Goal: Contribute content: Contribute content

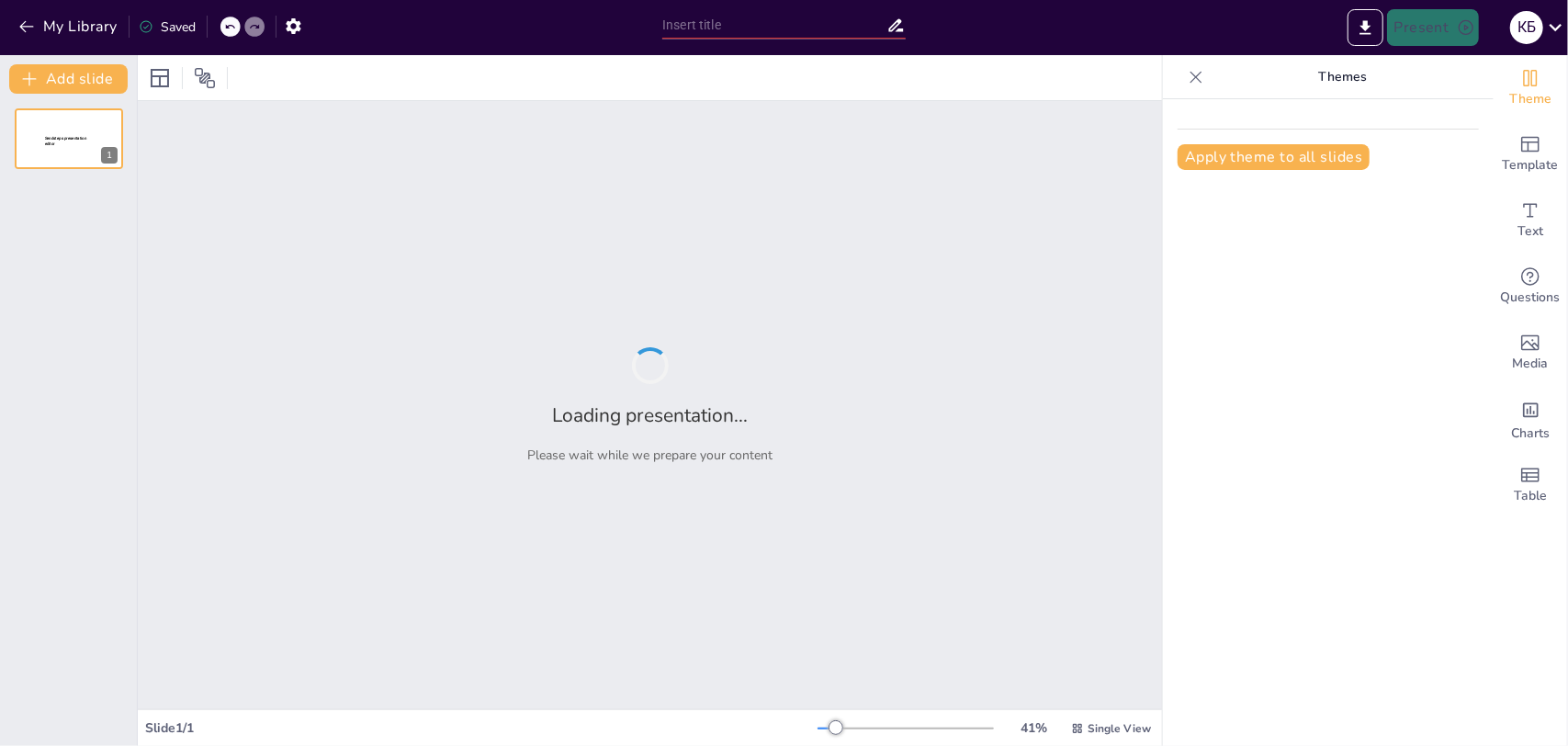
type input "Нейросети в повседневной жизни: примеры и применение"
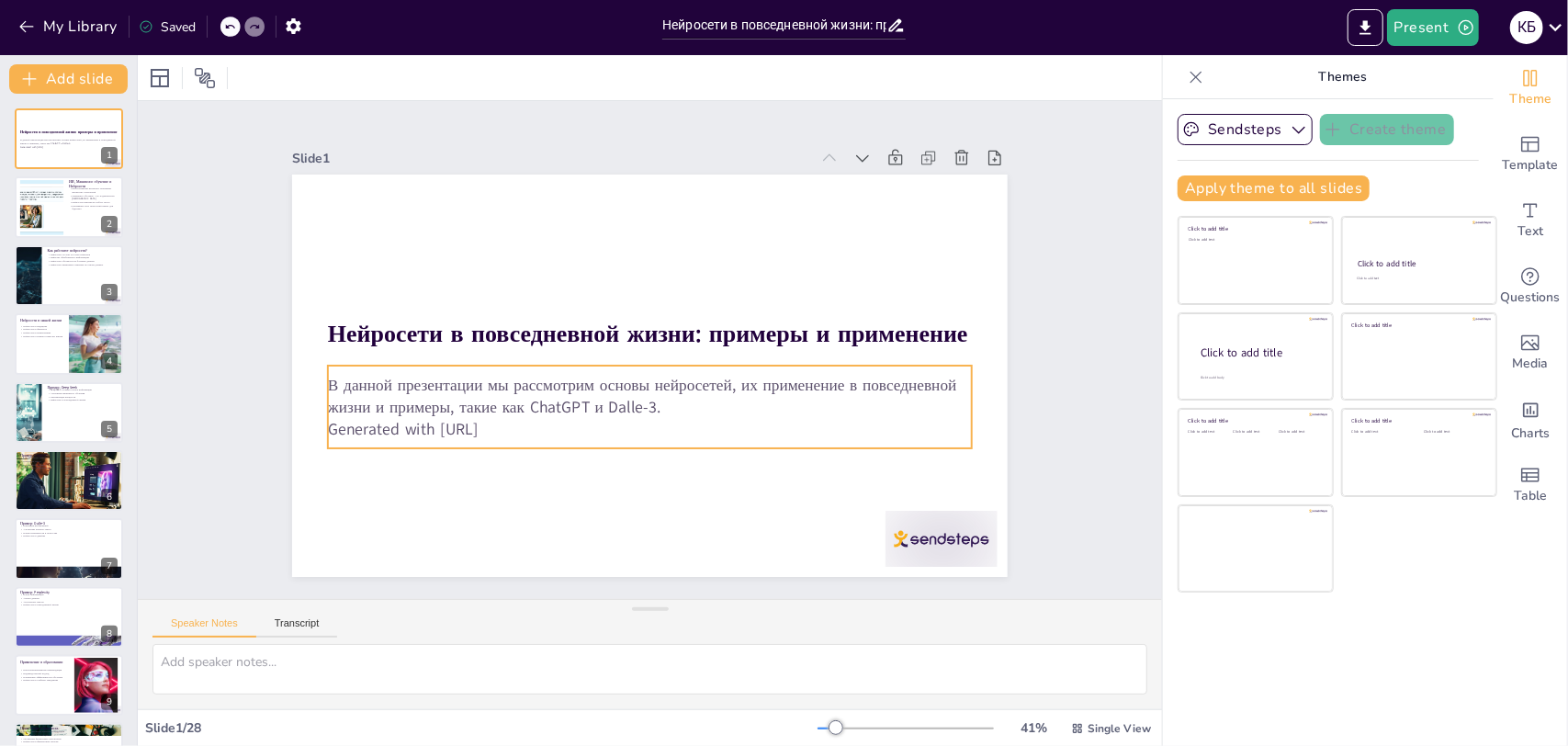
checkbox input "true"
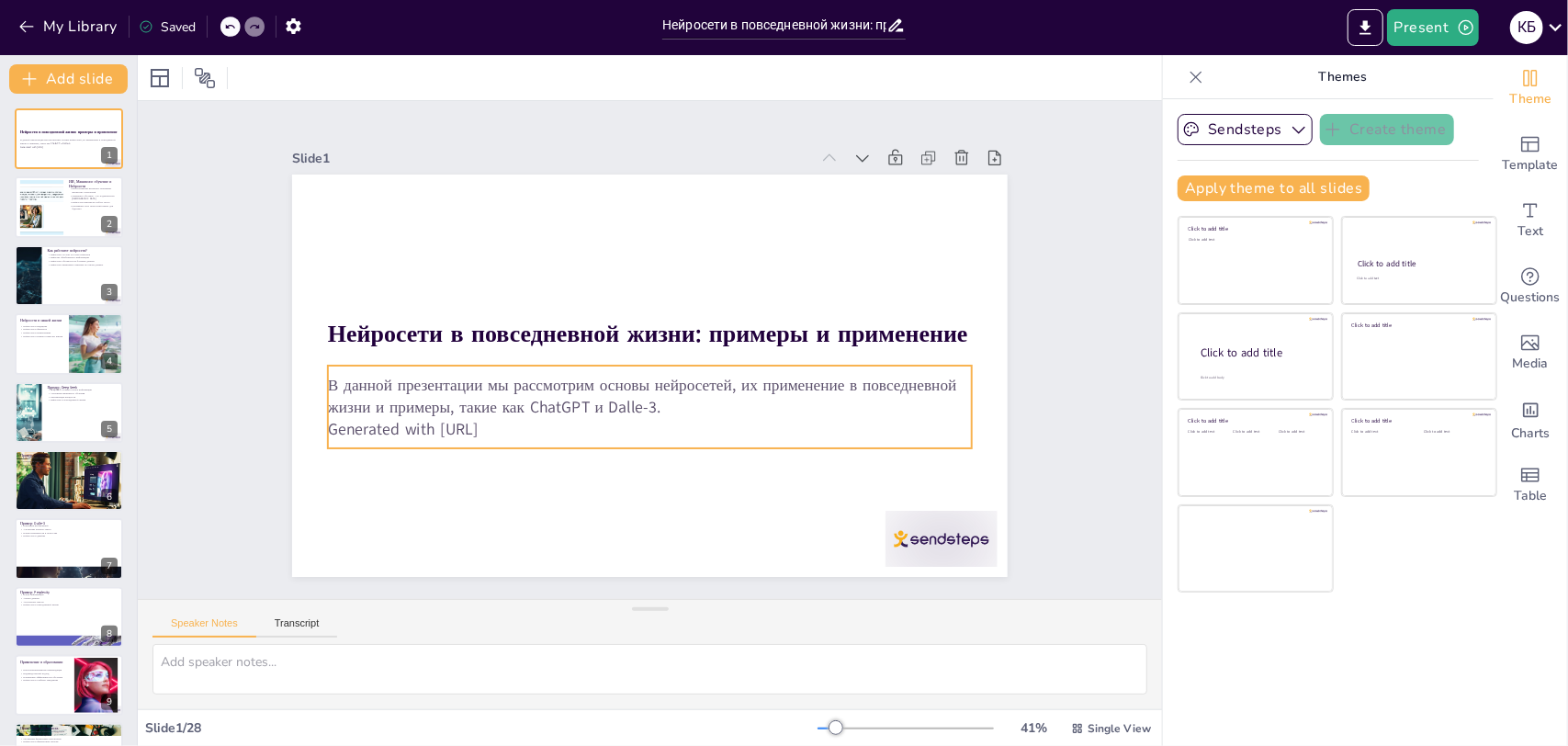
checkbox input "true"
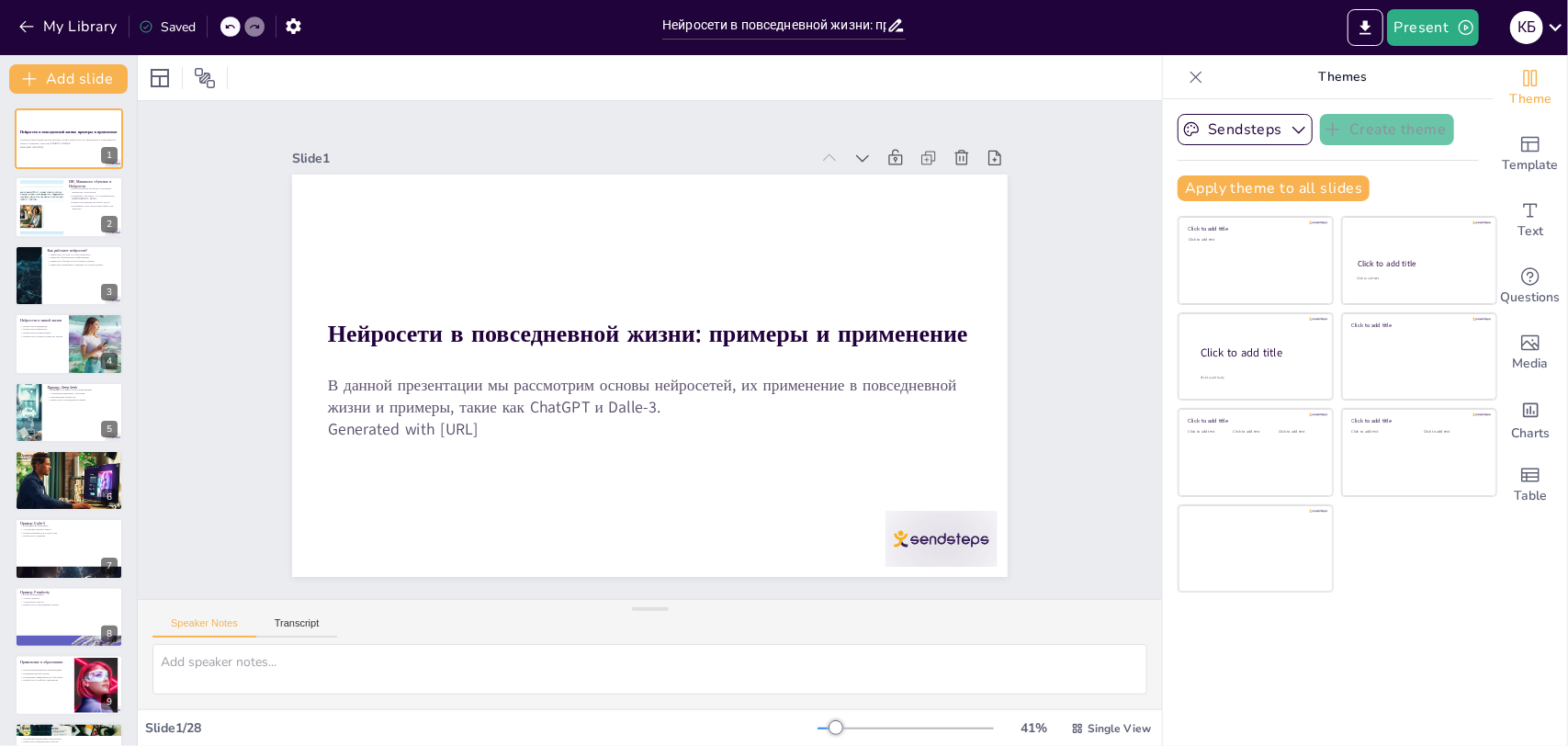
checkbox input "true"
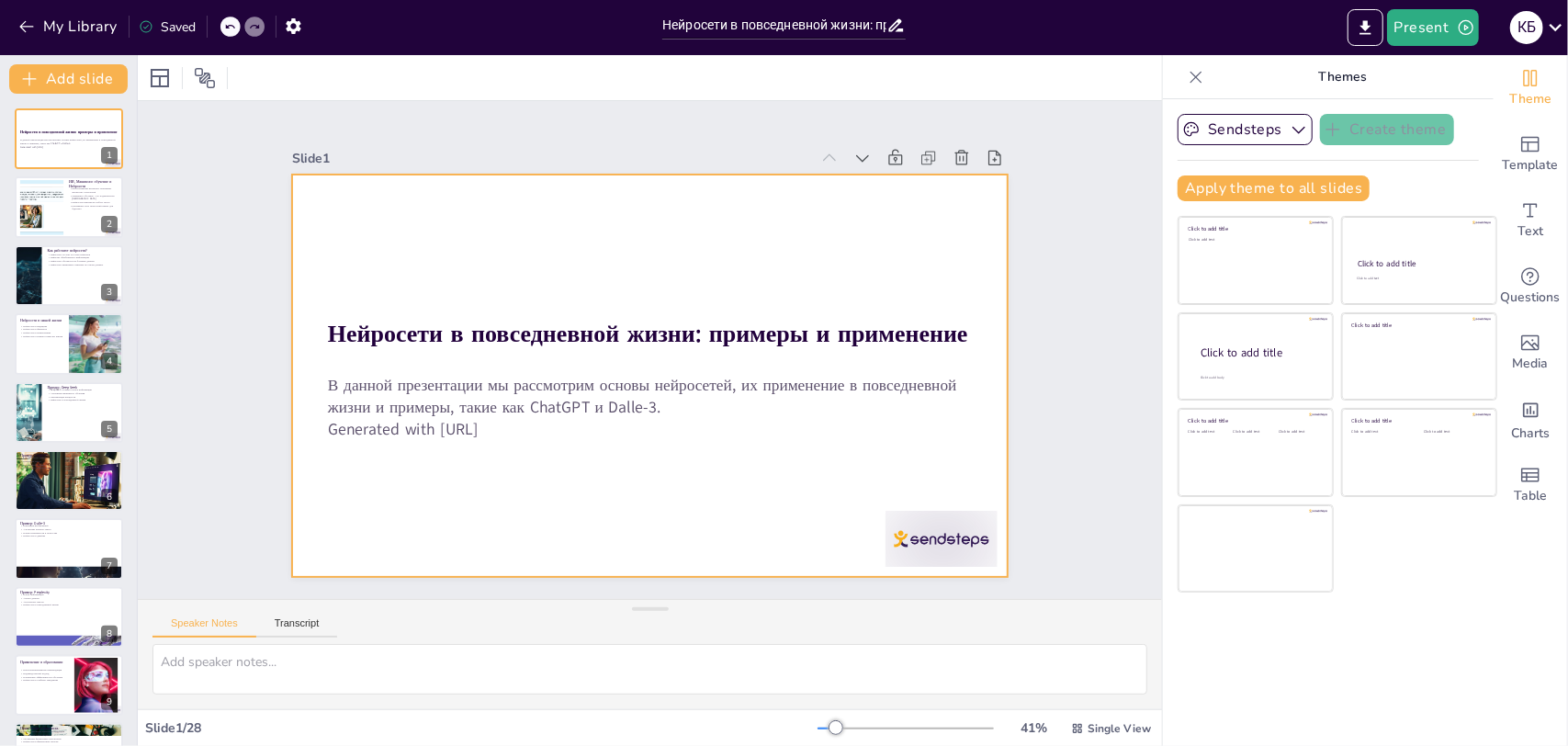
checkbox input "true"
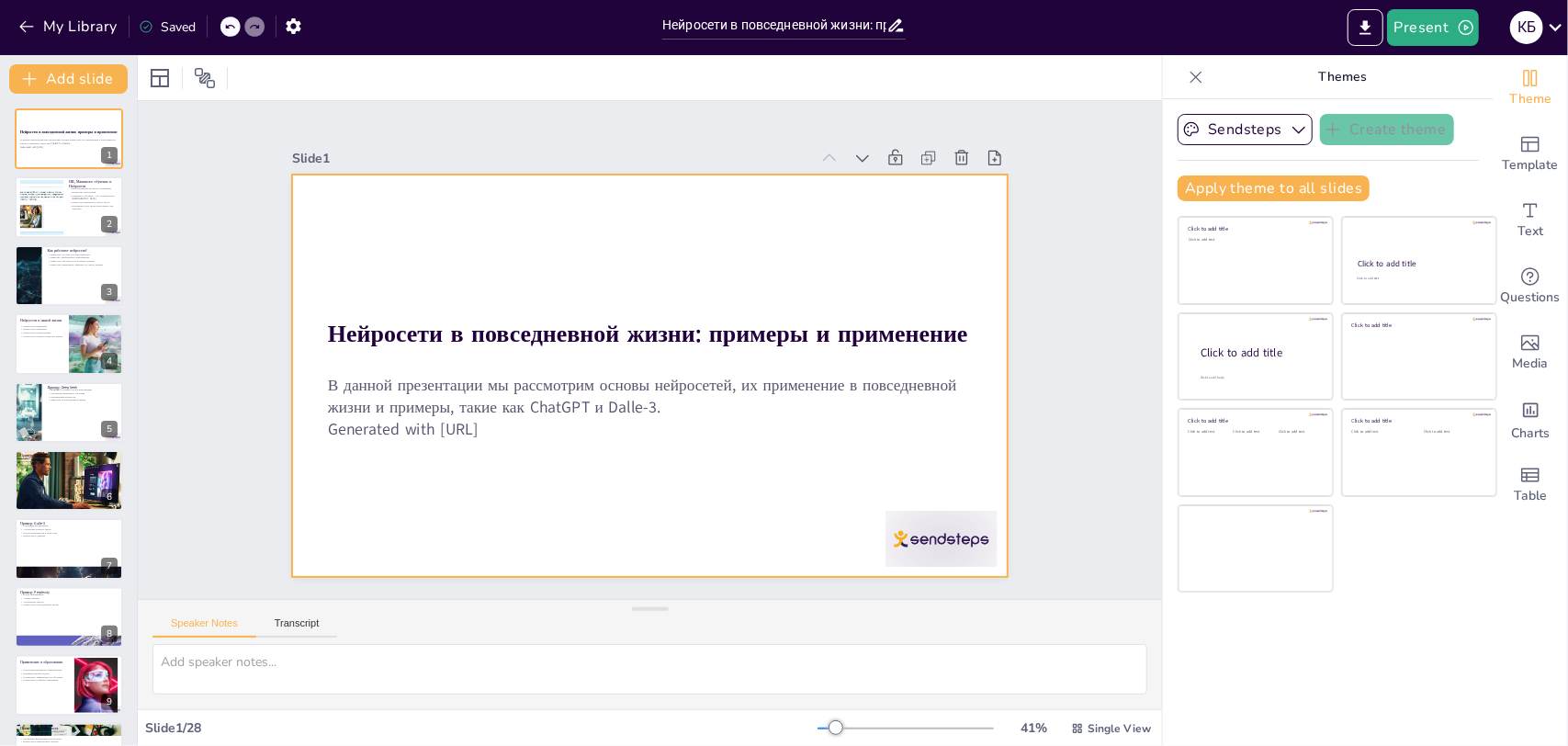
checkbox input "true"
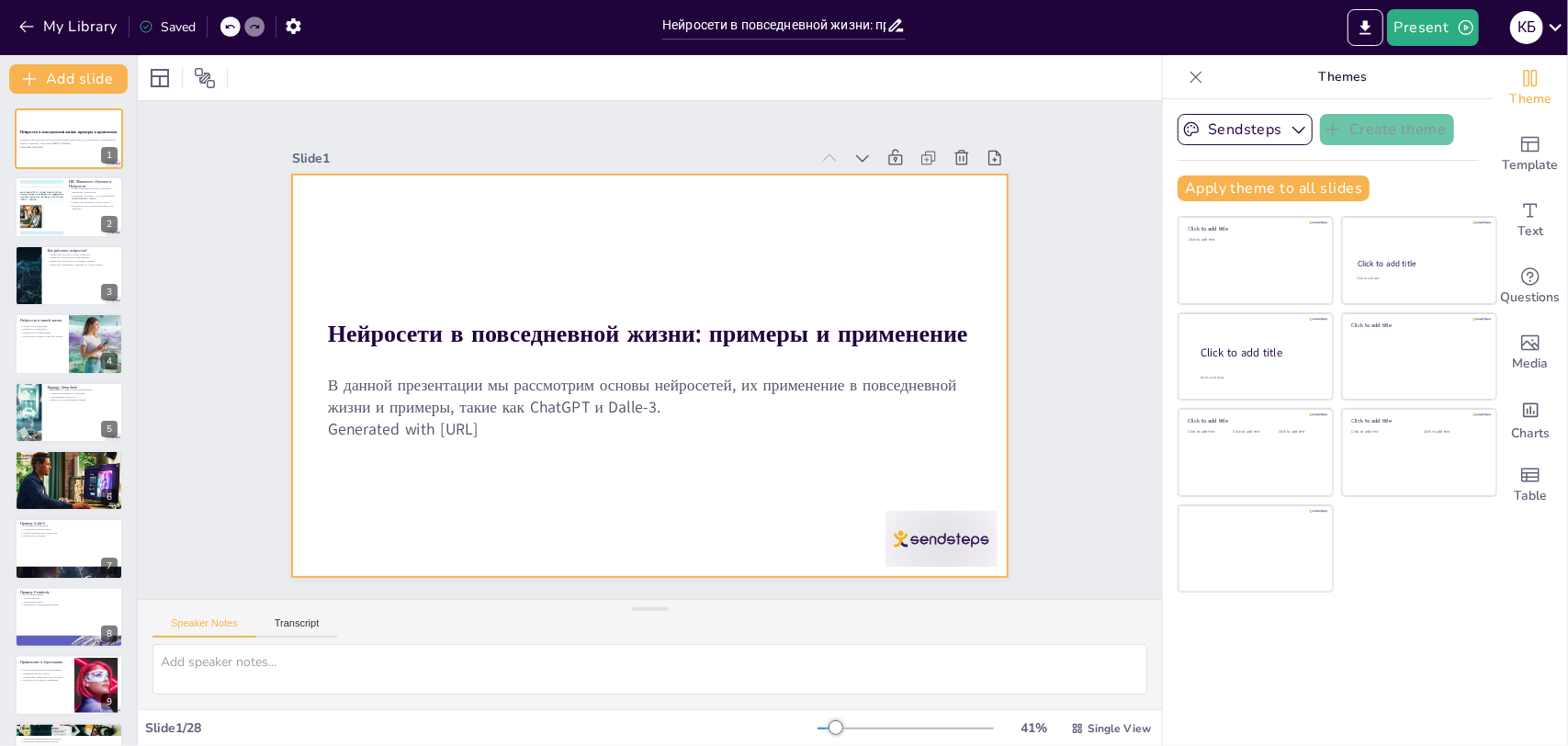
checkbox input "true"
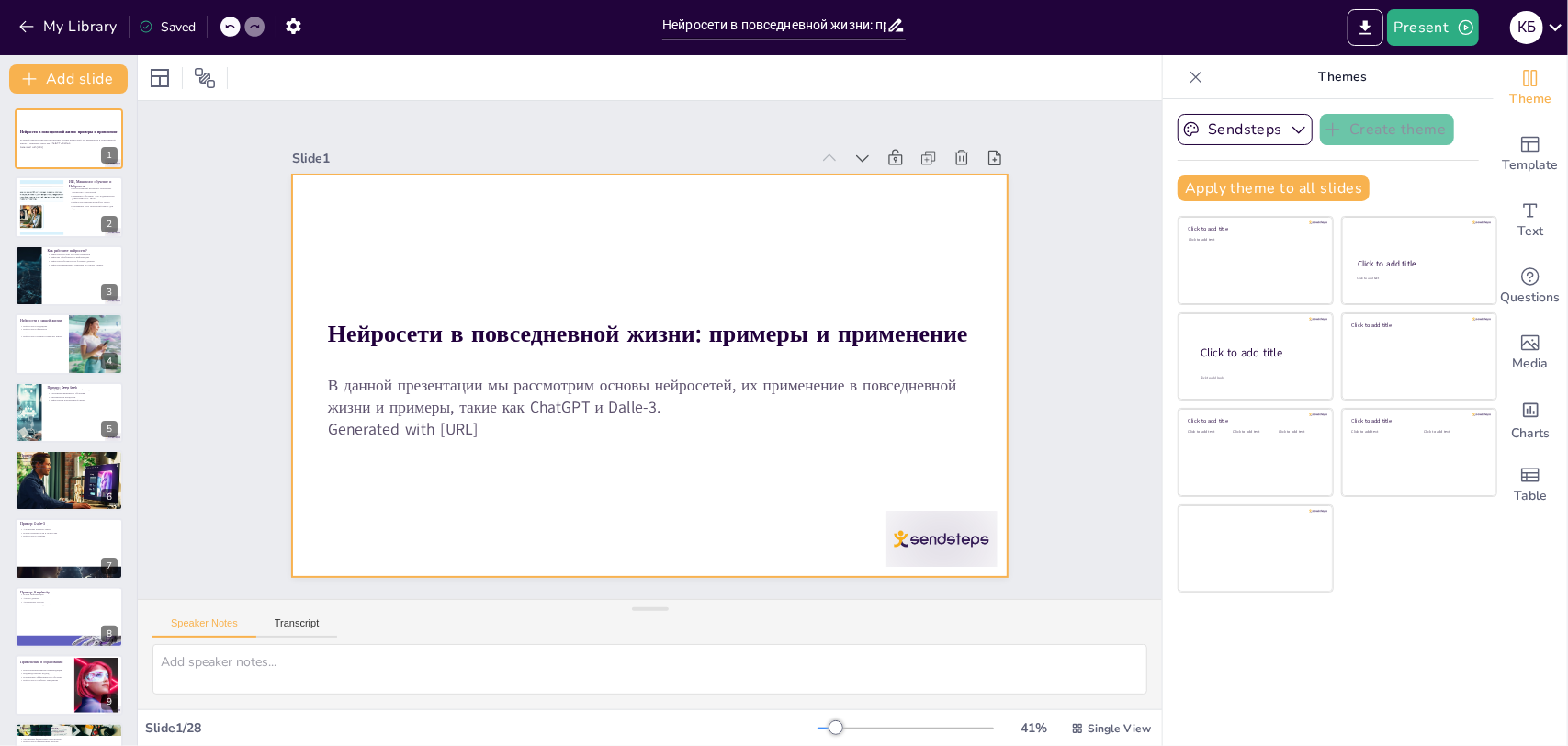
checkbox input "true"
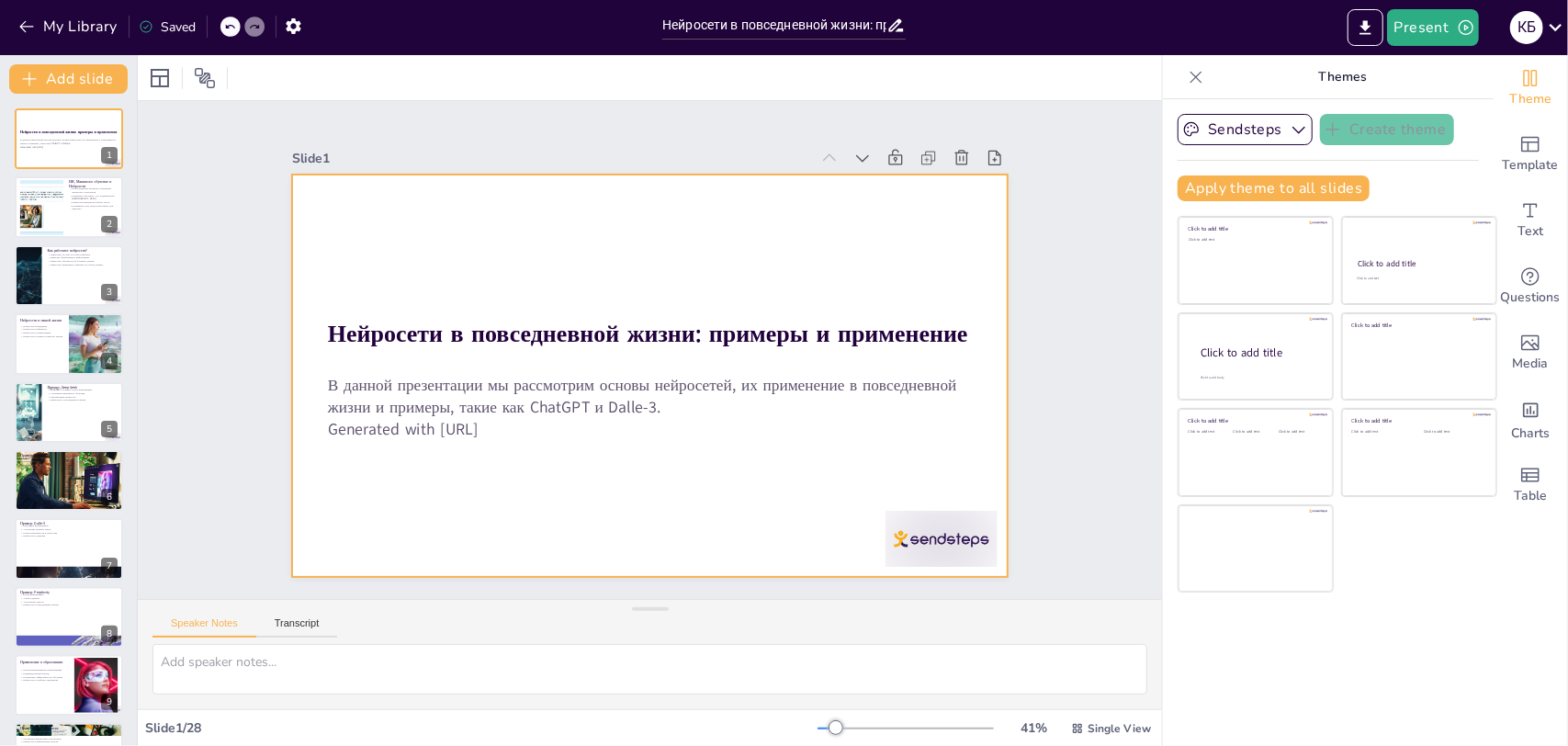
checkbox input "true"
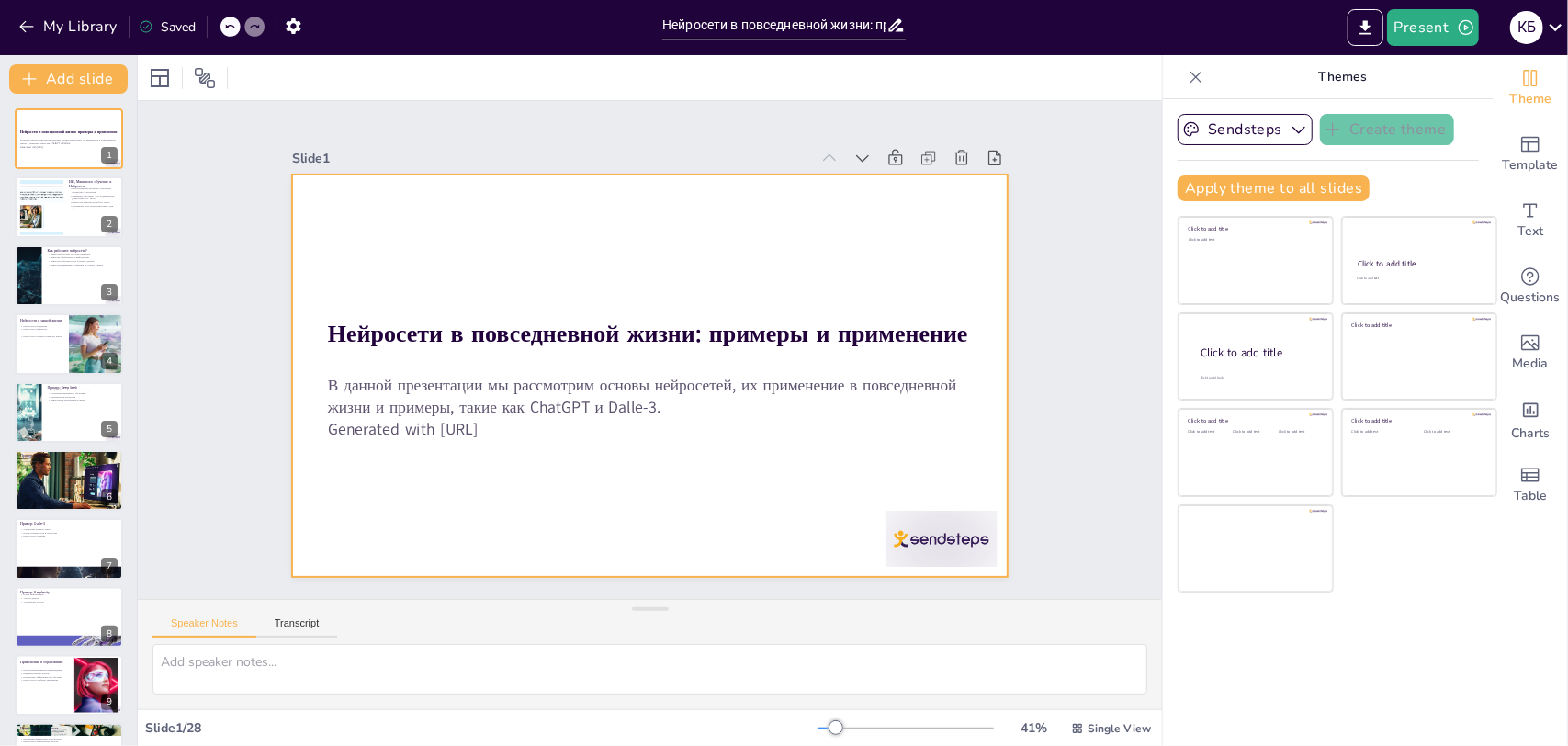
checkbox input "true"
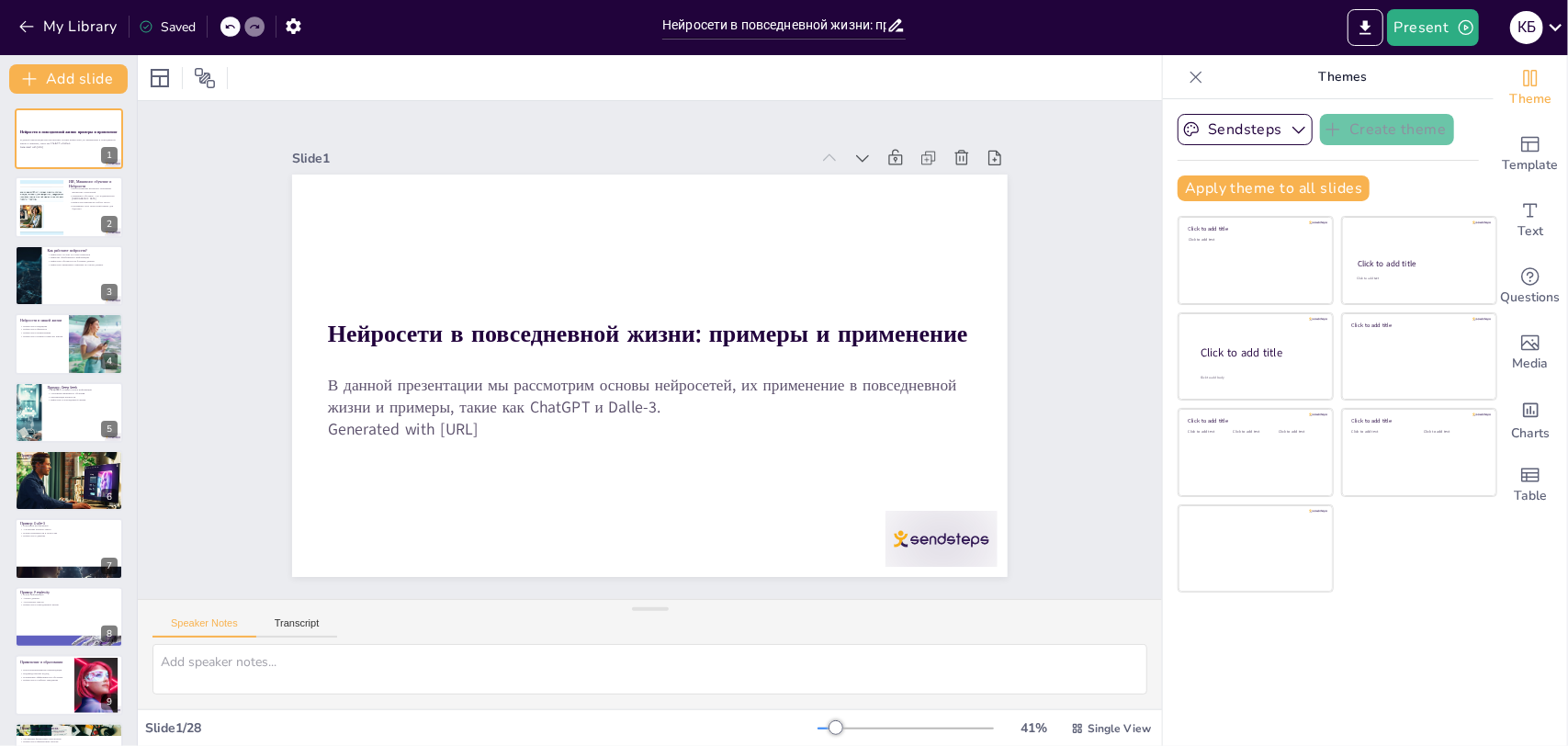
checkbox input "true"
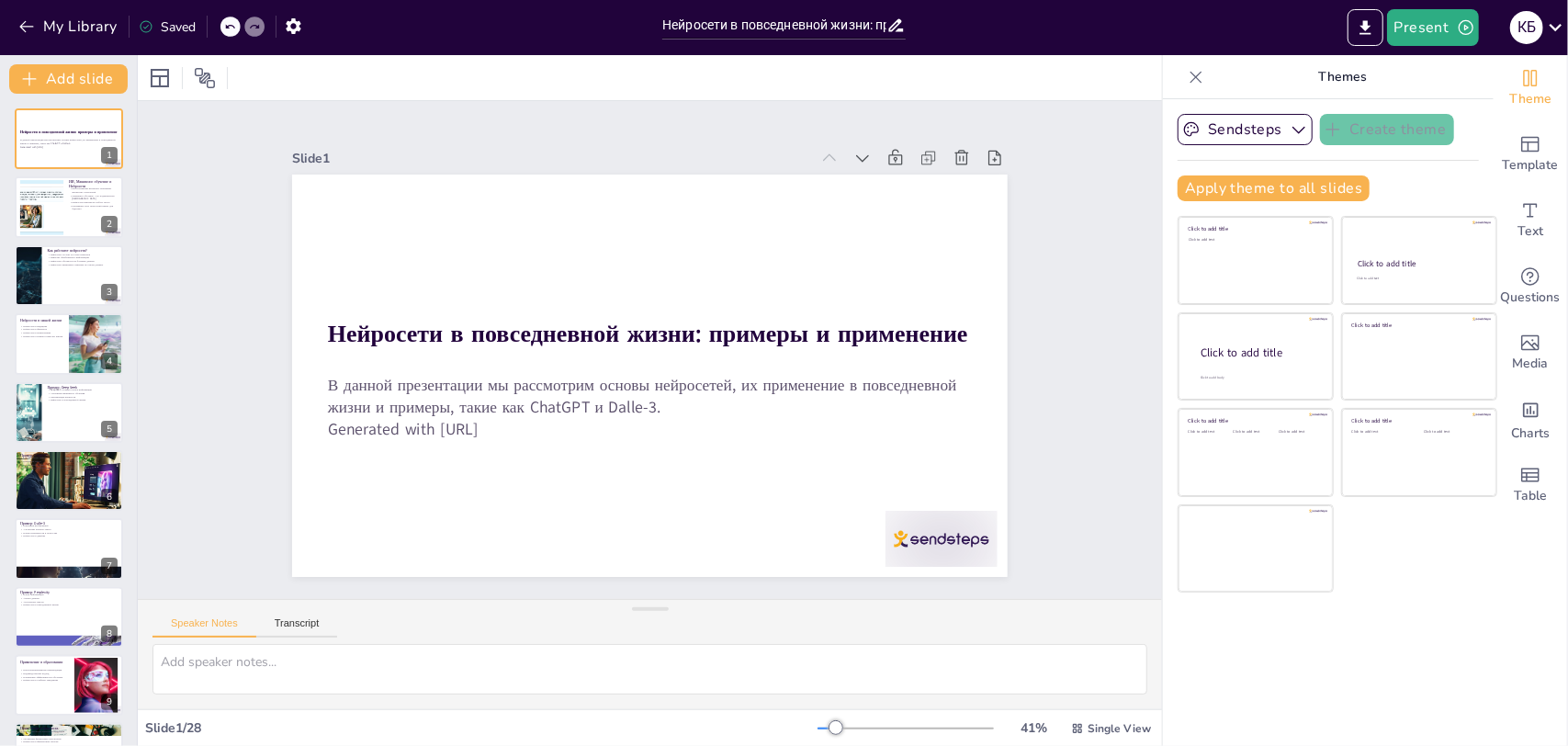
checkbox input "true"
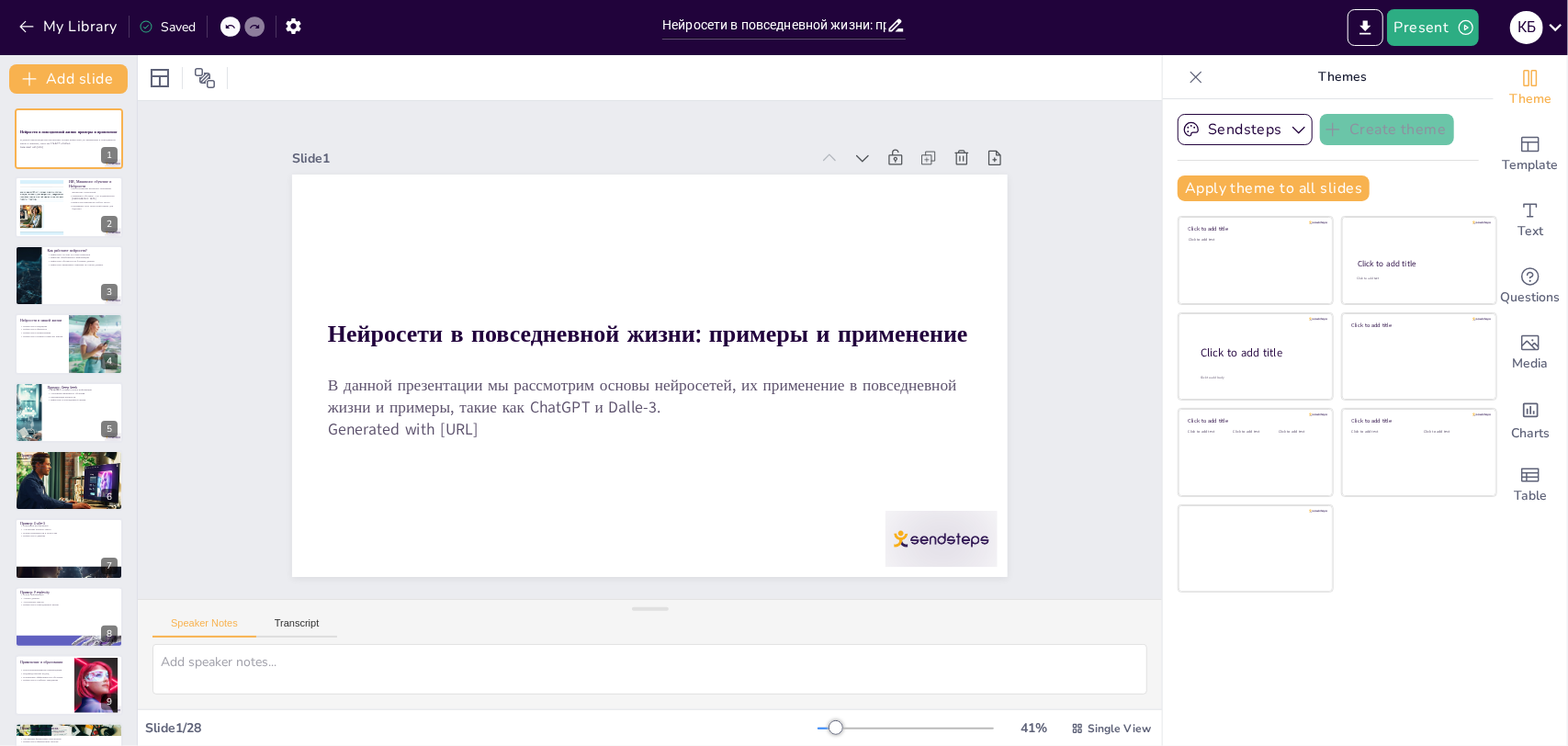
checkbox input "true"
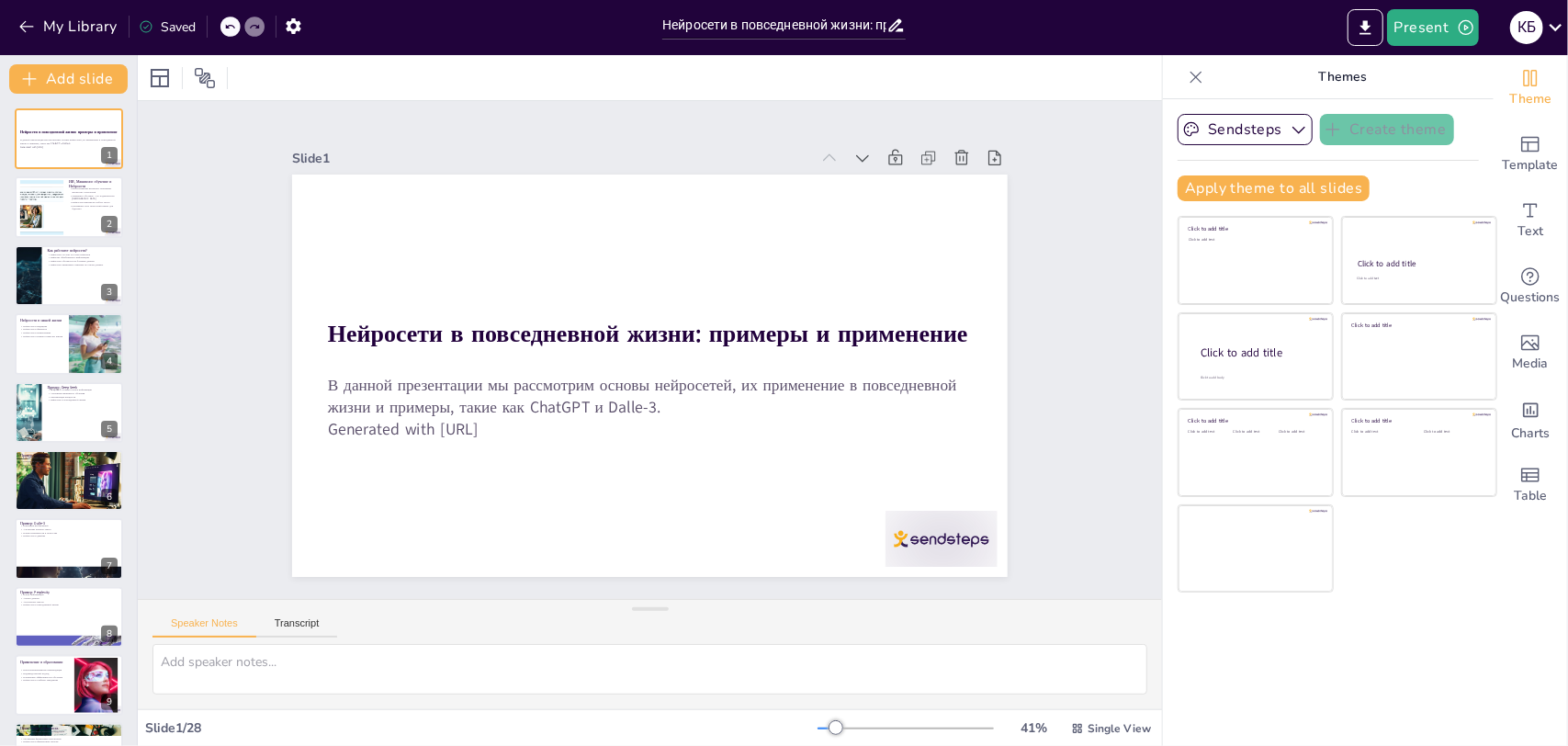
checkbox input "true"
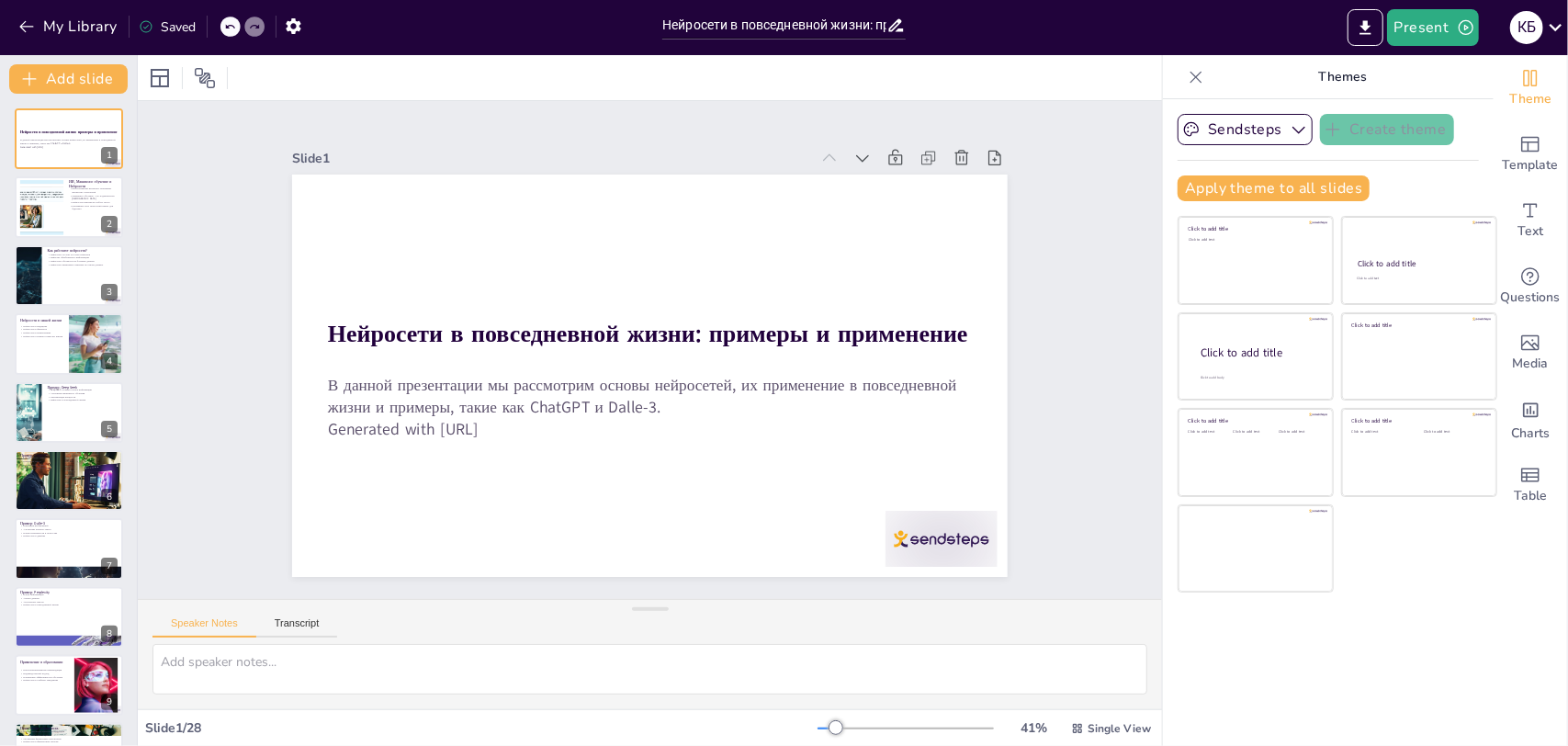
checkbox input "true"
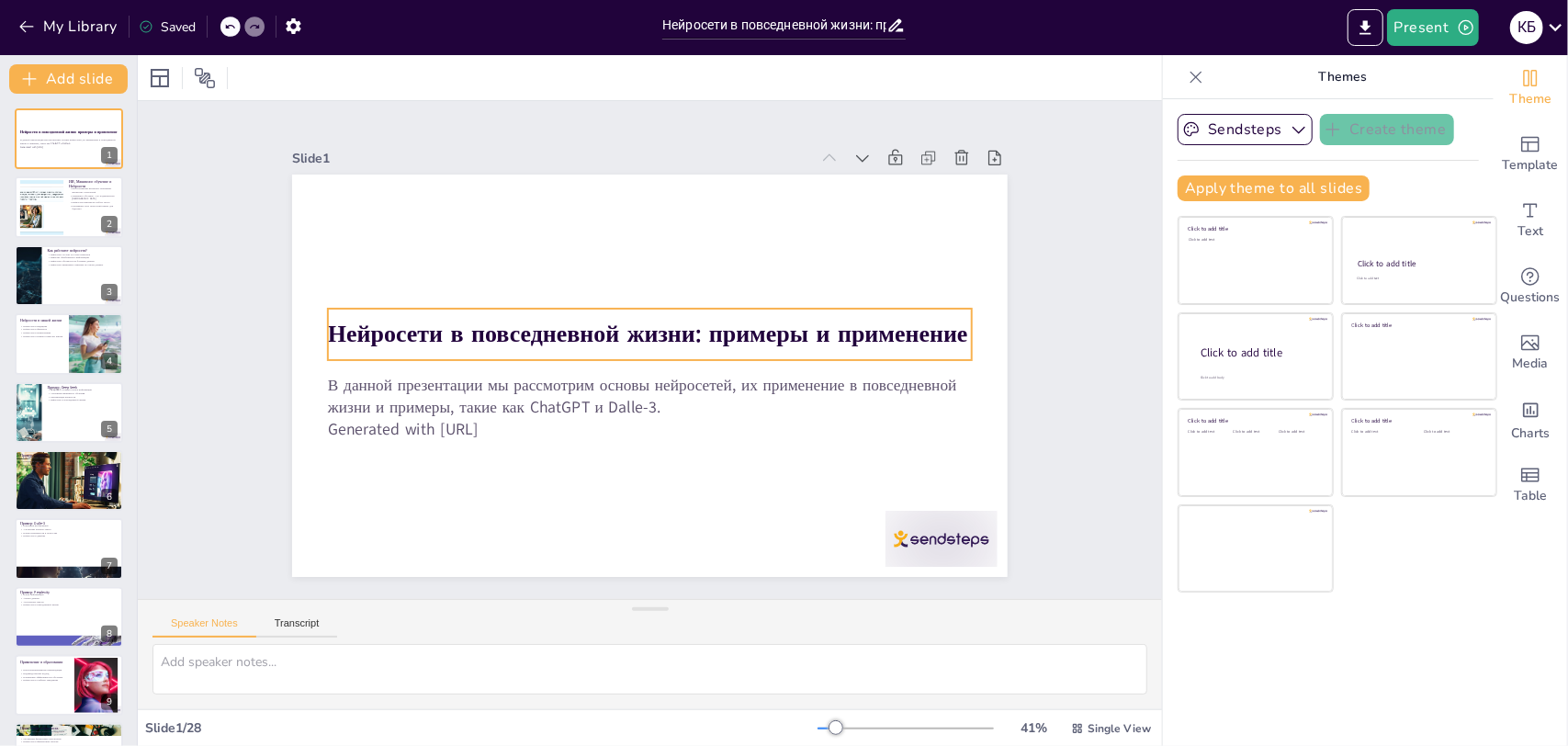
checkbox input "true"
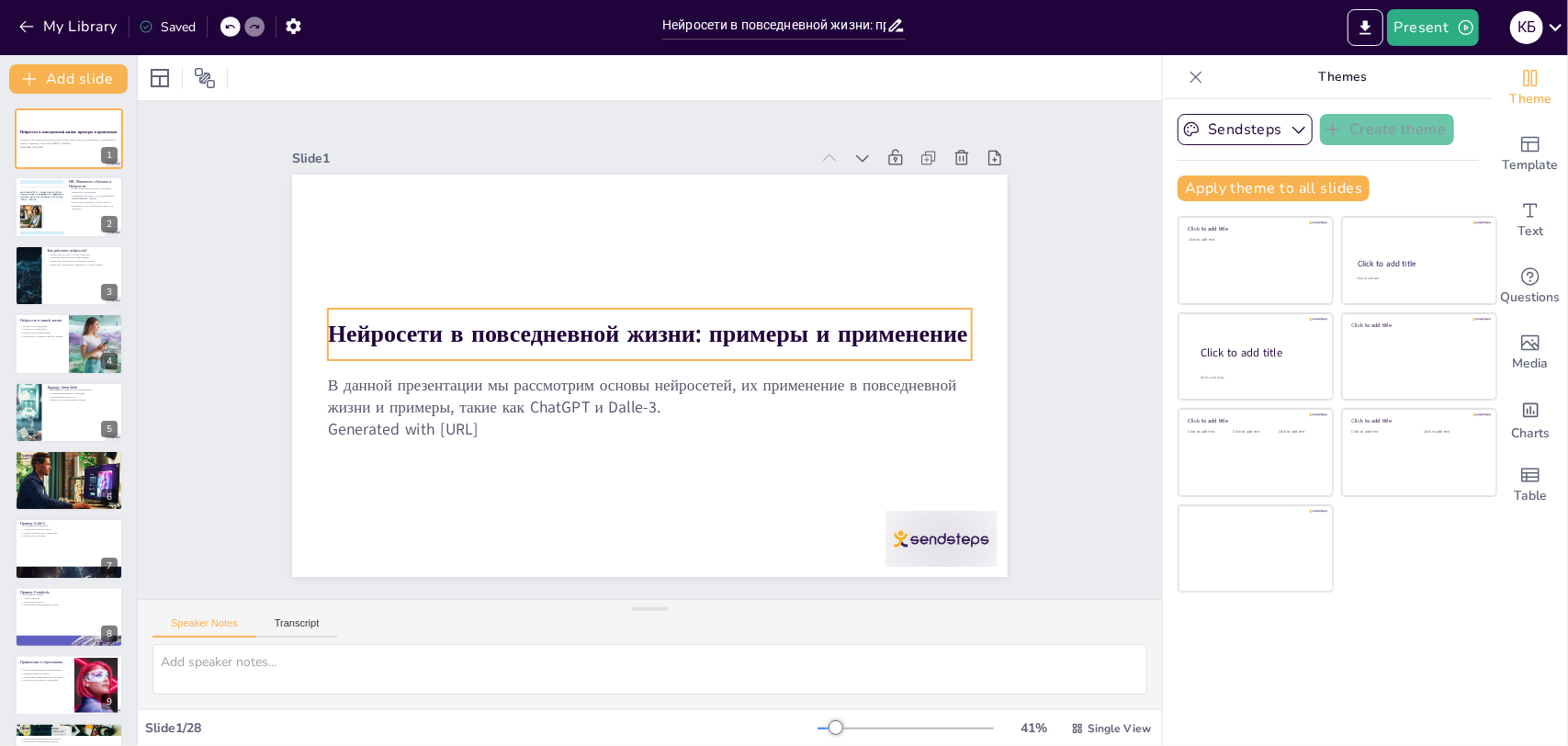
checkbox input "true"
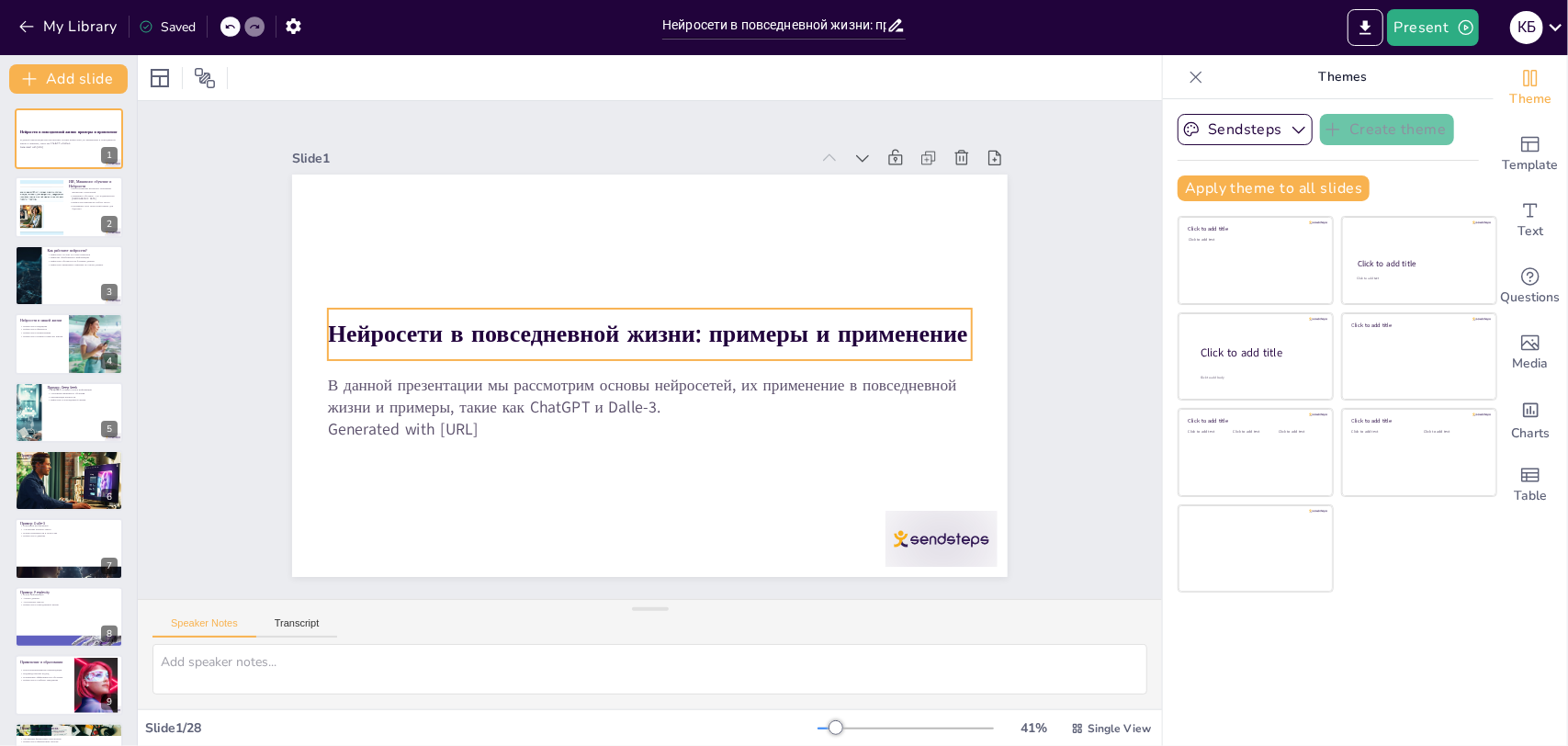
checkbox input "true"
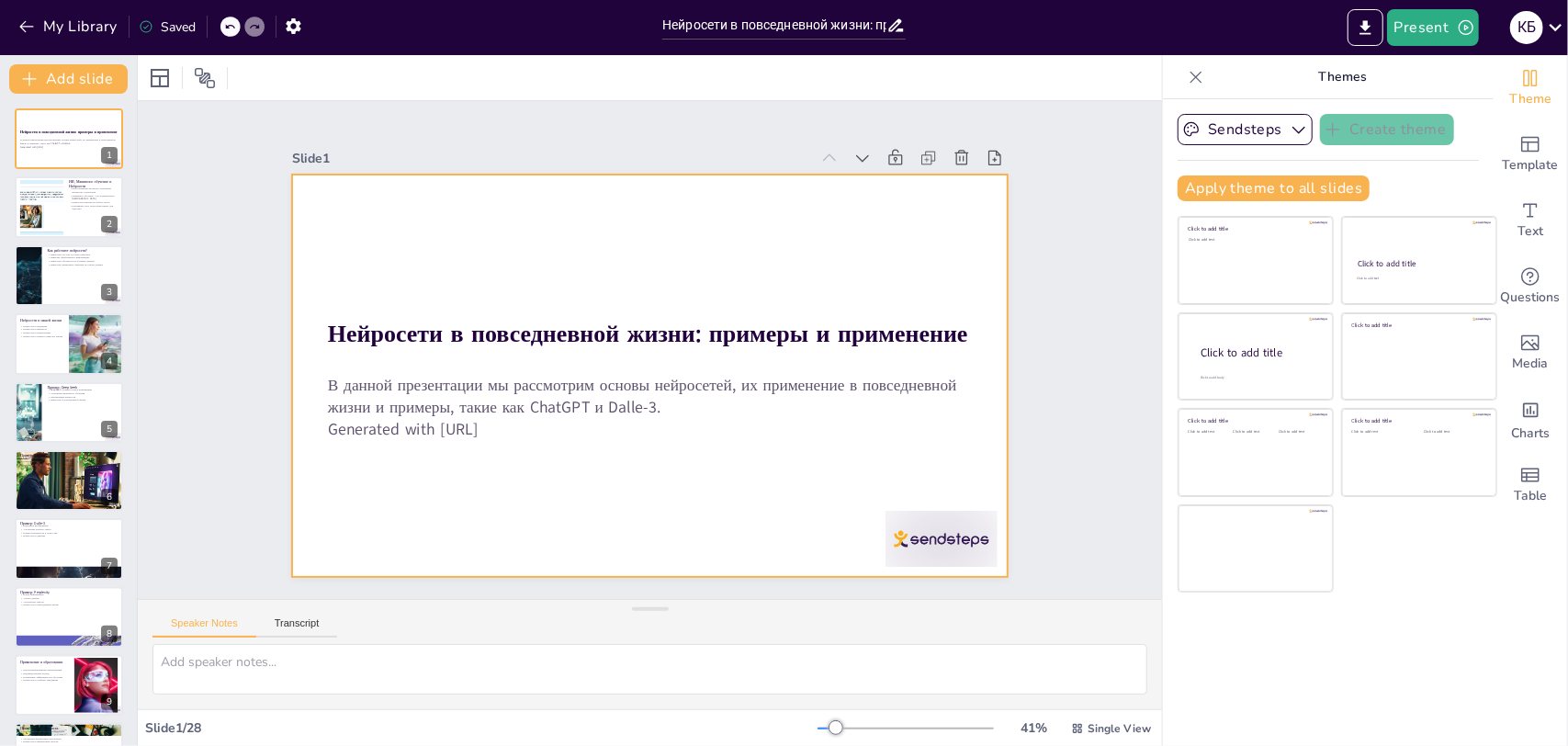
checkbox input "true"
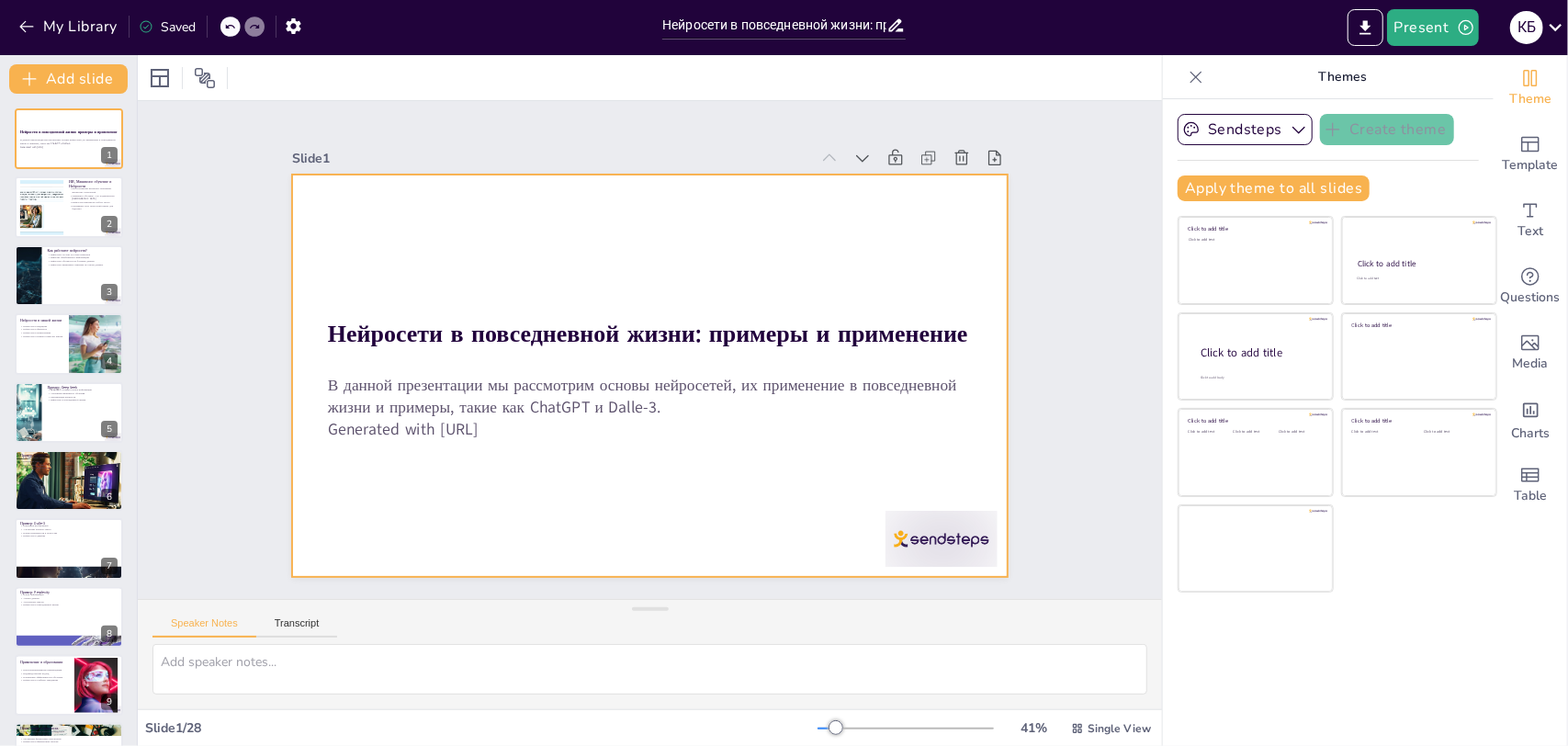
checkbox input "true"
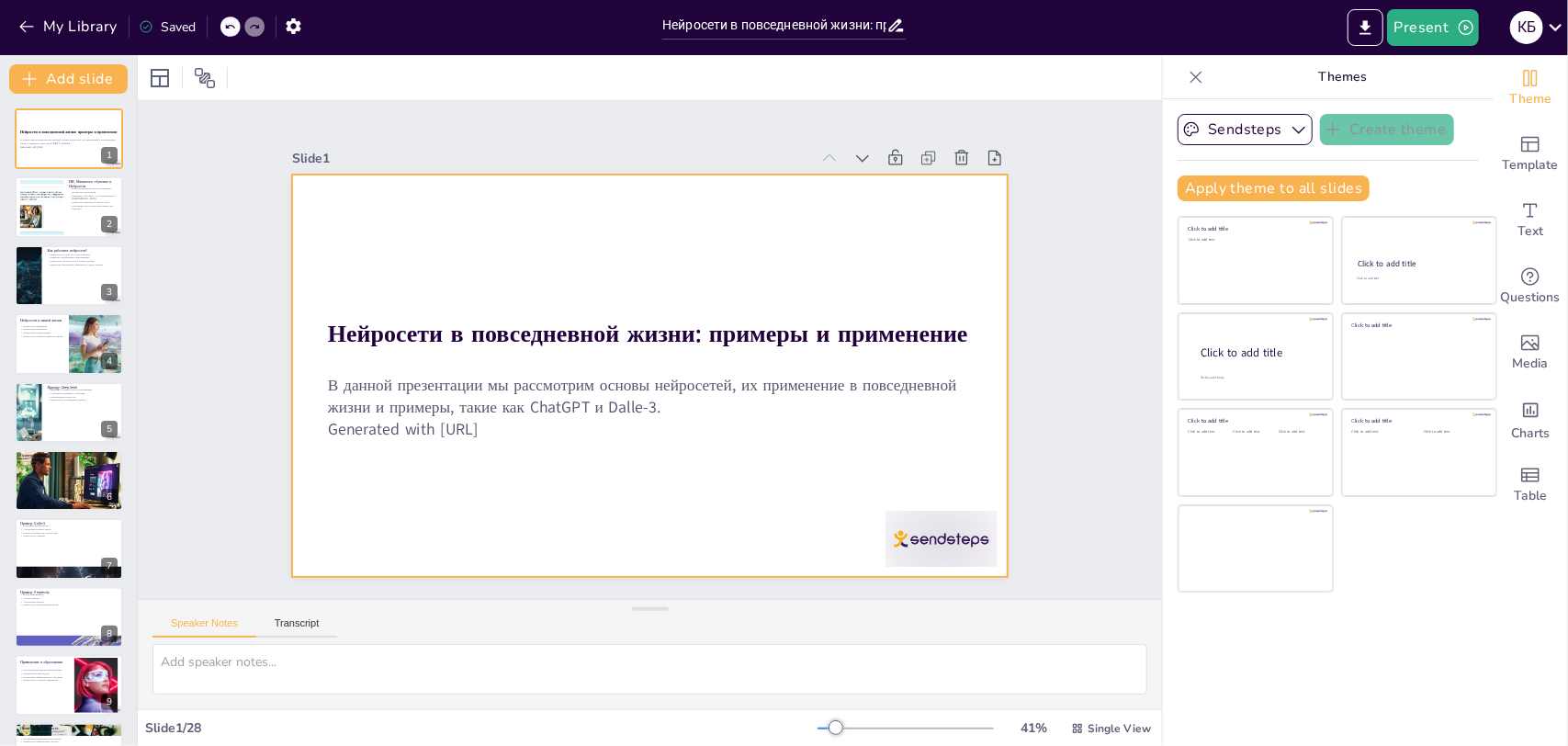
checkbox input "true"
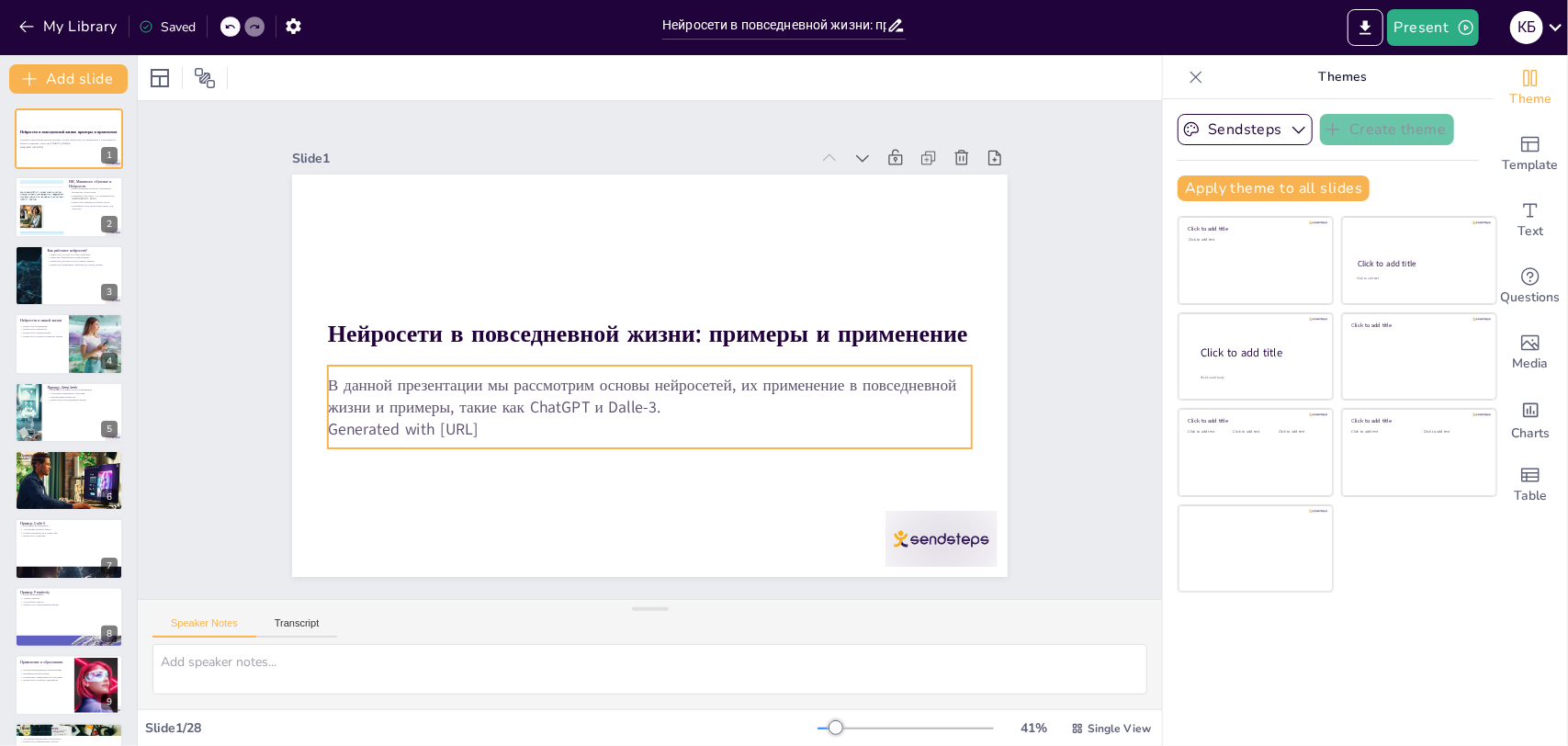
checkbox input "true"
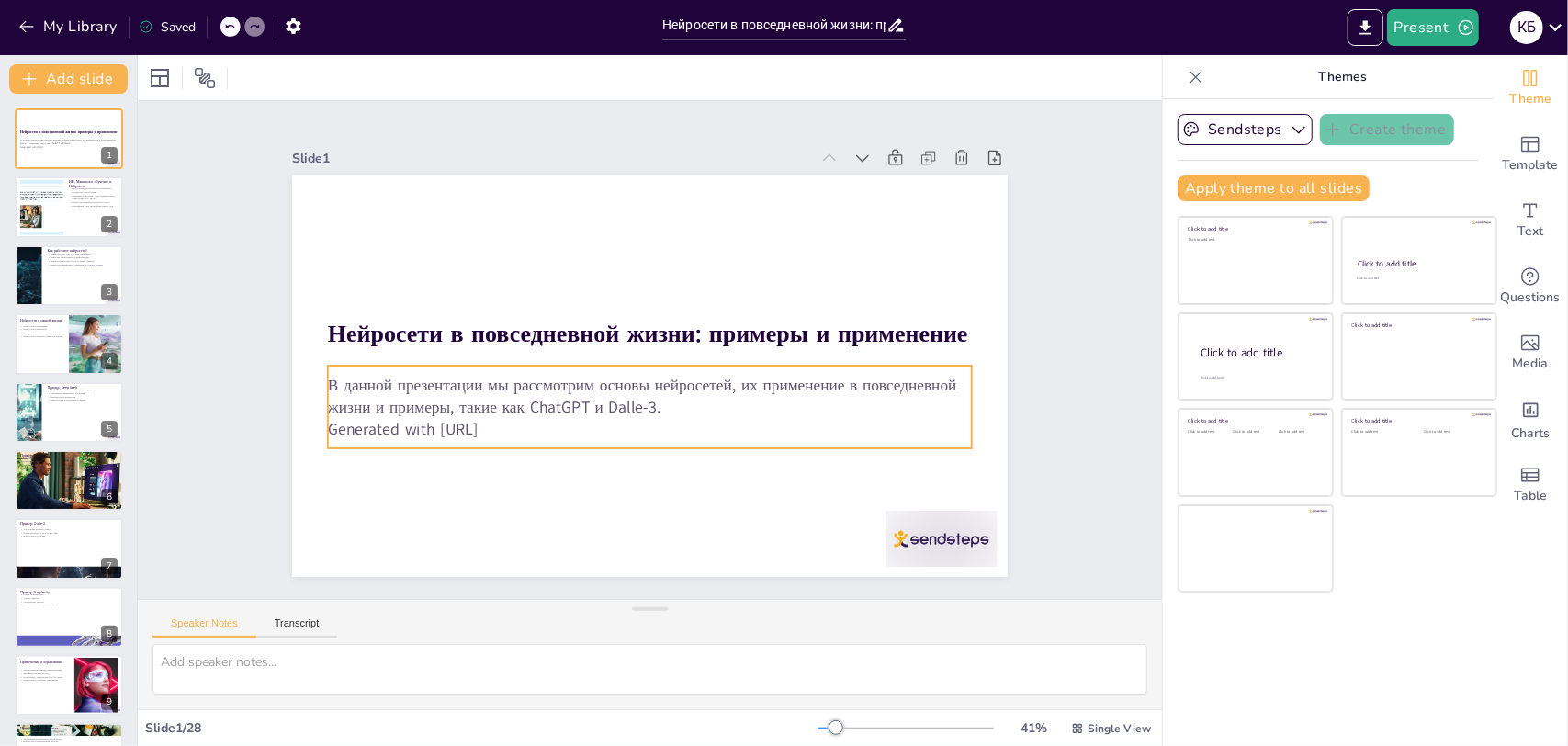
checkbox input "true"
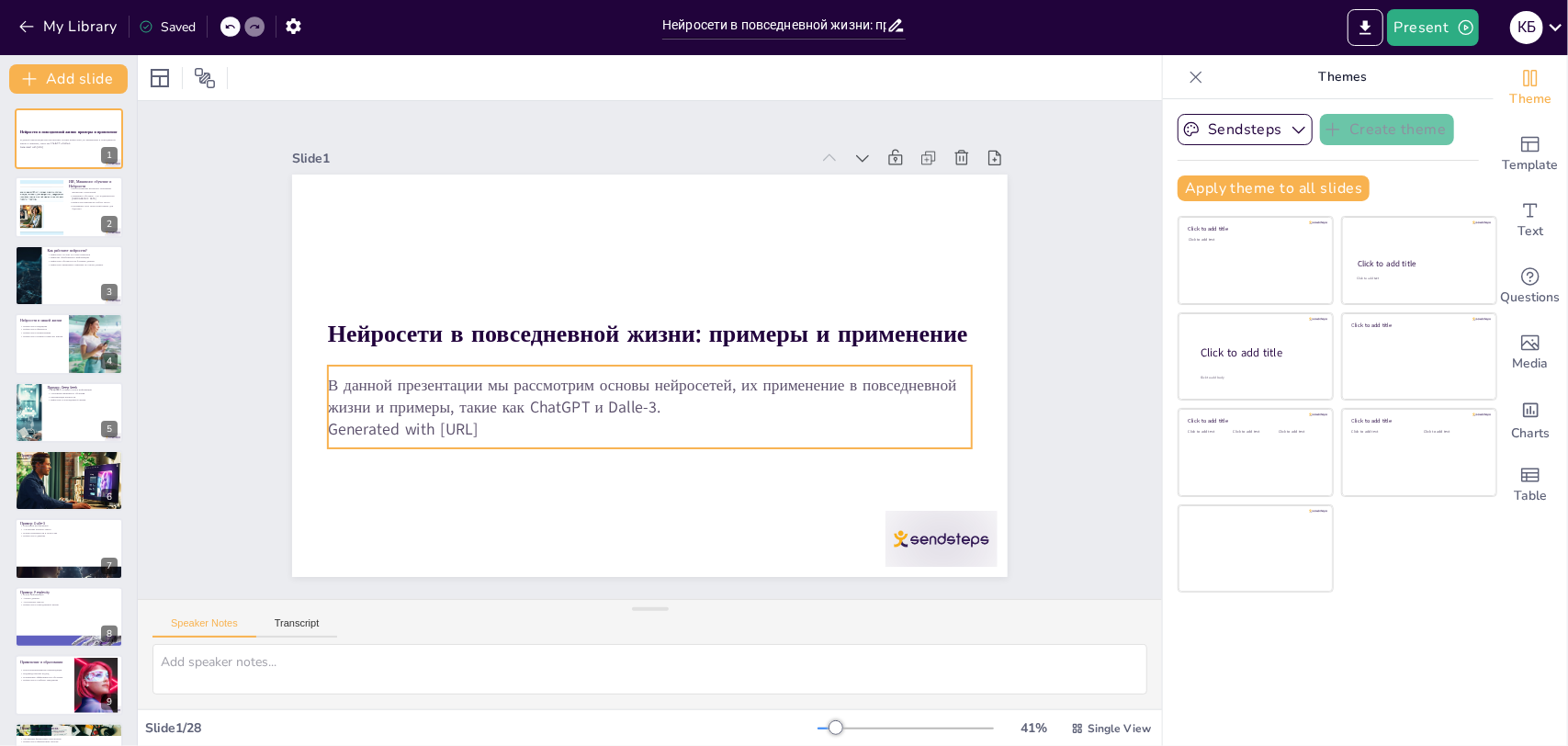
checkbox input "true"
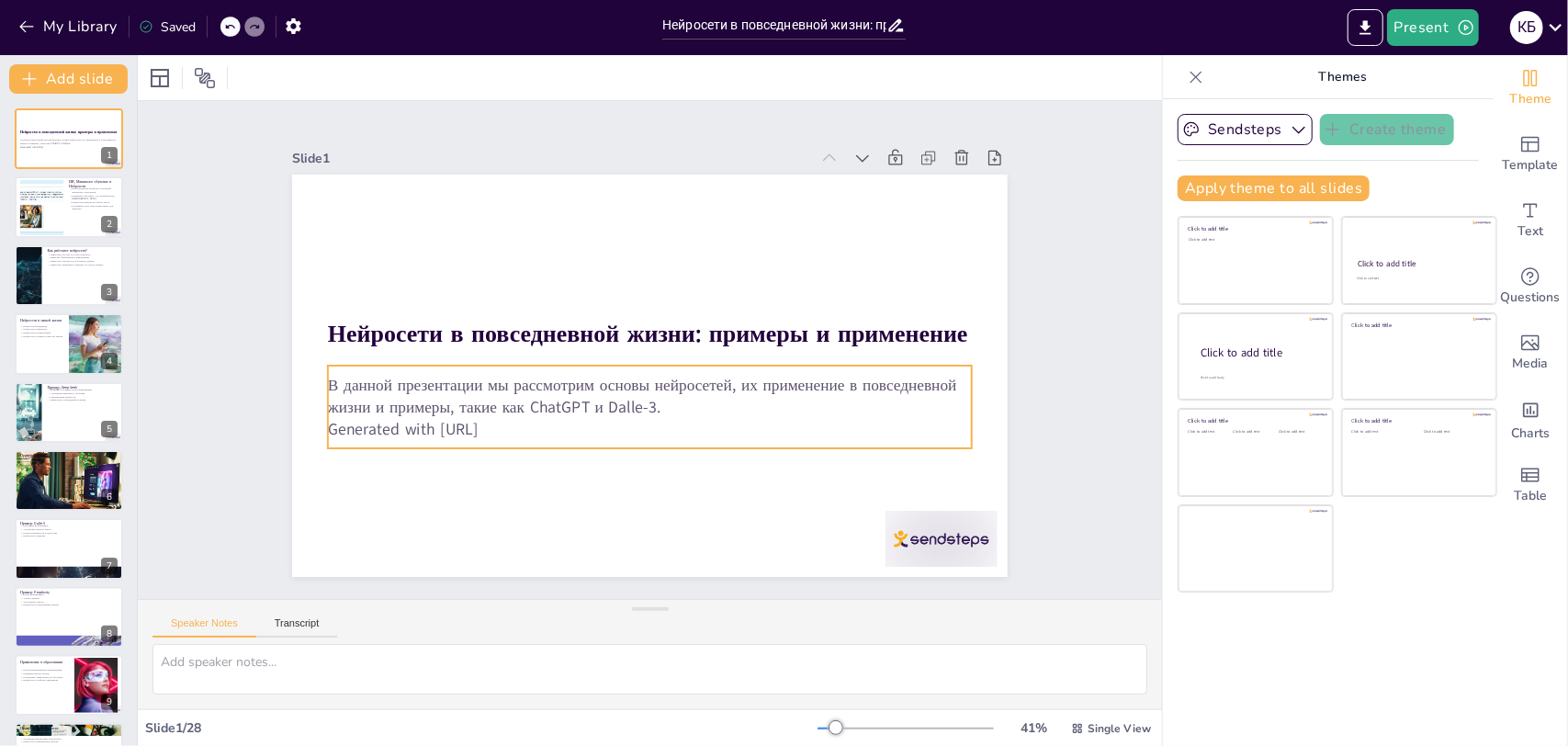
checkbox input "true"
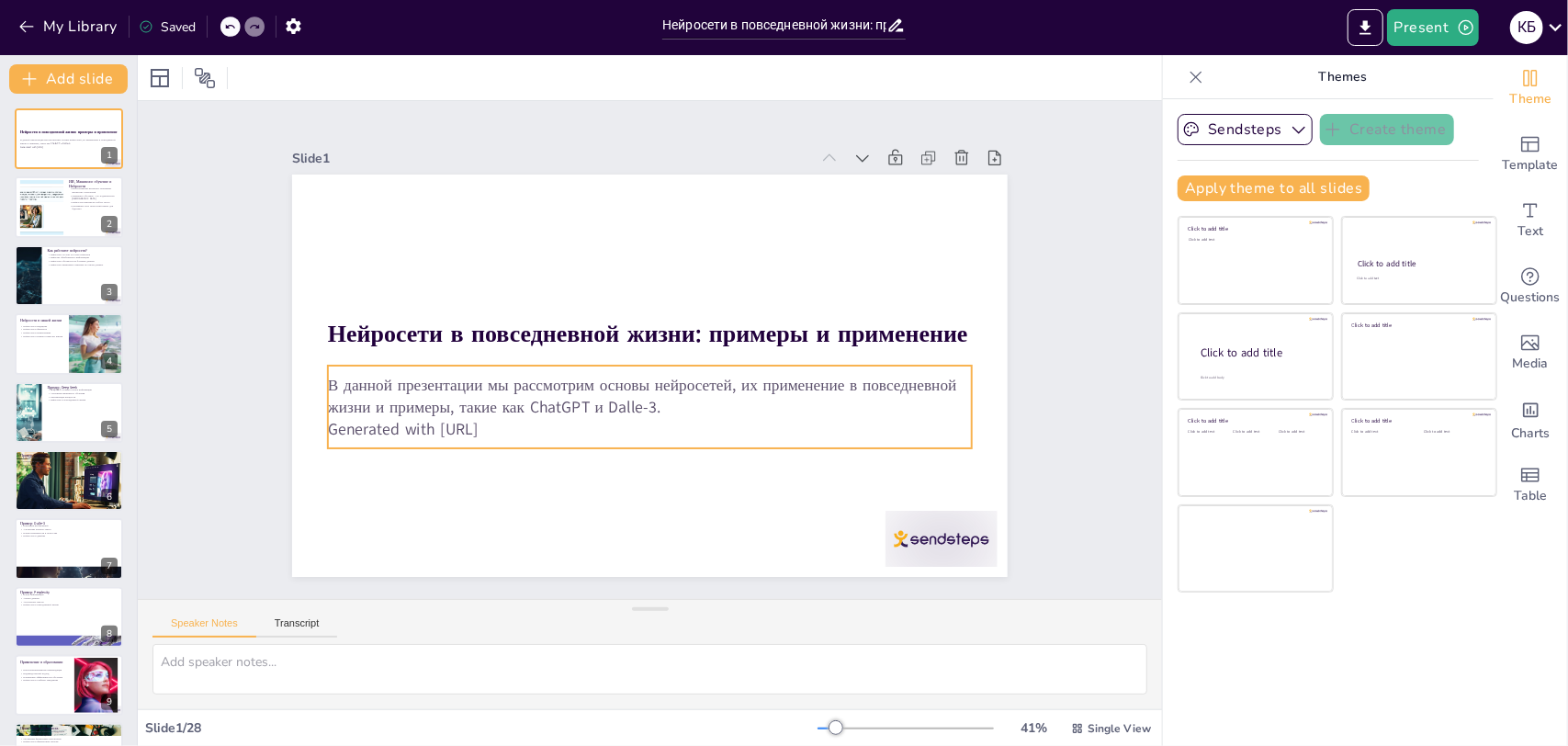
checkbox input "true"
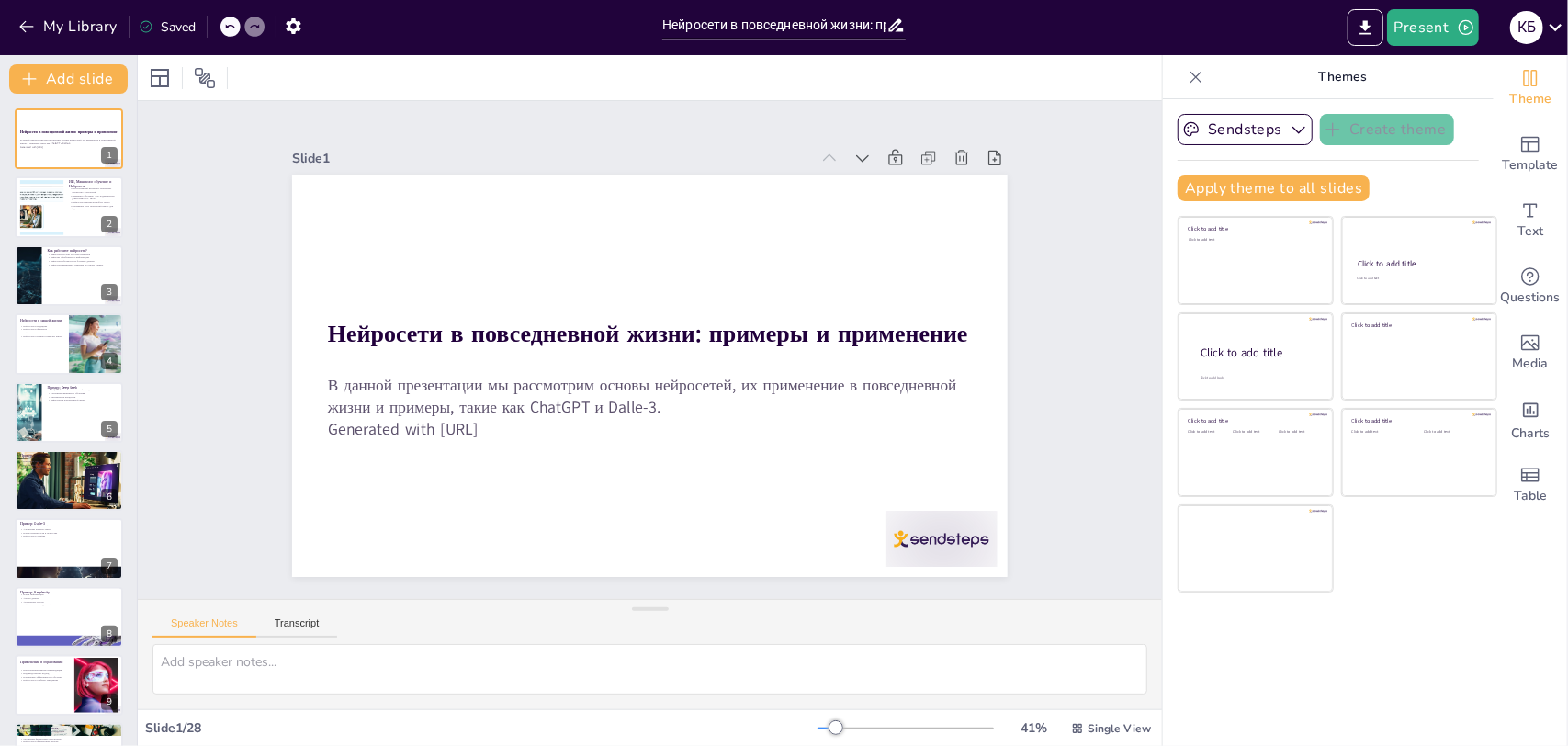
checkbox input "true"
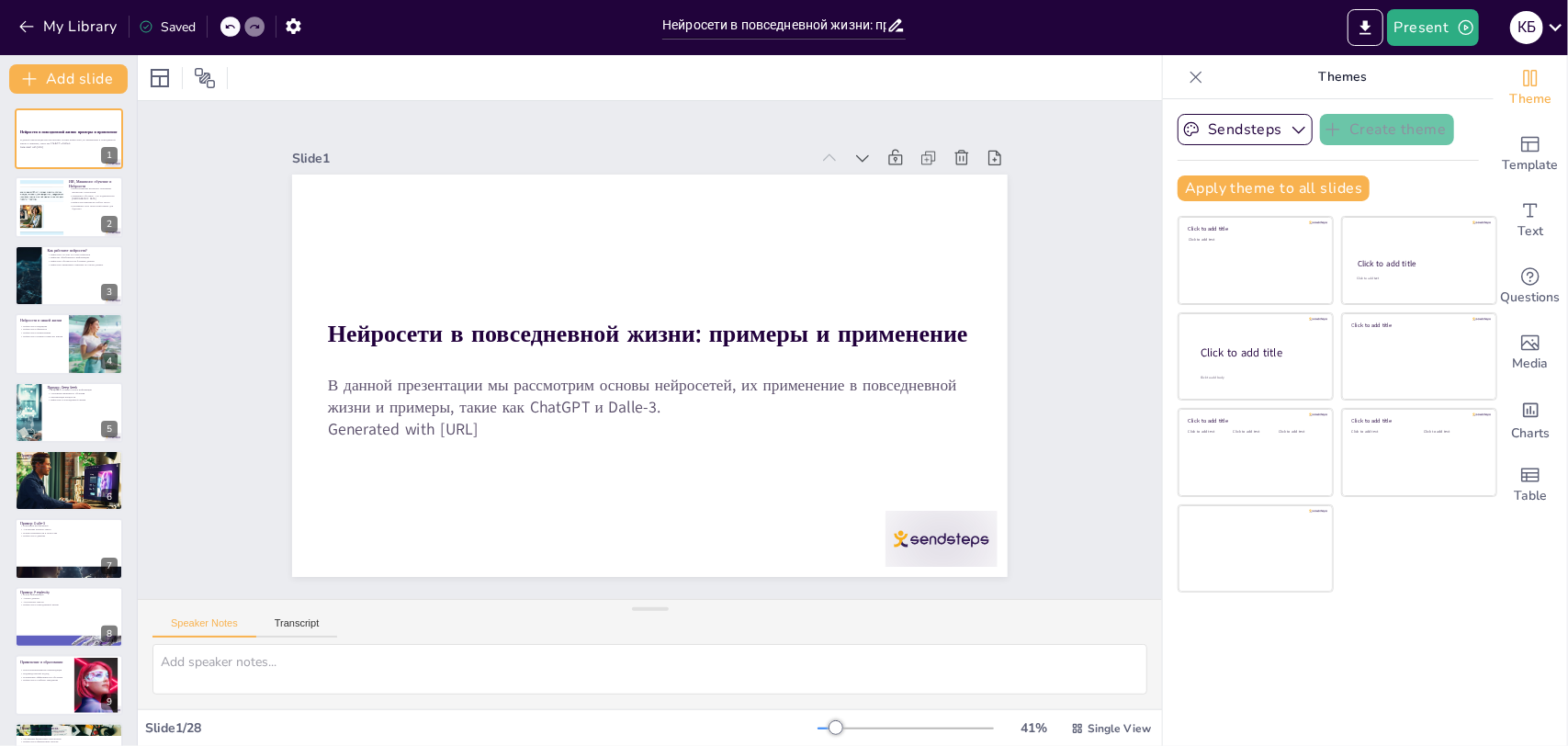
checkbox input "true"
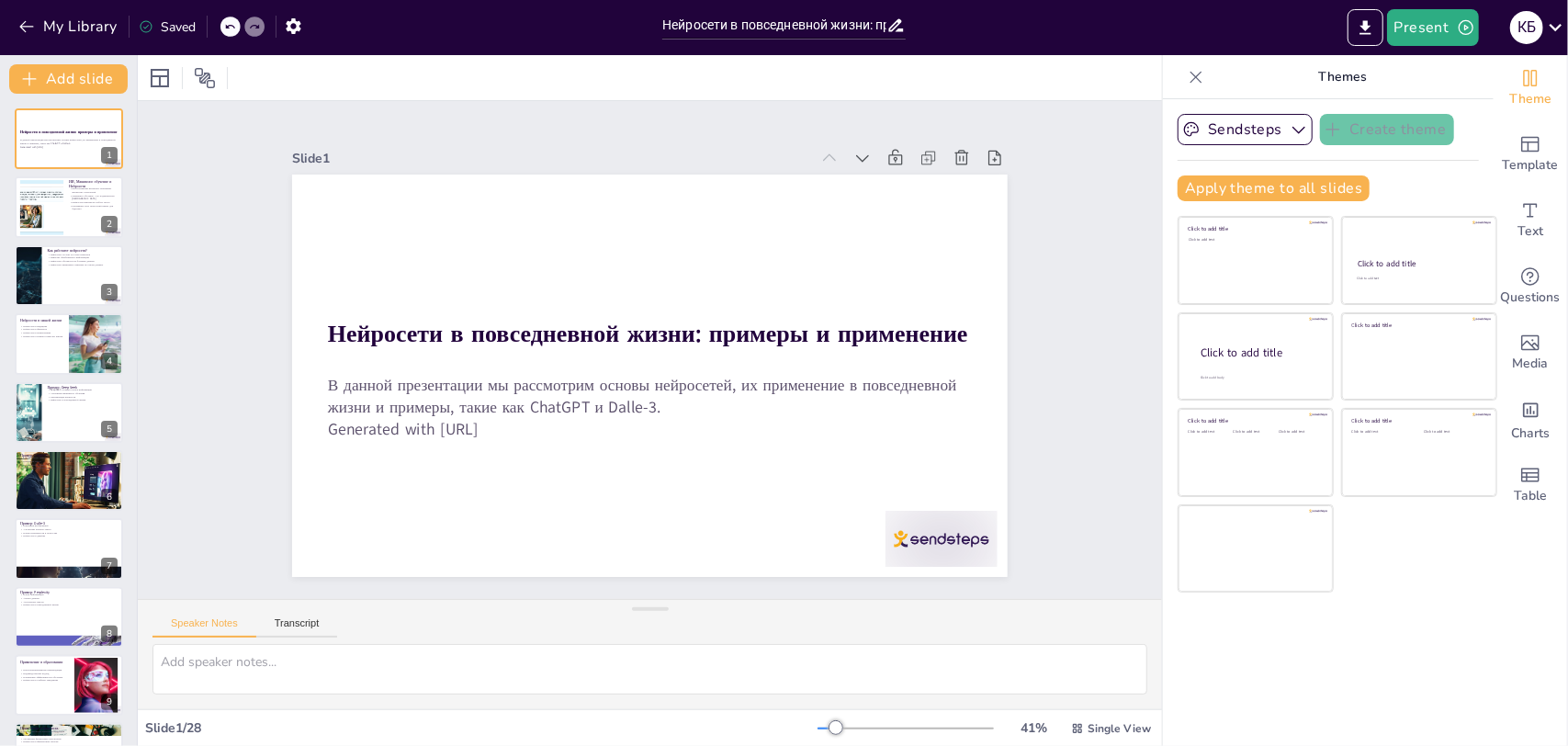
checkbox input "true"
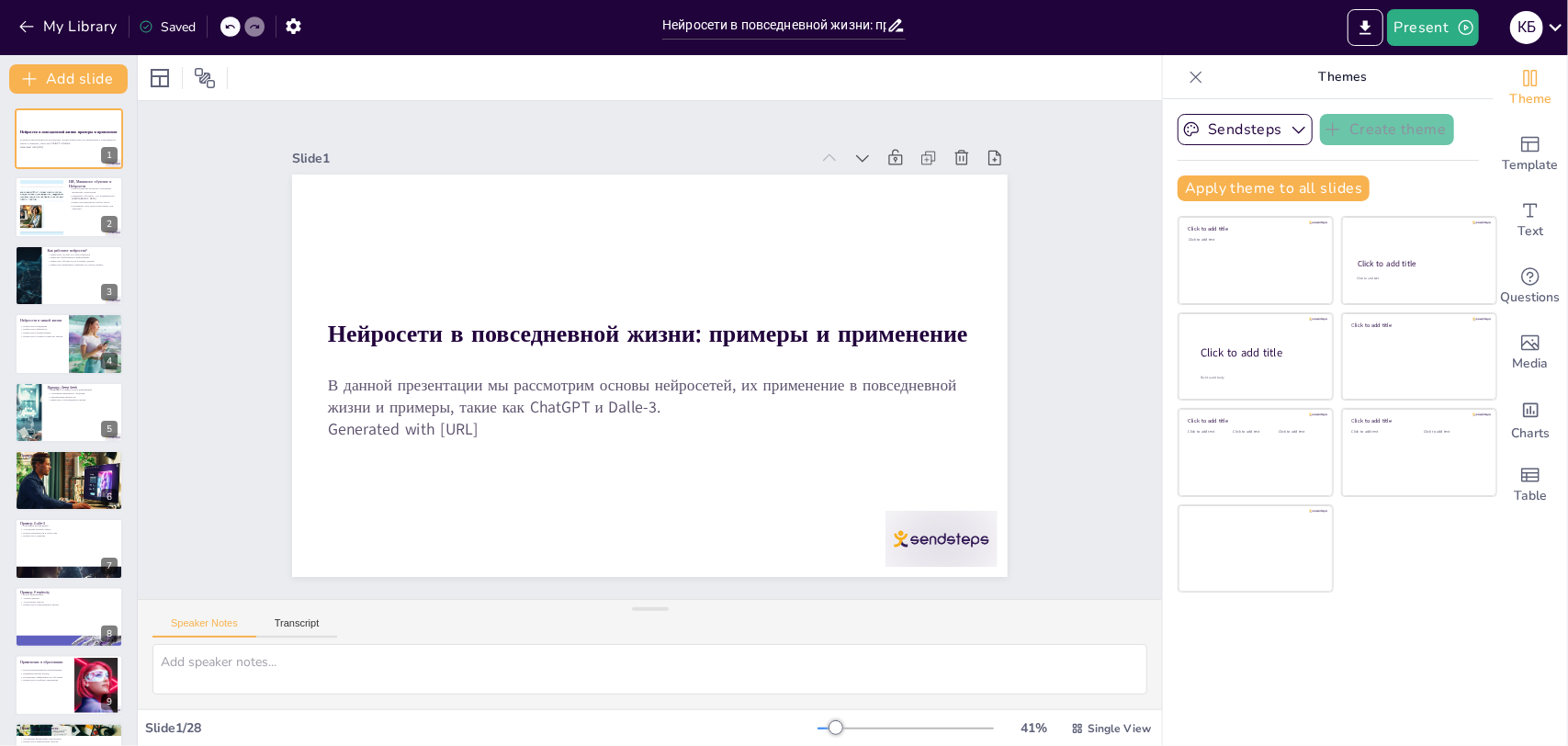
checkbox input "true"
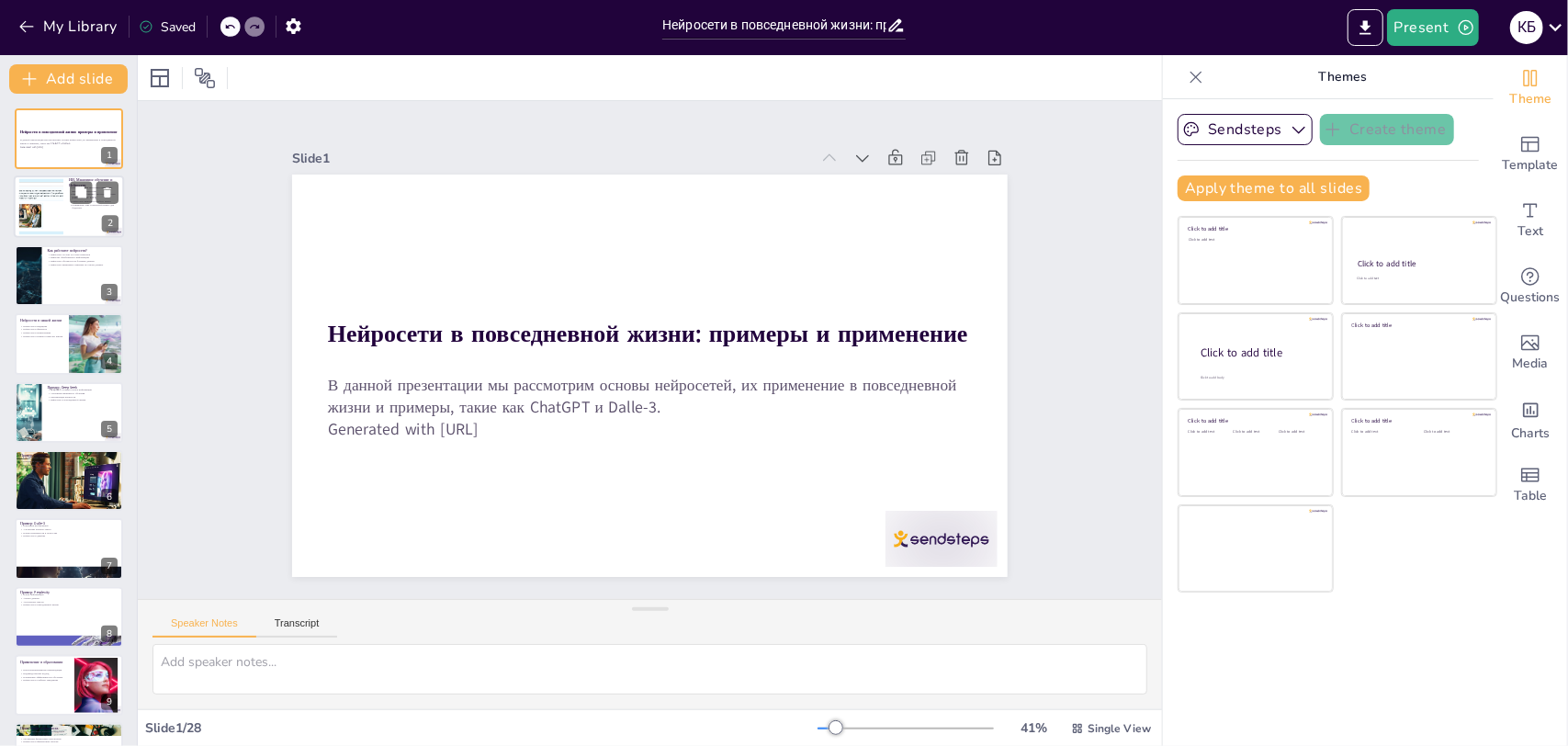
checkbox input "true"
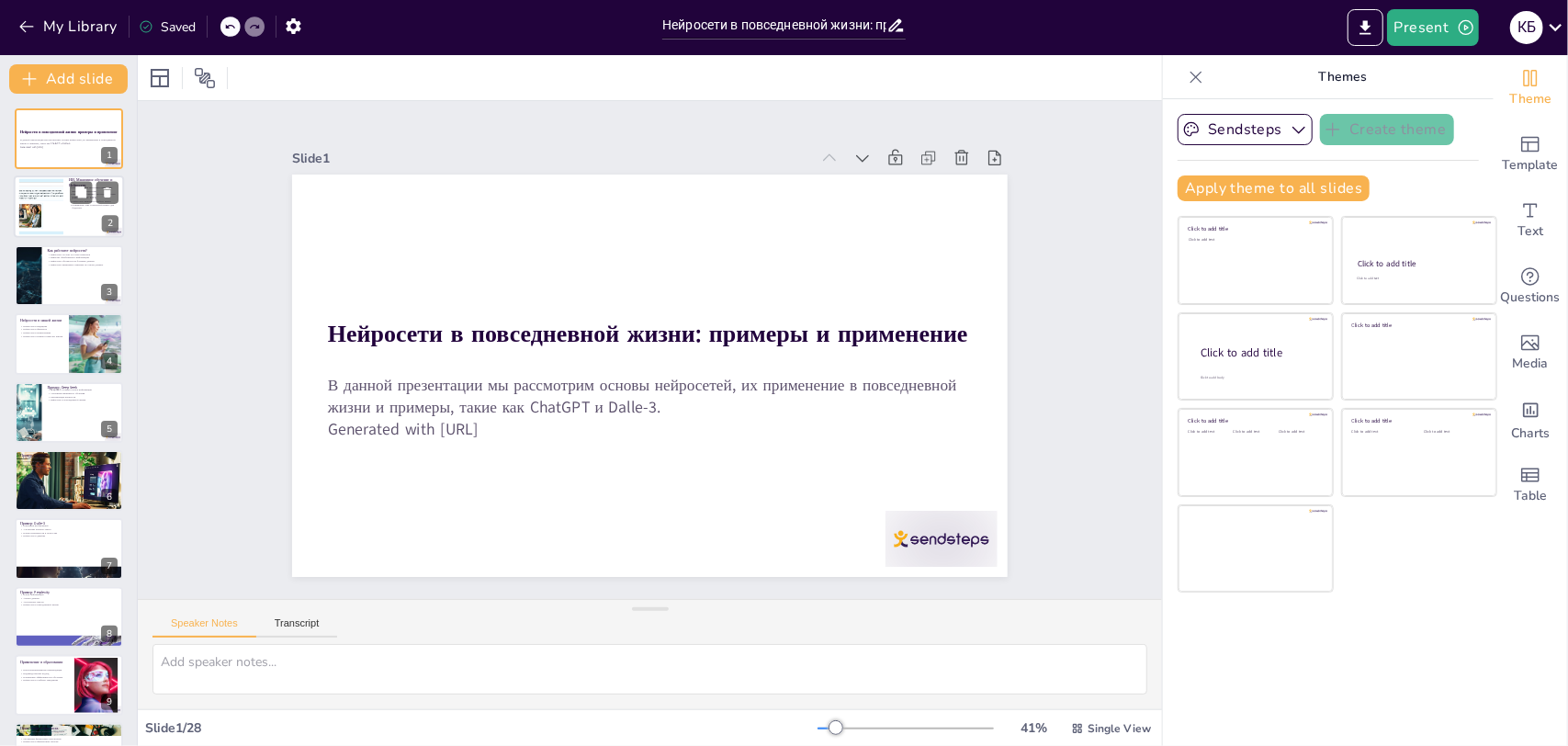
checkbox input "true"
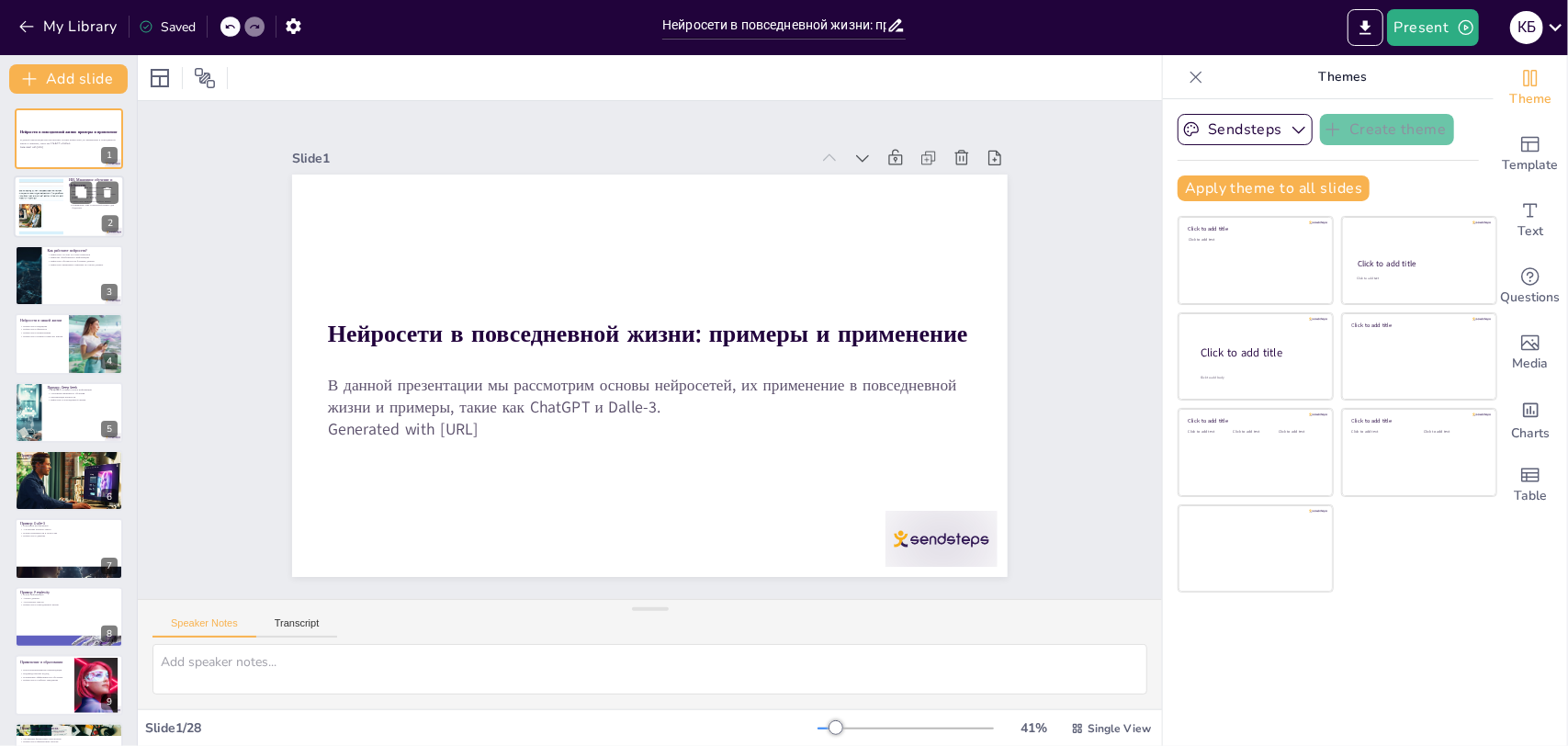
checkbox input "true"
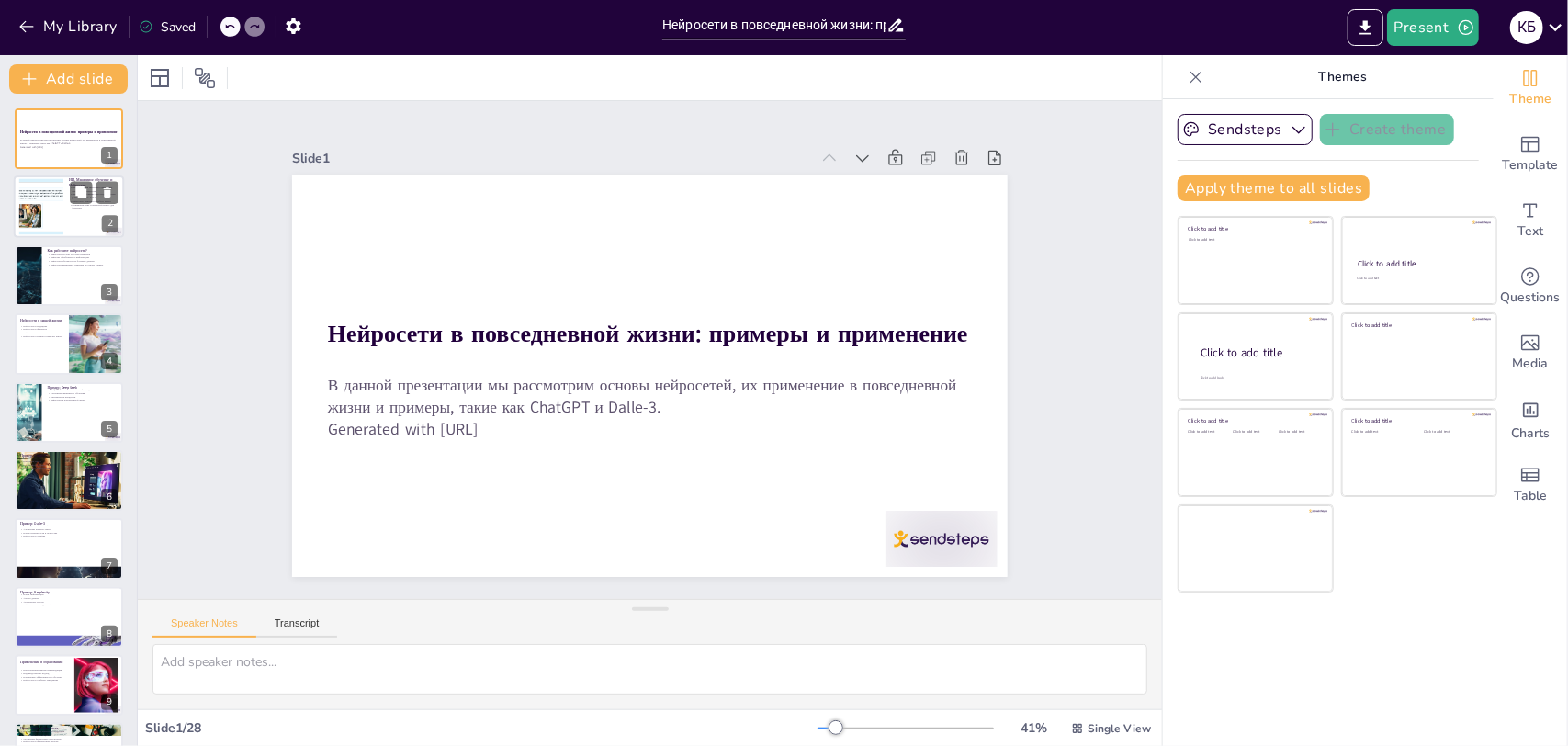
checkbox input "true"
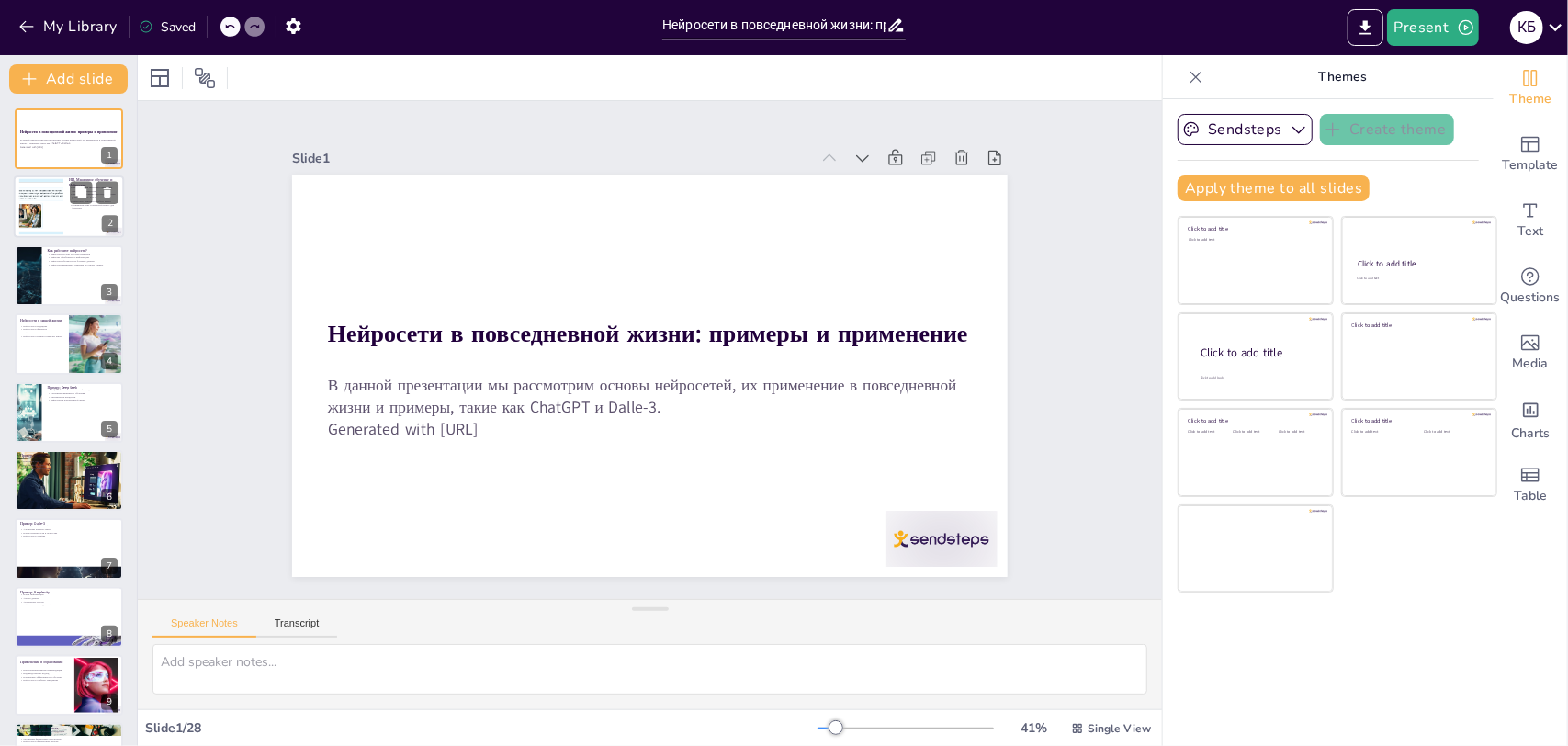
checkbox input "true"
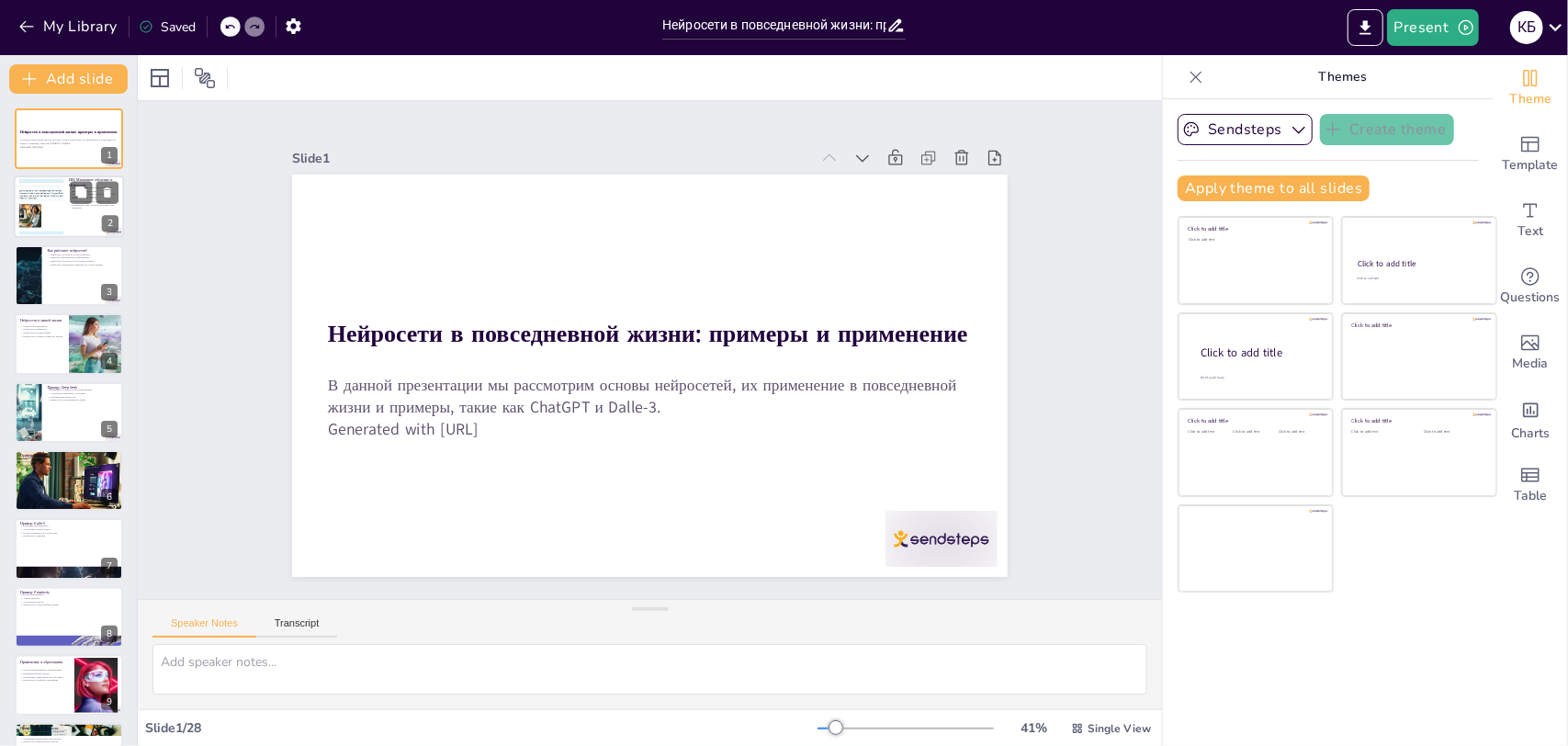
click at [65, 226] on div at bounding box center [69, 208] width 110 height 63
checkbox input "true"
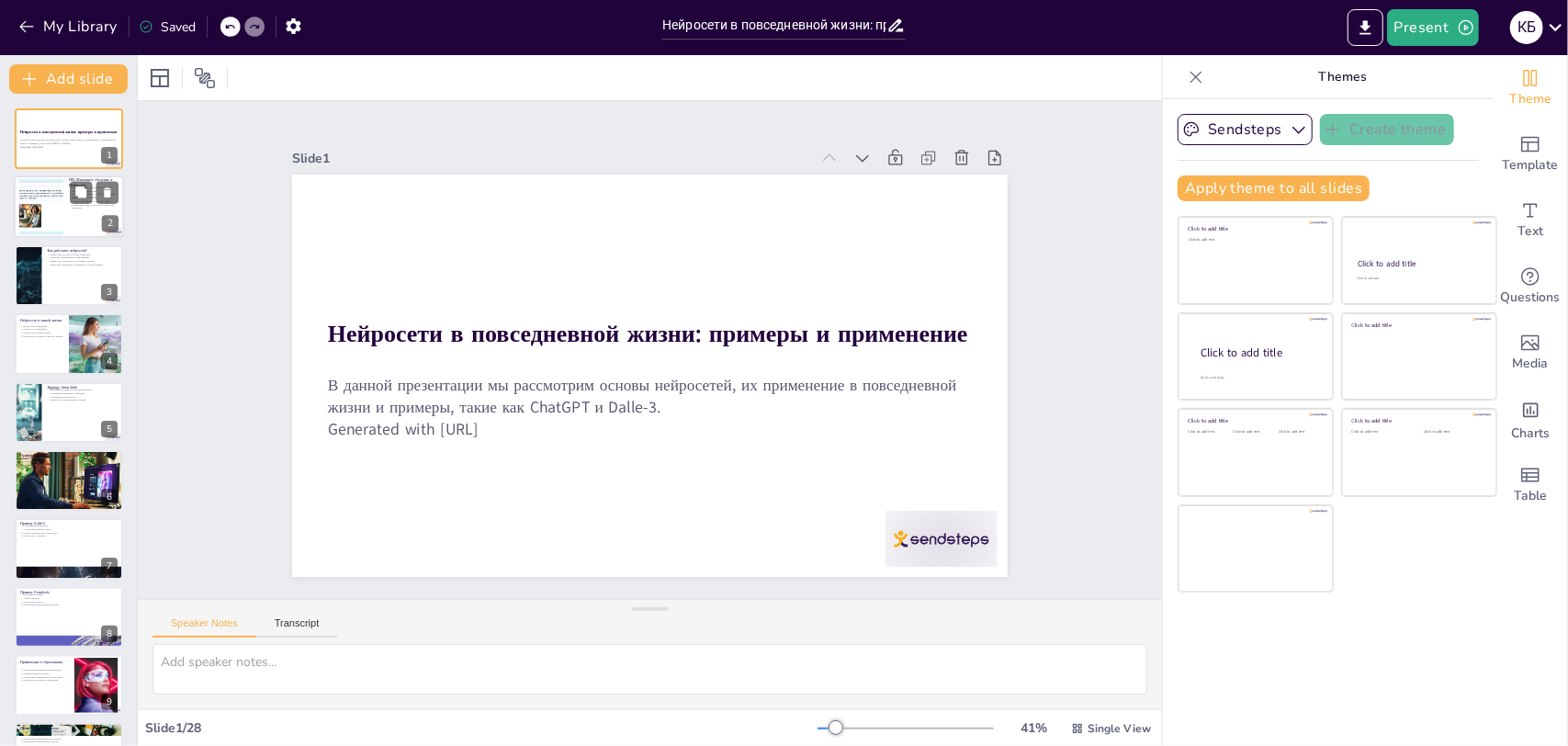
checkbox input "true"
type textarea "Loremipsumdol sitametco (AD) elitsedd eiusmodt incididu, utlaboreetdo magnaaliq…"
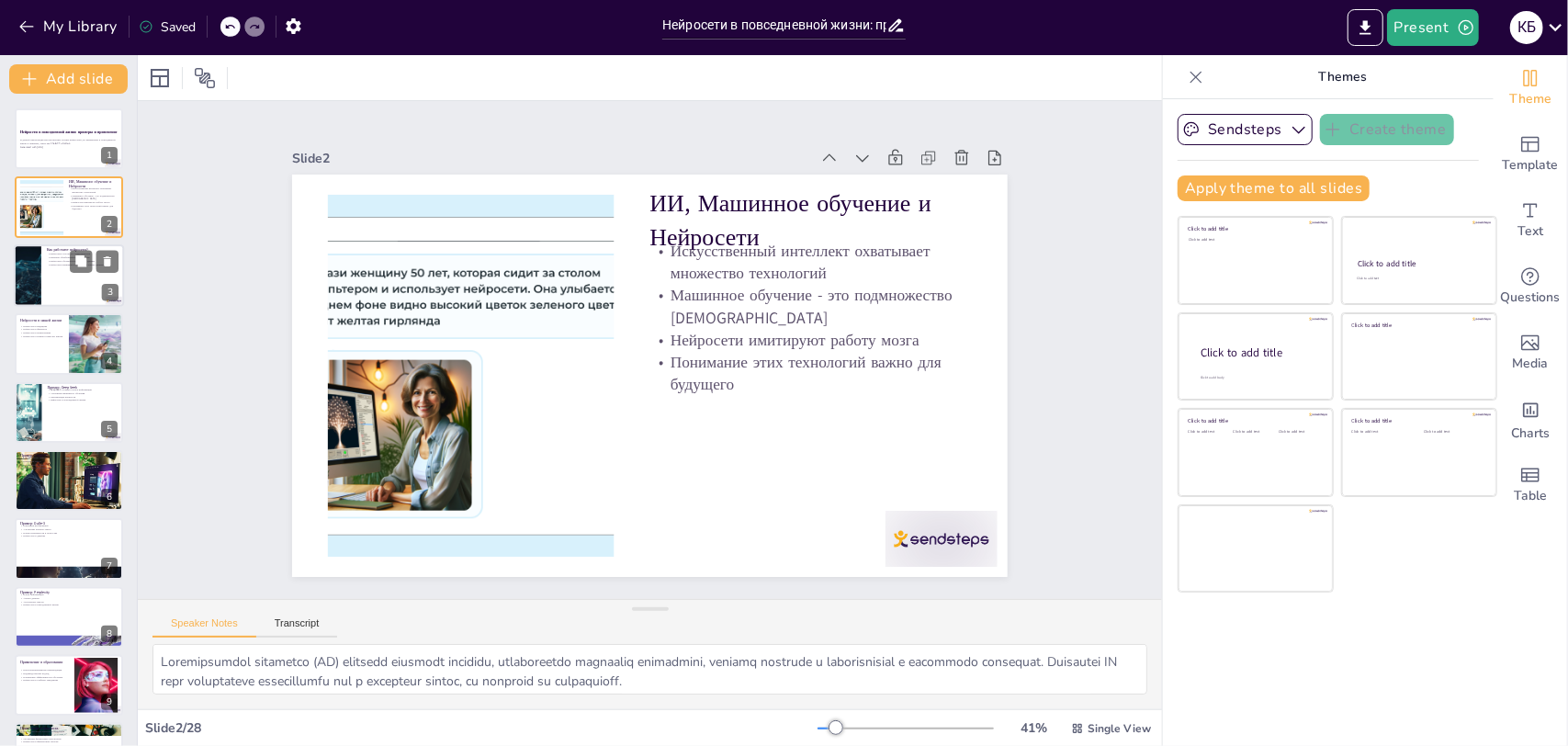
checkbox input "true"
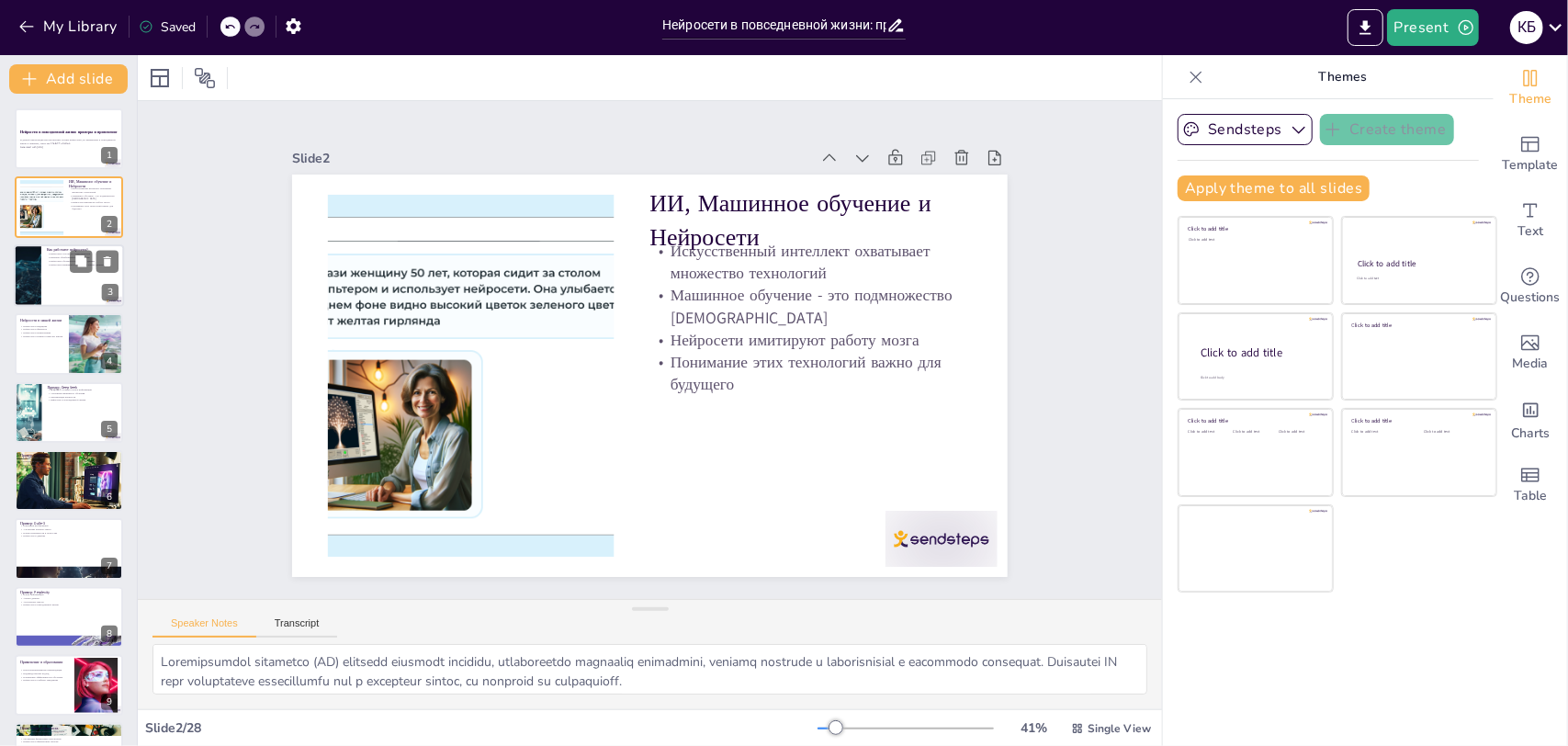
checkbox input "true"
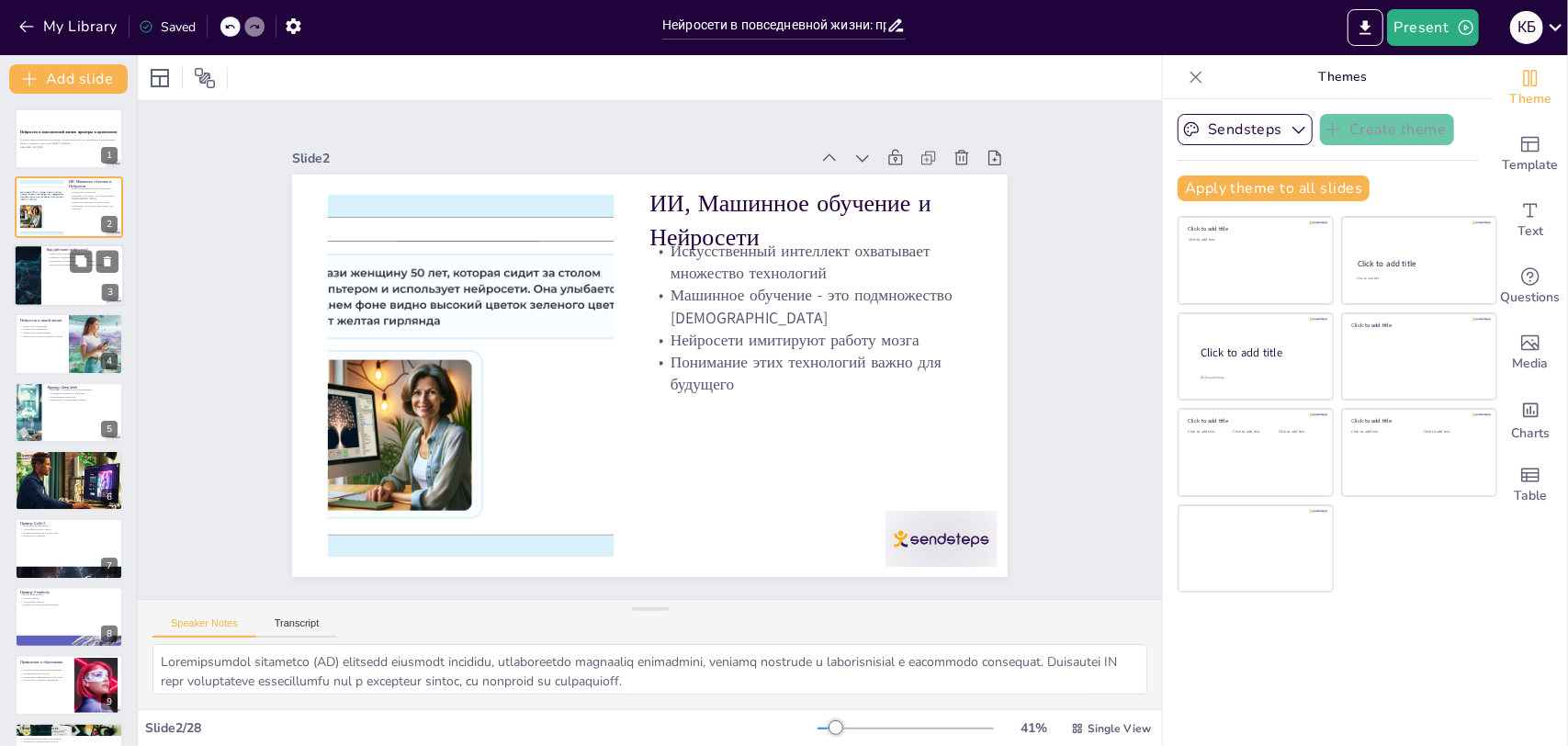
checkbox input "true"
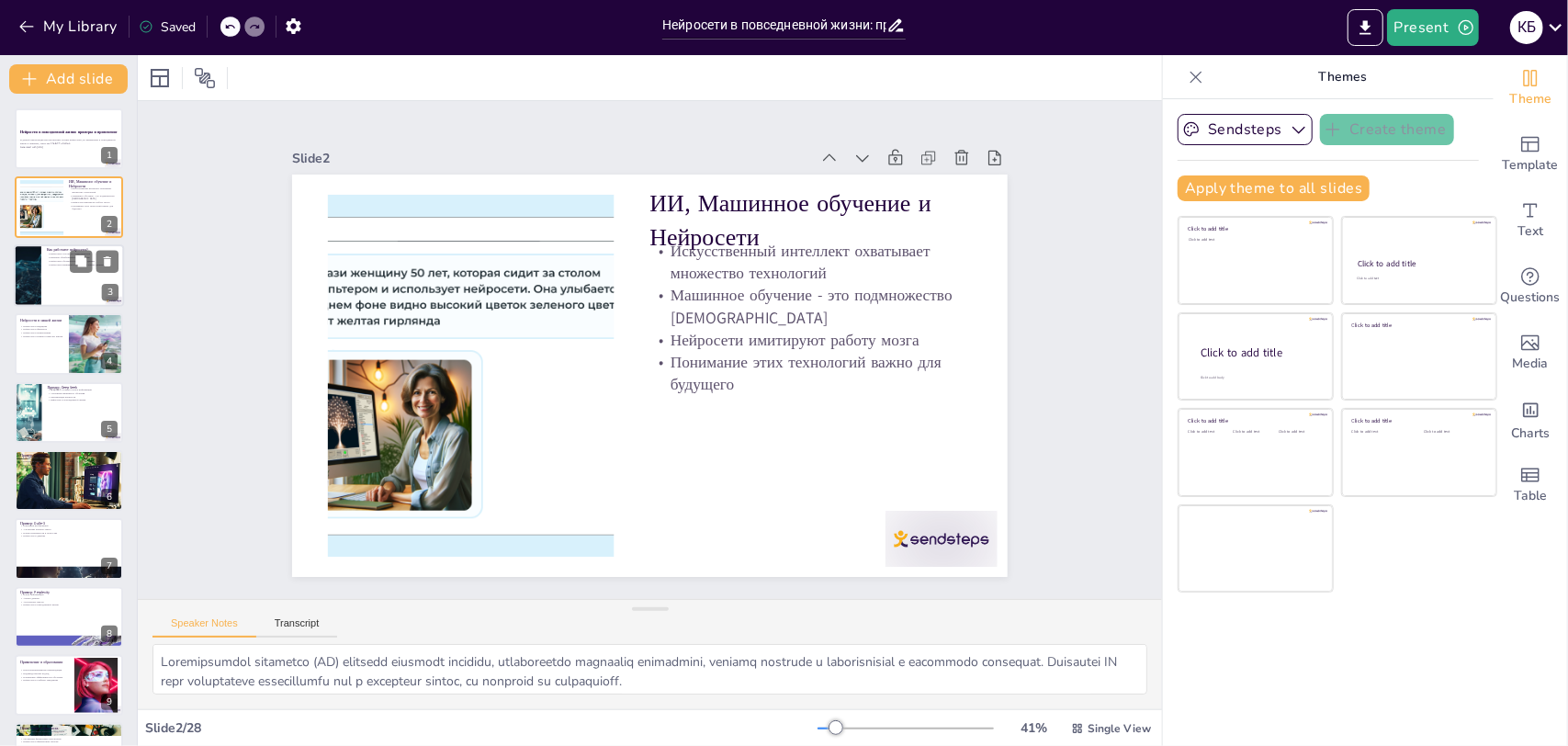
checkbox input "true"
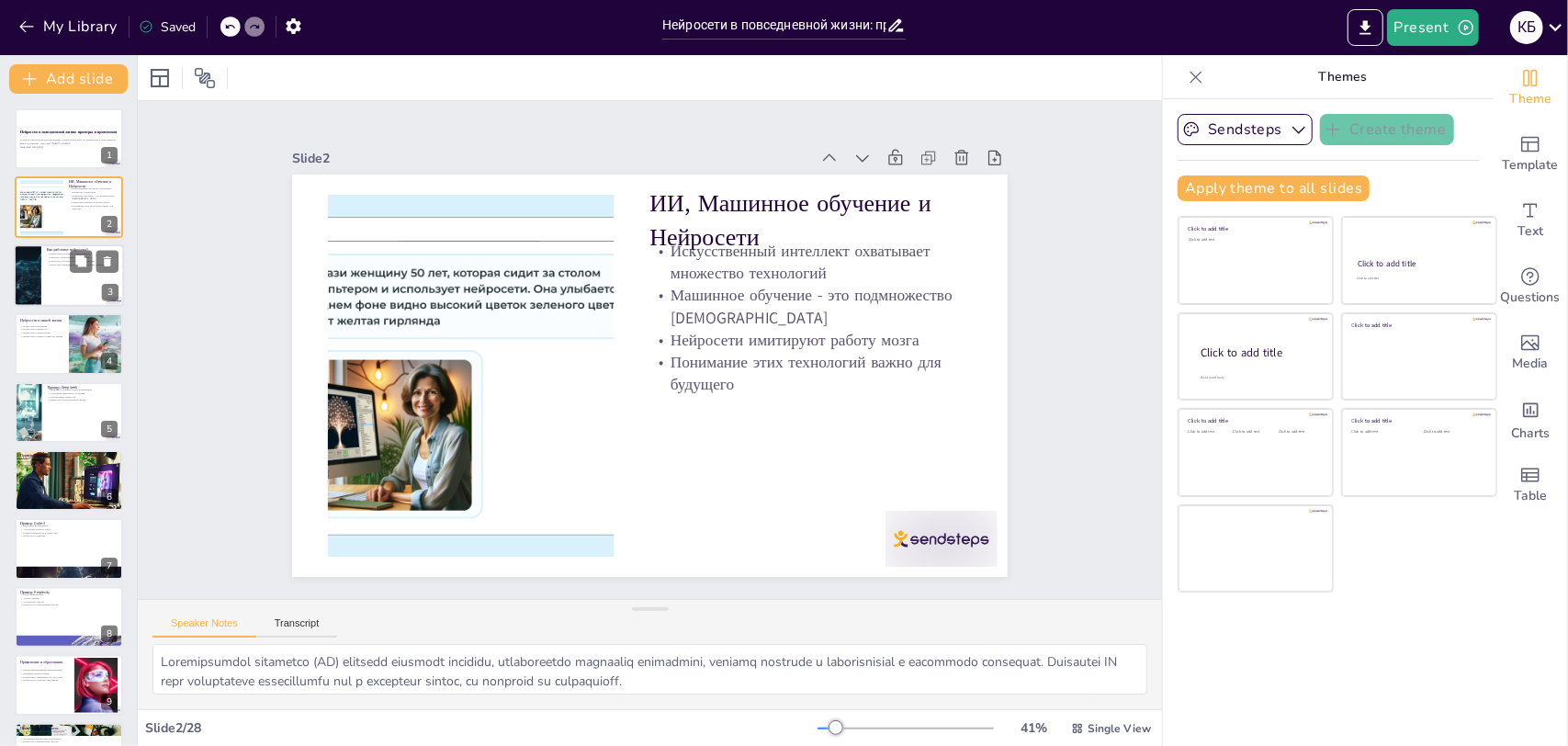
checkbox input "true"
click at [61, 286] on div at bounding box center [69, 276] width 110 height 63
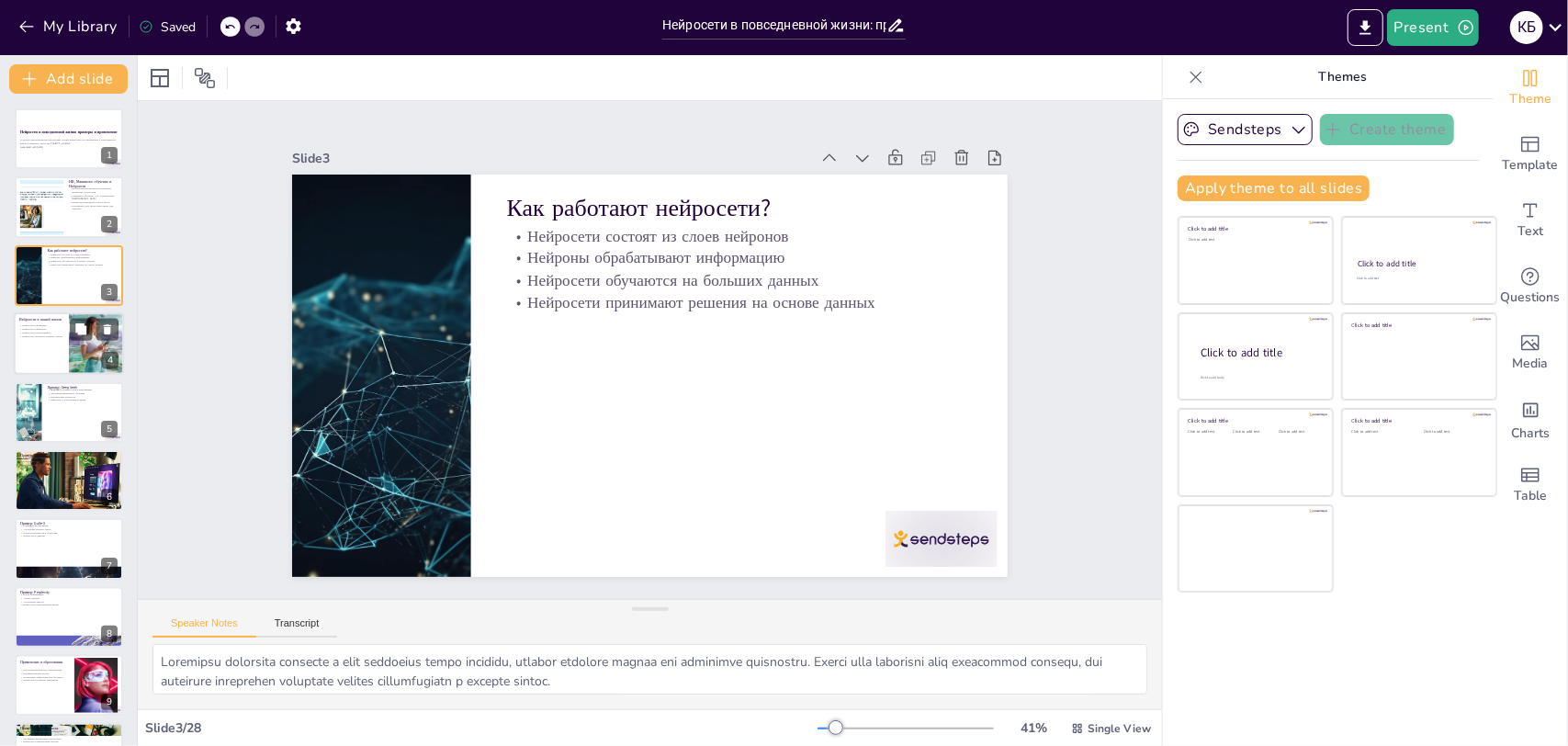
click at [61, 354] on div at bounding box center [69, 344] width 110 height 63
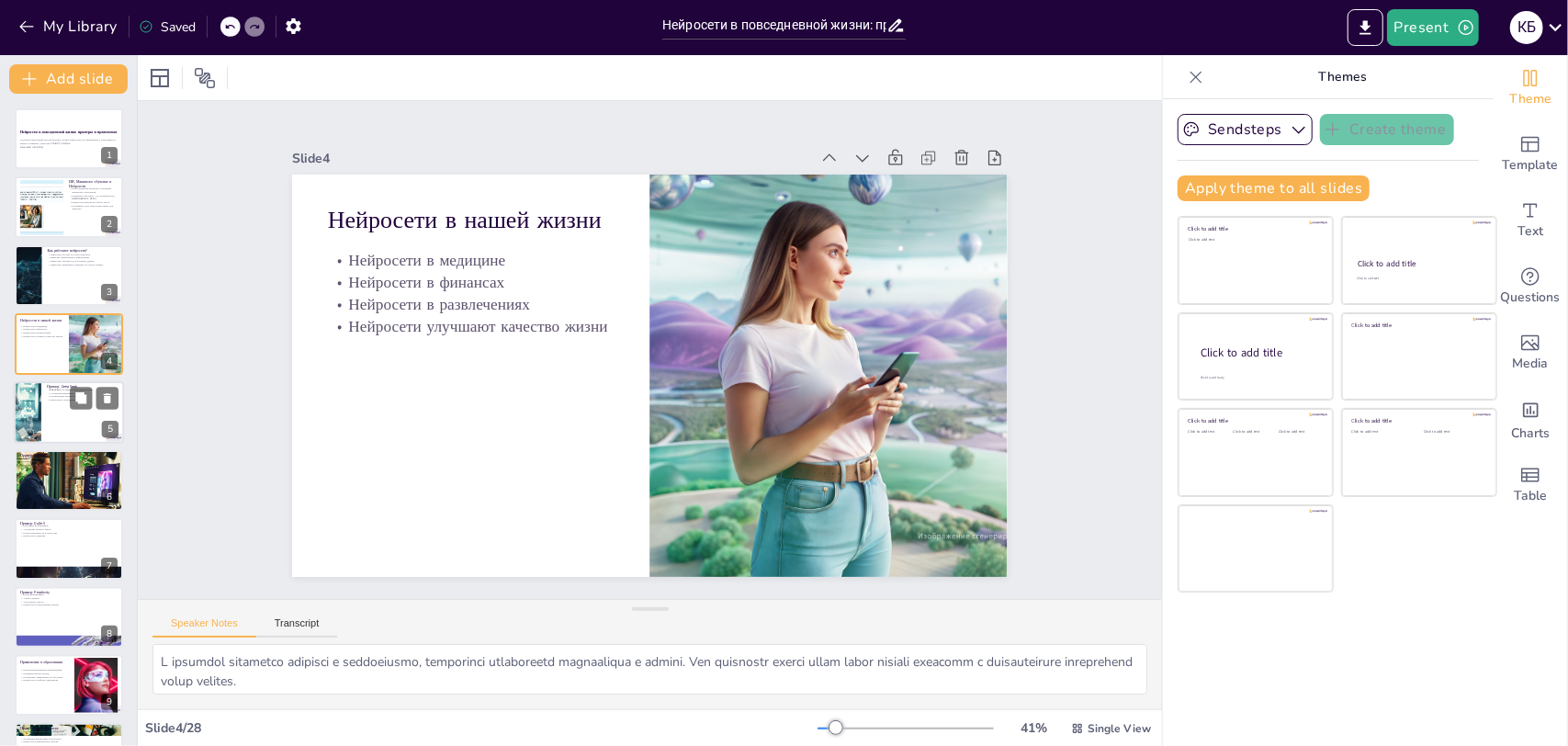
click at [54, 423] on div at bounding box center [69, 412] width 110 height 63
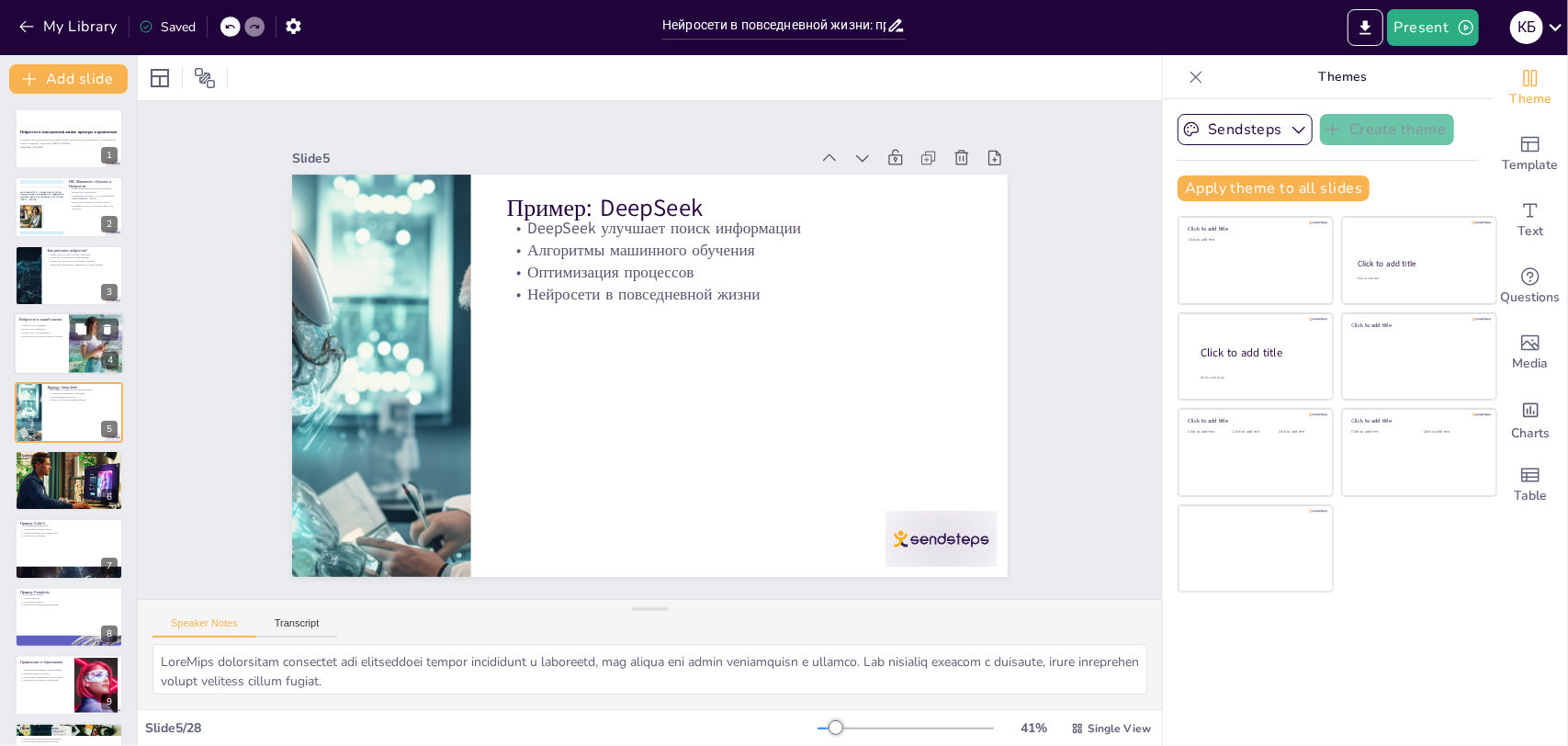
click at [36, 349] on div at bounding box center [69, 344] width 110 height 63
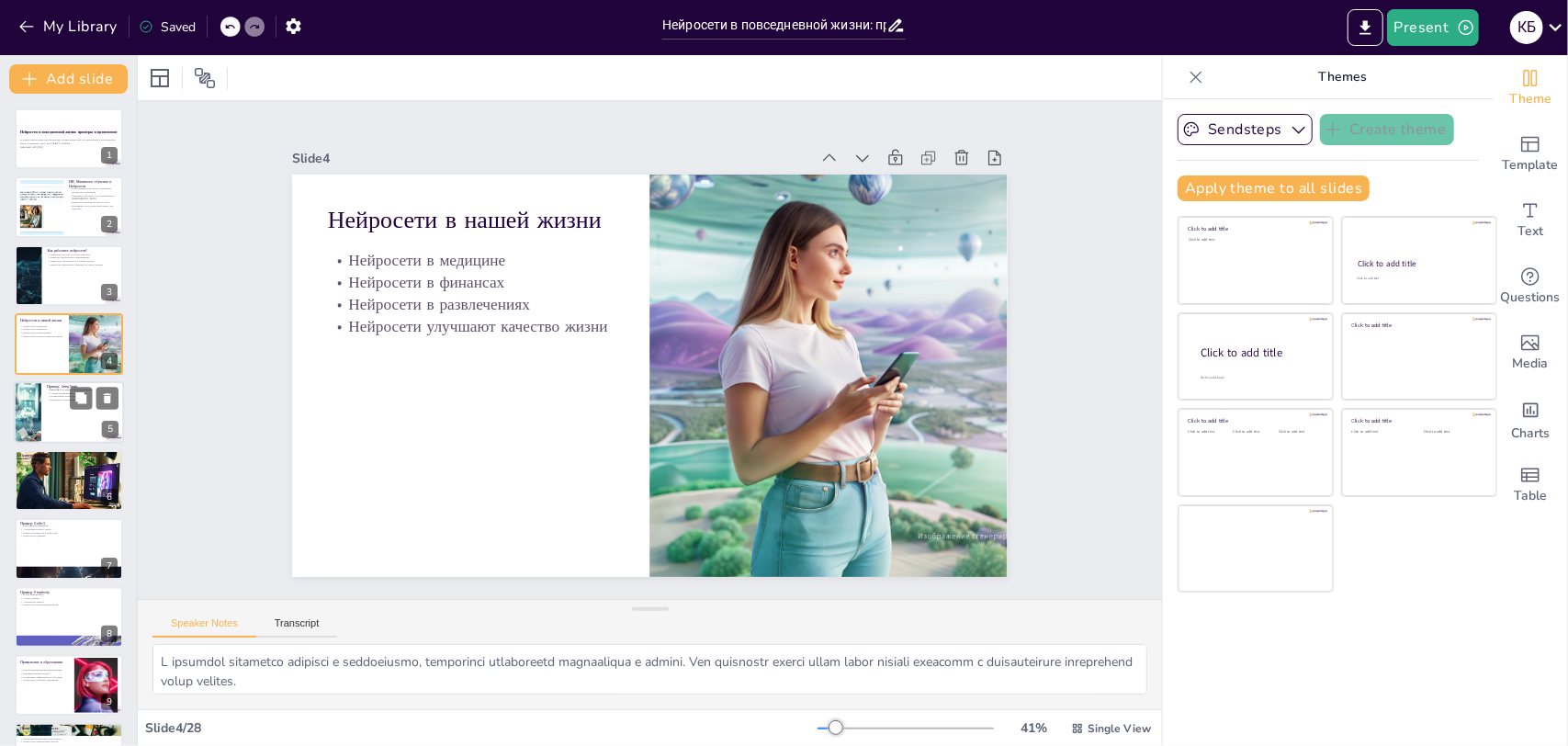
click at [59, 418] on div at bounding box center [69, 412] width 110 height 63
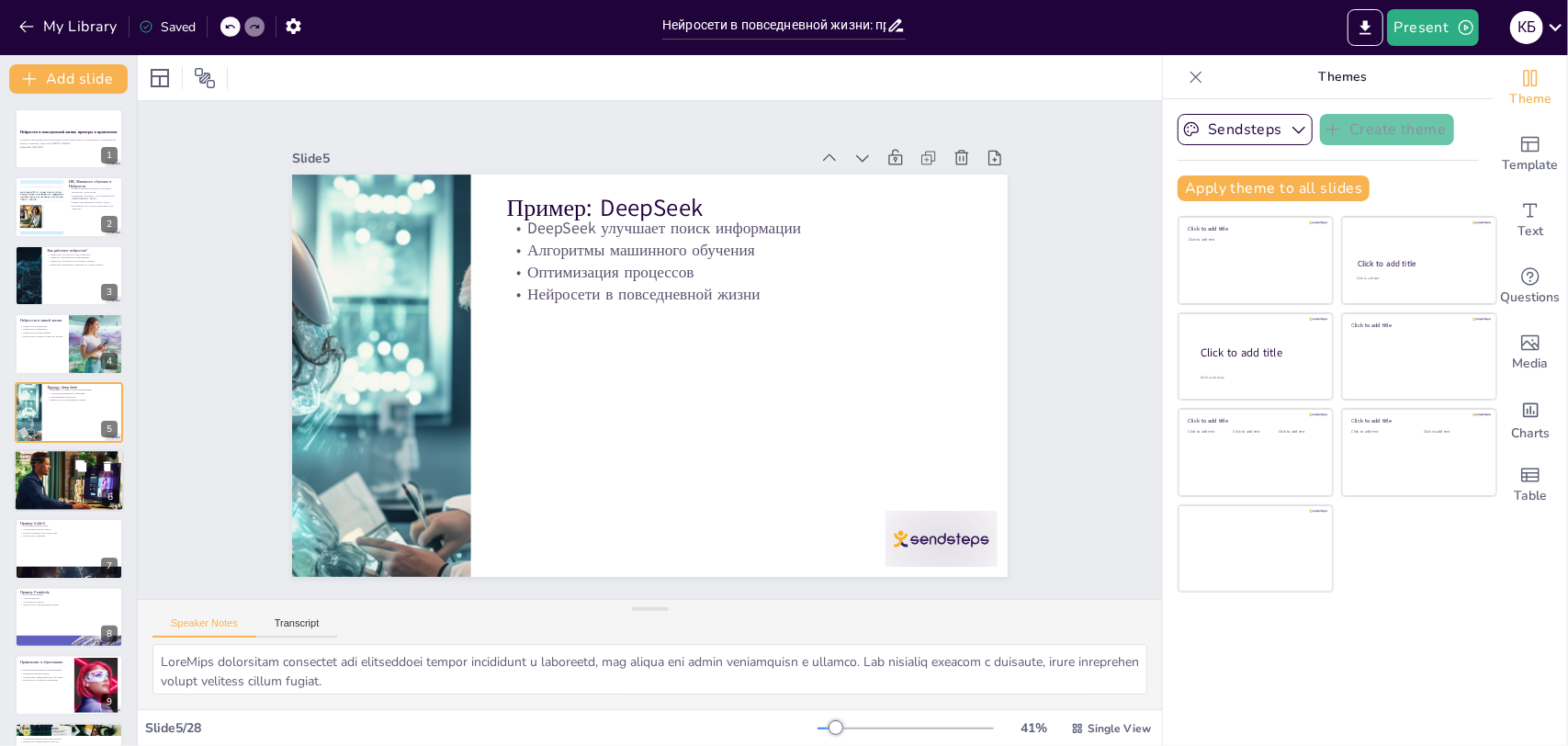
click at [70, 506] on div at bounding box center [69, 480] width 110 height 74
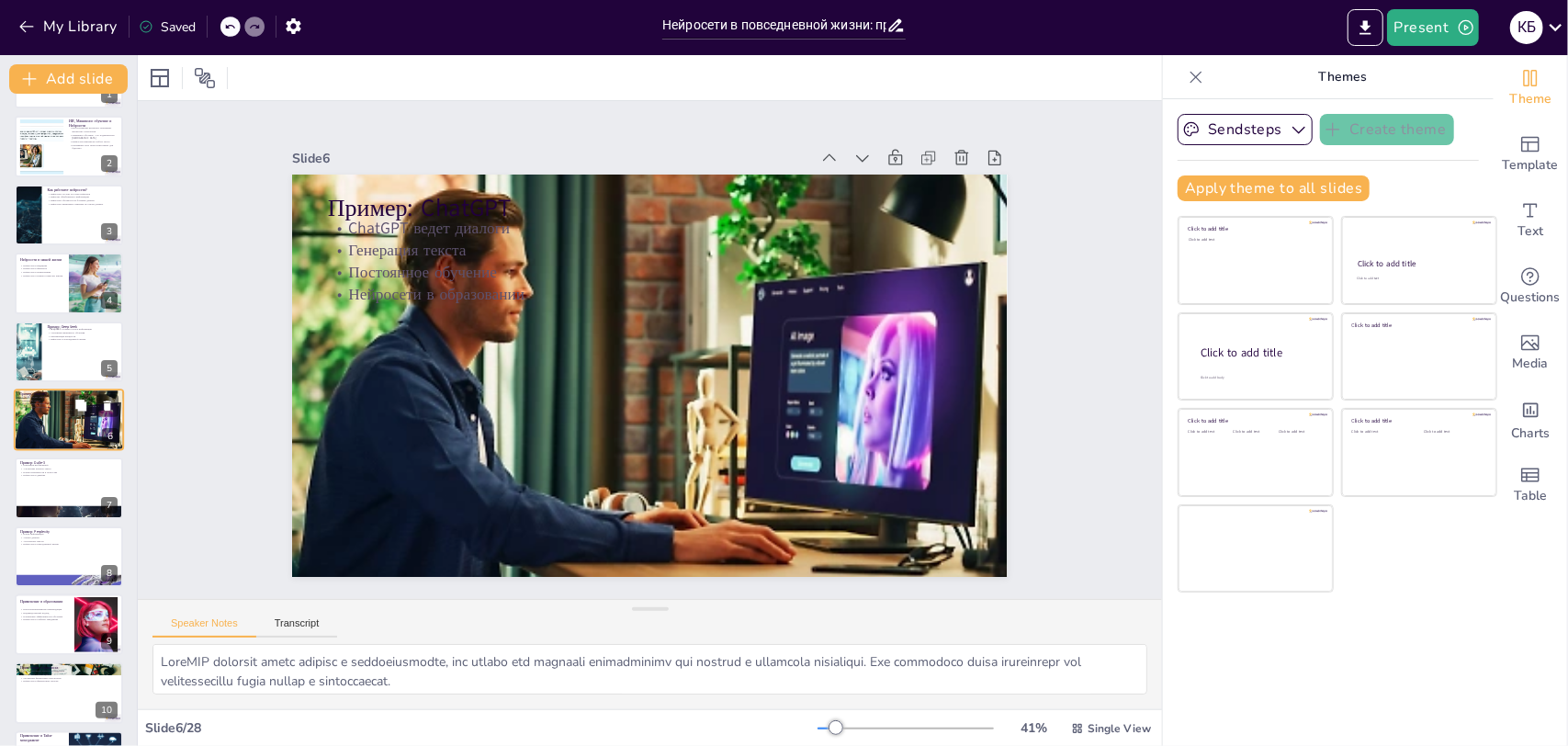
scroll to position [244, 0]
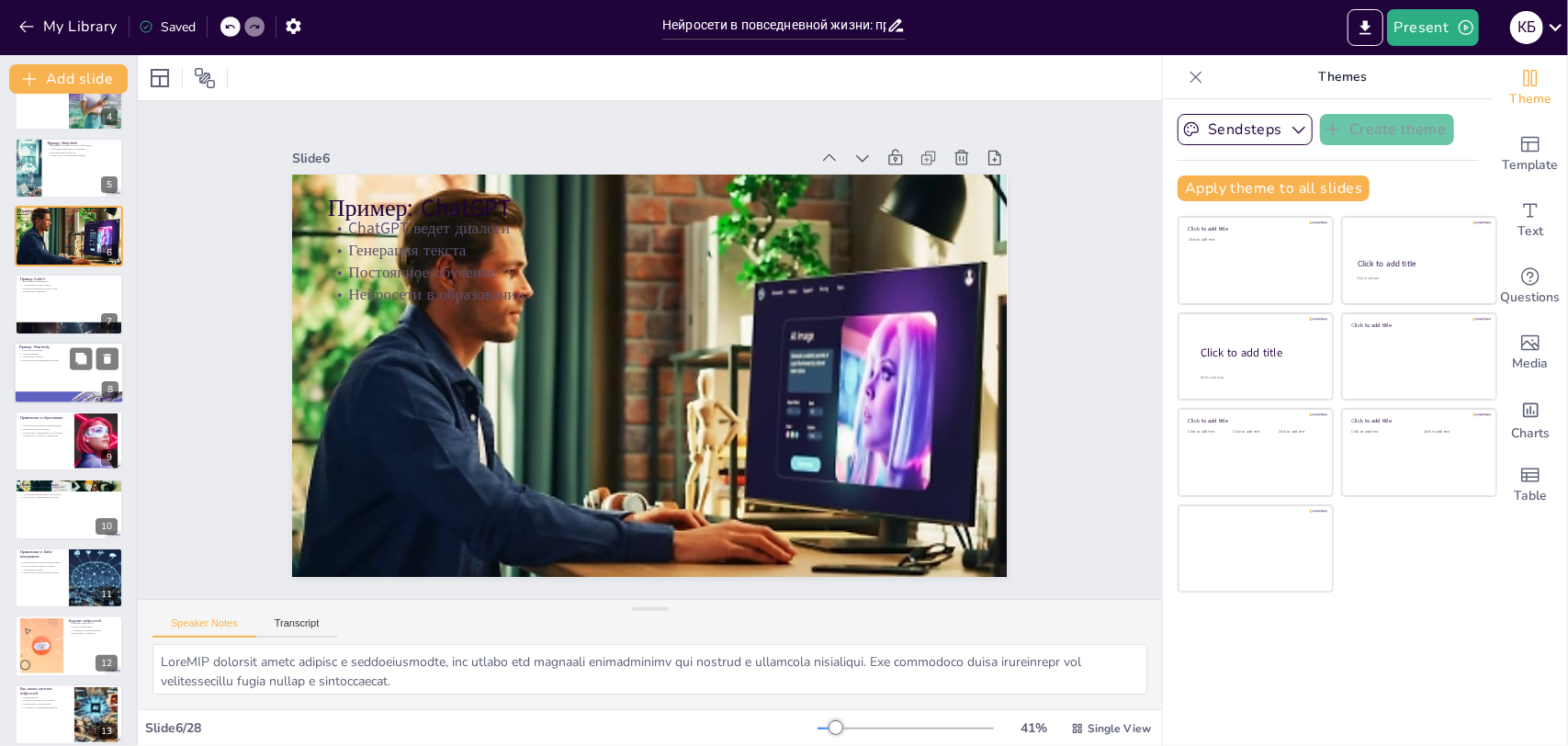
click at [57, 365] on div at bounding box center [69, 373] width 110 height 63
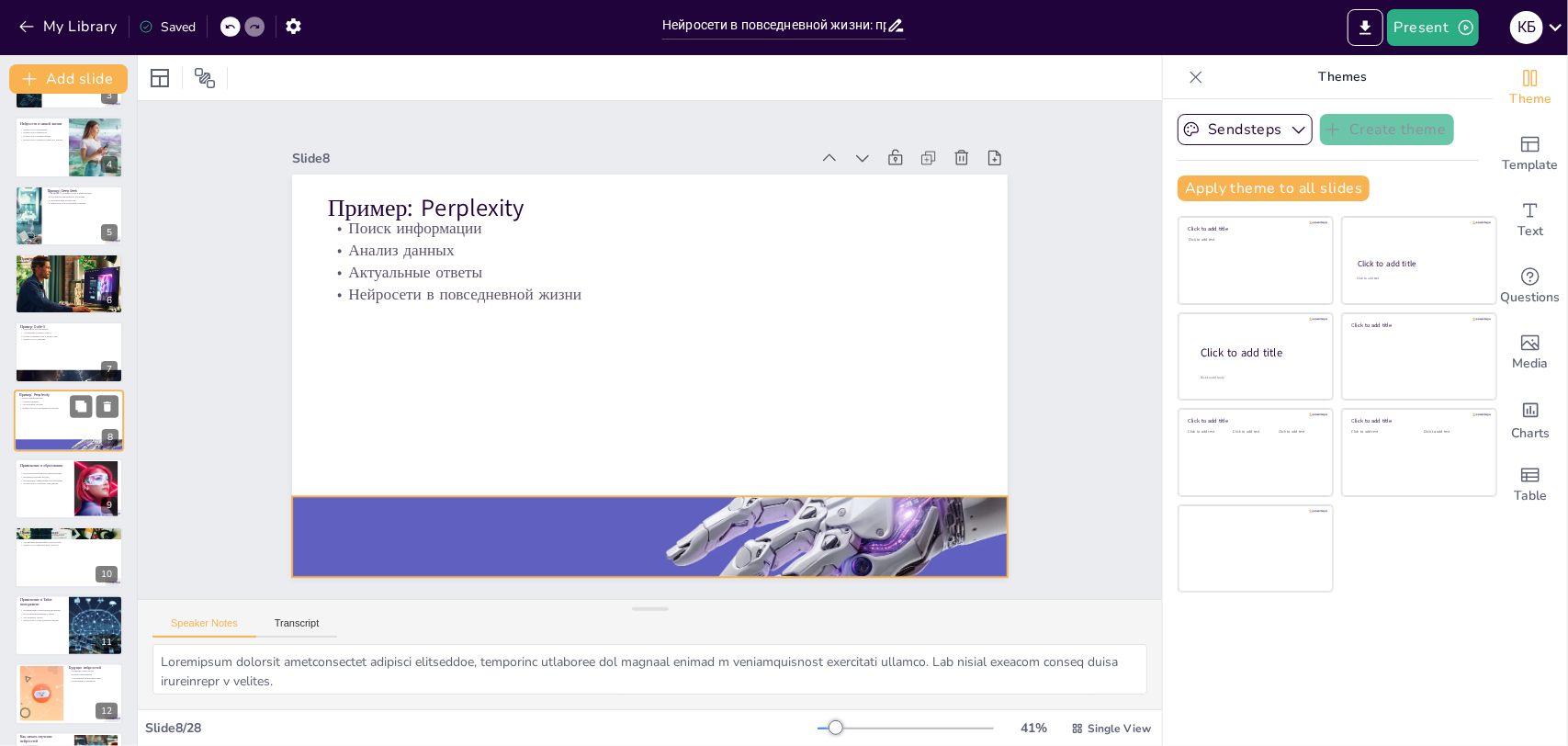
scroll to position [289, 0]
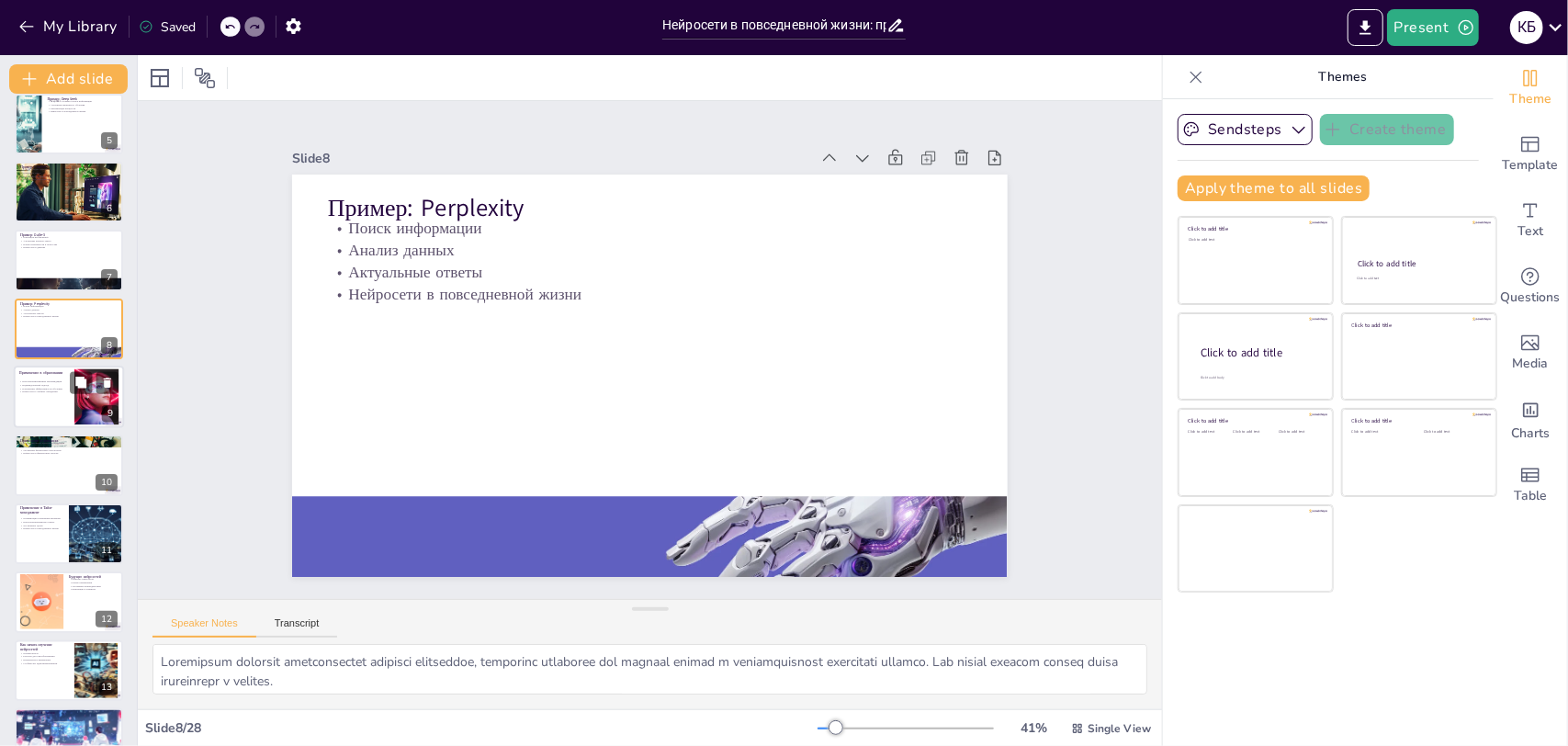
click at [56, 408] on div at bounding box center [69, 397] width 110 height 63
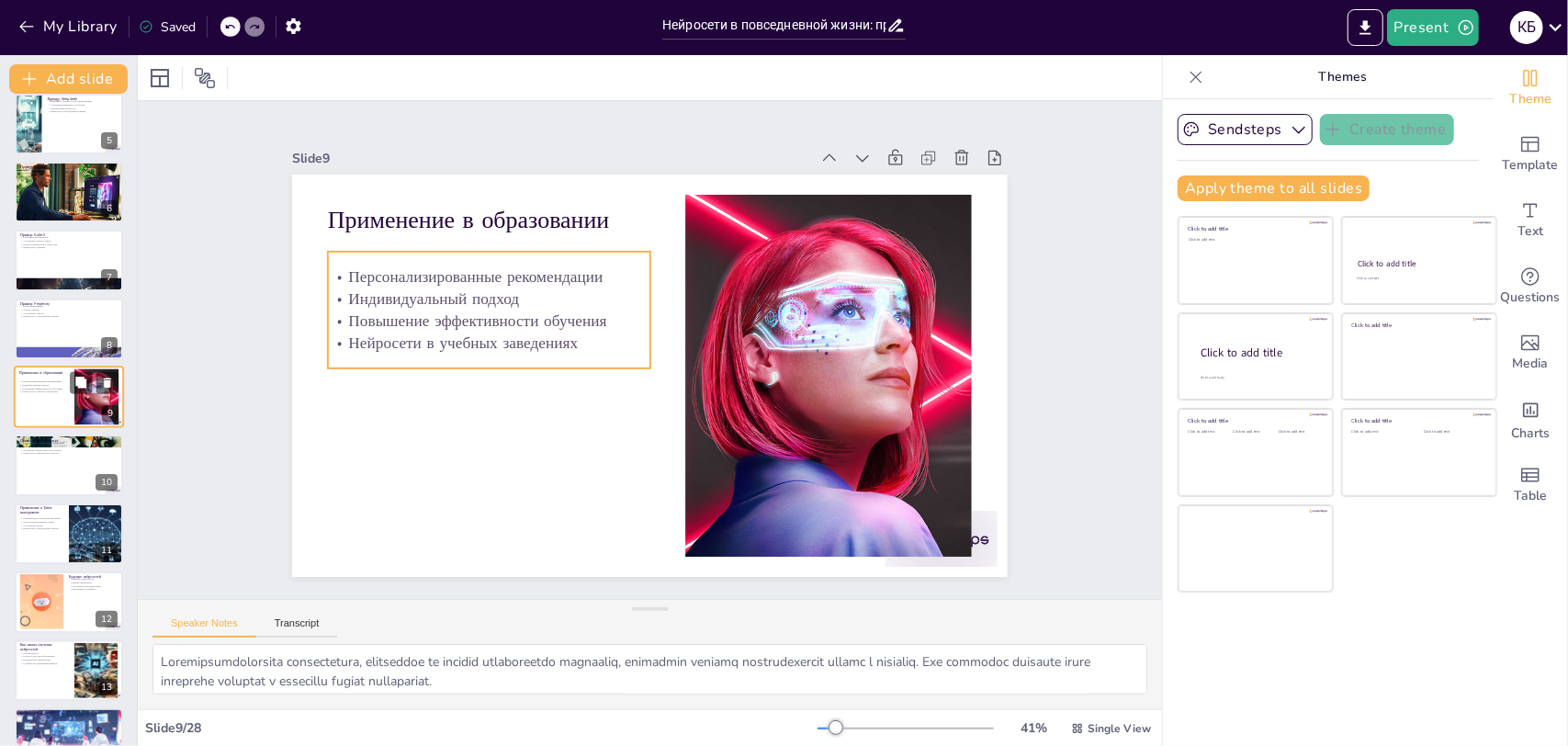
scroll to position [265, 0]
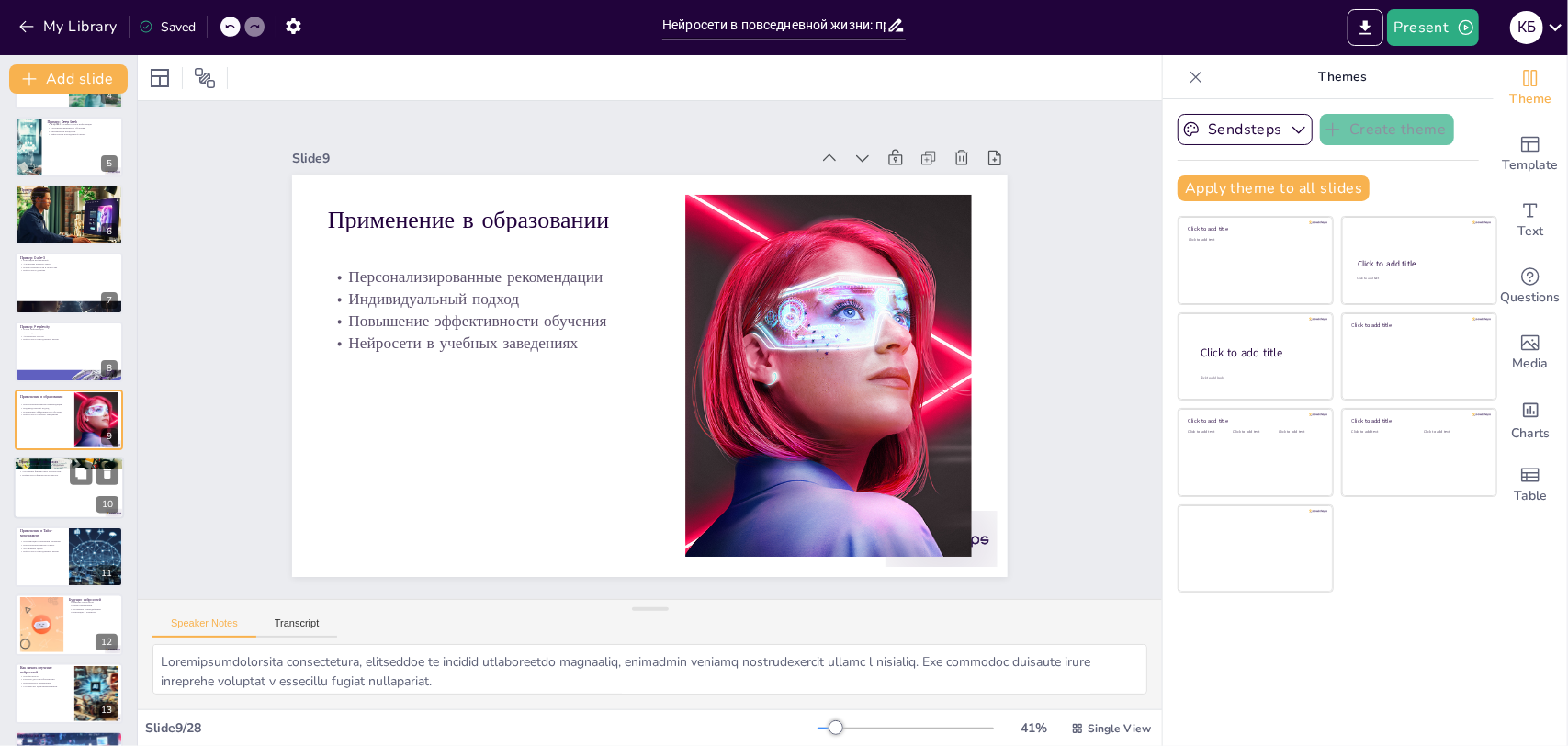
click at [51, 508] on div at bounding box center [69, 489] width 110 height 63
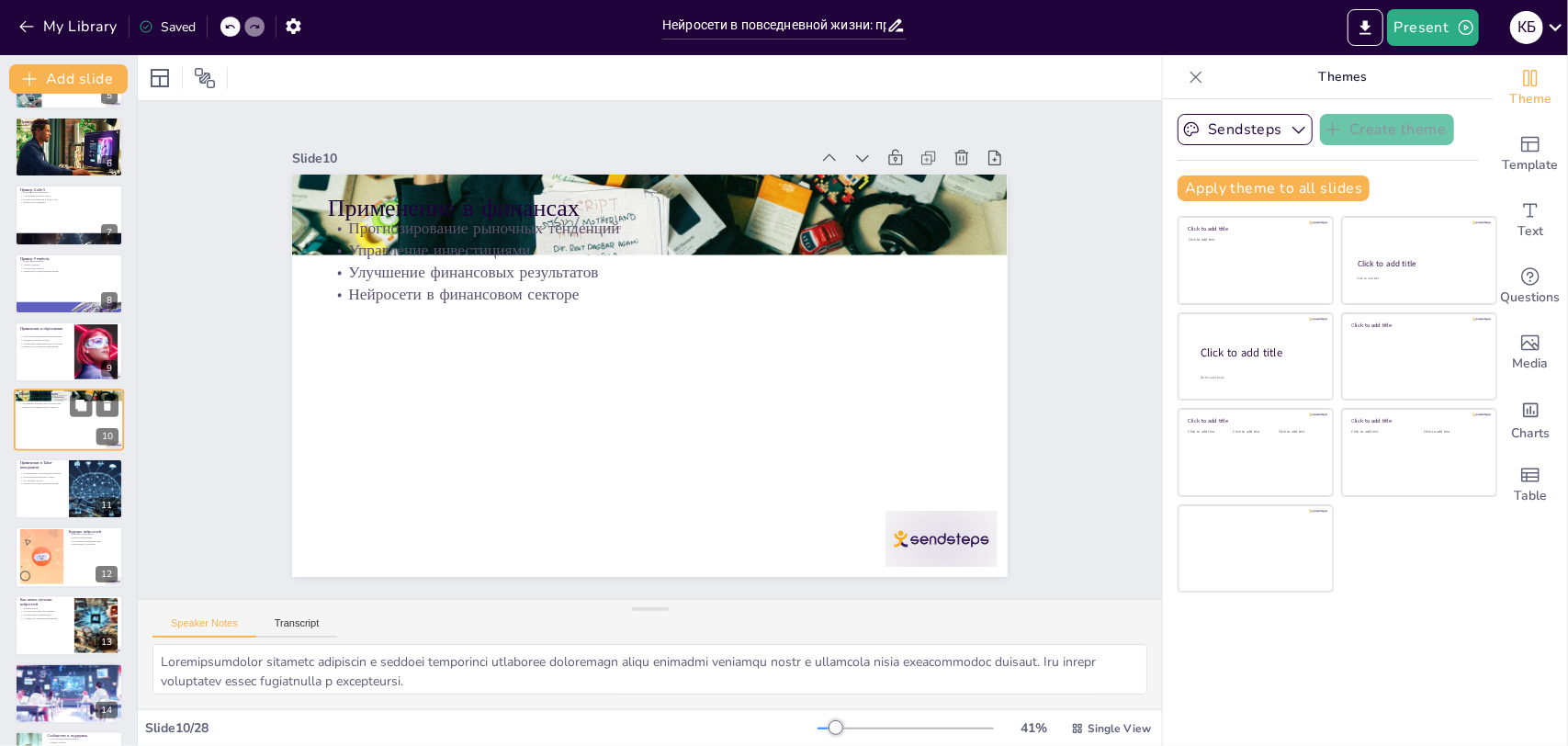
scroll to position [425, 0]
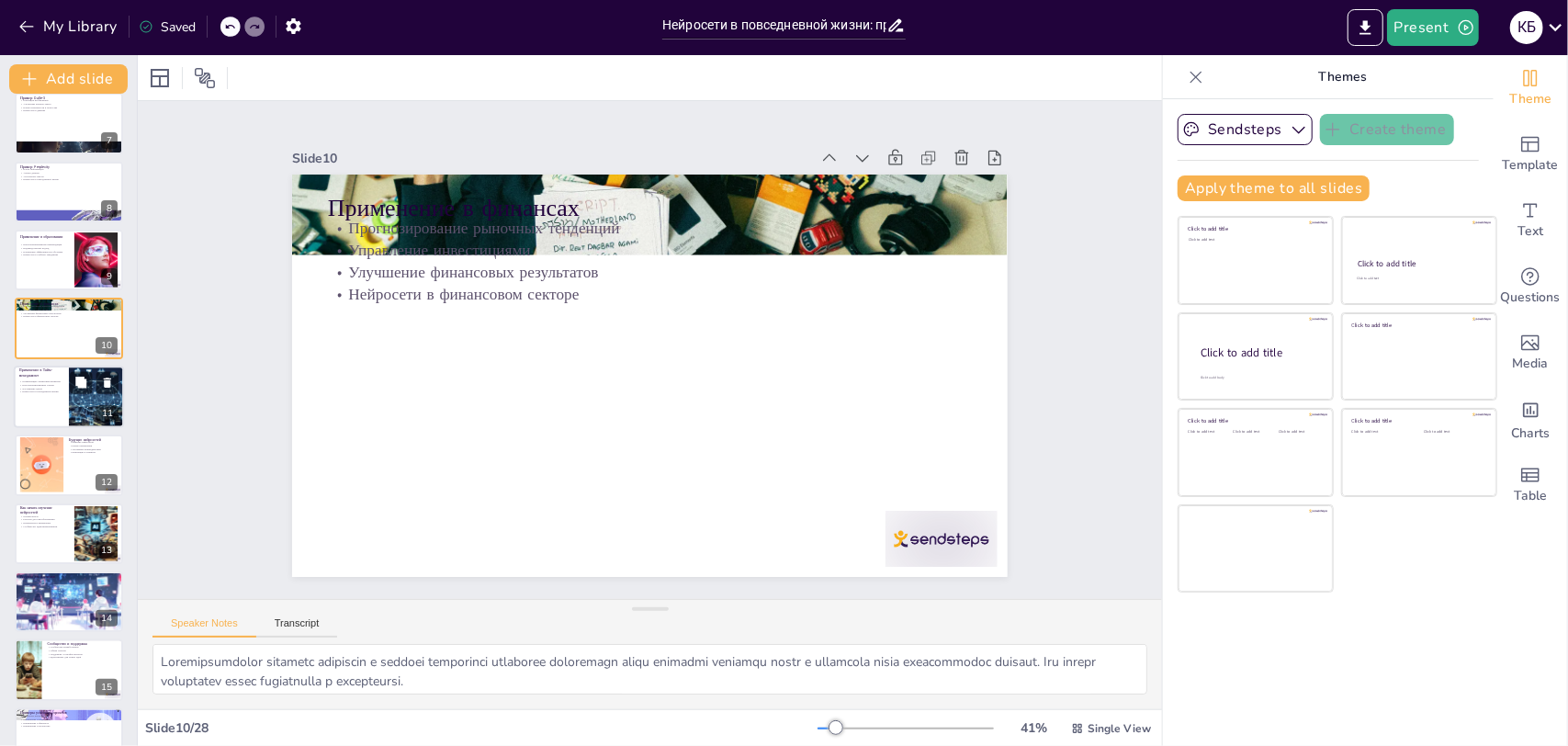
click at [35, 411] on div at bounding box center [69, 397] width 110 height 63
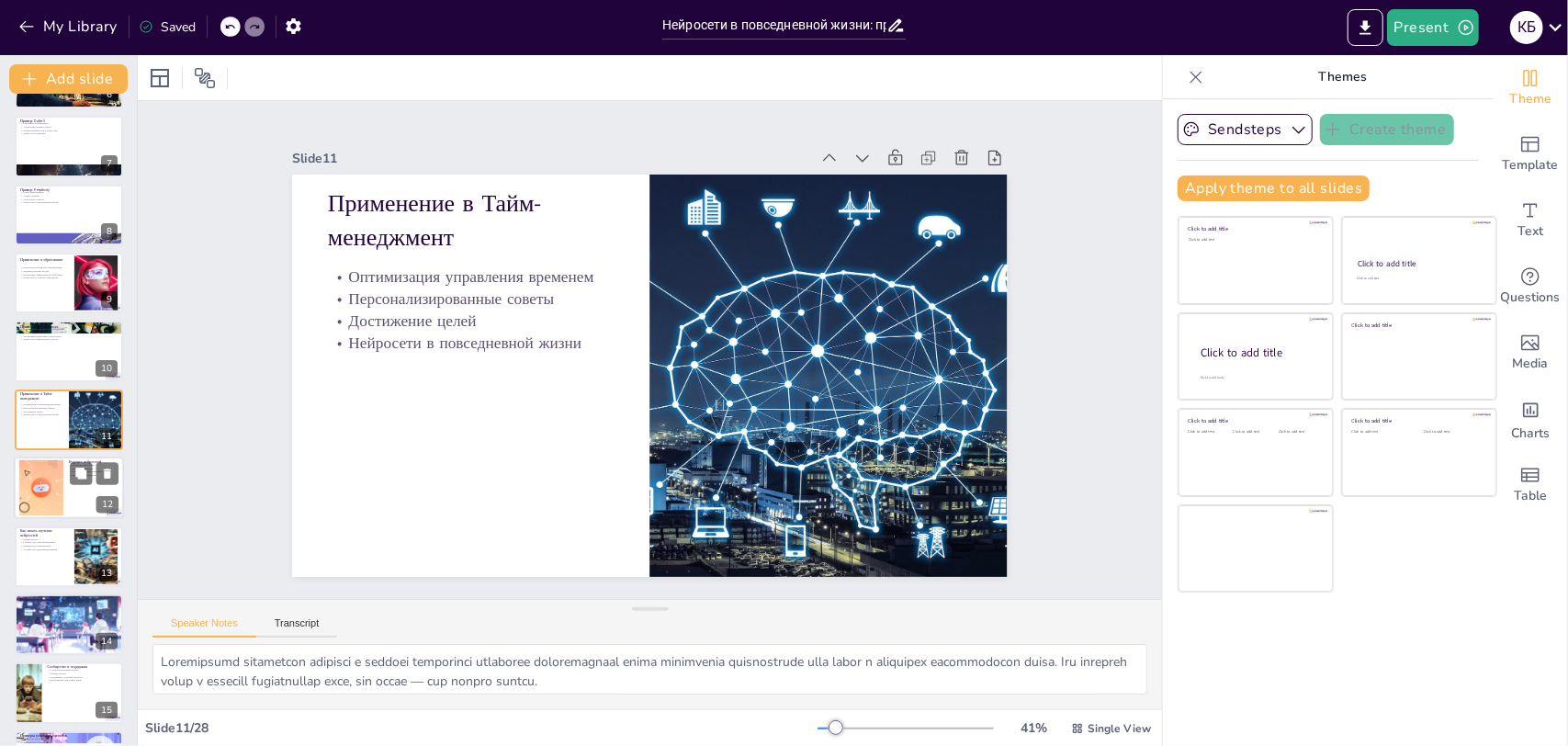
click at [53, 489] on div at bounding box center [41, 488] width 112 height 56
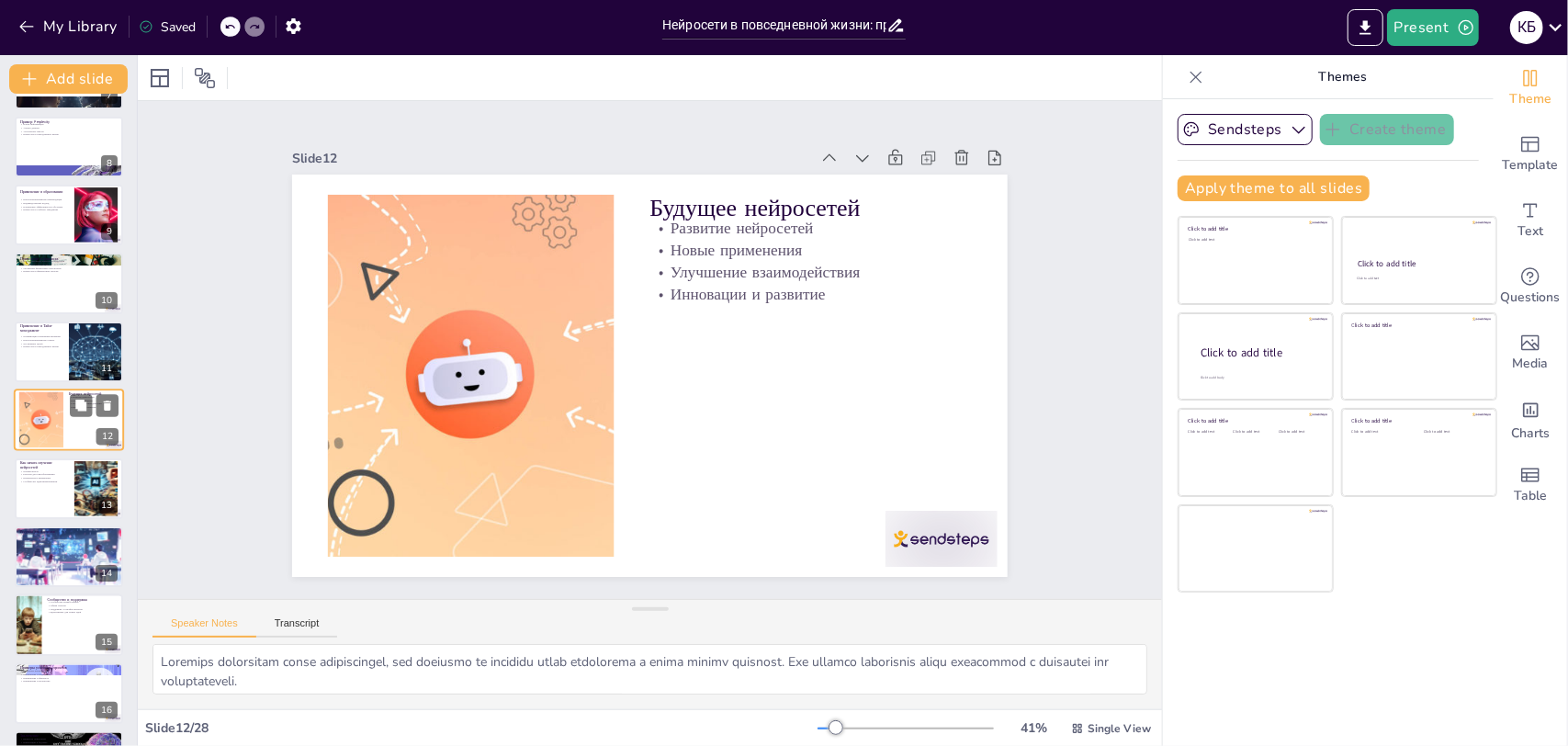
scroll to position [562, 0]
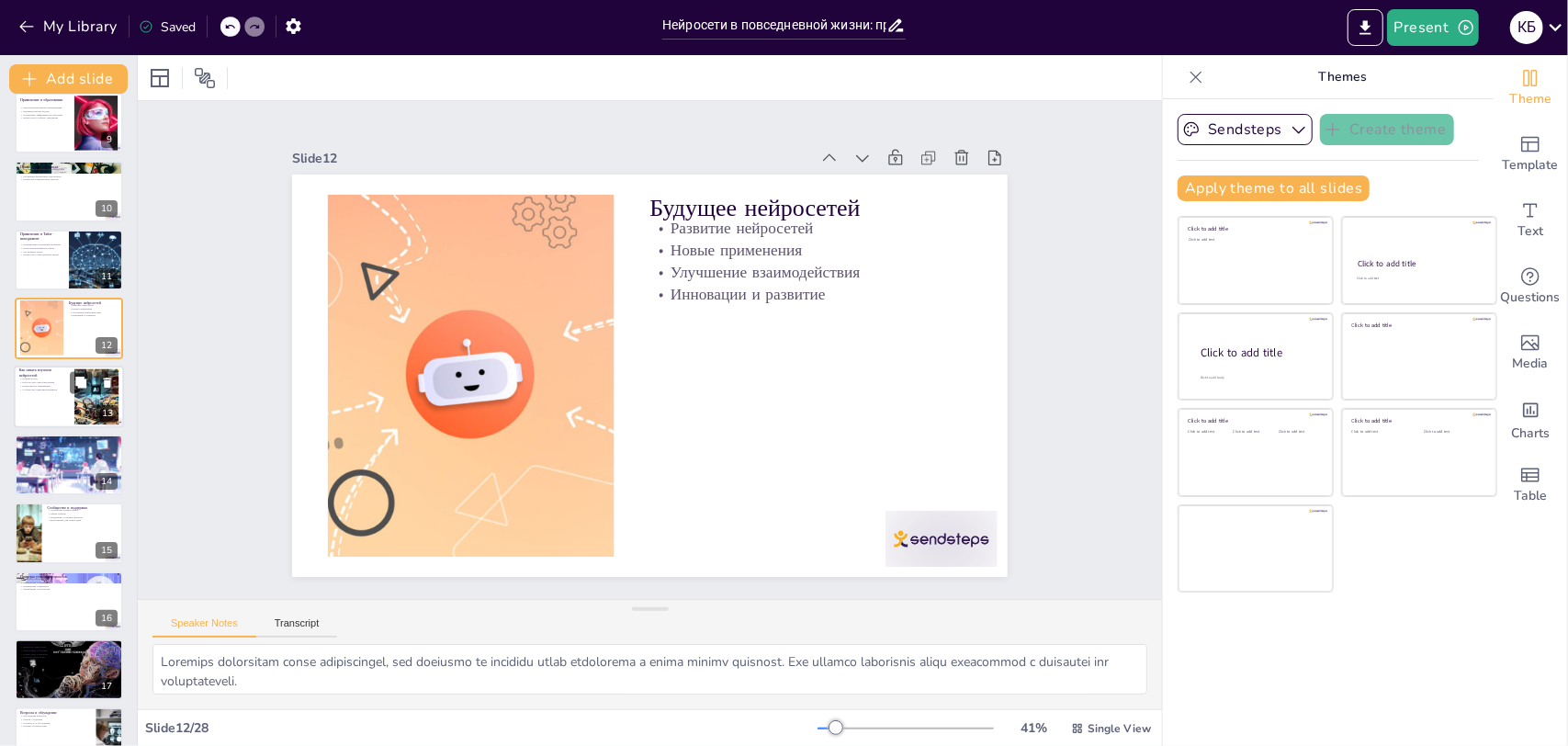
click at [34, 409] on div at bounding box center [69, 397] width 110 height 63
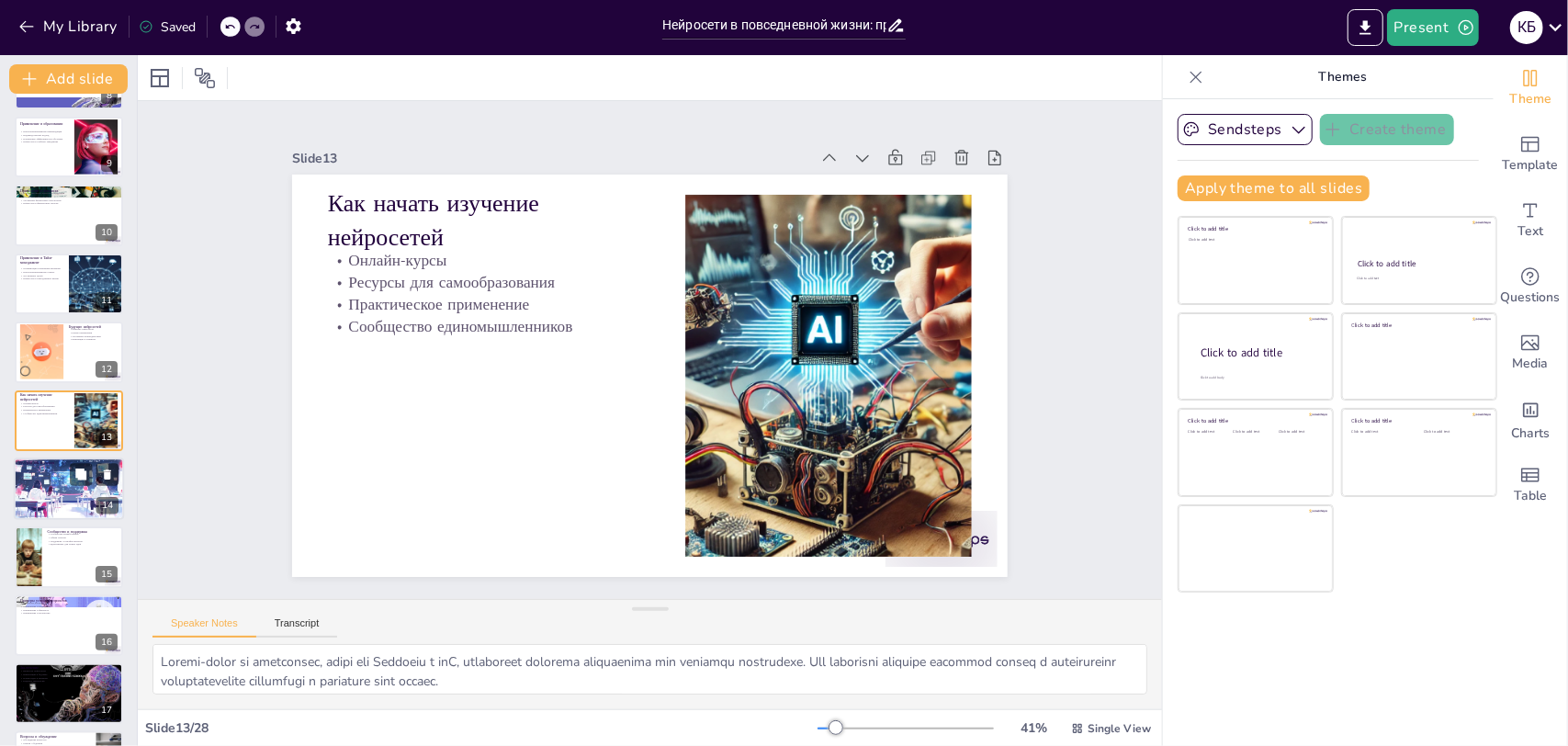
click at [50, 492] on div at bounding box center [69, 489] width 119 height 63
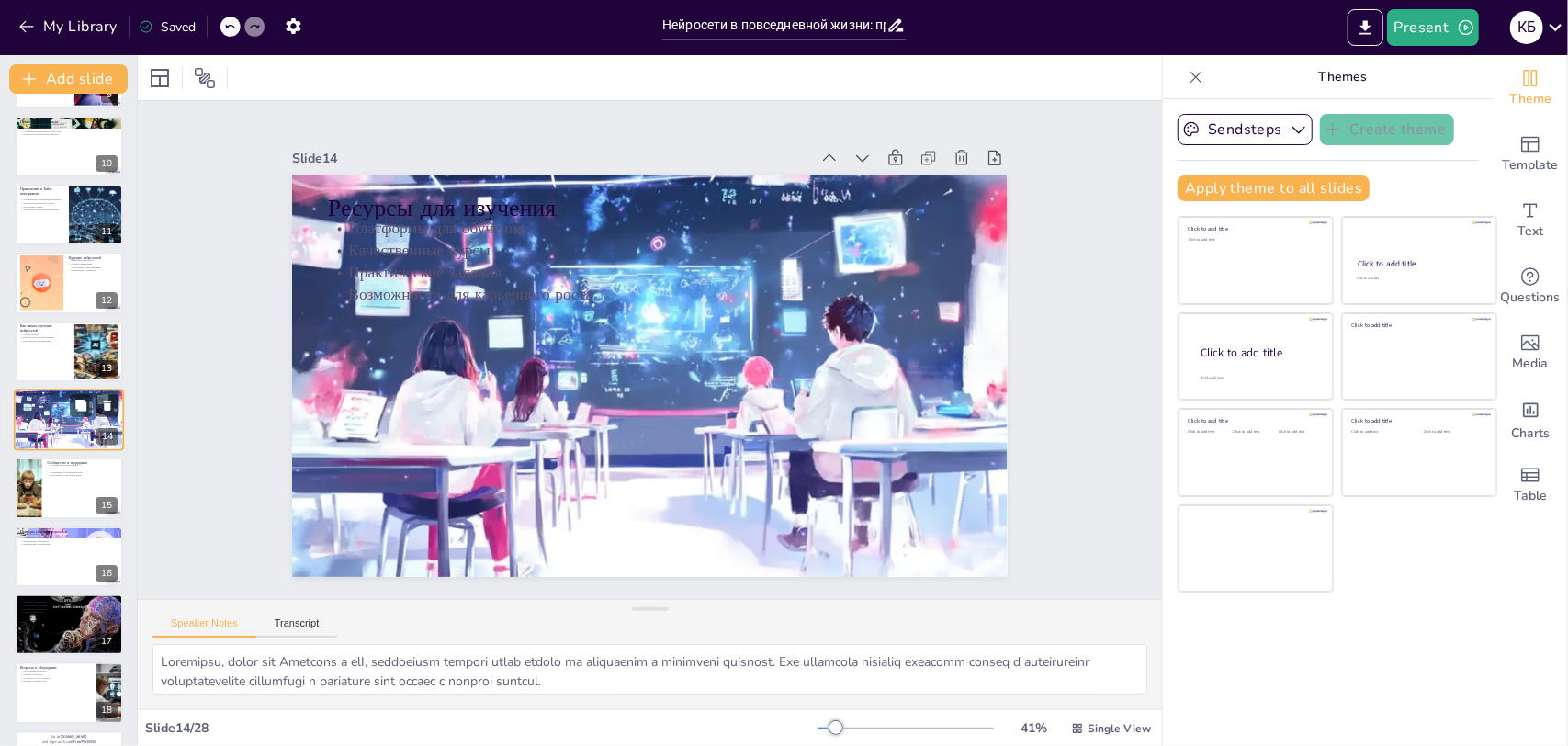
scroll to position [791, 0]
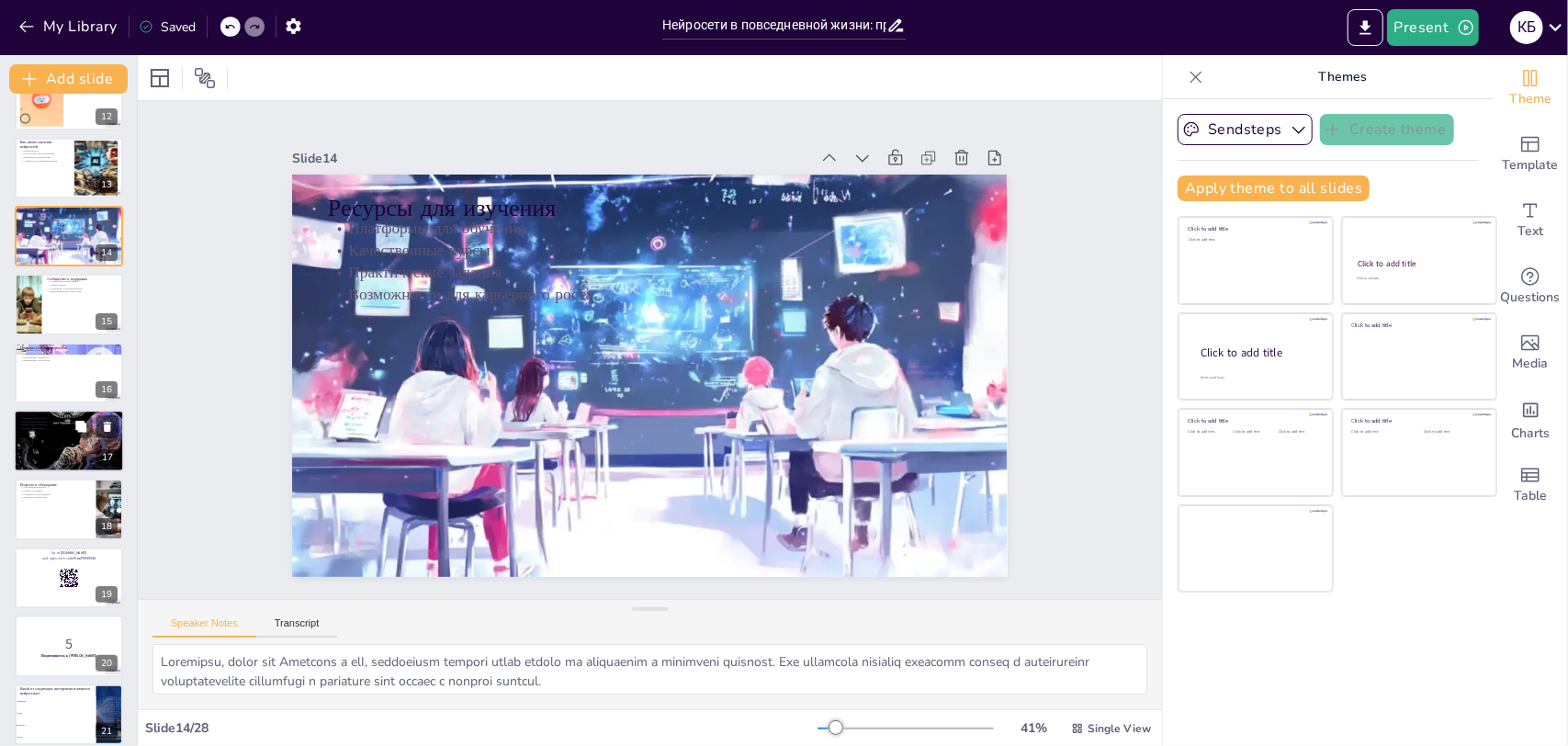
click at [31, 434] on div at bounding box center [70, 441] width 128 height 63
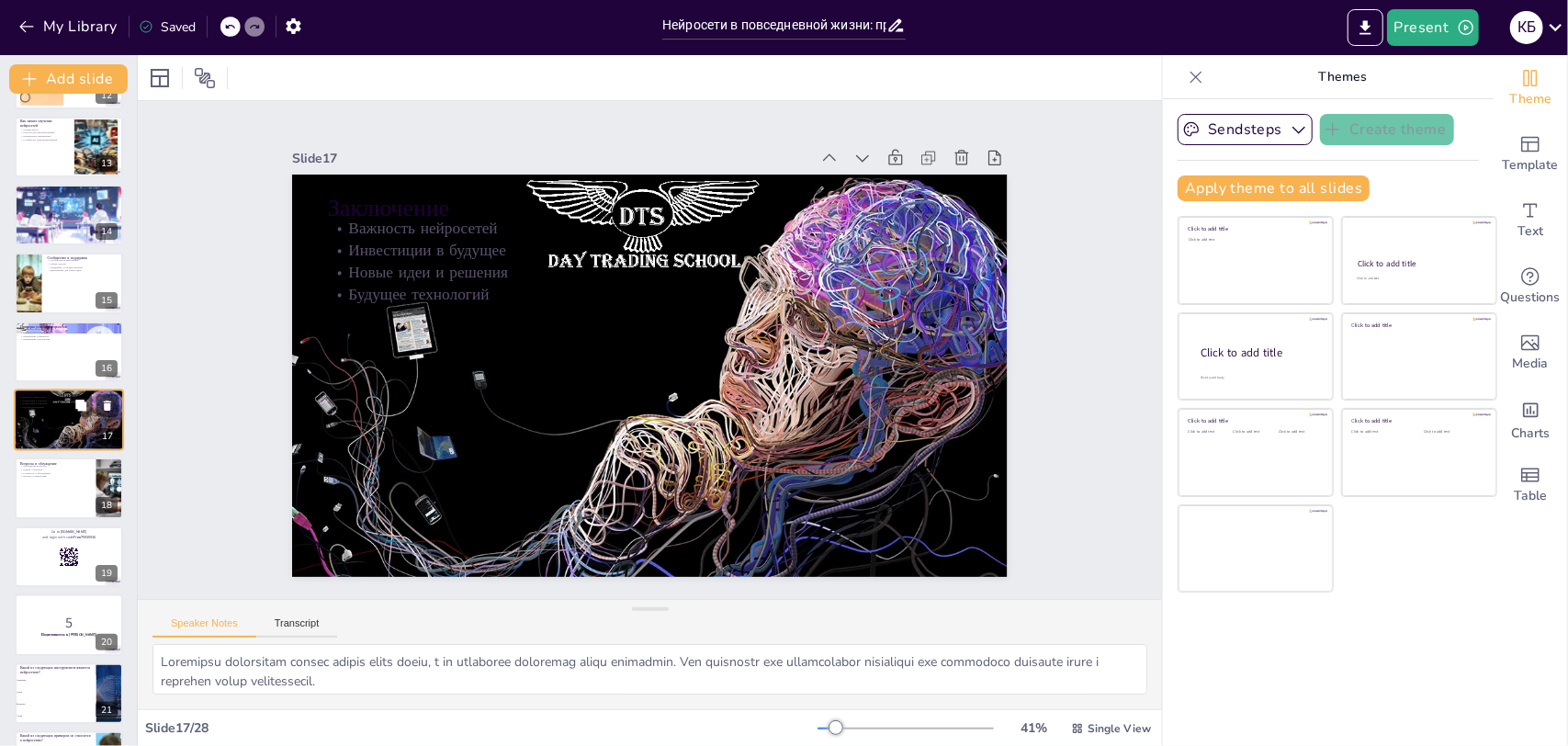
scroll to position [904, 0]
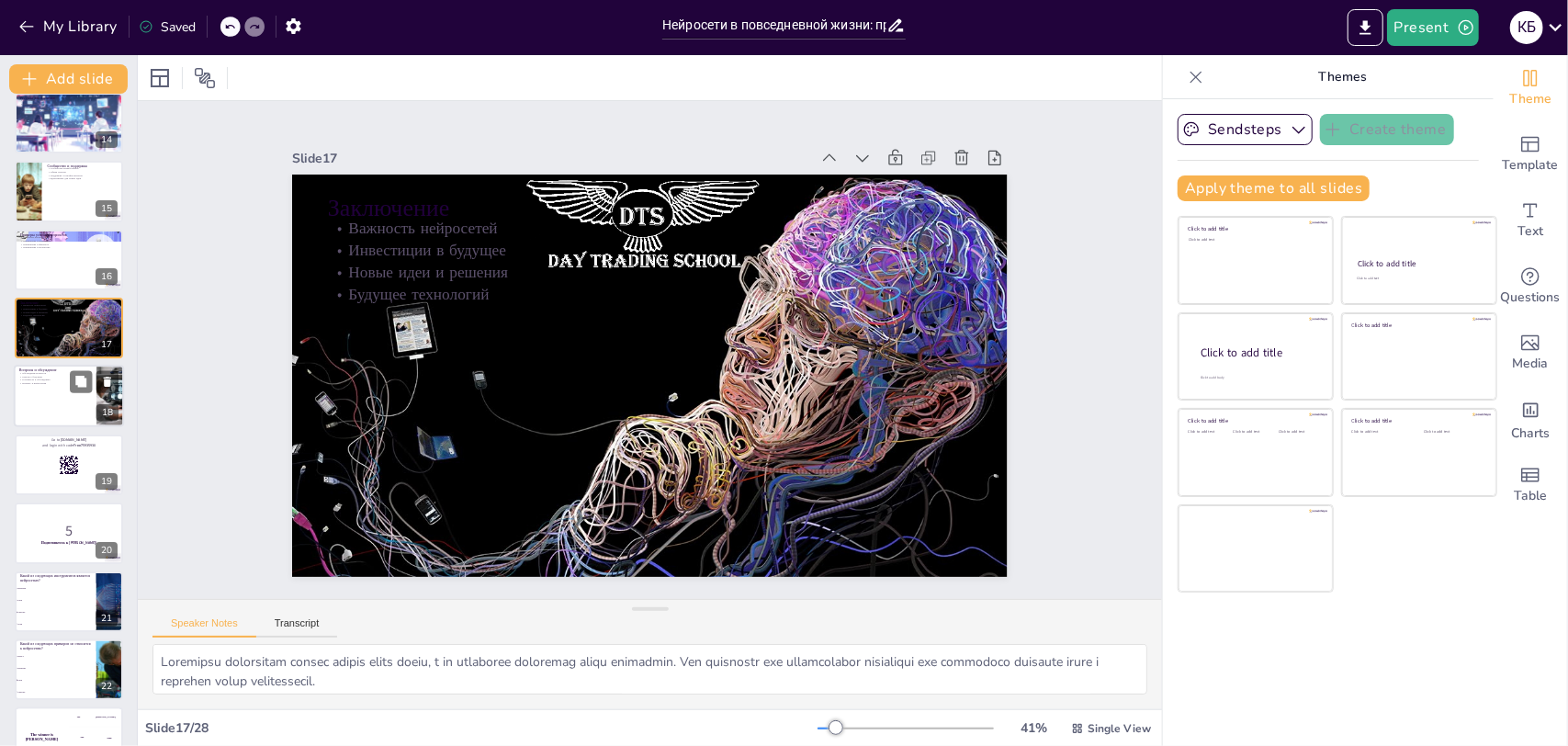
click at [46, 409] on div at bounding box center [69, 397] width 110 height 63
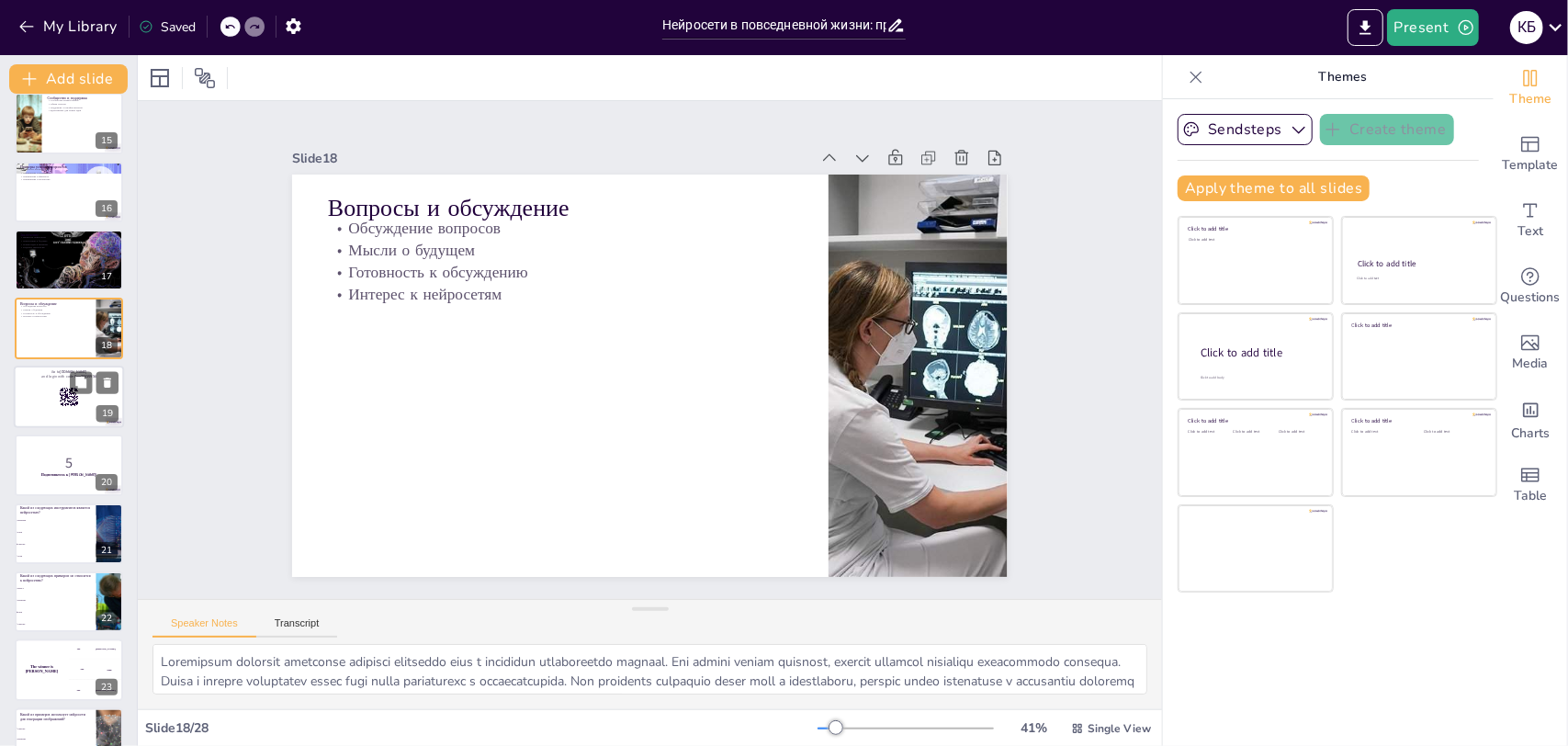
click at [47, 411] on div at bounding box center [69, 397] width 110 height 63
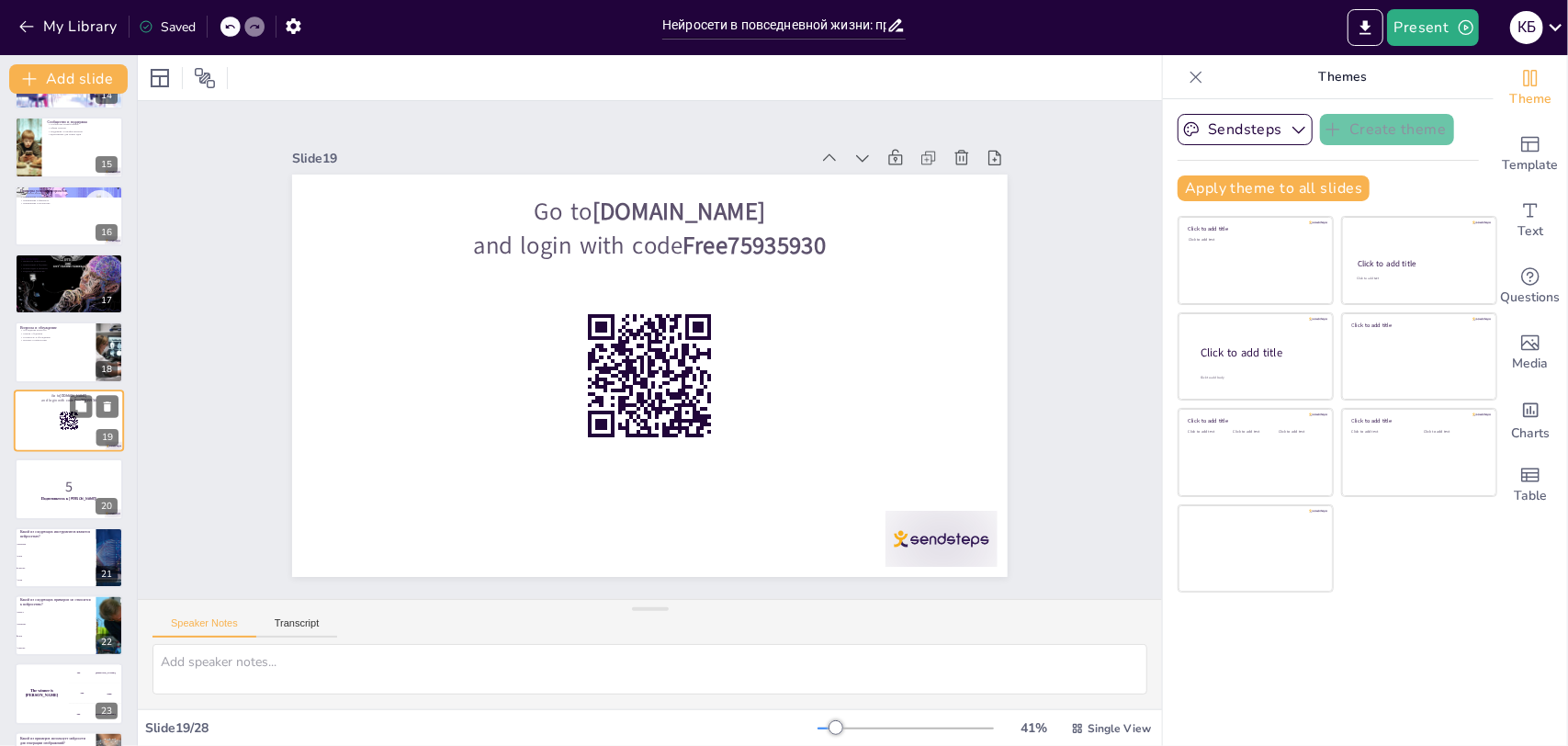
scroll to position [1039, 0]
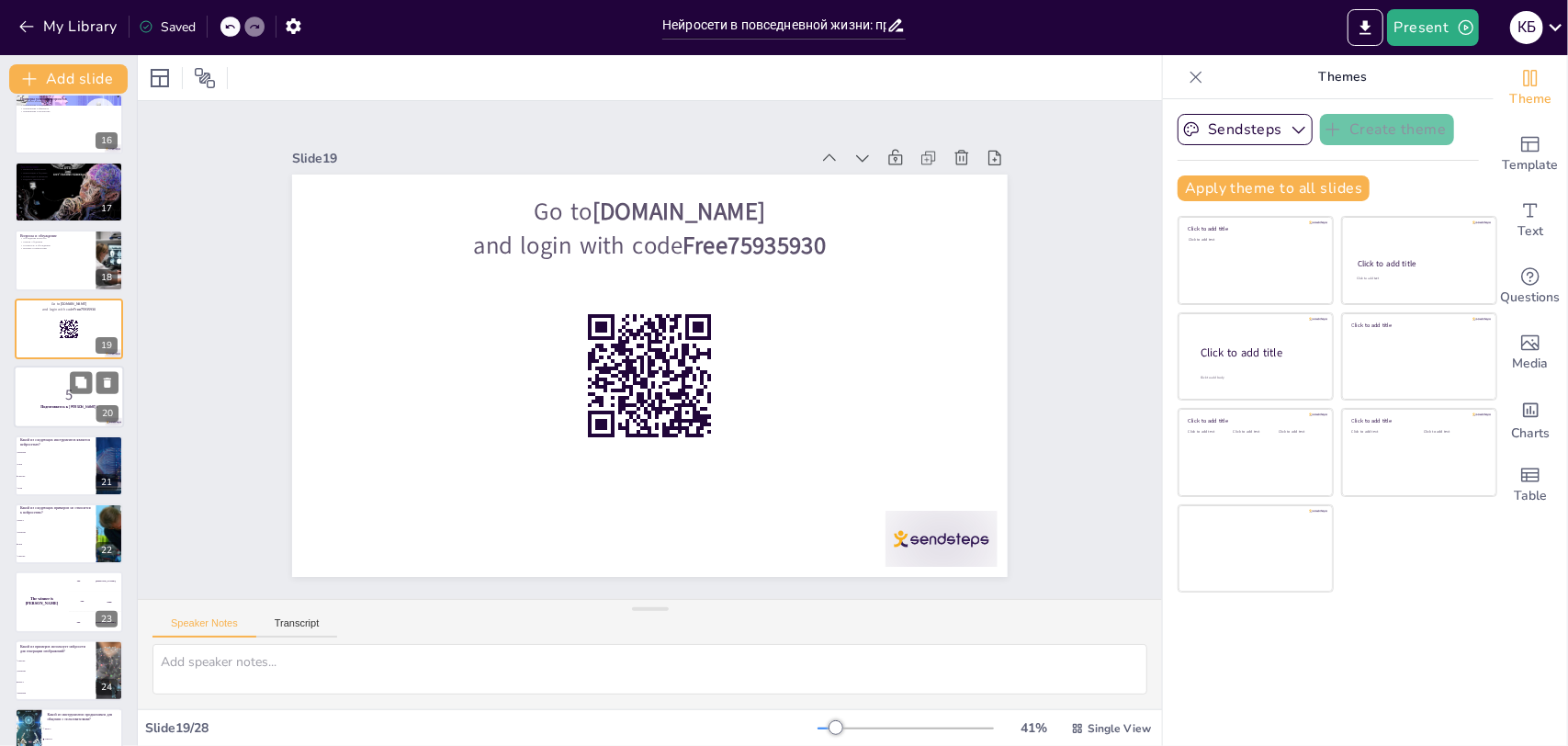
click at [46, 399] on p "5" at bounding box center [69, 395] width 99 height 21
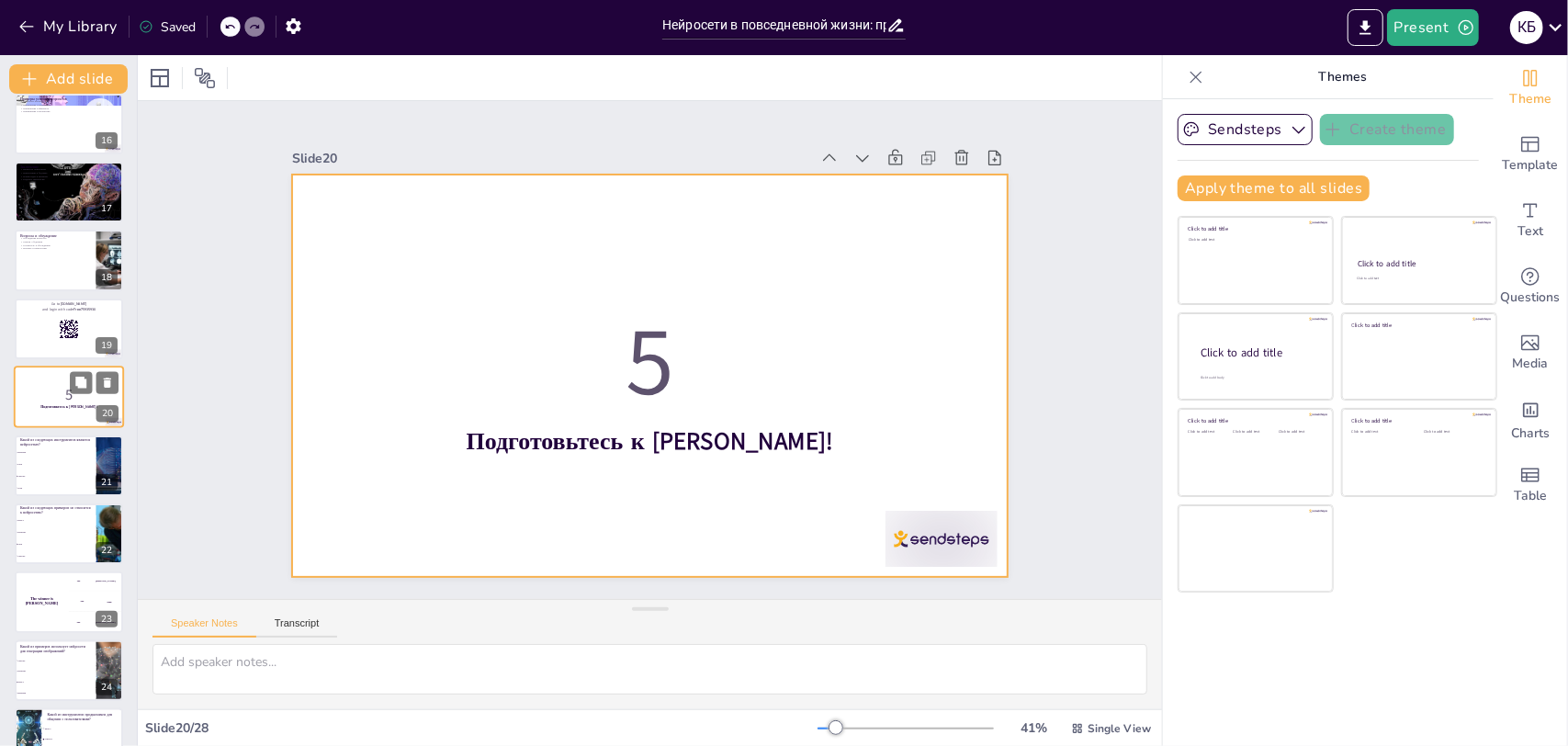
scroll to position [1017, 0]
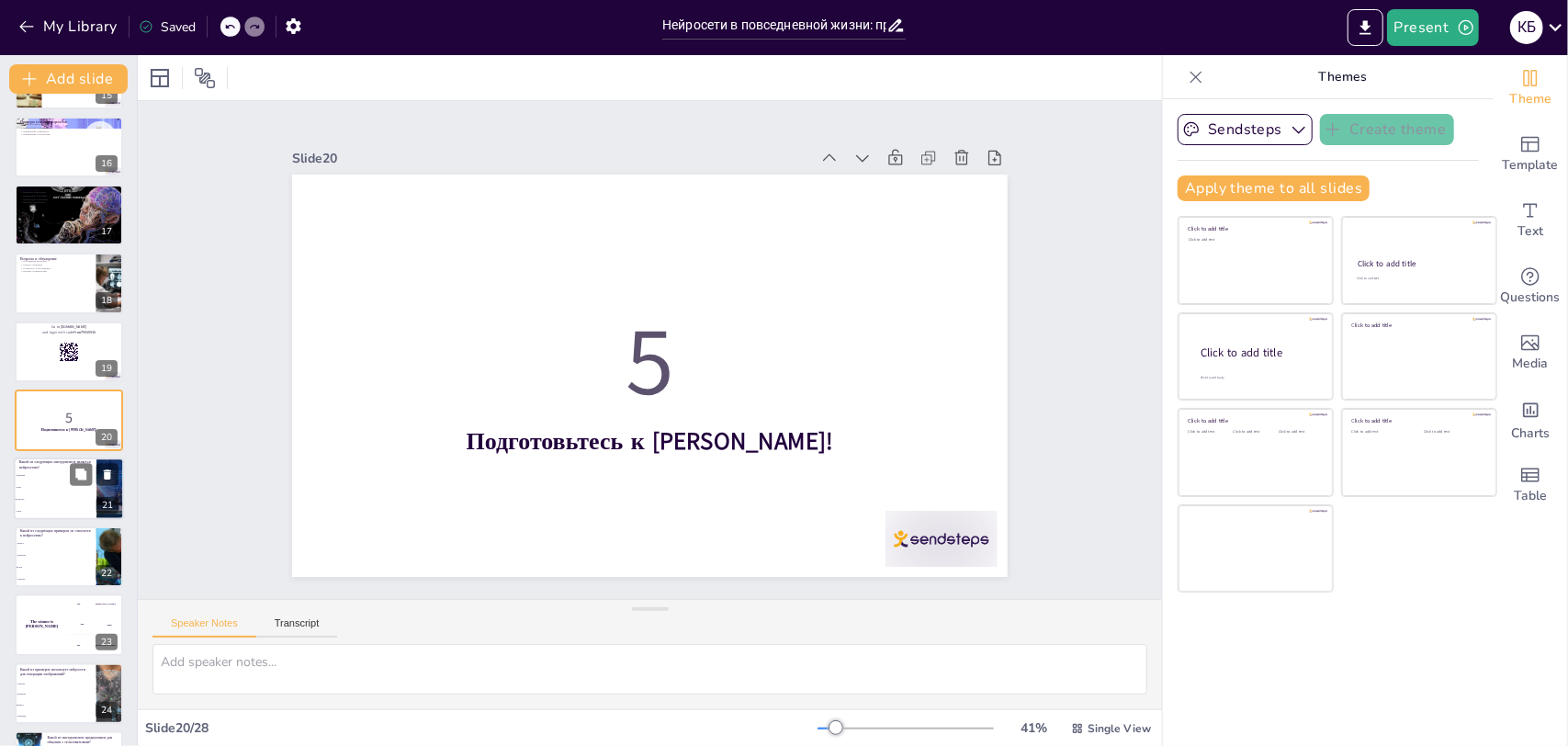
click at [51, 482] on li "Excel" at bounding box center [55, 487] width 82 height 12
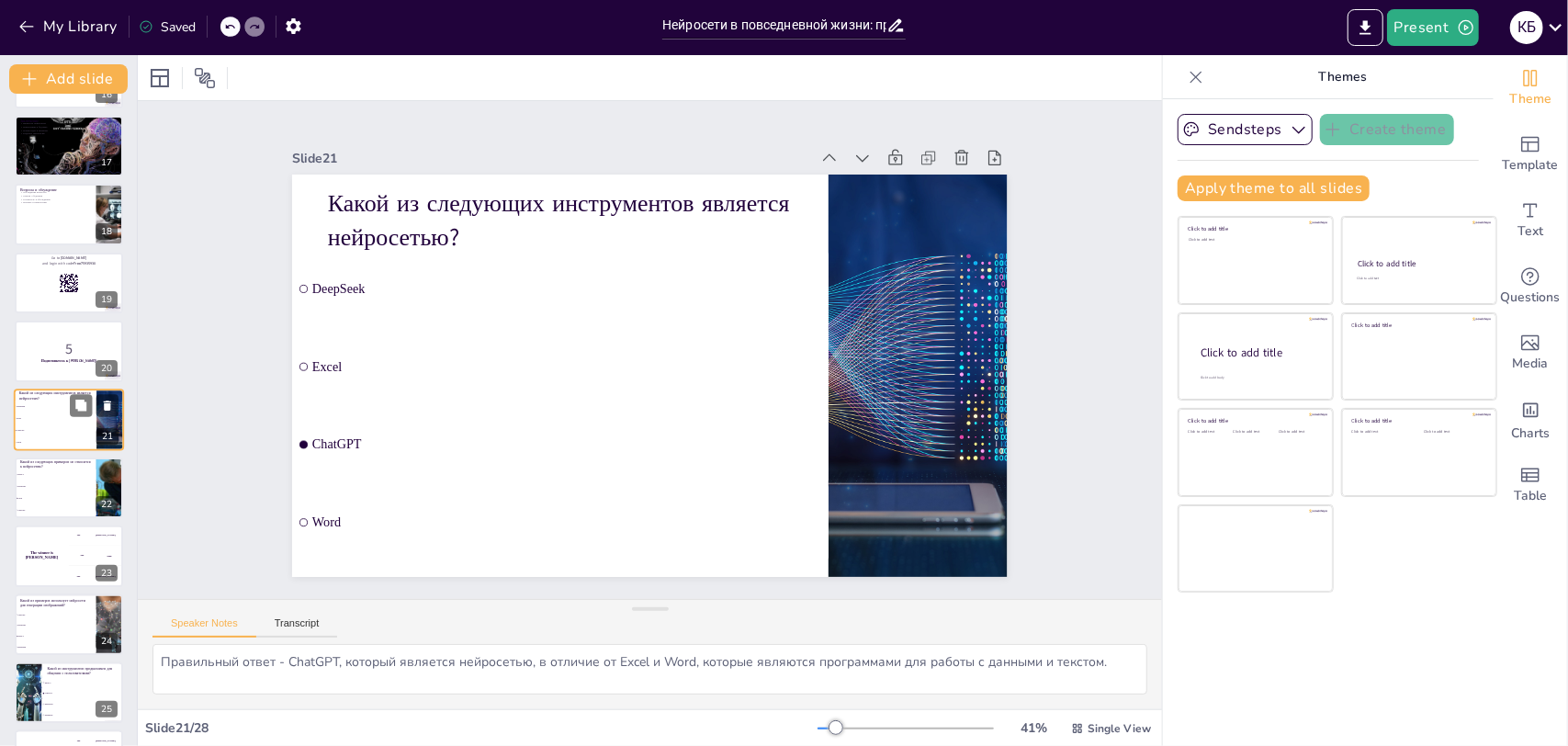
scroll to position [1178, 0]
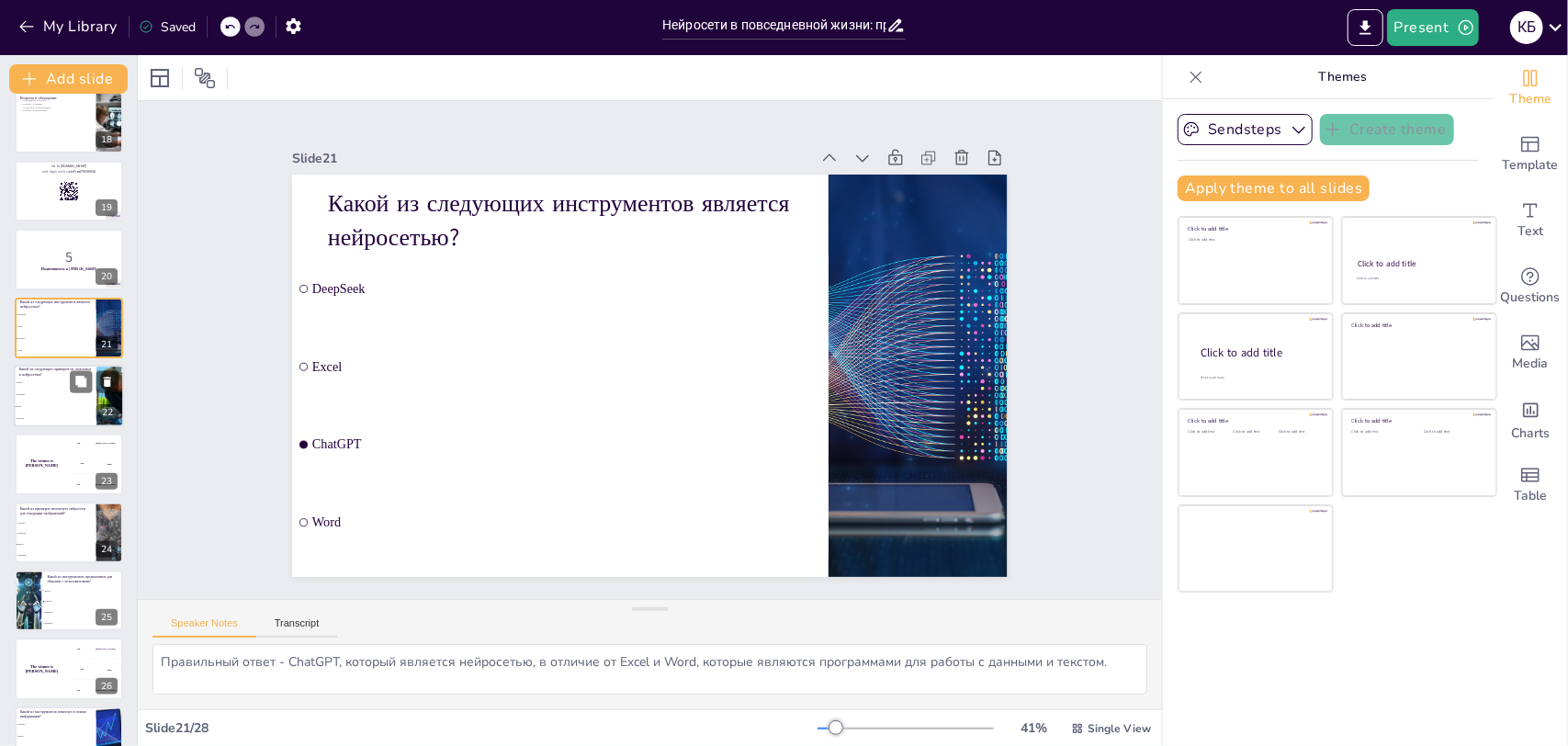
click at [51, 409] on li "Excel" at bounding box center [55, 406] width 82 height 12
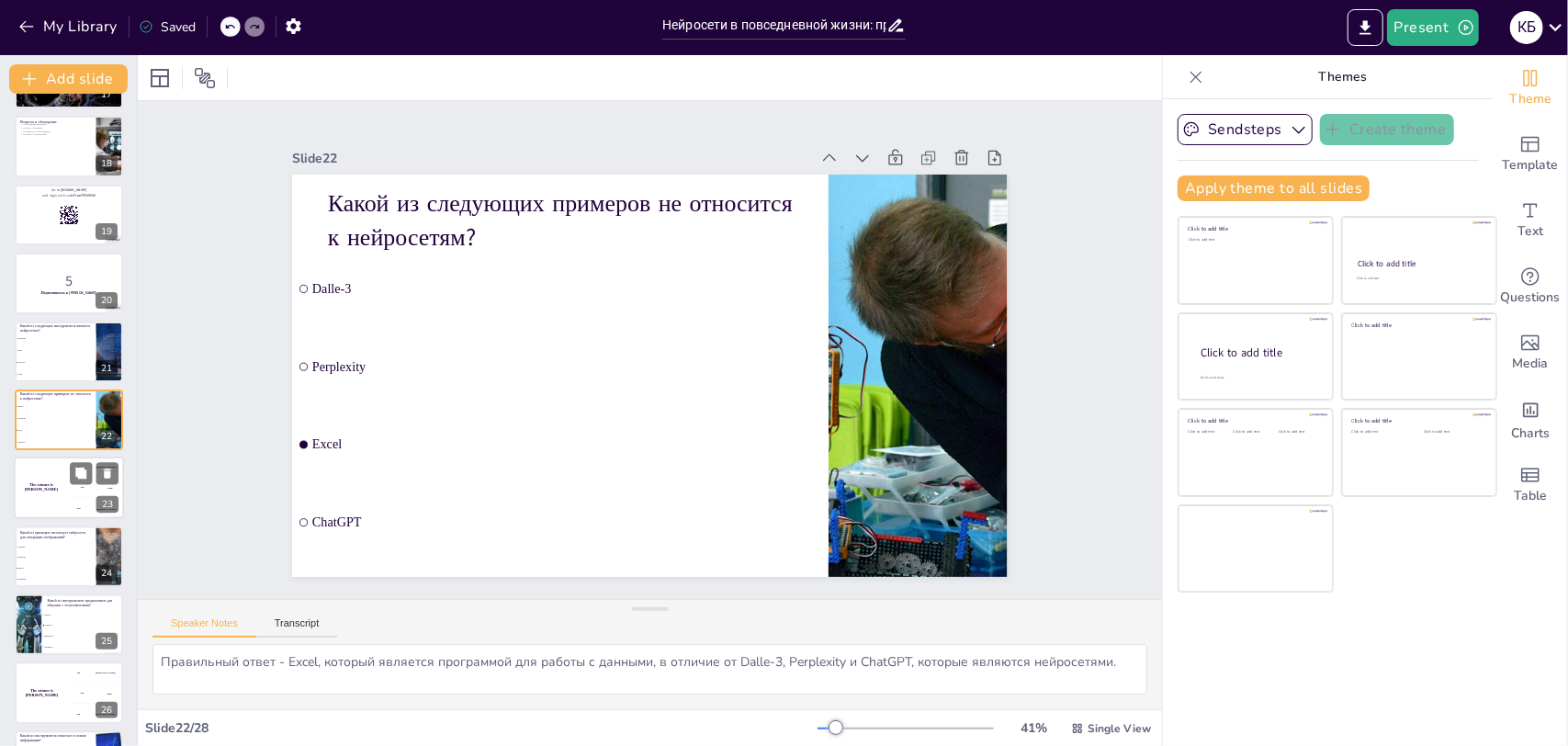
click at [46, 494] on div "The winner is Niels 🏆" at bounding box center [41, 489] width 55 height 63
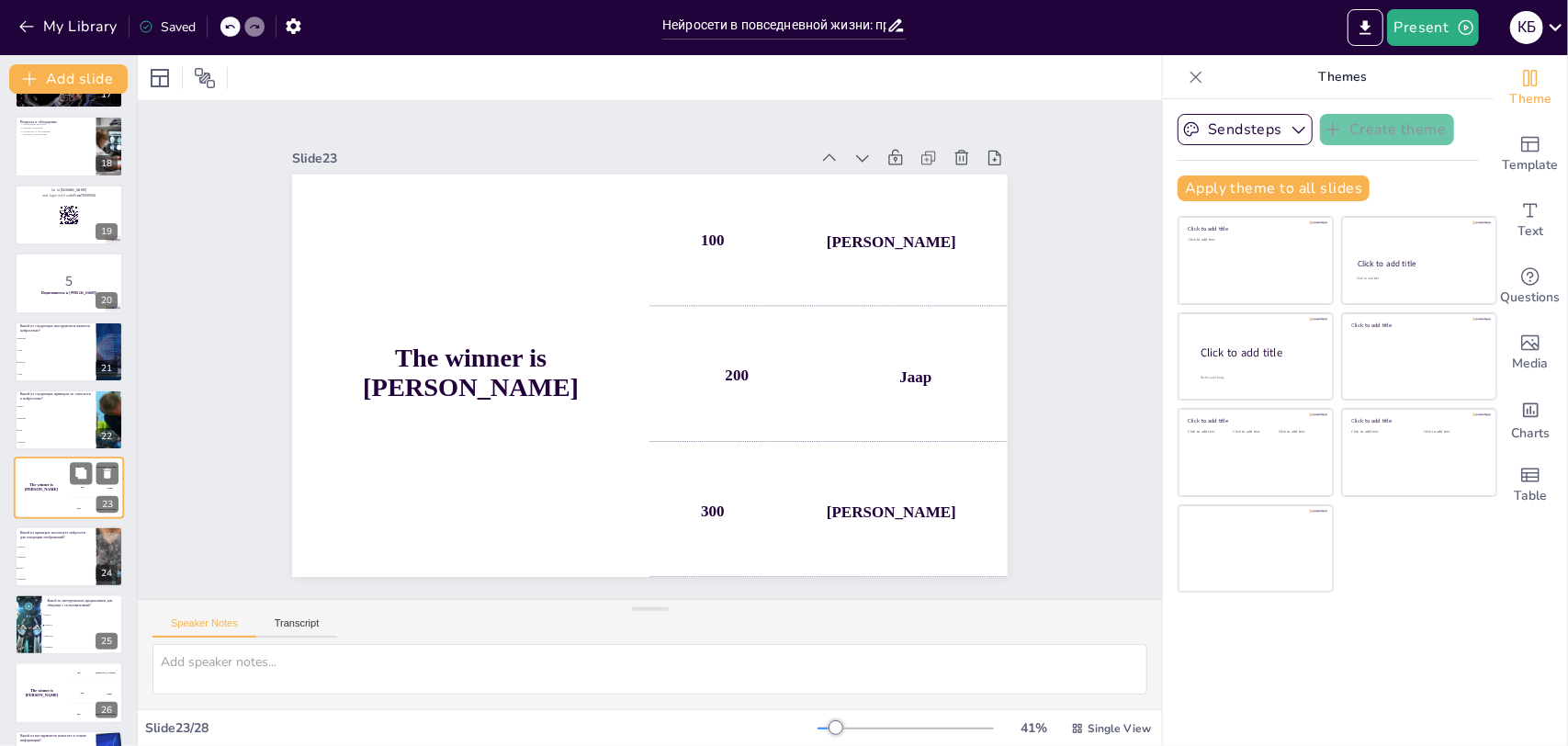
scroll to position [1222, 0]
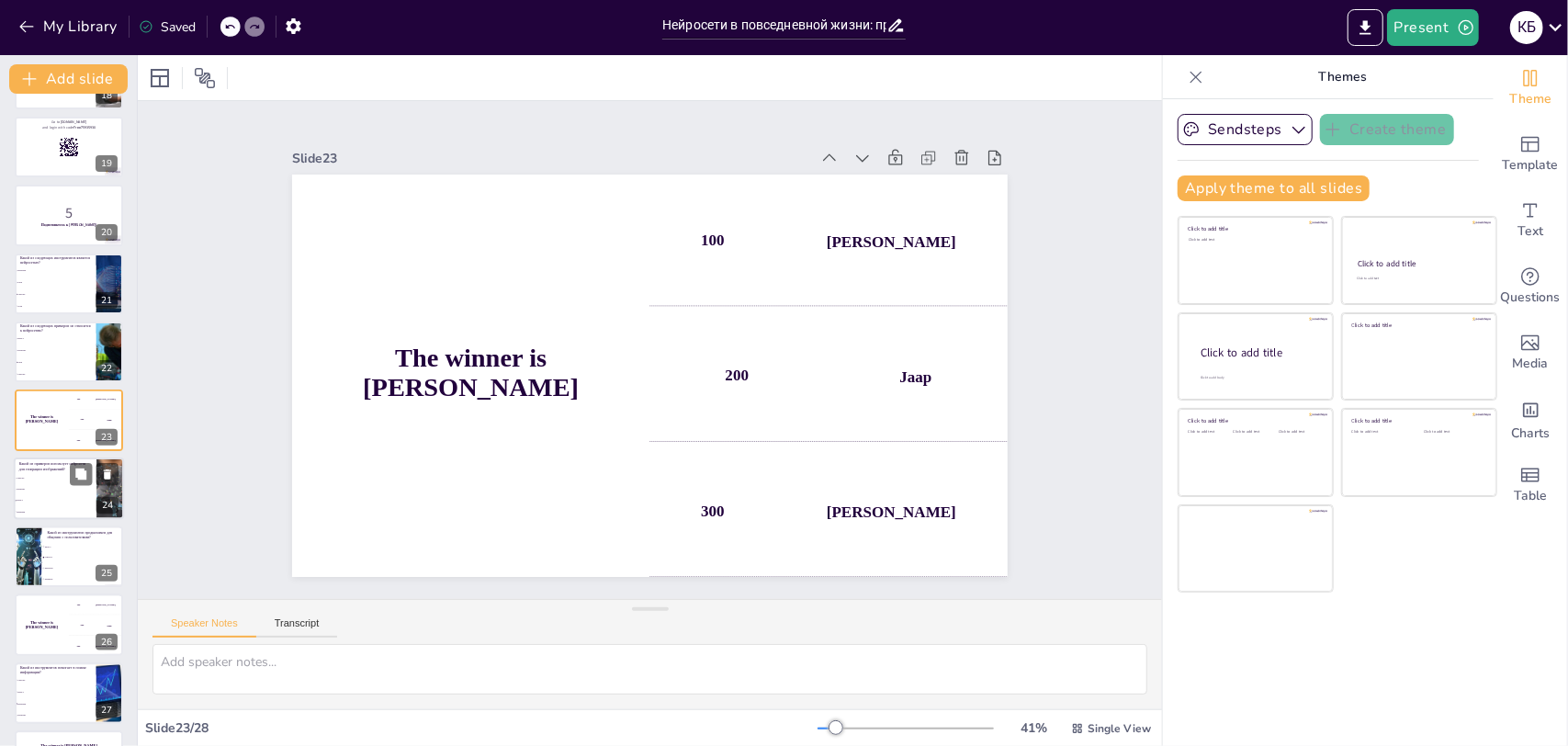
click at [61, 510] on span "DeepSeek" at bounding box center [56, 511] width 78 height 3
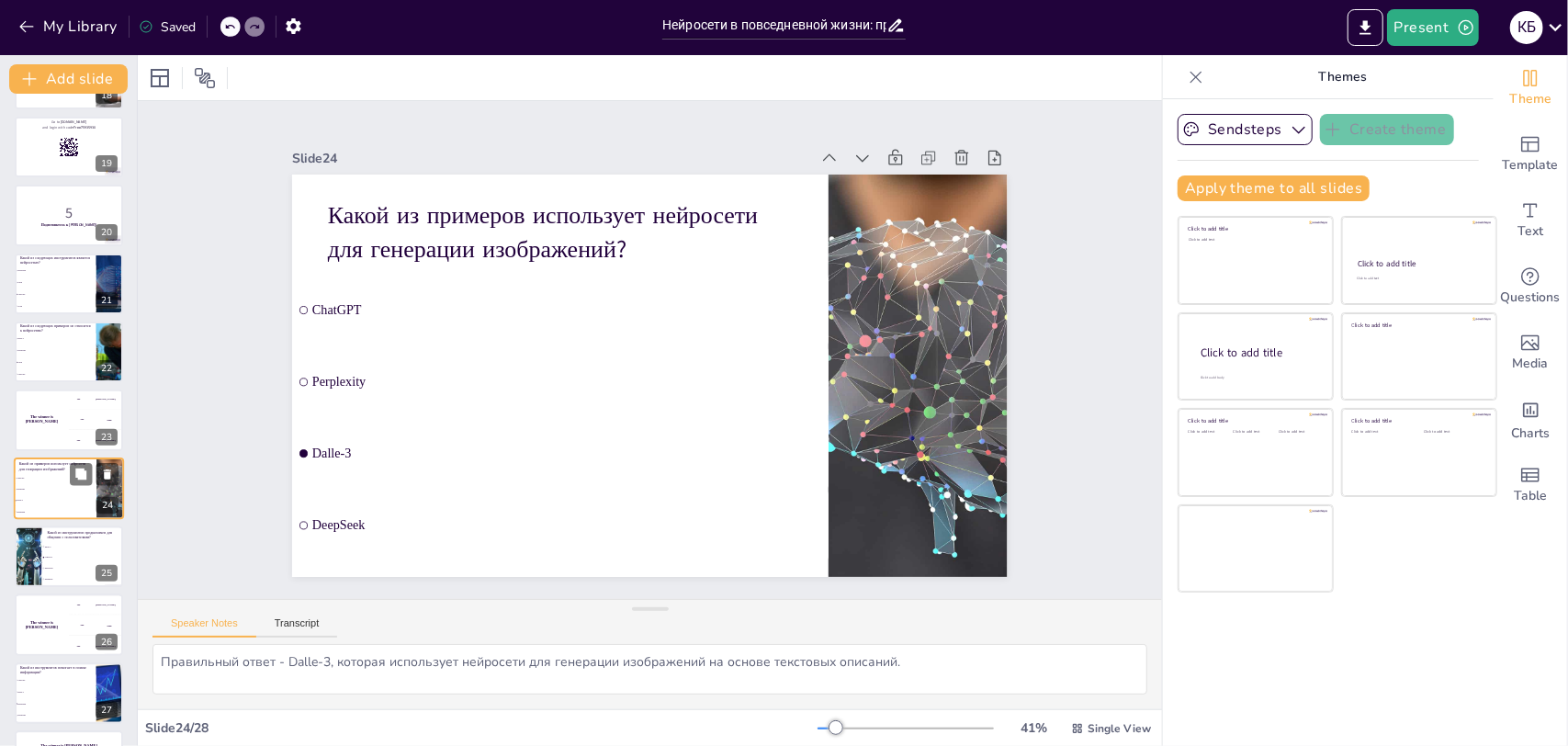
scroll to position [1282, 0]
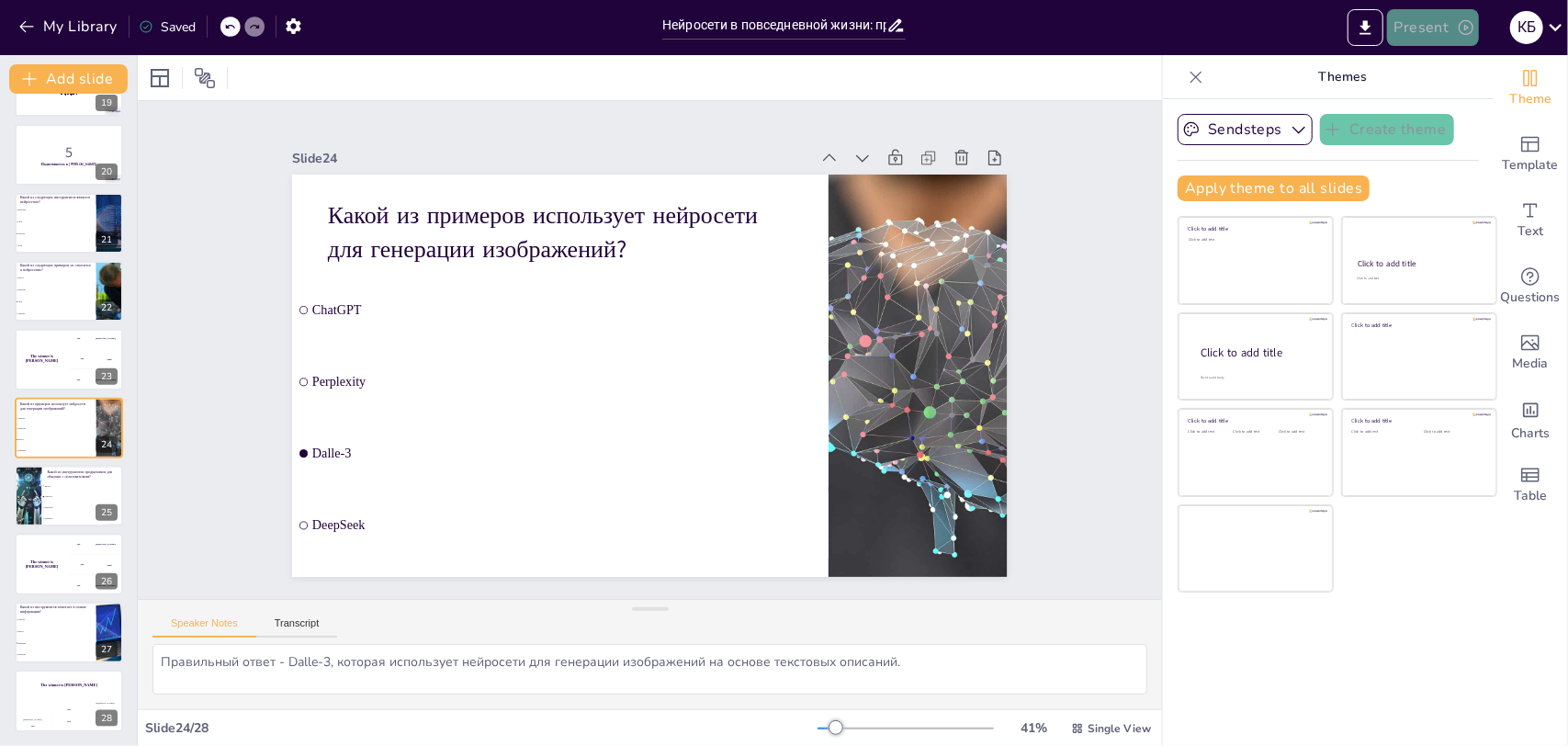
click at [1458, 29] on icon "button" at bounding box center [1465, 27] width 15 height 15
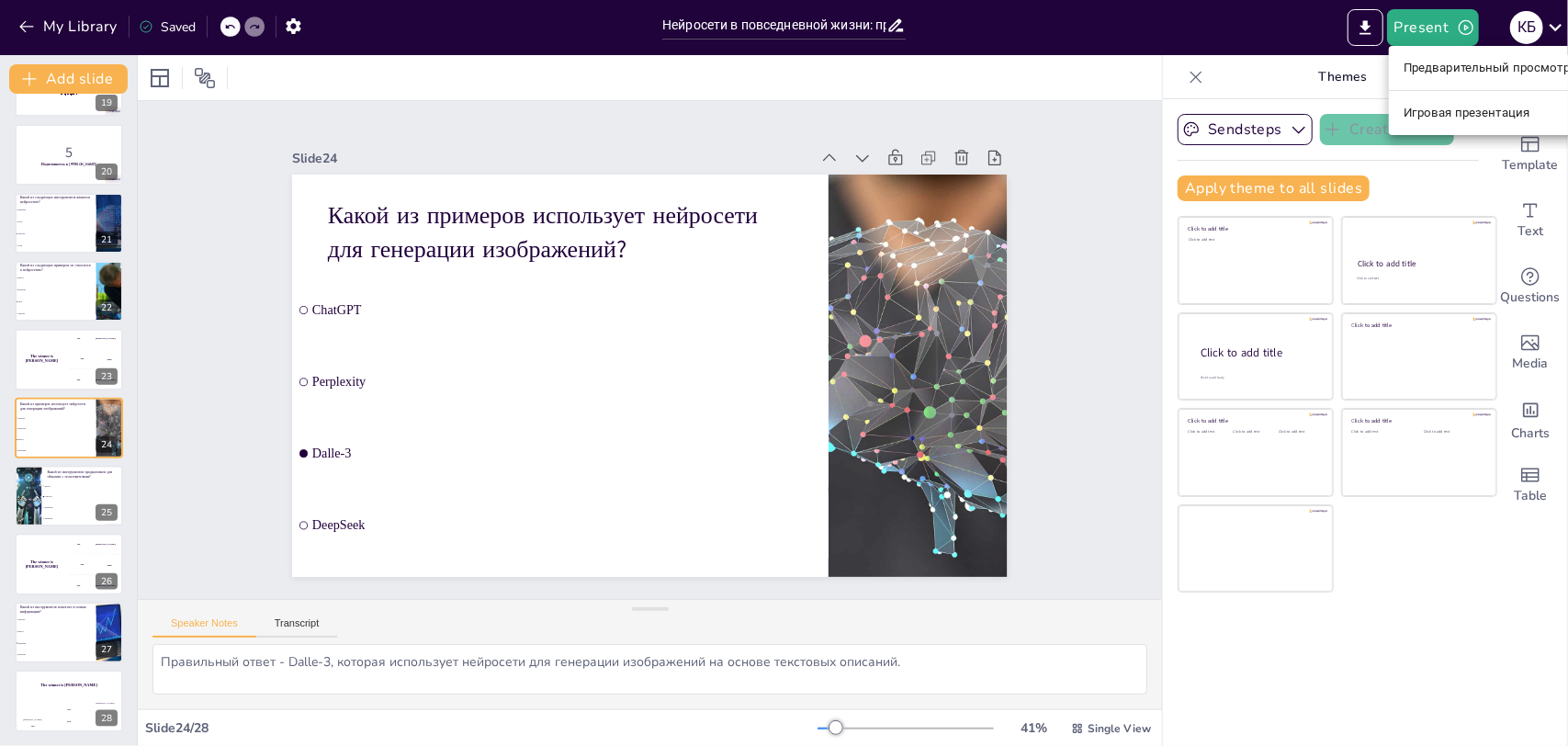
click at [1445, 112] on ya-tr-span "Игровая презентация" at bounding box center [1466, 113] width 126 height 19
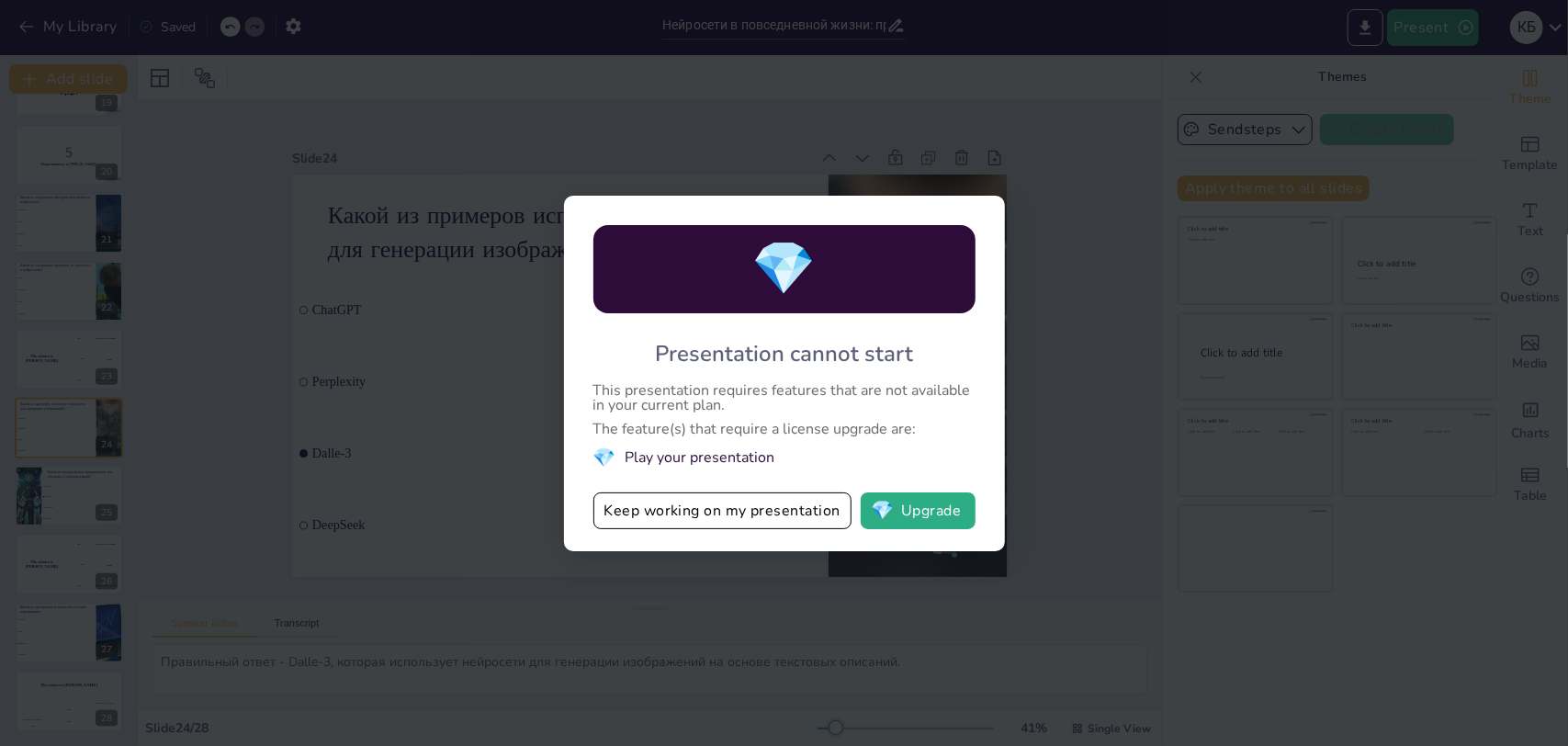
click at [1086, 466] on div "💎 Presentation cannot start This presentation requires features that are not av…" at bounding box center [784, 373] width 1568 height 746
click at [750, 522] on button "Keep working on my presentation" at bounding box center [722, 510] width 258 height 36
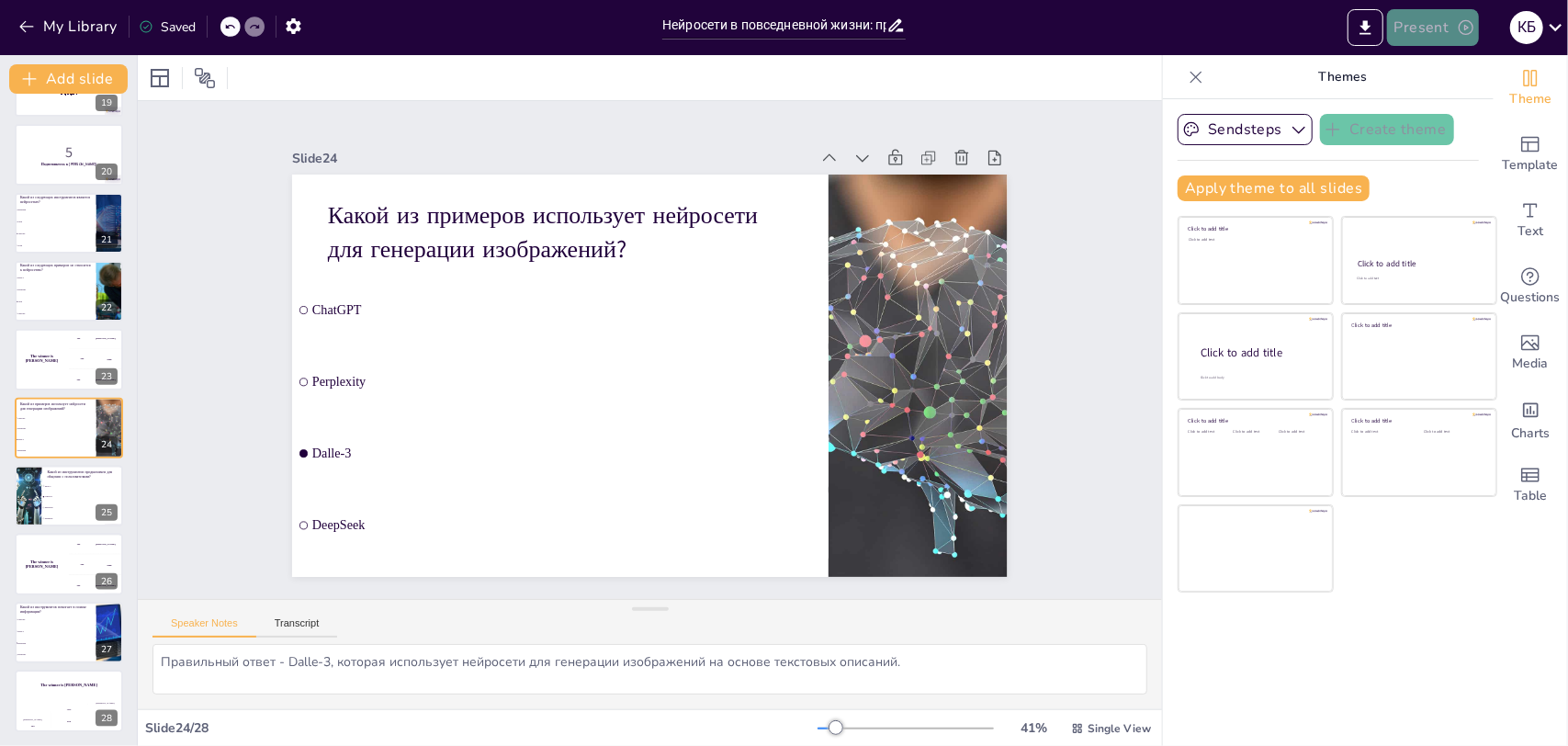
click at [1412, 22] on button "Present" at bounding box center [1433, 27] width 92 height 36
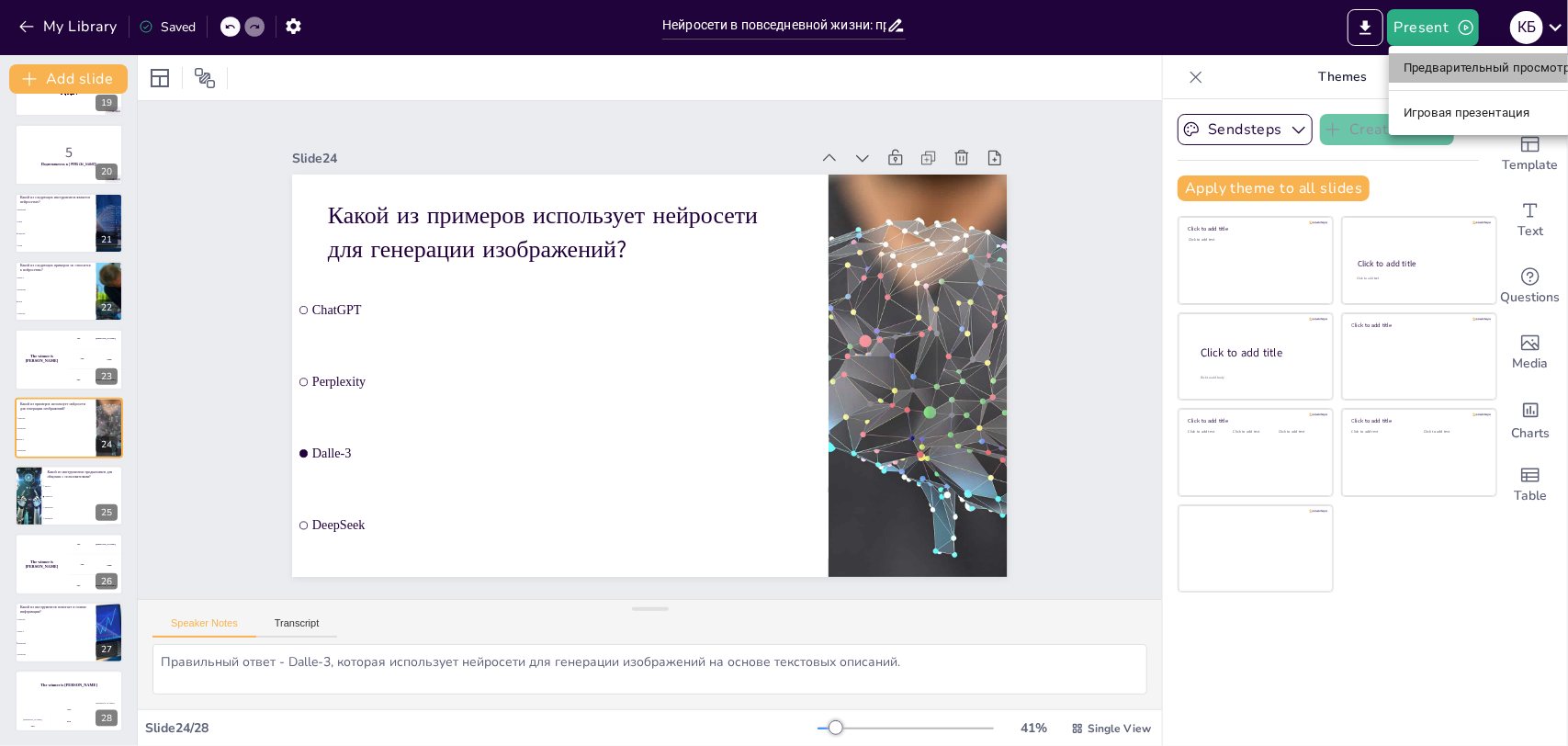
click at [1433, 64] on ya-tr-span "Предварительный просмотр презентации" at bounding box center [1526, 68] width 245 height 19
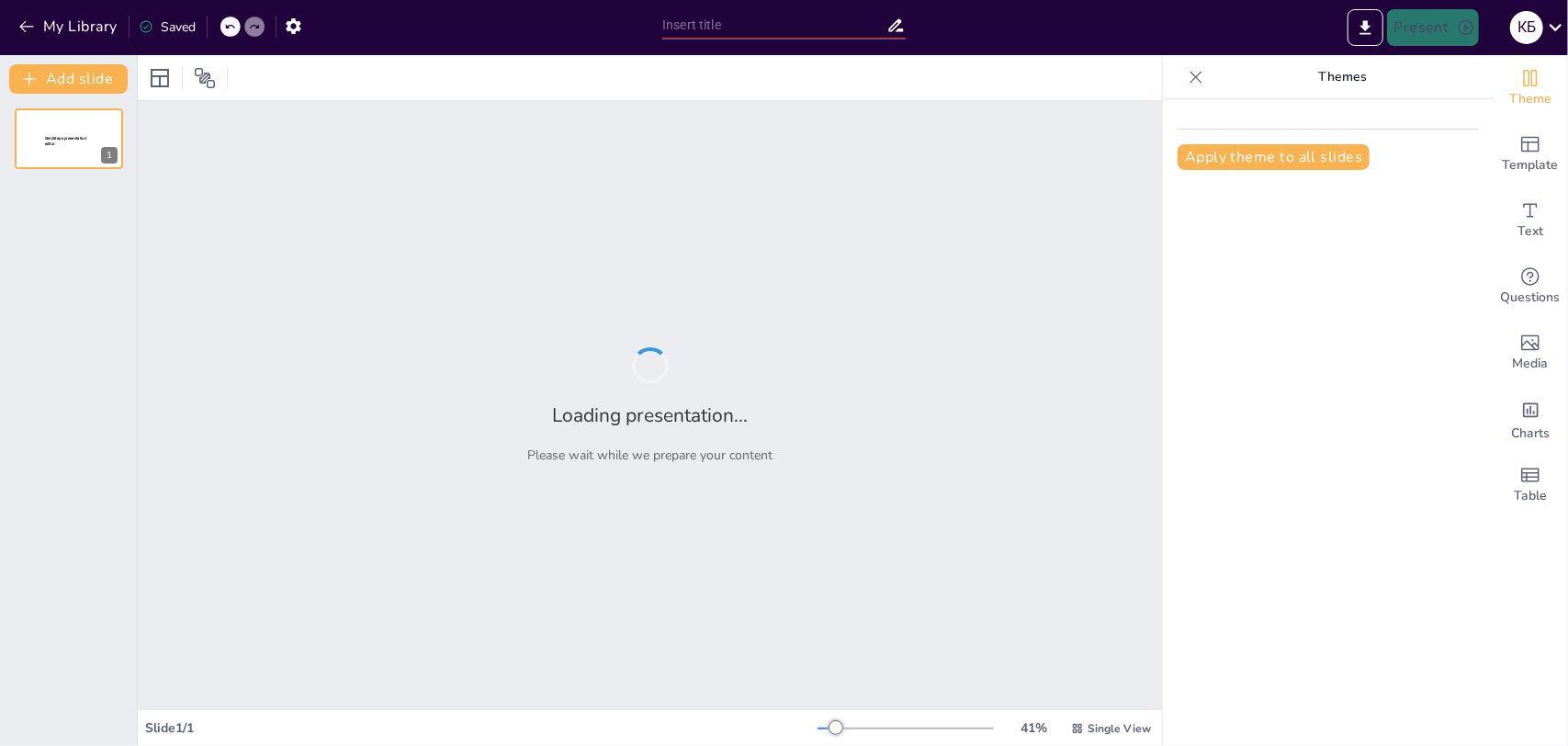
type input "Нейросети в повседневной жизни: примеры и применение"
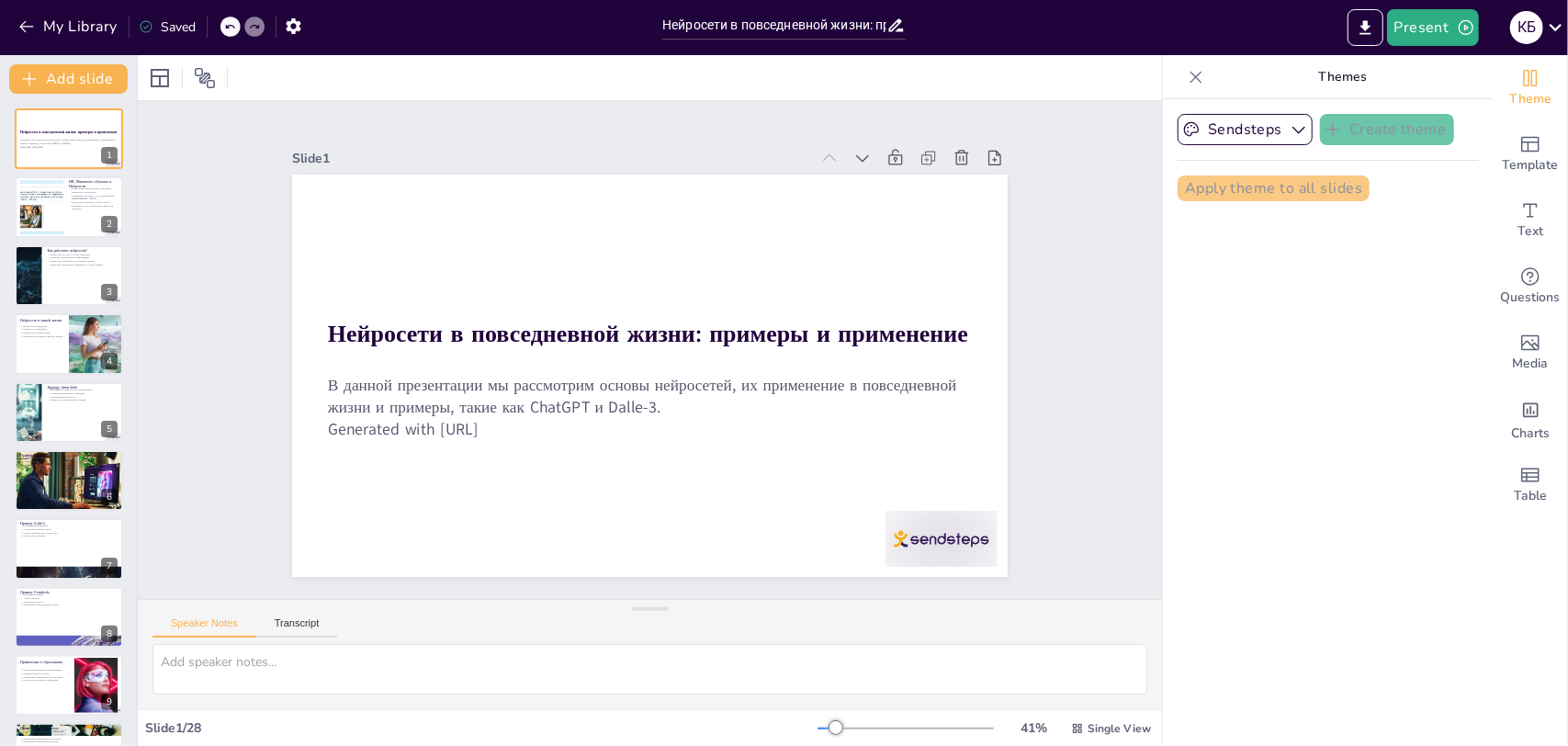
checkbox input "true"
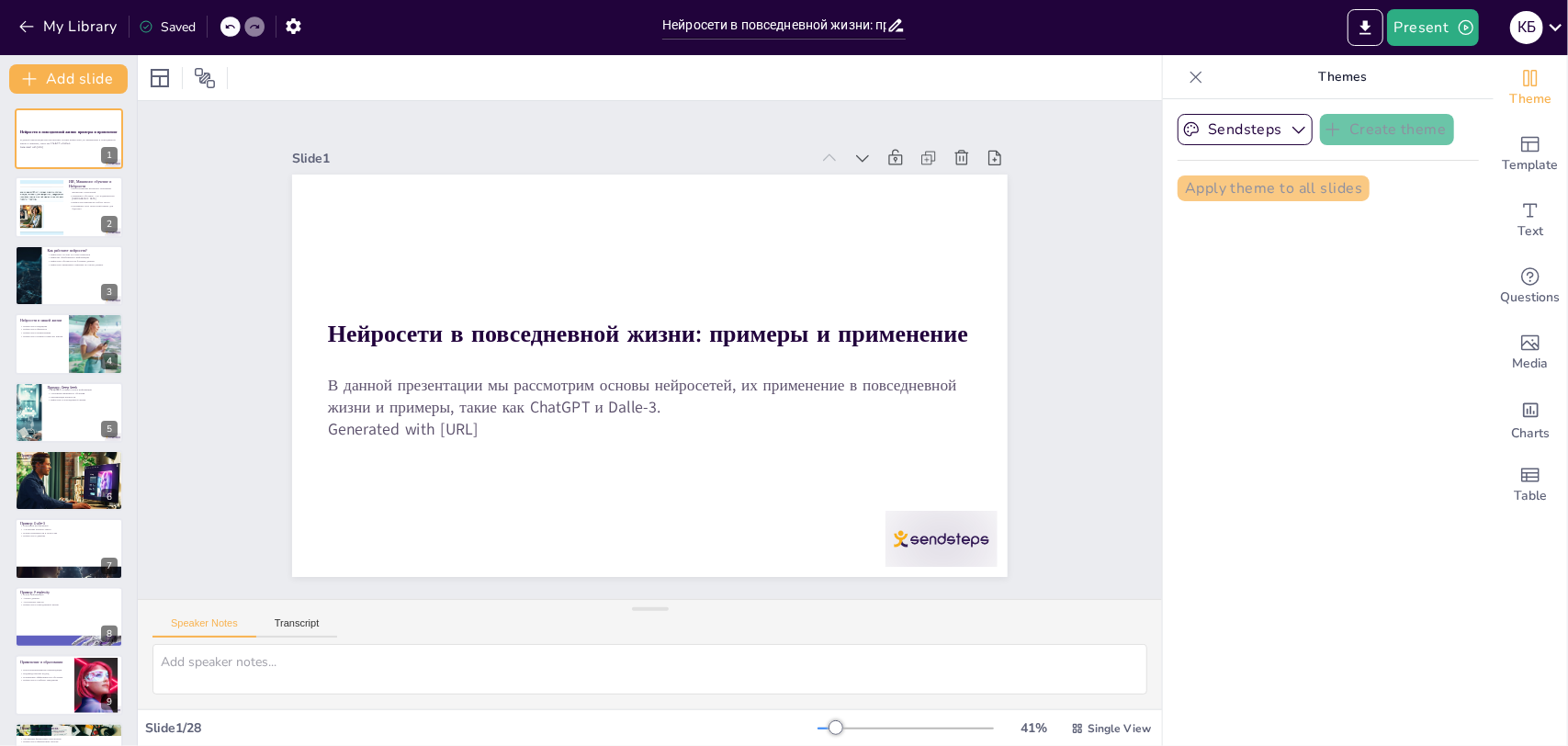
checkbox input "true"
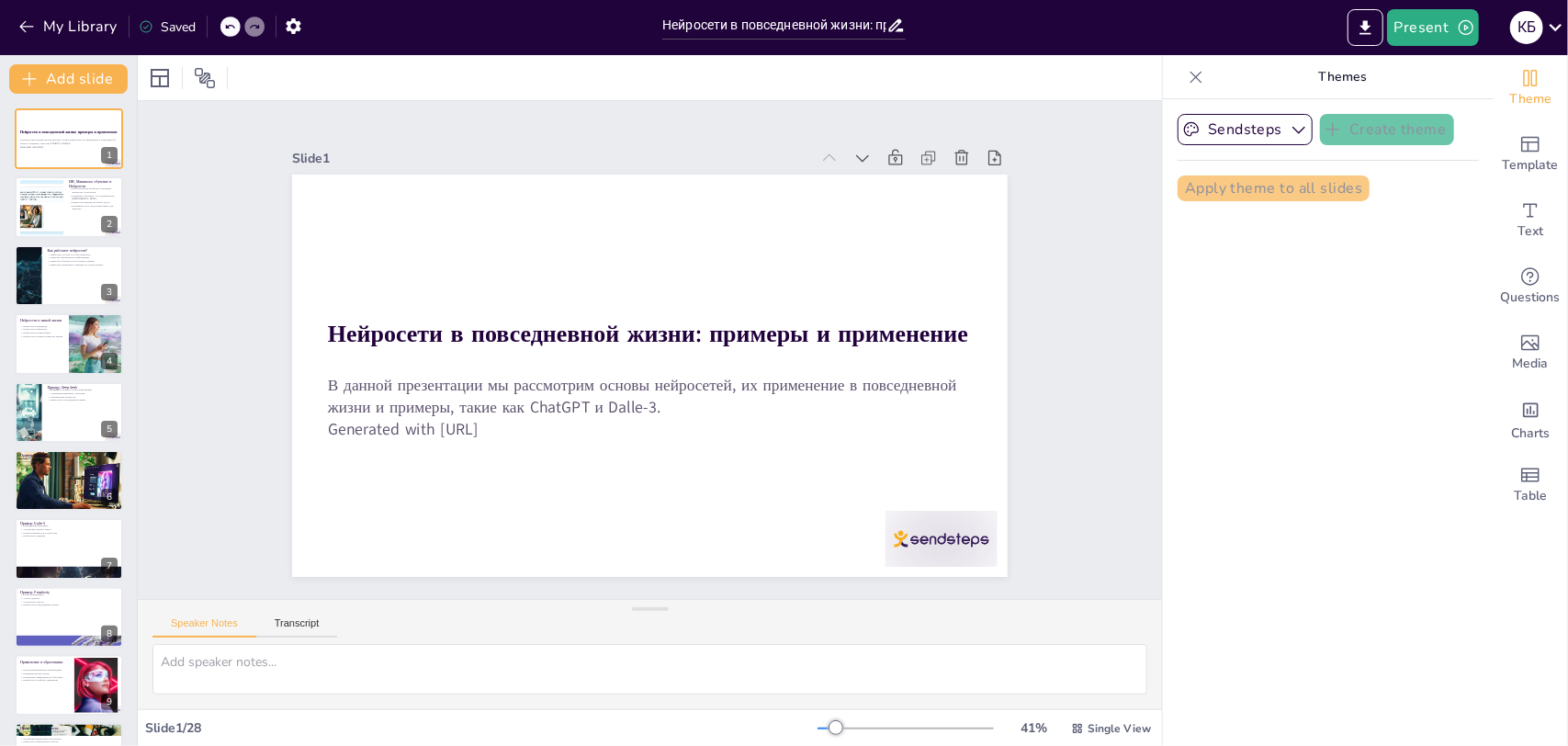
checkbox input "true"
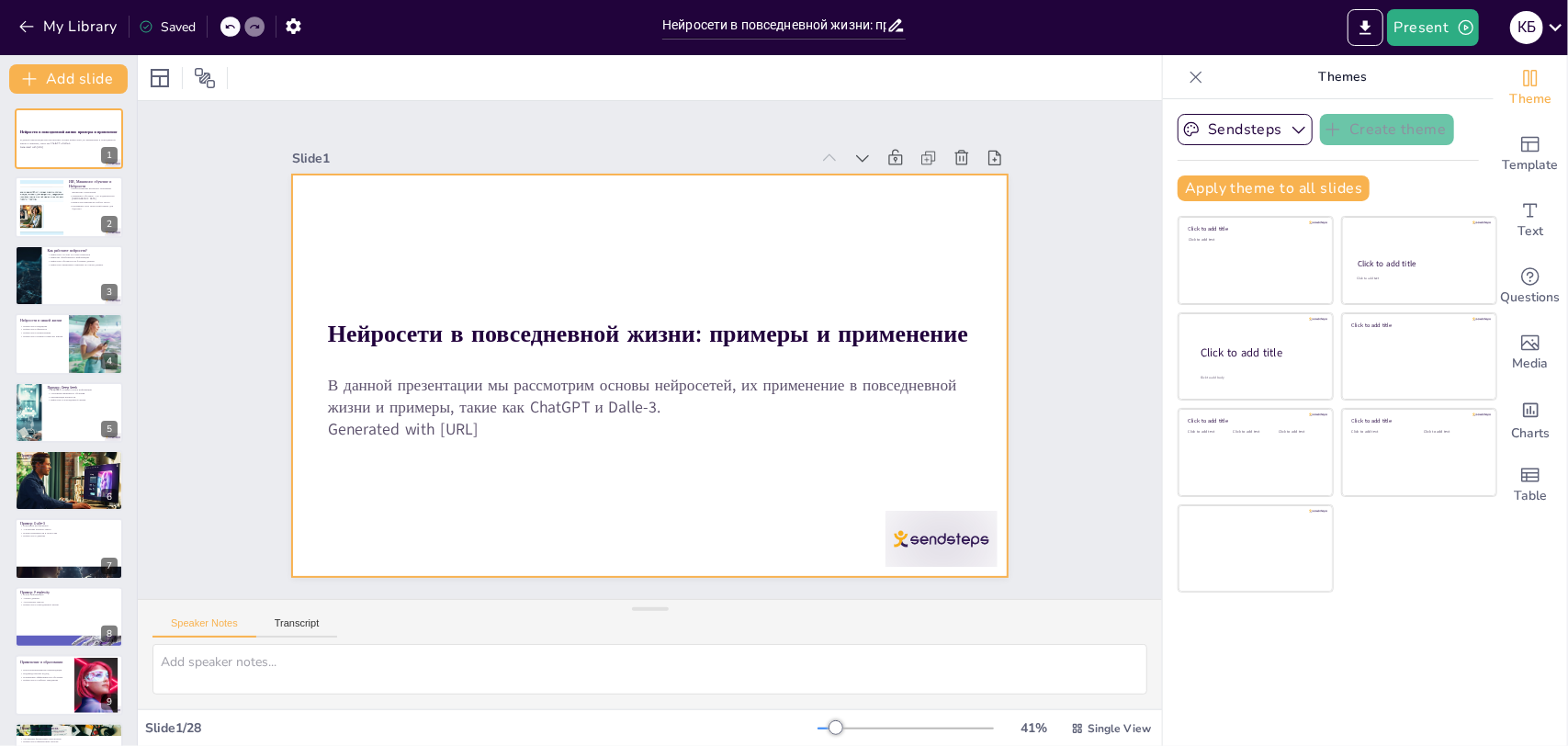
checkbox input "true"
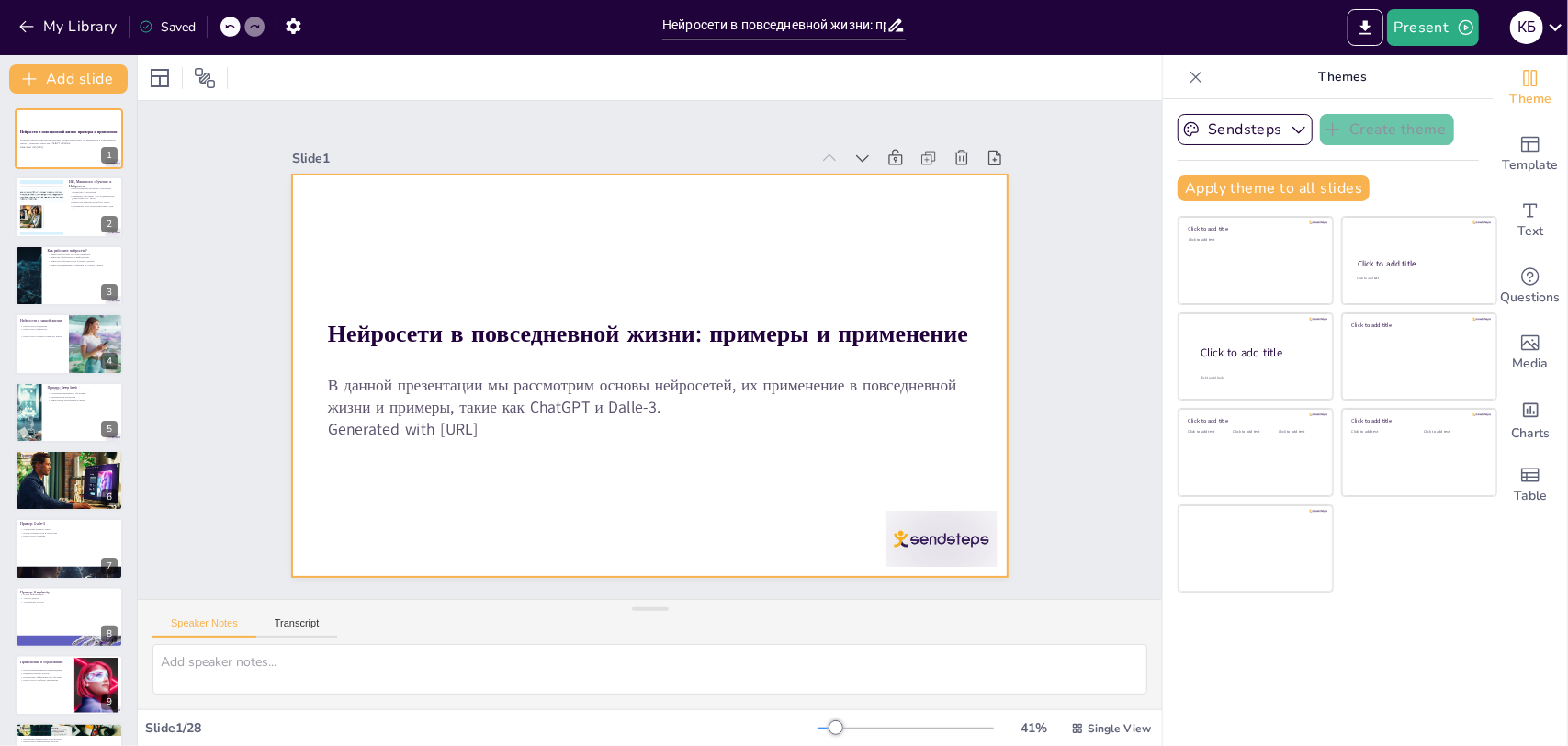
checkbox input "true"
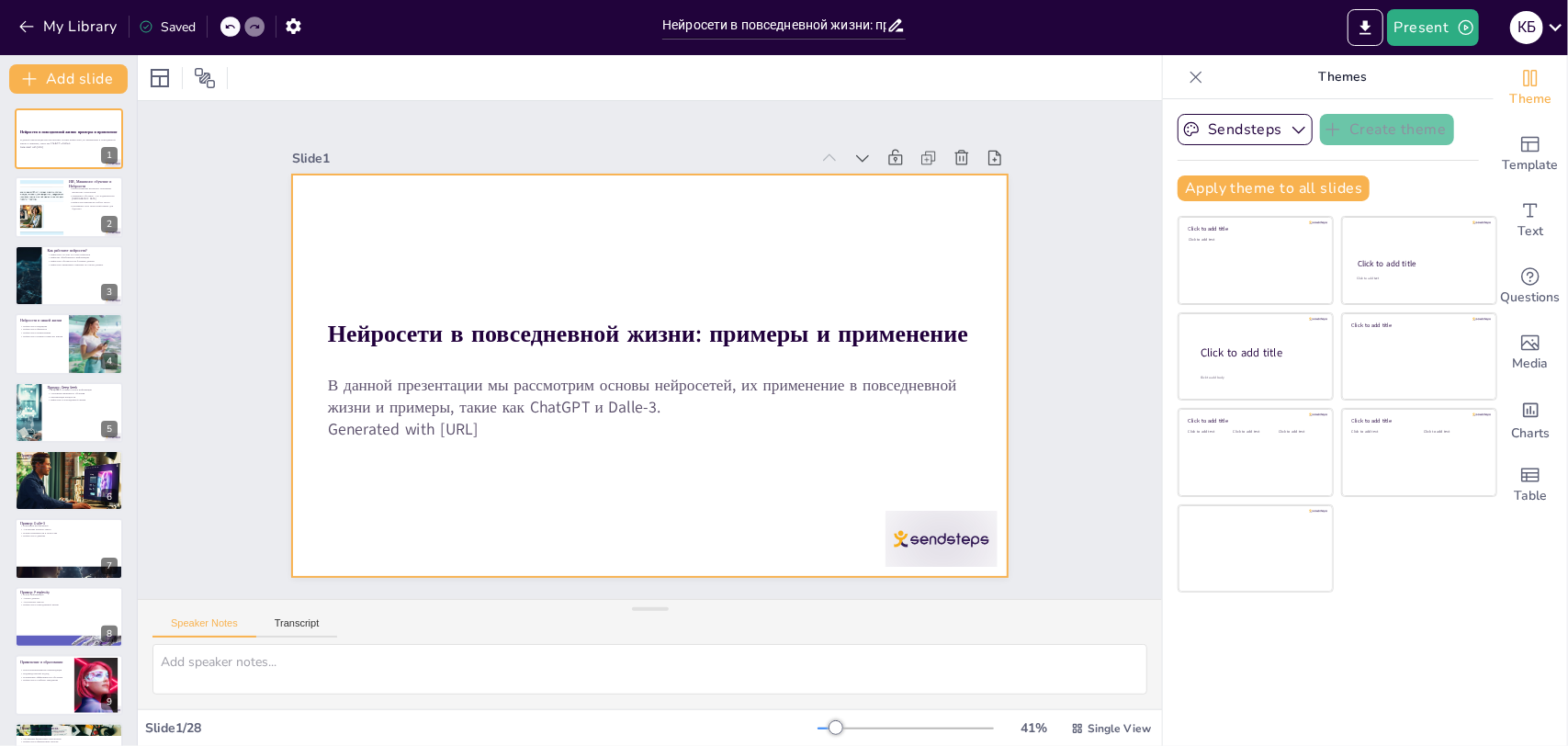
checkbox input "true"
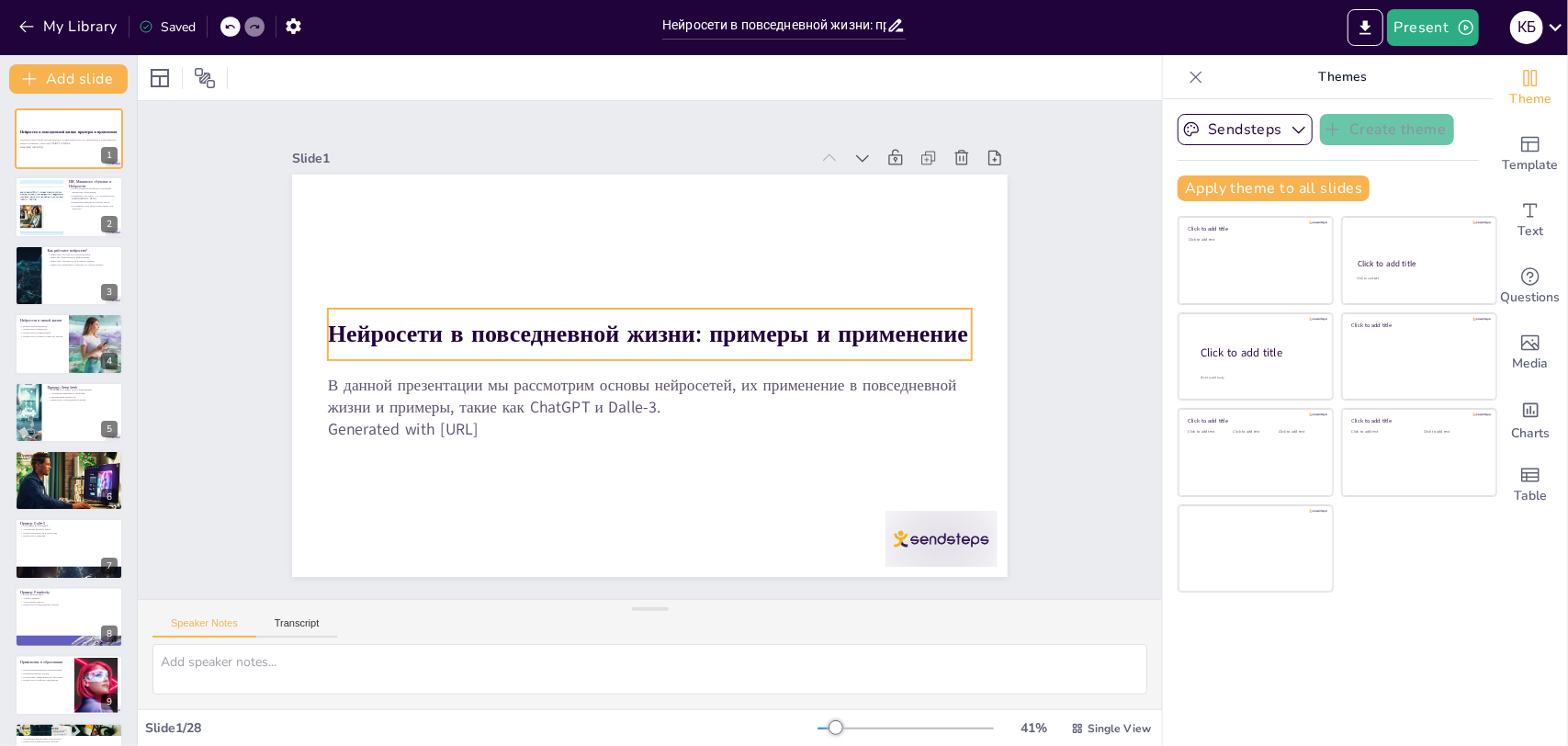
checkbox input "true"
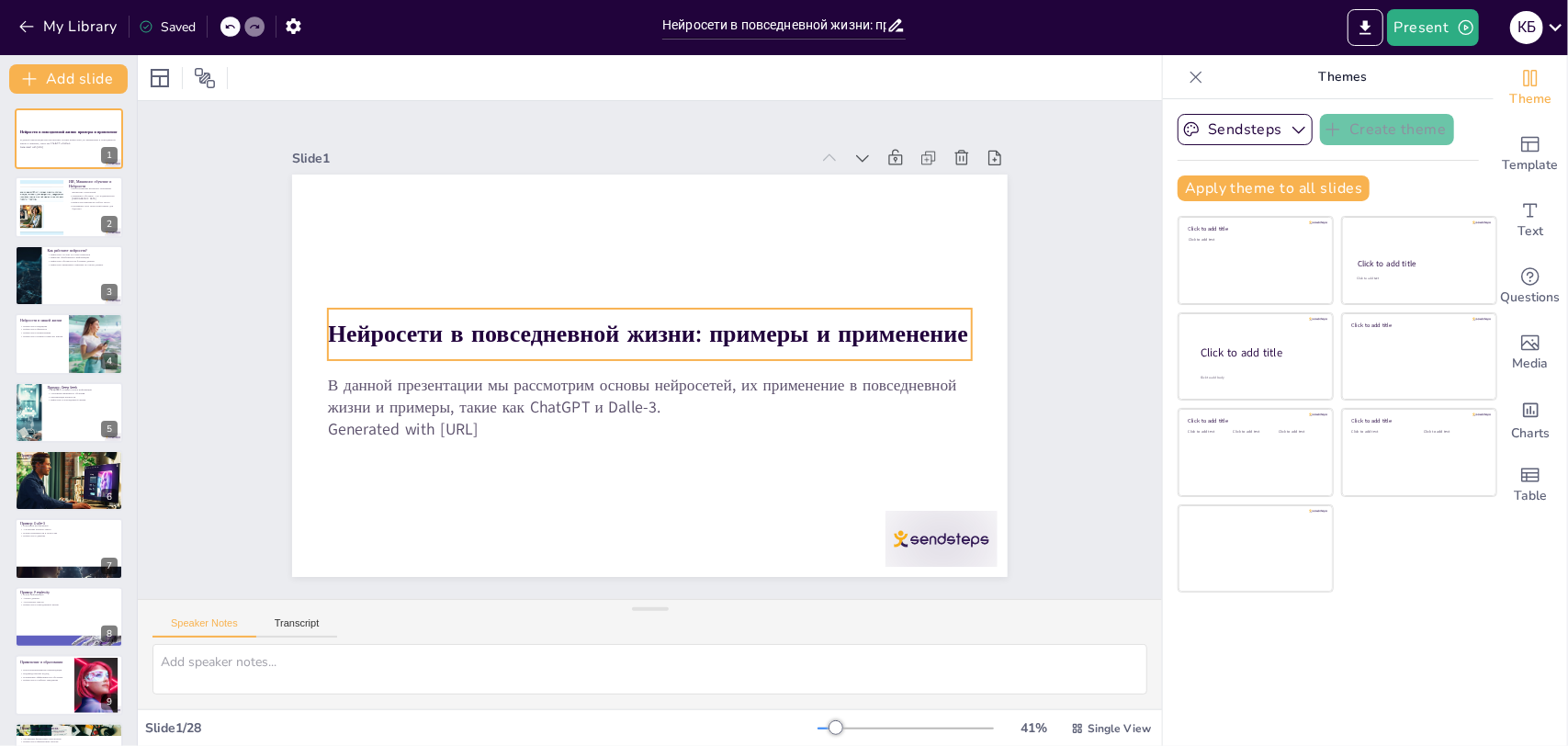
checkbox input "true"
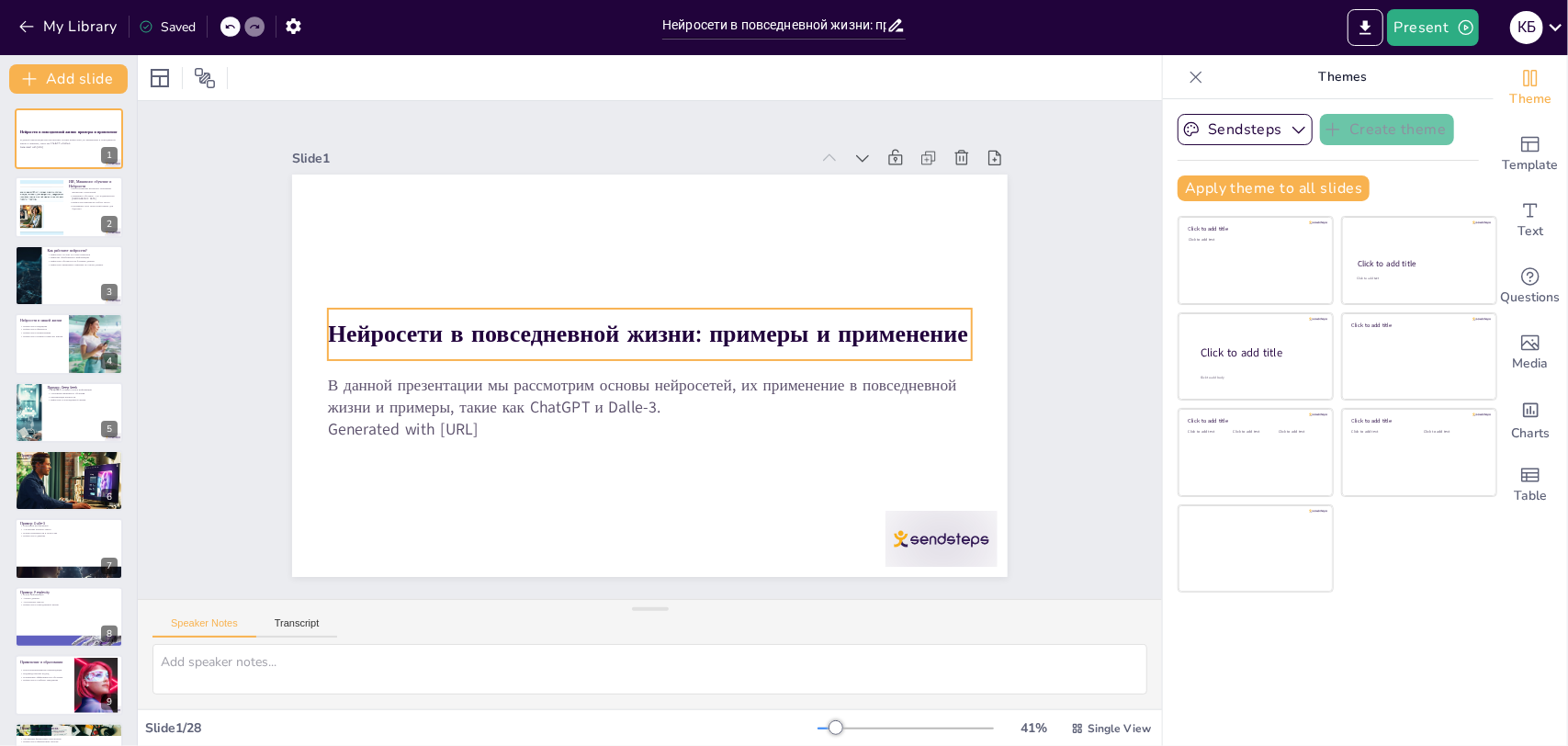
checkbox input "true"
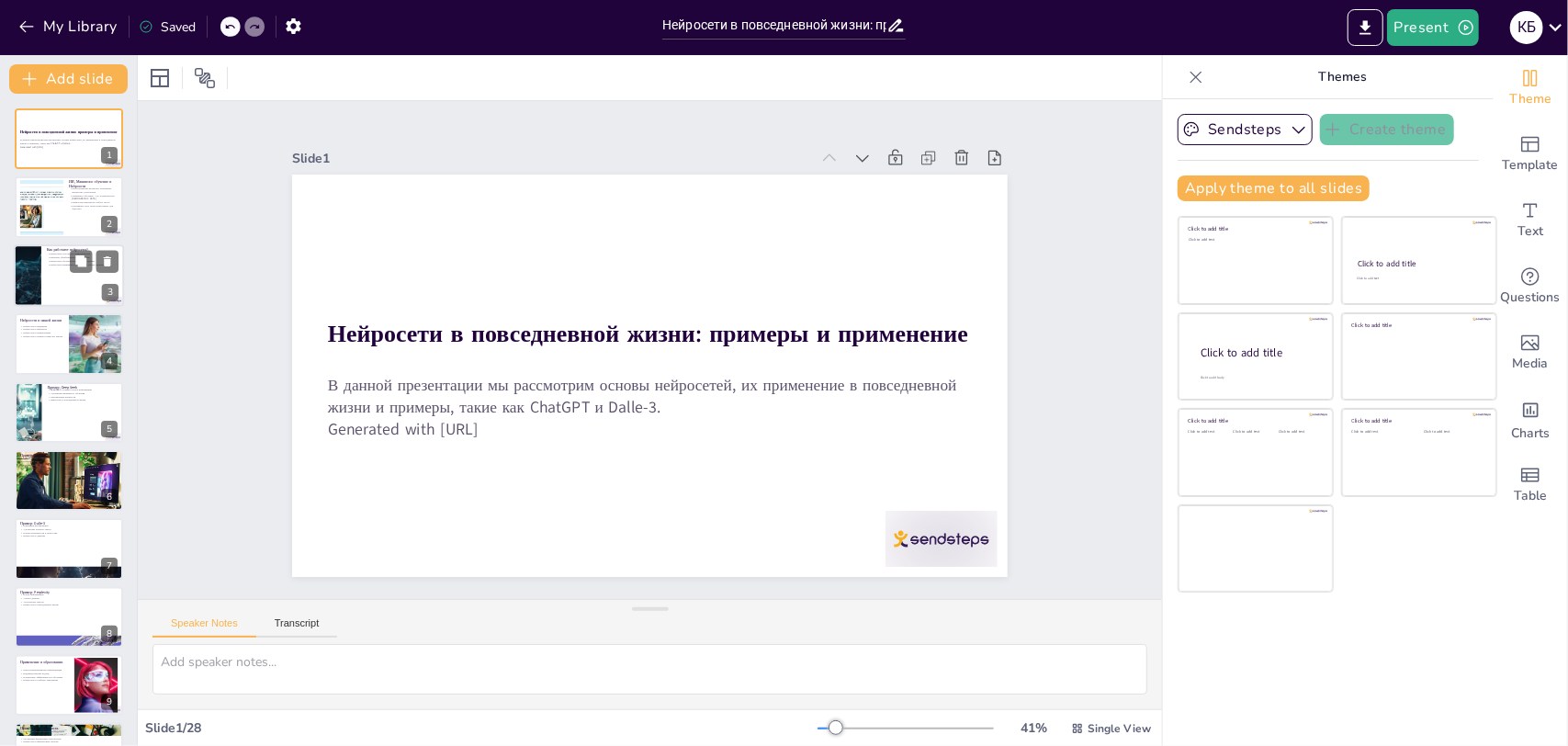
checkbox input "true"
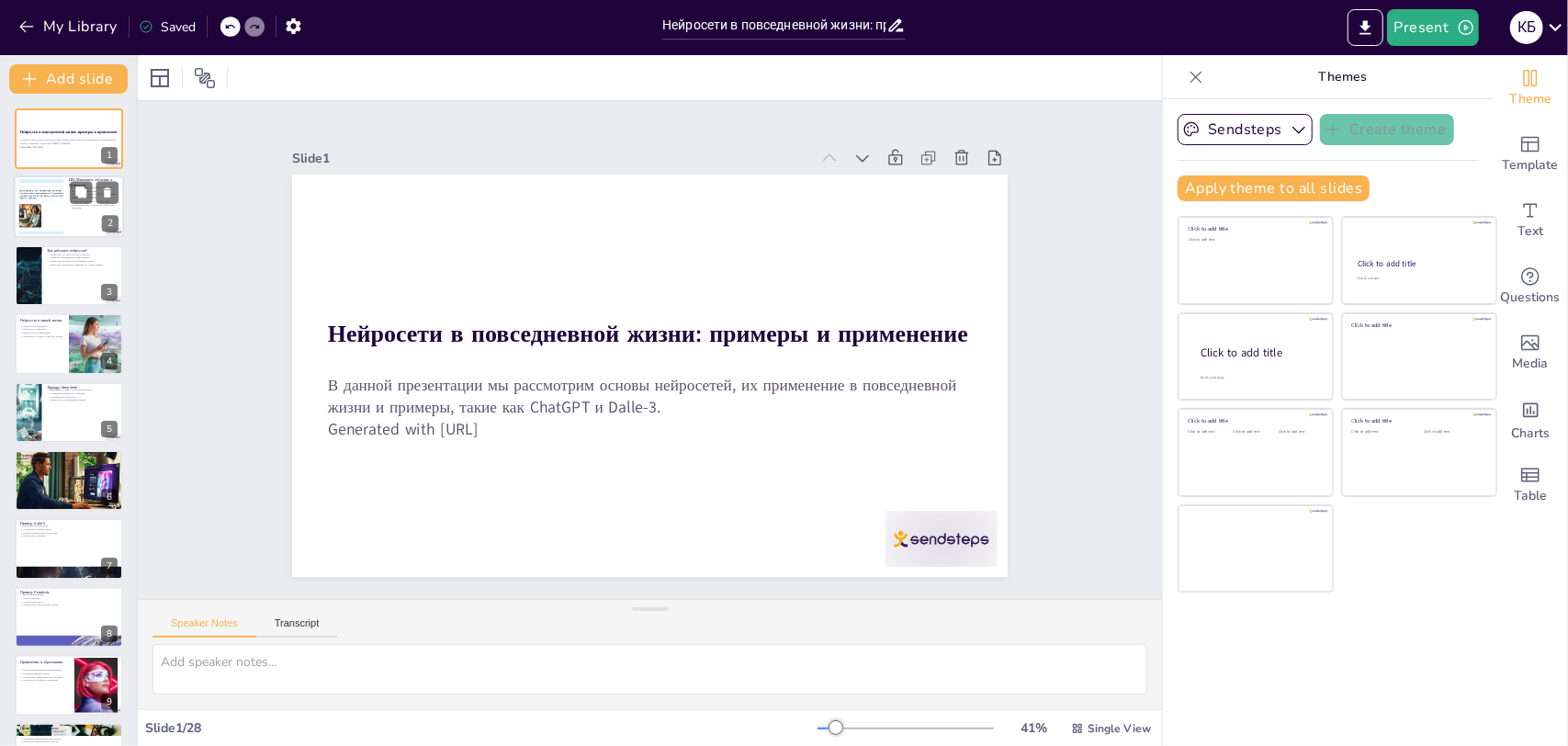
checkbox input "true"
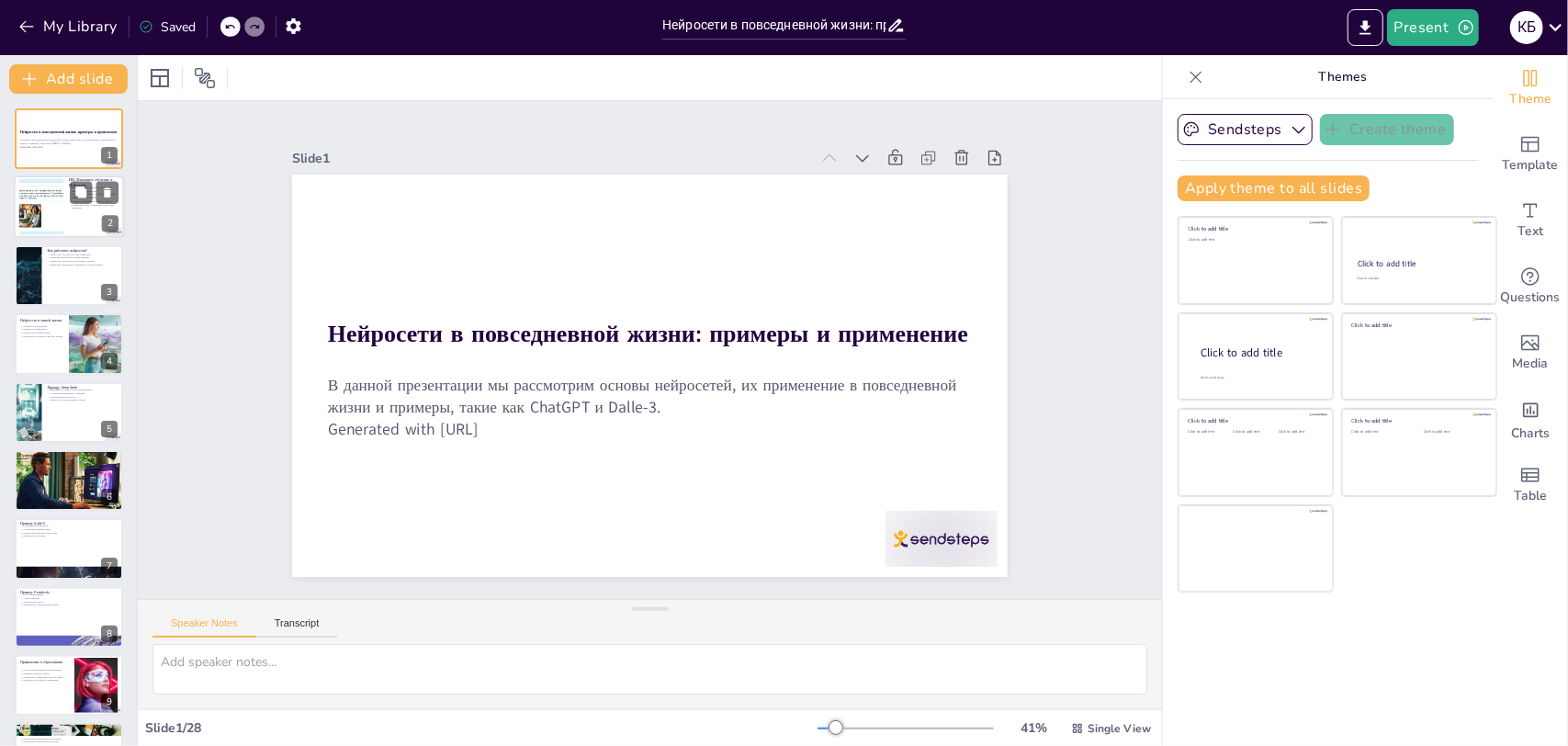
checkbox input "true"
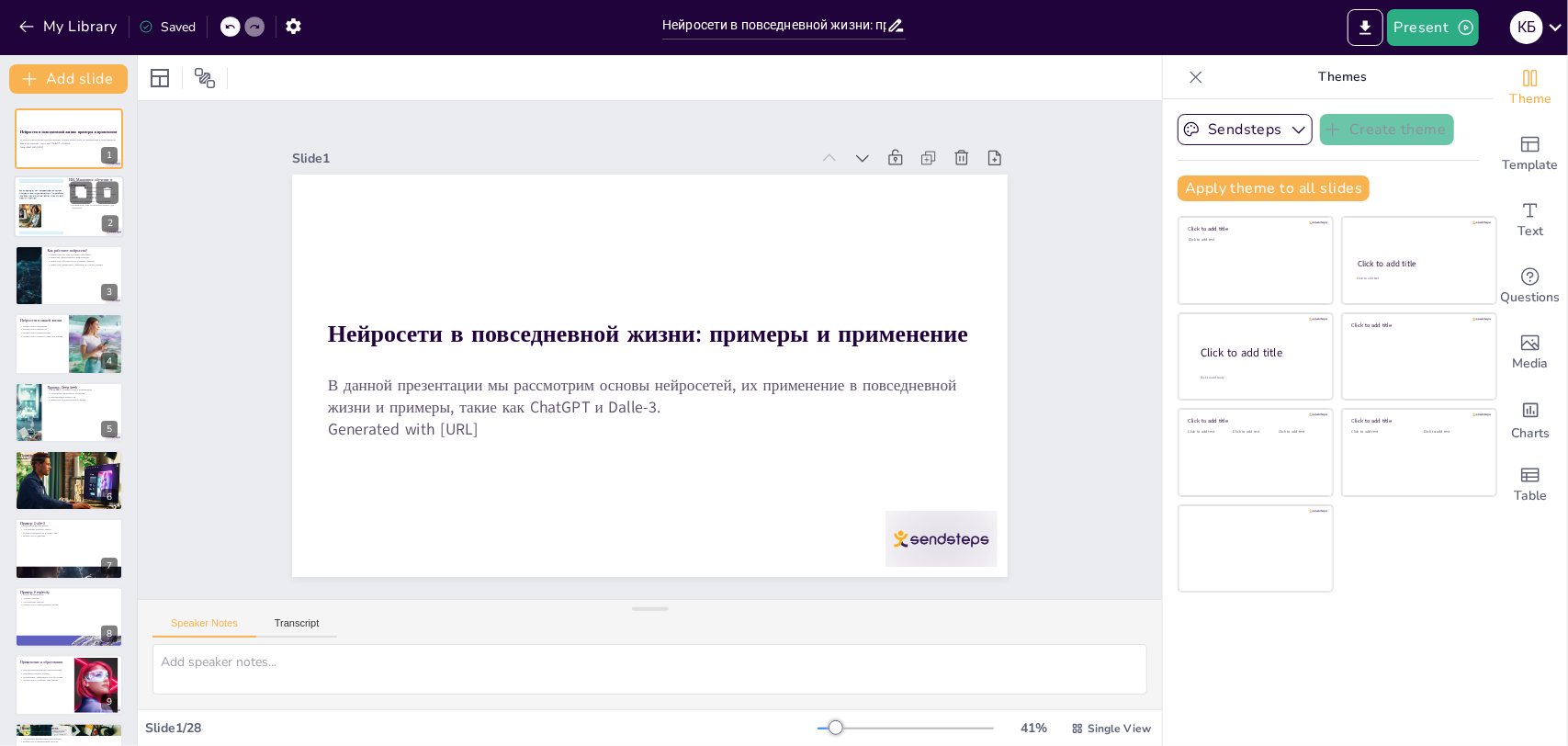
checkbox input "true"
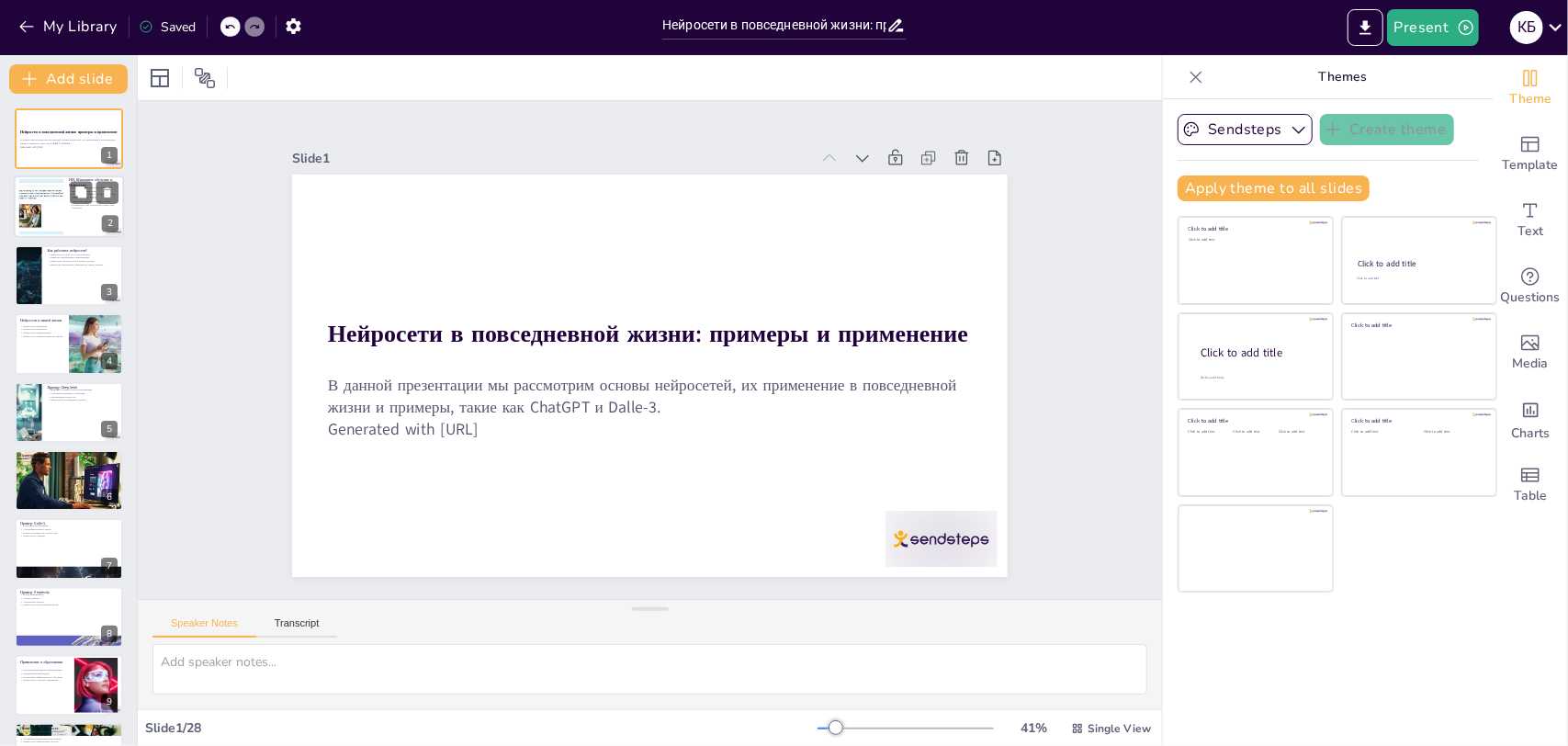
checkbox input "true"
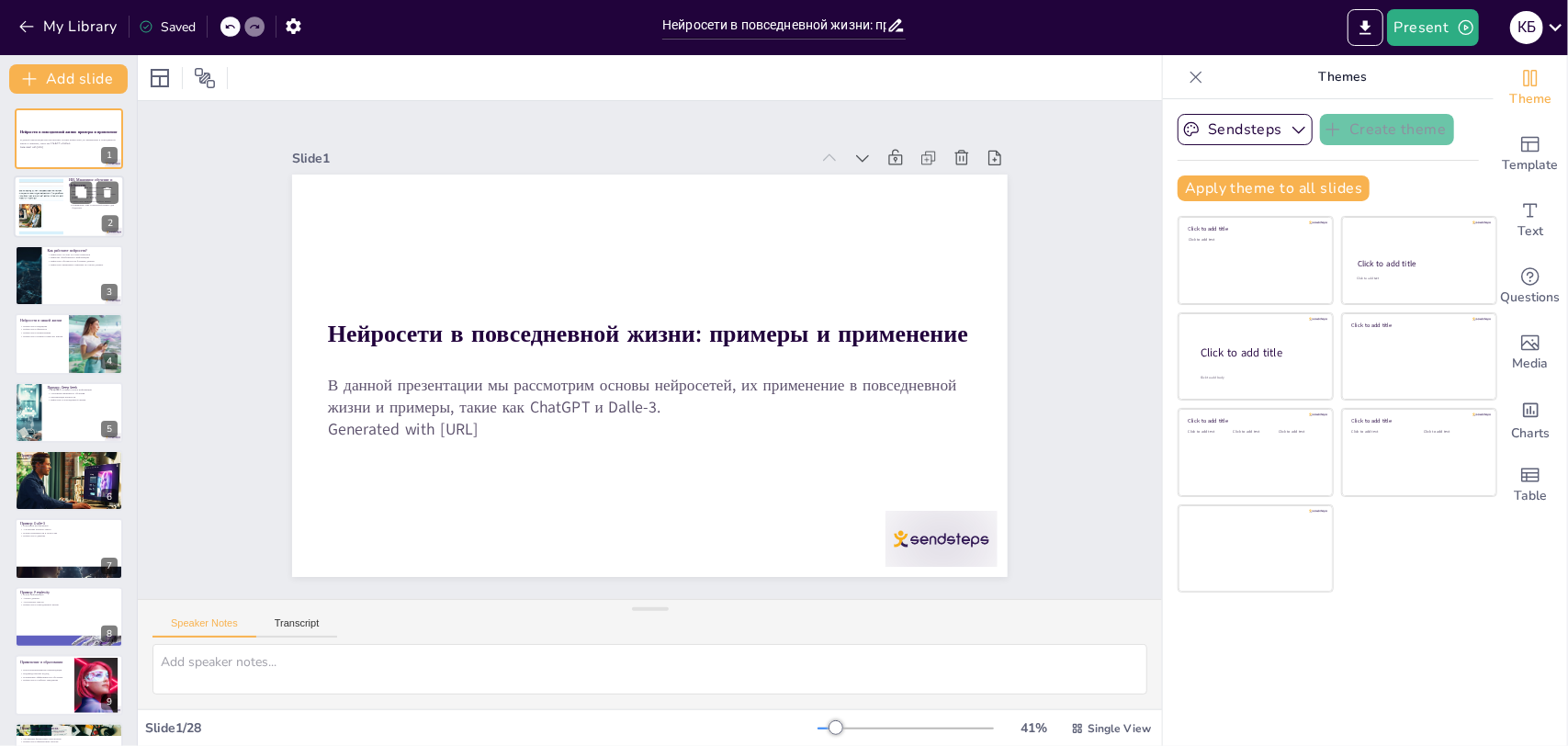
click at [38, 209] on div at bounding box center [41, 206] width 93 height 56
checkbox input "true"
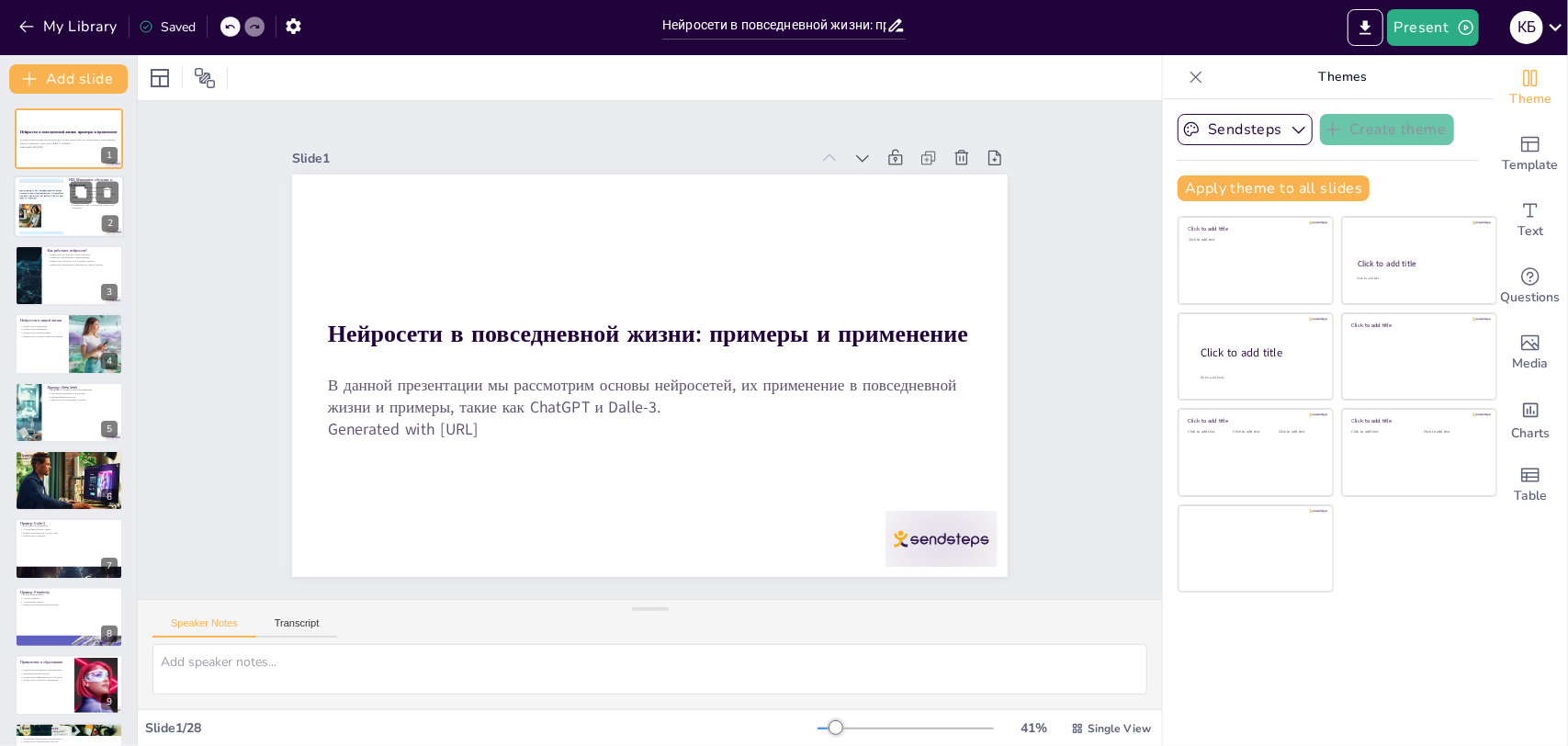
checkbox input "true"
type textarea "Loremipsumdol sitametco (AD) elitsedd eiusmodt incididu, utlaboreetdo magnaaliq…"
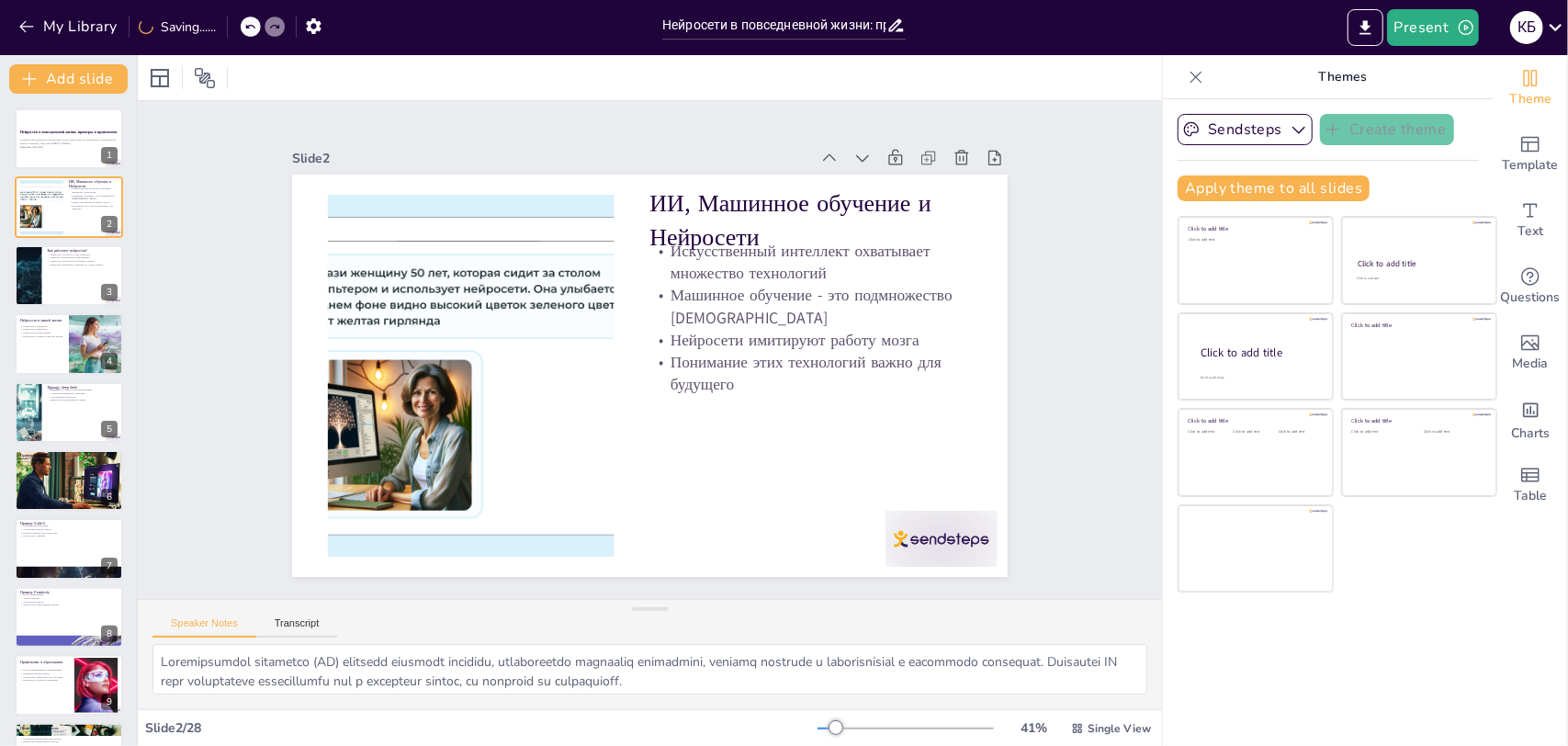
checkbox input "true"
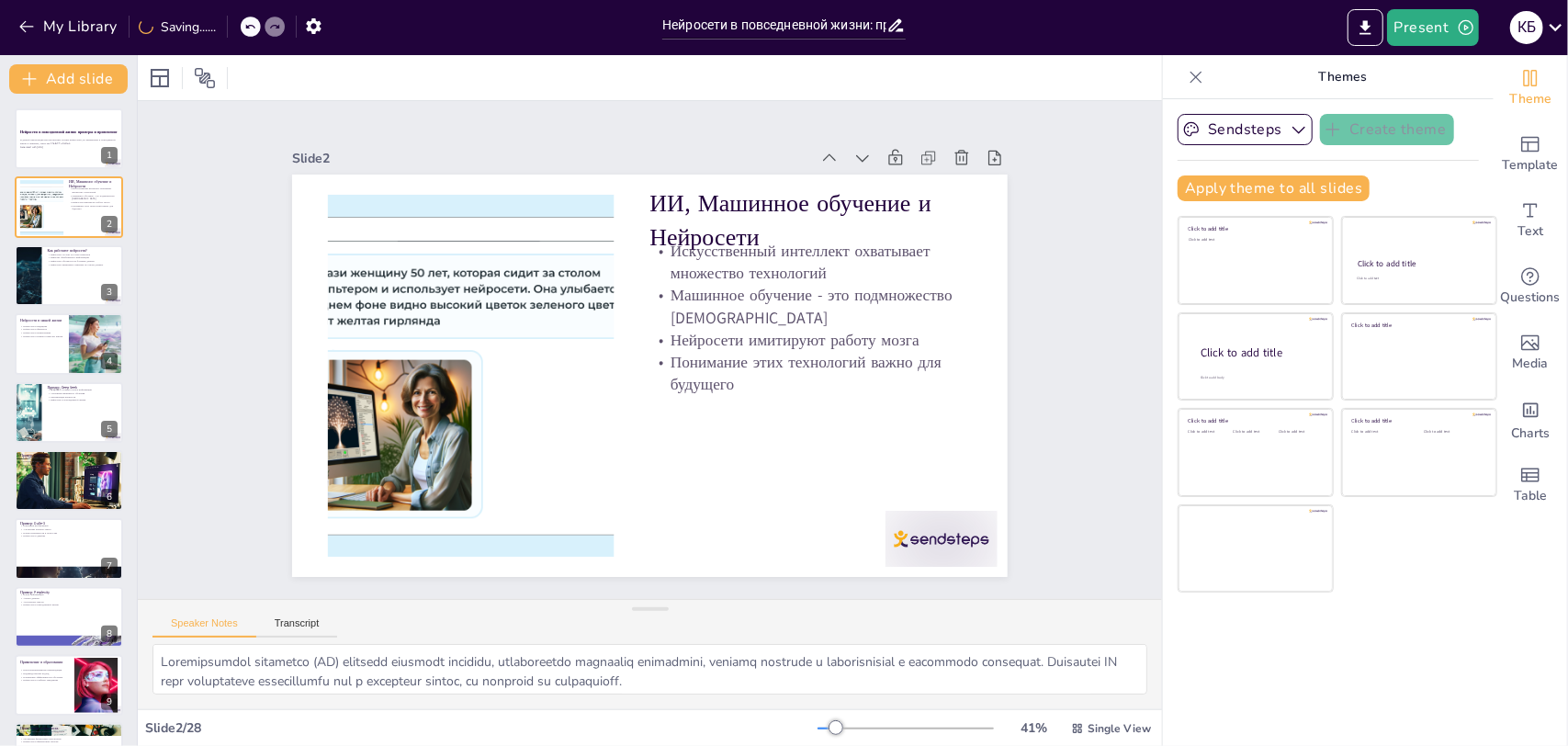
checkbox input "true"
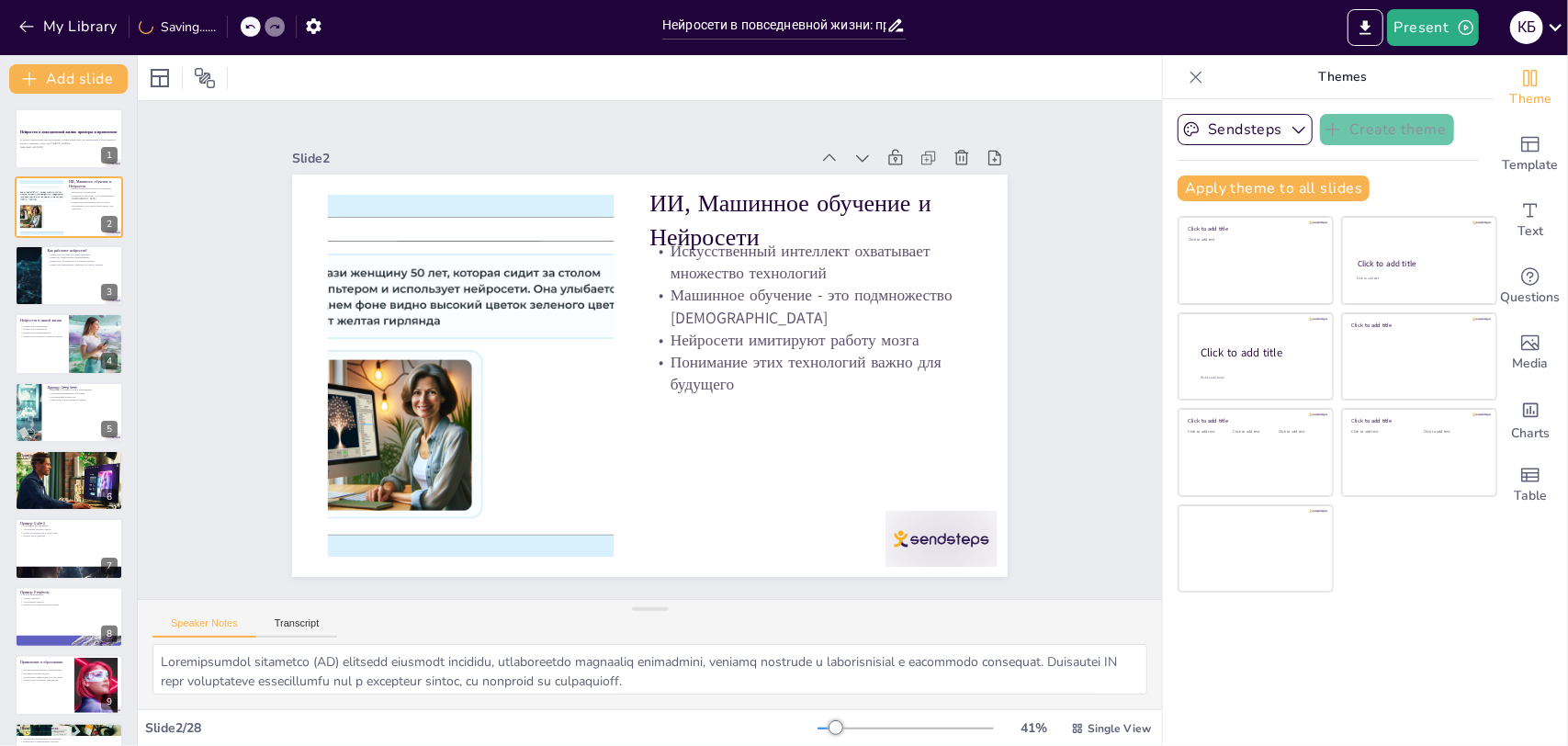
checkbox input "true"
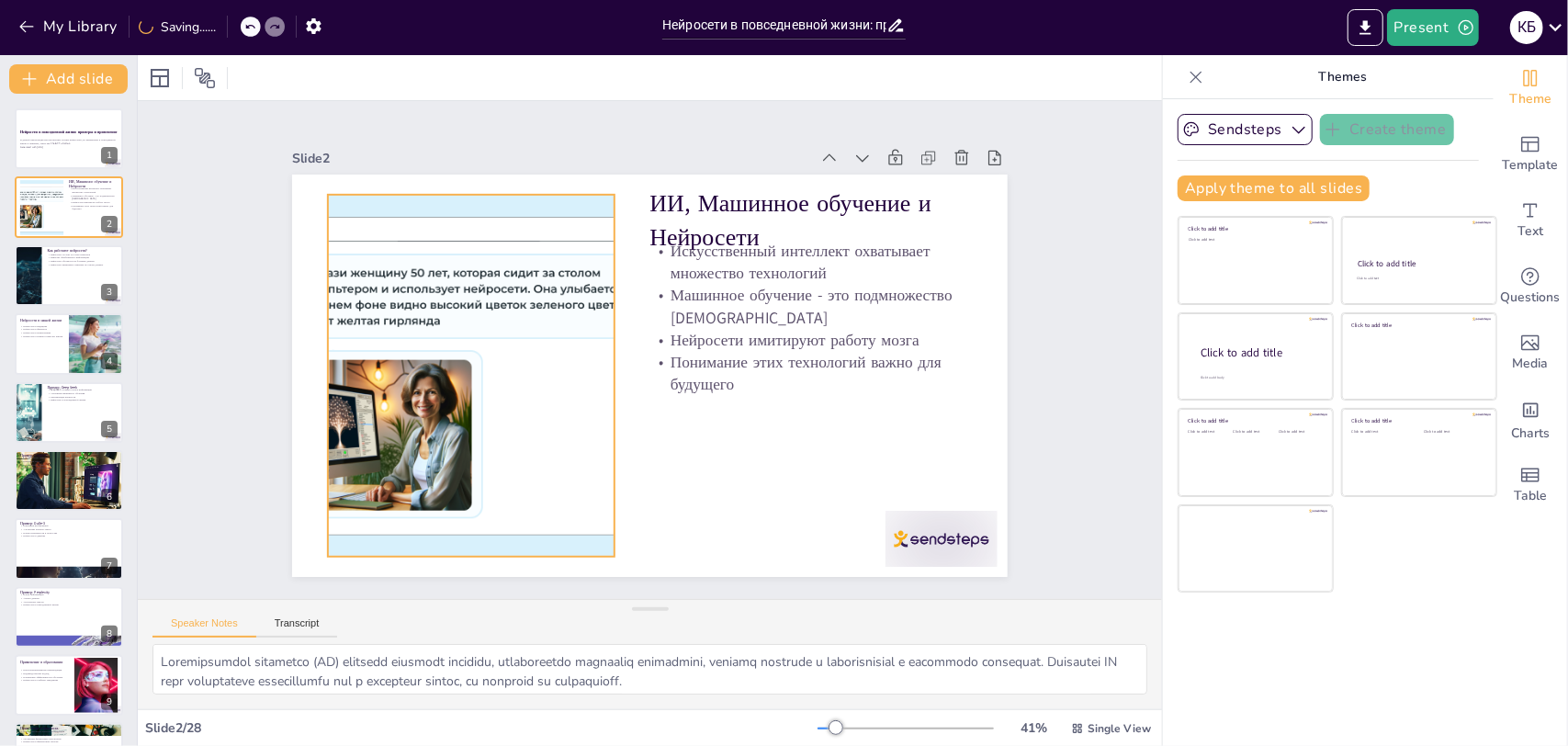
checkbox input "true"
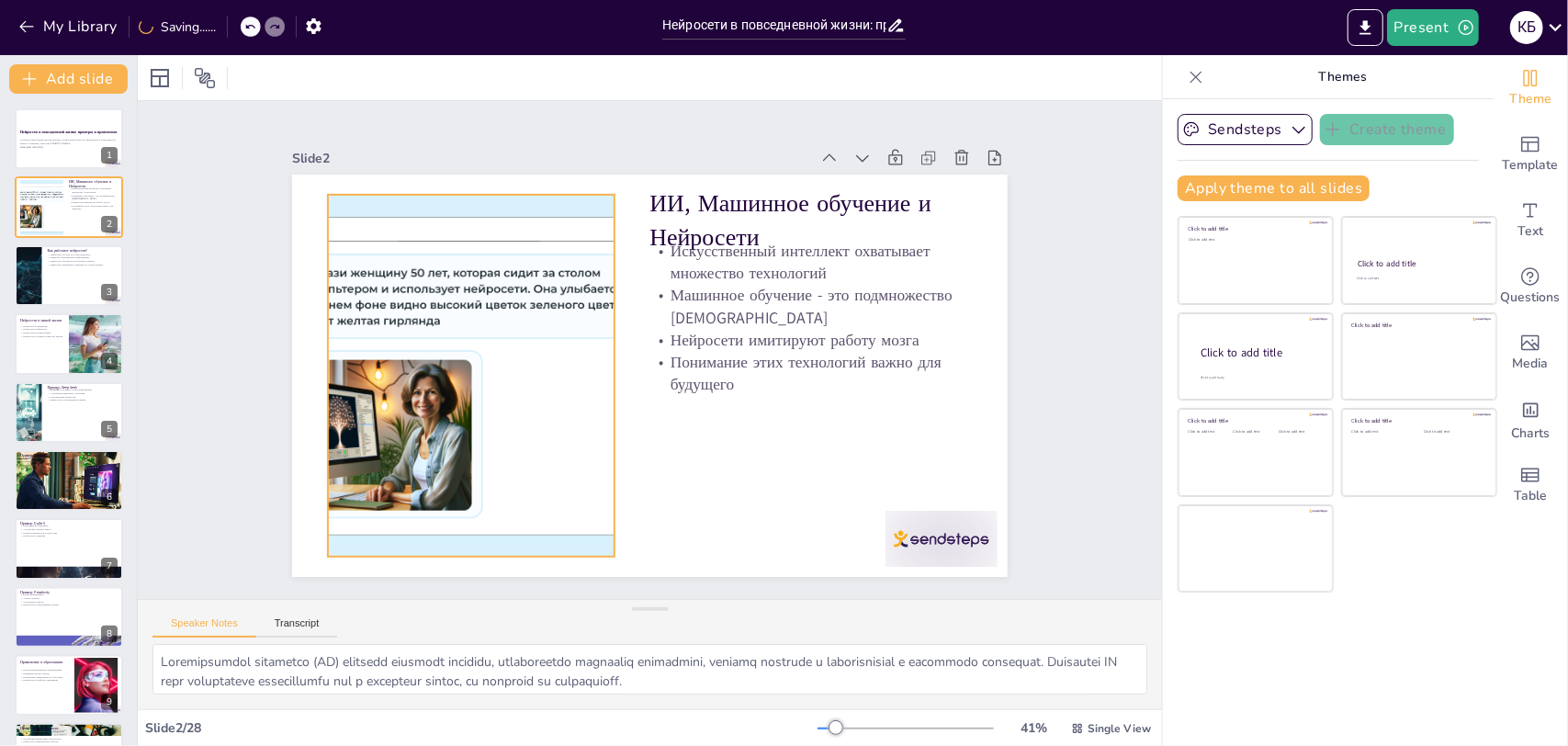
checkbox input "true"
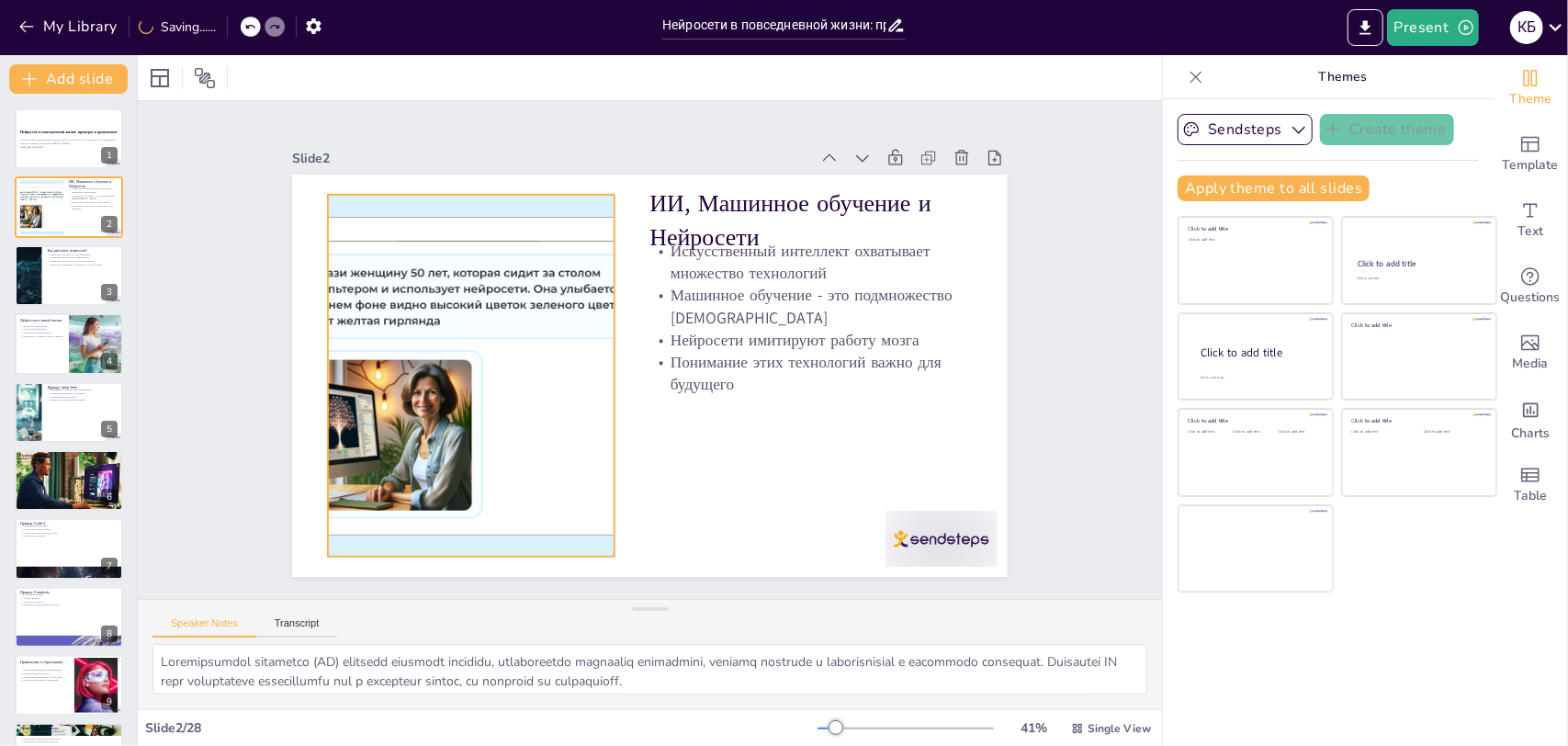
checkbox input "true"
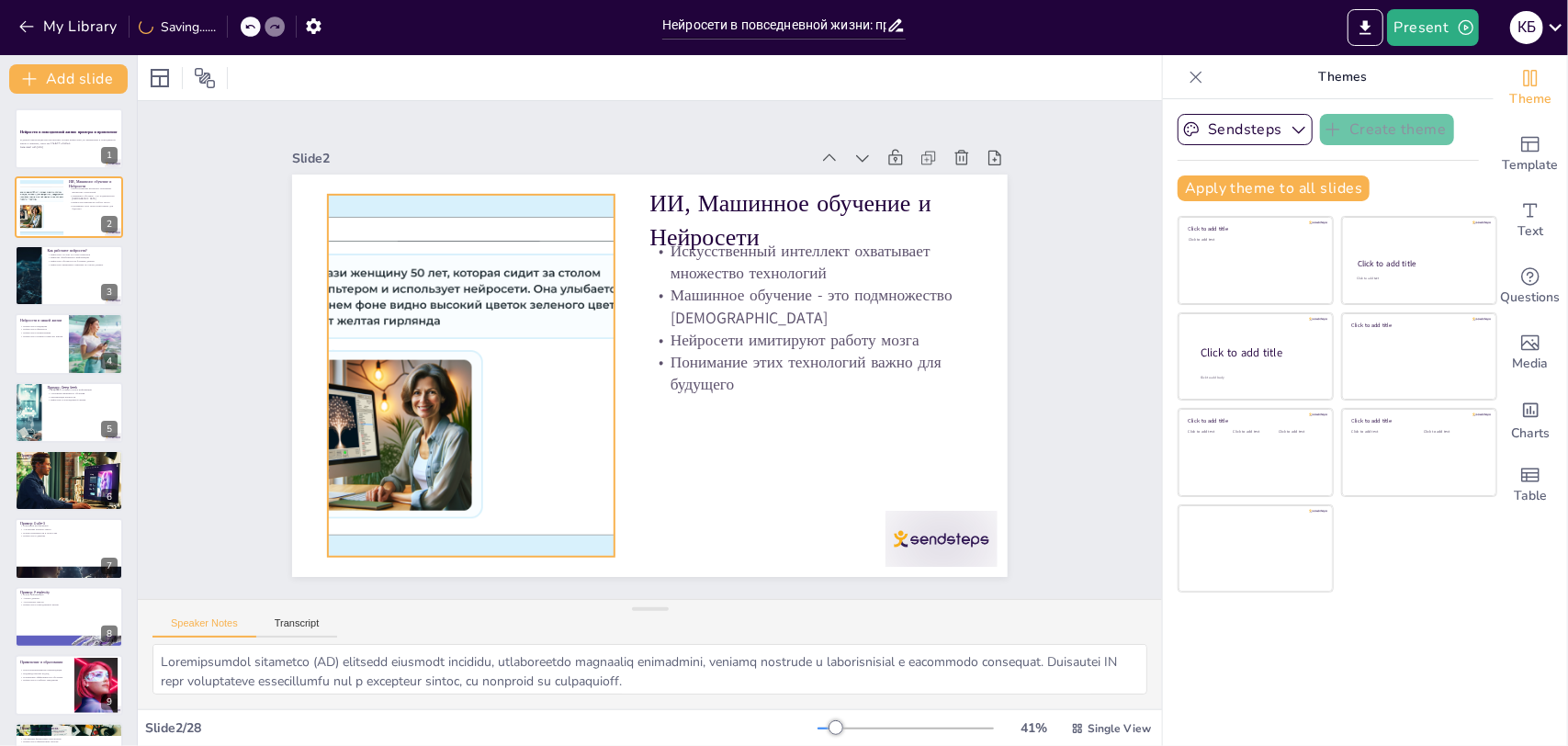
checkbox input "true"
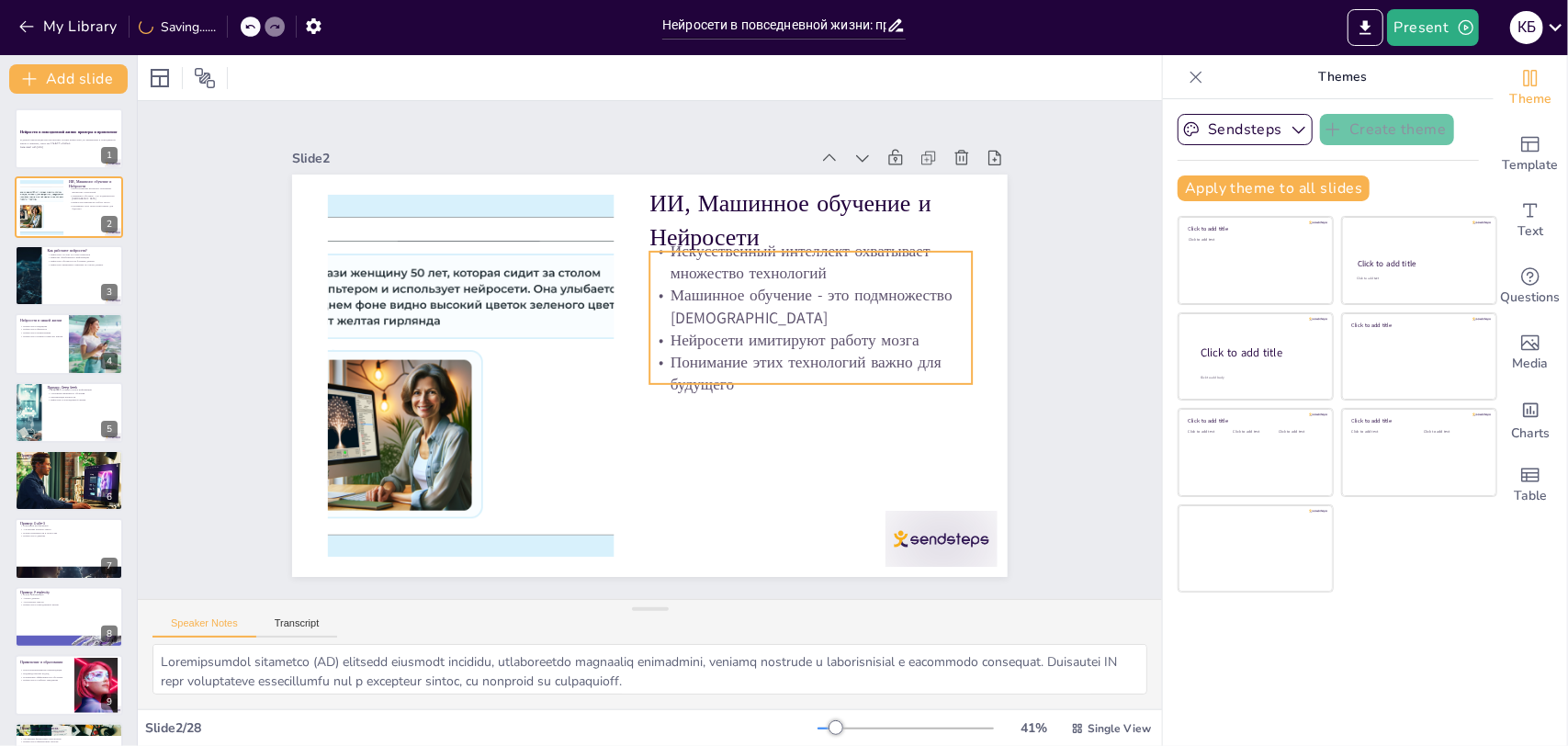
checkbox input "true"
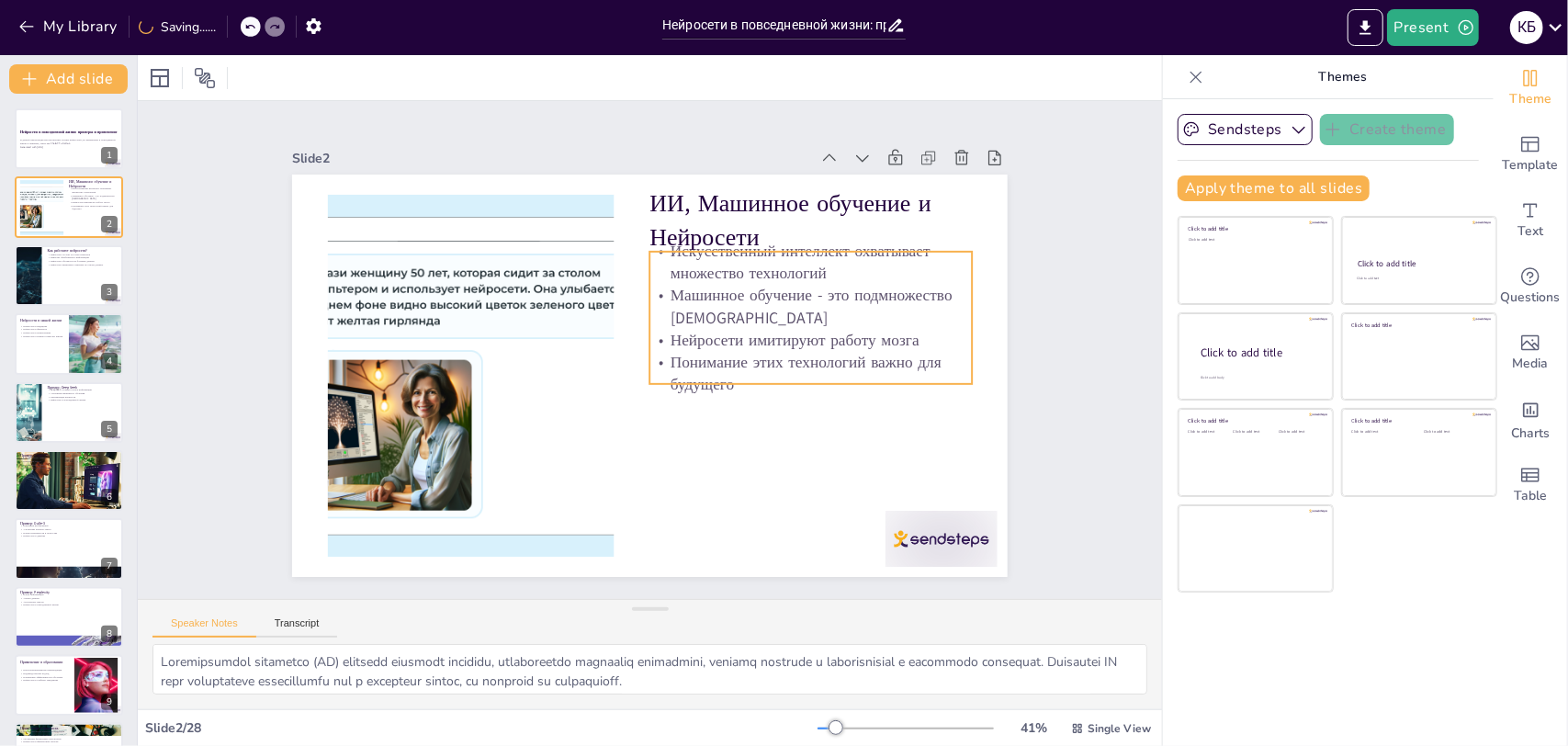
click at [691, 266] on p "Искусственный интеллект охватывает множество технологий" at bounding box center [825, 297] width 324 height 110
checkbox input "true"
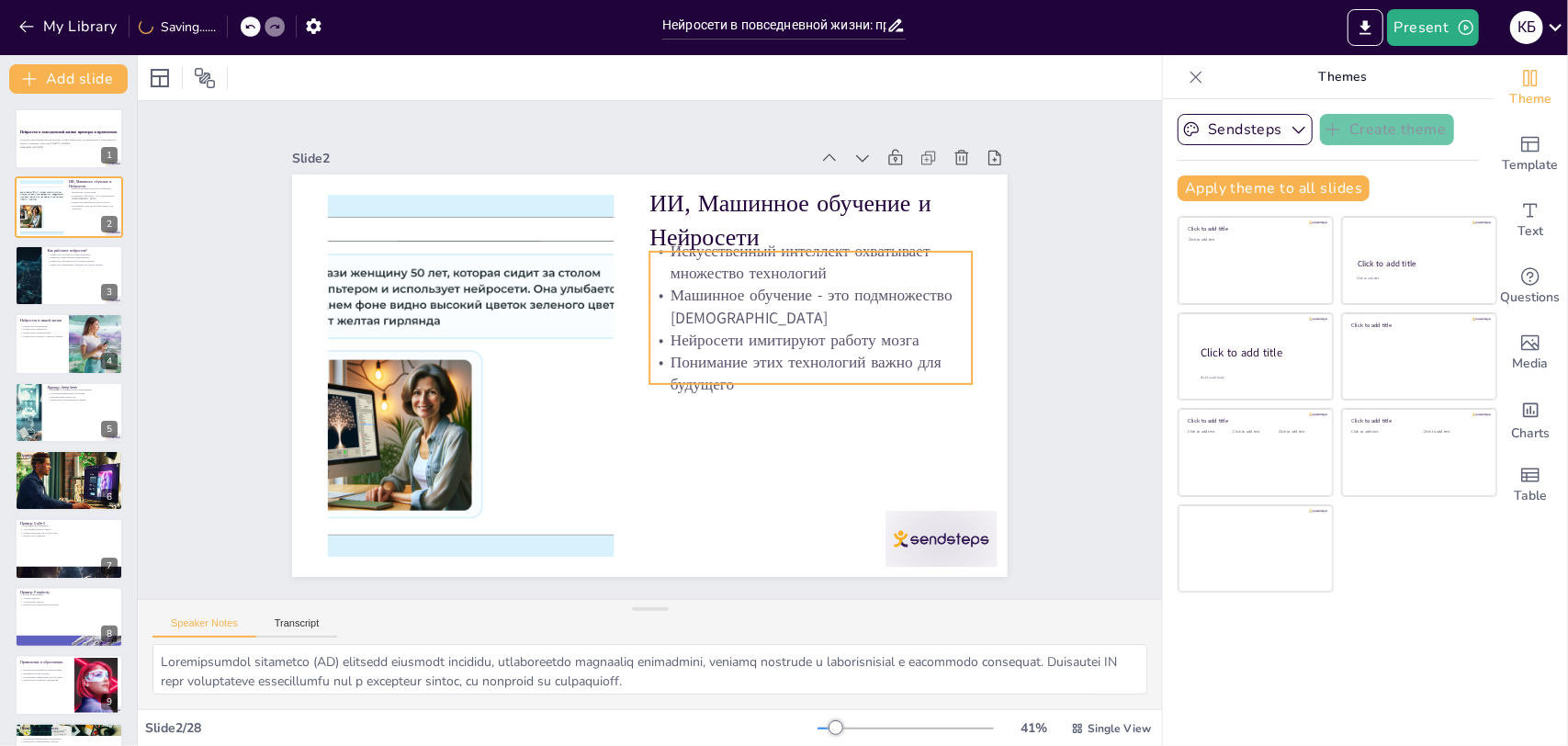
checkbox input "true"
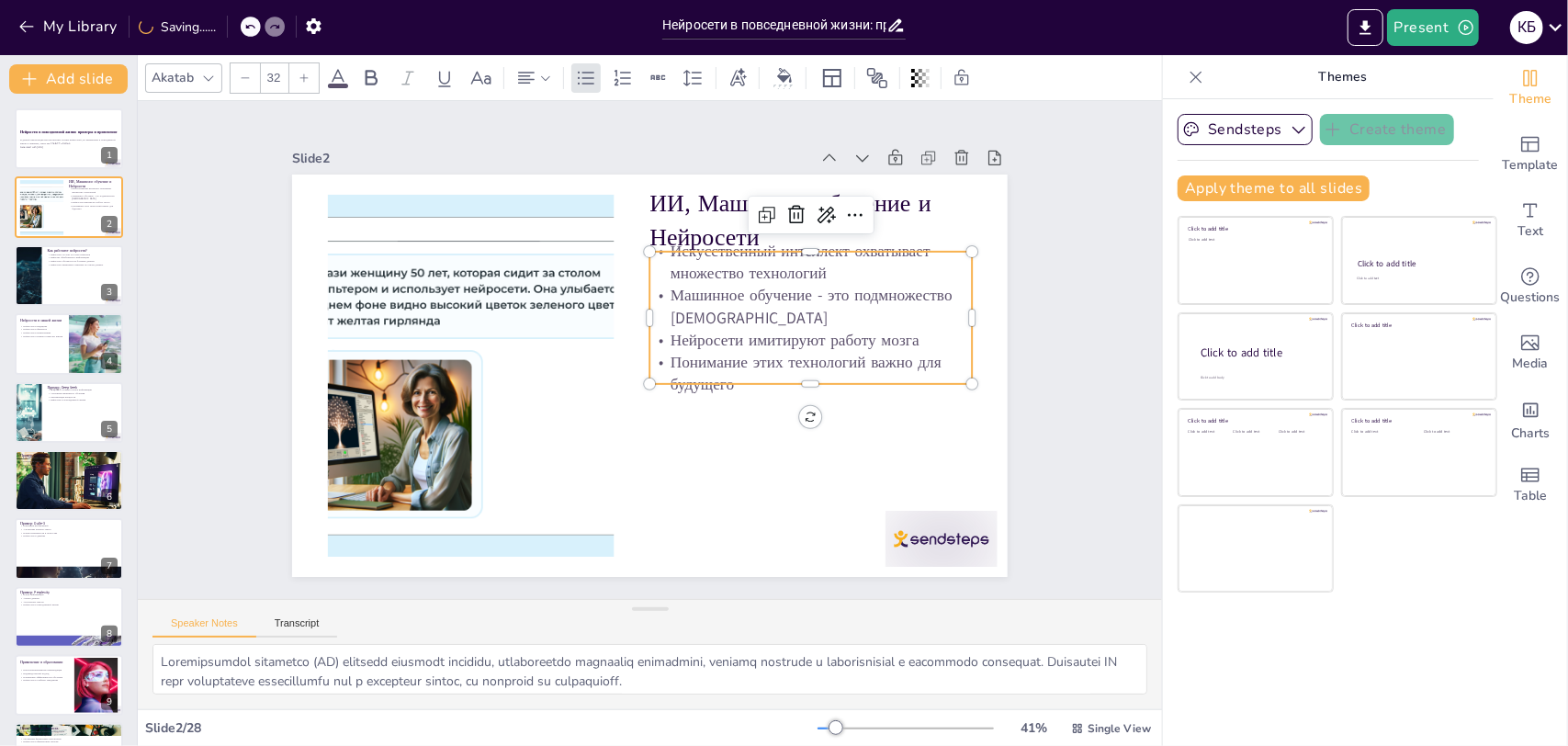
checkbox input "true"
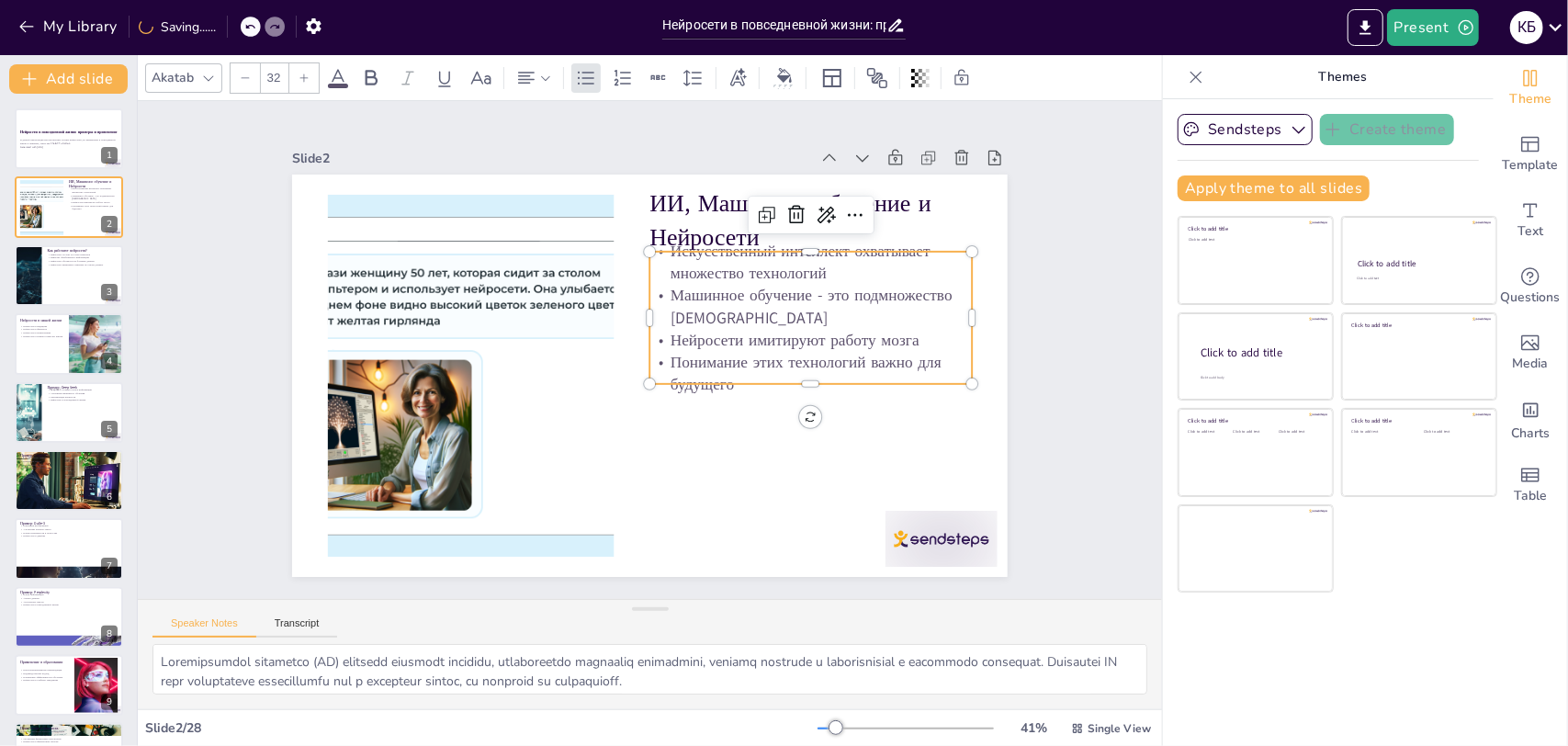
checkbox input "true"
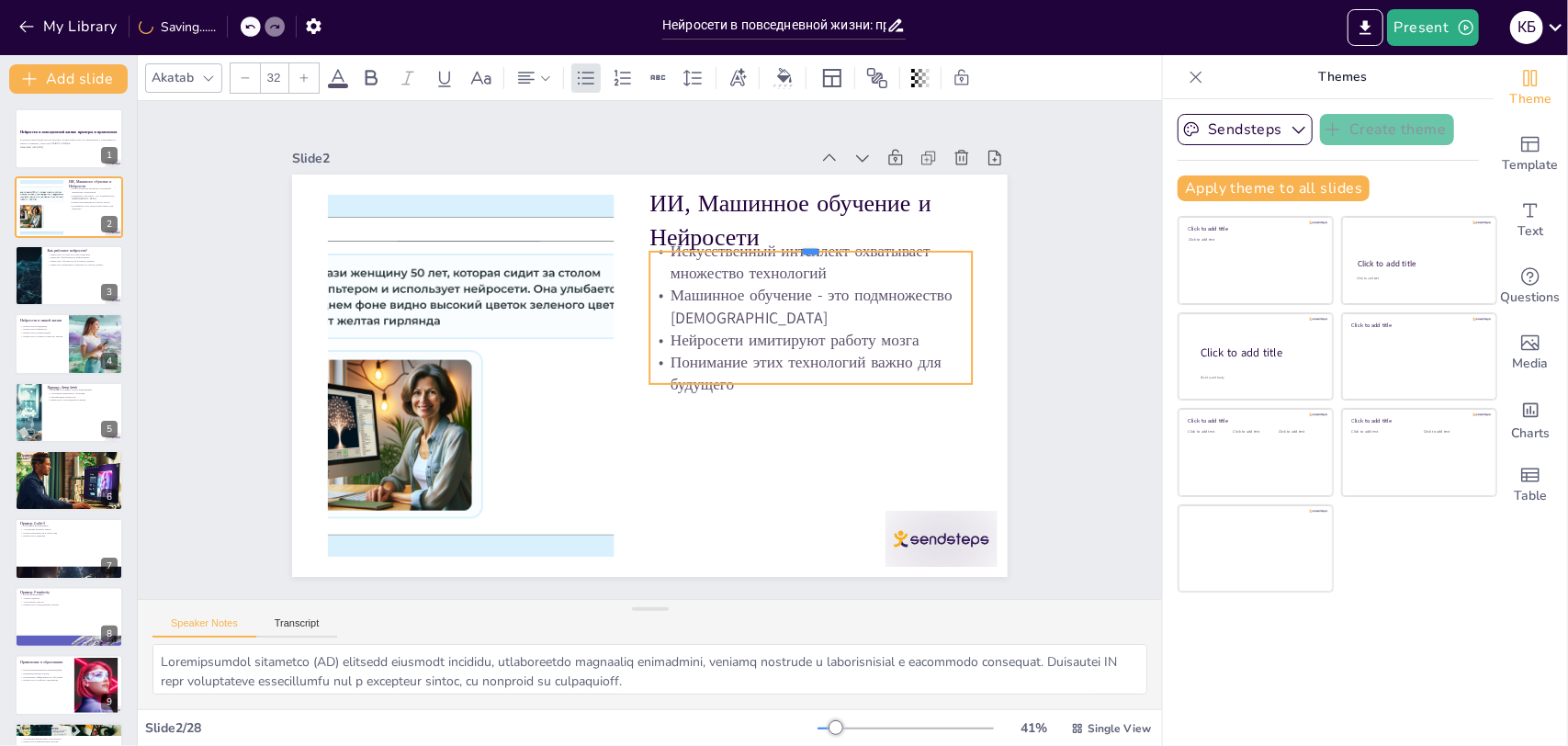
checkbox input "true"
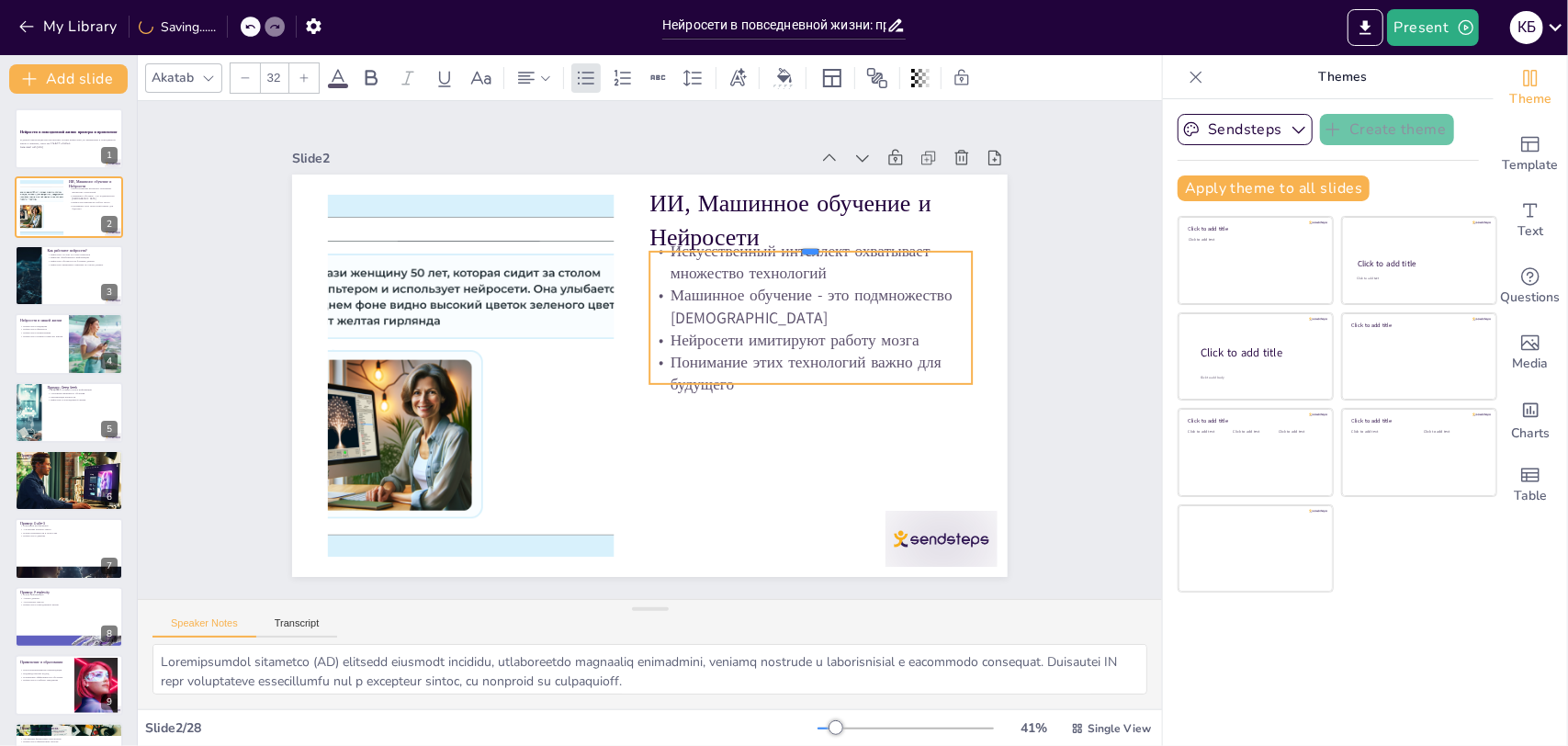
checkbox input "true"
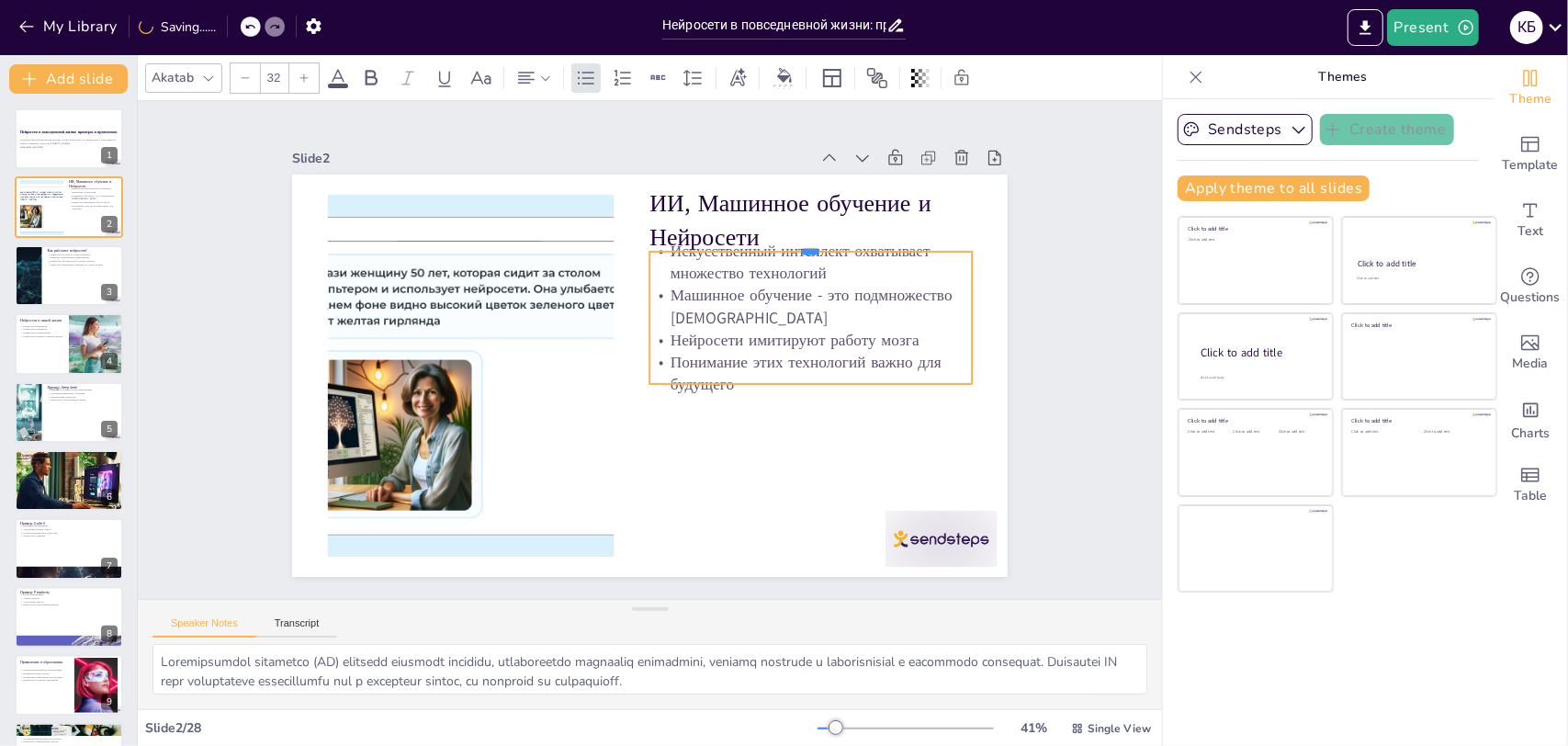
checkbox input "true"
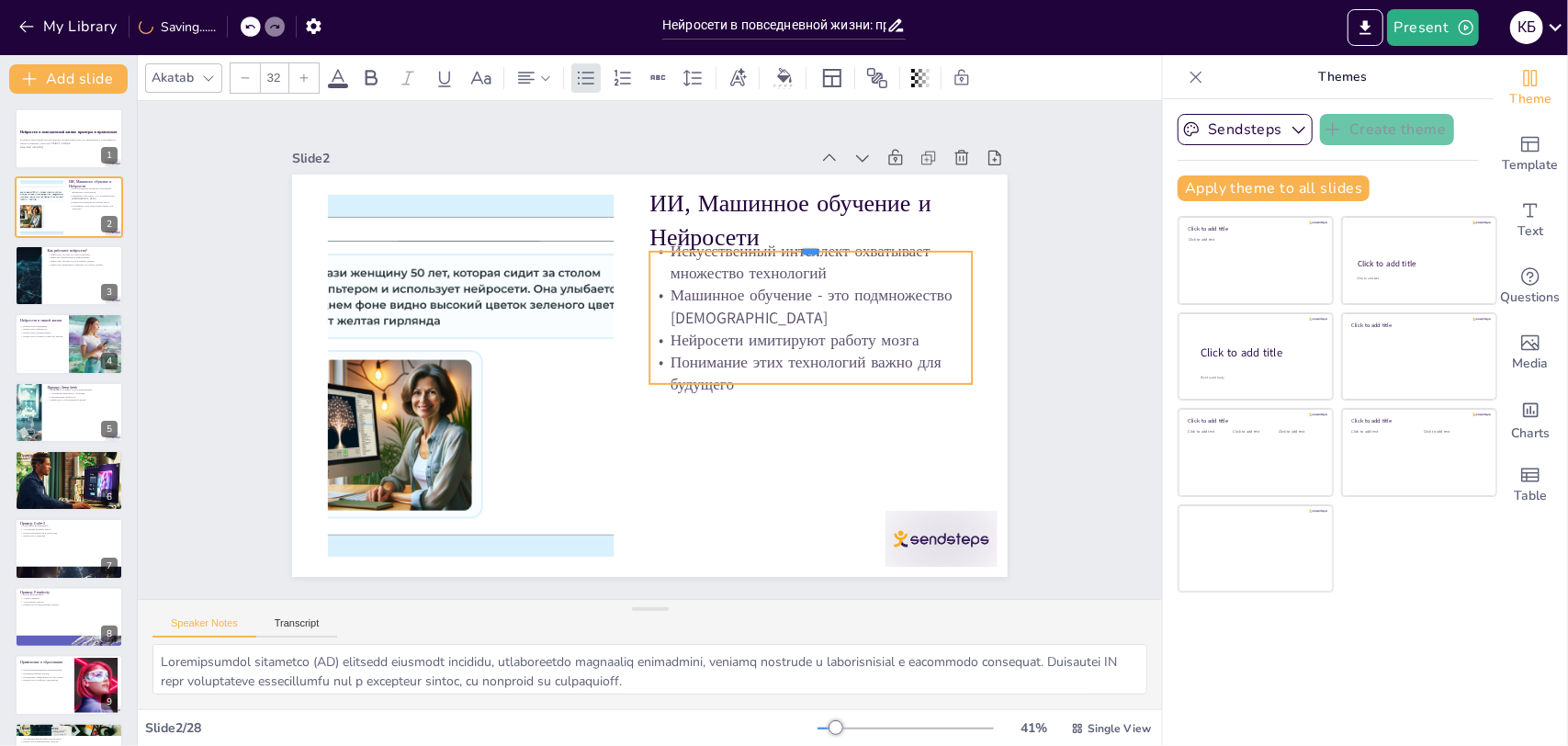
checkbox input "true"
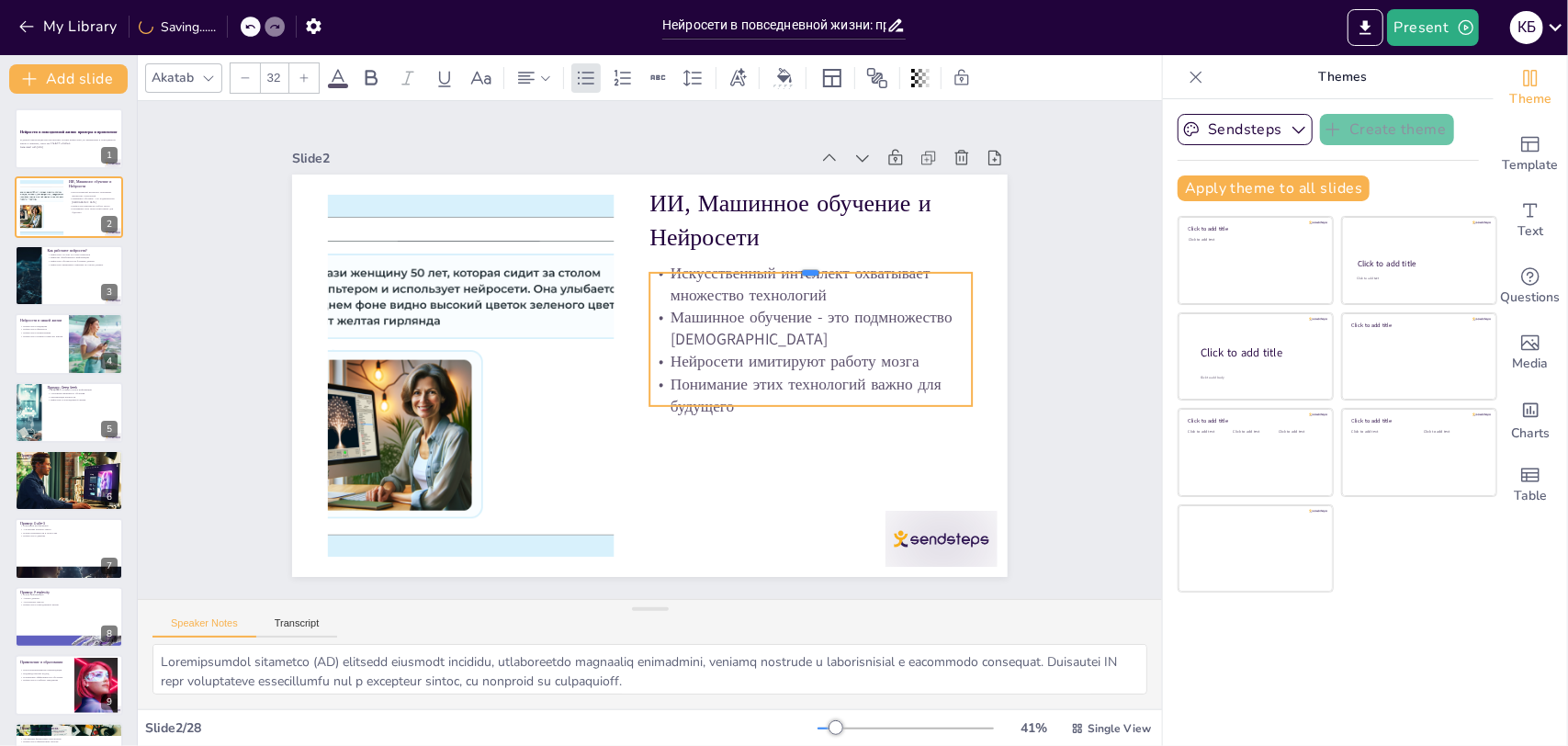
checkbox input "true"
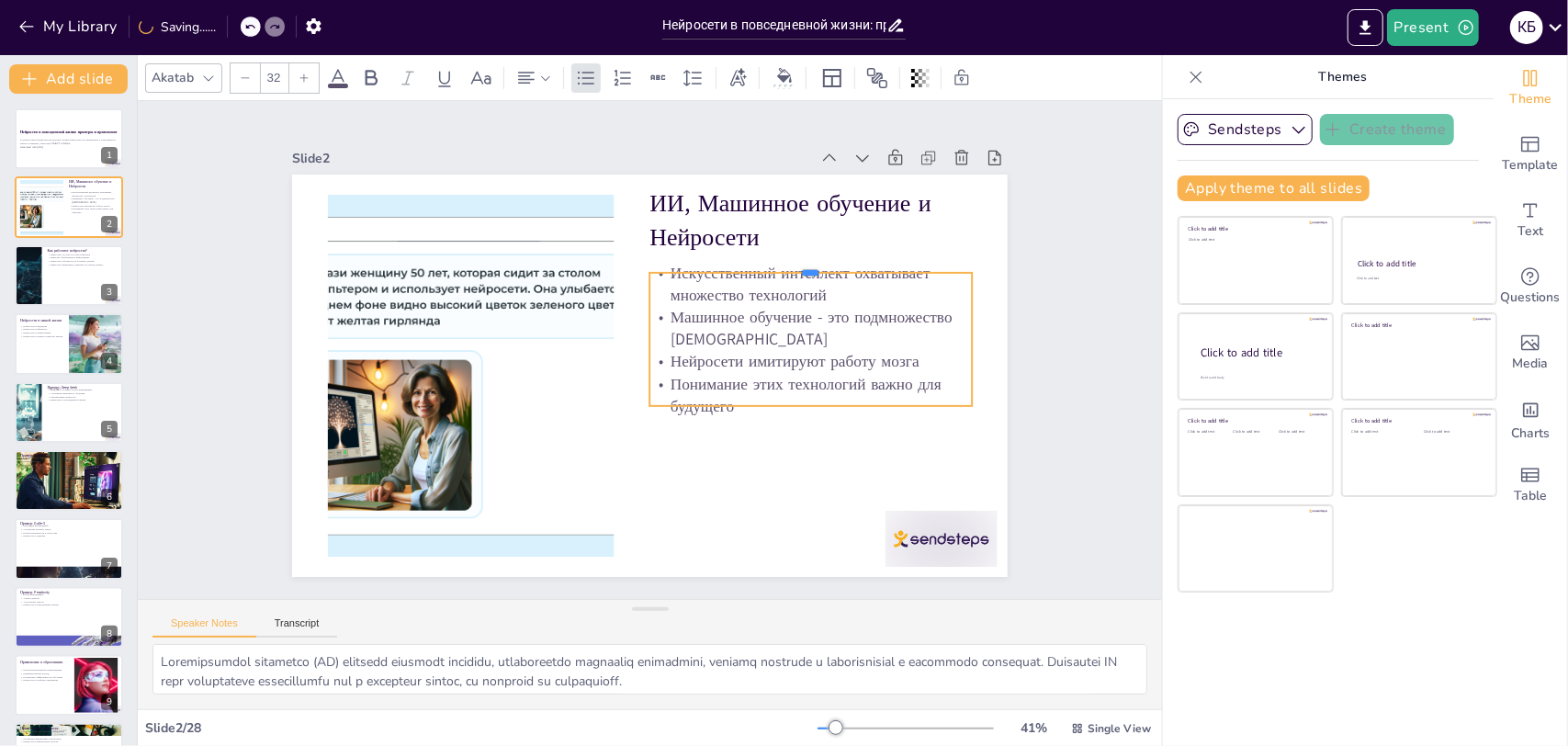
checkbox input "true"
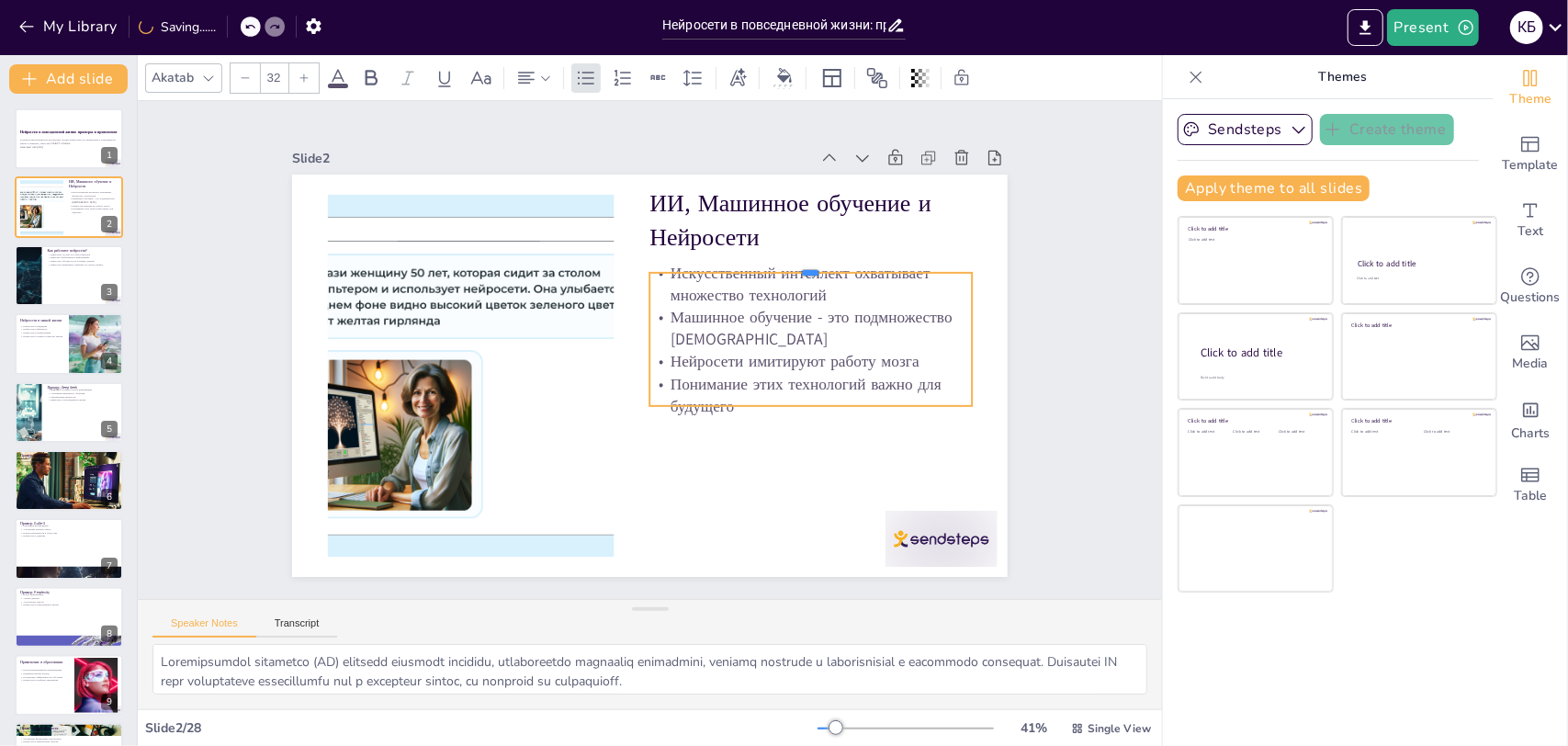
checkbox input "true"
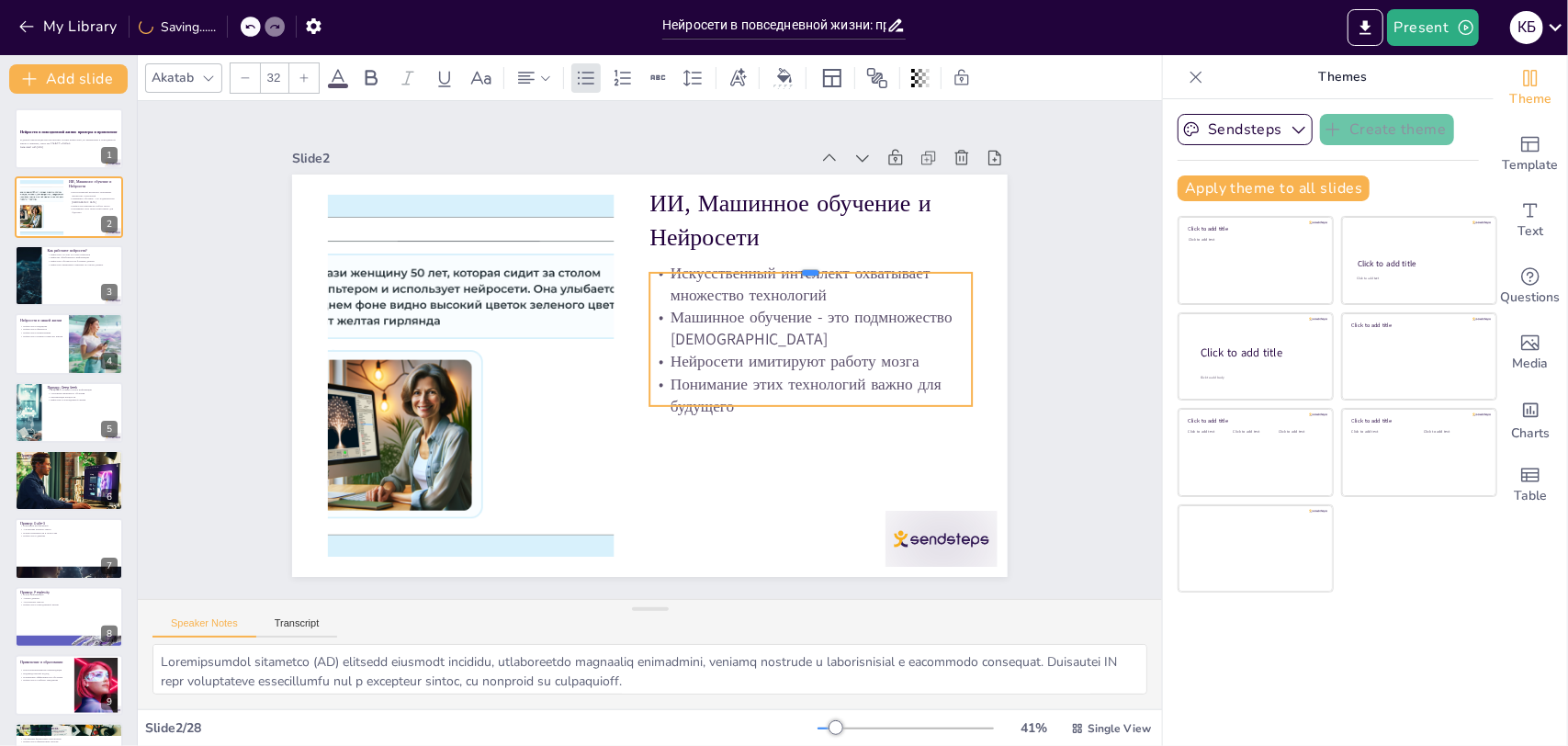
checkbox input "true"
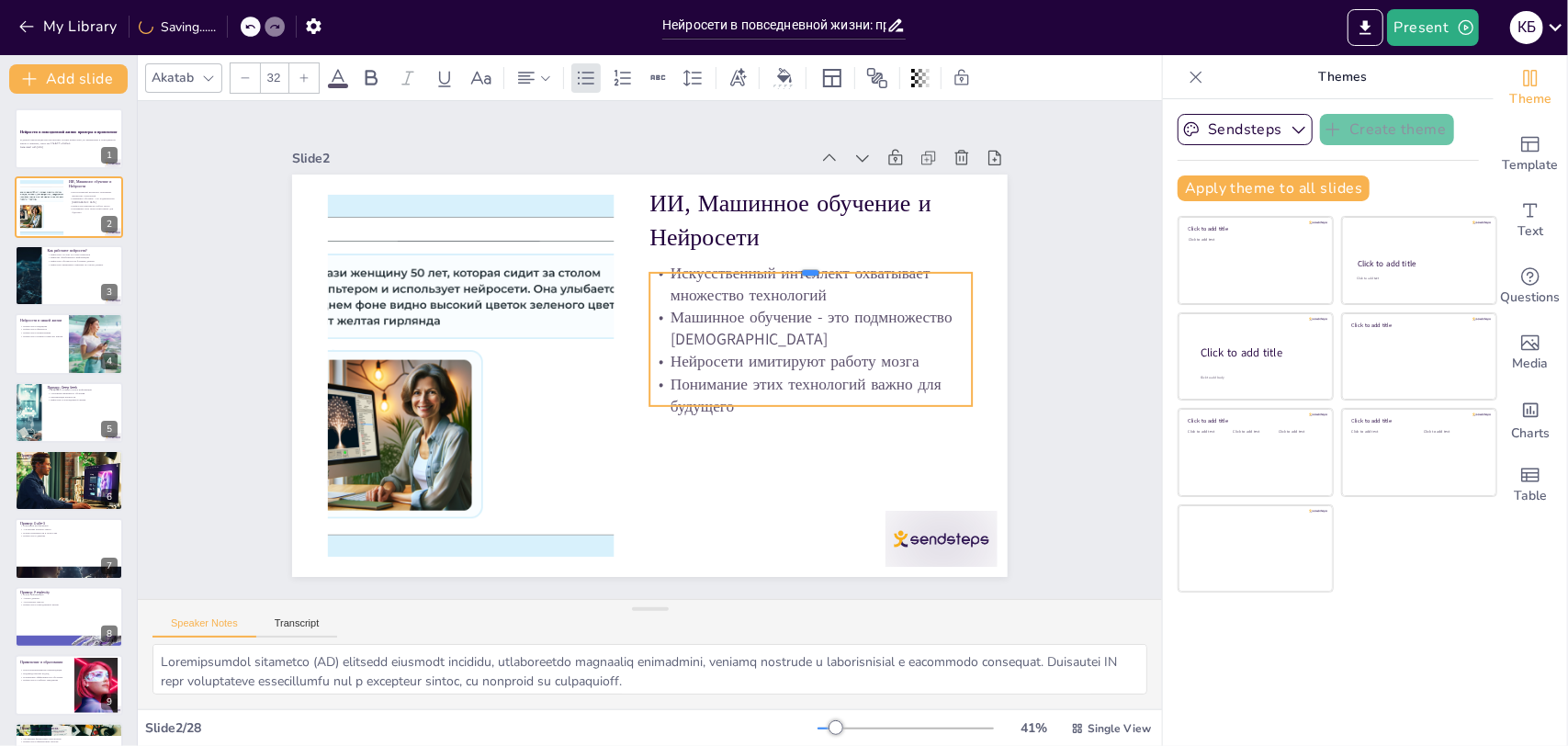
checkbox input "true"
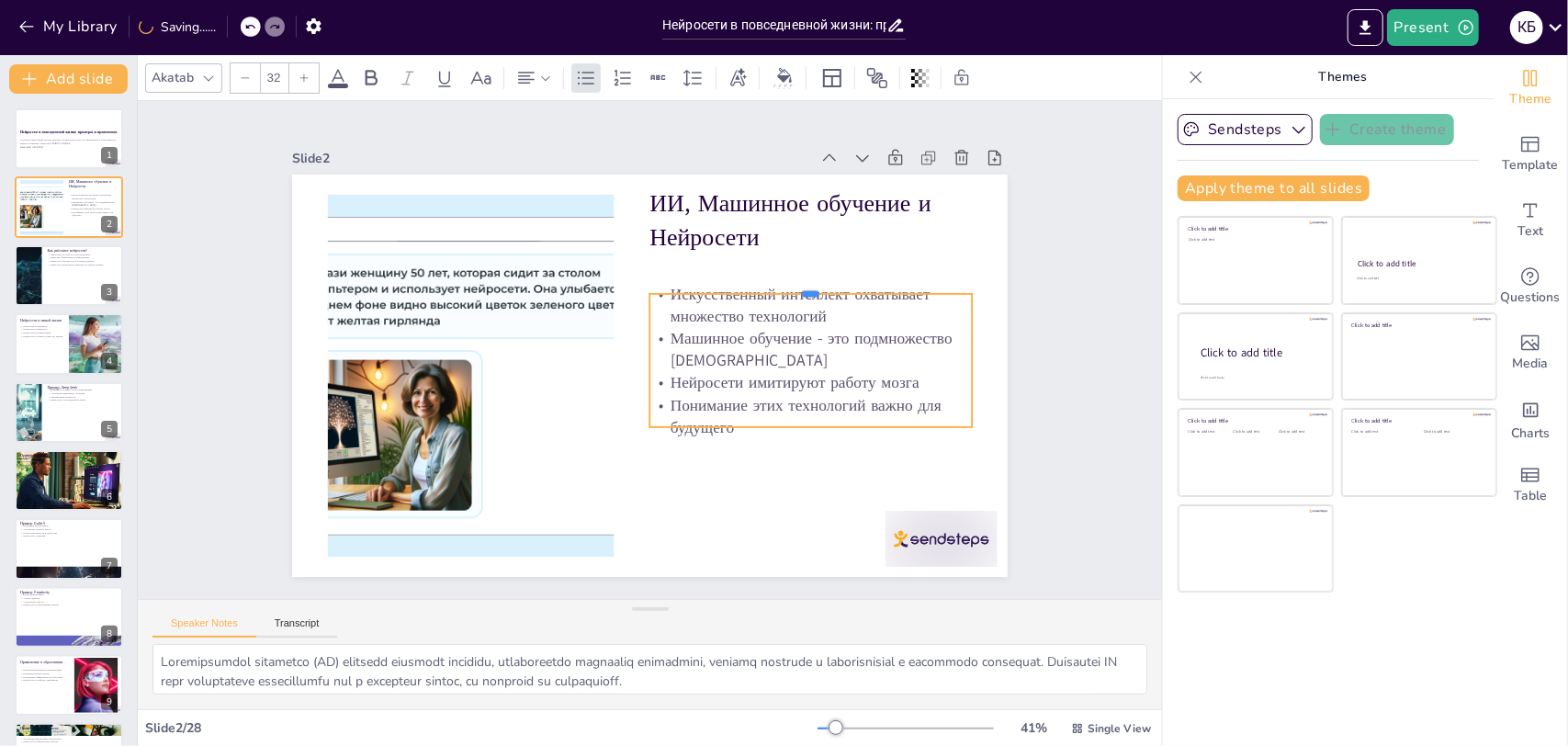
checkbox input "true"
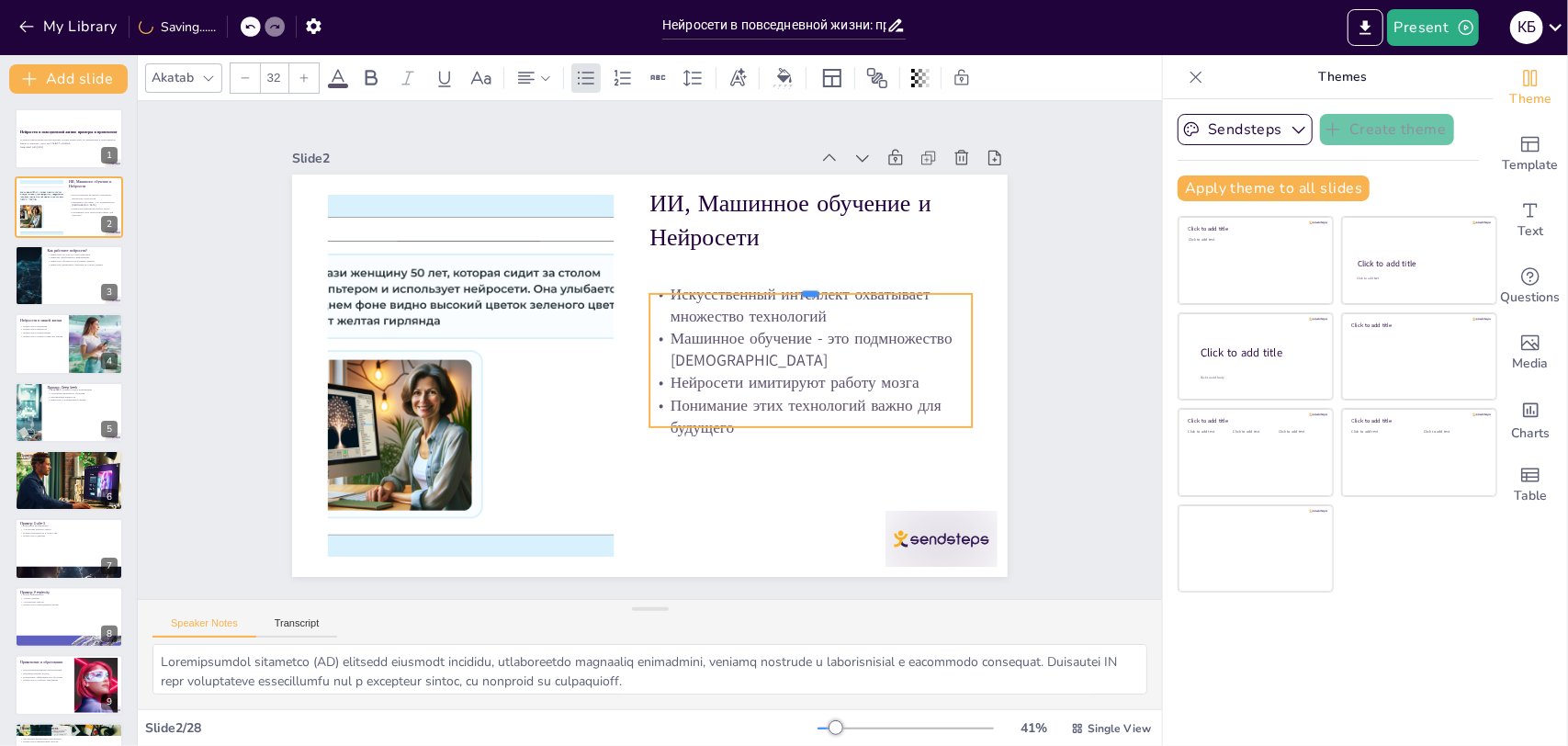
checkbox input "true"
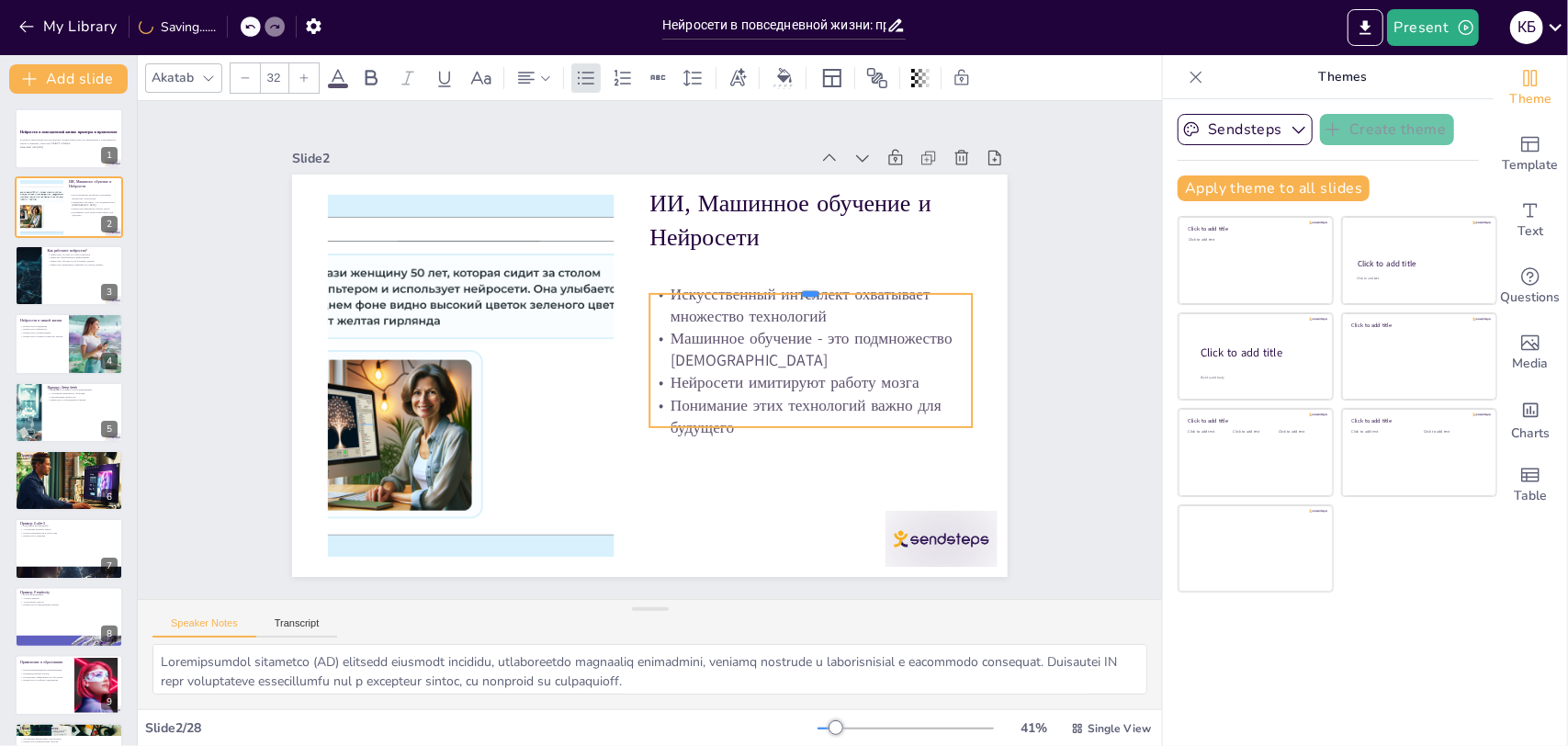
checkbox input "true"
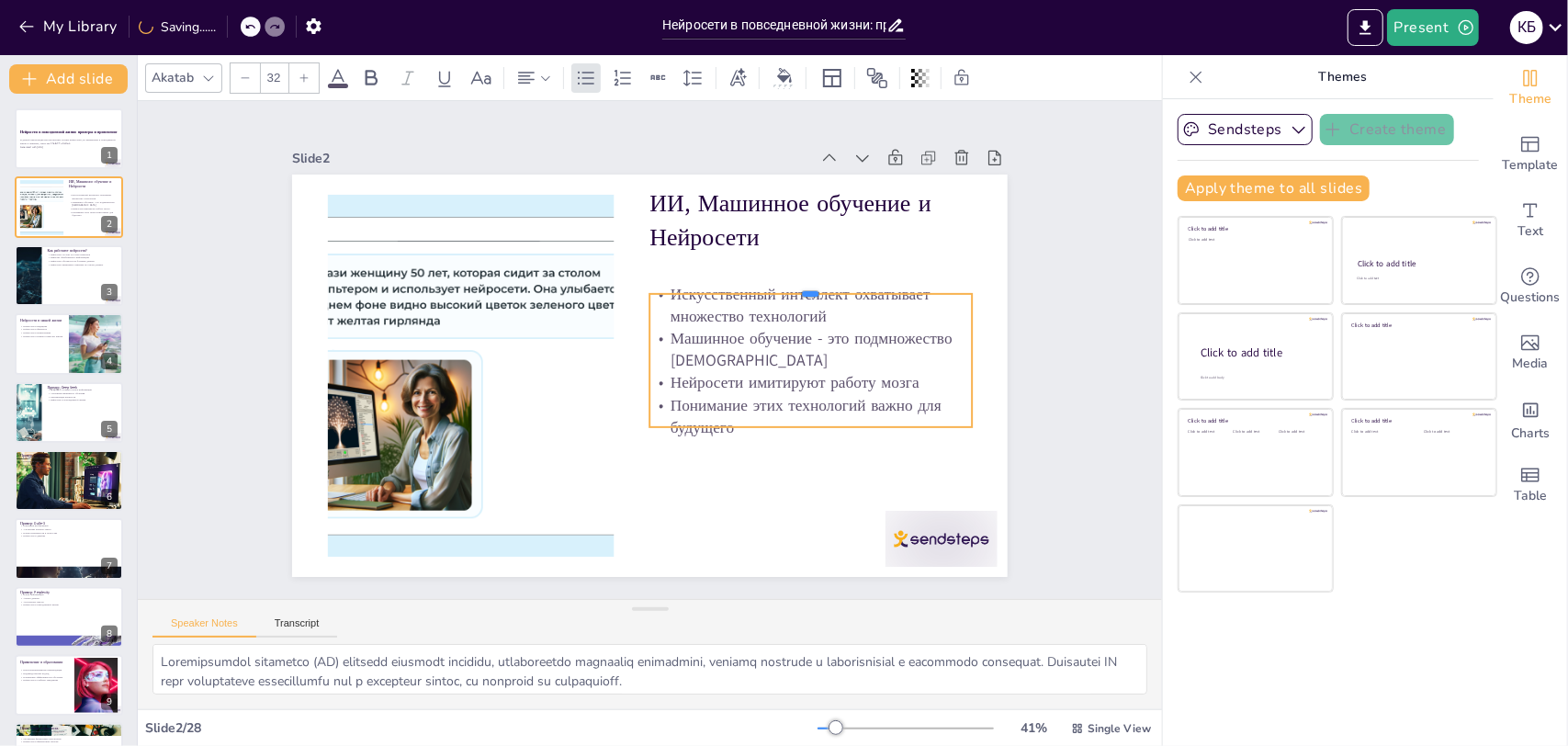
checkbox input "true"
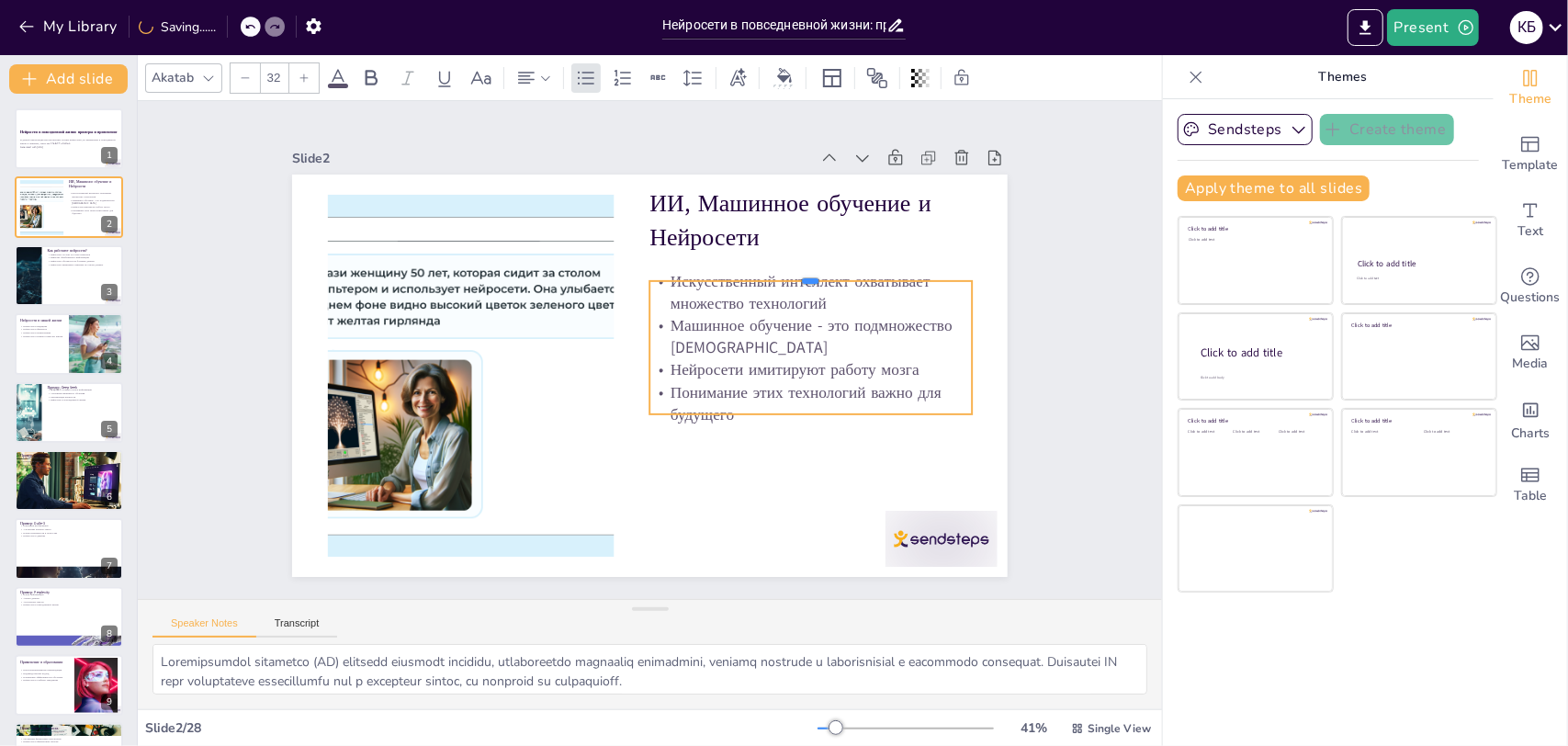
drag, startPoint x: 863, startPoint y: 240, endPoint x: 862, endPoint y: 270, distance: 30.0
click at [862, 278] on div at bounding box center [826, 364] width 286 height 174
checkbox input "true"
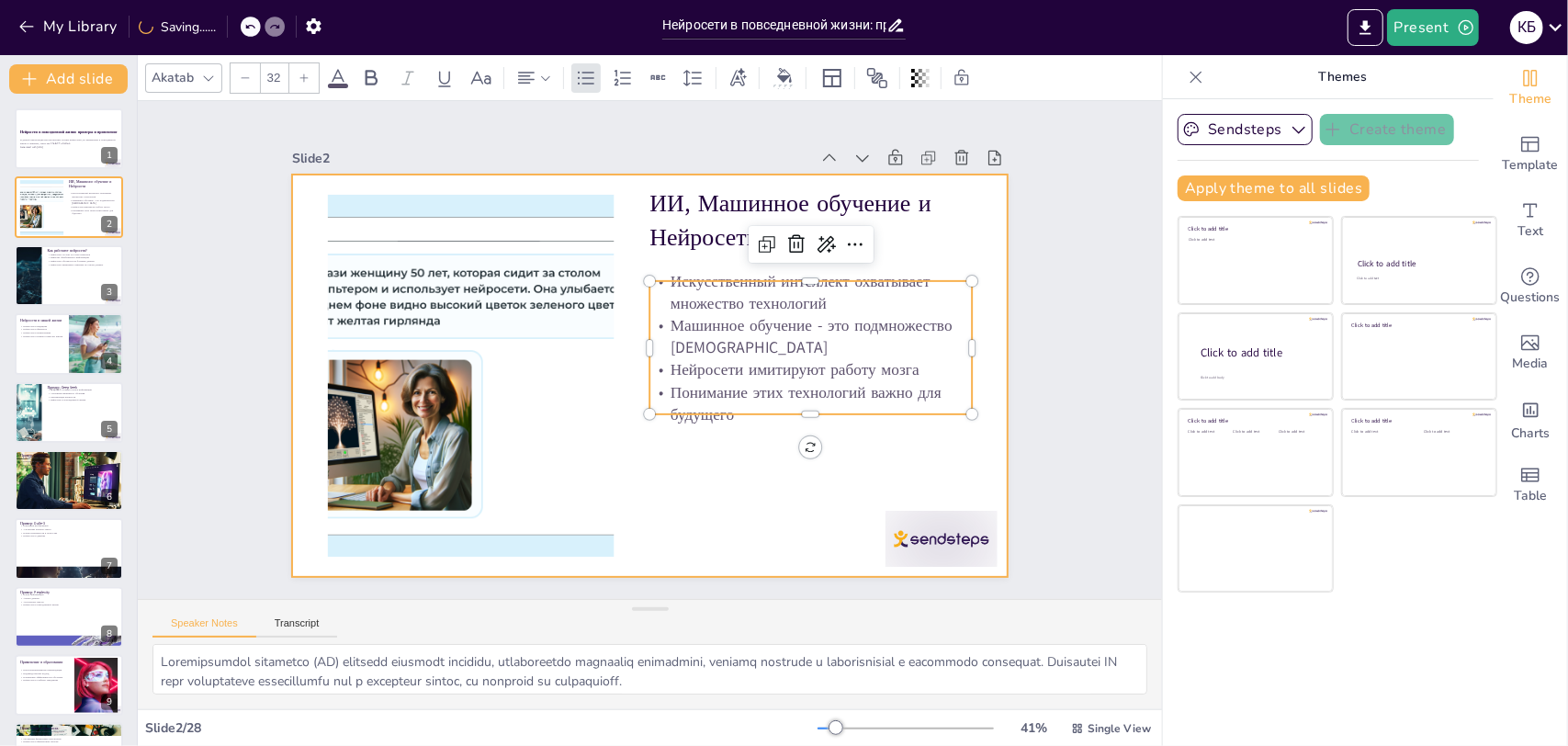
click at [904, 256] on div at bounding box center [644, 375] width 783 height 542
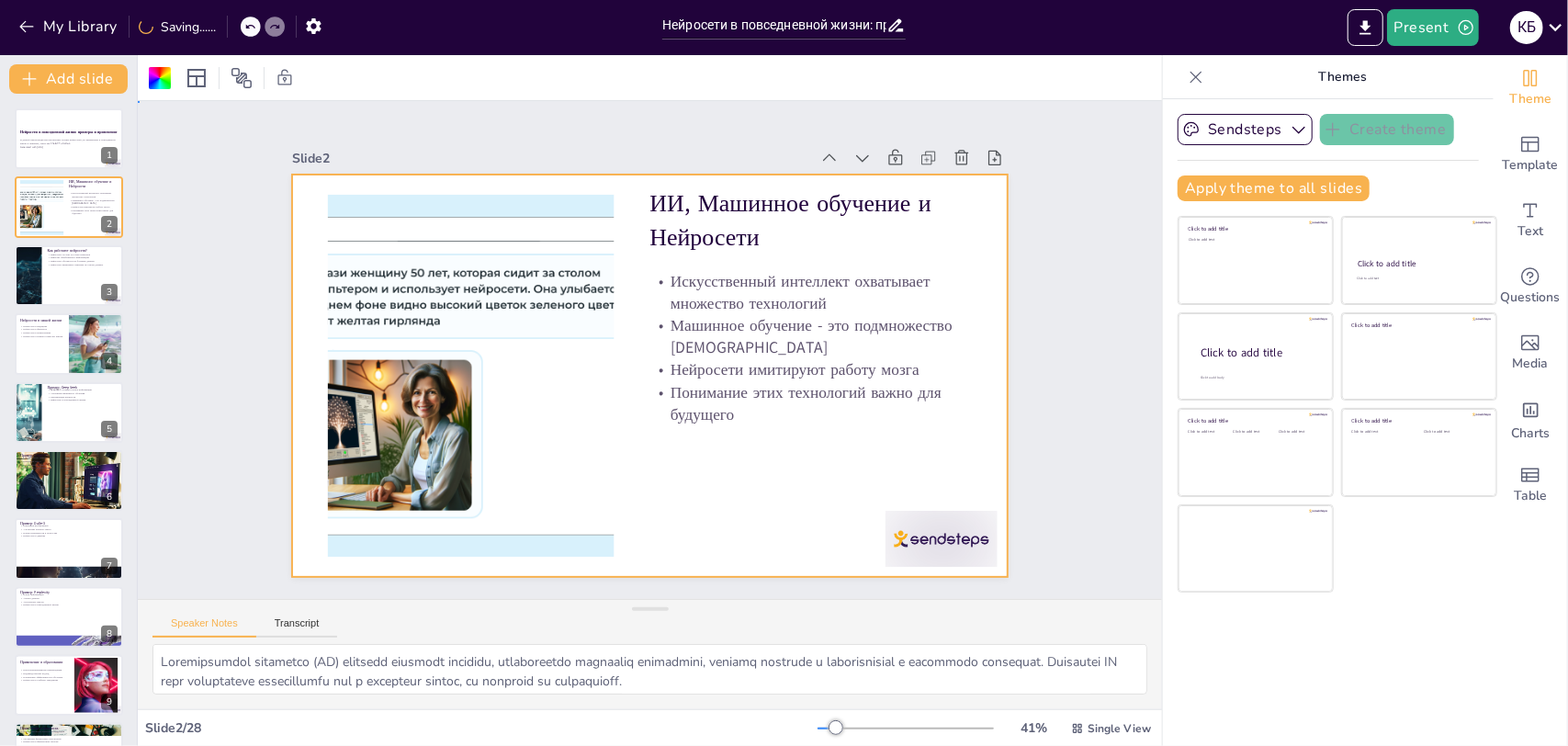
click at [722, 474] on div at bounding box center [647, 375] width 753 height 475
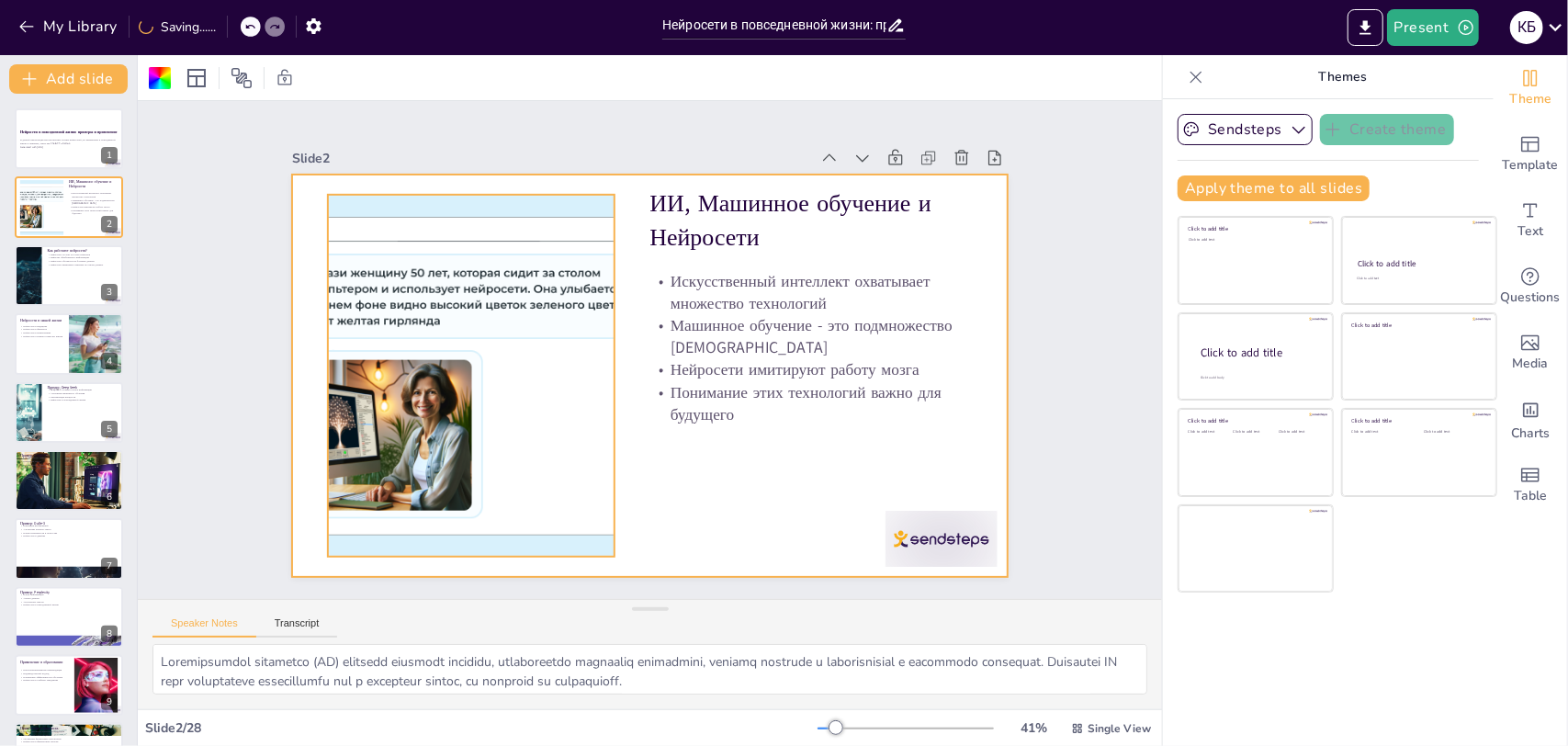
click at [448, 293] on div at bounding box center [469, 356] width 633 height 423
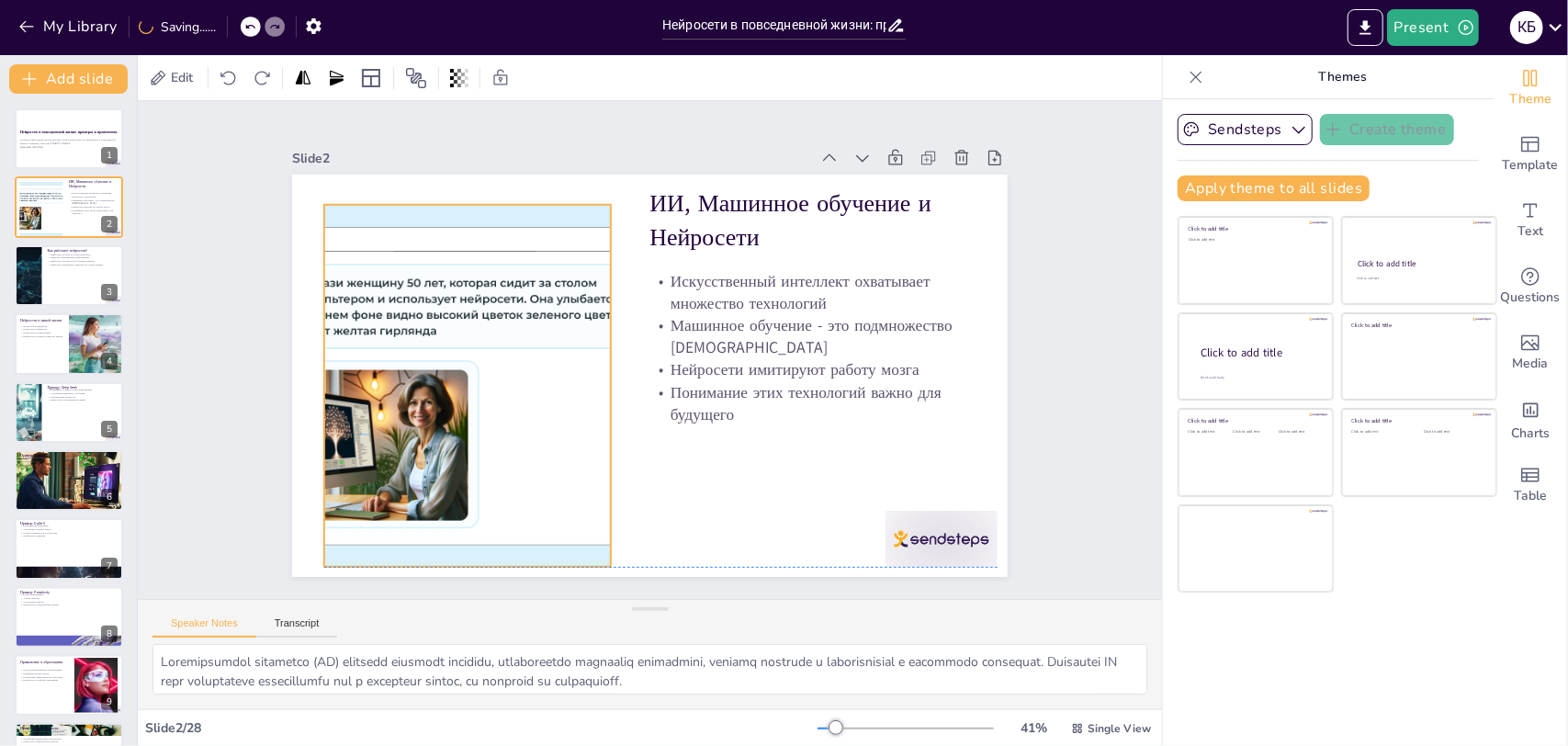
click at [518, 333] on div at bounding box center [528, 210] width 612 height 699
click at [591, 132] on icon at bounding box center [598, 127] width 15 height 8
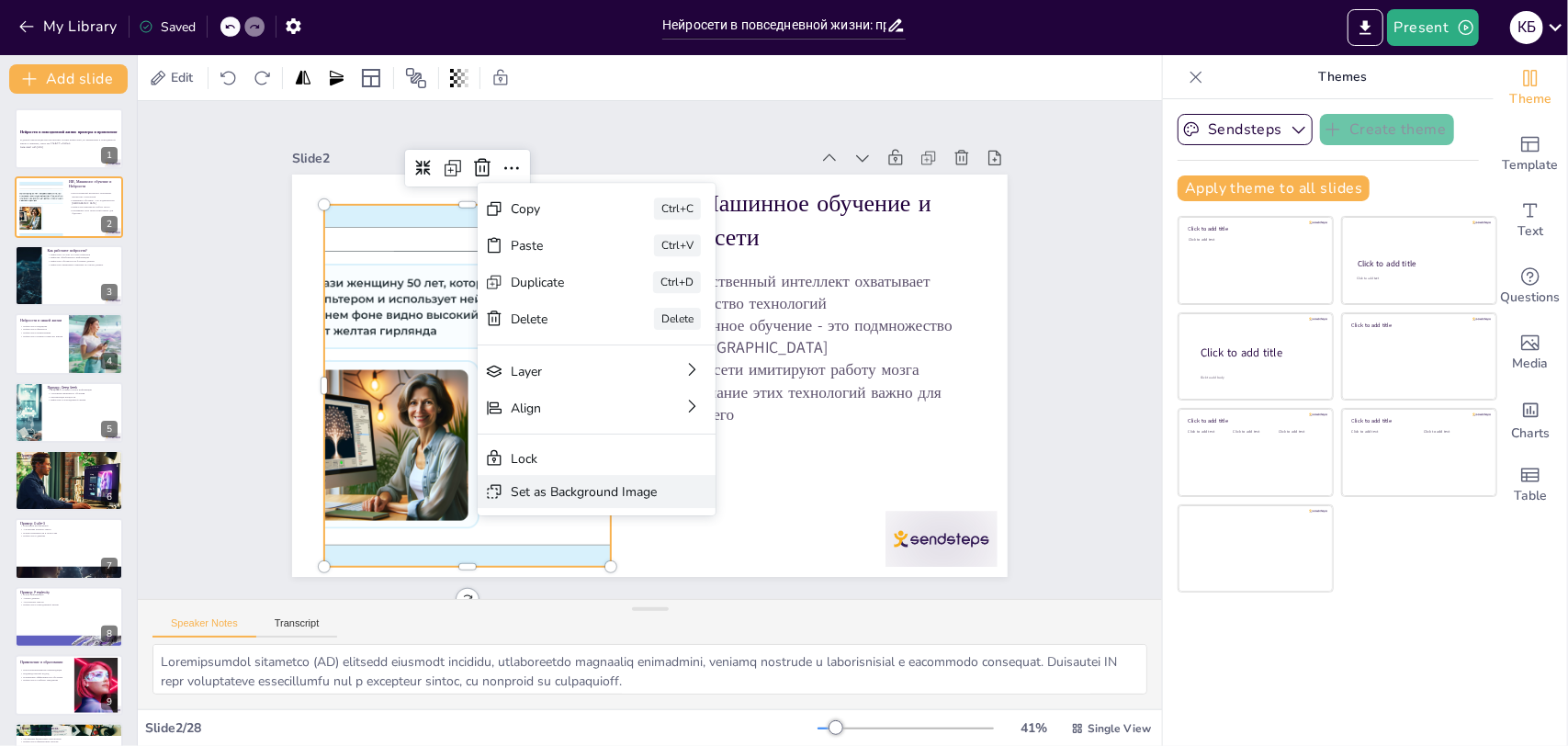
click at [623, 582] on div "Set as Background Image" at bounding box center [697, 598] width 147 height 32
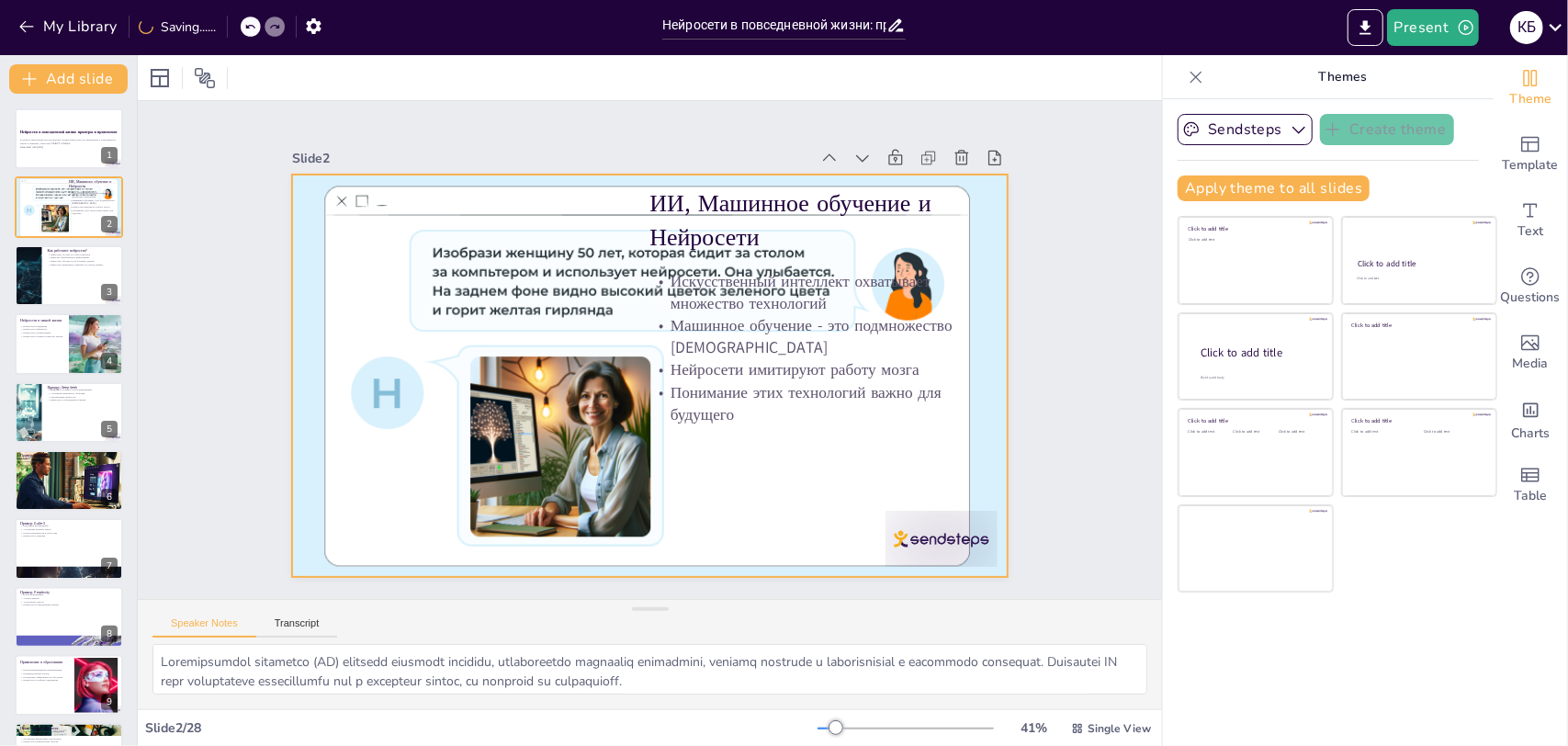
click at [478, 410] on div at bounding box center [639, 373] width 829 height 686
click at [167, 78] on span "Edit" at bounding box center [182, 78] width 29 height 18
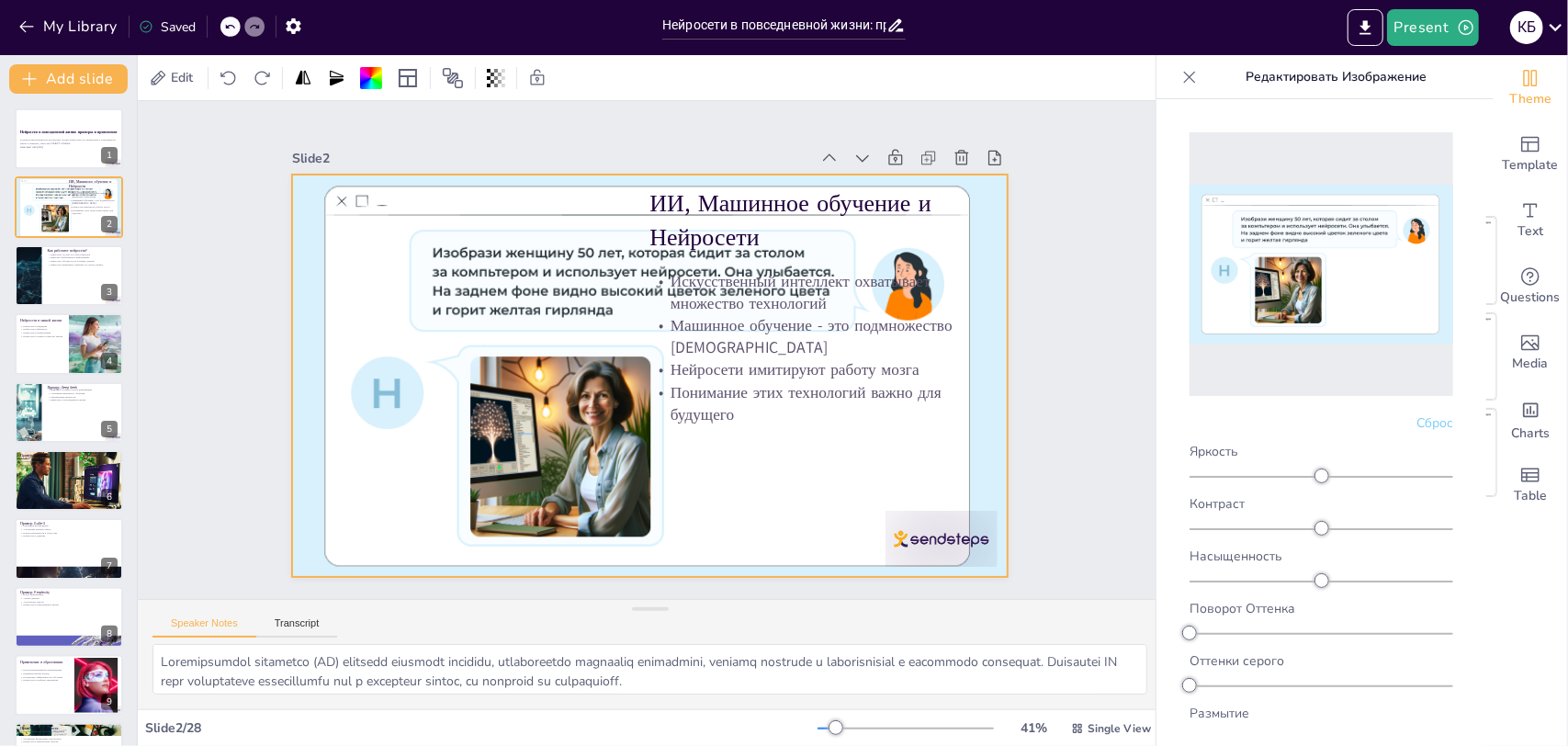
scroll to position [7, 0]
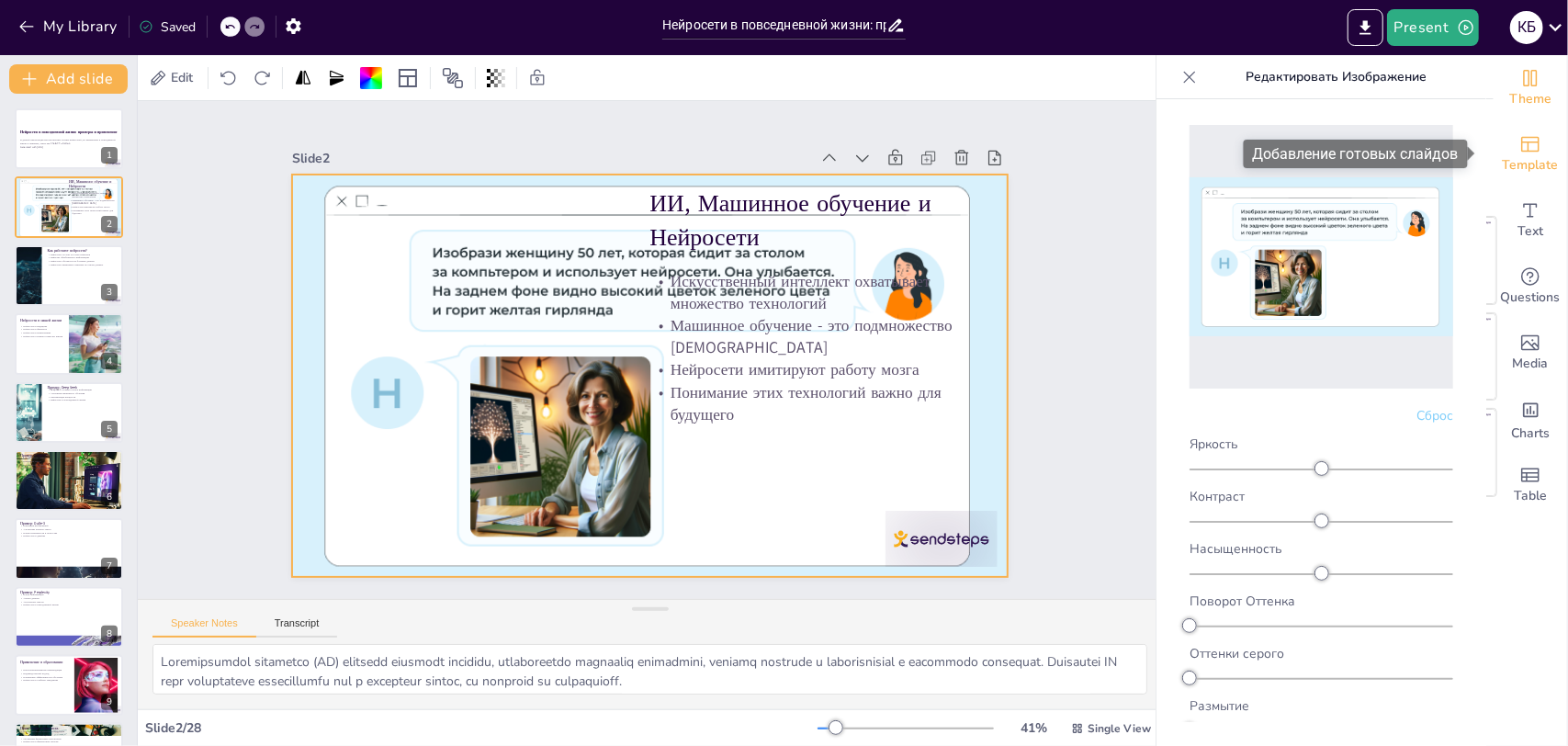
click at [1498, 145] on div "Template" at bounding box center [1530, 154] width 74 height 66
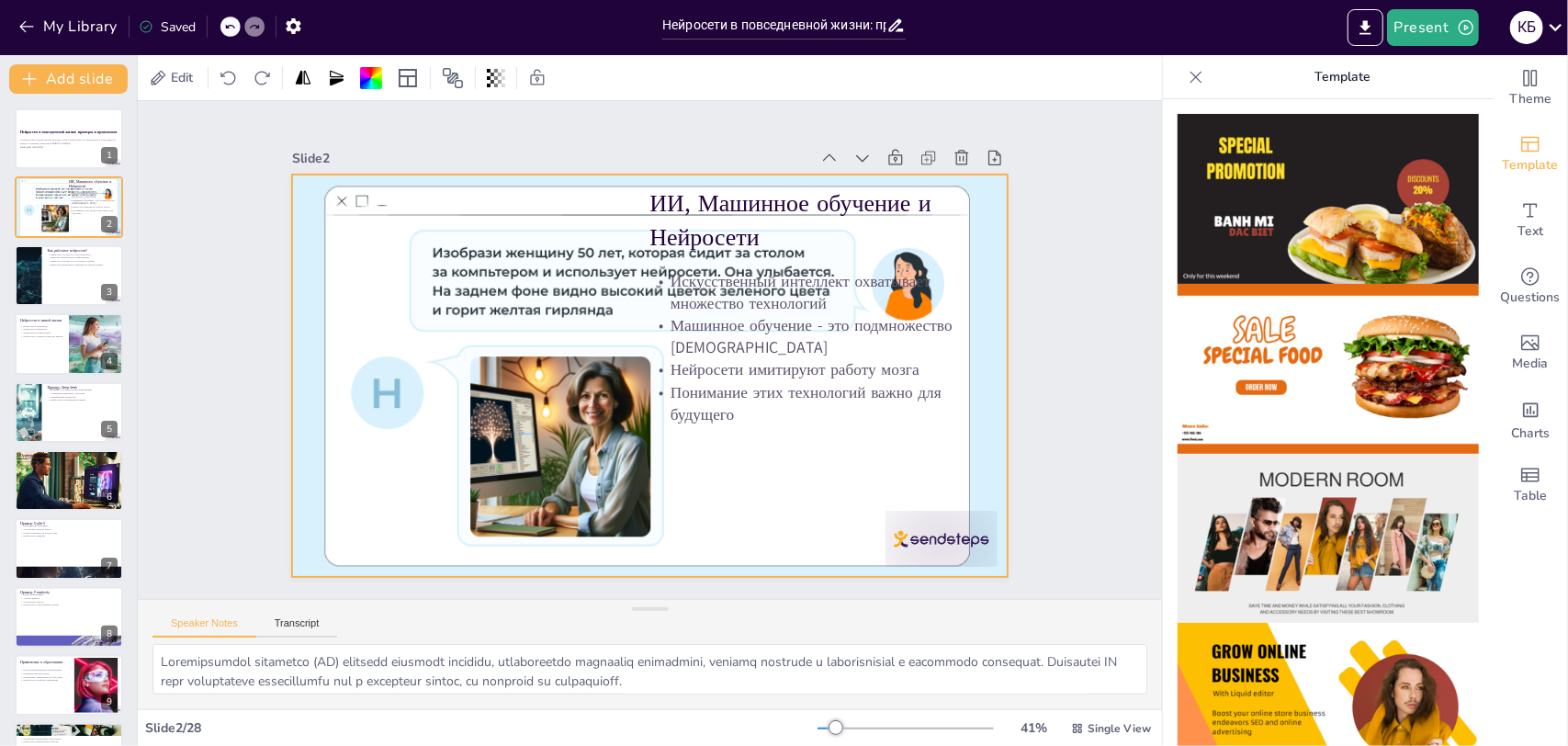
click at [1279, 224] on img at bounding box center [1328, 198] width 301 height 170
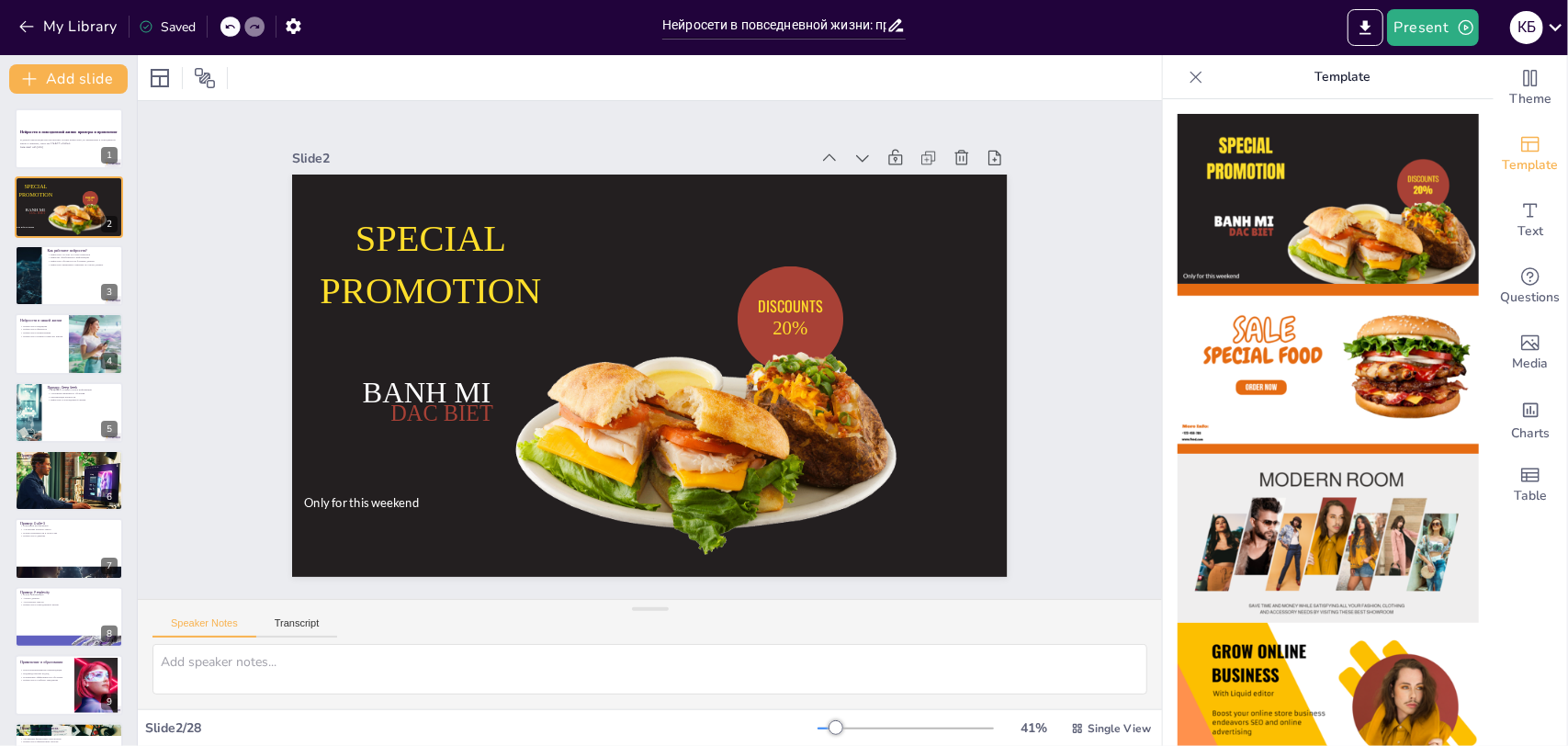
click at [1251, 368] on img at bounding box center [1328, 368] width 301 height 170
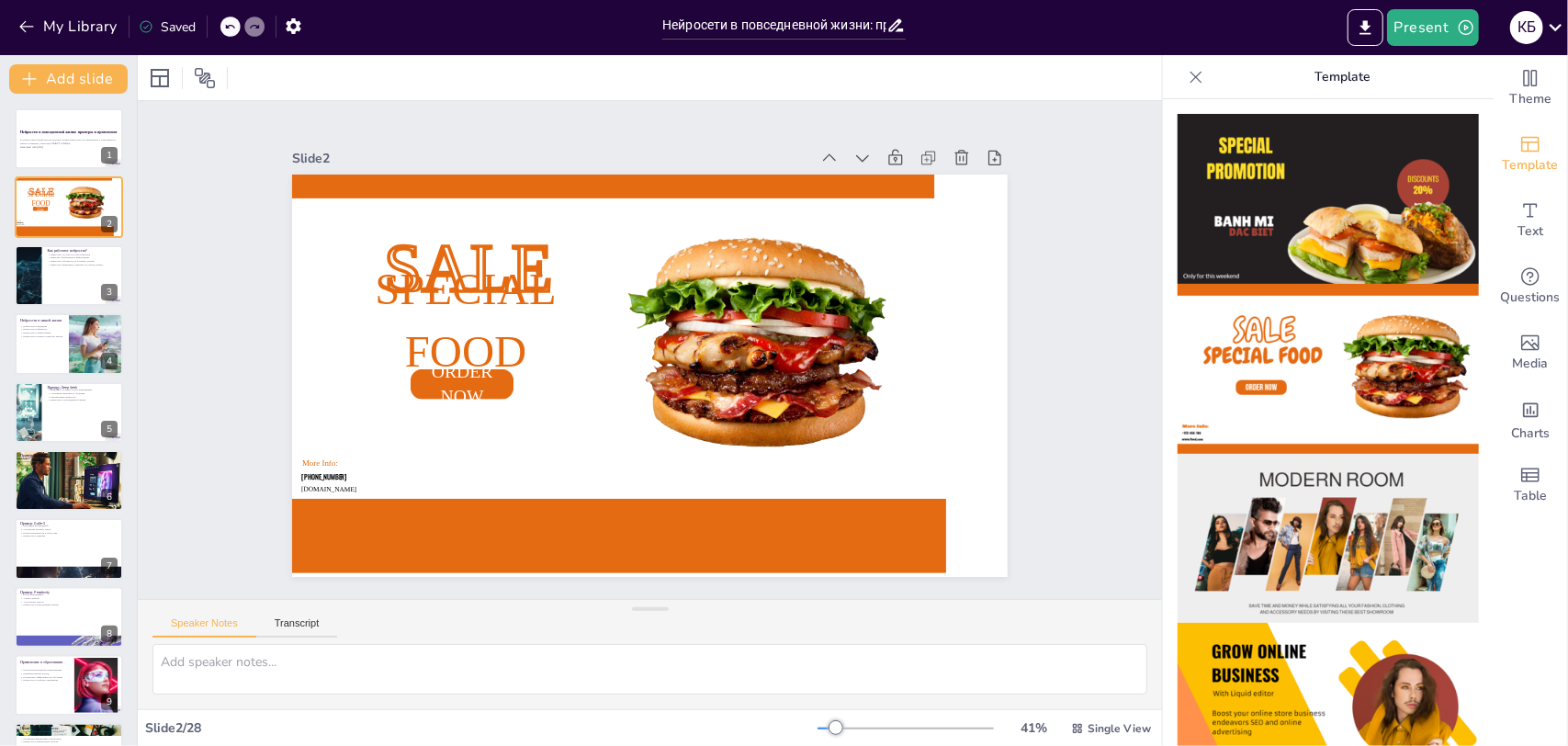
click at [1259, 510] on img at bounding box center [1328, 538] width 301 height 170
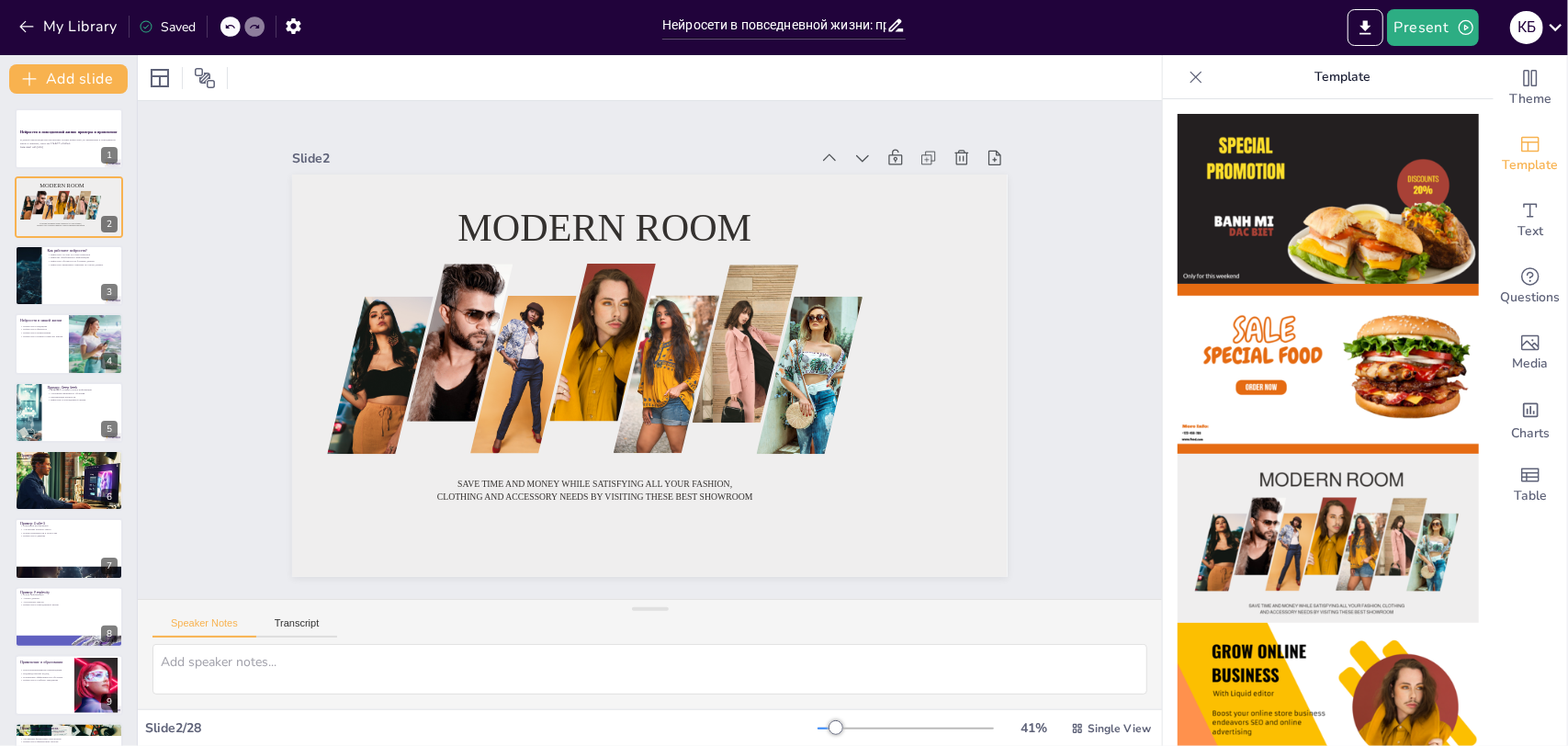
click at [1259, 623] on img at bounding box center [1328, 708] width 301 height 170
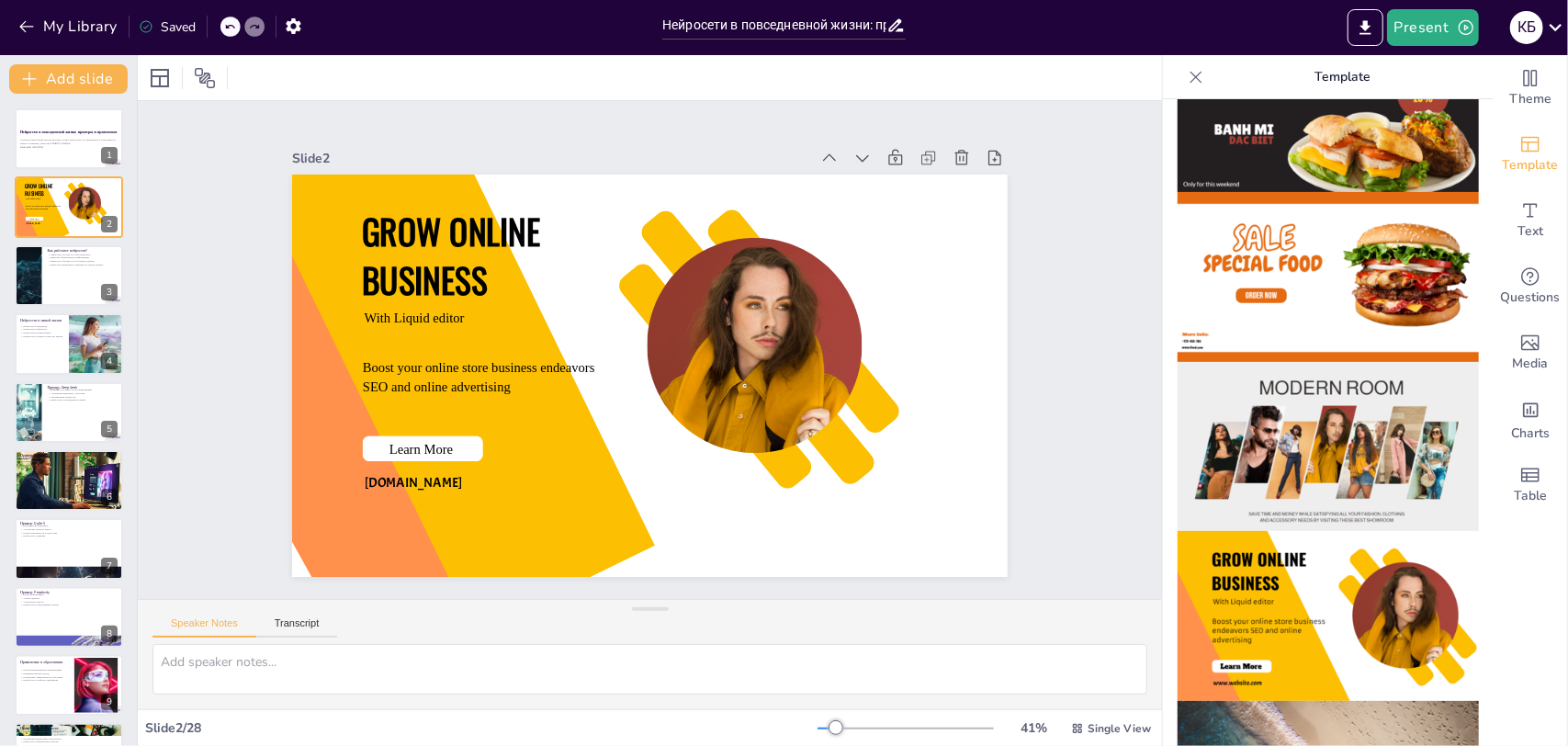
scroll to position [184, 0]
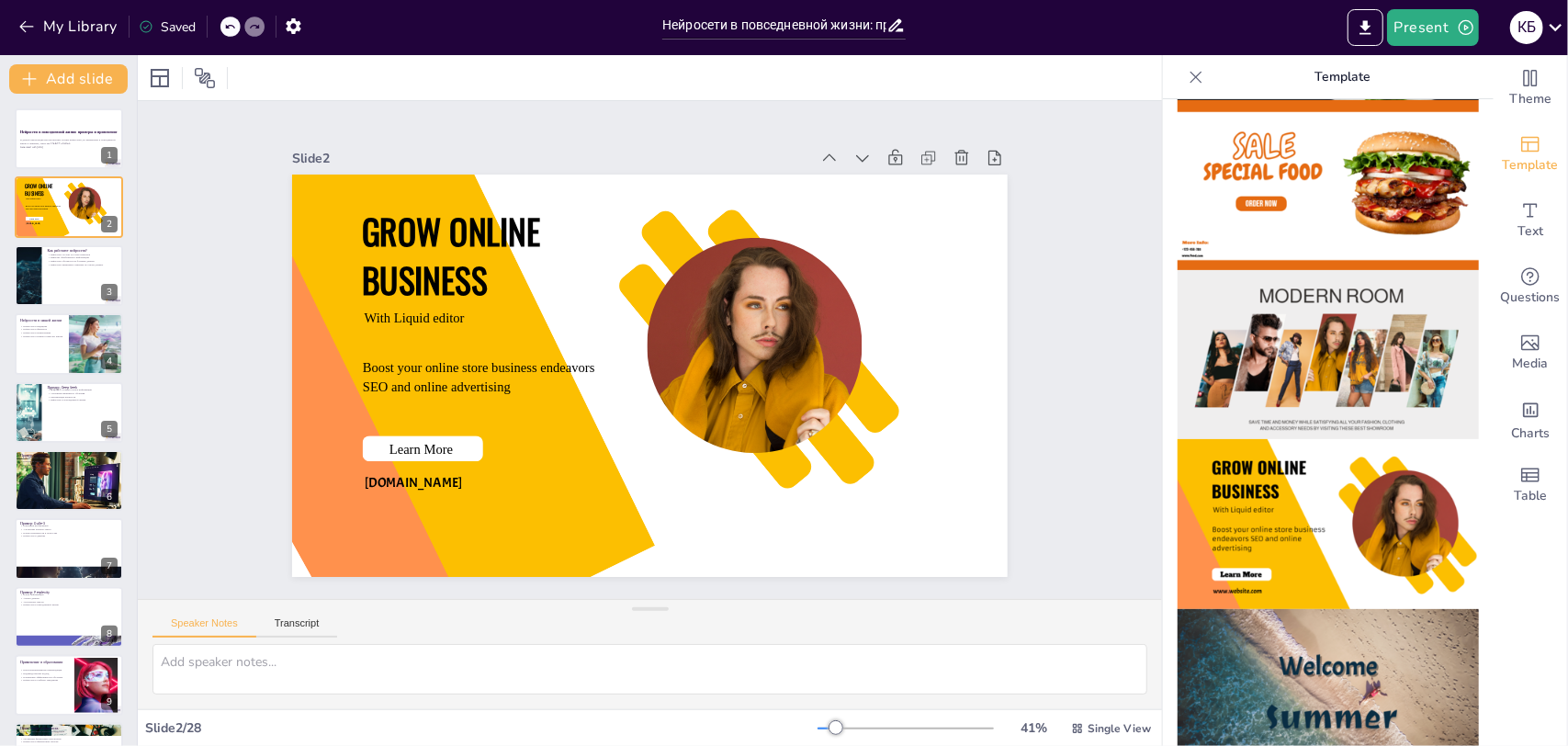
click at [1243, 540] on img at bounding box center [1328, 523] width 301 height 170
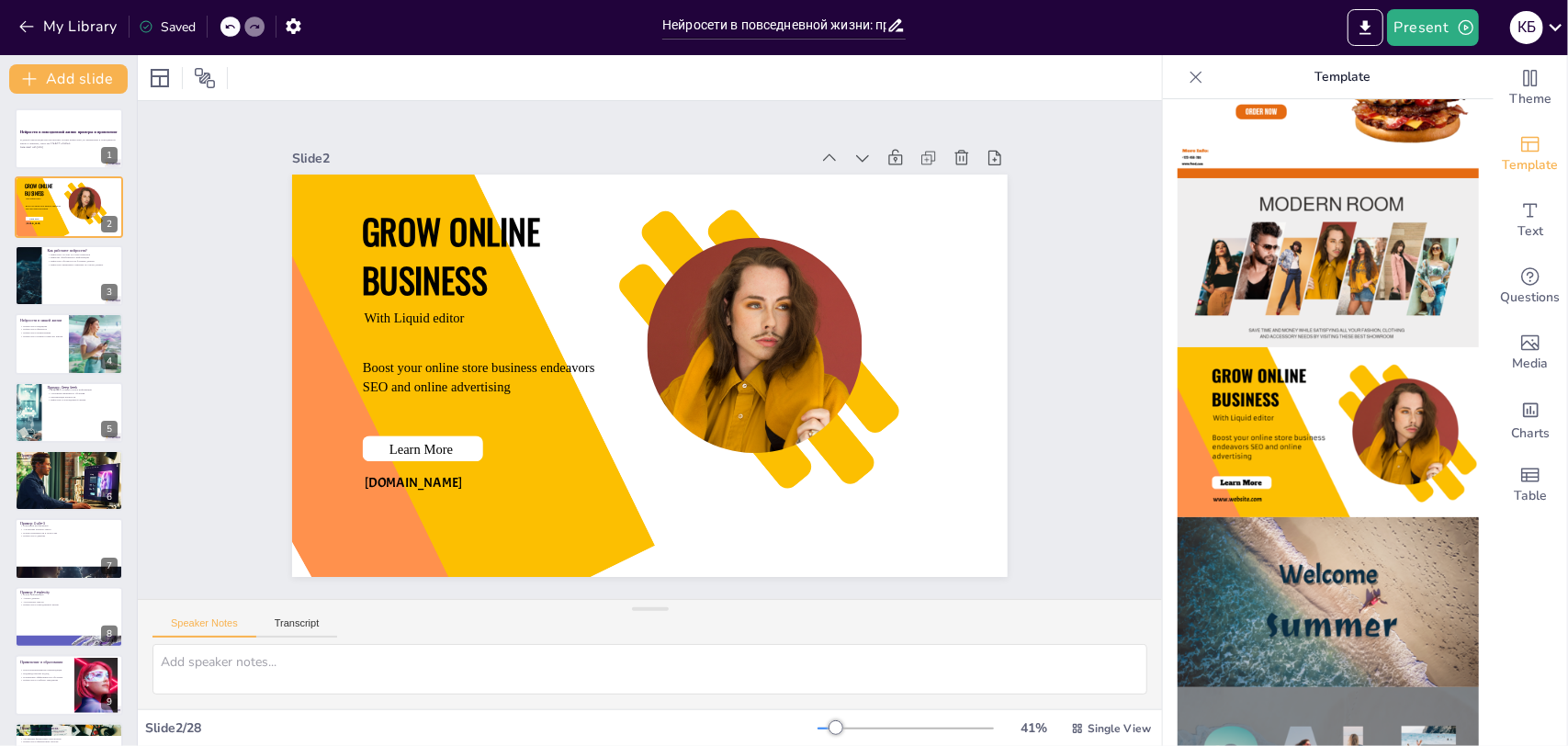
click at [1258, 575] on img at bounding box center [1328, 602] width 301 height 170
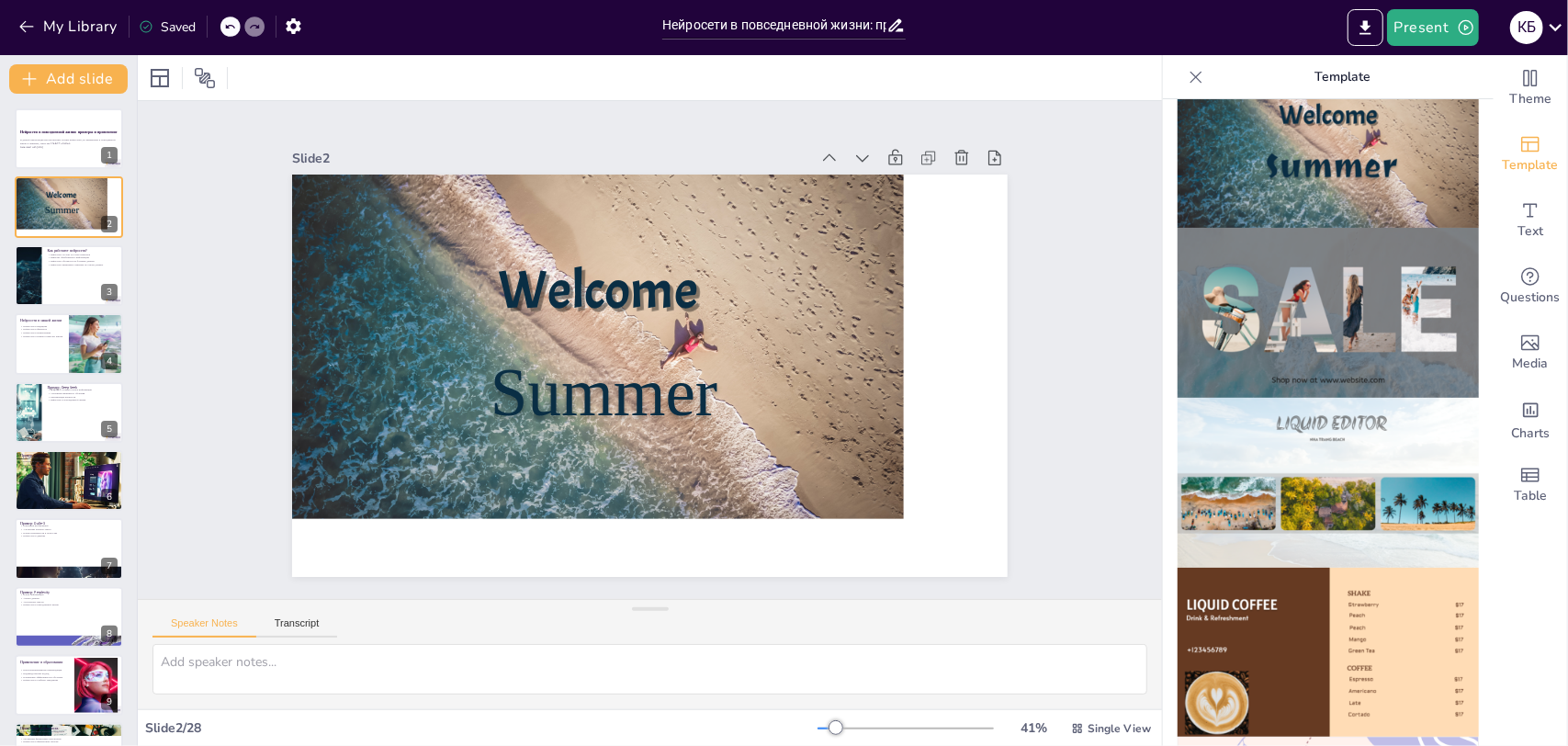
scroll to position [826, 0]
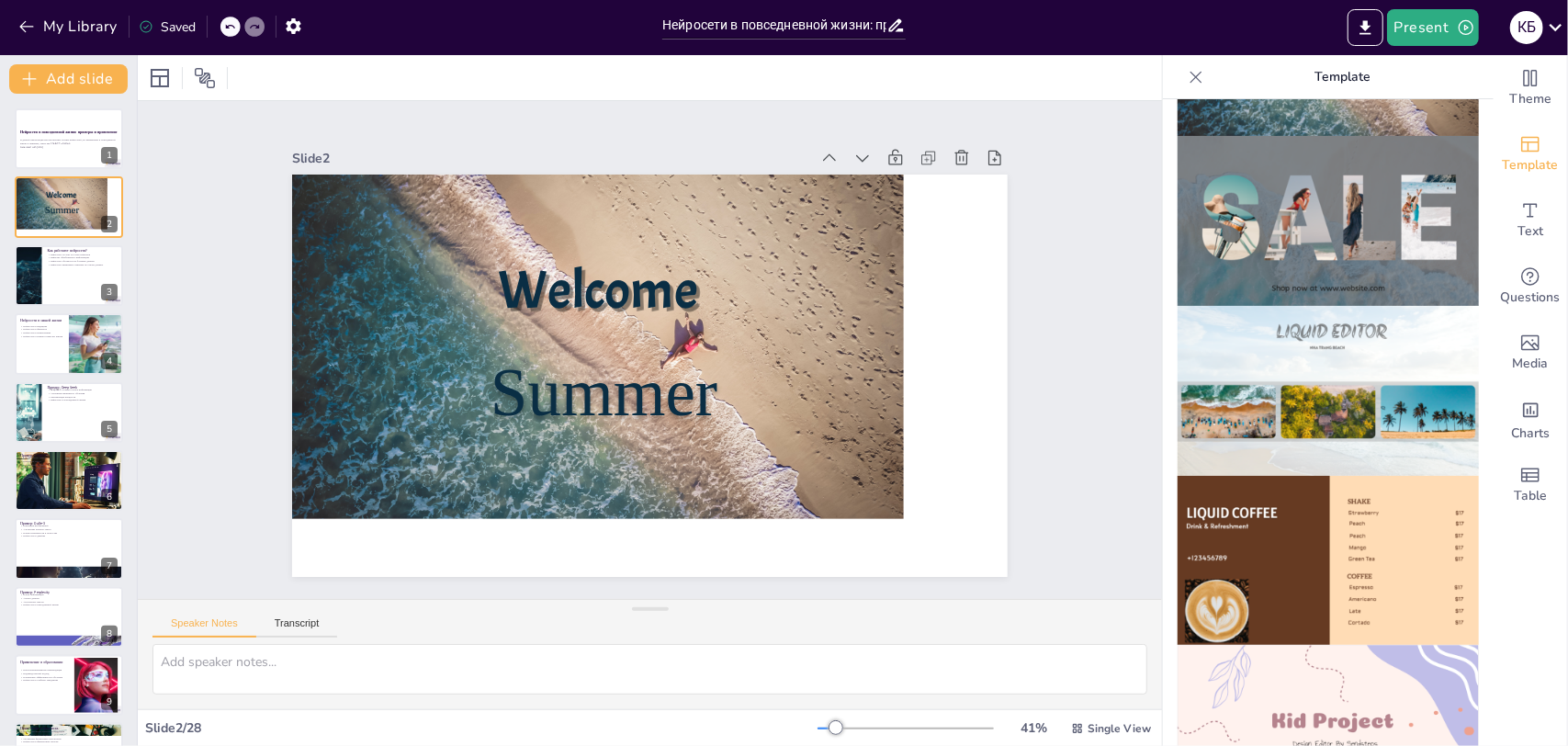
click at [1239, 476] on img at bounding box center [1328, 560] width 301 height 170
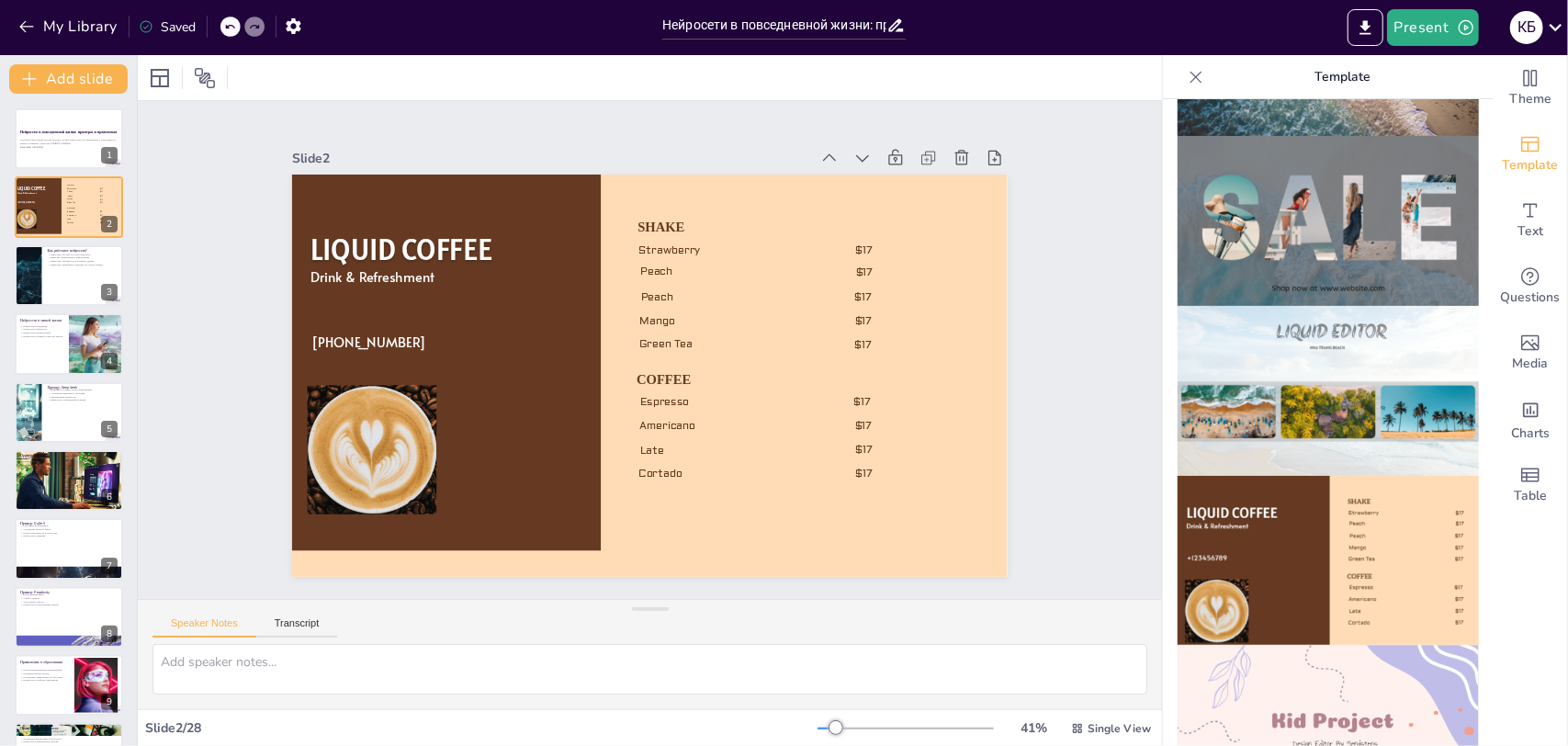
click at [1280, 337] on img at bounding box center [1328, 391] width 301 height 170
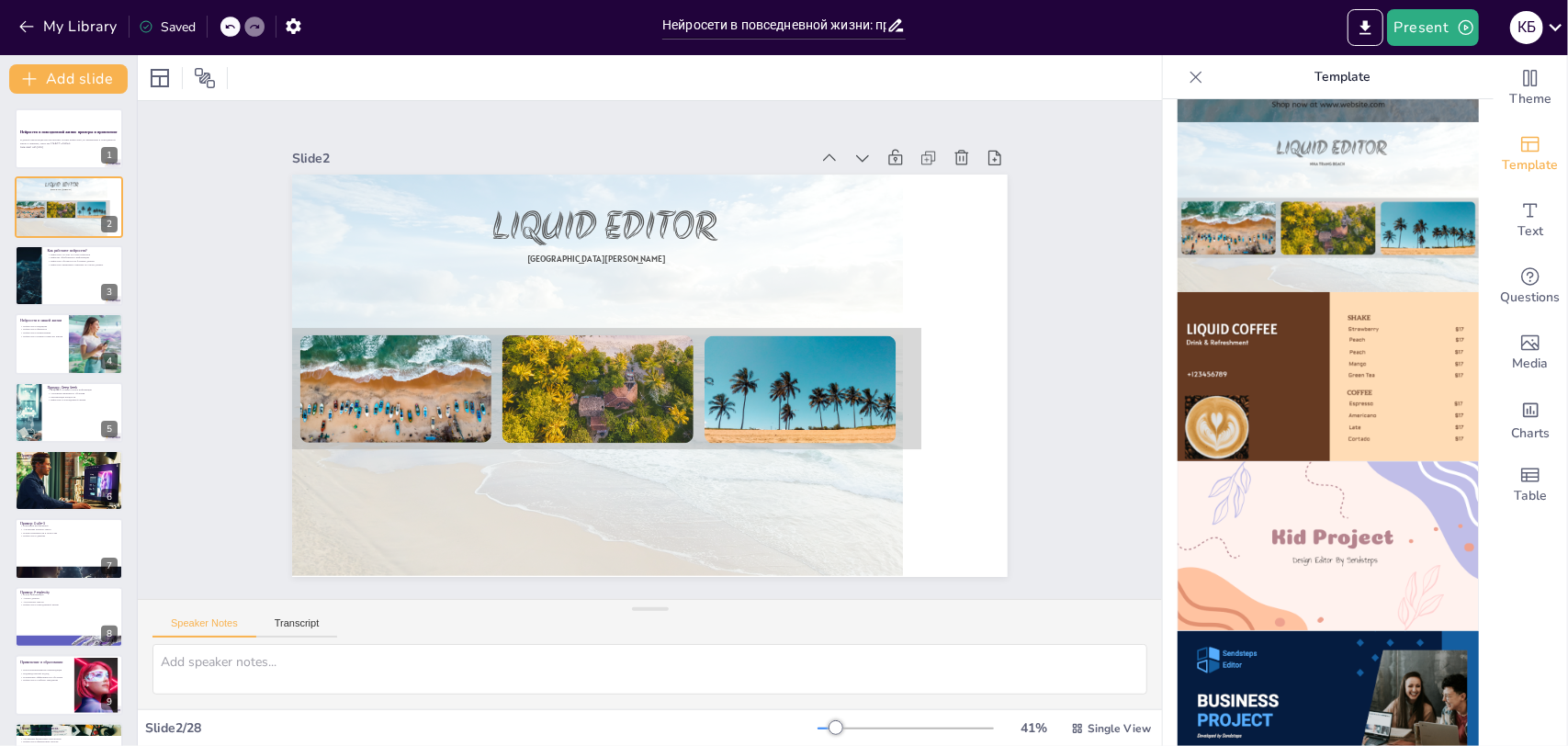
scroll to position [1195, 0]
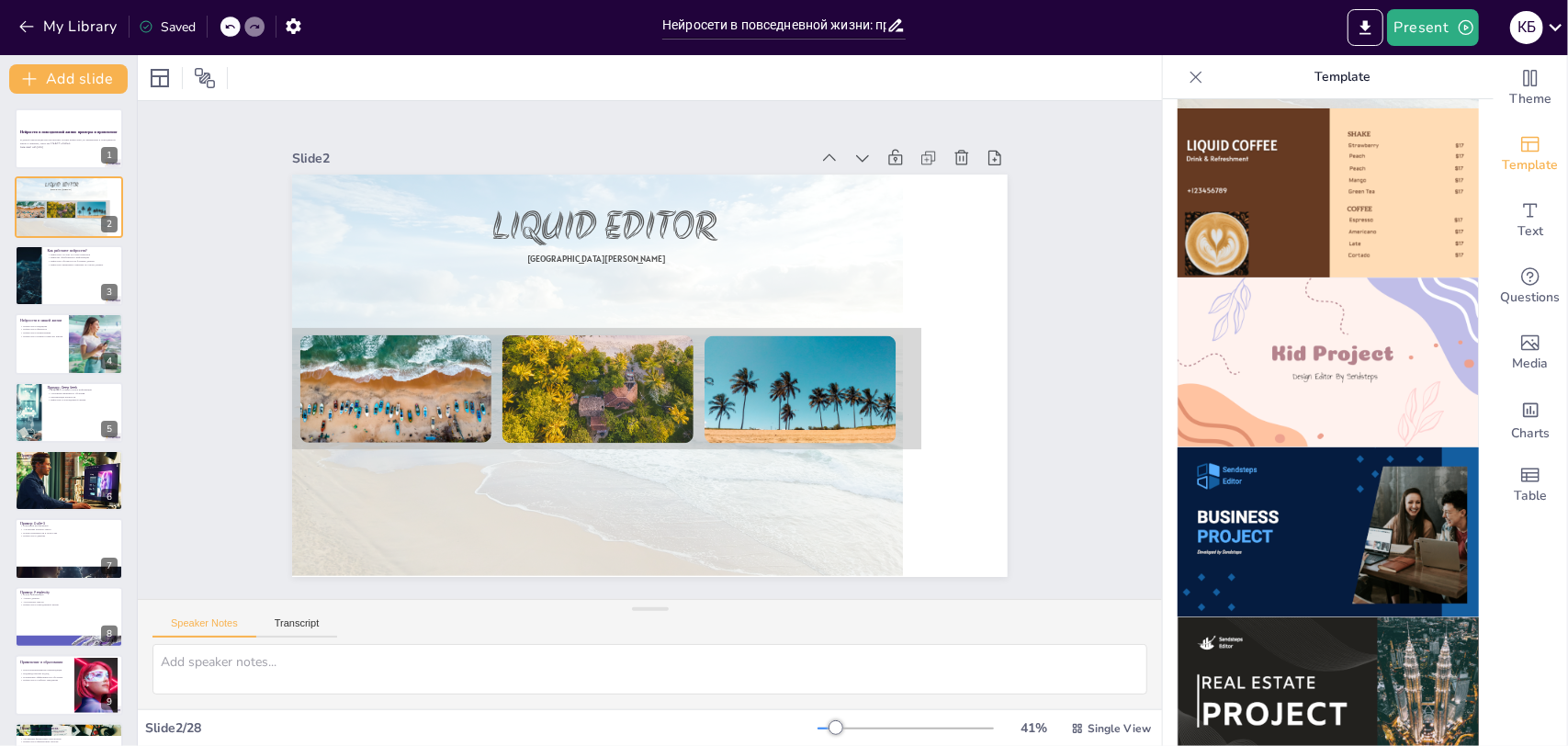
click at [1241, 523] on img at bounding box center [1328, 532] width 301 height 170
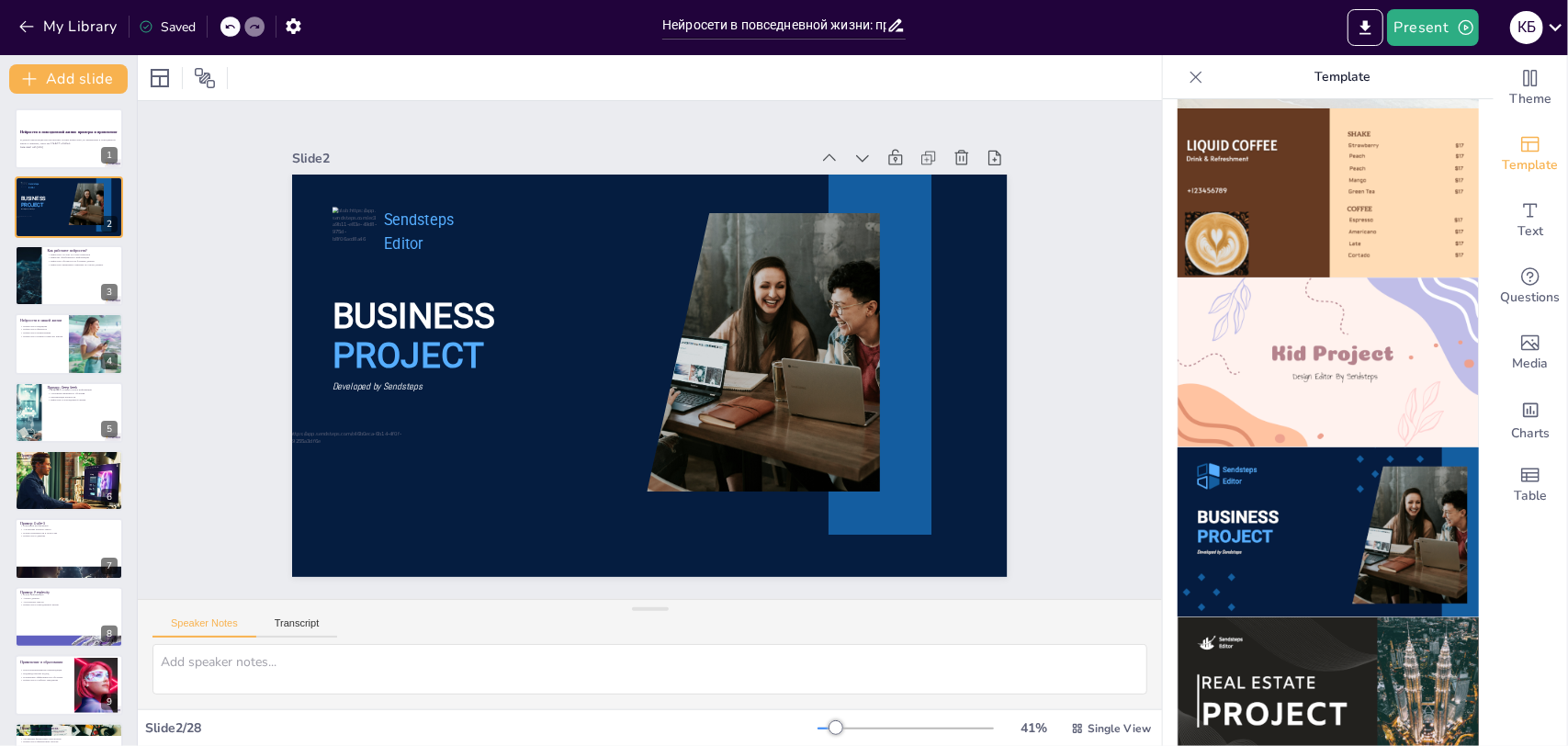
scroll to position [1469, 0]
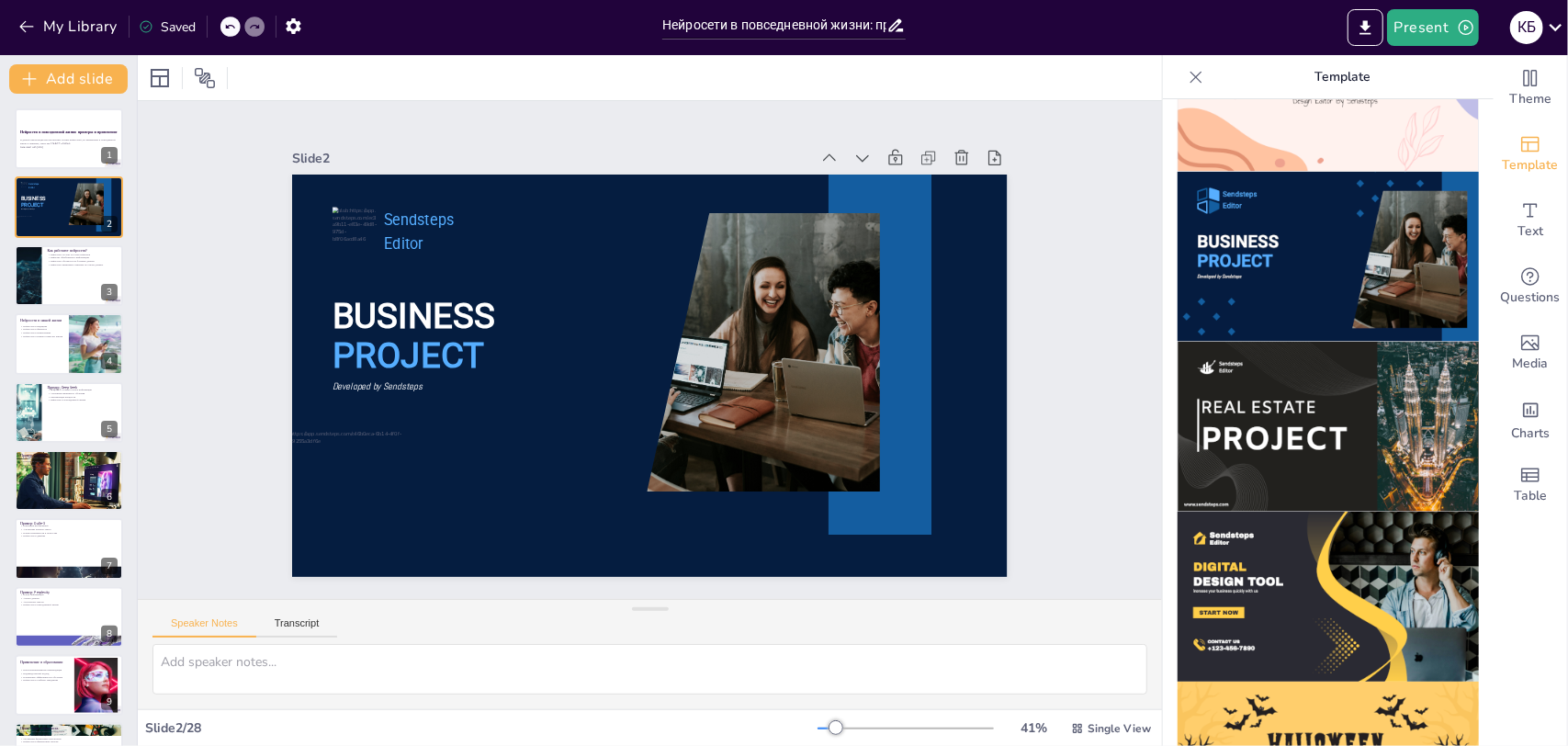
click at [1225, 394] on img at bounding box center [1328, 426] width 301 height 170
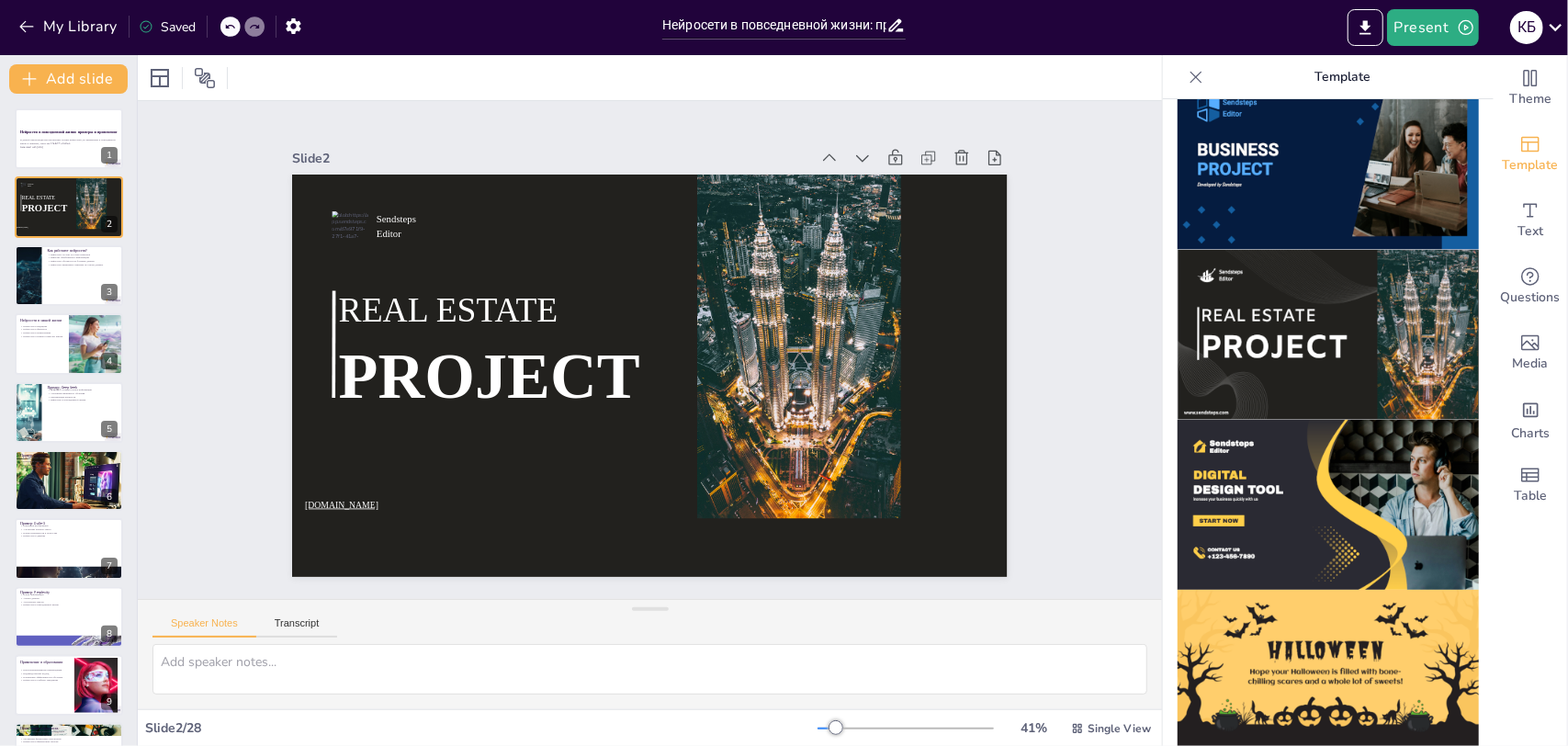
scroll to position [1686, 0]
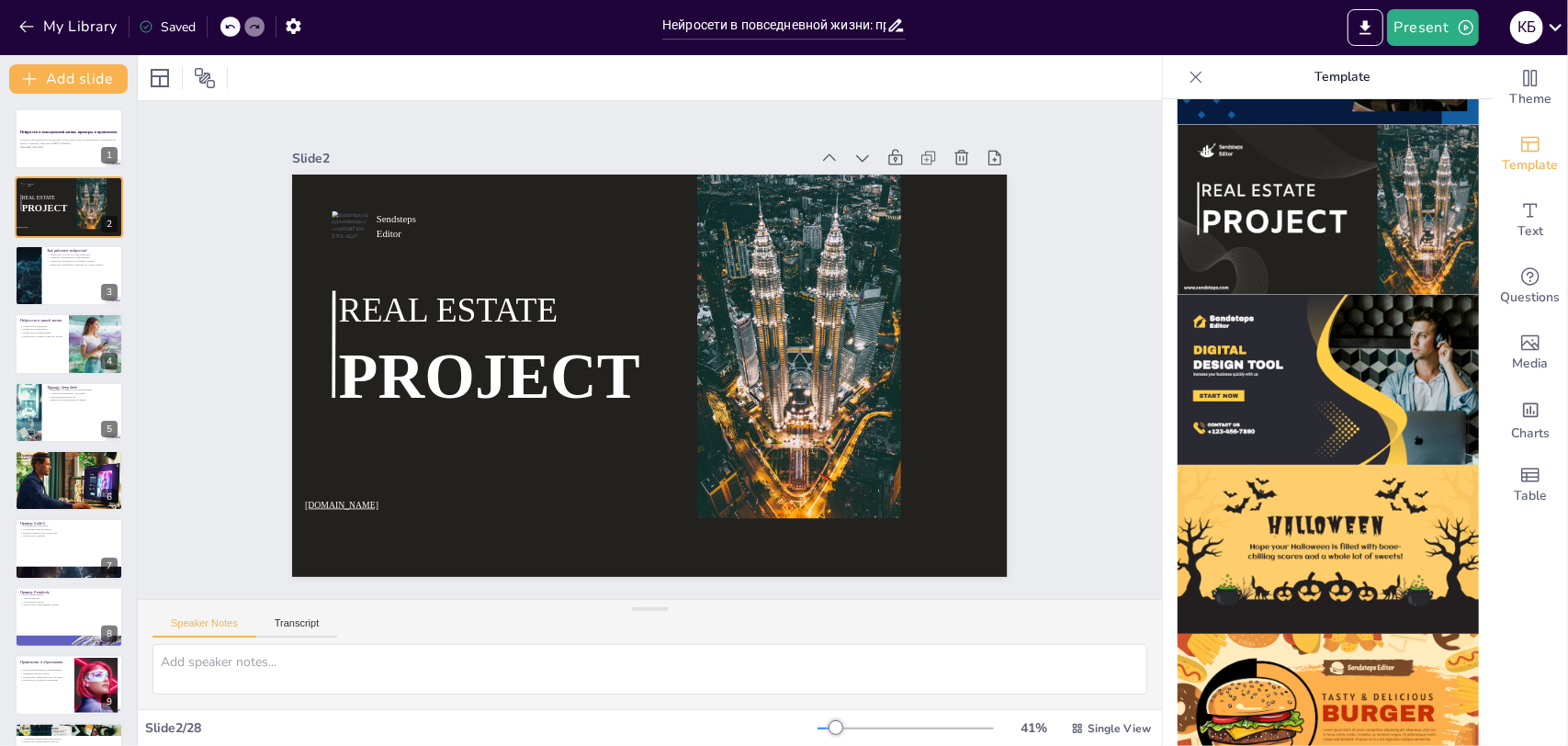
click at [1220, 340] on img at bounding box center [1328, 379] width 301 height 170
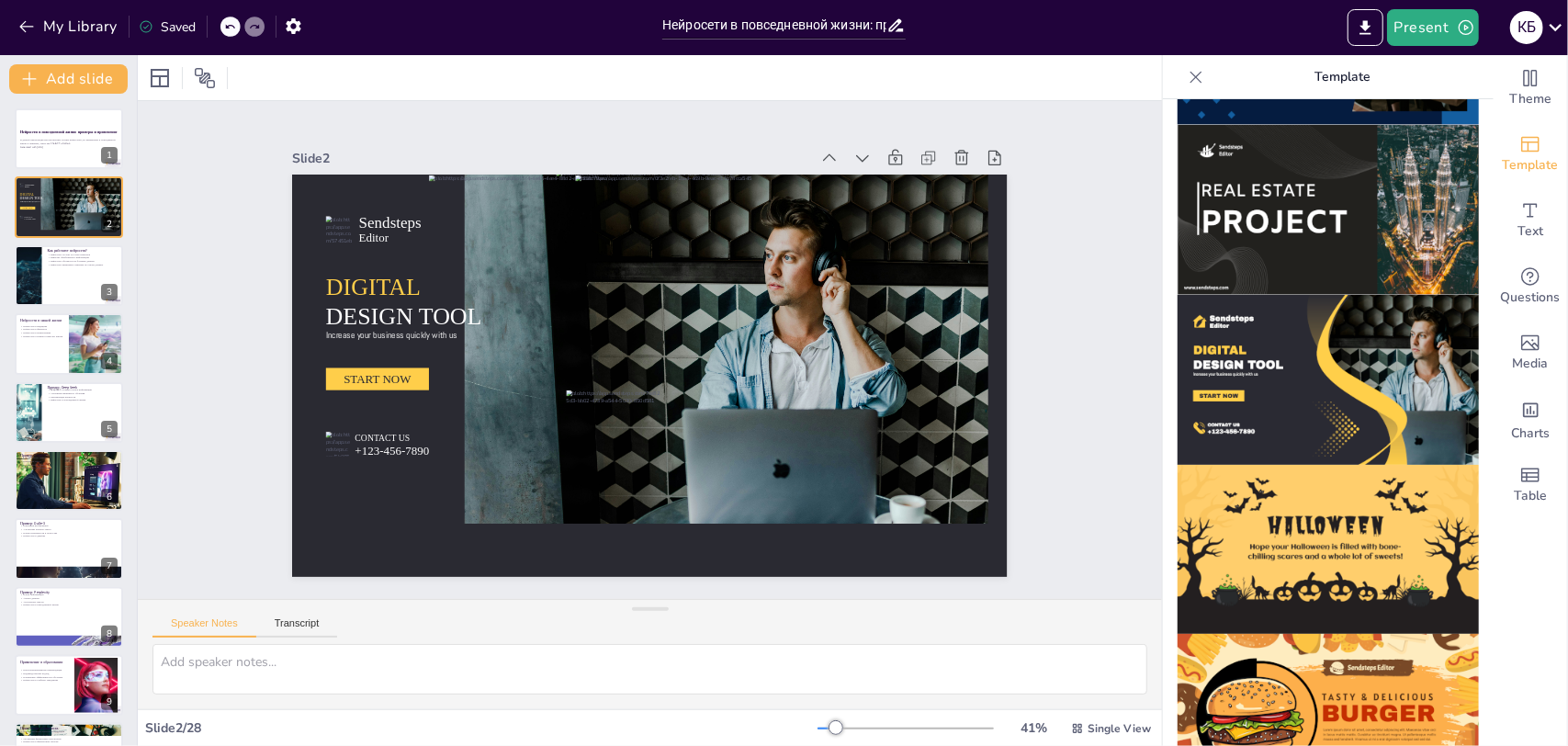
click at [1226, 476] on img at bounding box center [1328, 550] width 301 height 170
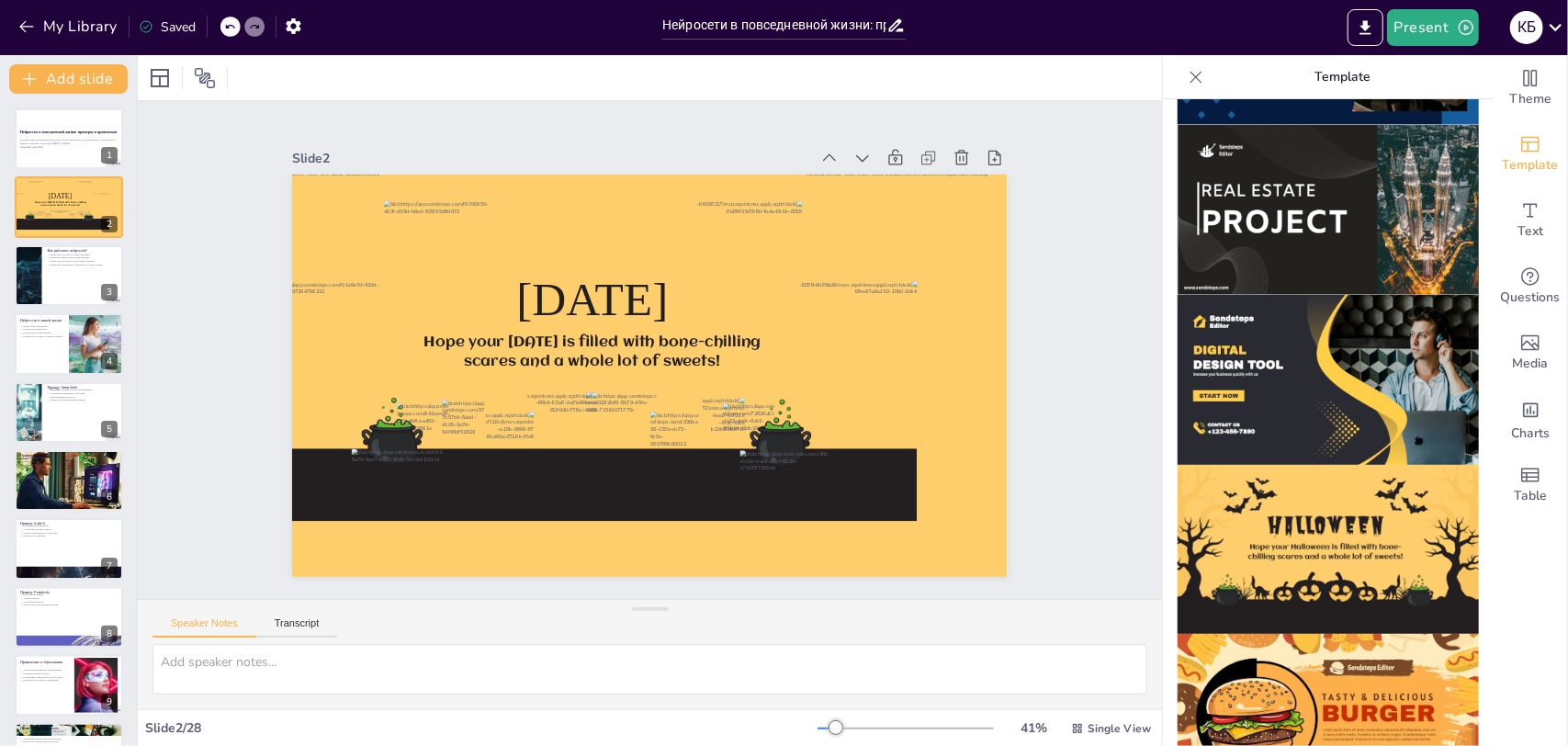
click at [1232, 509] on img at bounding box center [1328, 550] width 301 height 170
click at [1232, 634] on img at bounding box center [1328, 719] width 301 height 170
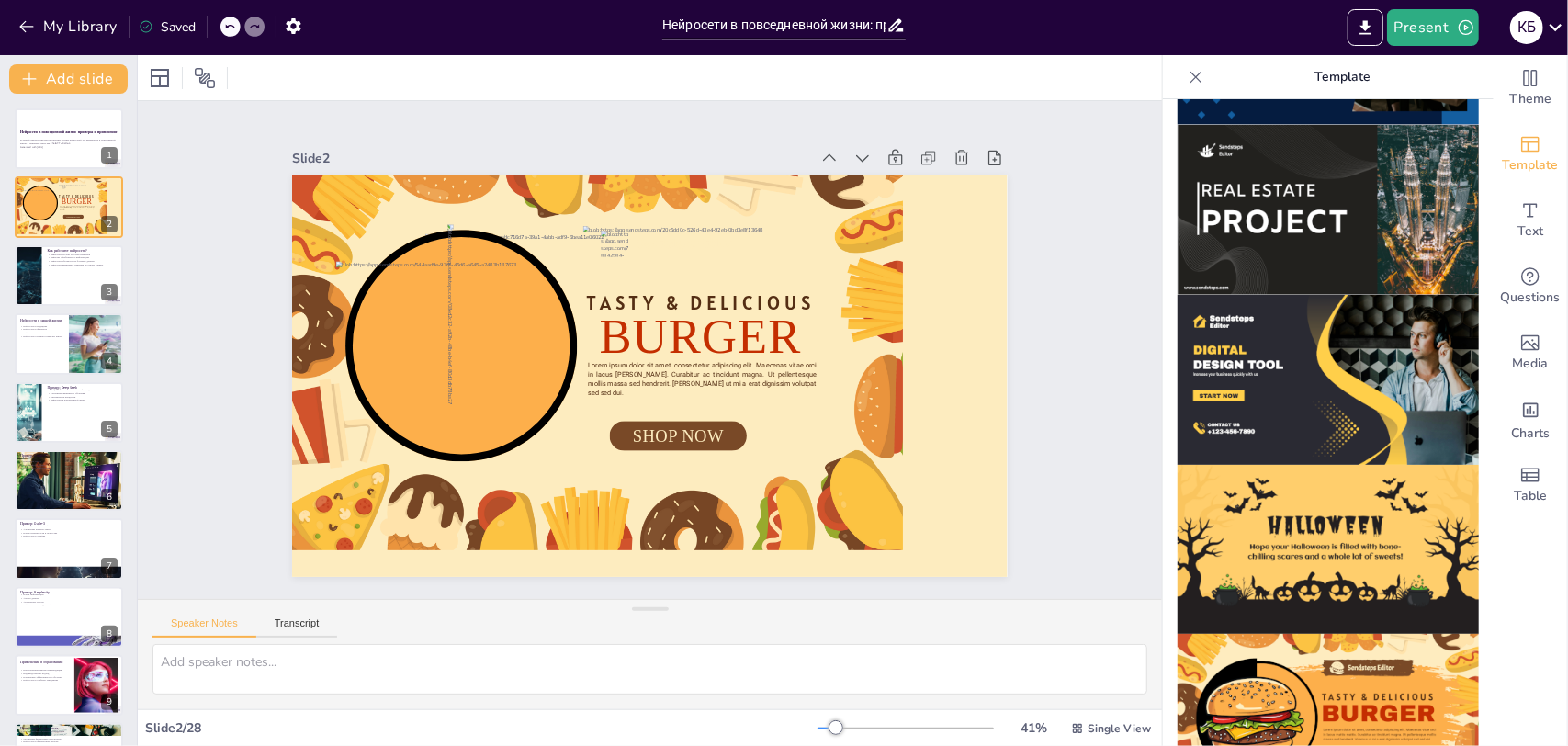
click at [1190, 76] on icon at bounding box center [1196, 77] width 12 height 12
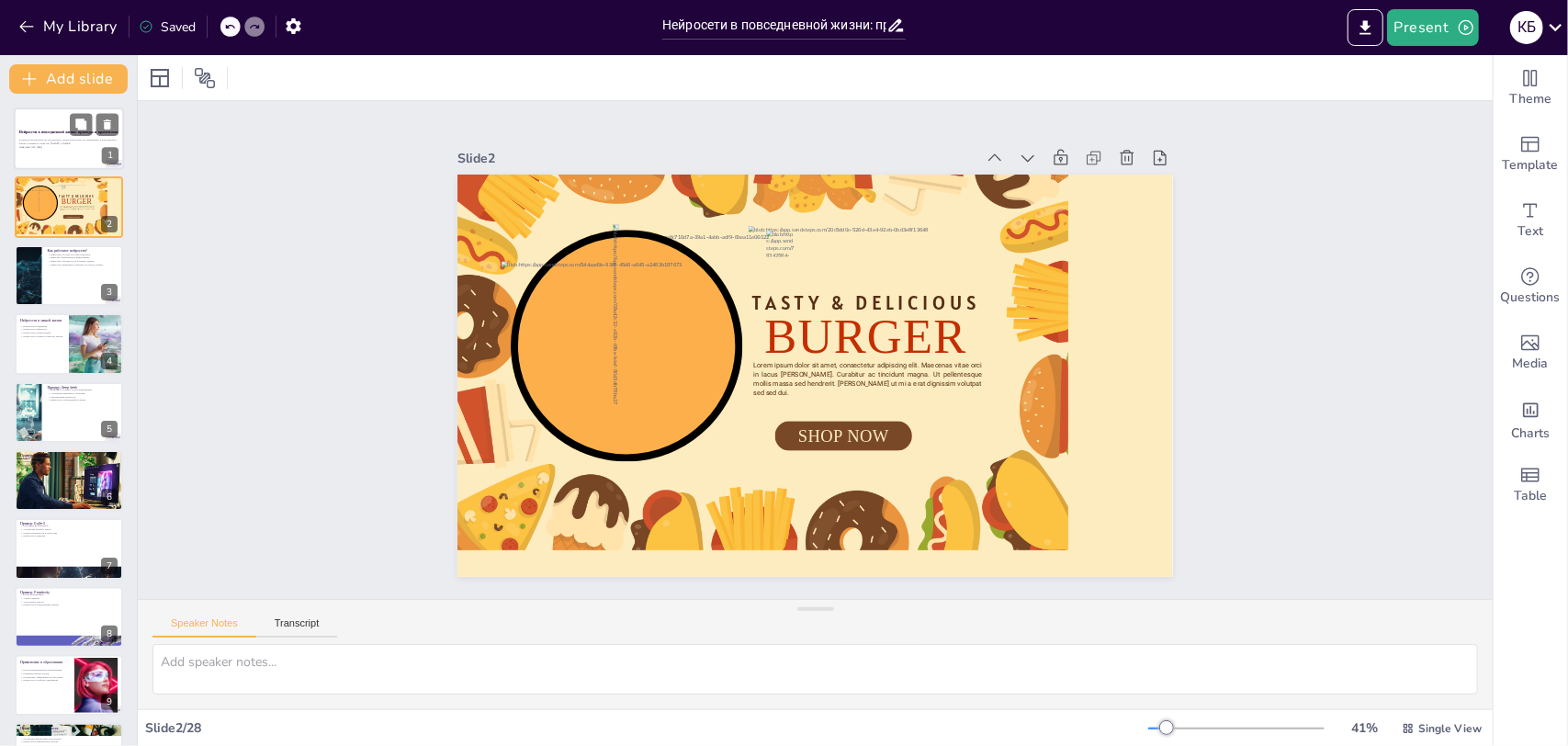
click at [48, 138] on p "В данной презентации мы рассмотрим основы нейросетей, их применение в повседнев…" at bounding box center [69, 141] width 99 height 7
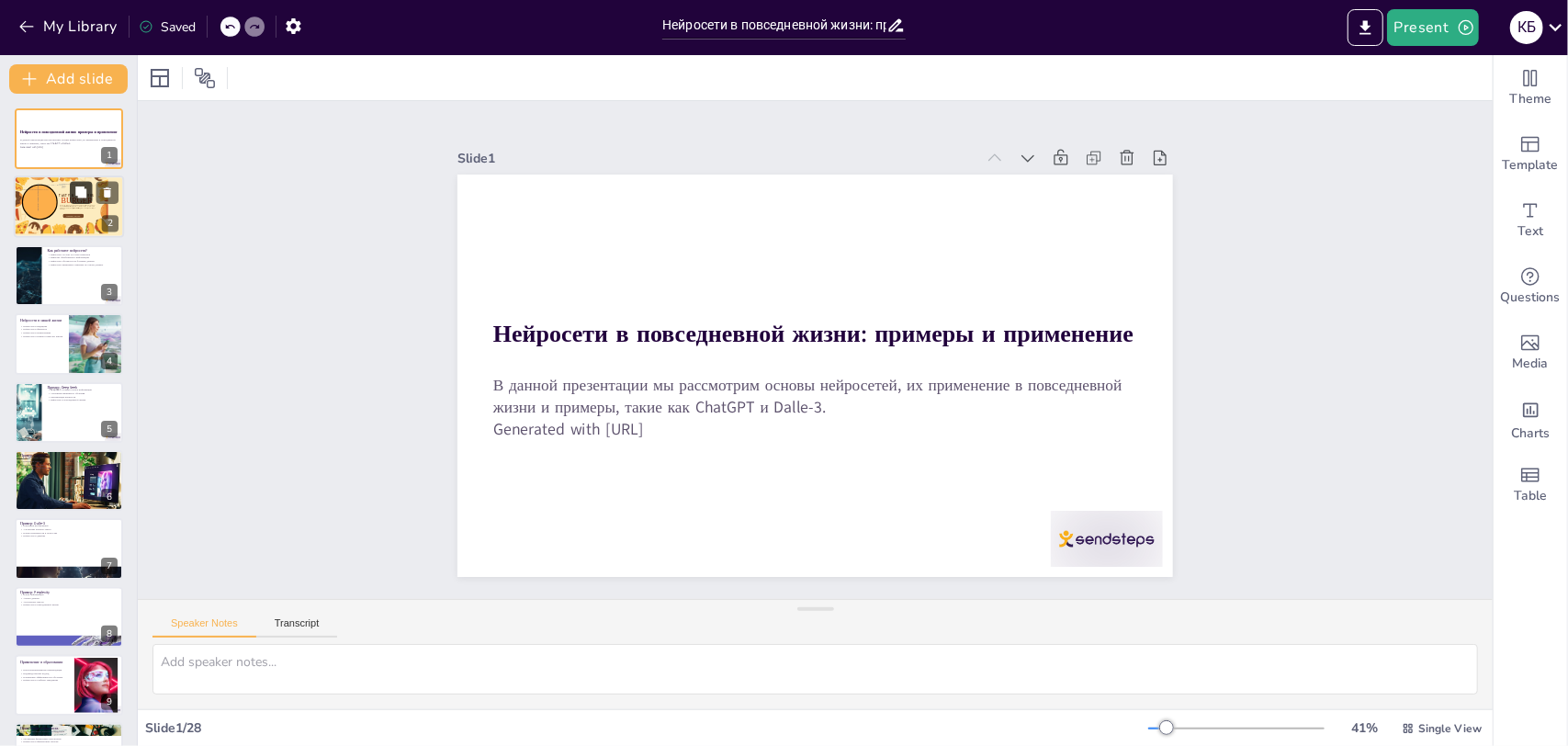
click at [73, 192] on button at bounding box center [80, 192] width 22 height 22
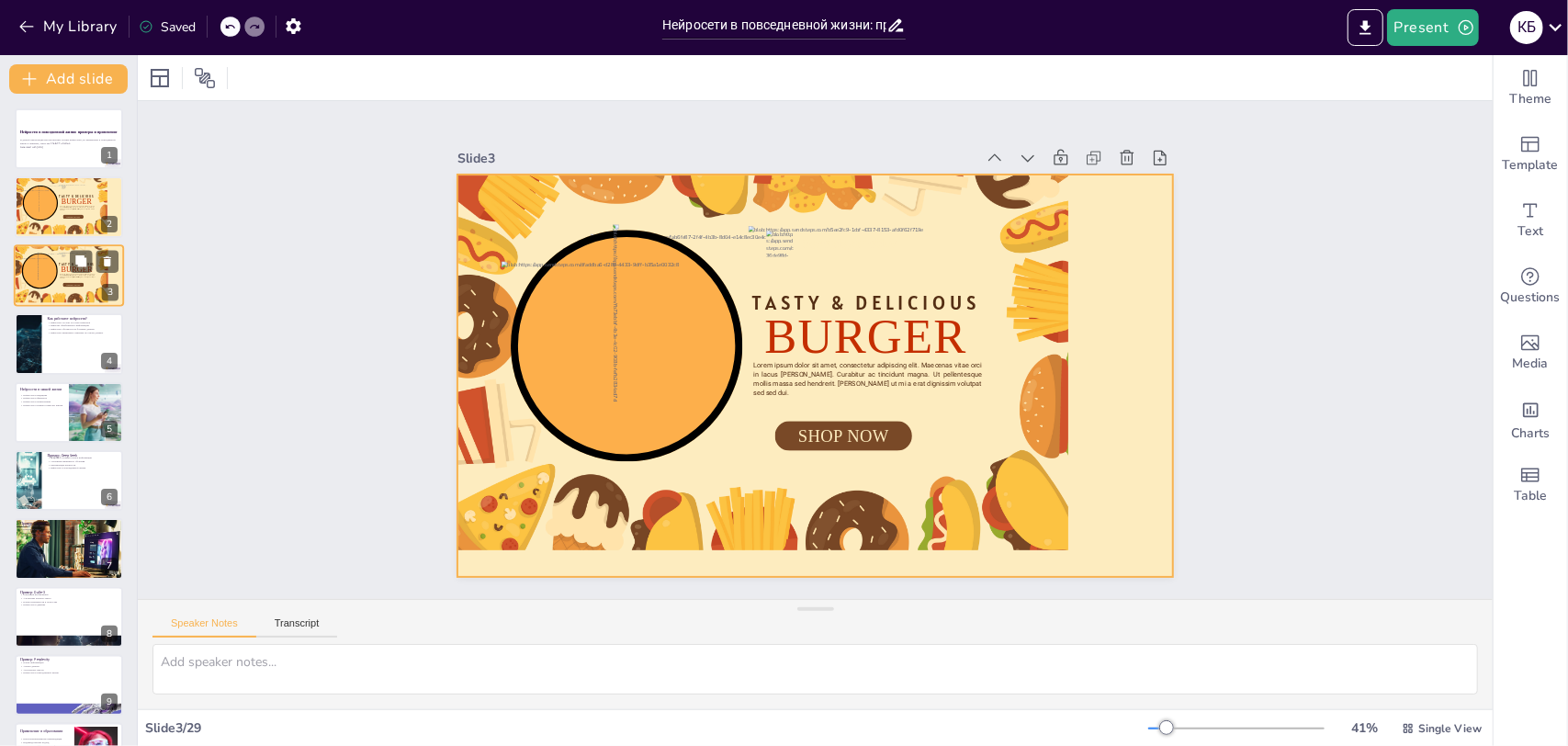
click at [65, 293] on div at bounding box center [61, 271] width 94 height 64
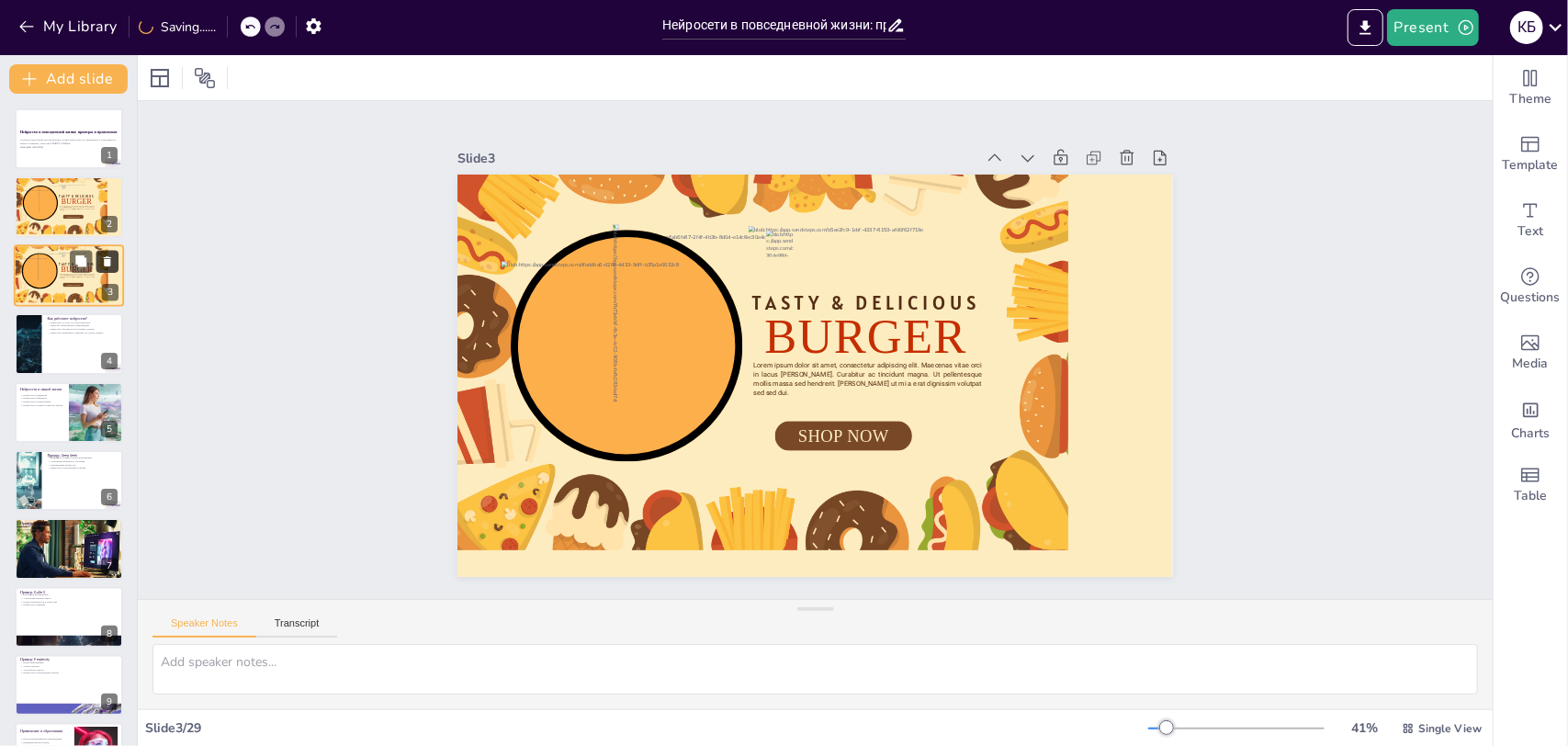
click at [112, 261] on icon at bounding box center [107, 260] width 13 height 13
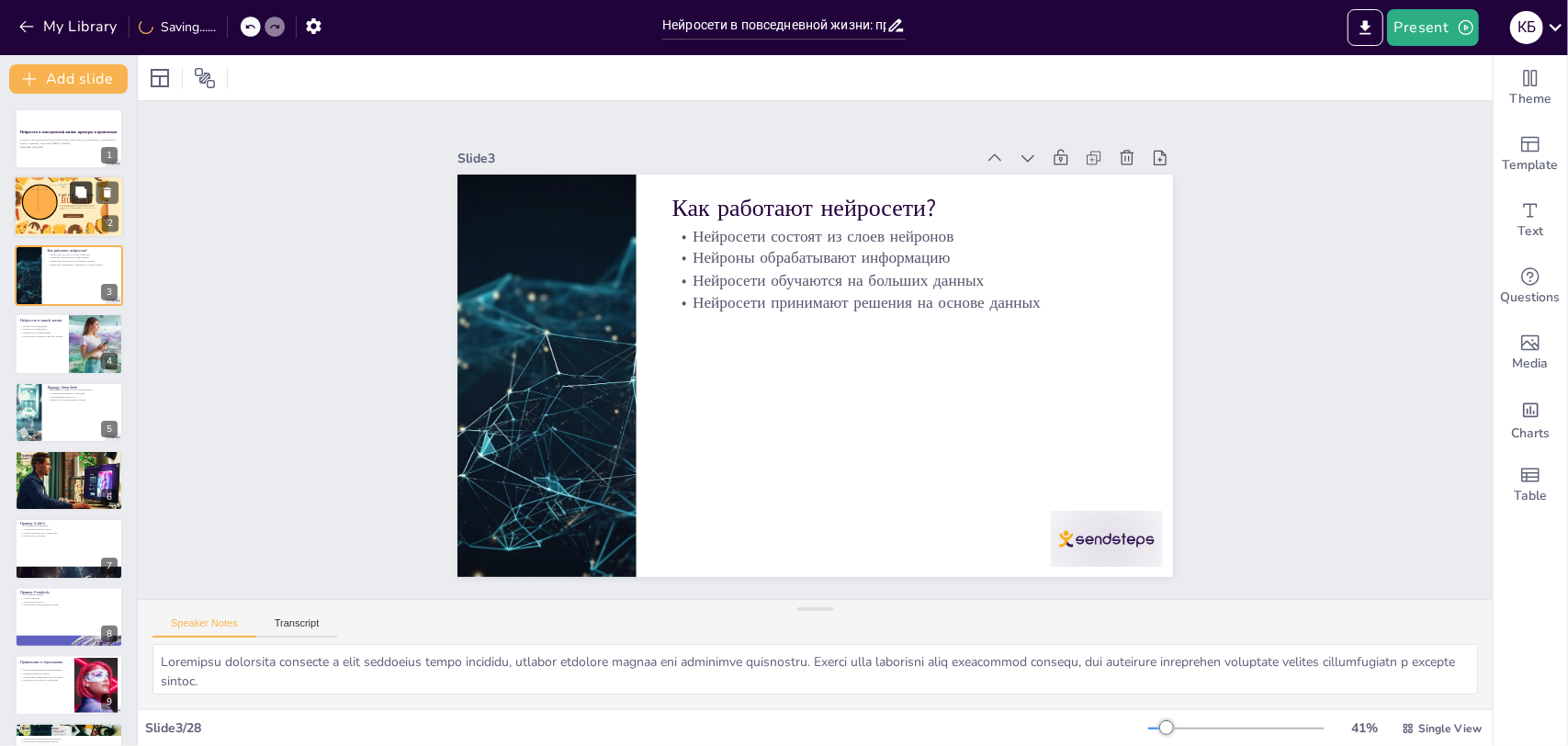
click at [74, 202] on button at bounding box center [80, 192] width 22 height 22
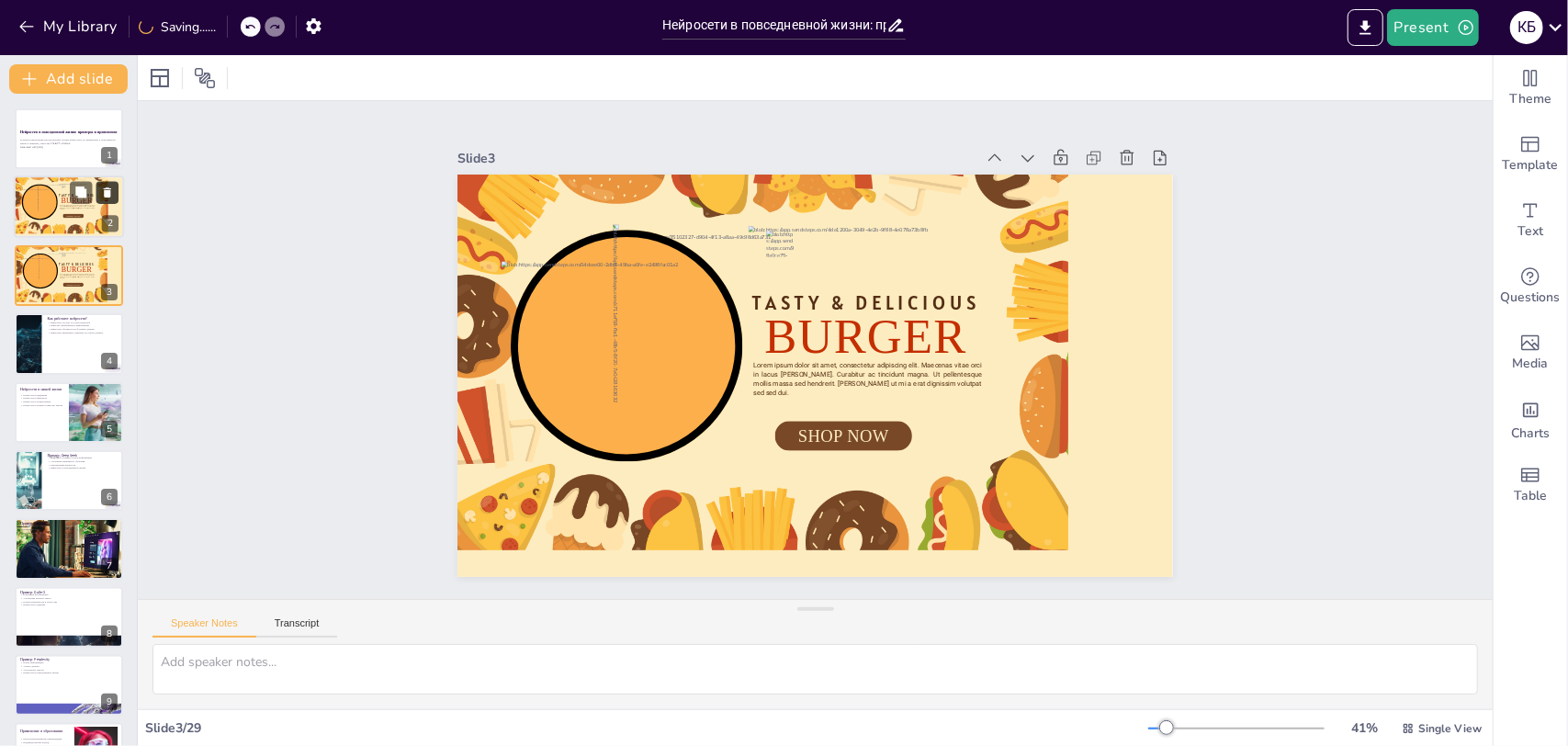
click at [107, 189] on icon at bounding box center [107, 193] width 7 height 10
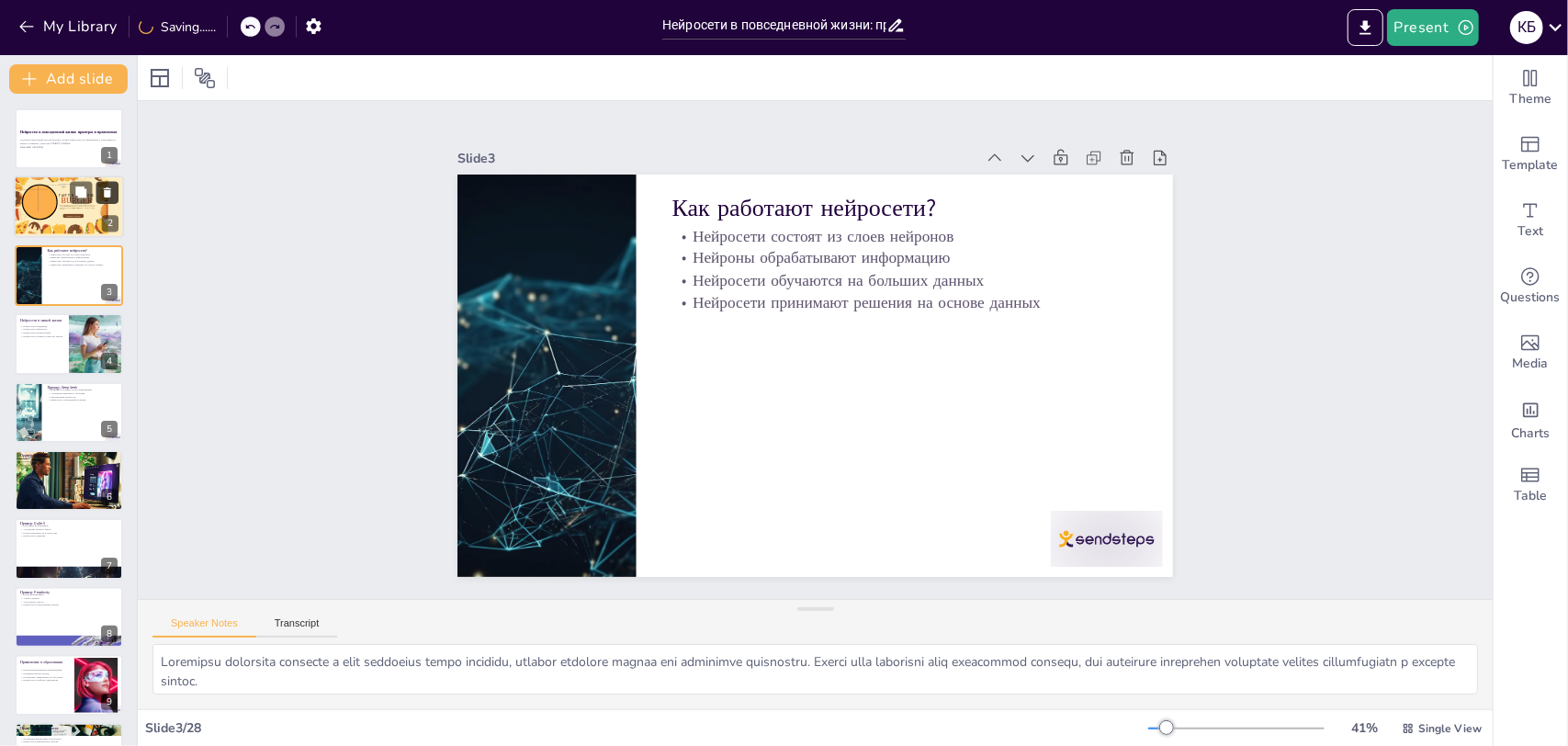
click at [108, 189] on icon at bounding box center [107, 193] width 7 height 10
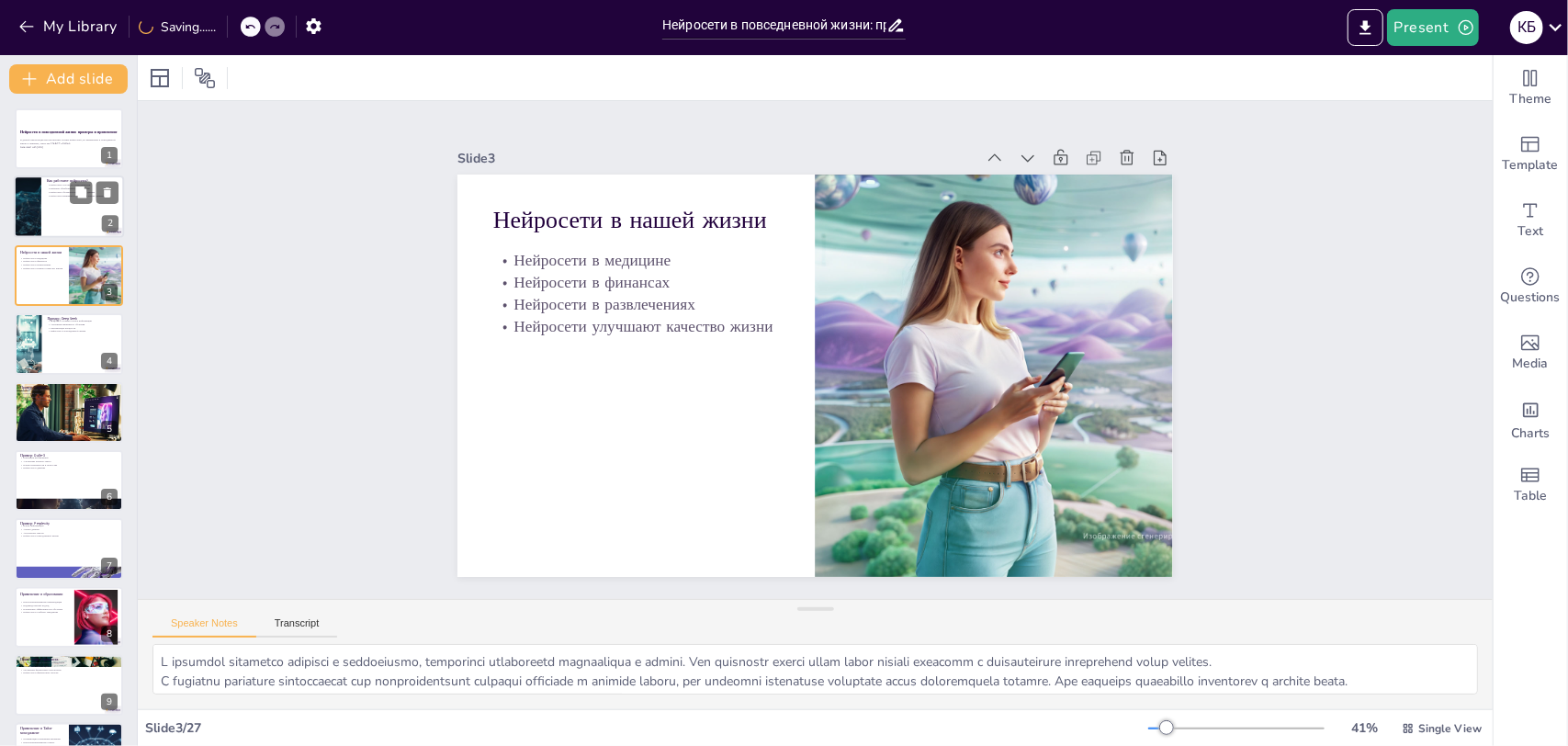
click at [26, 196] on div at bounding box center [26, 208] width 111 height 63
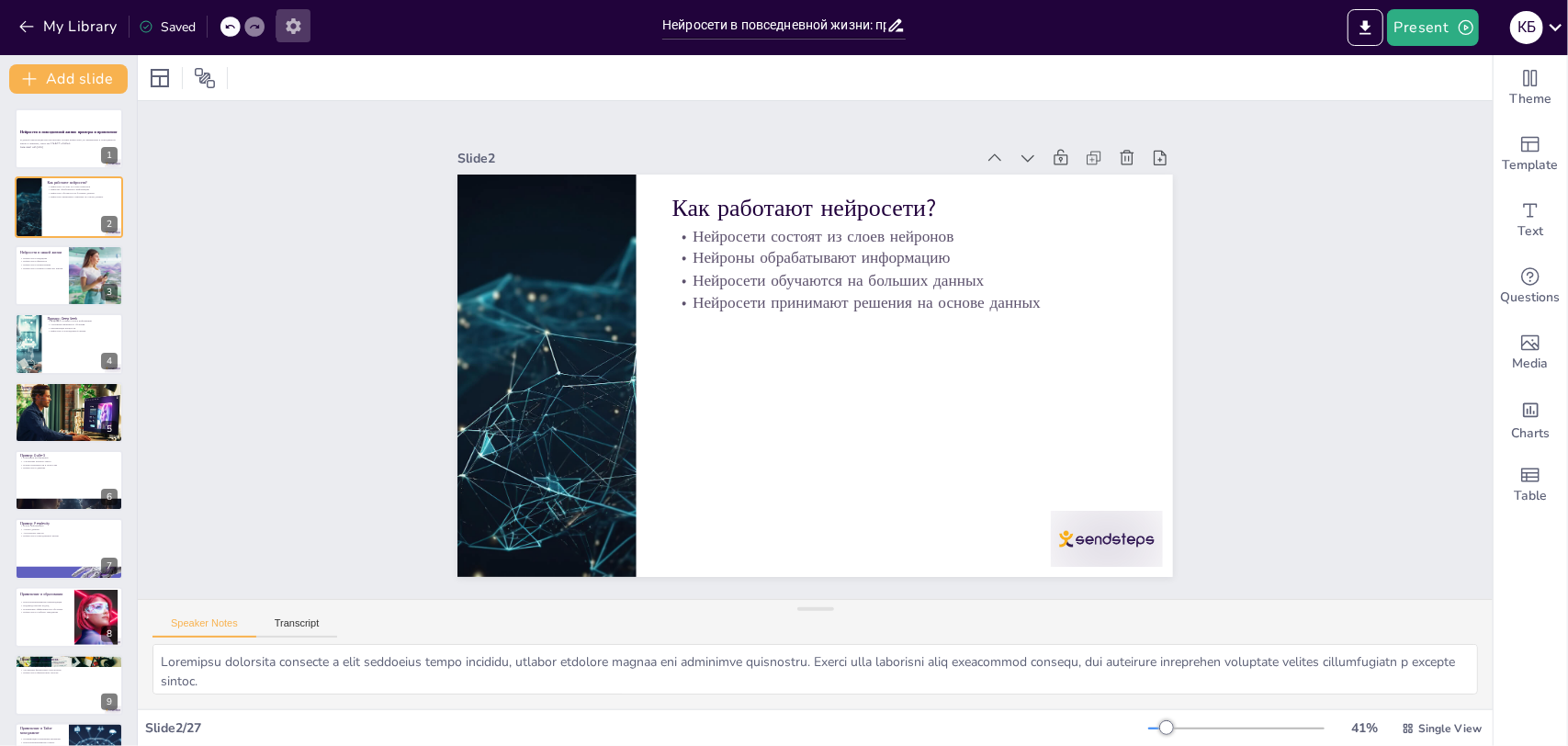
click at [297, 31] on icon "button" at bounding box center [293, 27] width 20 height 20
click at [289, 13] on button "button" at bounding box center [293, 26] width 34 height 33
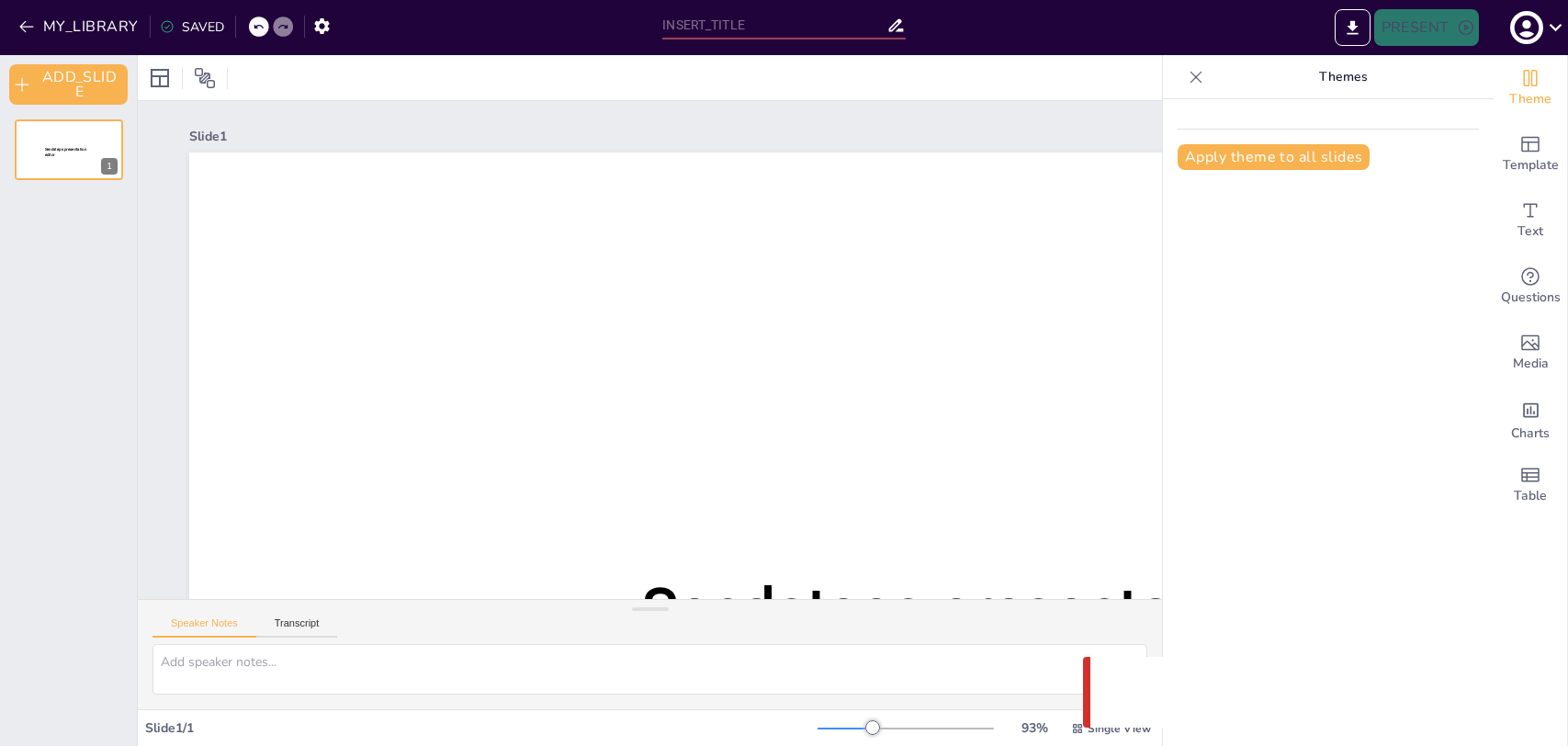
type input "Нейросети в повседневной жизни: примеры и применение"
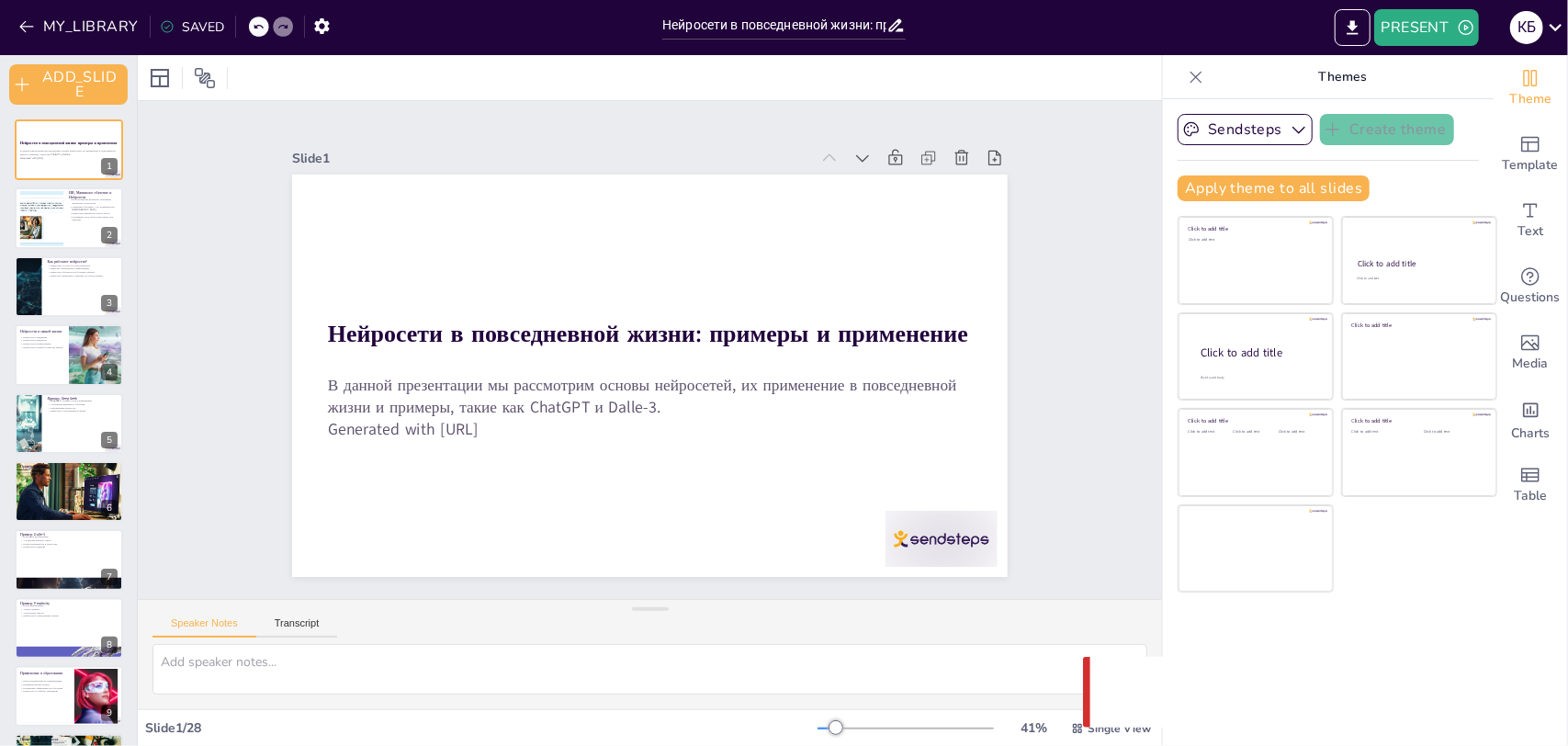
checkbox input "true"
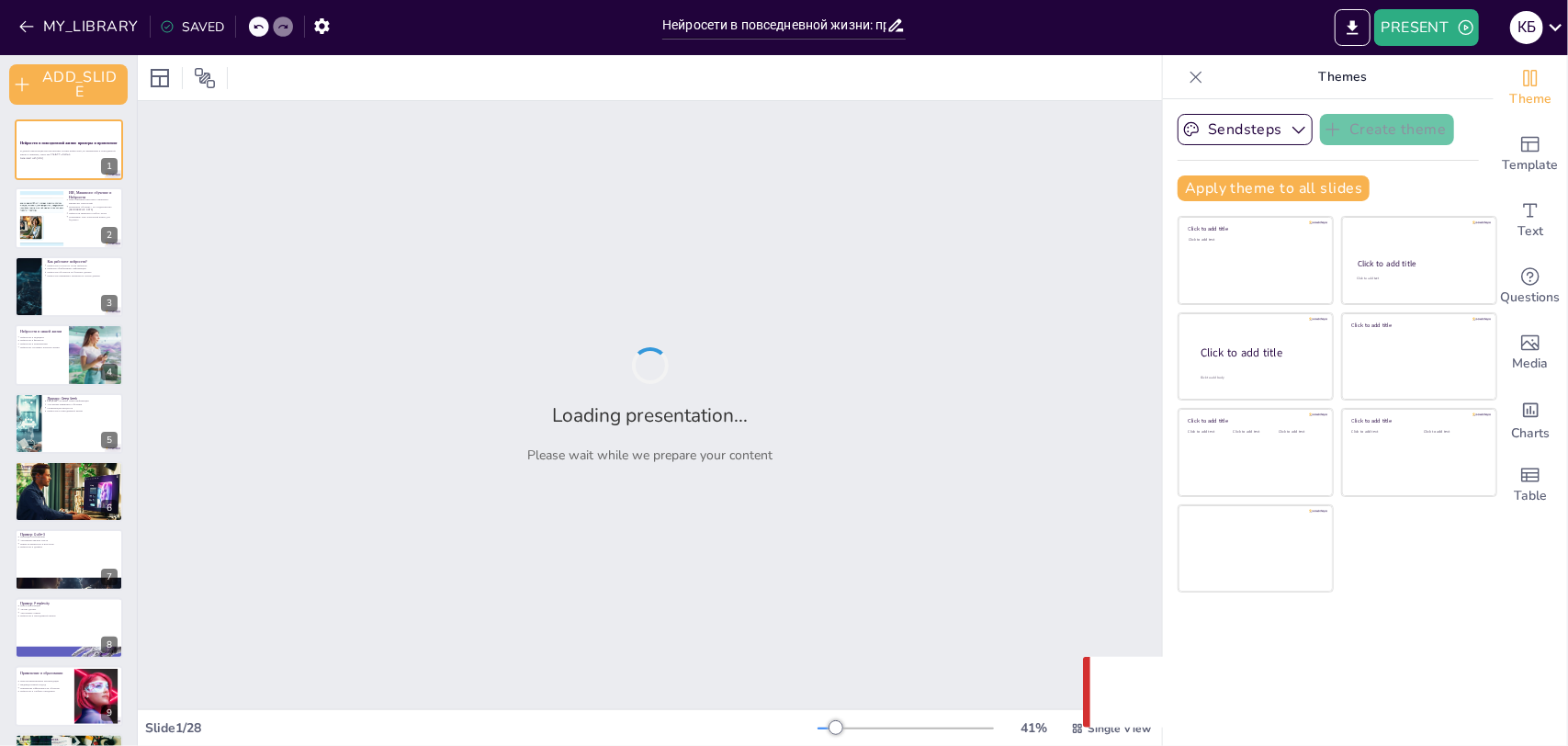
checkbox input "true"
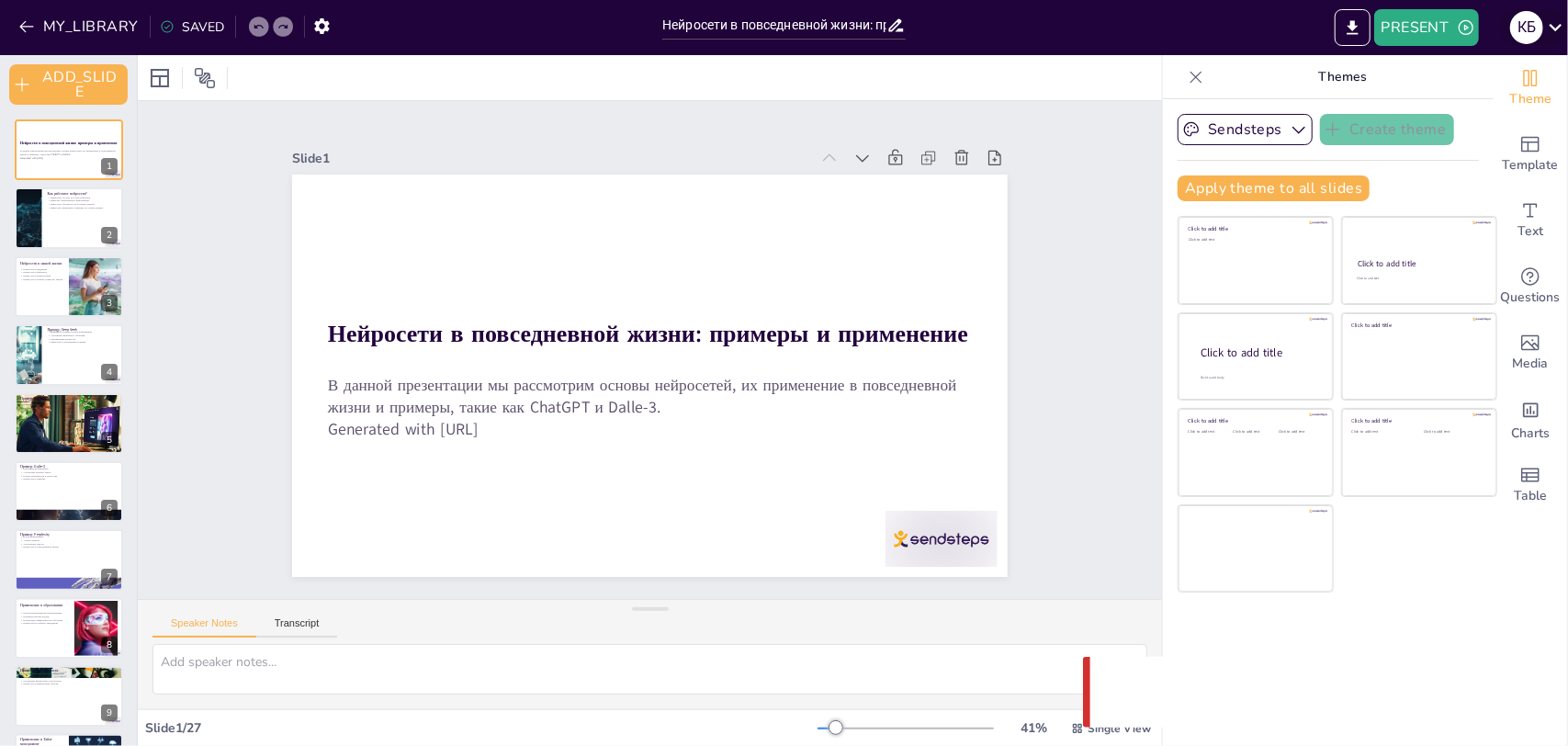
checkbox input "true"
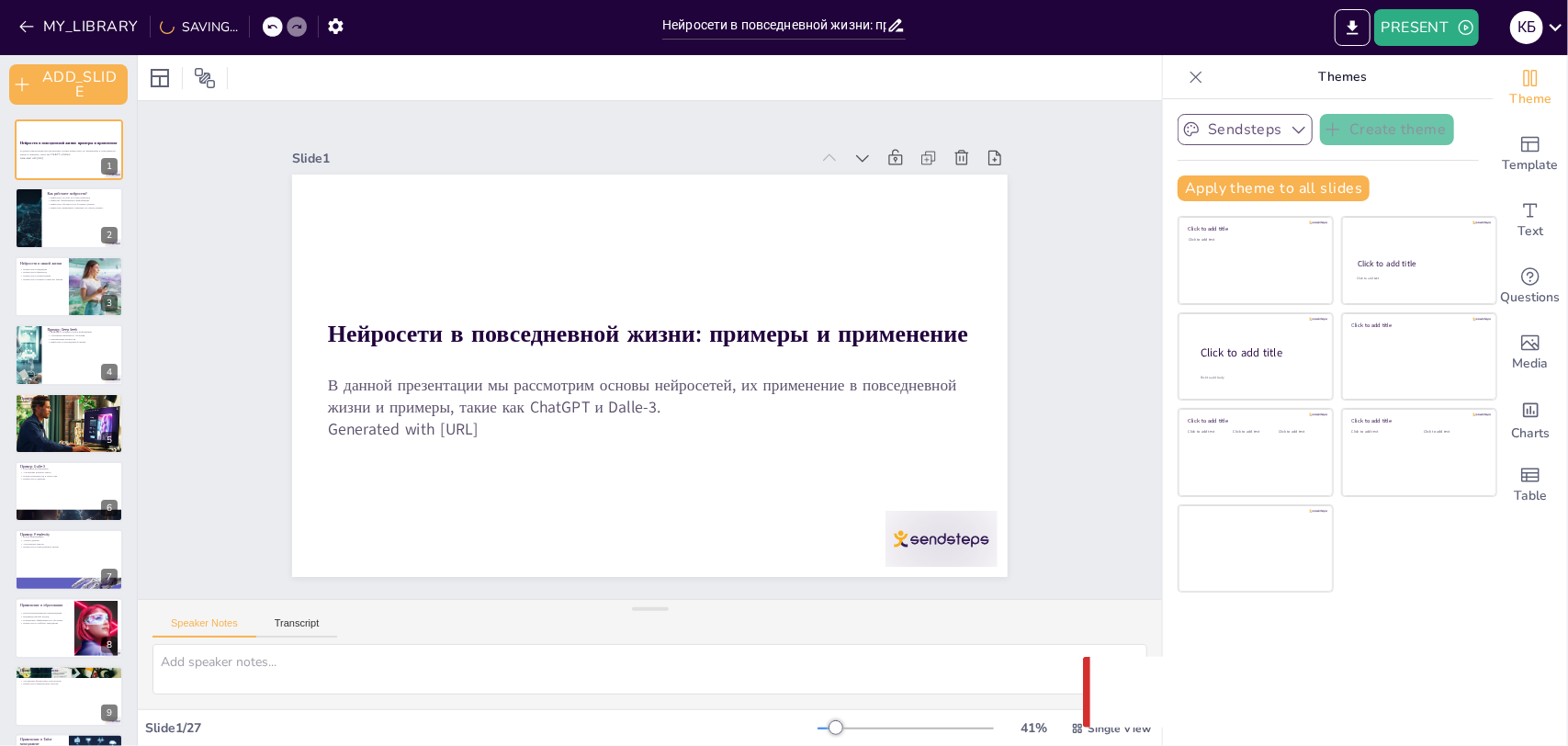
click at [1256, 125] on button "Sendsteps" at bounding box center [1245, 130] width 135 height 31
checkbox input "true"
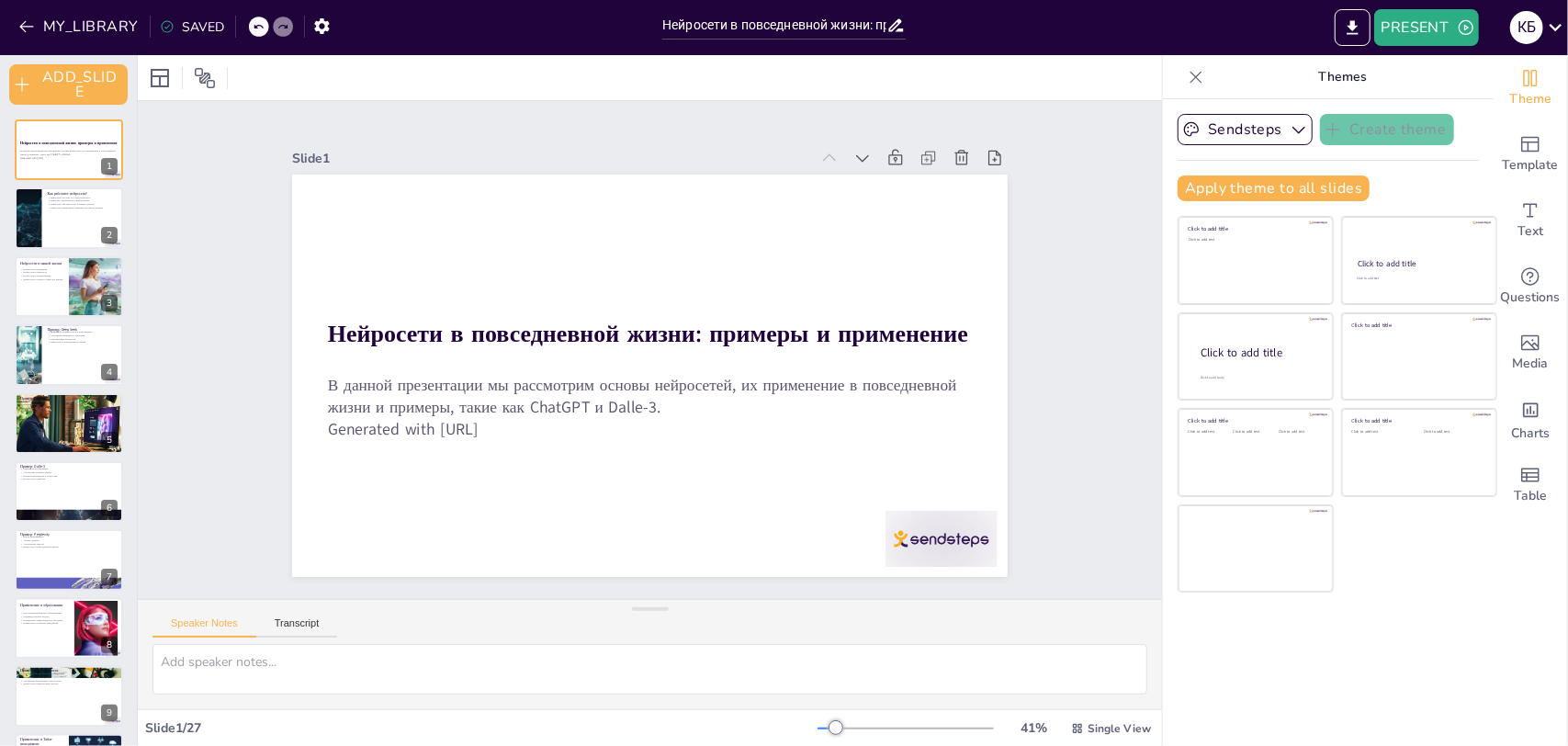
checkbox input "true"
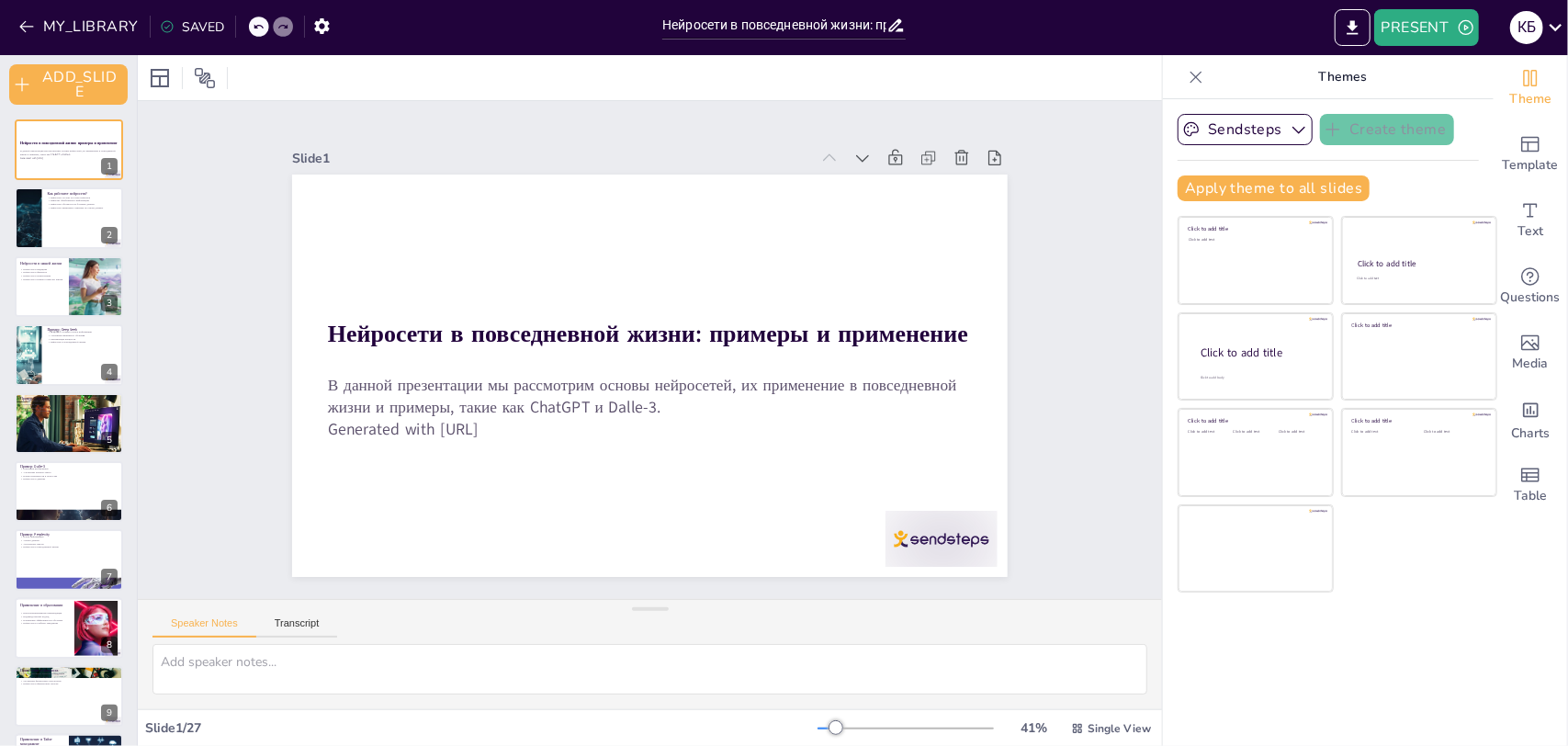
checkbox input "true"
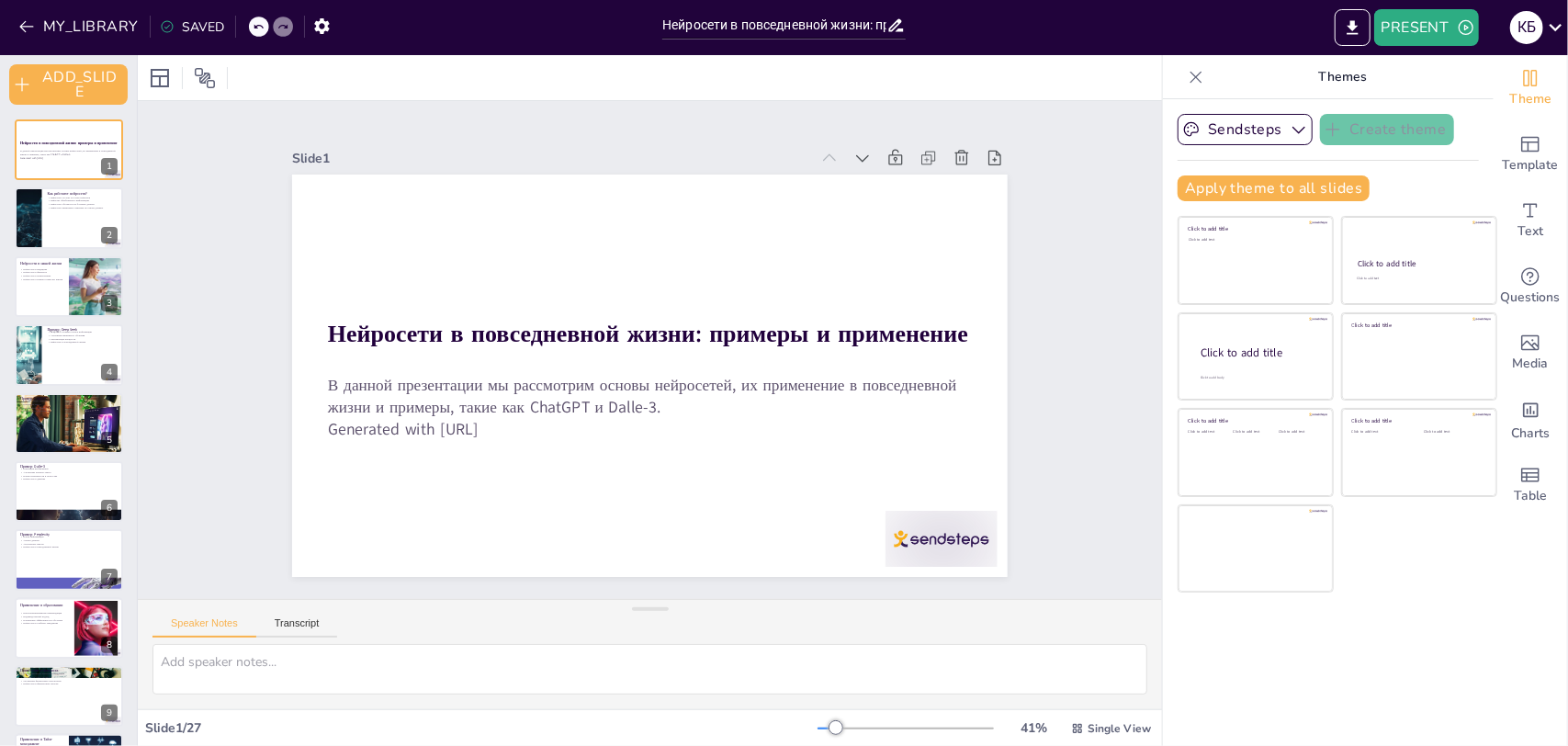
checkbox input "true"
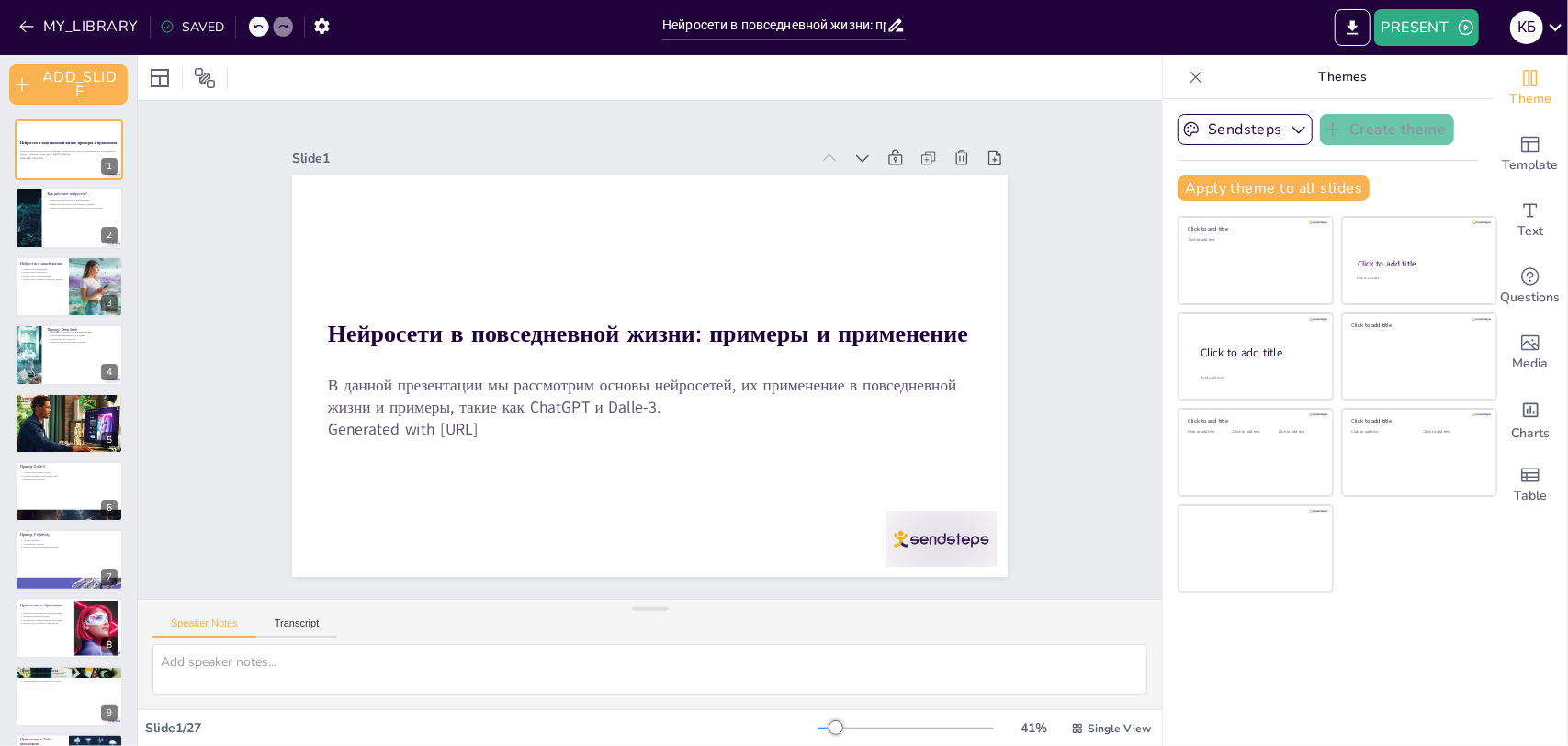
checkbox input "true"
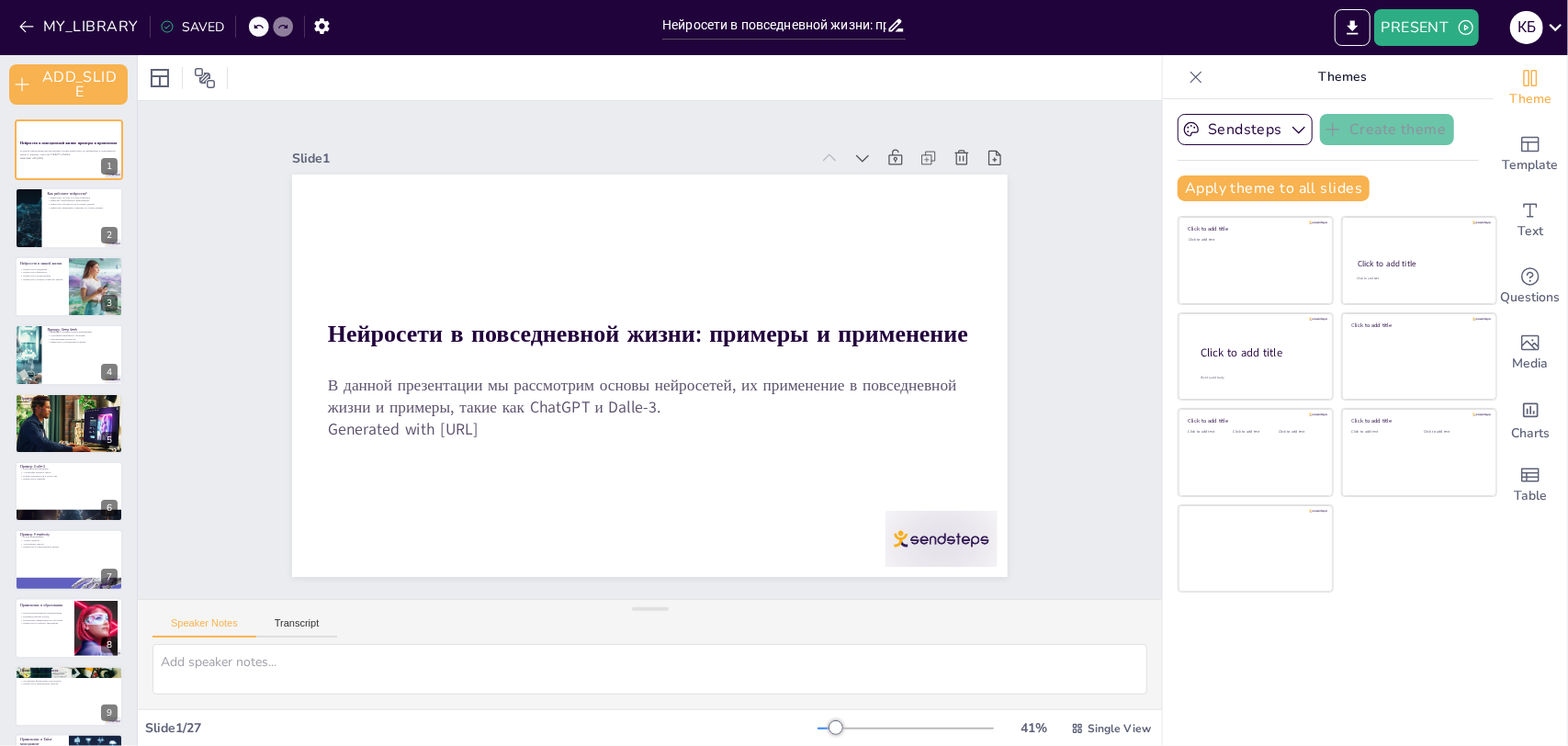
checkbox input "true"
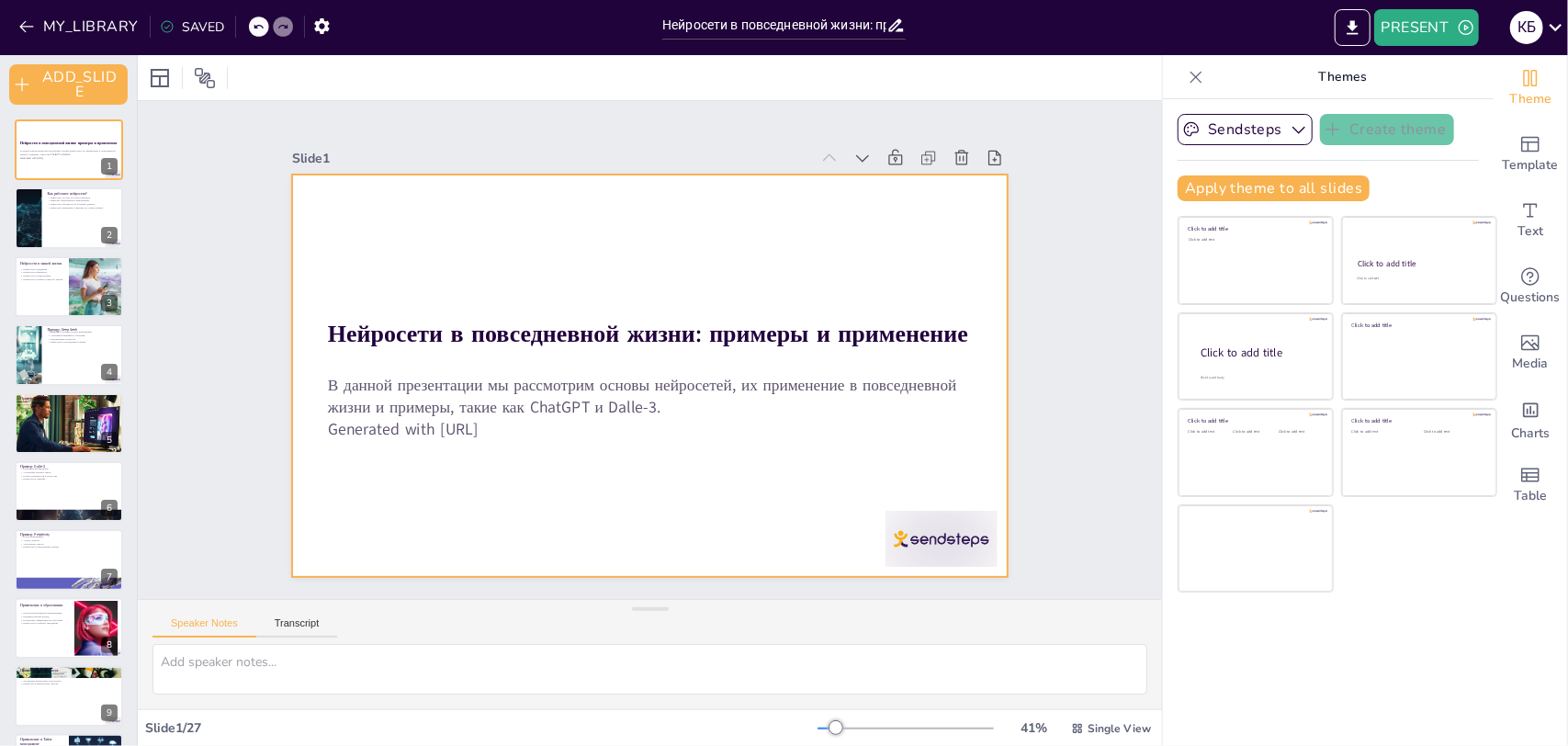
checkbox input "true"
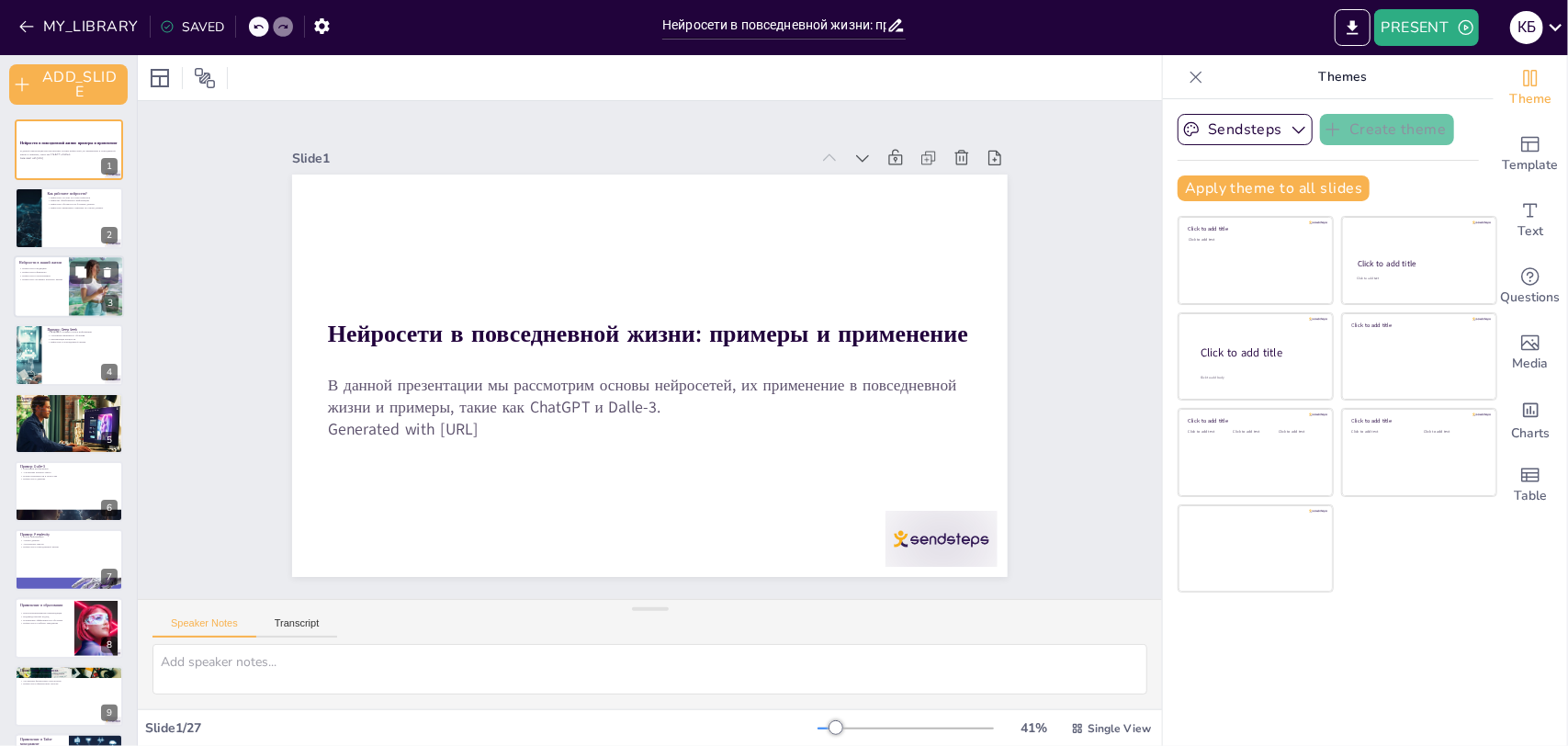
checkbox input "true"
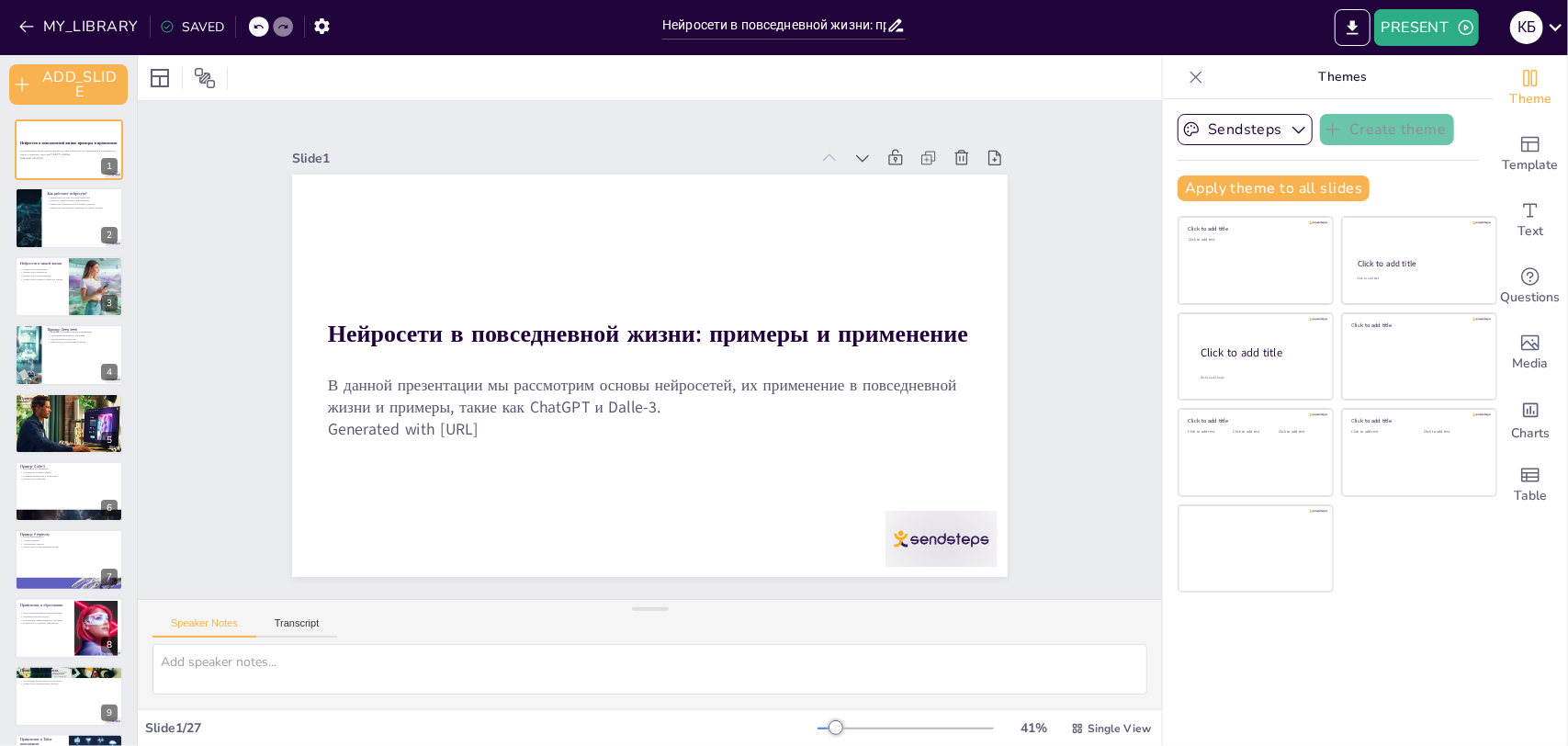
checkbox input "true"
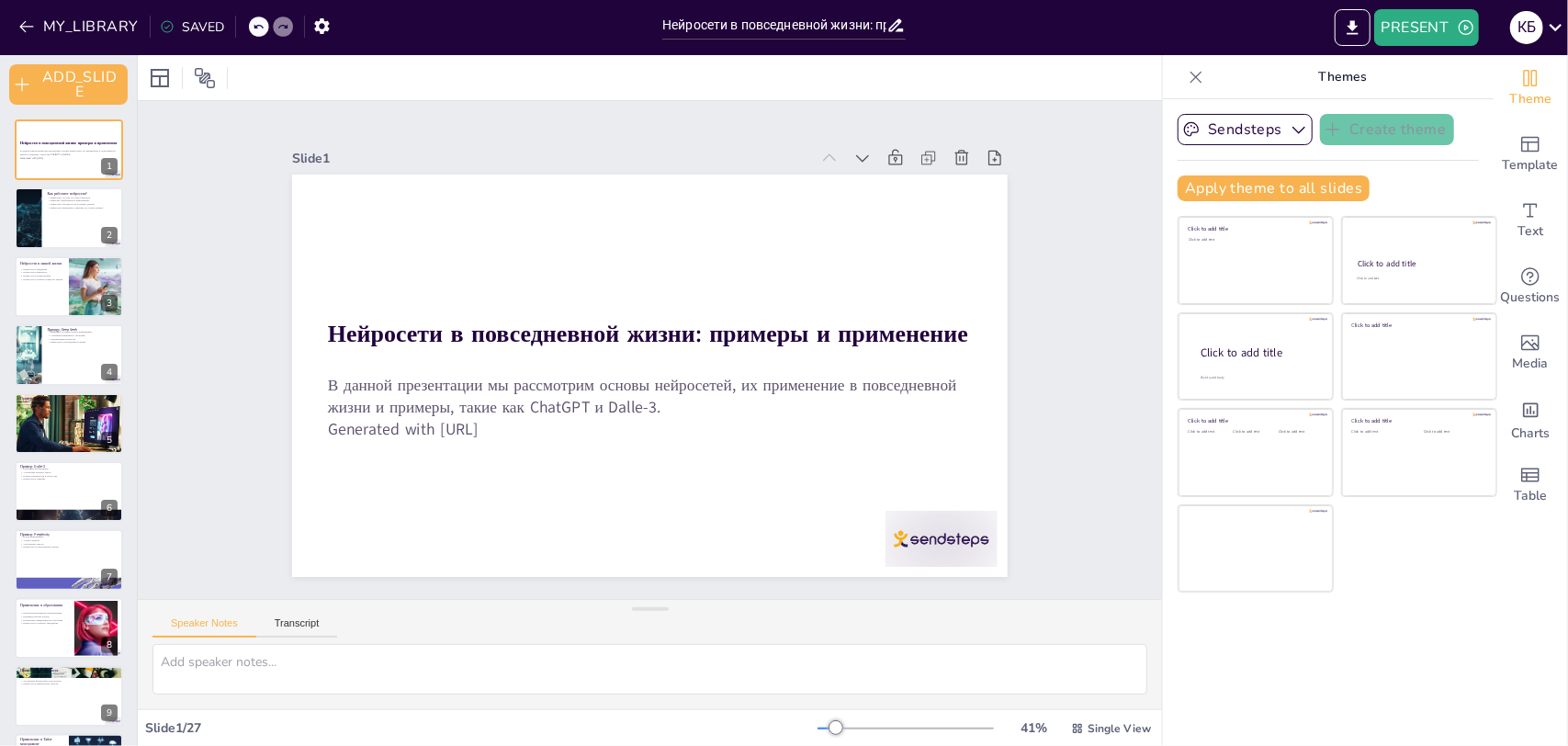
checkbox input "true"
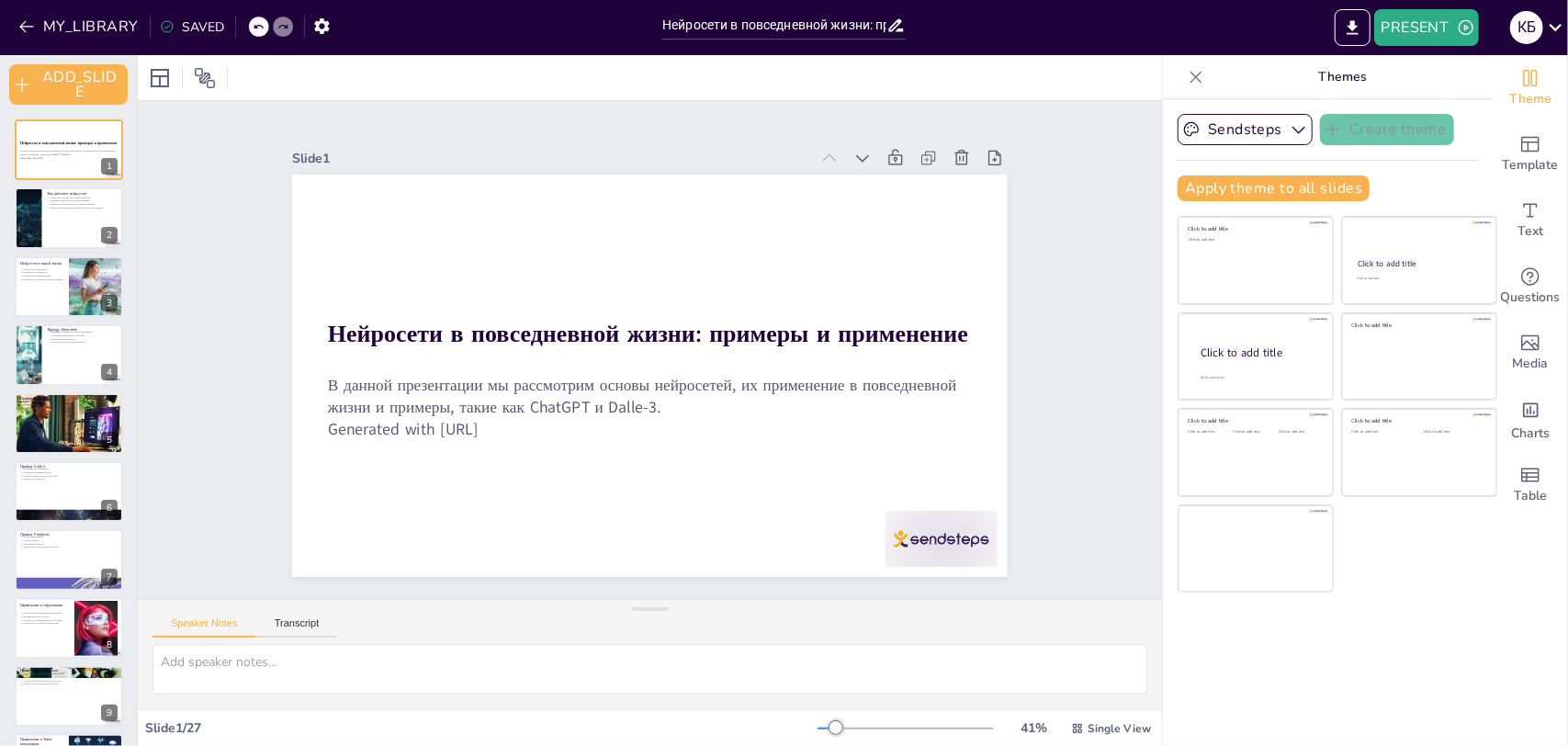
checkbox input "true"
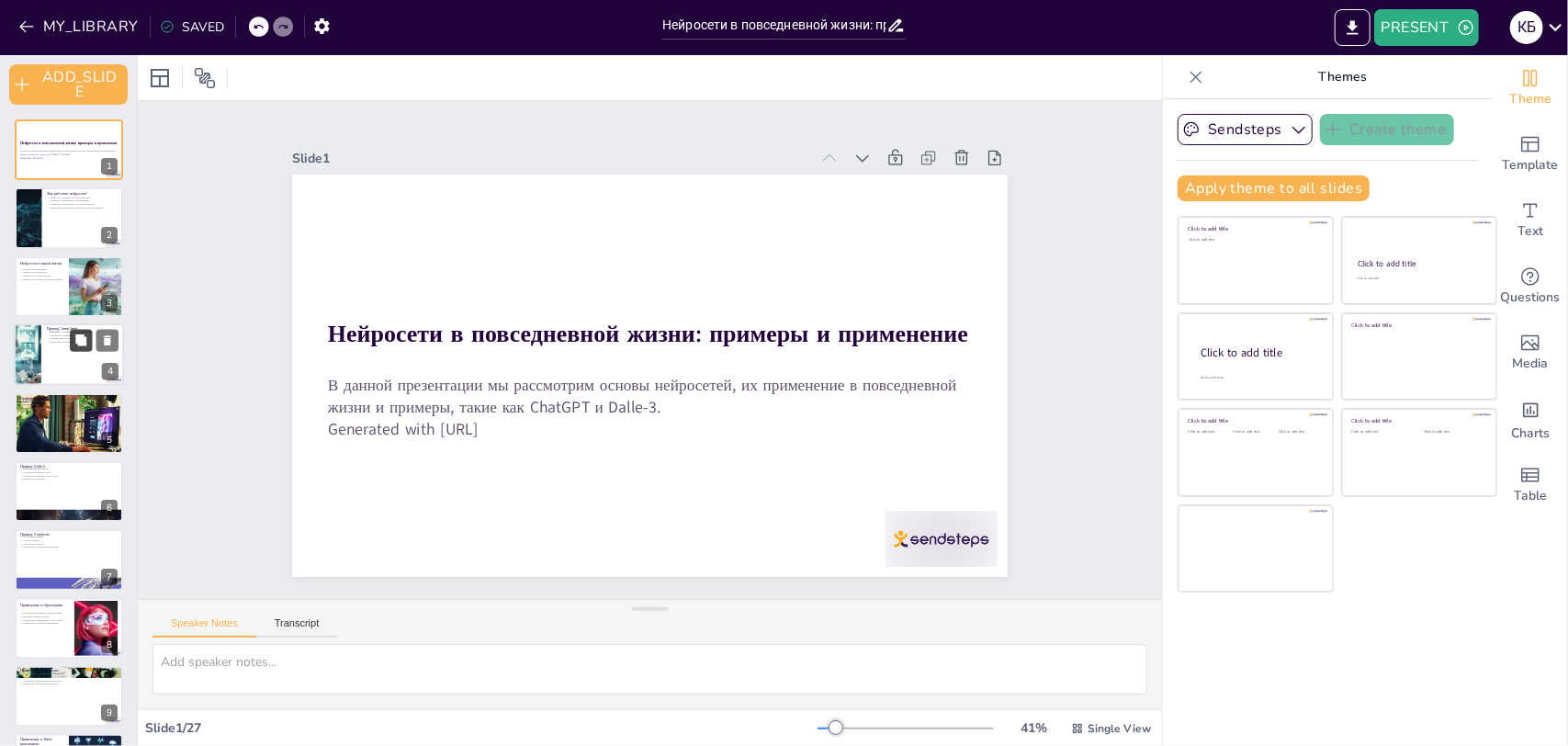
checkbox input "true"
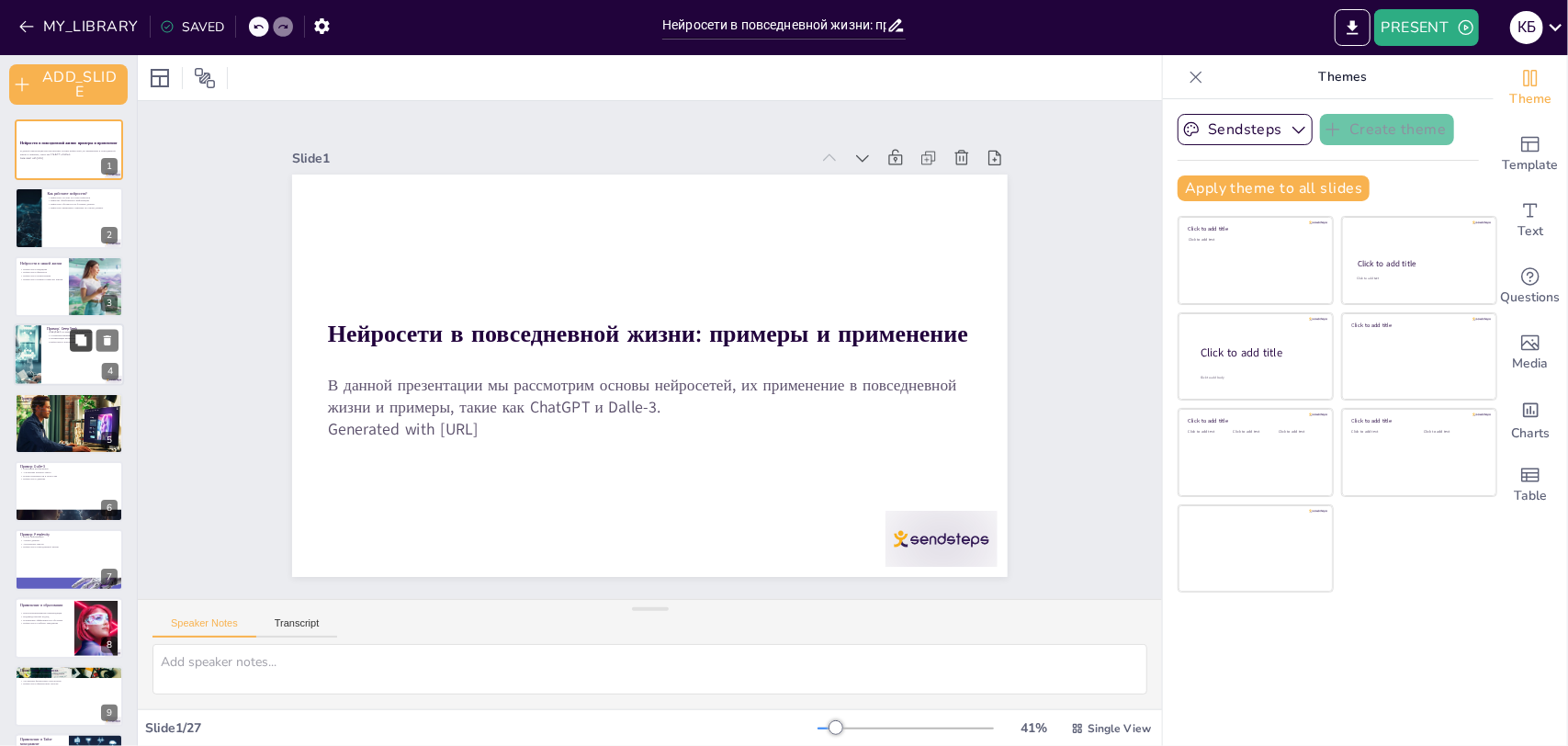
checkbox input "true"
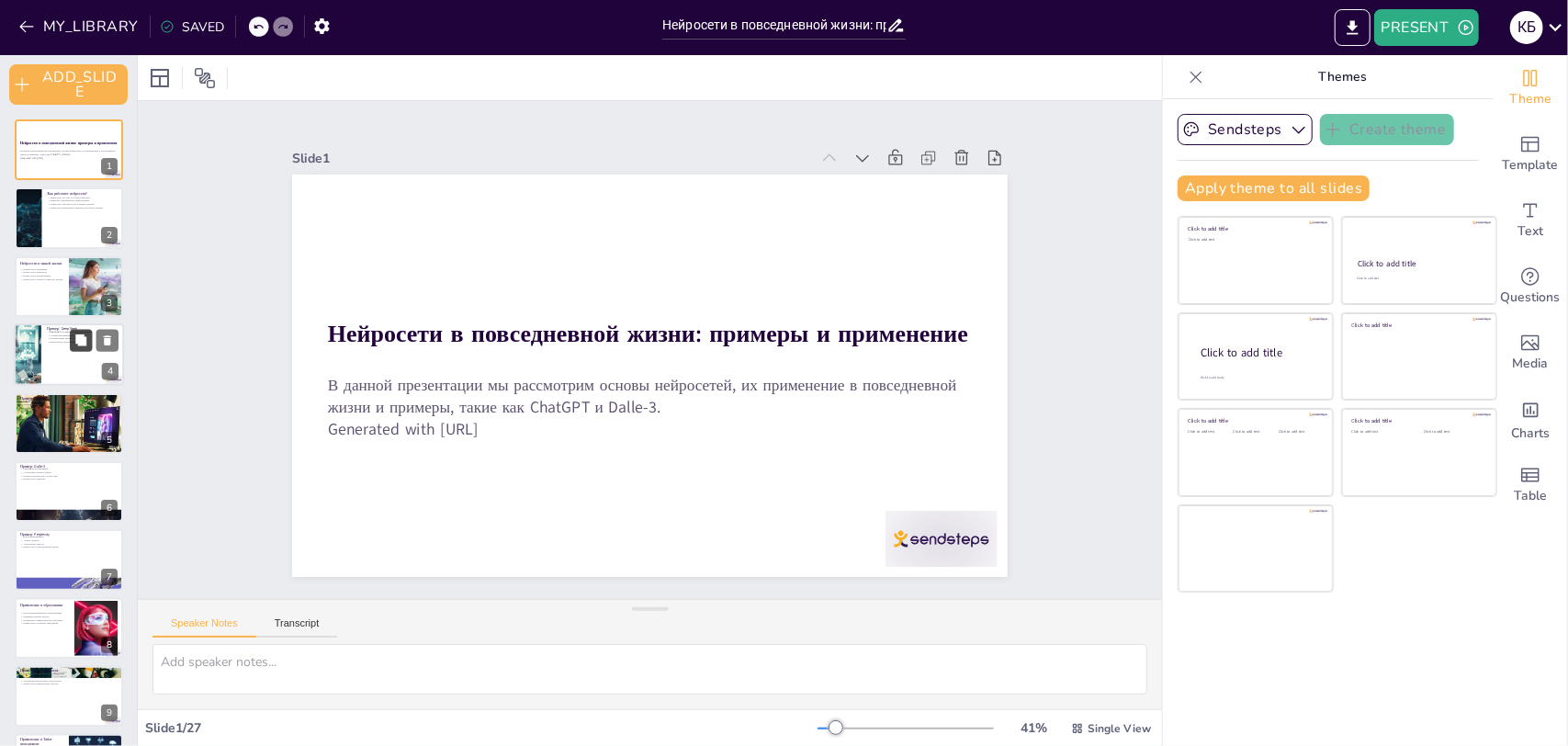
checkbox input "true"
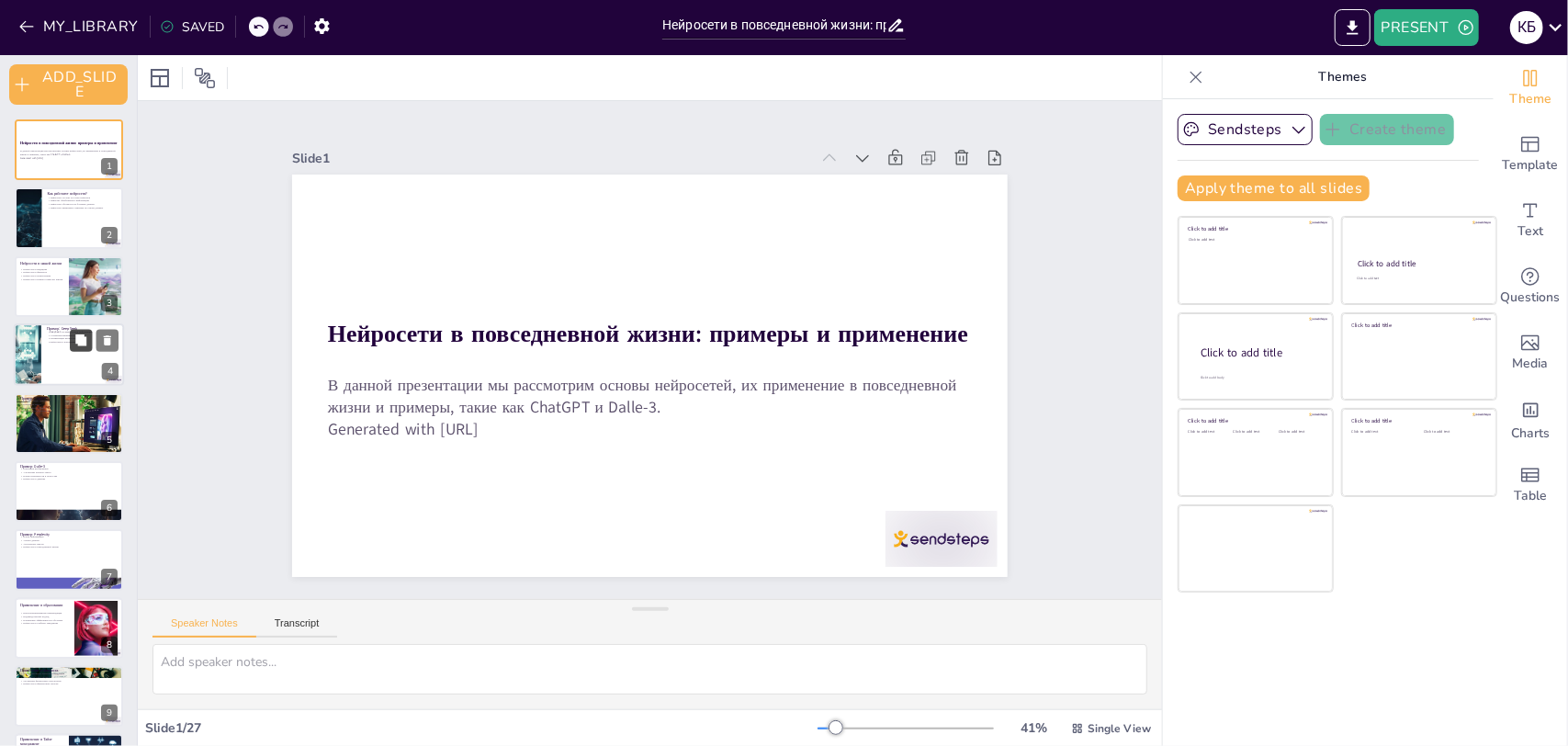
checkbox input "true"
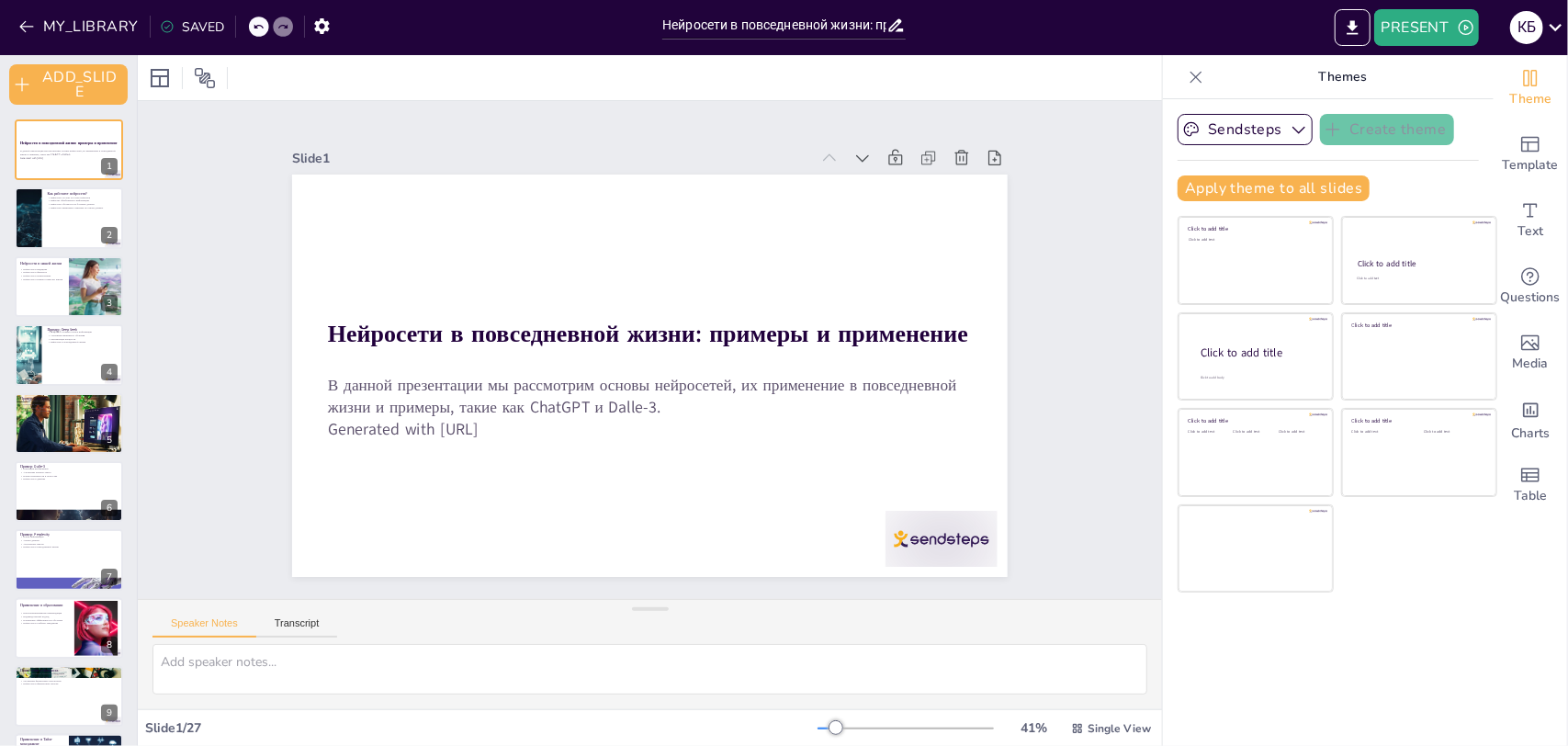
checkbox input "true"
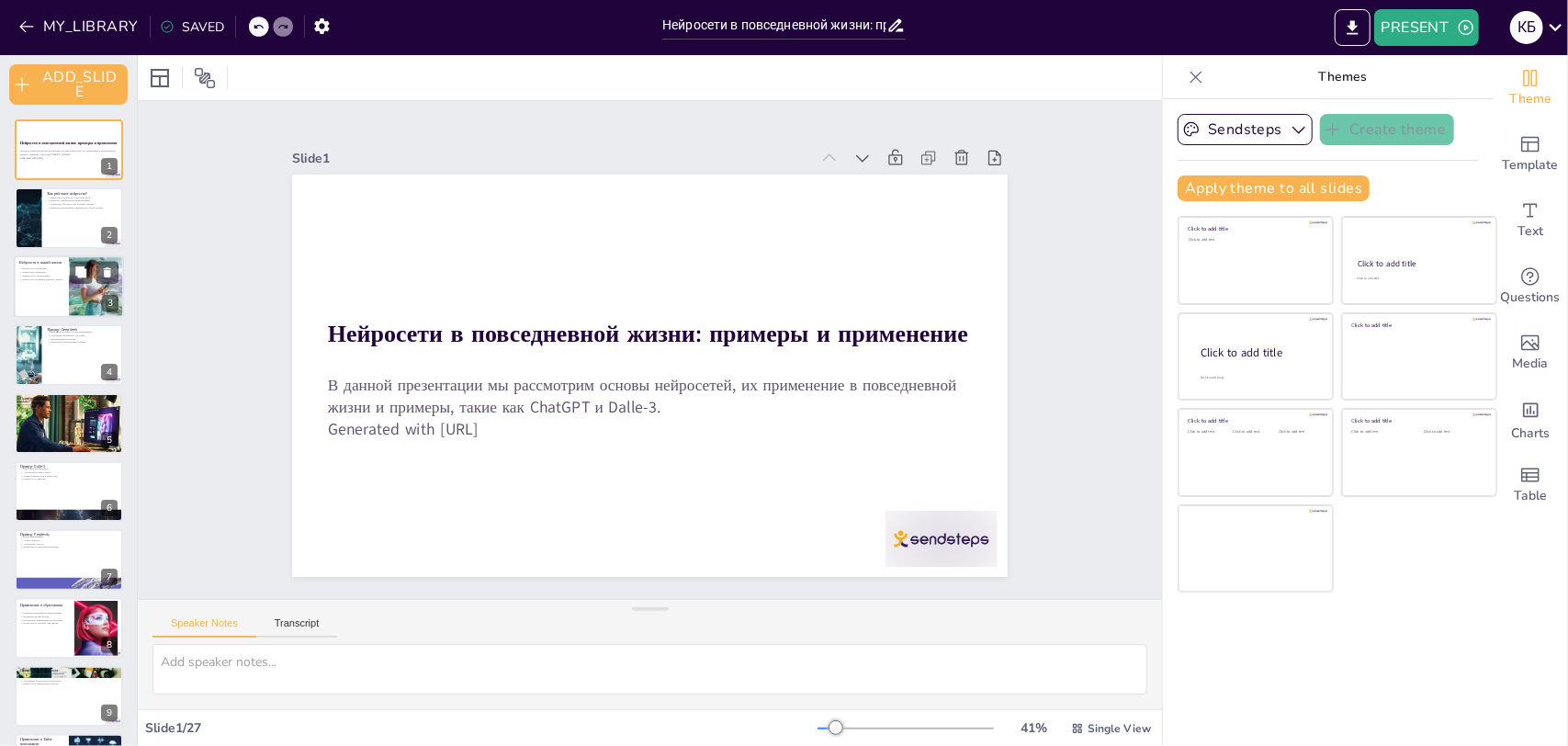
checkbox input "true"
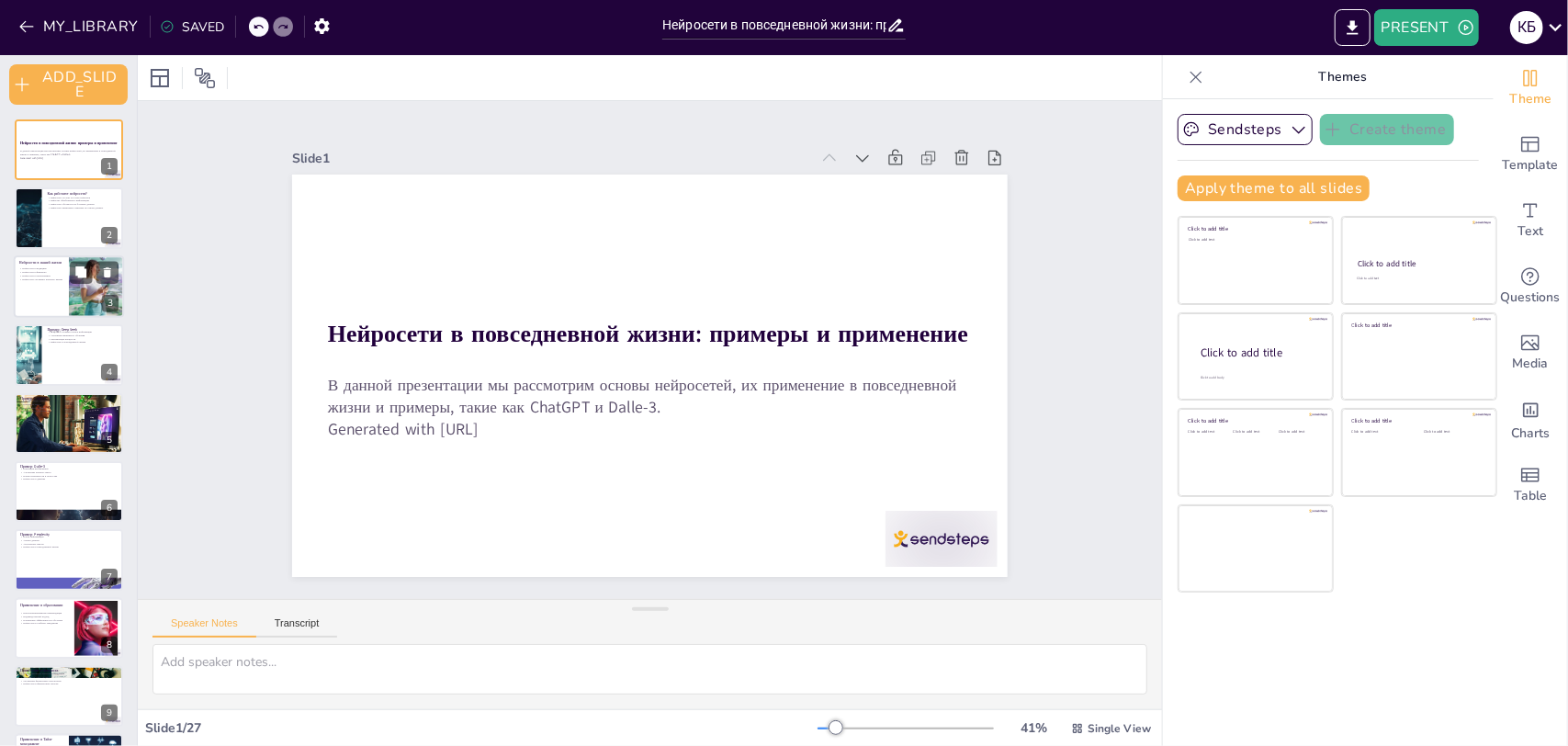
checkbox input "true"
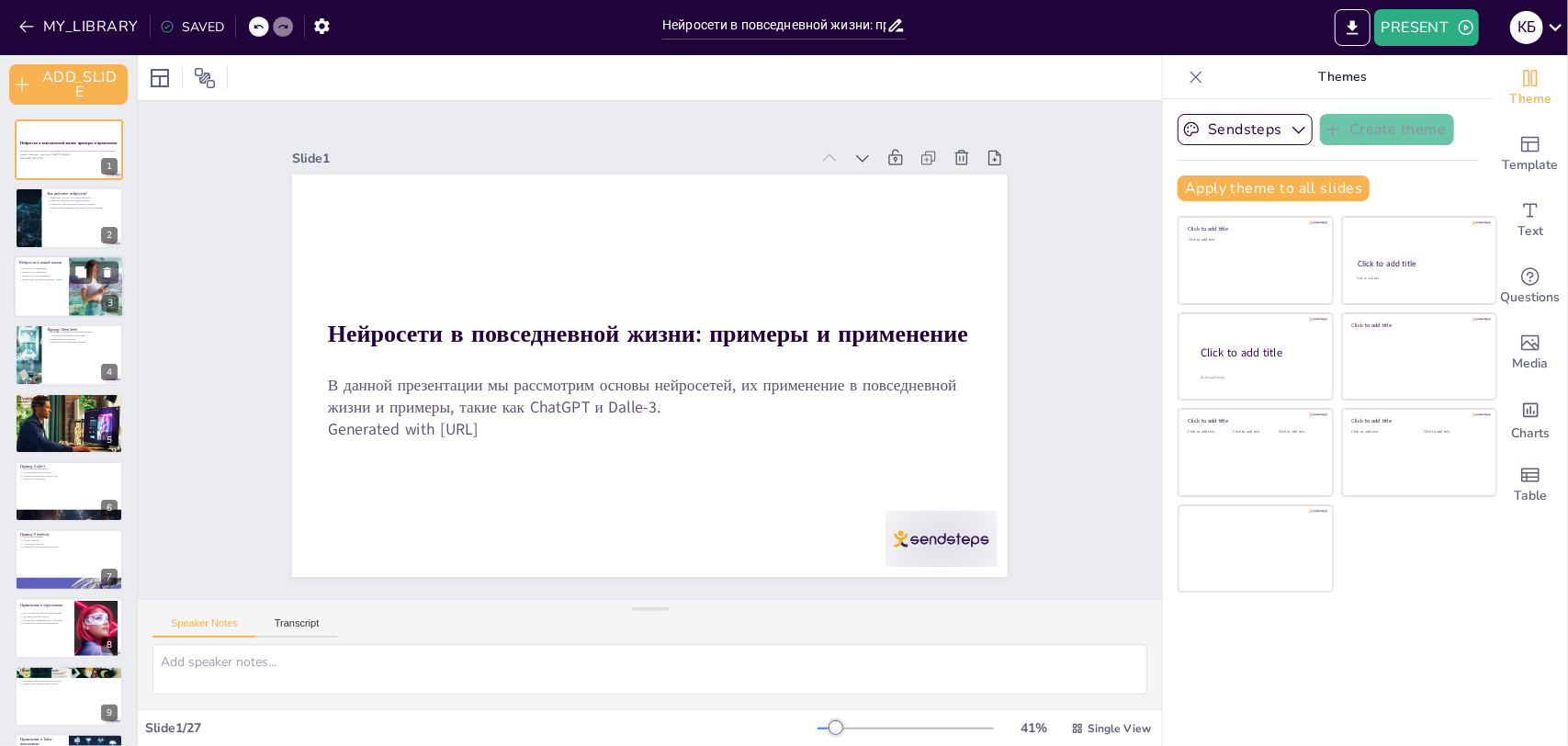
checkbox input "true"
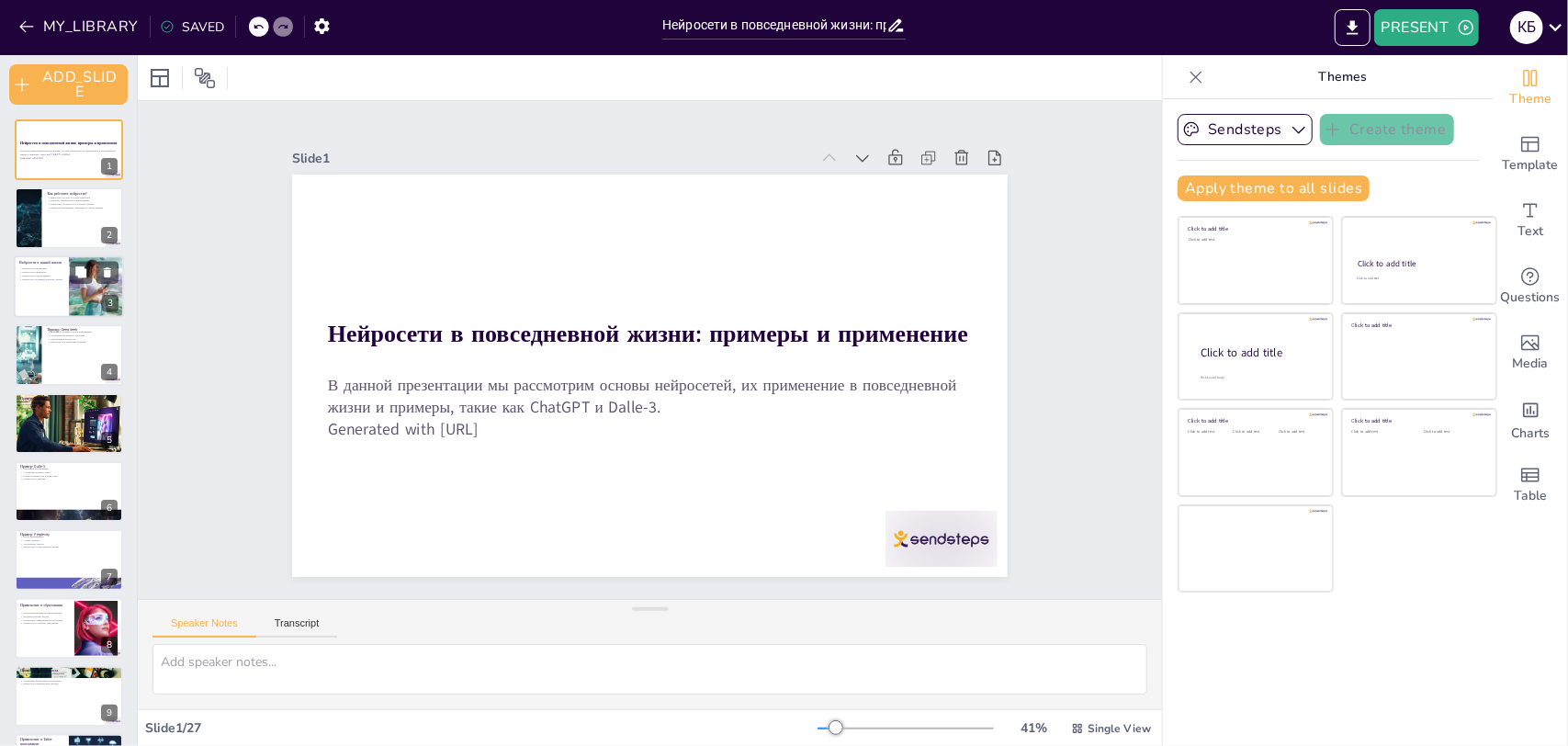
checkbox input "true"
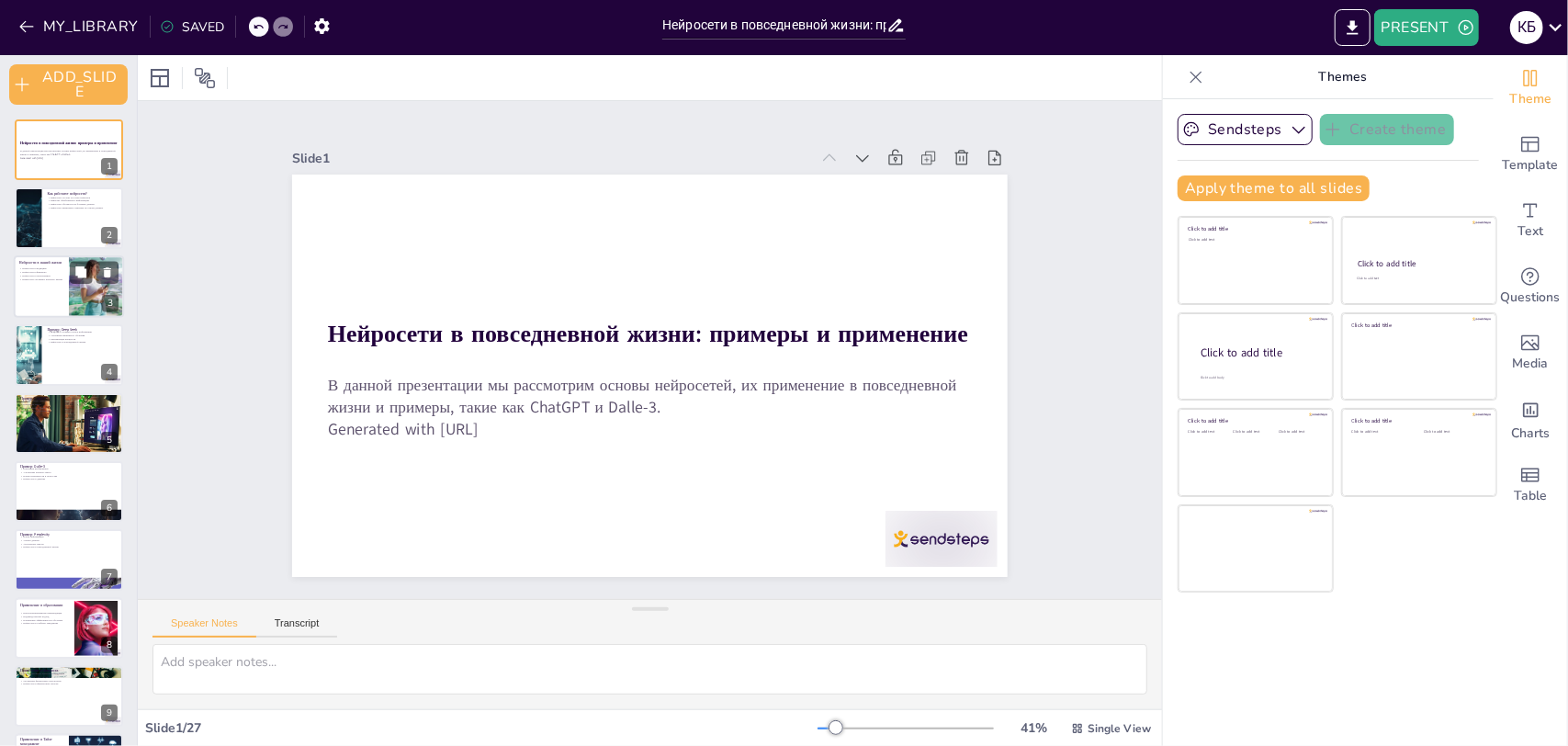
checkbox input "true"
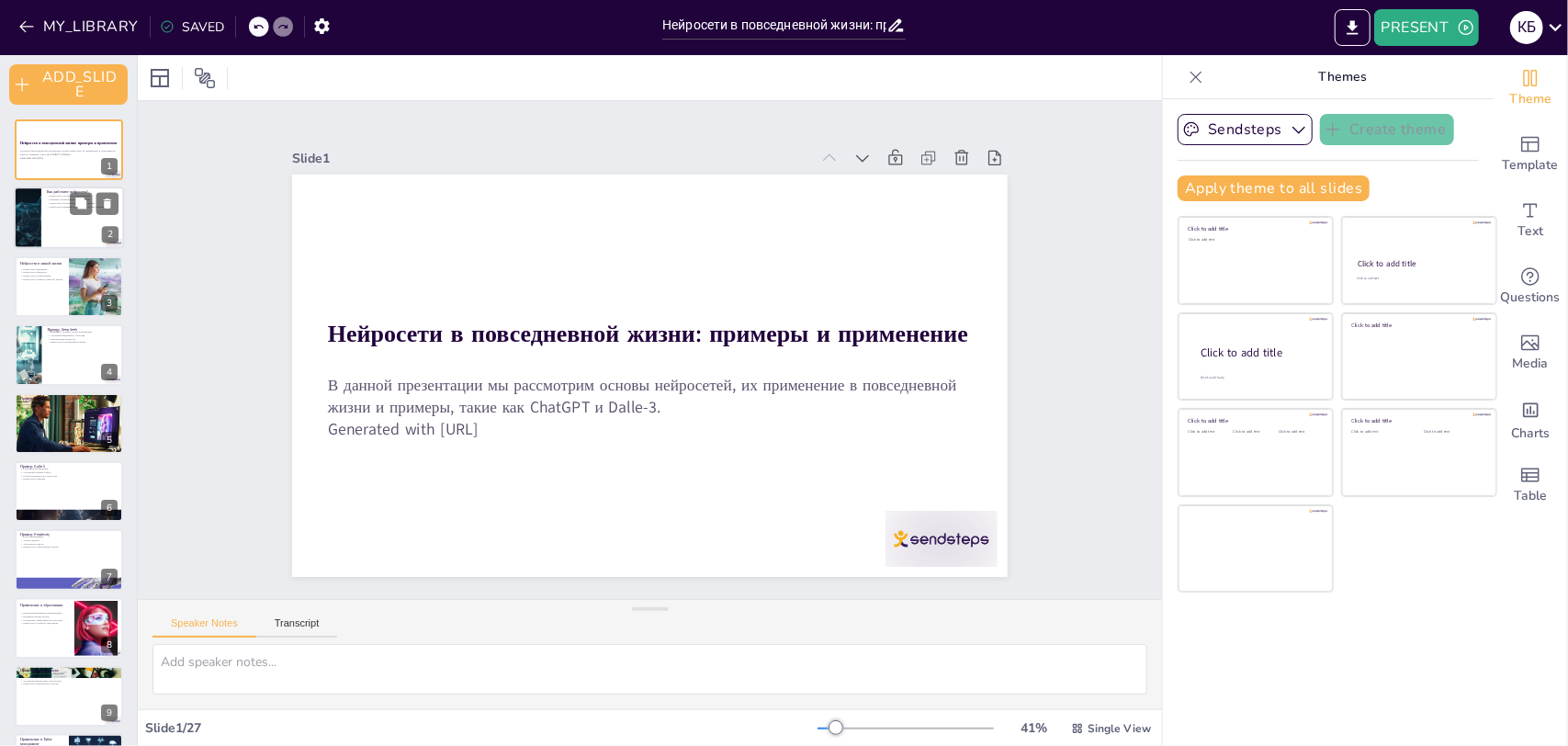
checkbox input "true"
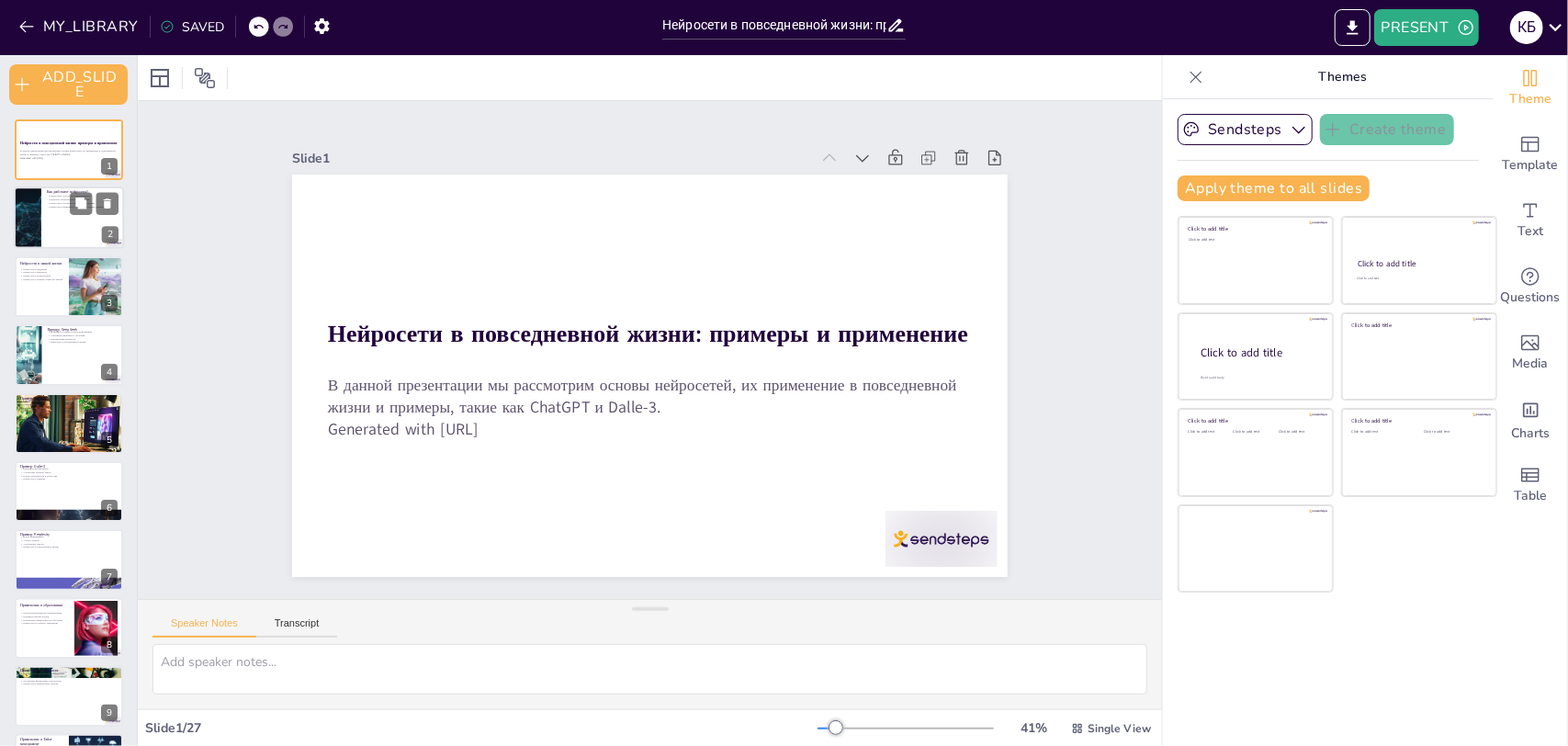
checkbox input "true"
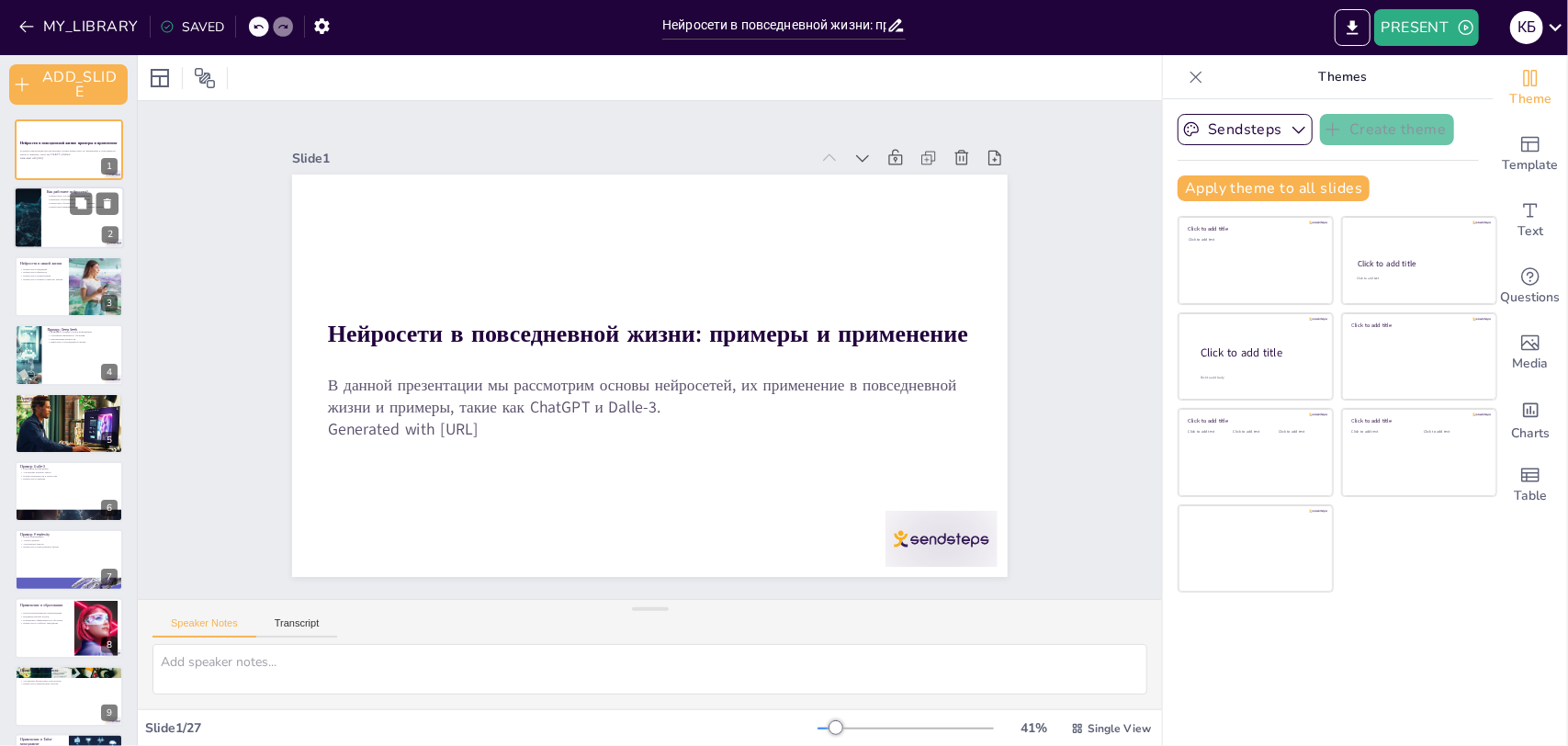
checkbox input "true"
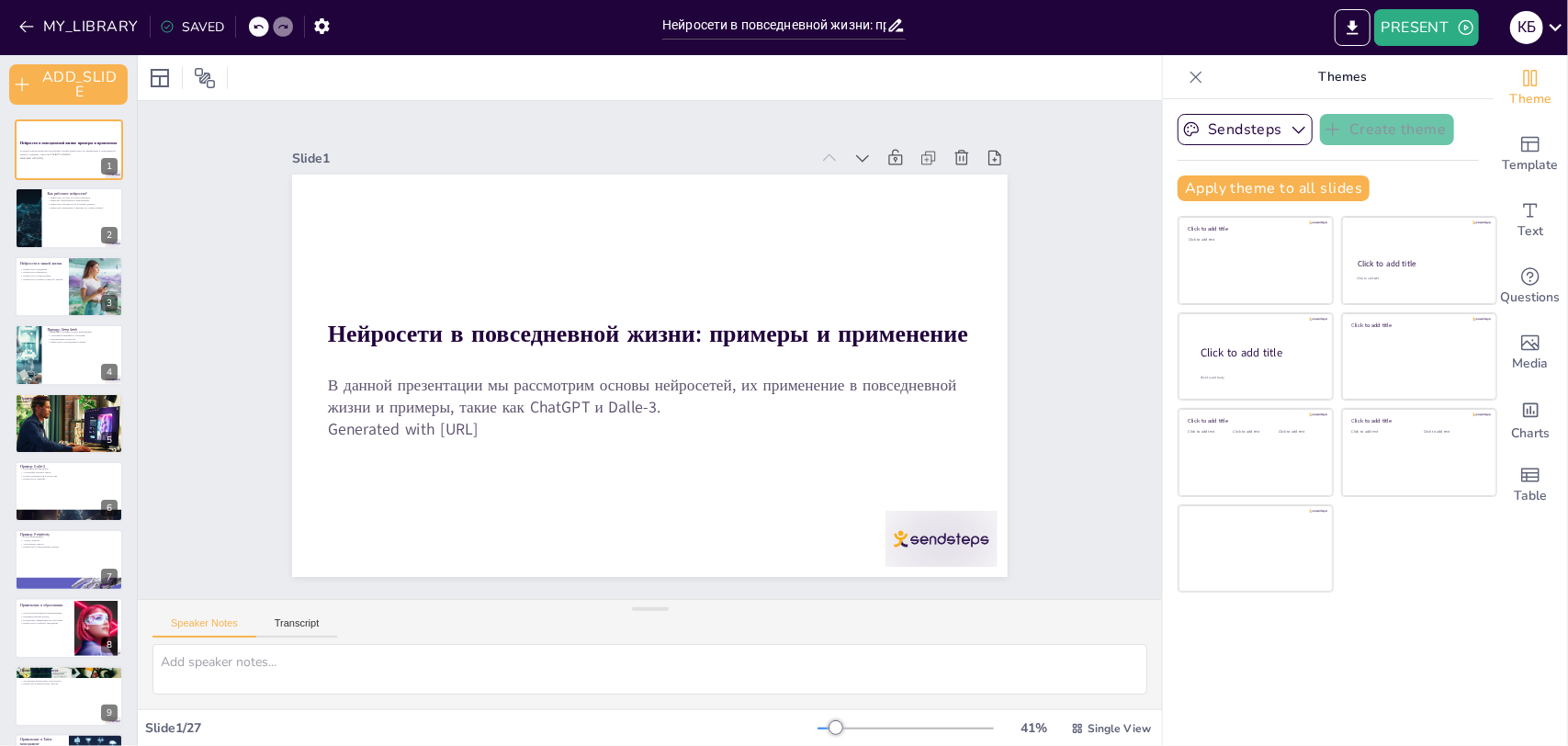
checkbox input "true"
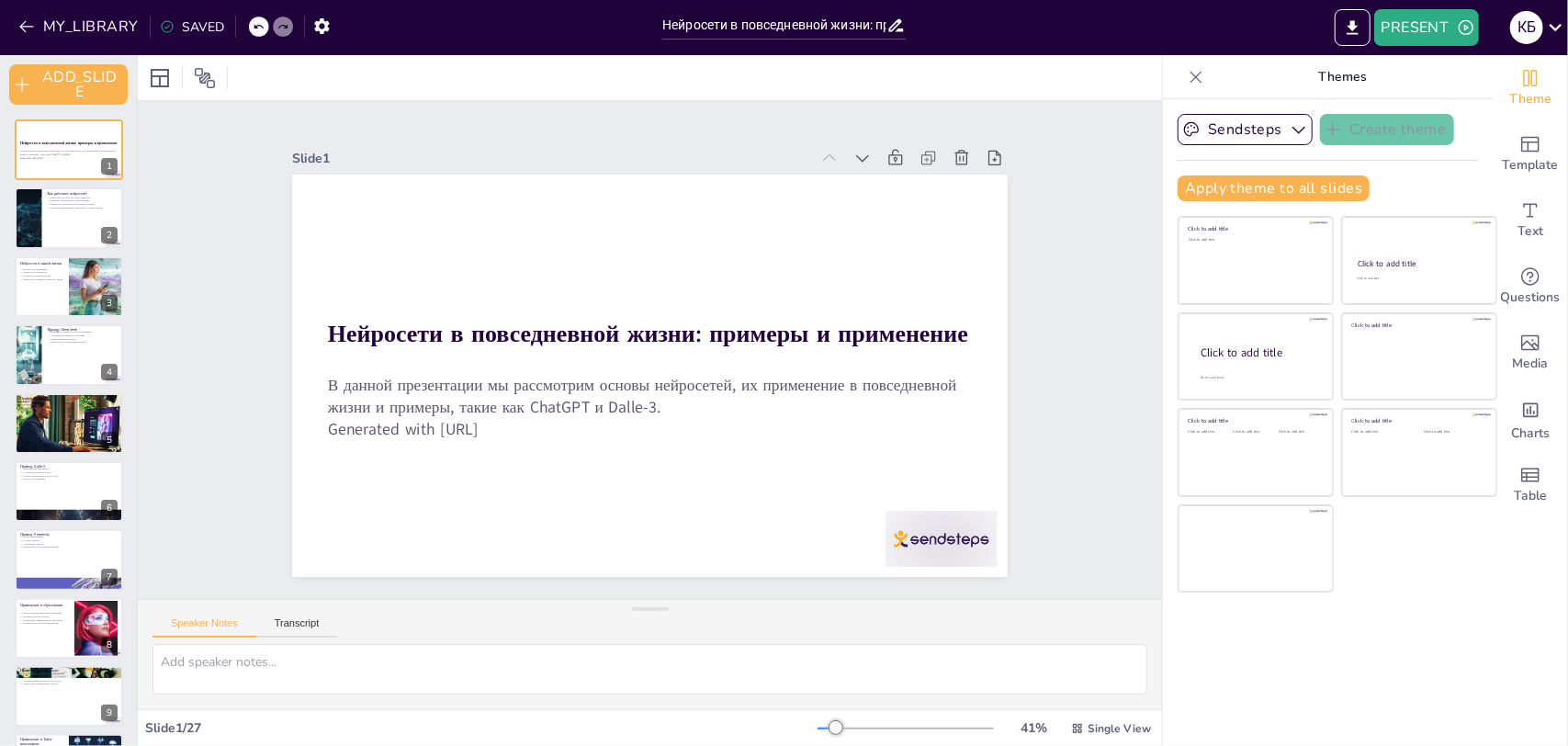
checkbox input "true"
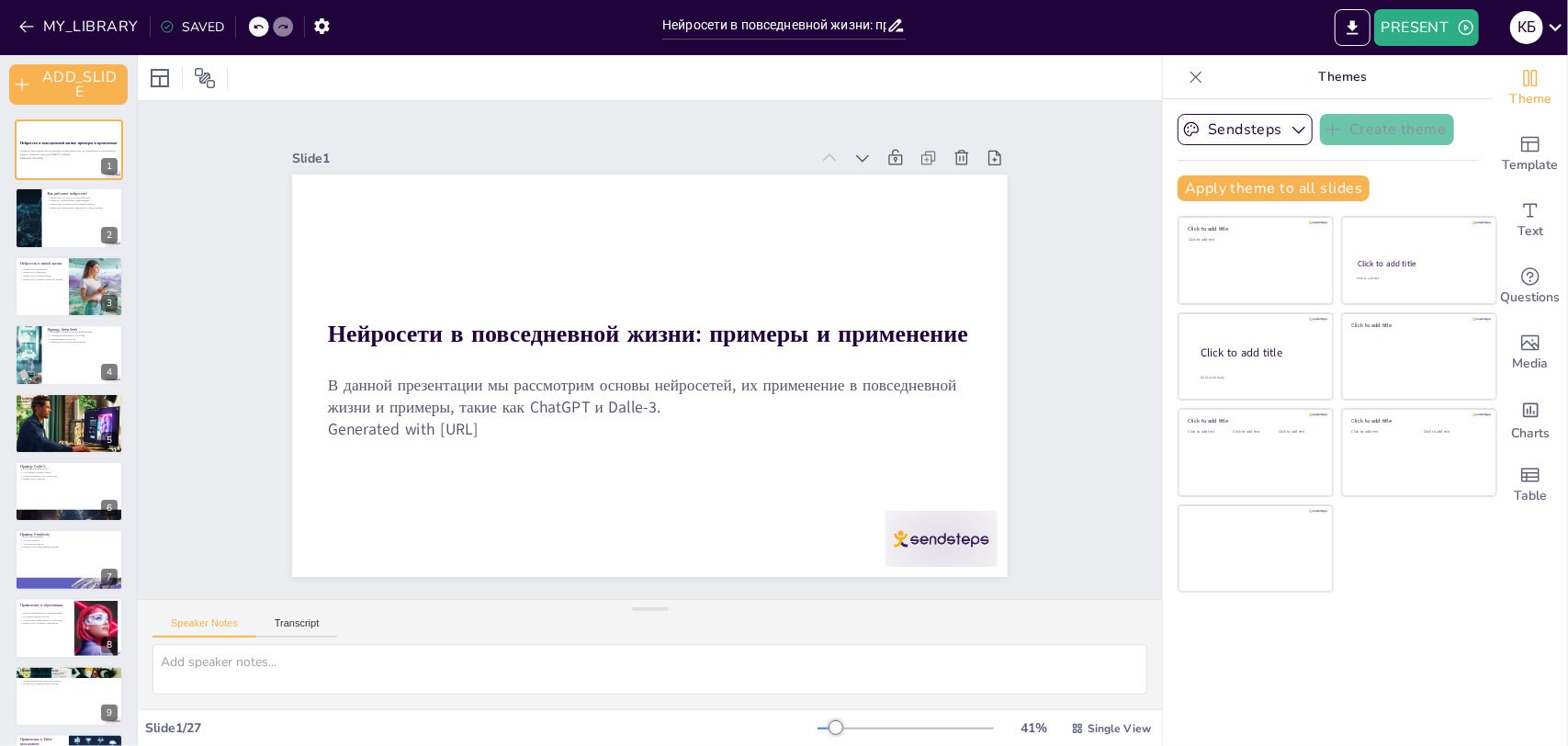
checkbox input "true"
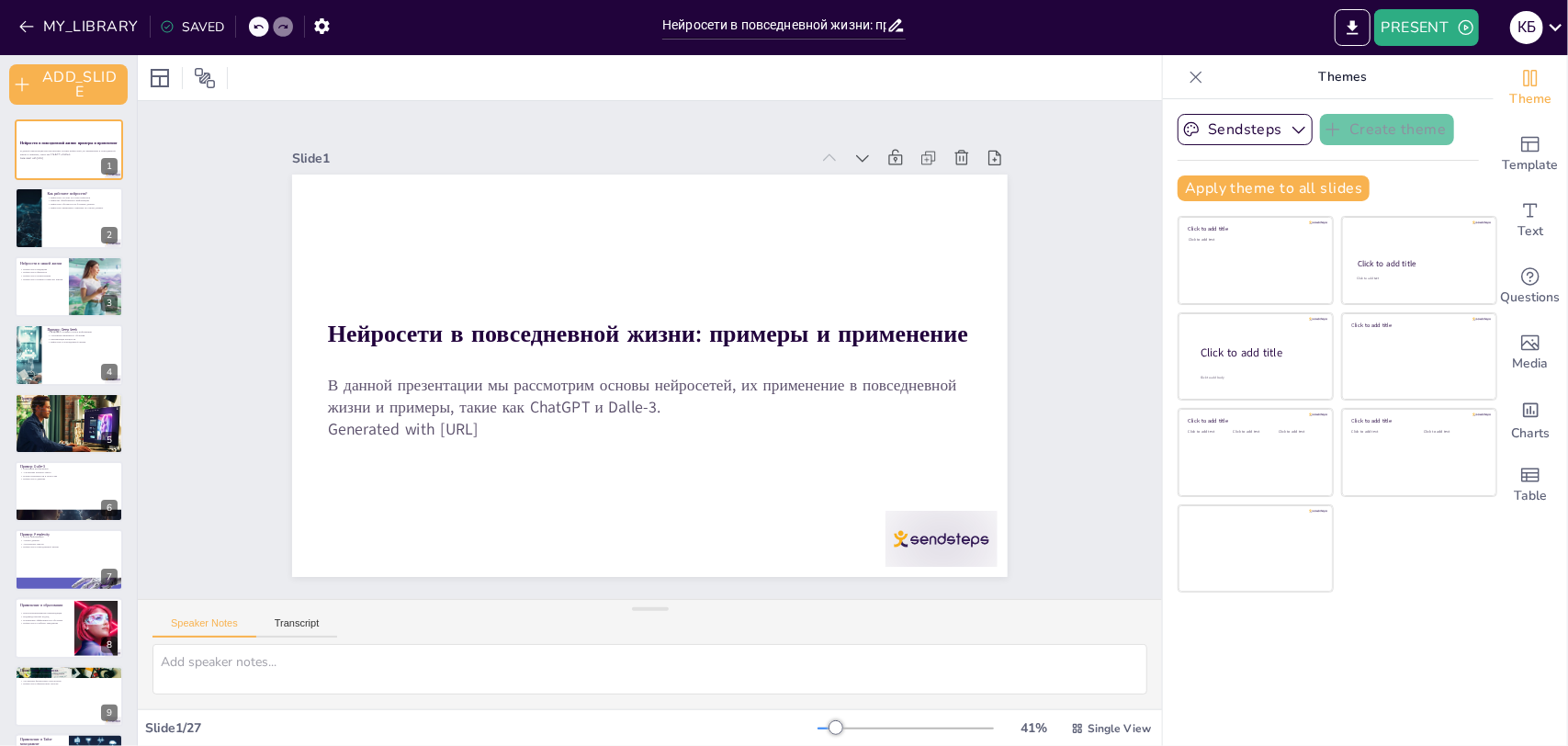
checkbox input "true"
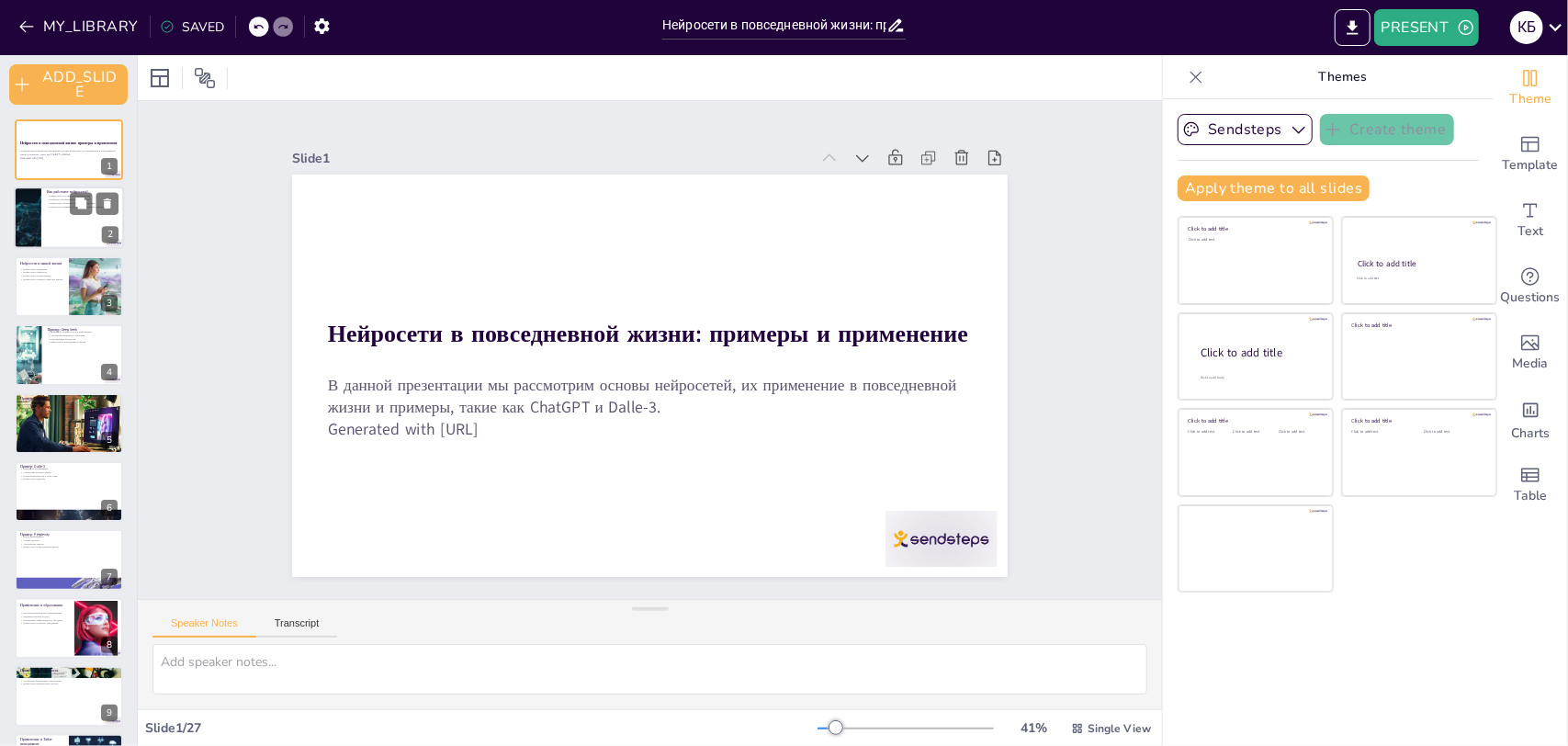
checkbox input "true"
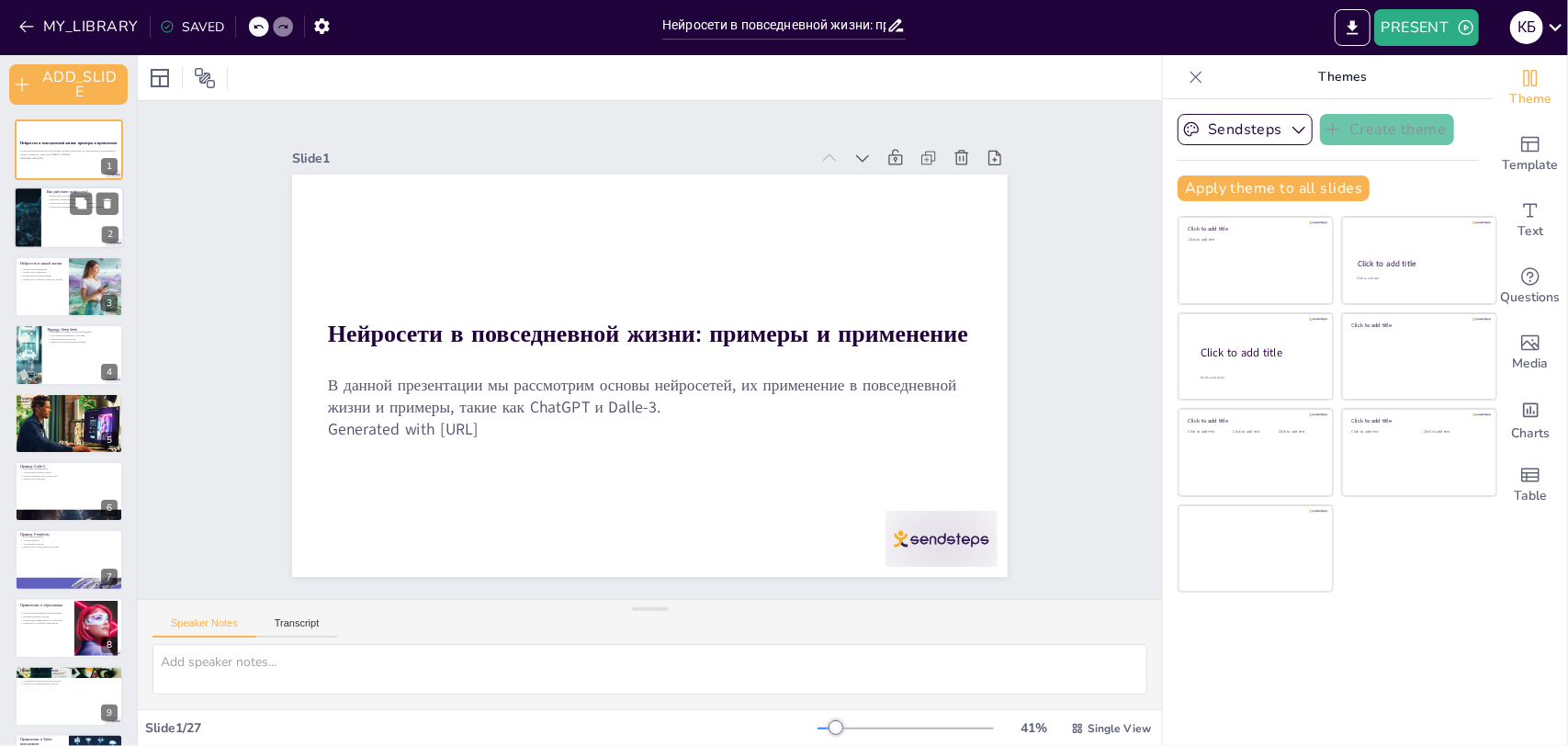
checkbox input "true"
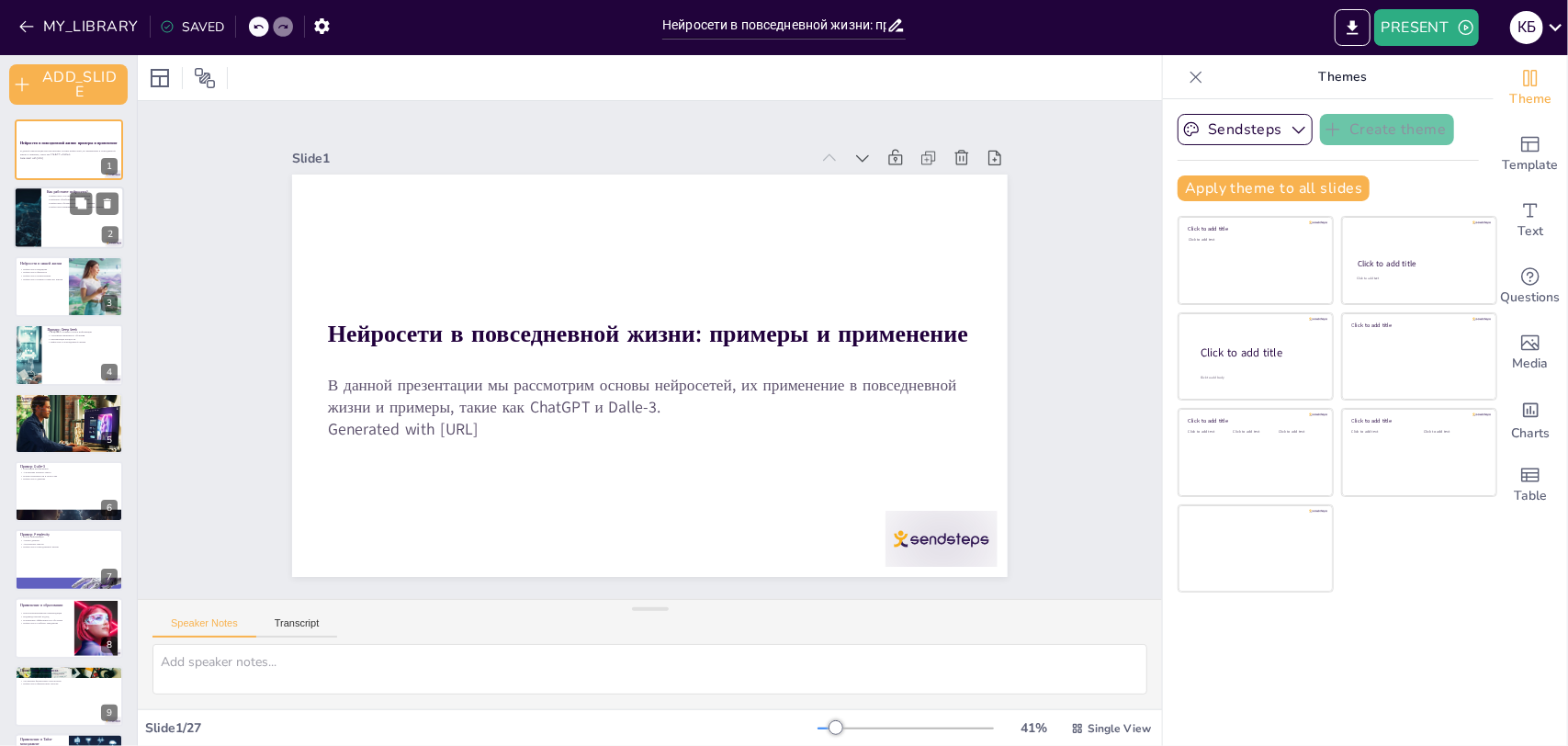
checkbox input "true"
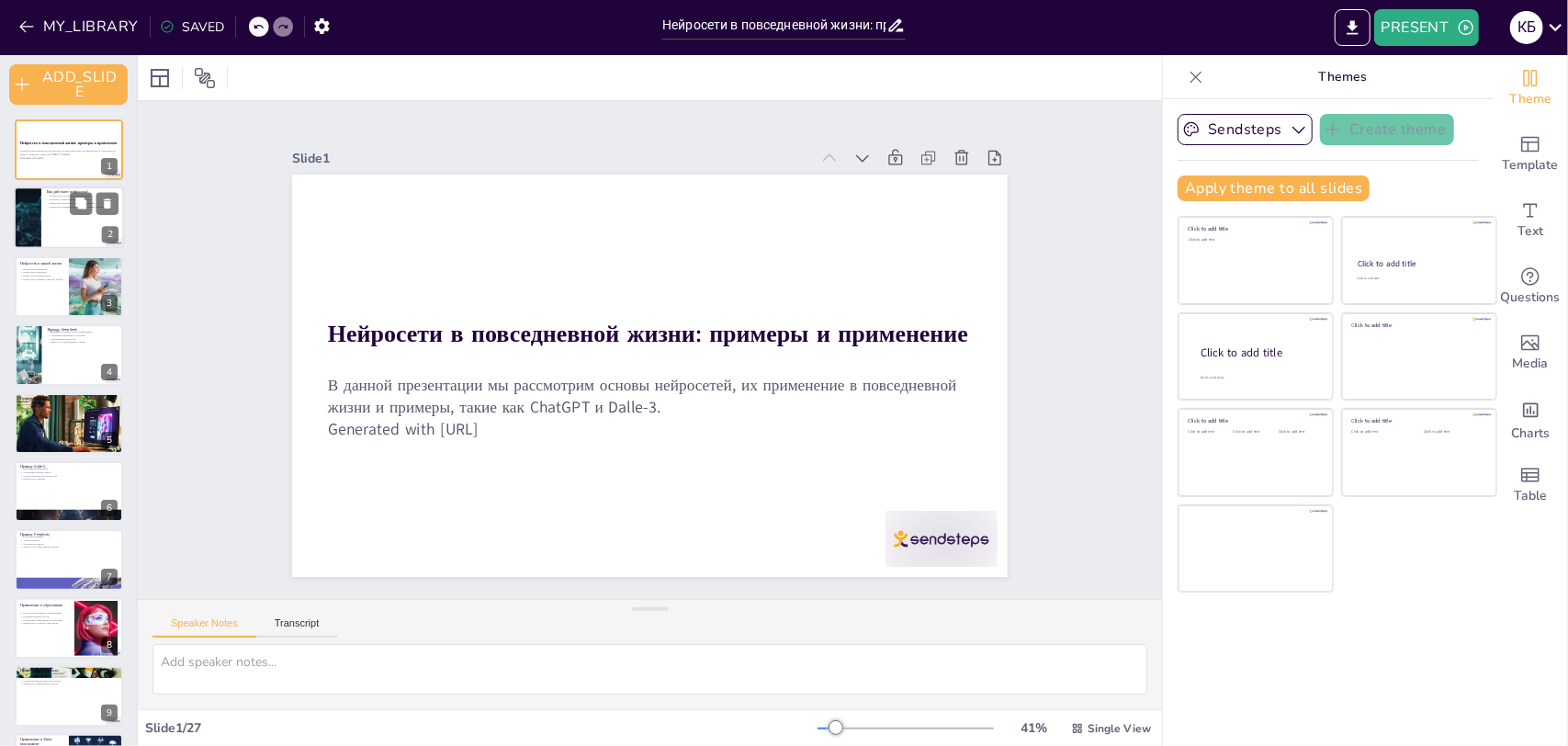
checkbox input "true"
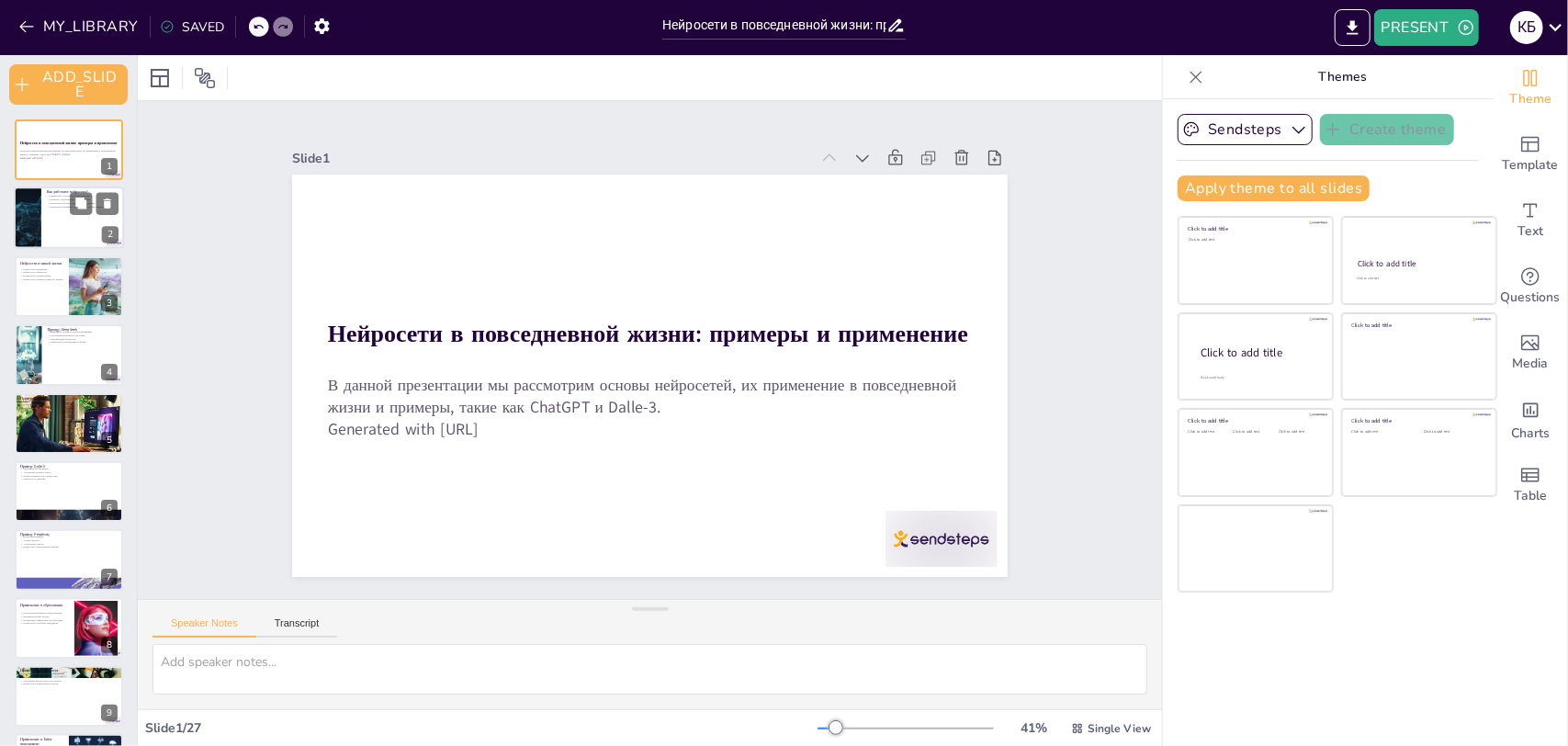
checkbox input "true"
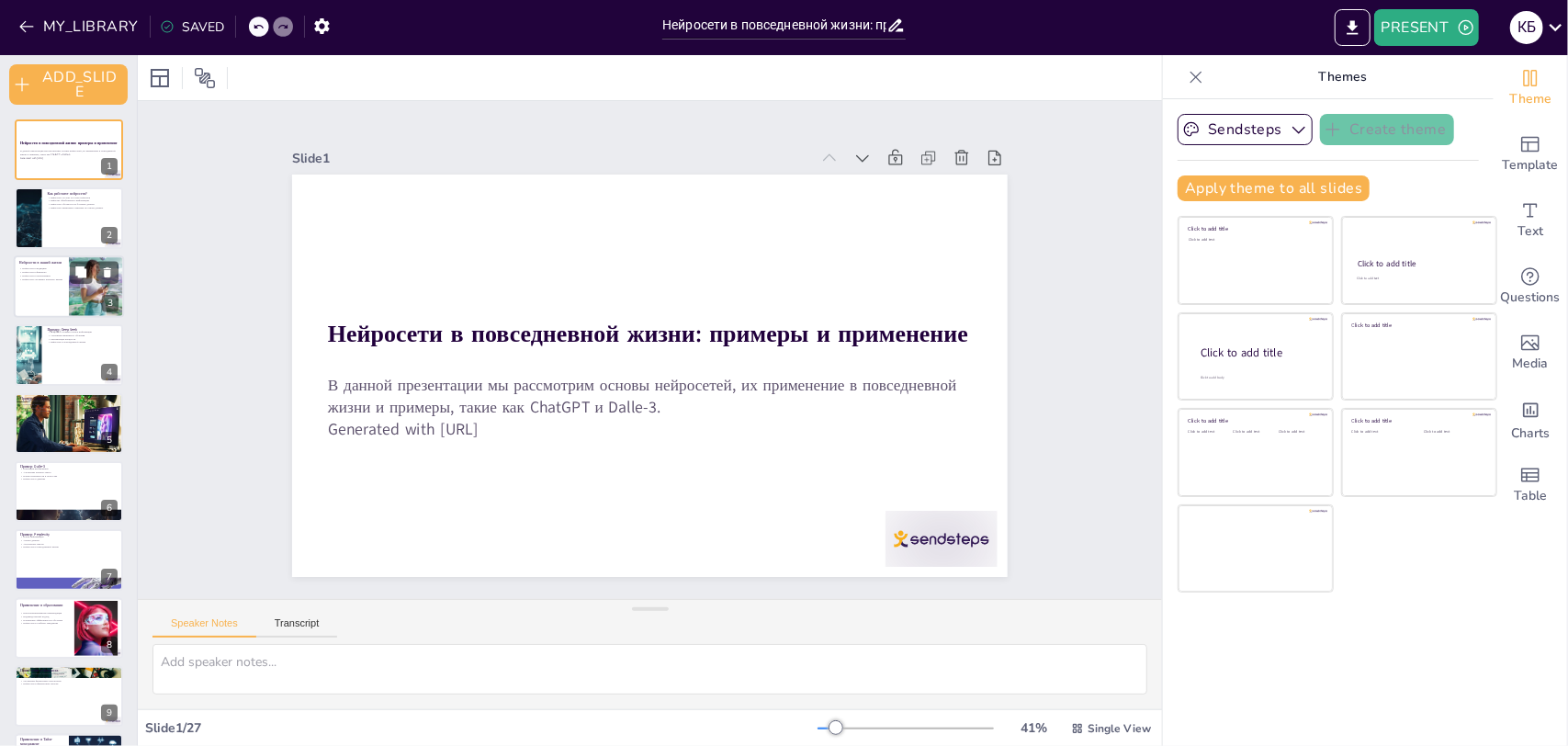
checkbox input "true"
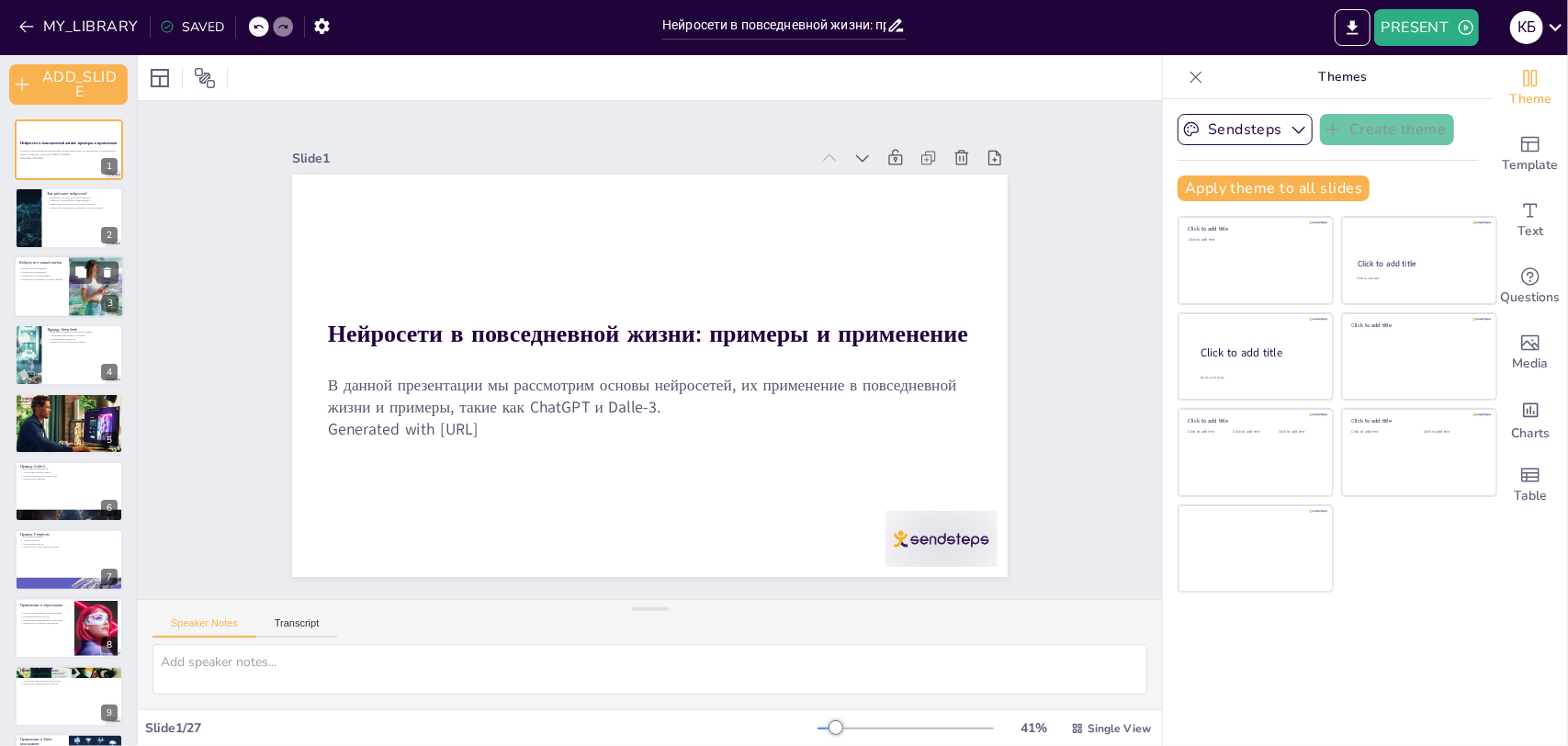
checkbox input "true"
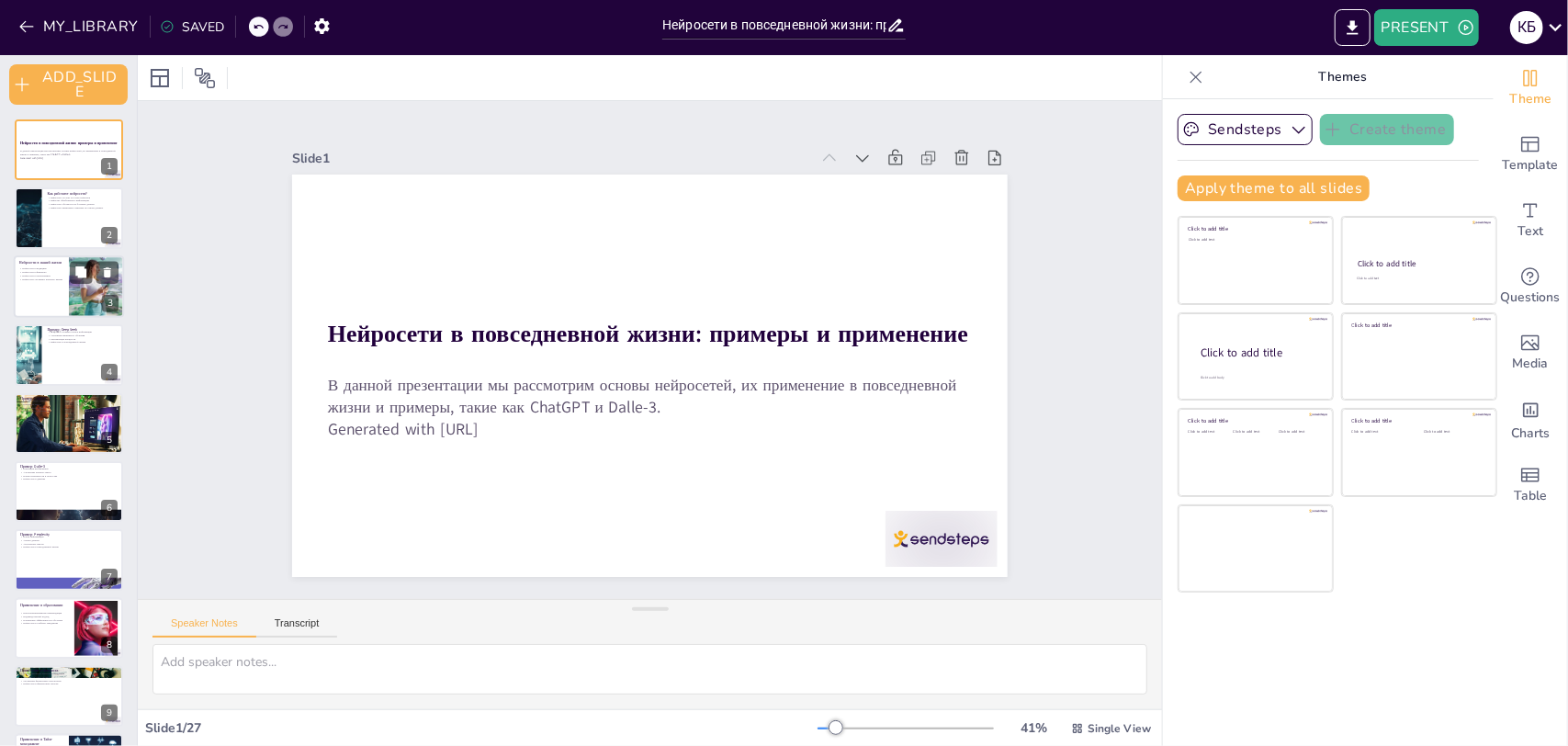
checkbox input "true"
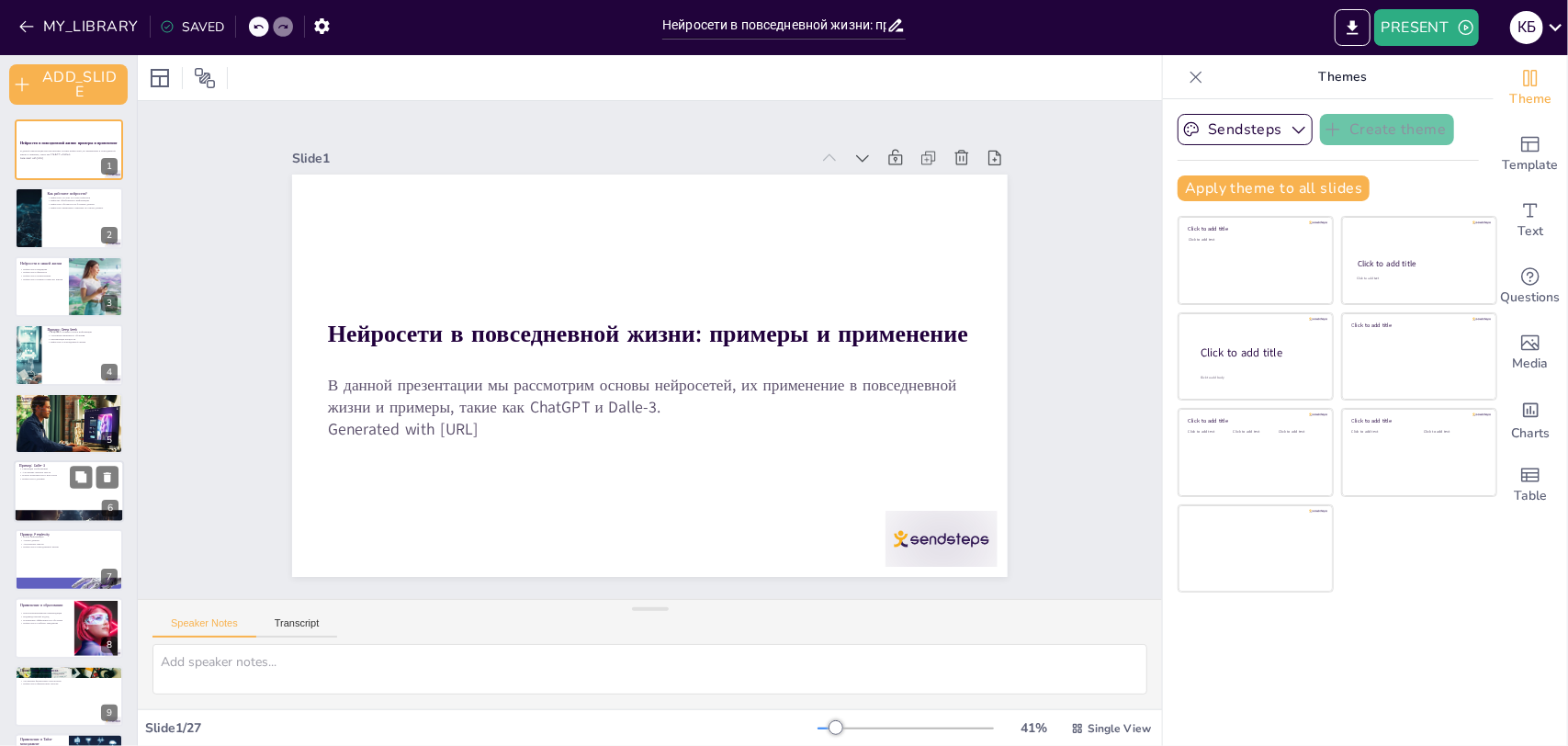
checkbox input "true"
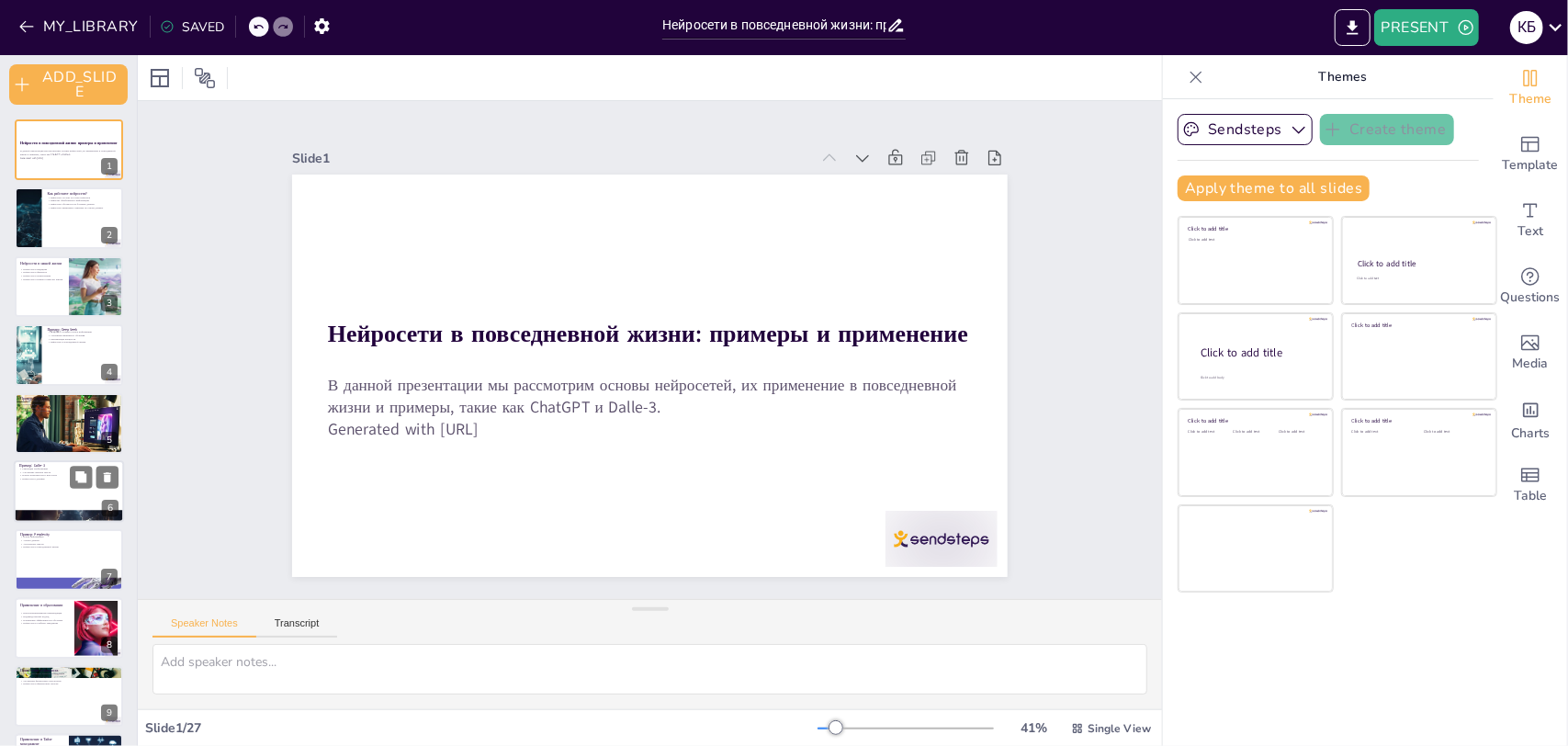
checkbox input "true"
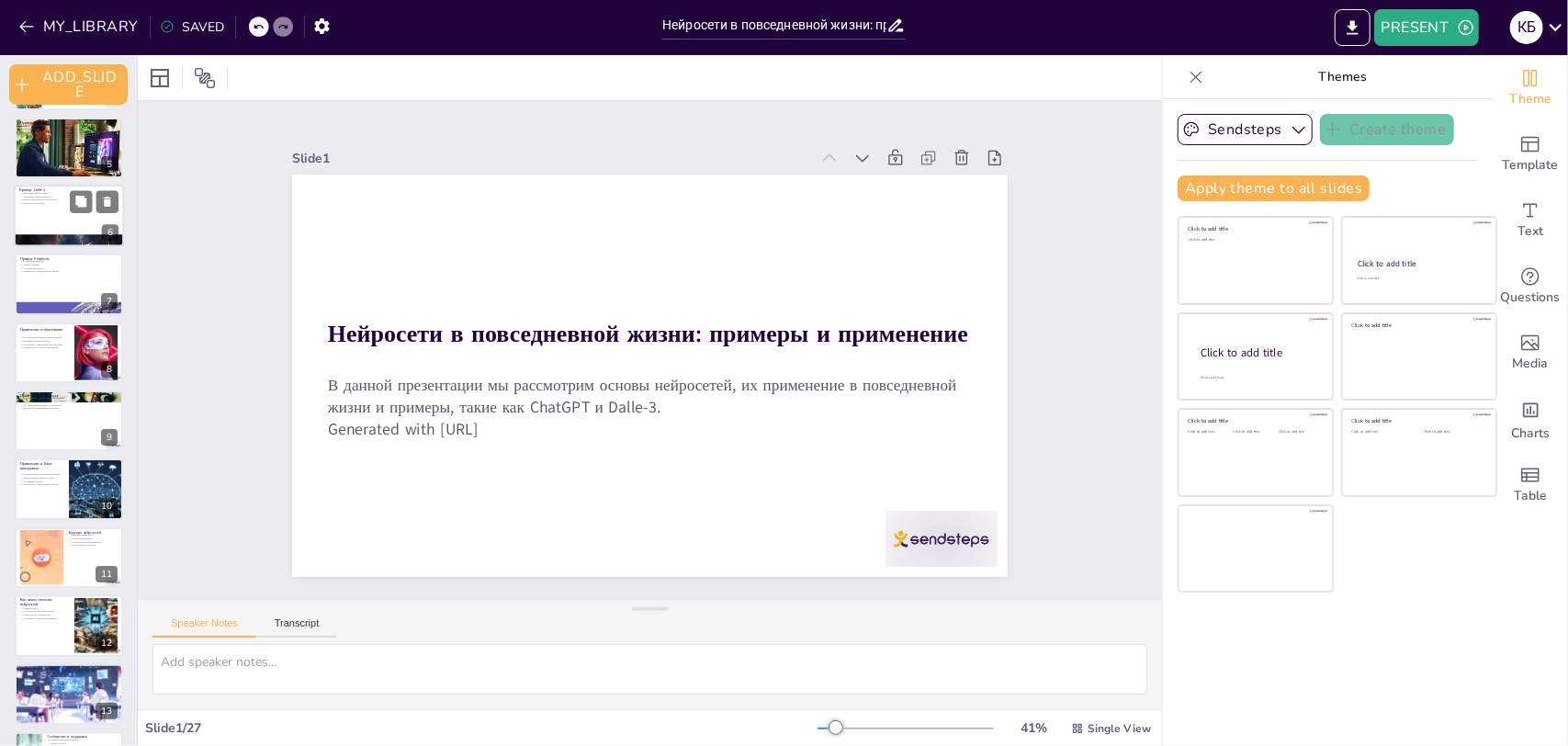
scroll to position [367, 0]
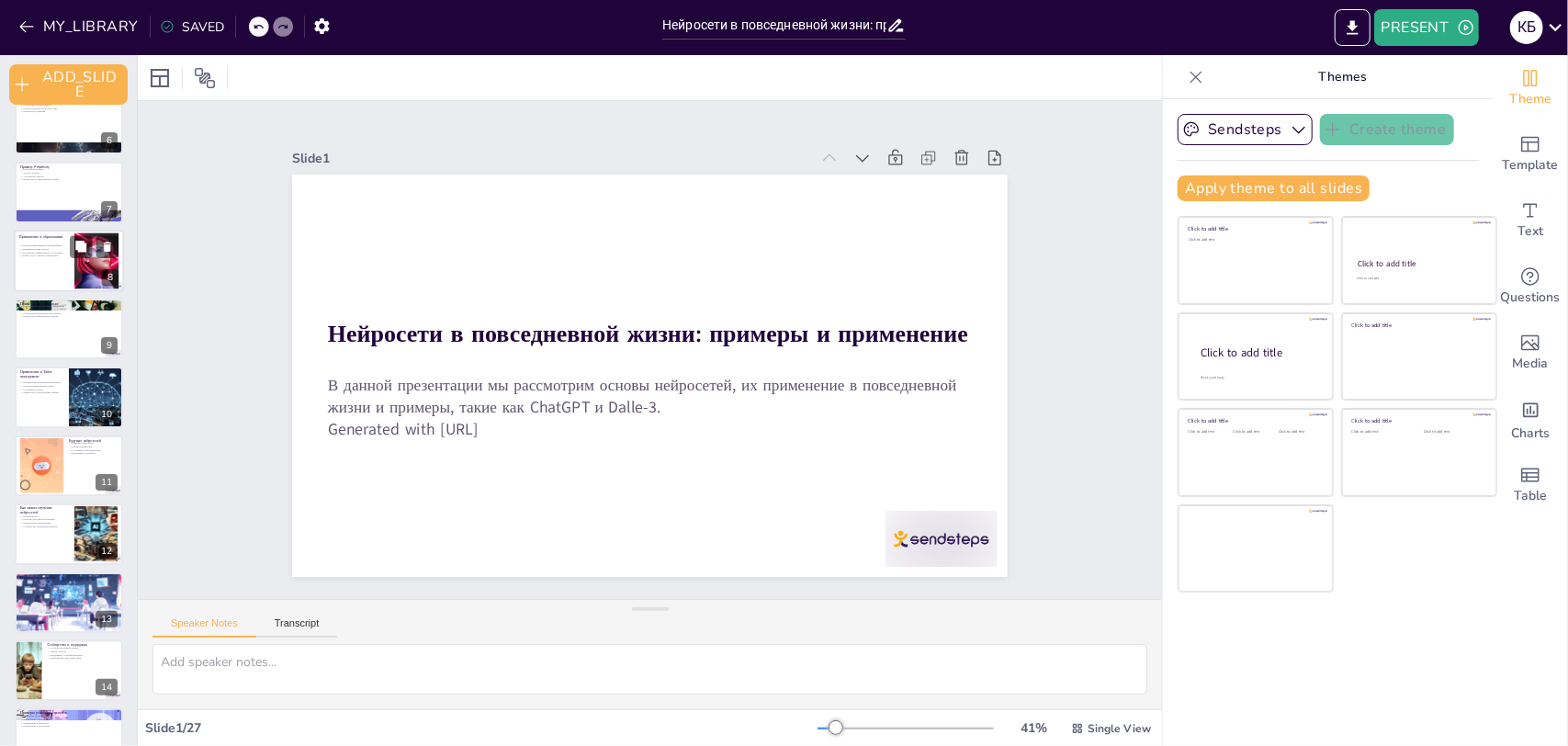
click at [59, 287] on div at bounding box center [69, 261] width 110 height 63
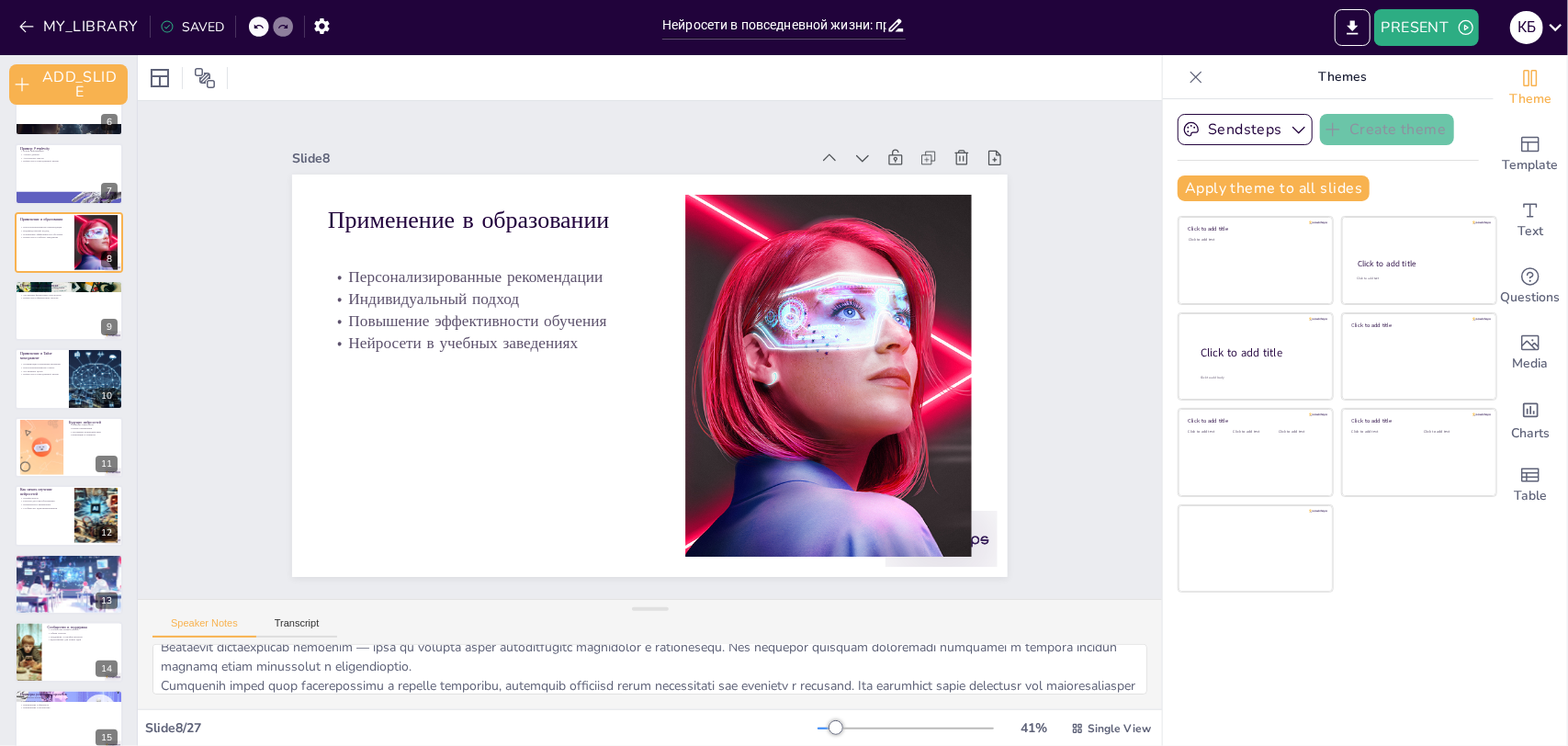
scroll to position [120, 0]
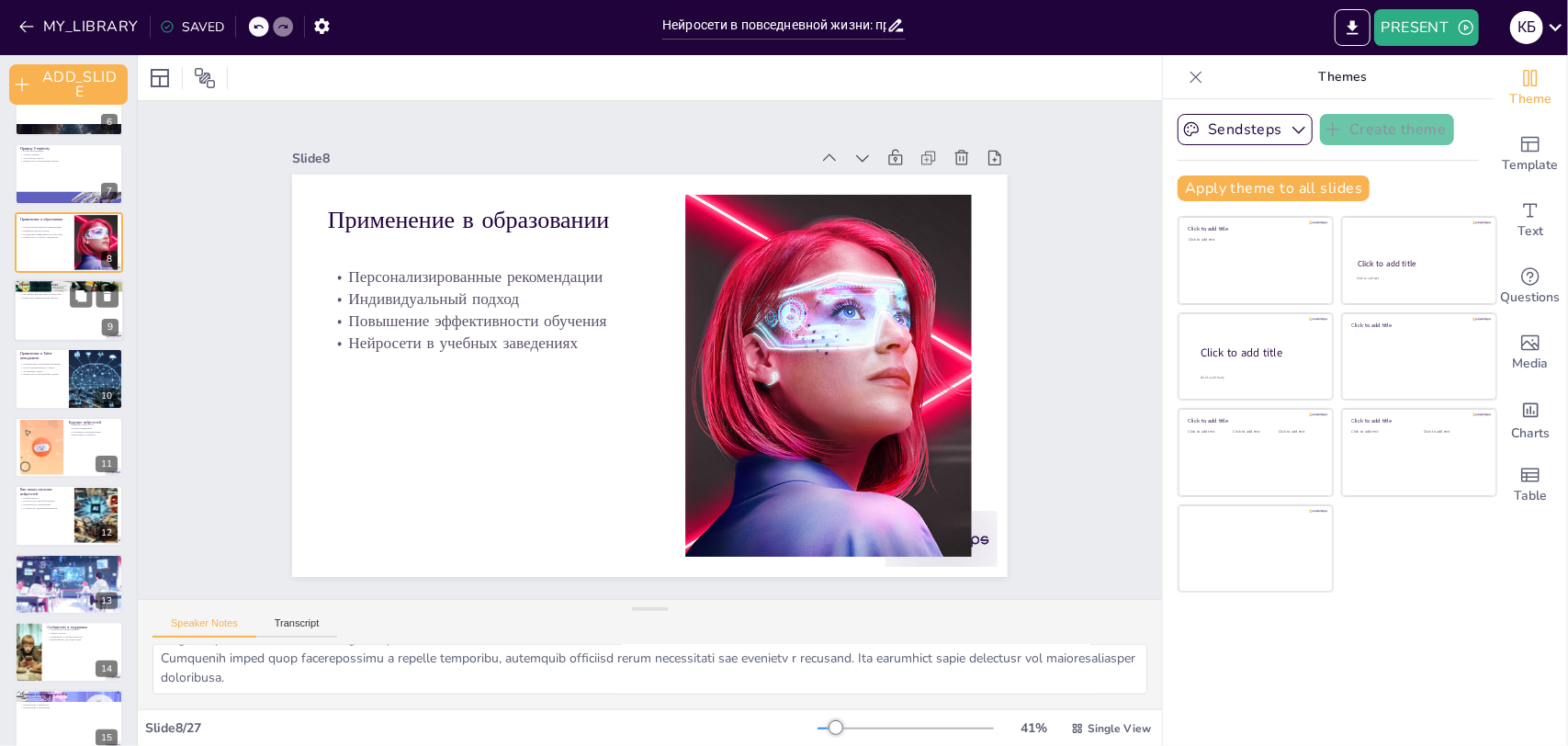
click at [37, 330] on div at bounding box center [69, 311] width 110 height 63
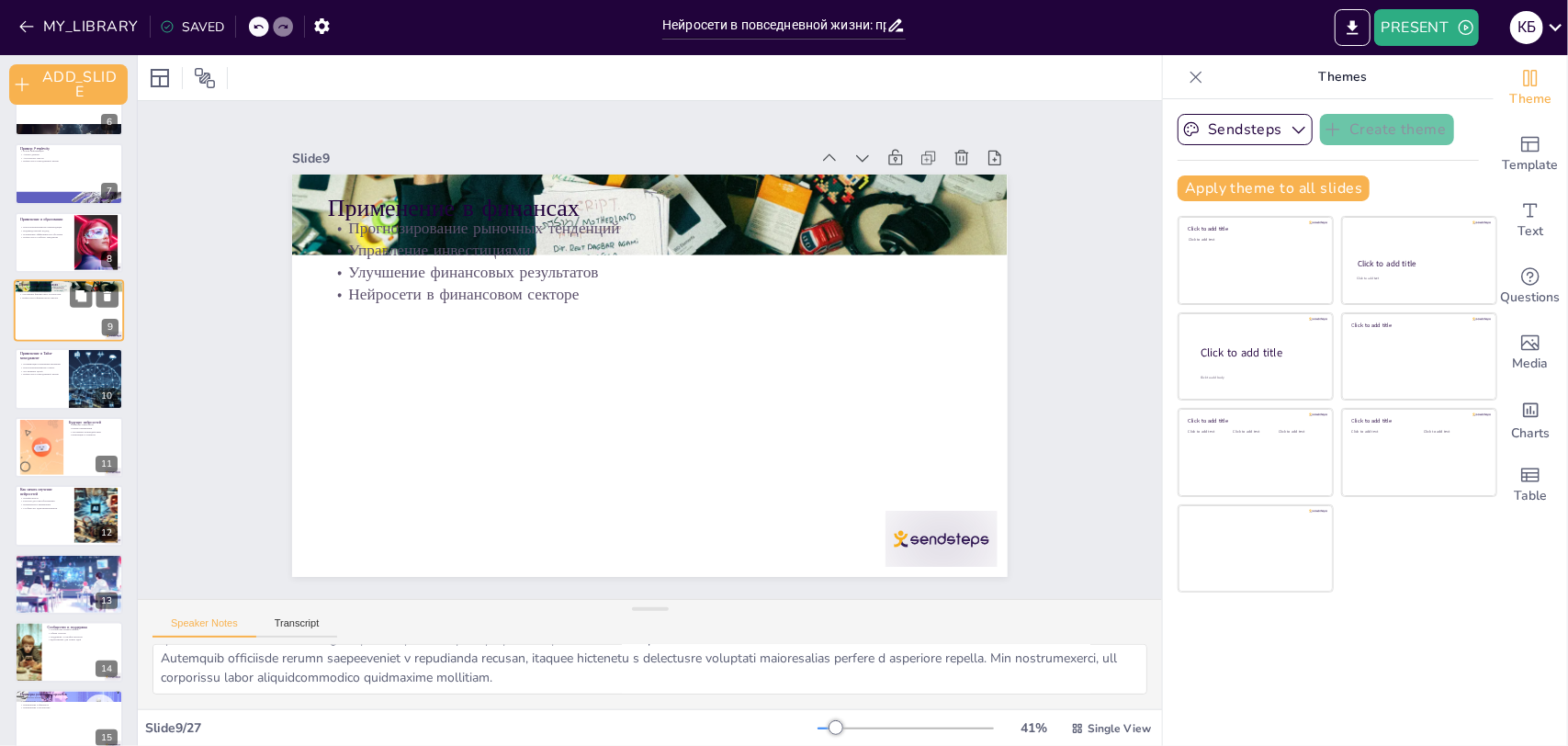
scroll to position [271, 0]
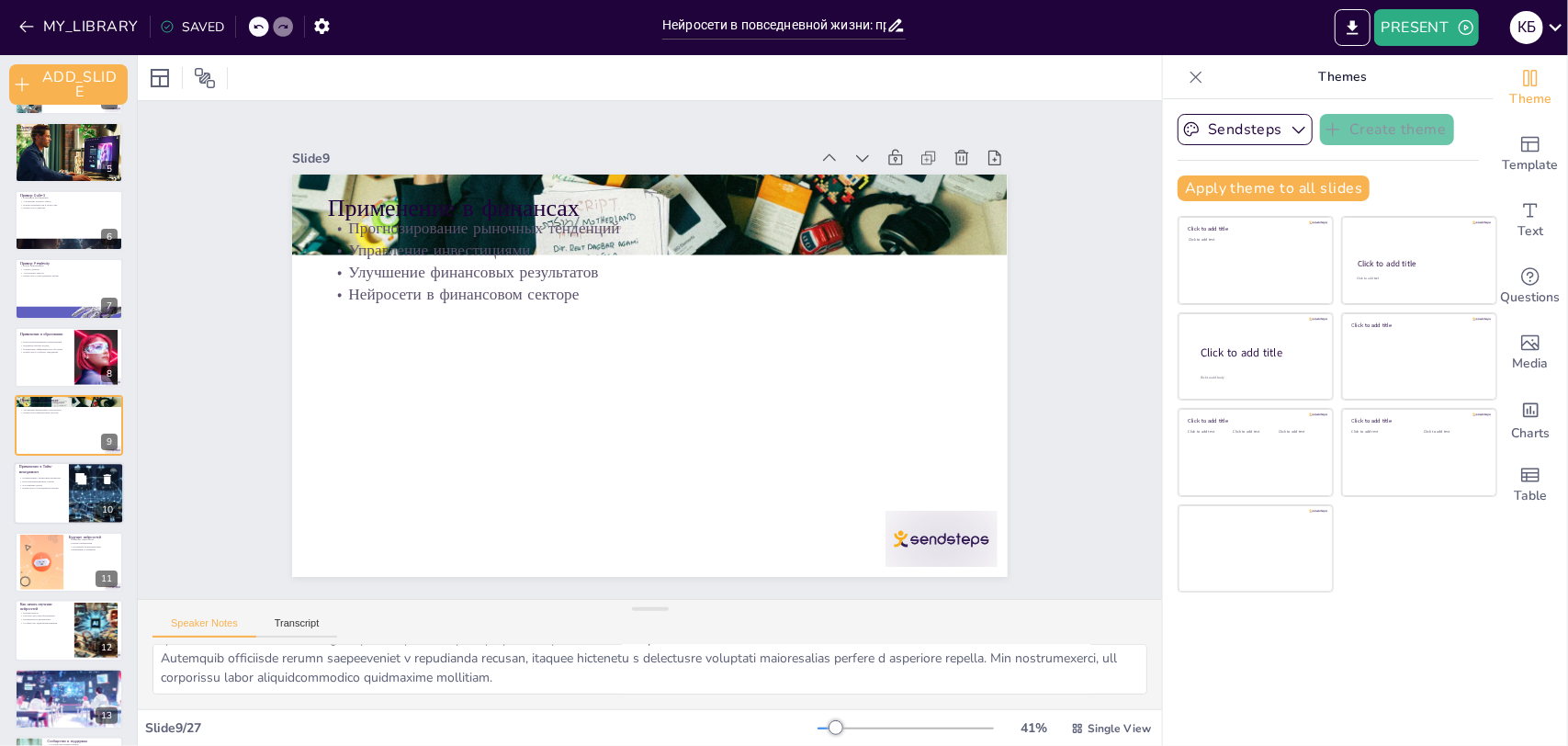
click at [51, 480] on p "Персонализированные советы" at bounding box center [41, 482] width 44 height 4
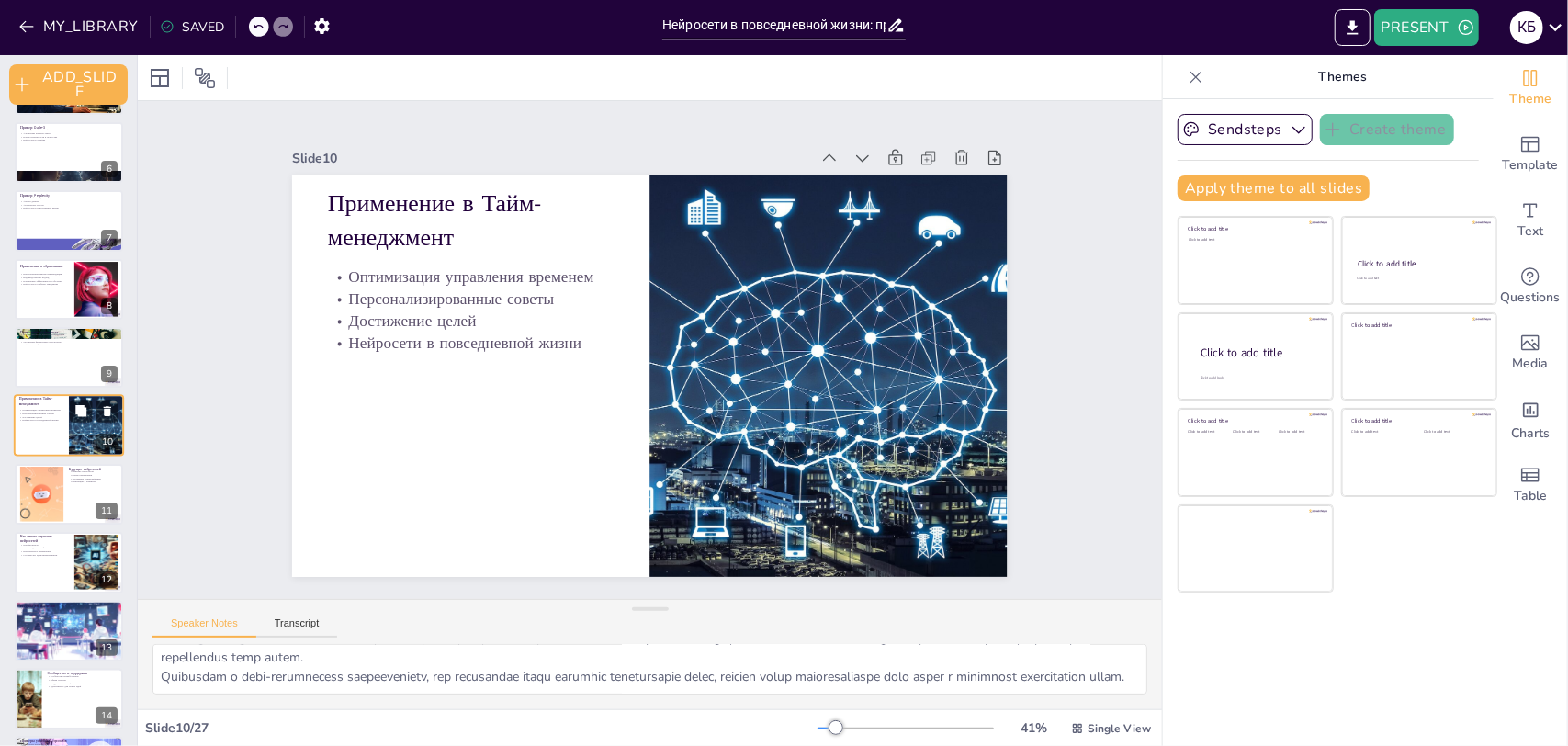
scroll to position [523, 0]
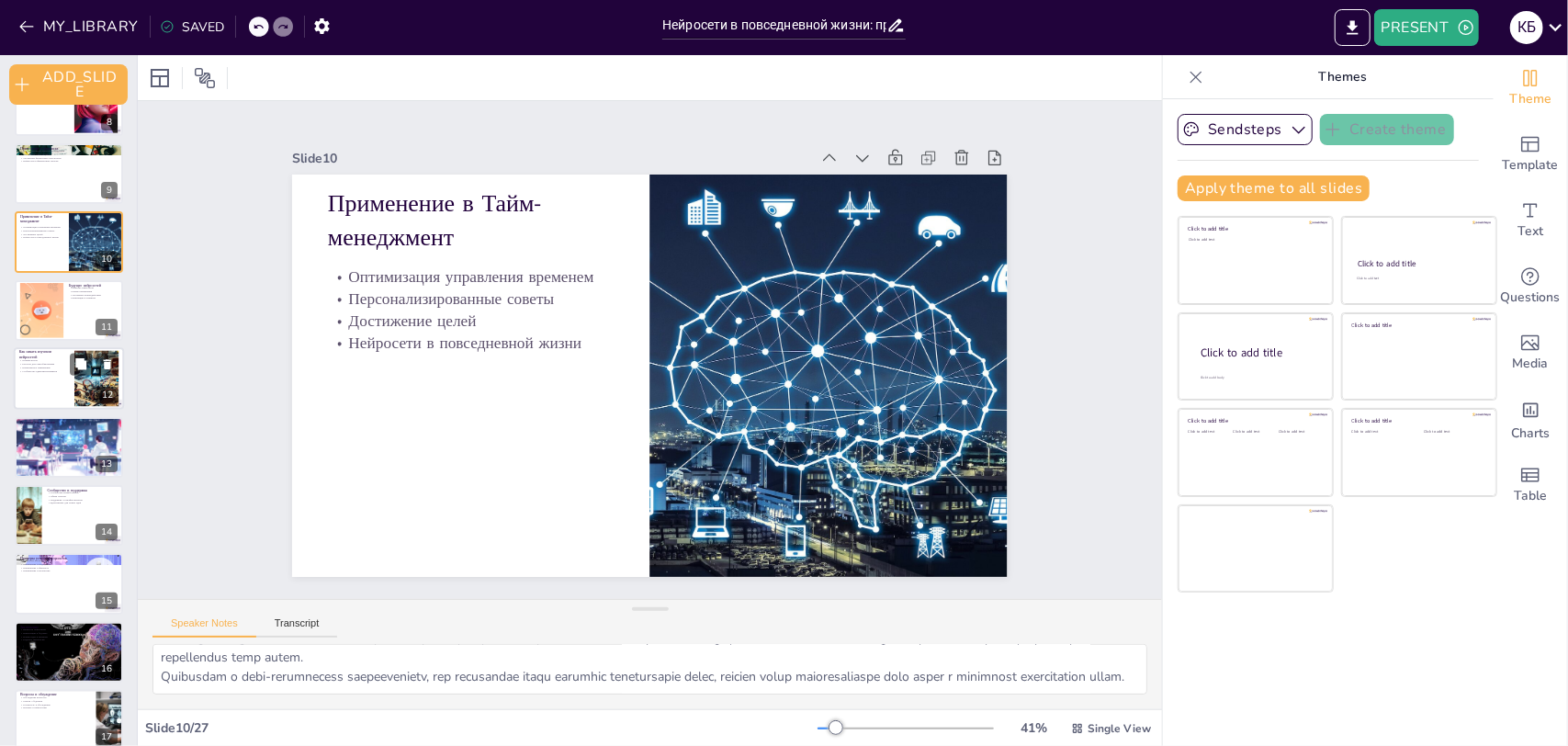
click at [44, 388] on div at bounding box center [69, 379] width 110 height 63
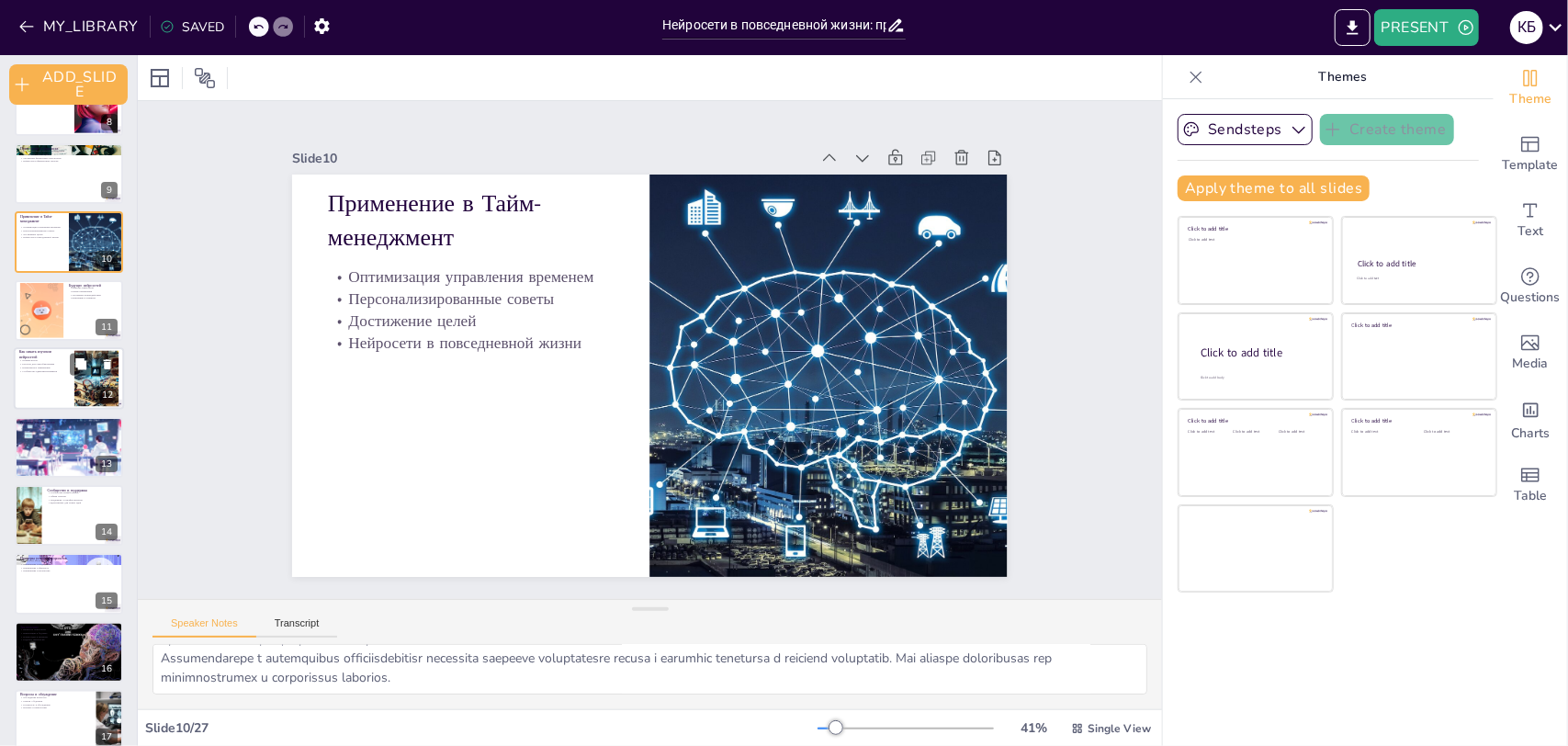
scroll to position [476, 0]
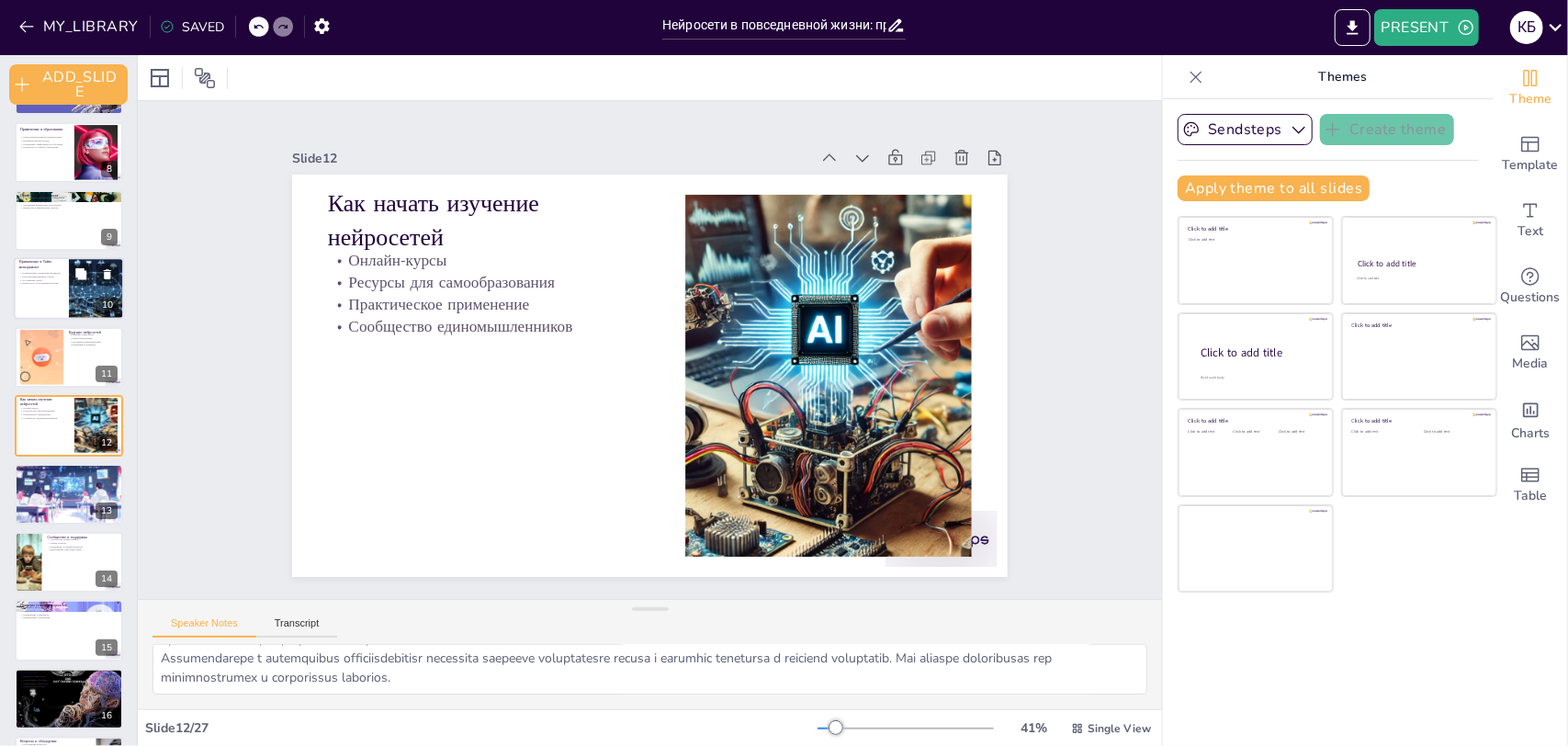
click at [40, 268] on p "Применение в Тайм-менеджмент" at bounding box center [41, 265] width 44 height 10
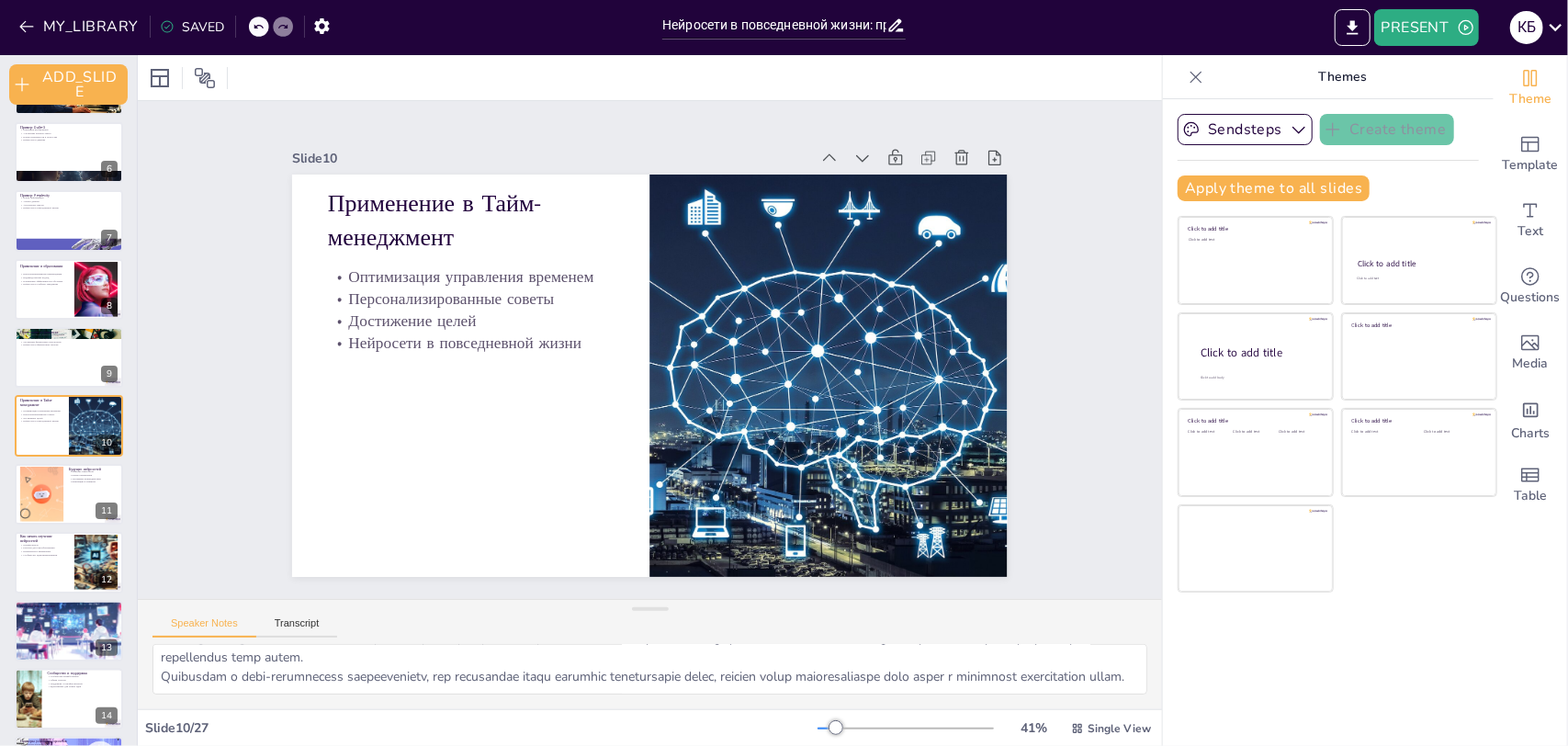
scroll to position [0, 0]
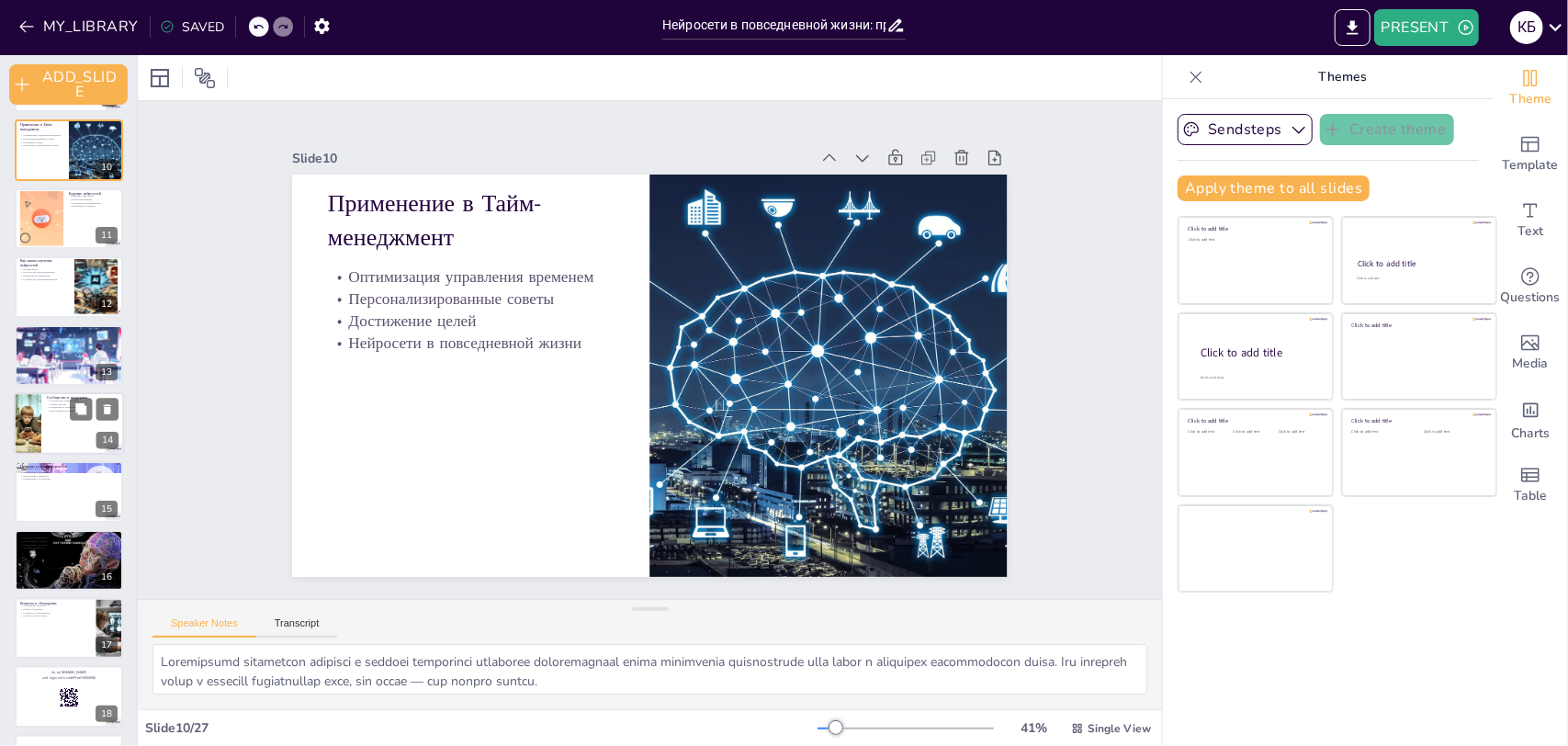
click at [60, 432] on div at bounding box center [69, 424] width 110 height 63
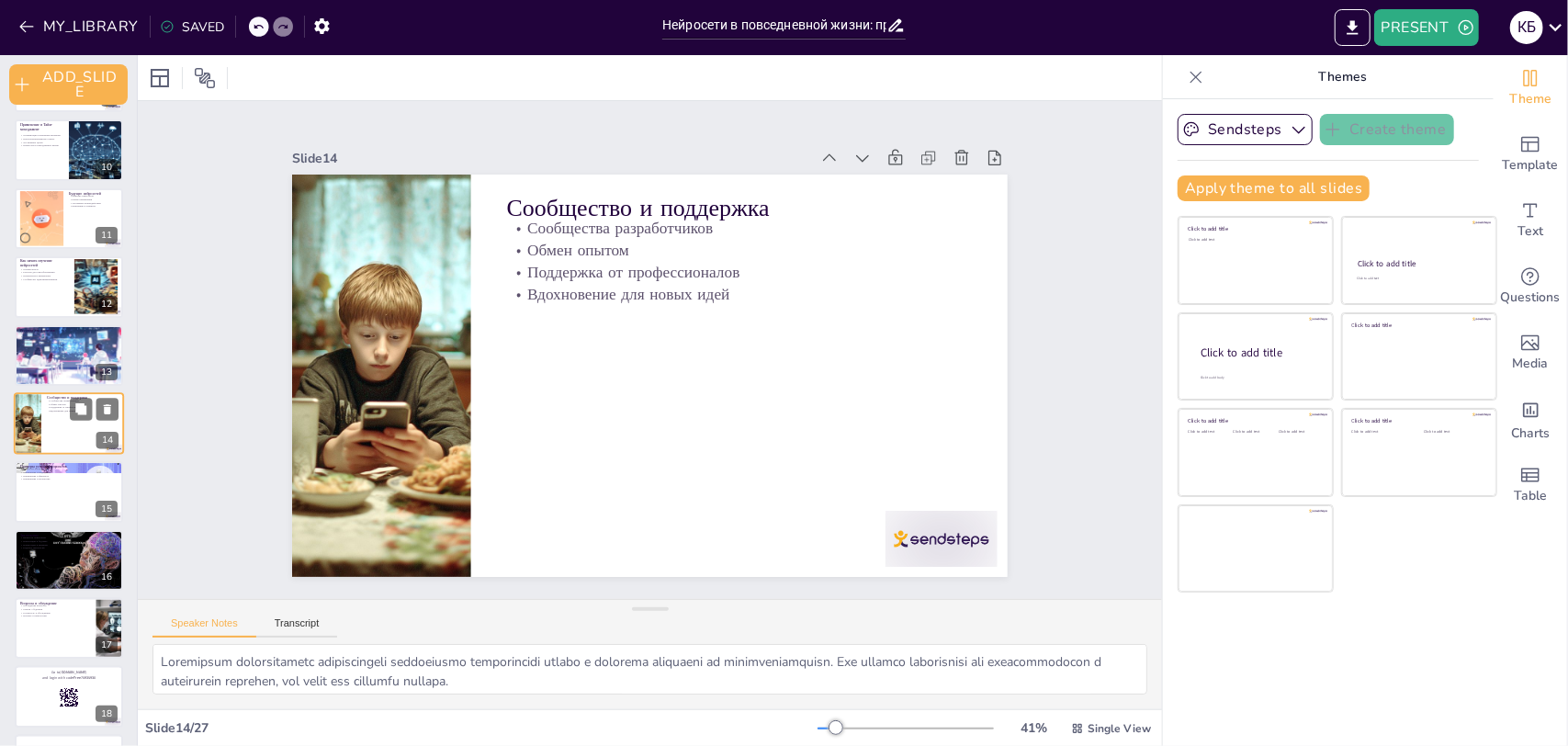
scroll to position [613, 0]
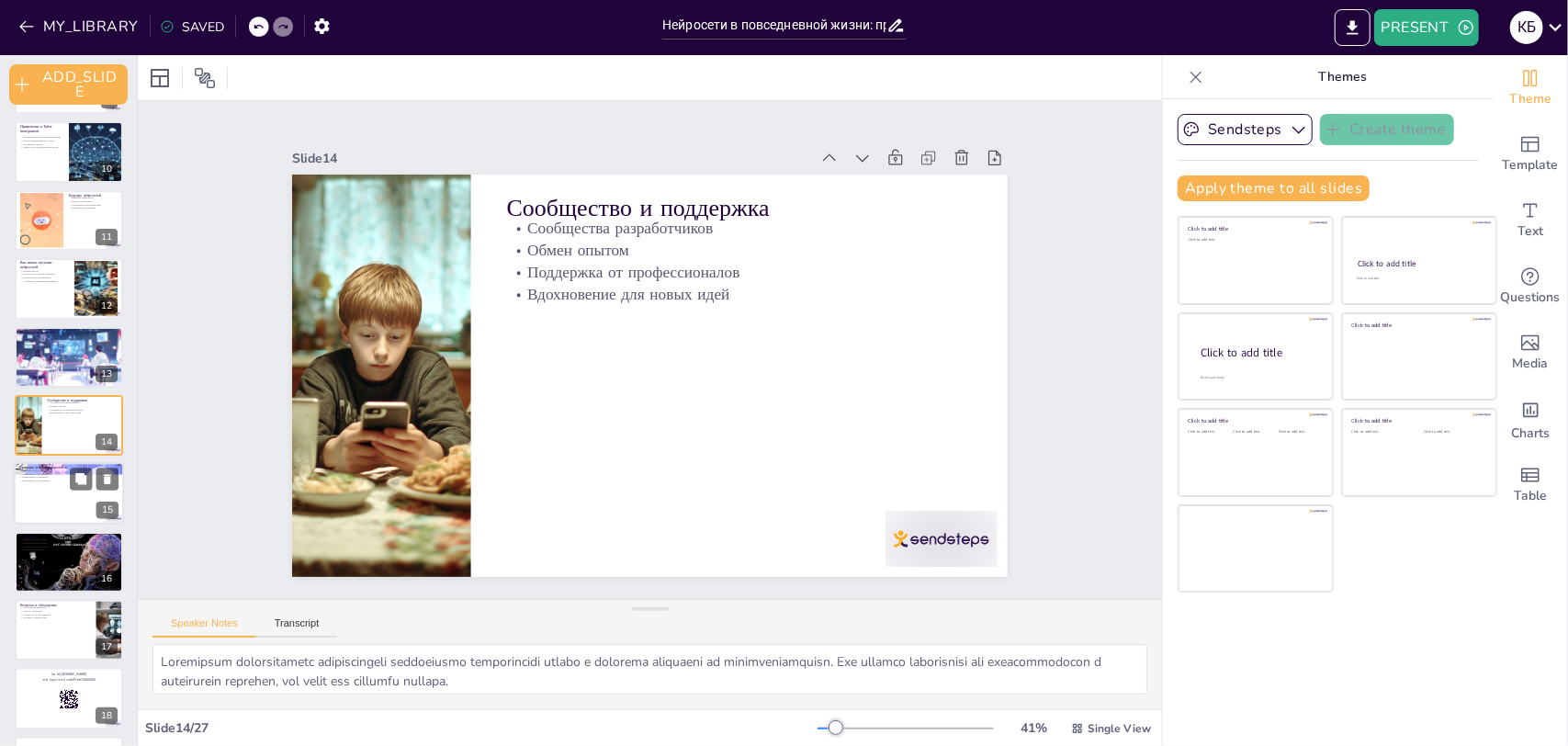
click at [55, 500] on div at bounding box center [69, 495] width 110 height 63
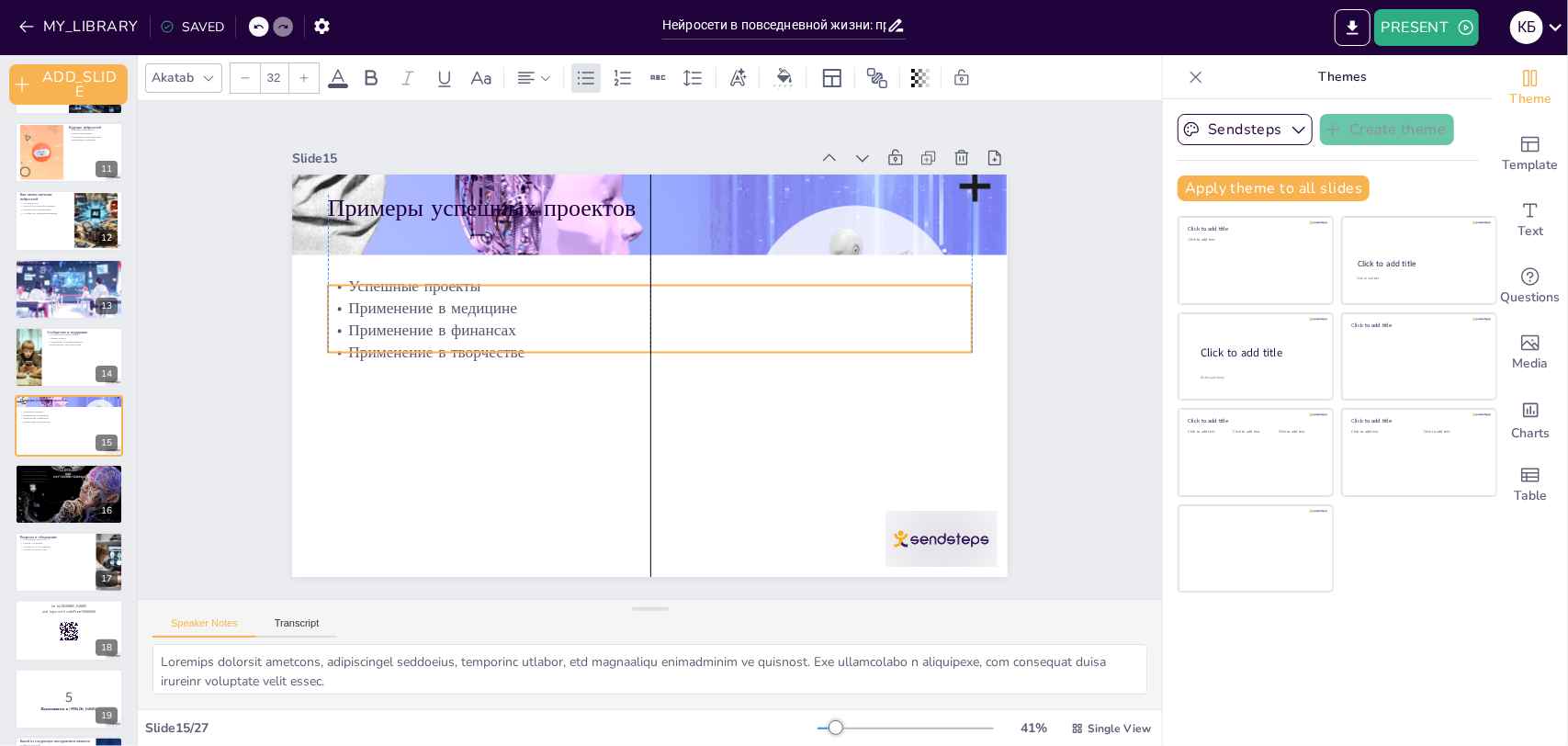
drag, startPoint x: 527, startPoint y: 283, endPoint x: 528, endPoint y: 341, distance: 58.0
click at [528, 341] on p "Применение в творчестве" at bounding box center [650, 352] width 642 height 89
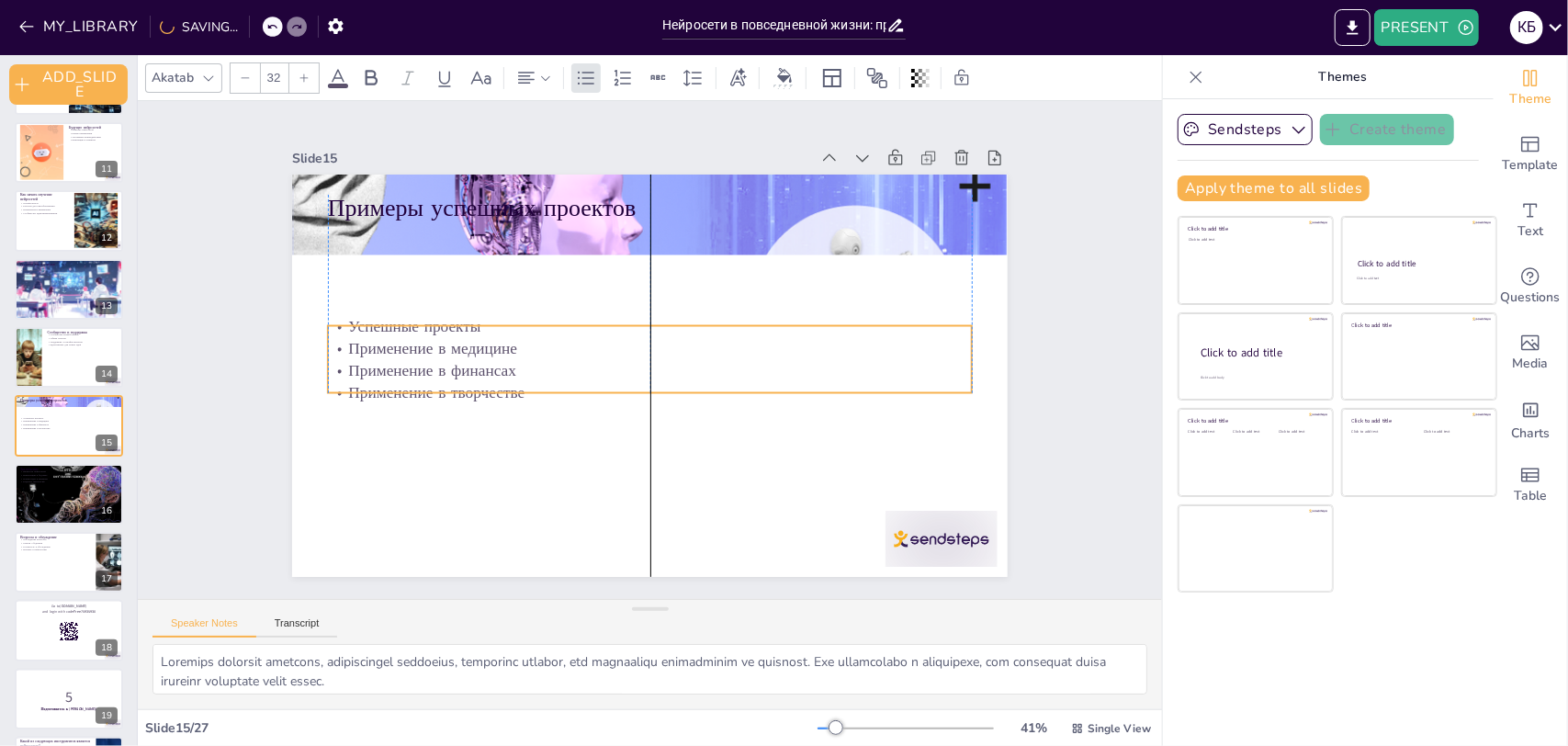
drag, startPoint x: 556, startPoint y: 344, endPoint x: 558, endPoint y: 384, distance: 40.0
click at [558, 384] on p "Применение в творчестве" at bounding box center [650, 392] width 644 height 22
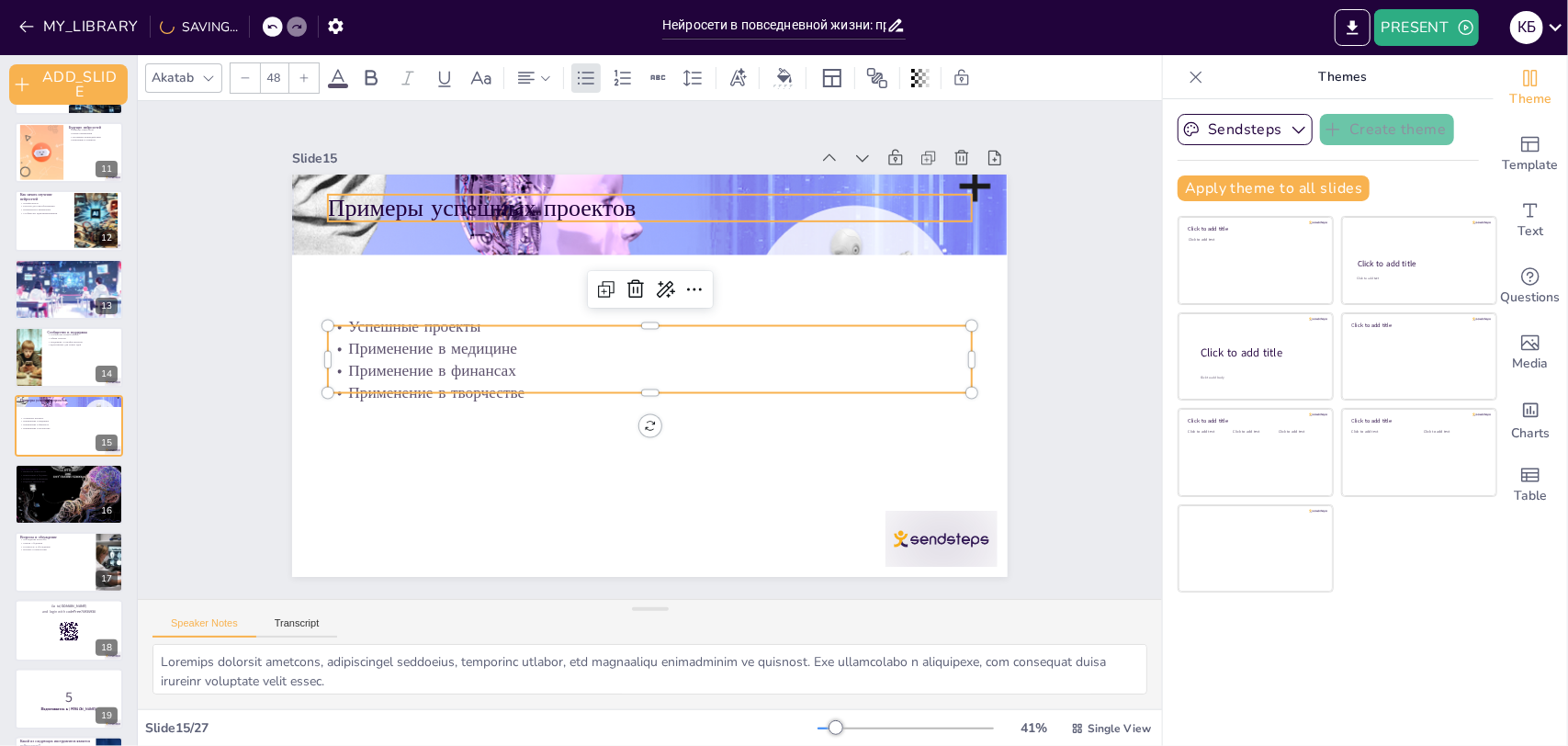
click at [570, 193] on p "Примеры успешных проектов" at bounding box center [650, 208] width 644 height 33
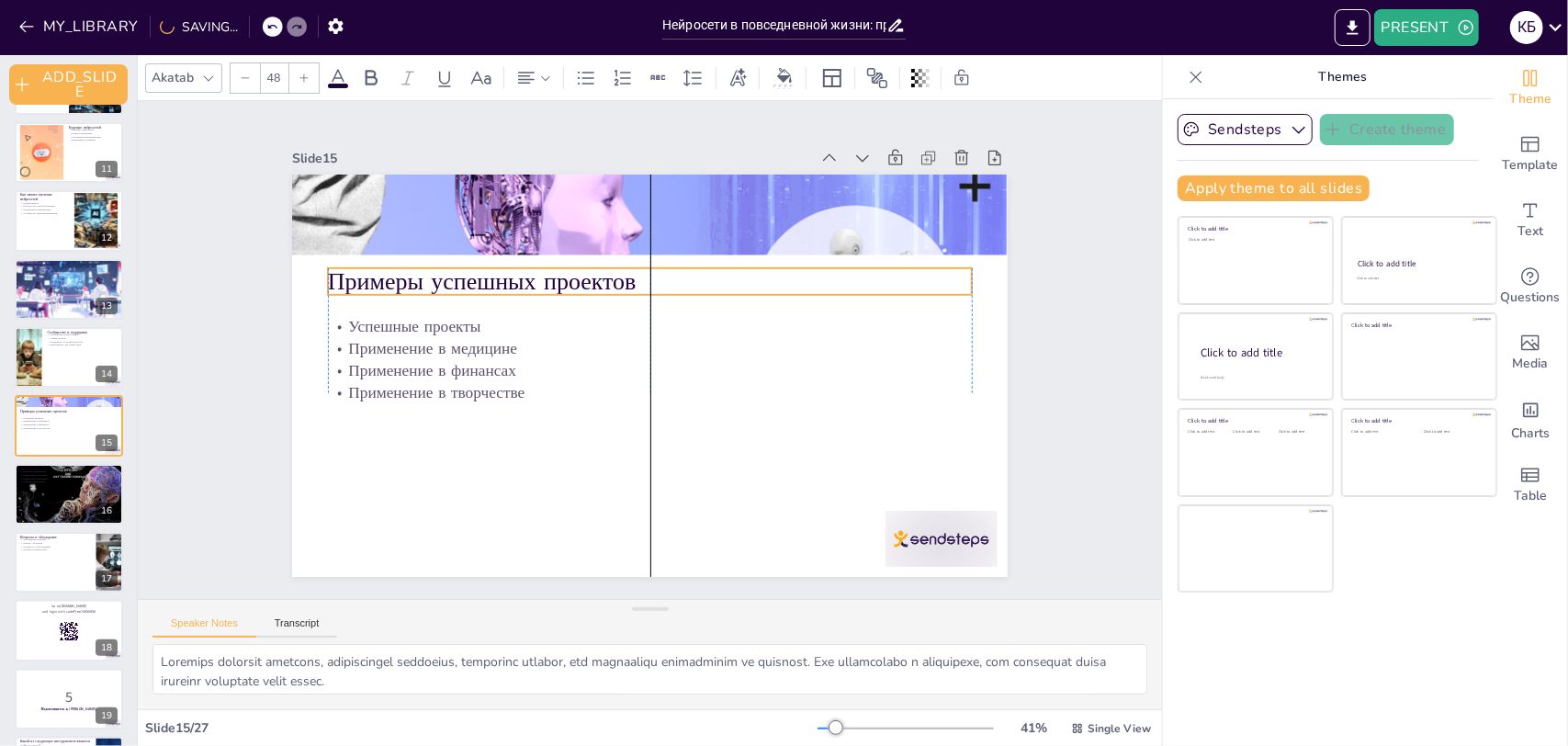
drag, startPoint x: 582, startPoint y: 211, endPoint x: 586, endPoint y: 285, distance: 74.1
click at [586, 285] on p "Примеры успешных проектов" at bounding box center [657, 282] width 644 height 100
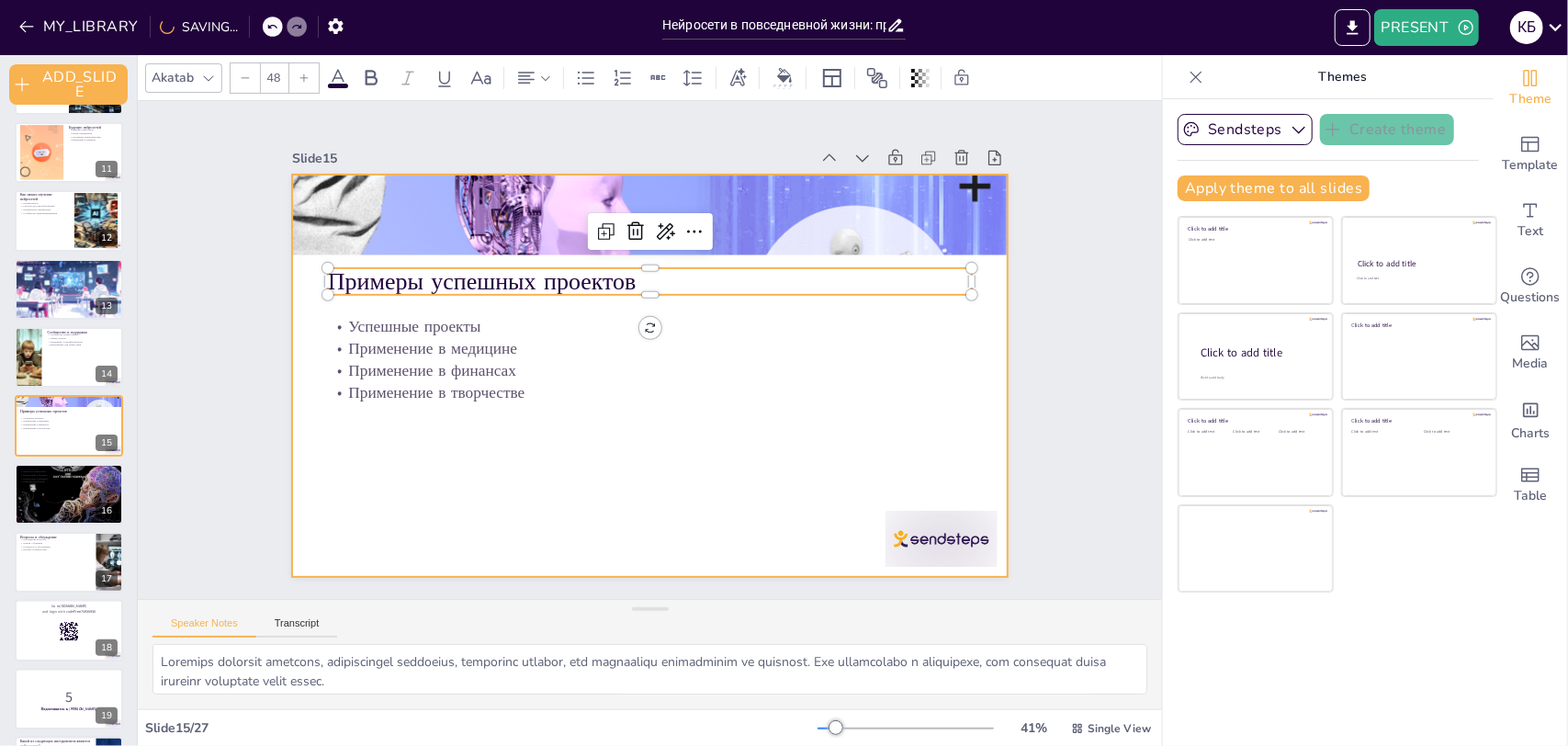
click at [740, 522] on div at bounding box center [650, 376] width 715 height 402
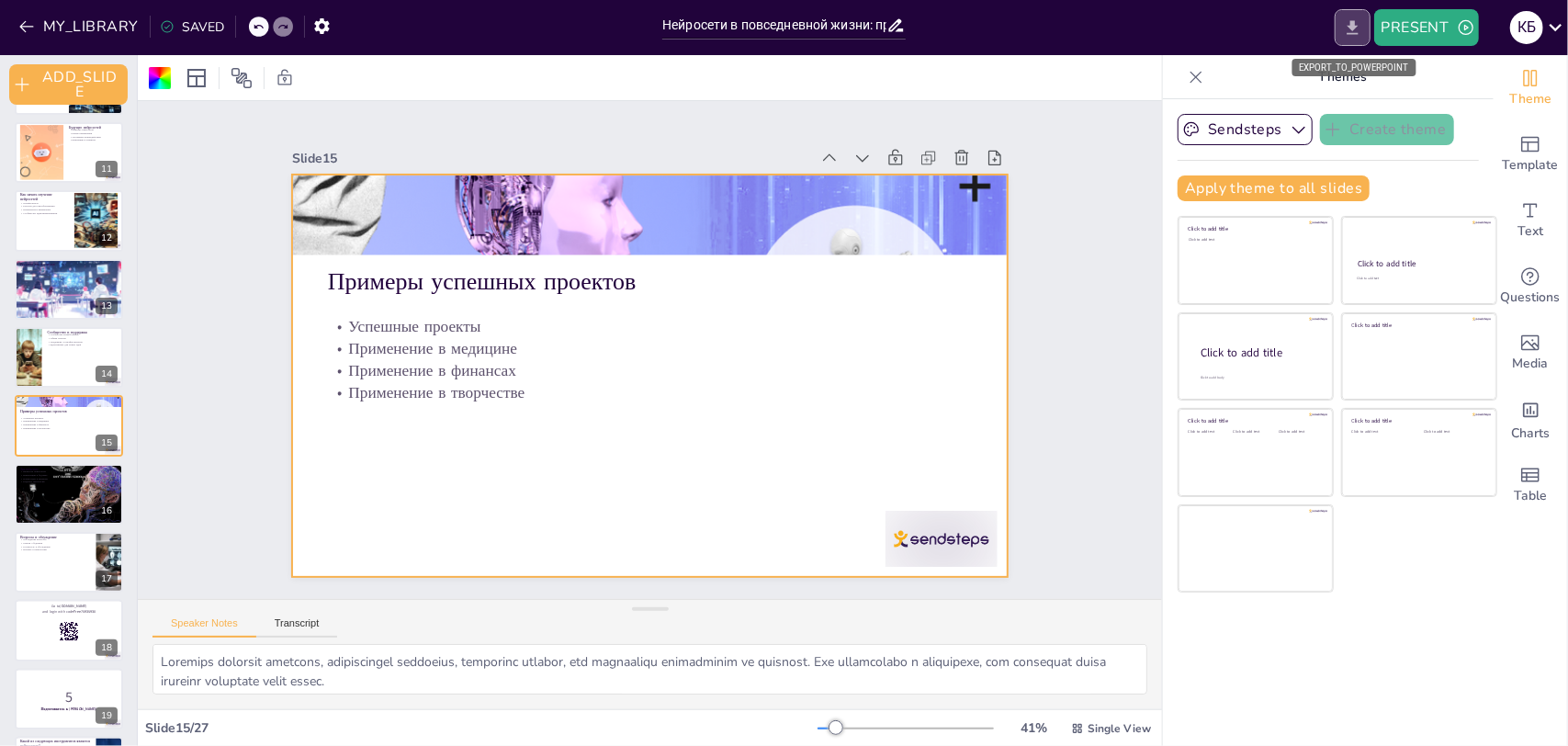
click at [1342, 33] on icon "EXPORT_TO_POWERPOINT" at bounding box center [1352, 28] width 20 height 20
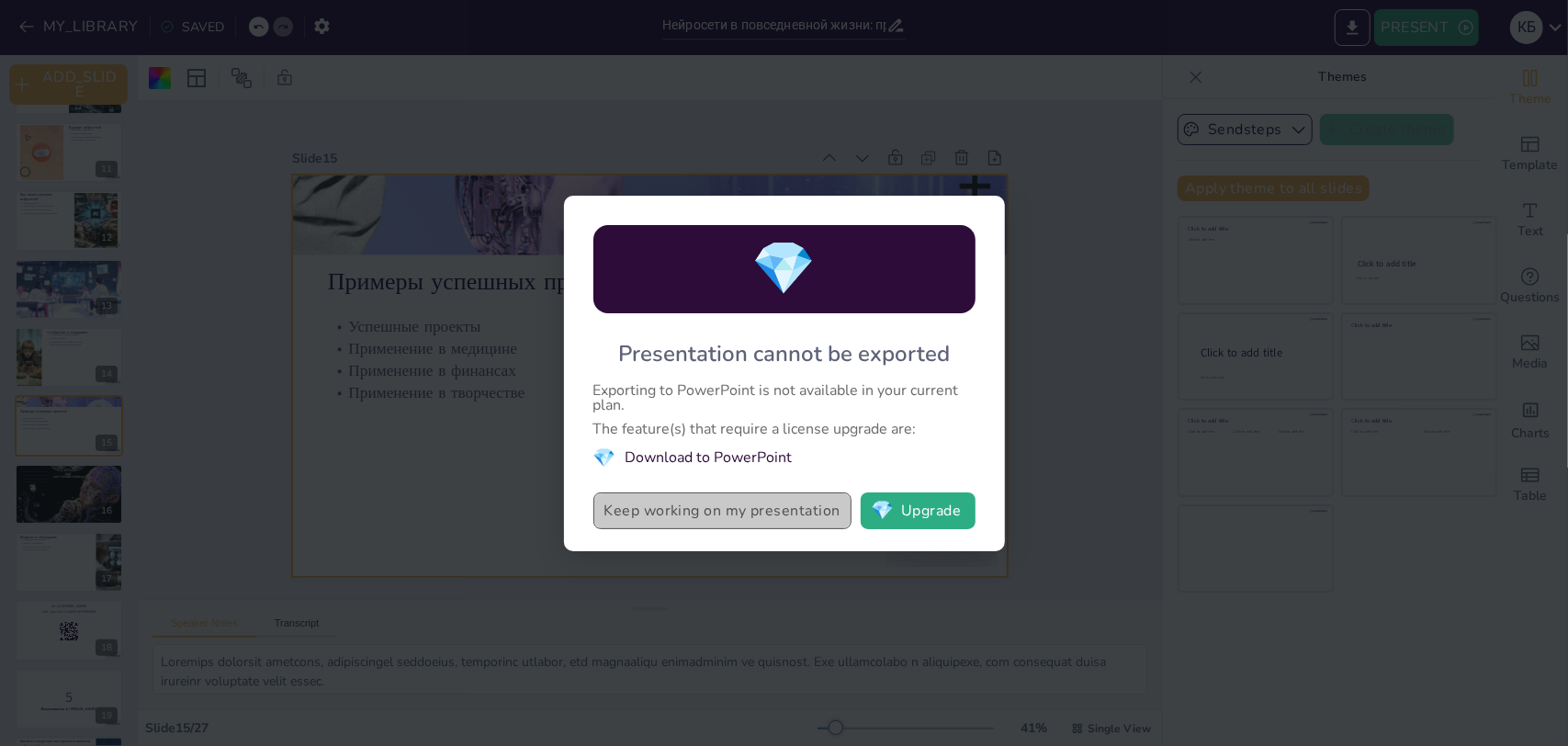
click at [813, 522] on button "Keep working on my presentation" at bounding box center [722, 510] width 258 height 36
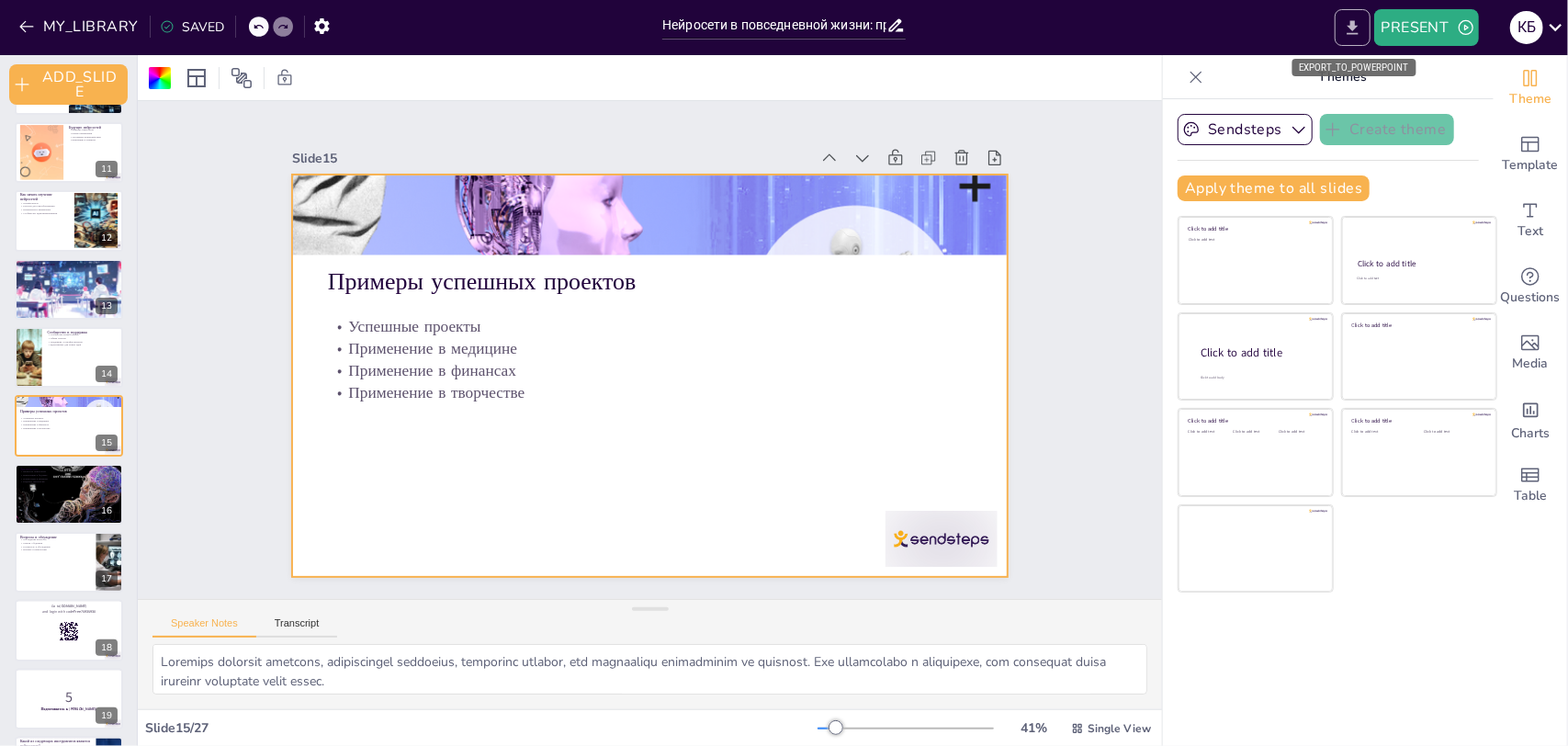
click at [1368, 35] on button "EXPORT_TO_POWERPOINT" at bounding box center [1352, 27] width 35 height 36
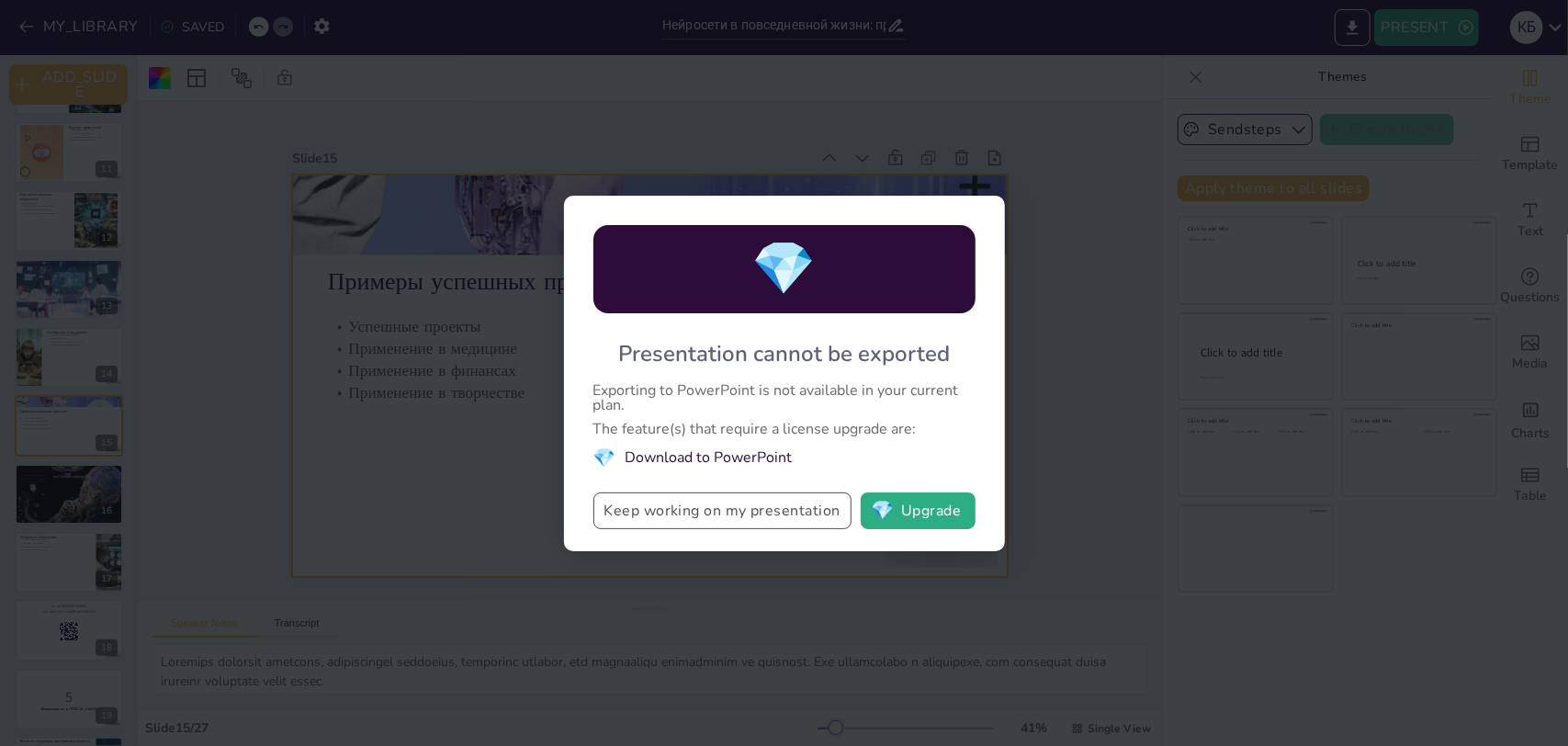
click at [744, 501] on button "Keep working on my presentation" at bounding box center [722, 510] width 258 height 36
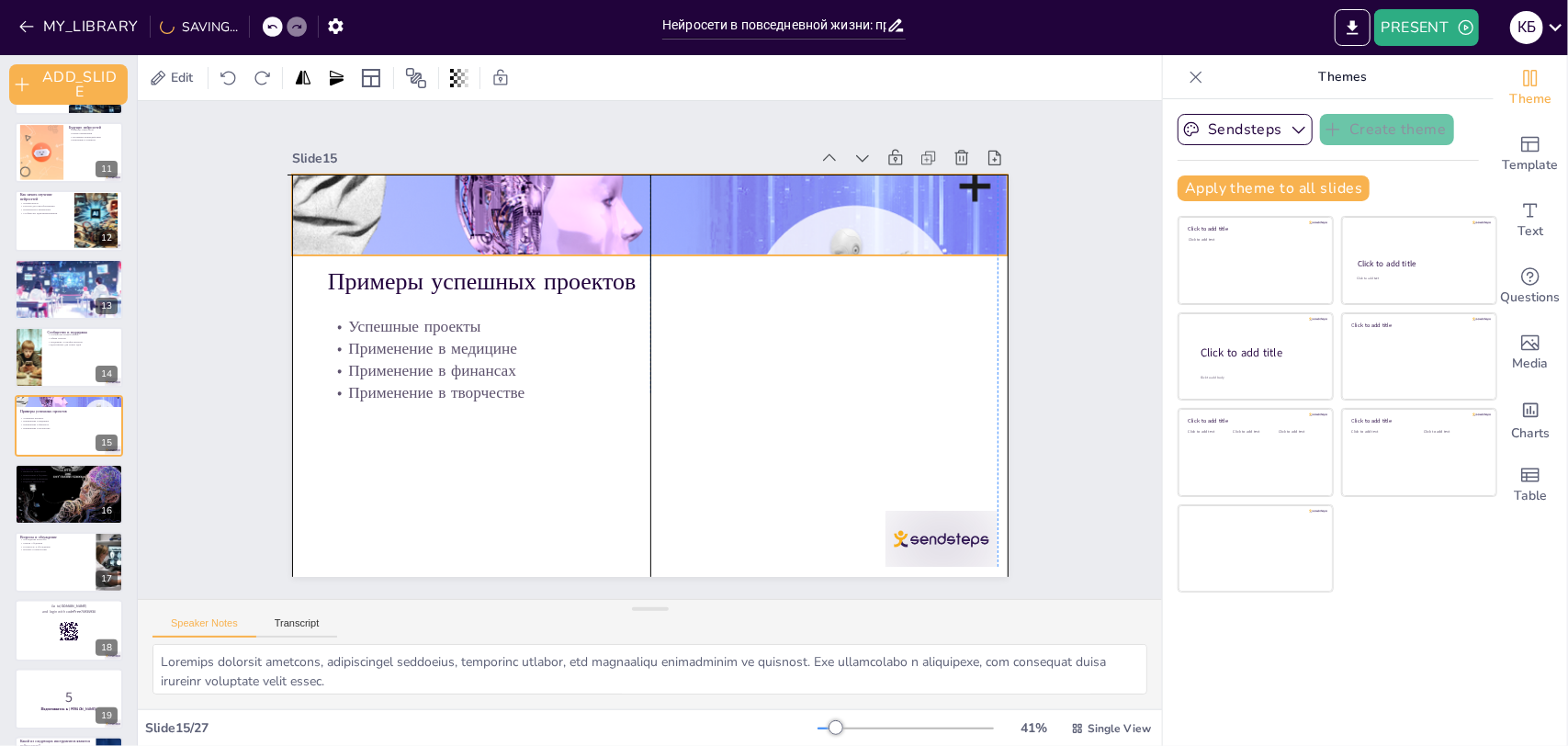
click at [910, 209] on div at bounding box center [650, 215] width 715 height 476
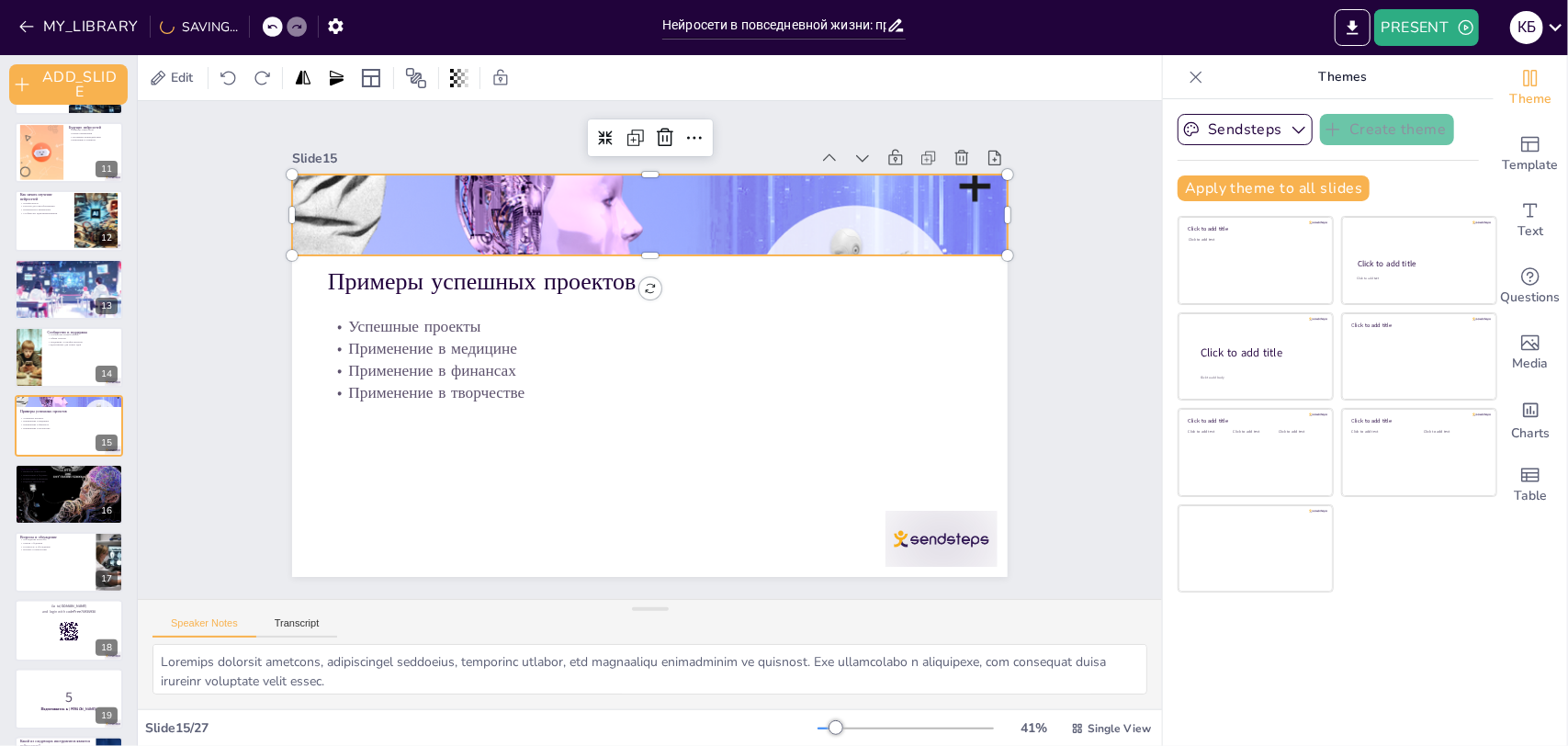
click at [1110, 244] on div "Slide 1 Нейросети в повседневной жизни: примеры и применение В данной презентац…" at bounding box center [650, 350] width 1071 height 603
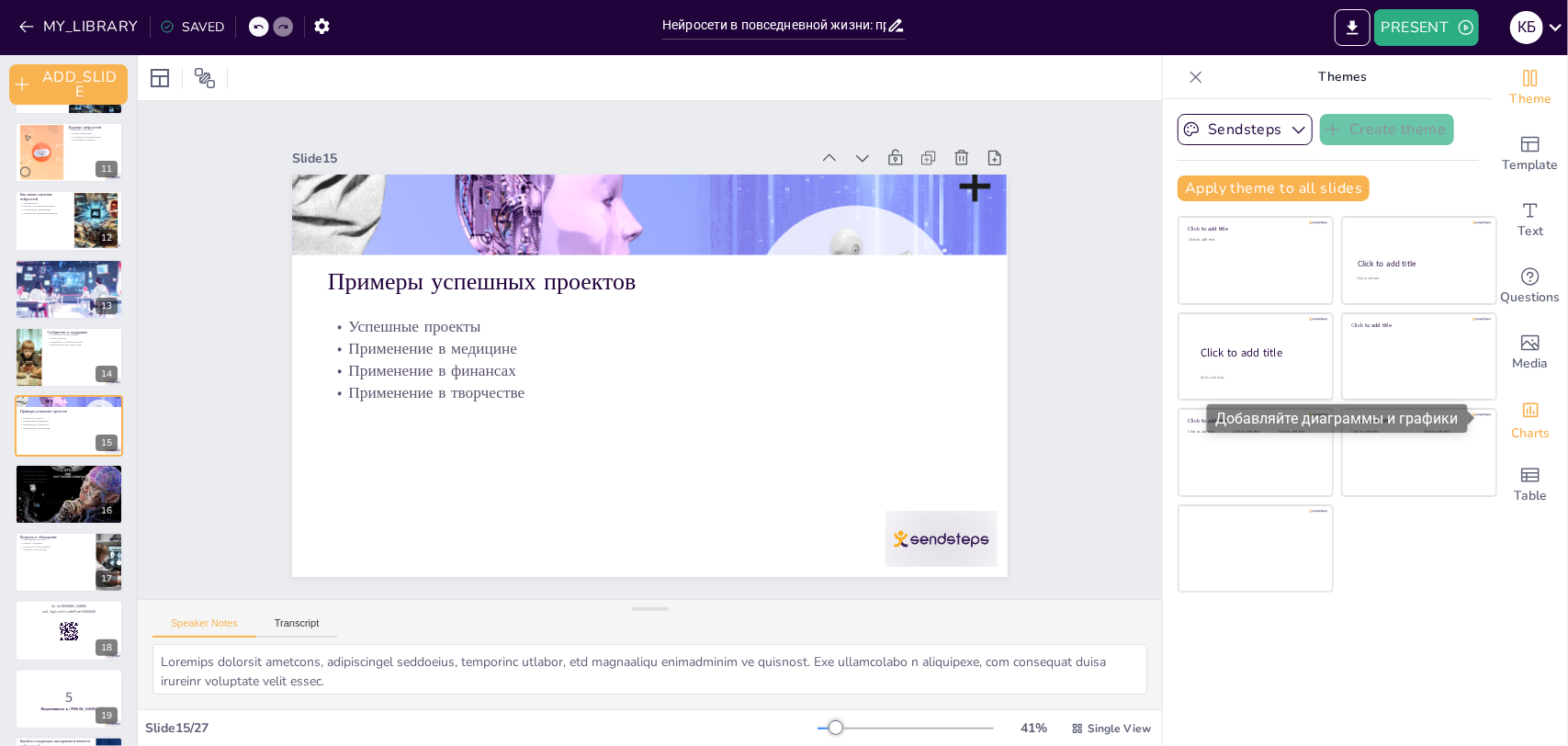
click at [1525, 428] on span "Charts" at bounding box center [1530, 433] width 38 height 21
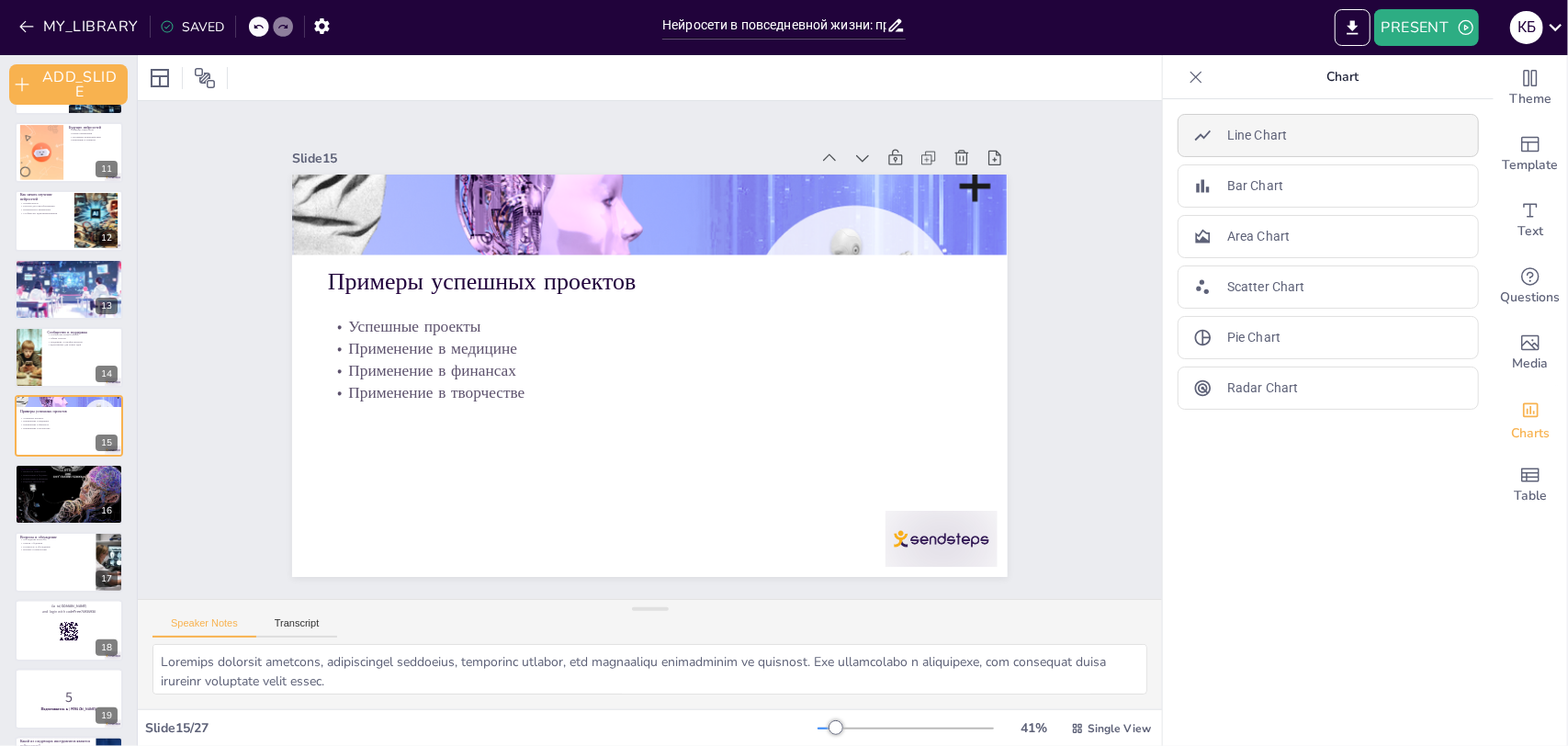
click at [1307, 143] on div "Line Chart" at bounding box center [1328, 135] width 301 height 43
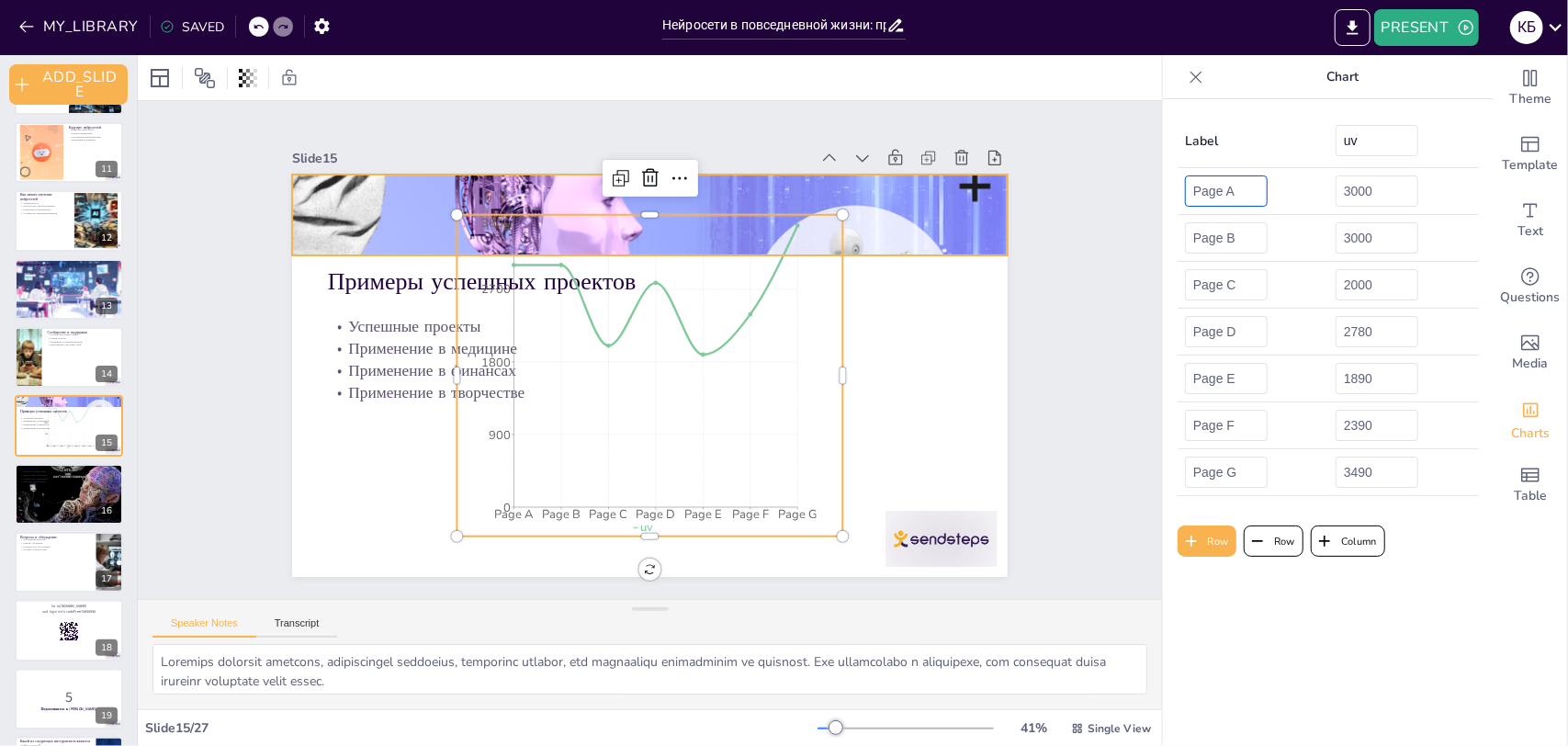
drag, startPoint x: 1230, startPoint y: 192, endPoint x: 832, endPoint y: 190, distance: 398.0
click at [834, 190] on div "Document fonts Akatab Recently used Mulish Akatab Popular fonts Lato Montserrat…" at bounding box center [784, 400] width 1568 height 691
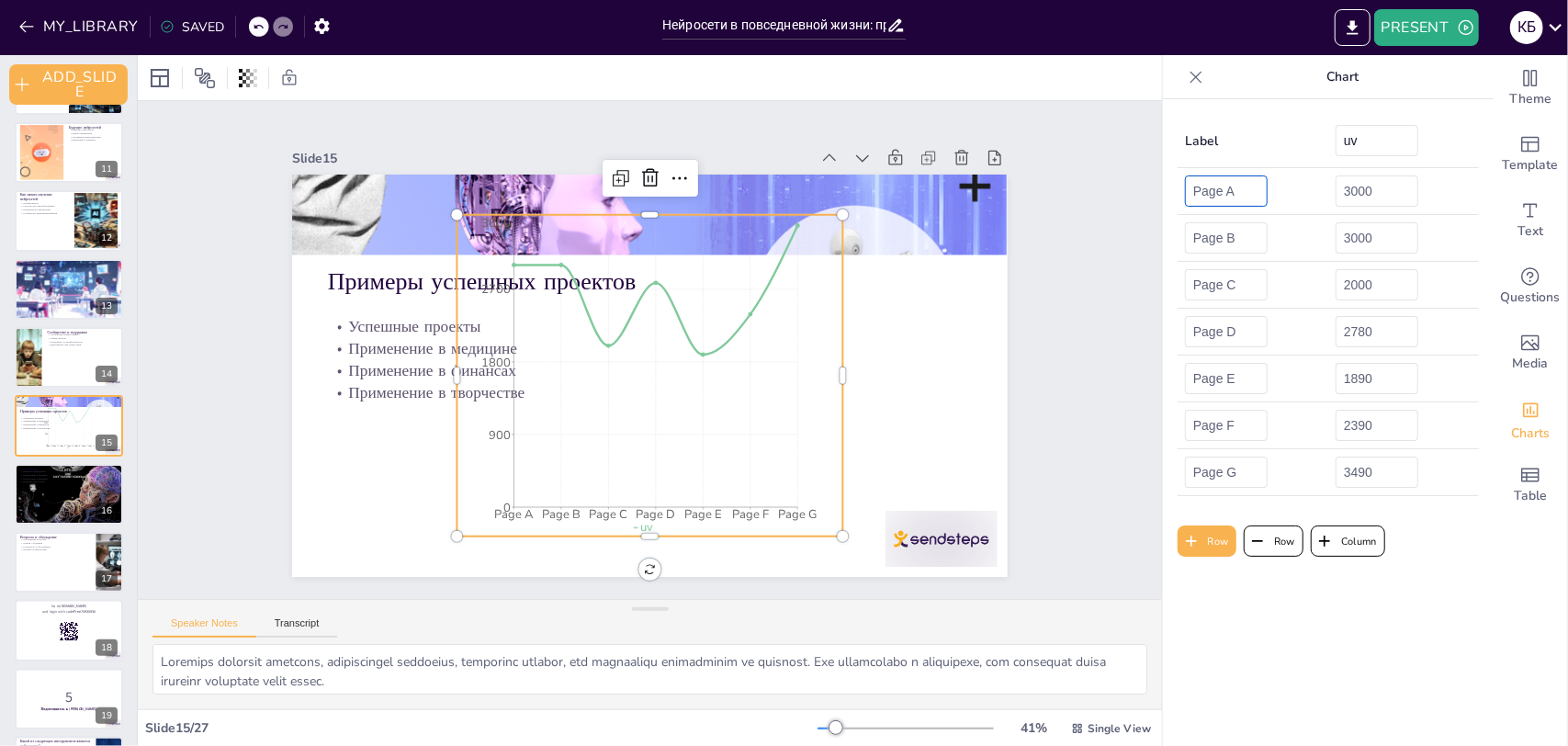
drag, startPoint x: 1238, startPoint y: 189, endPoint x: 1042, endPoint y: 175, distance: 196.5
click at [1042, 175] on div "Document fonts Akatab Recently used Mulish Akatab Popular fonts Lato Montserrat…" at bounding box center [784, 400] width 1568 height 691
drag, startPoint x: 1374, startPoint y: 189, endPoint x: 1118, endPoint y: 152, distance: 258.7
click at [1118, 152] on div "Document fonts Akatab Recently used Mulish Akatab Popular fonts Lato Montserrat…" at bounding box center [784, 400] width 1568 height 691
click at [1232, 239] on input "Page B" at bounding box center [1226, 238] width 82 height 31
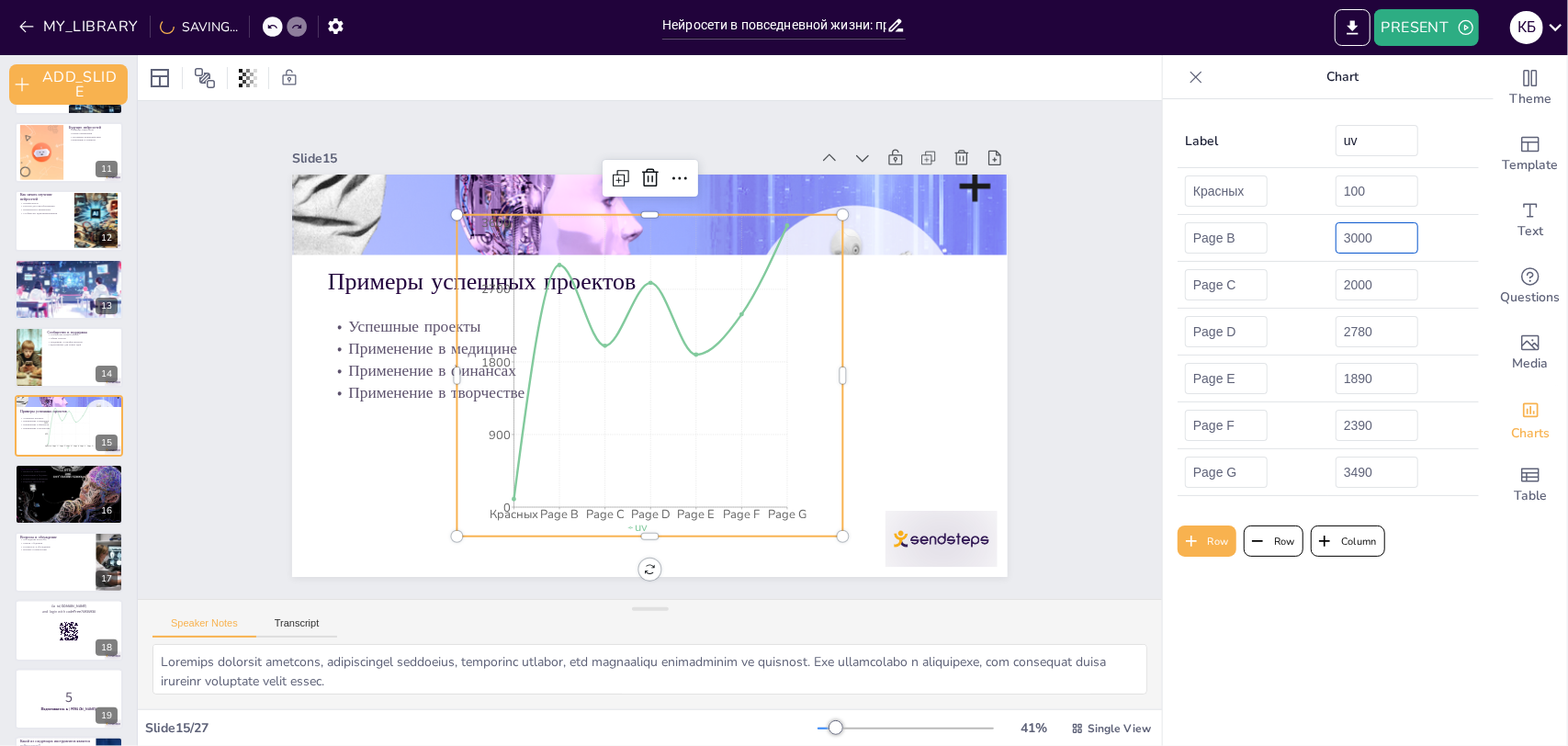
drag, startPoint x: 1360, startPoint y: 224, endPoint x: 1292, endPoint y: 237, distance: 69.2
click at [1292, 237] on tr "Page B 3000" at bounding box center [1328, 239] width 301 height 47
drag, startPoint x: 1364, startPoint y: 292, endPoint x: 1213, endPoint y: 264, distance: 153.6
click at [1213, 264] on tr "Page C 2000" at bounding box center [1328, 286] width 301 height 47
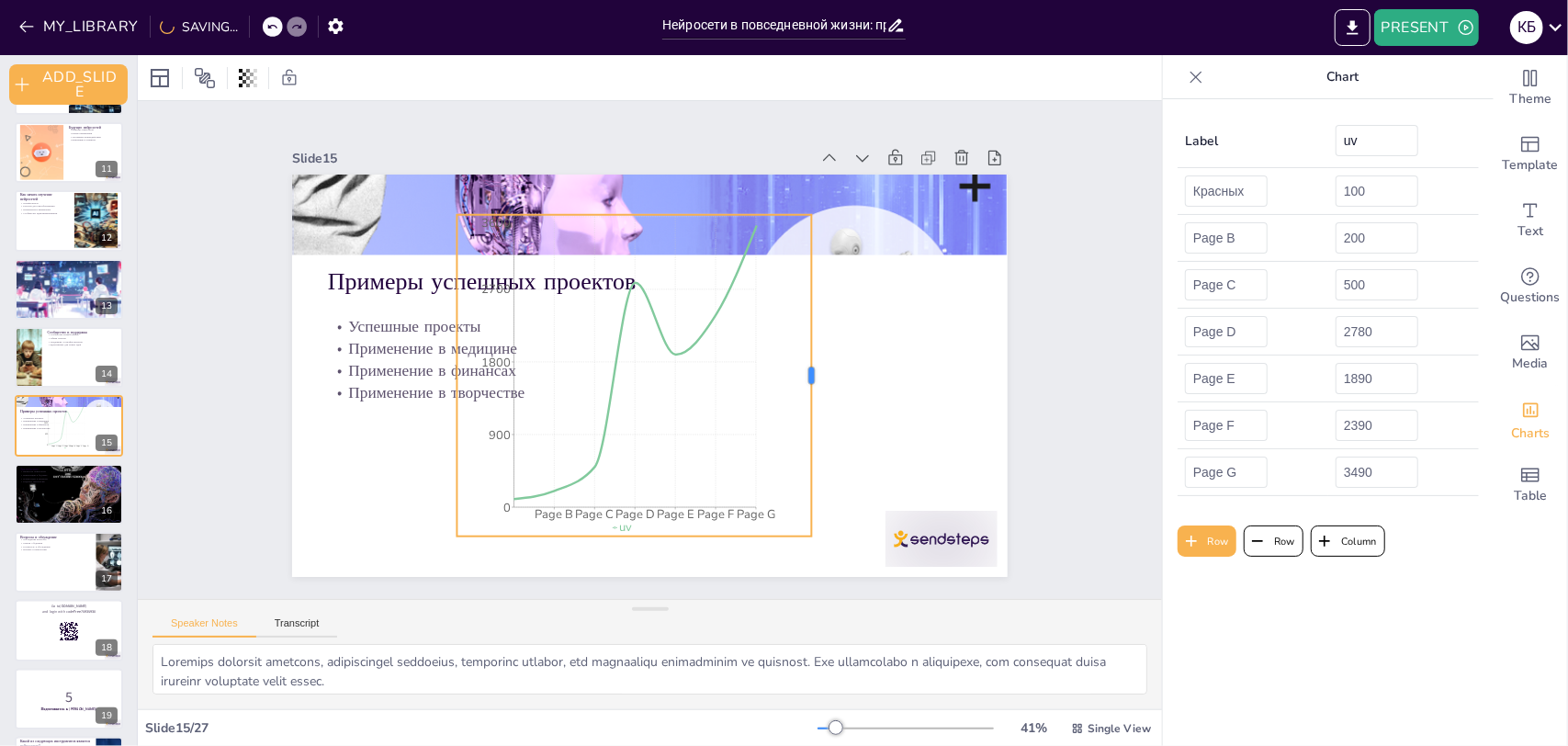
drag, startPoint x: 828, startPoint y: 293, endPoint x: 797, endPoint y: 303, distance: 32.6
click at [810, 303] on div at bounding box center [817, 376] width 15 height 322
click at [1420, 26] on button "PRESENT" at bounding box center [1426, 27] width 105 height 36
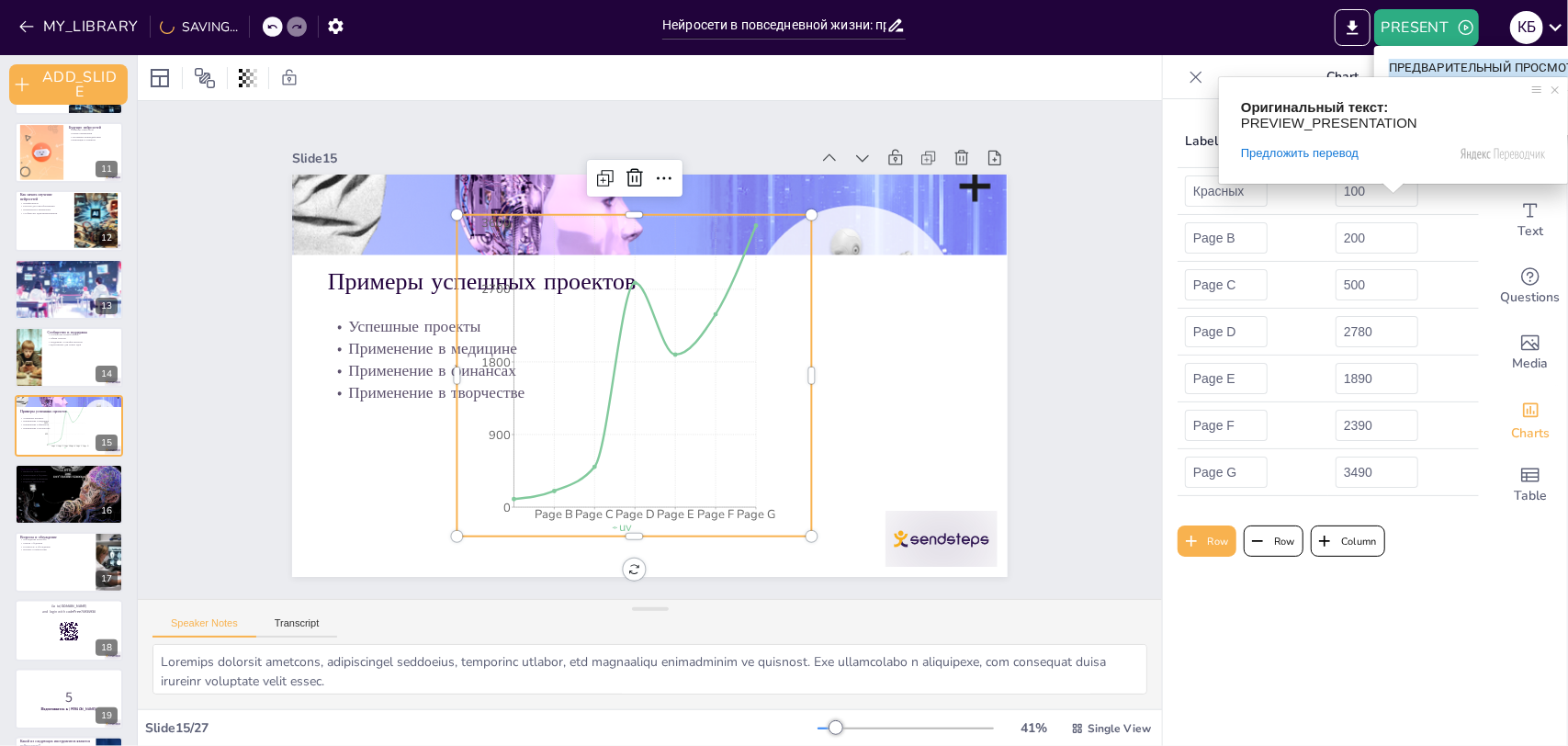
click at [1456, 78] on div "Оригинальный текст: PREVIEW_PRESENTATION Предложить перевод Отправить Спасибо, …" at bounding box center [1393, 131] width 349 height 107
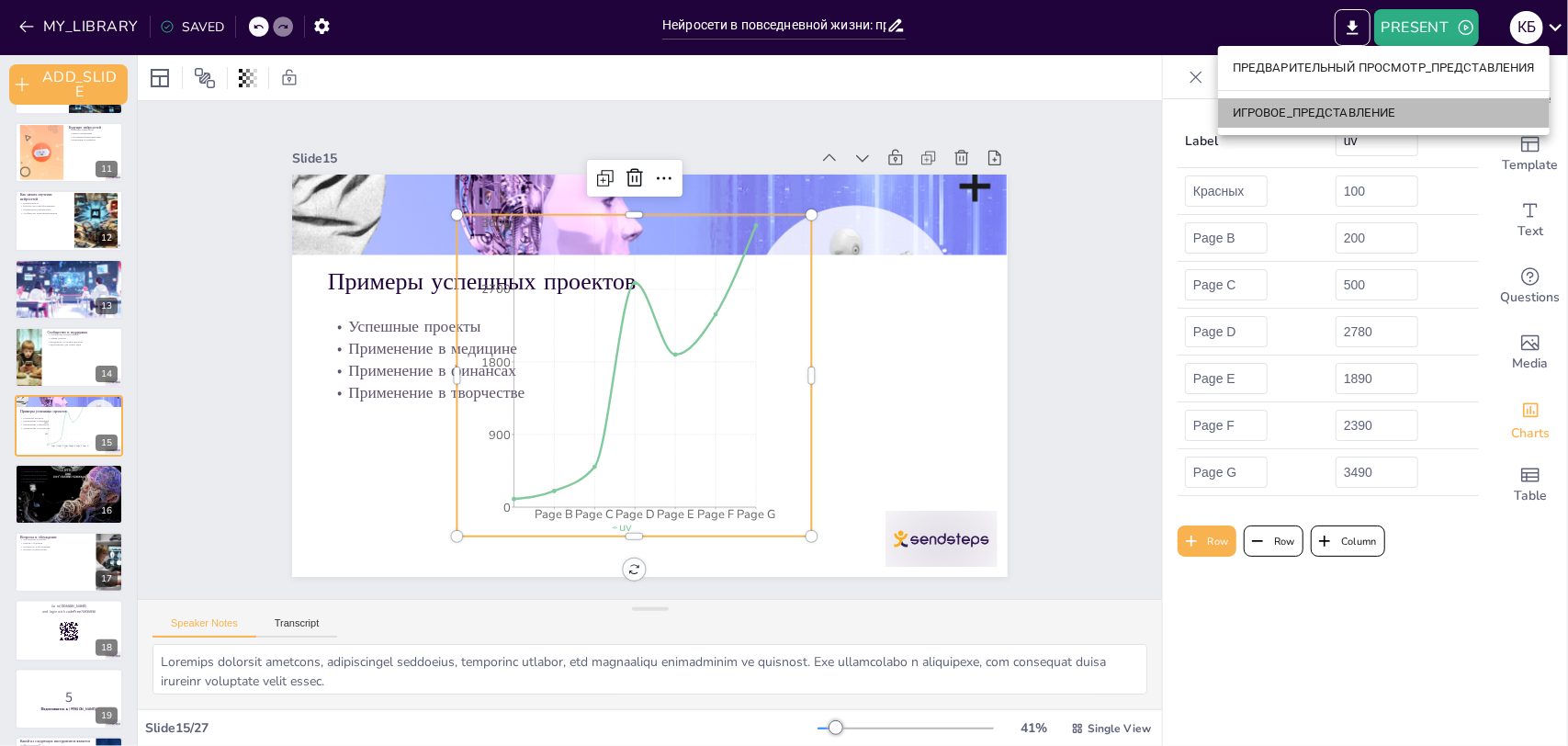
click at [1327, 101] on li "ИГРОВОЕ_ПРЕДСТАВЛЕНИЕ" at bounding box center [1384, 113] width 332 height 29
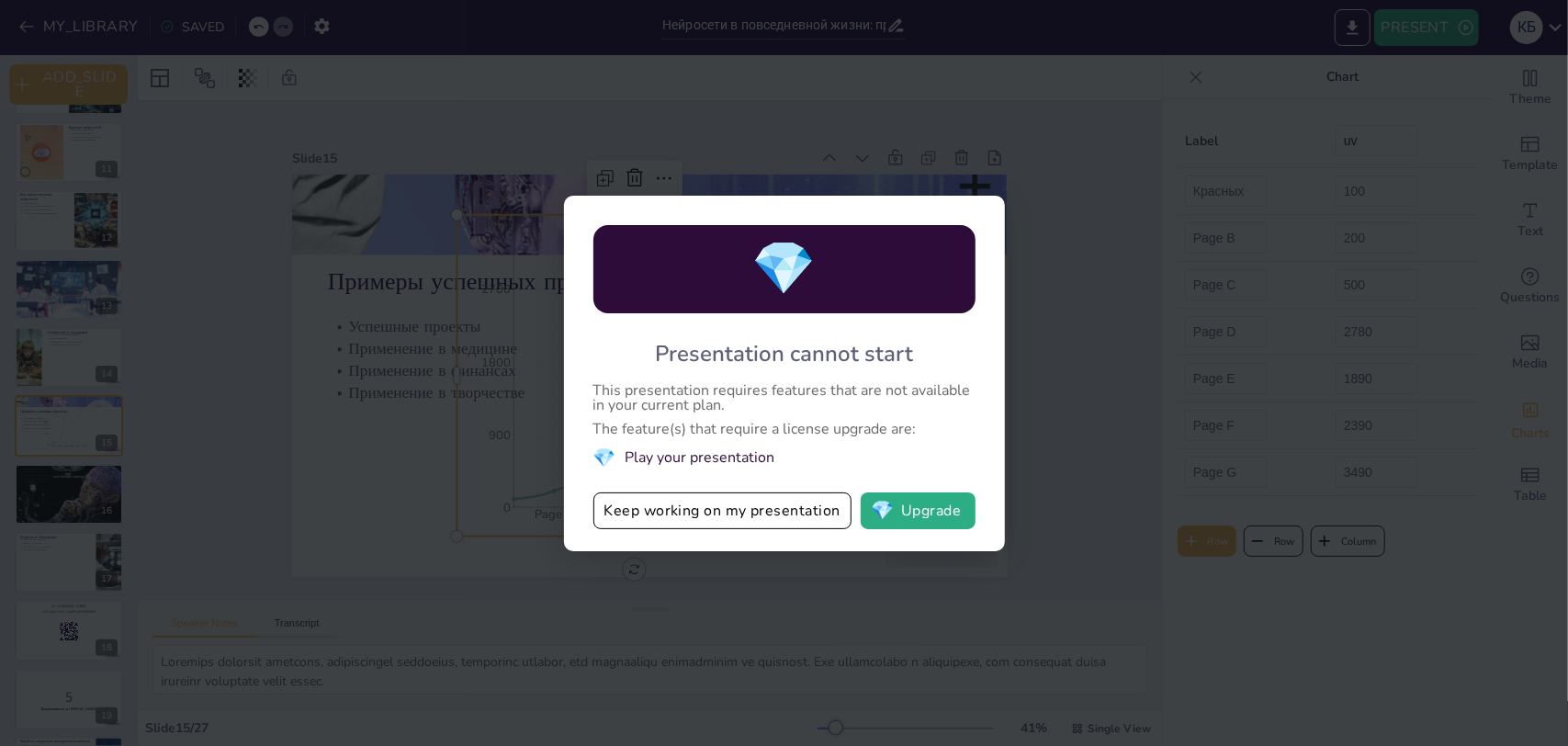
click at [1070, 168] on div "💎 Presentation cannot start This presentation requires features that are not av…" at bounding box center [784, 373] width 1568 height 746
click at [735, 516] on button "Keep working on my presentation" at bounding box center [722, 510] width 258 height 36
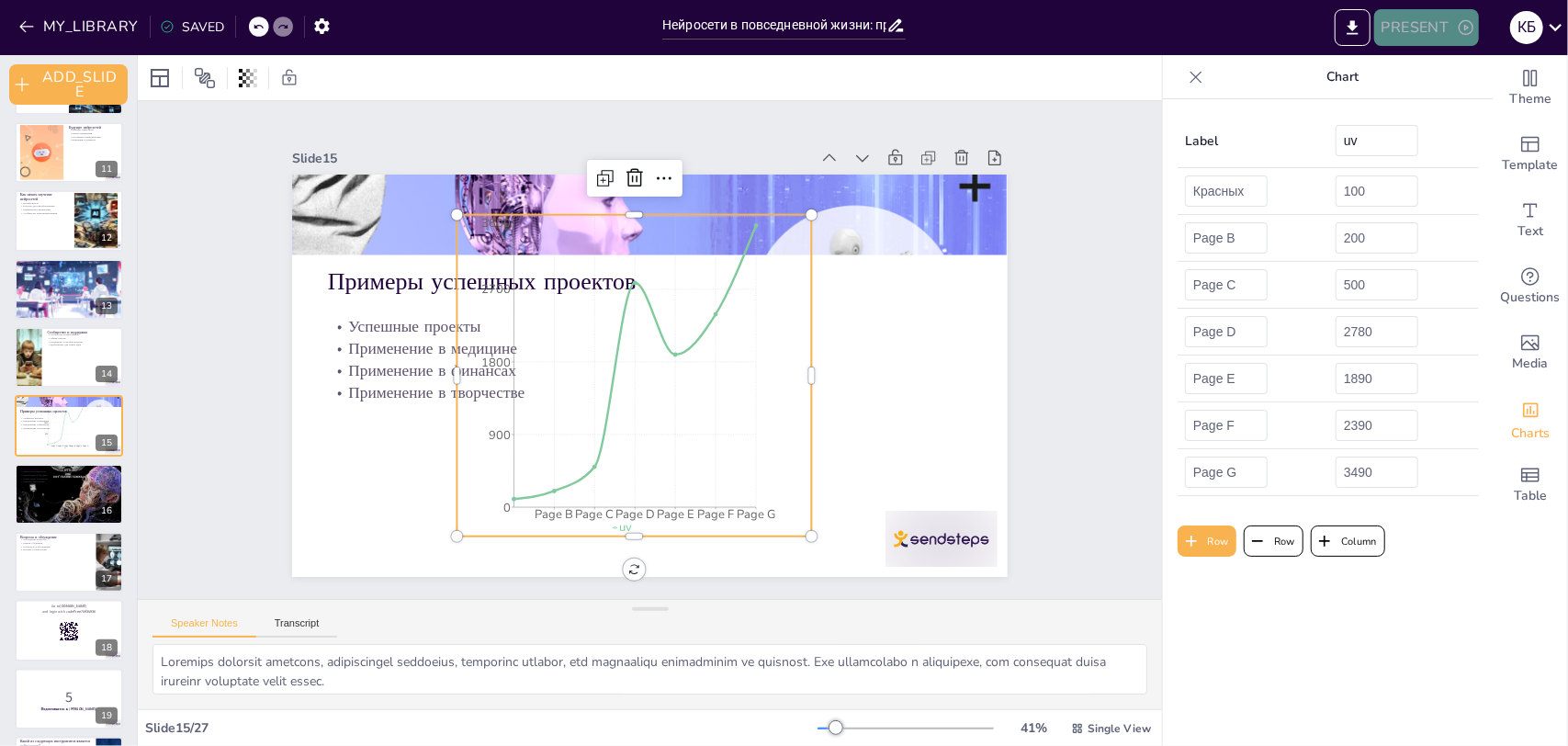
click at [1429, 33] on button "PRESENT" at bounding box center [1426, 27] width 105 height 36
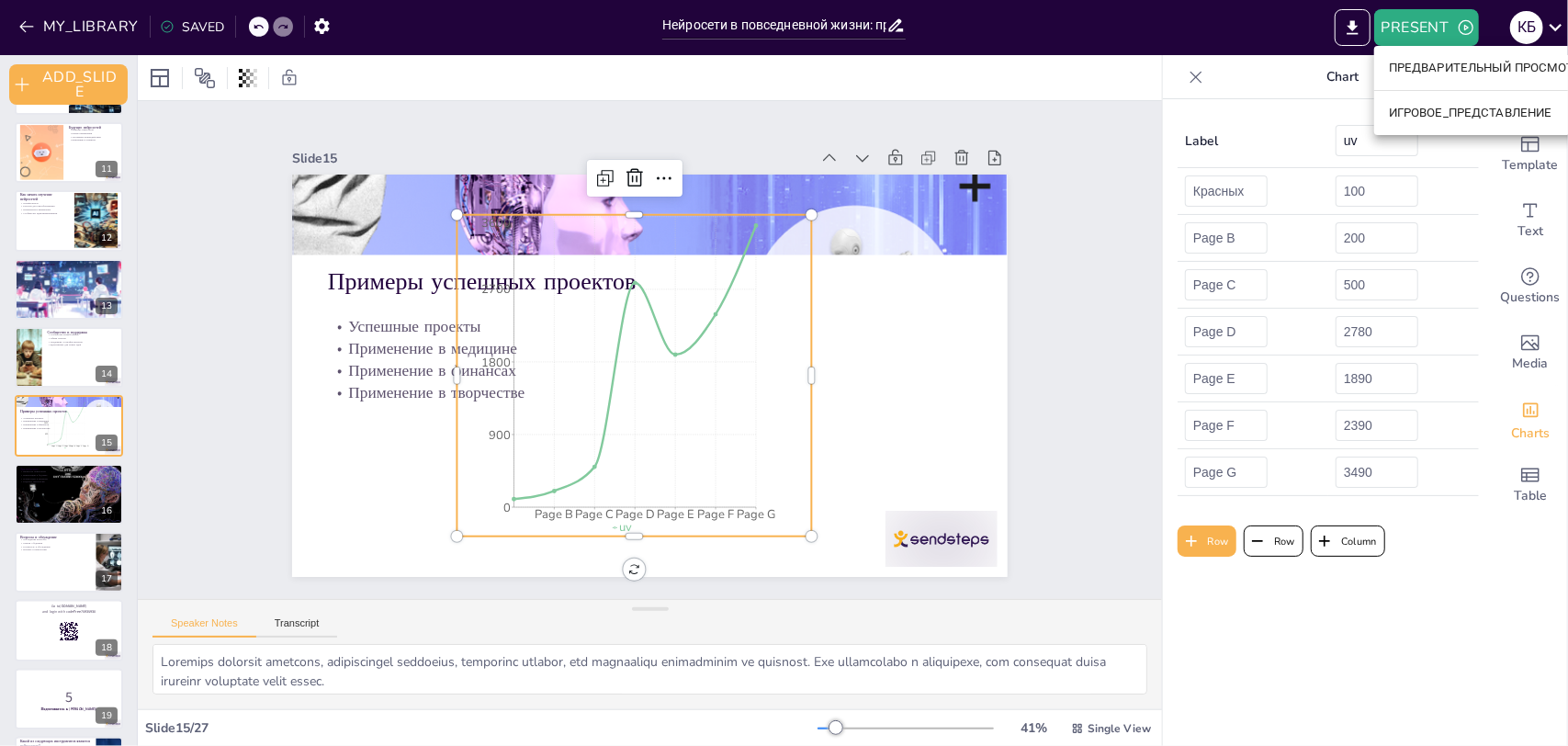
click at [1439, 70] on ya-tr-span "ПРЕДВАРИТЕЛЬНЫЙ ПРОСМОТР_ПРЕДСТАВЛЕНИЯ" at bounding box center [1540, 68] width 302 height 19
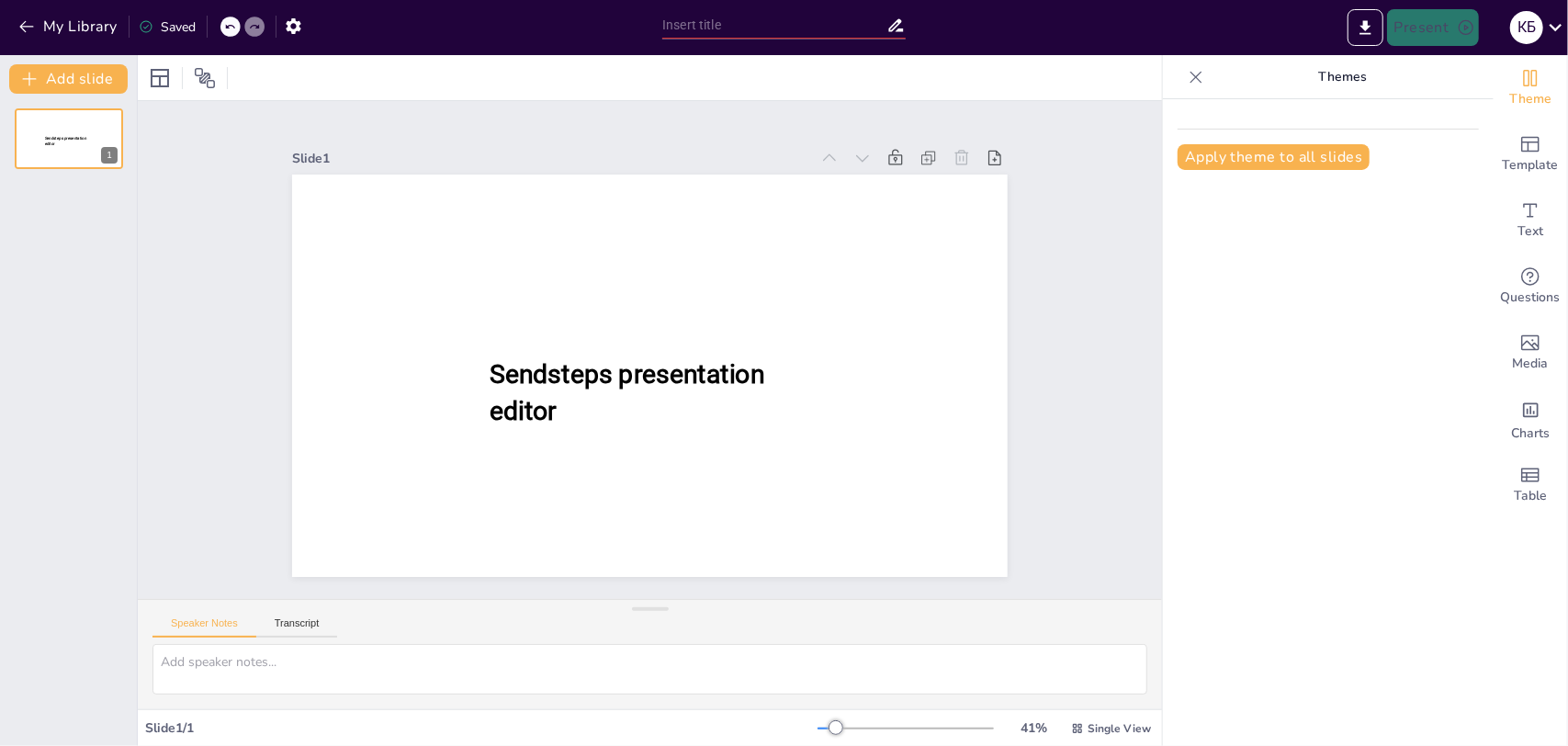
type input "Нейросети в повседневной жизни: примеры и применение"
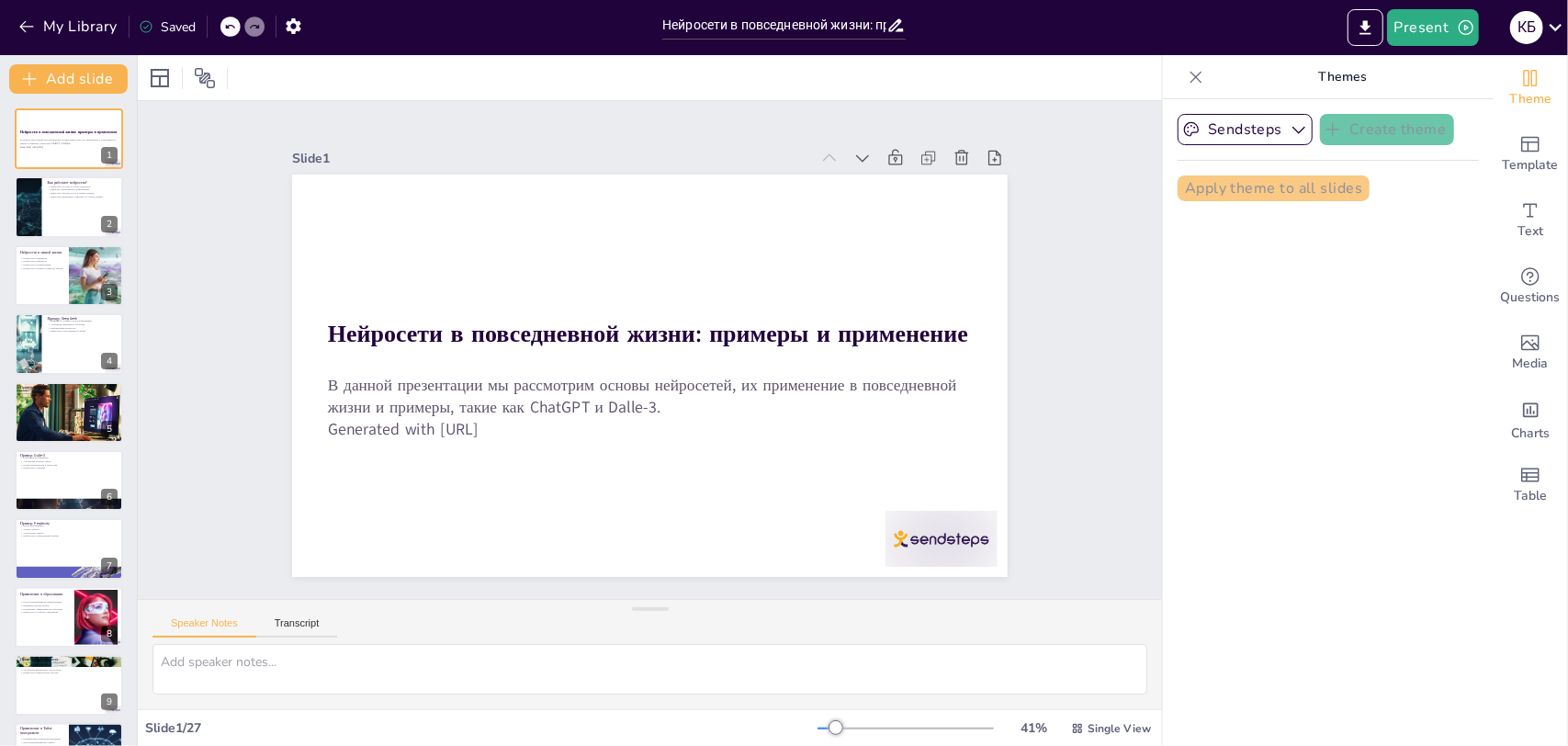
click at [1329, 236] on div "Sendsteps Create theme Apply theme to all slides" at bounding box center [1328, 422] width 331 height 647
checkbox input "true"
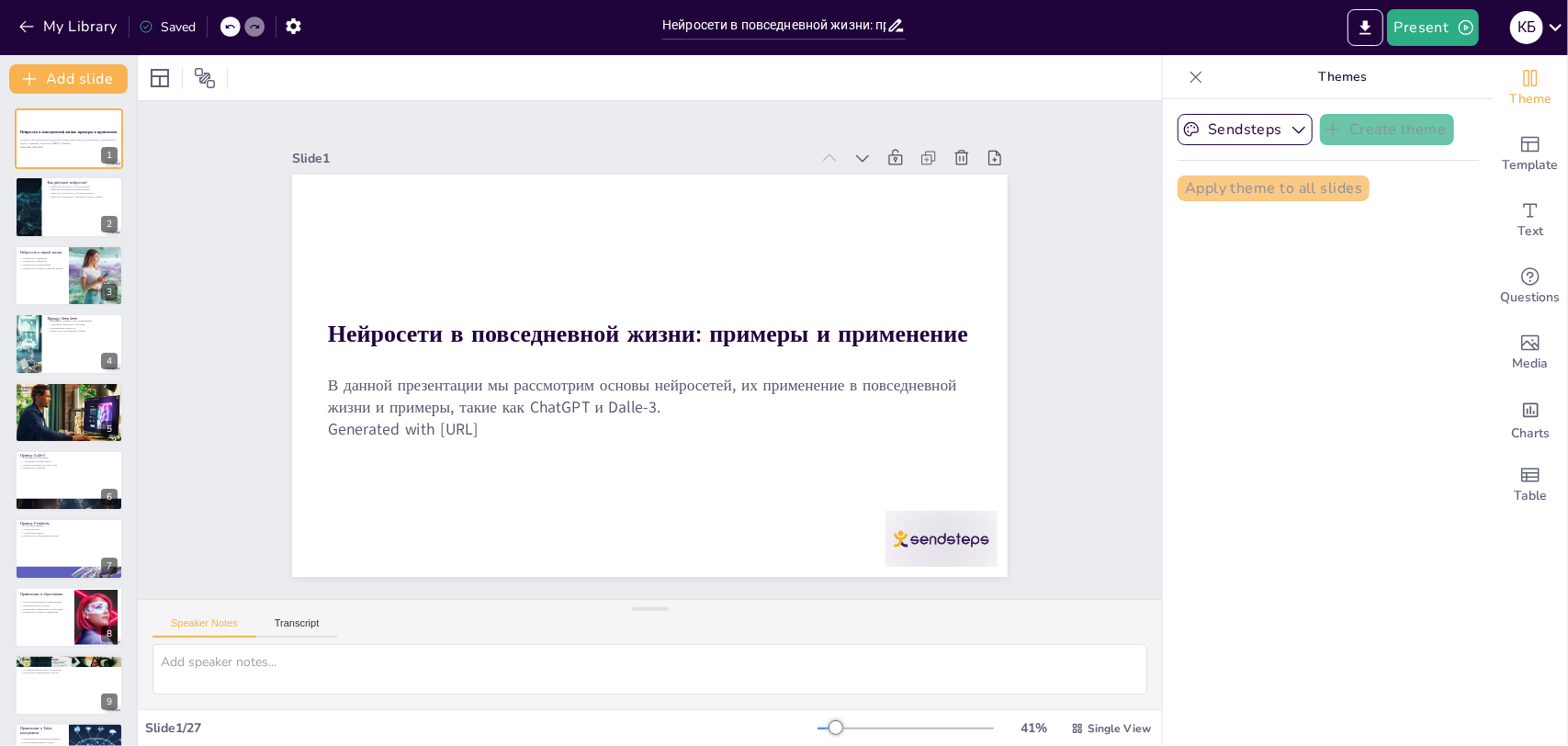
checkbox input "true"
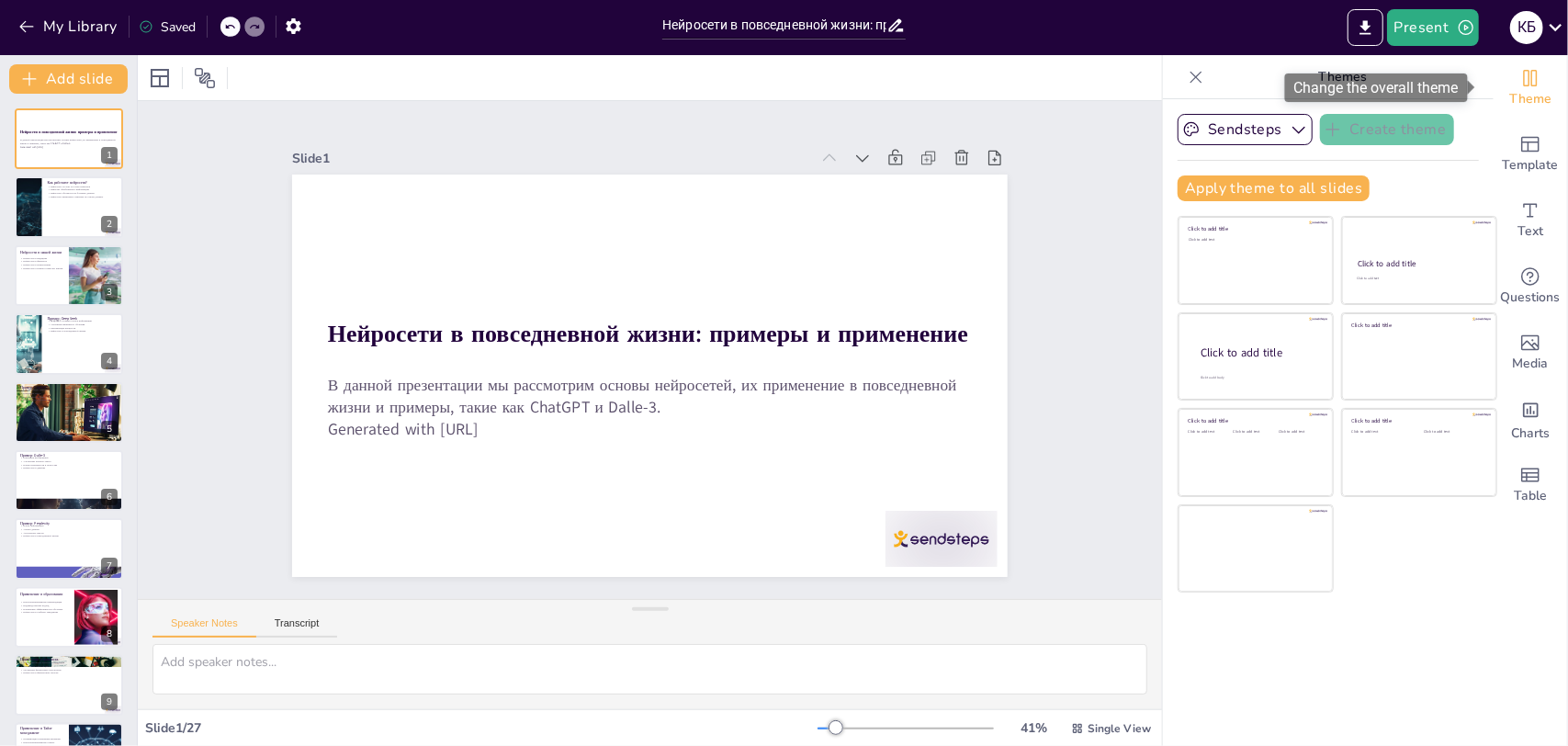
click at [1493, 116] on div "Theme" at bounding box center [1530, 87] width 74 height 66
checkbox input "true"
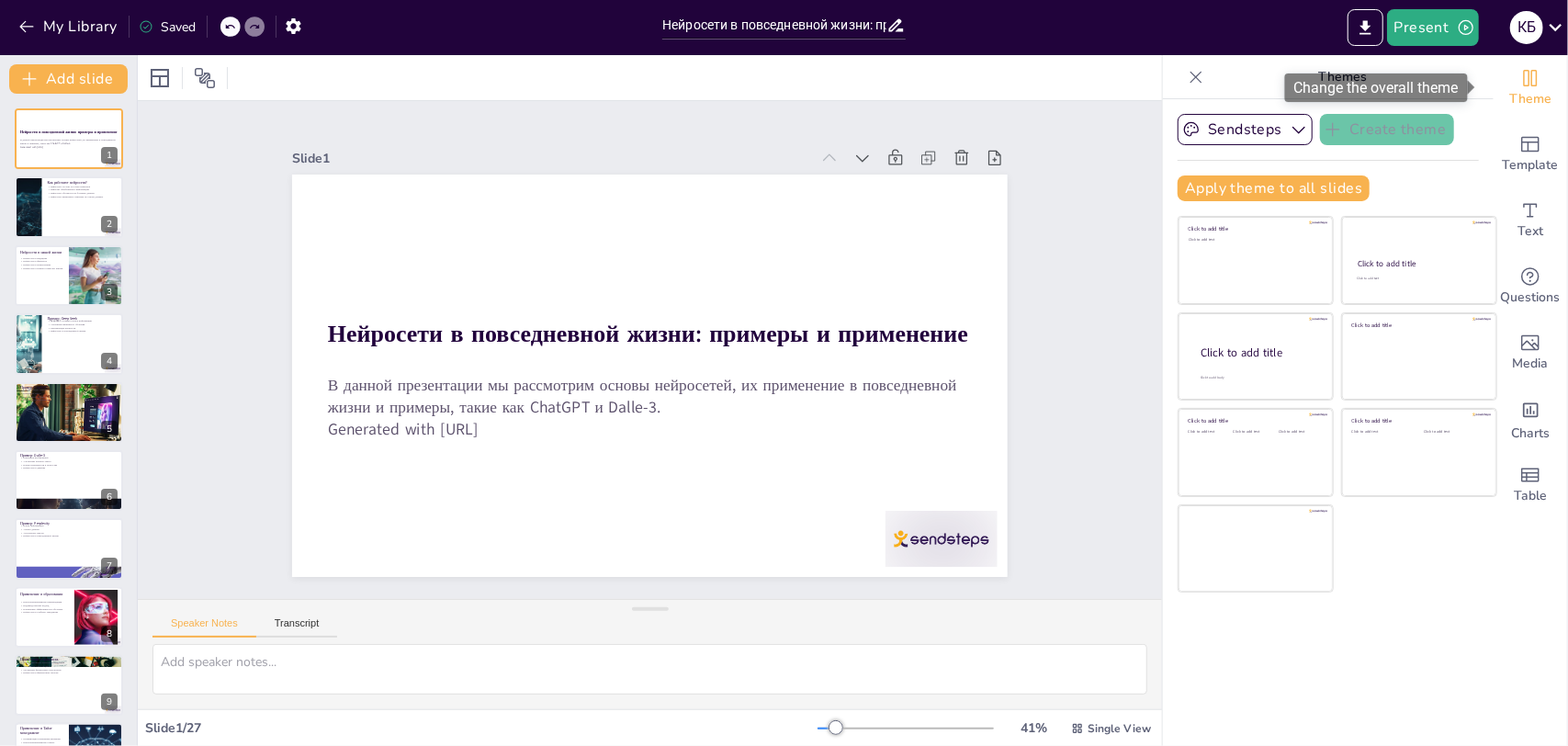
checkbox input "true"
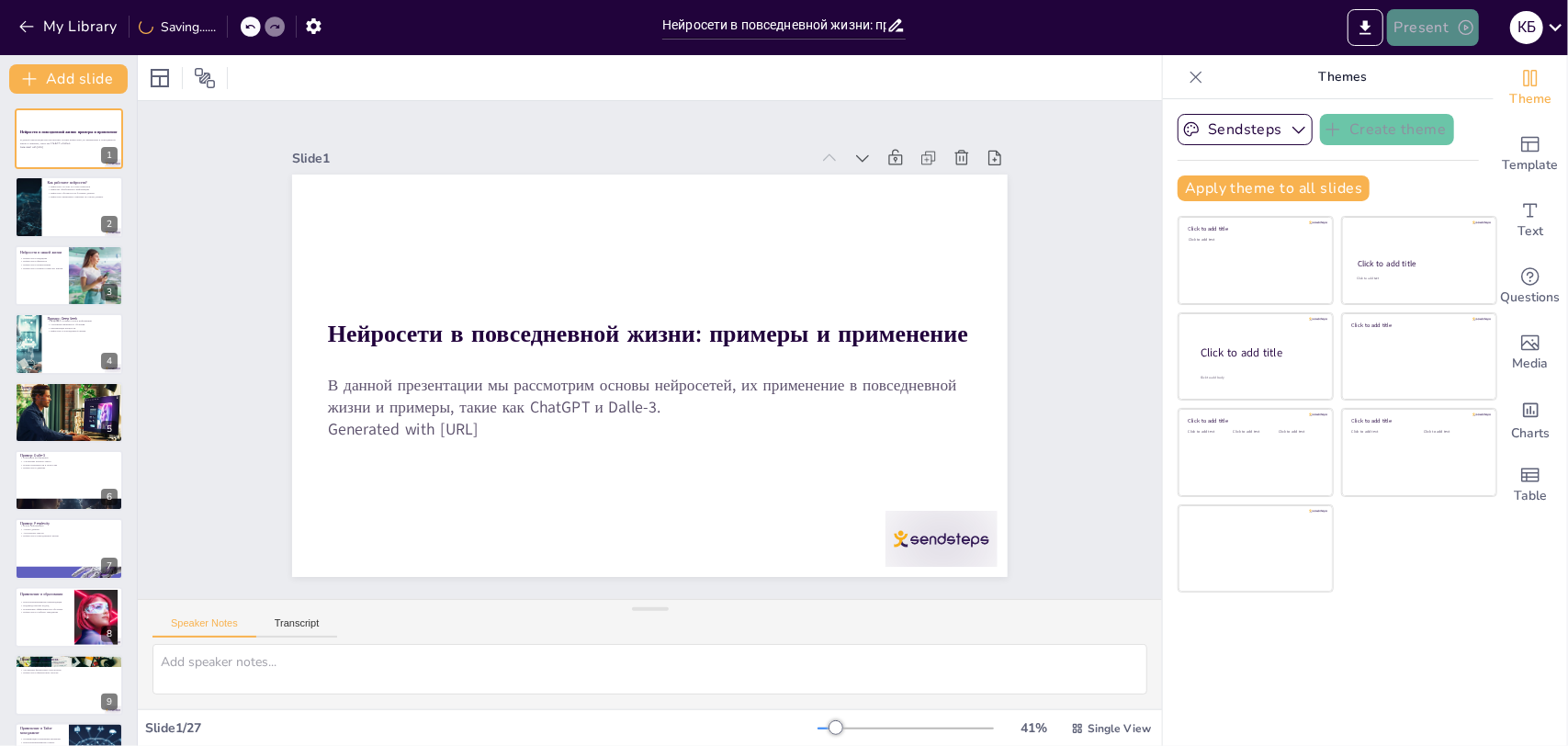
click at [1428, 19] on button "Present" at bounding box center [1433, 27] width 92 height 36
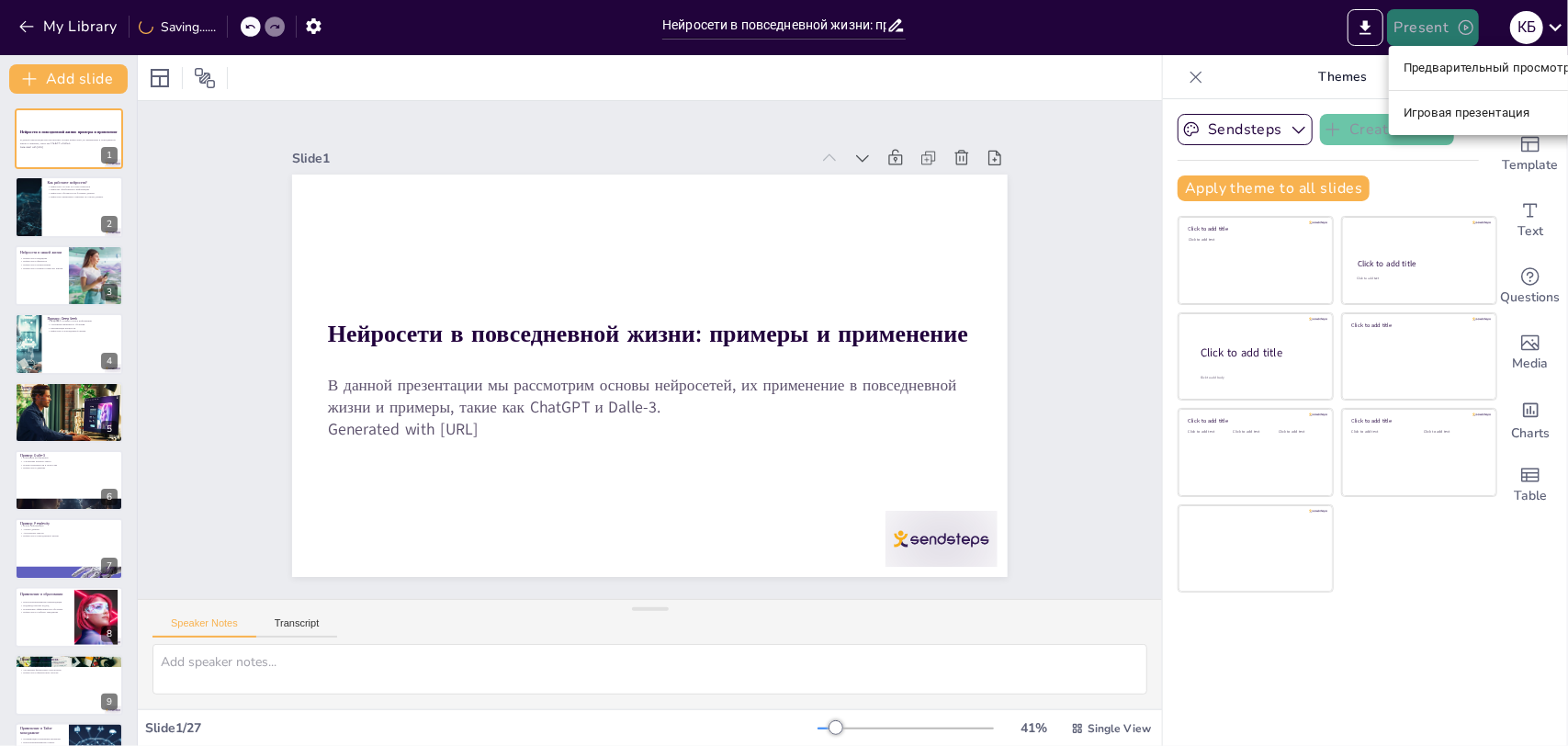
click at [1428, 19] on div at bounding box center [784, 373] width 1568 height 746
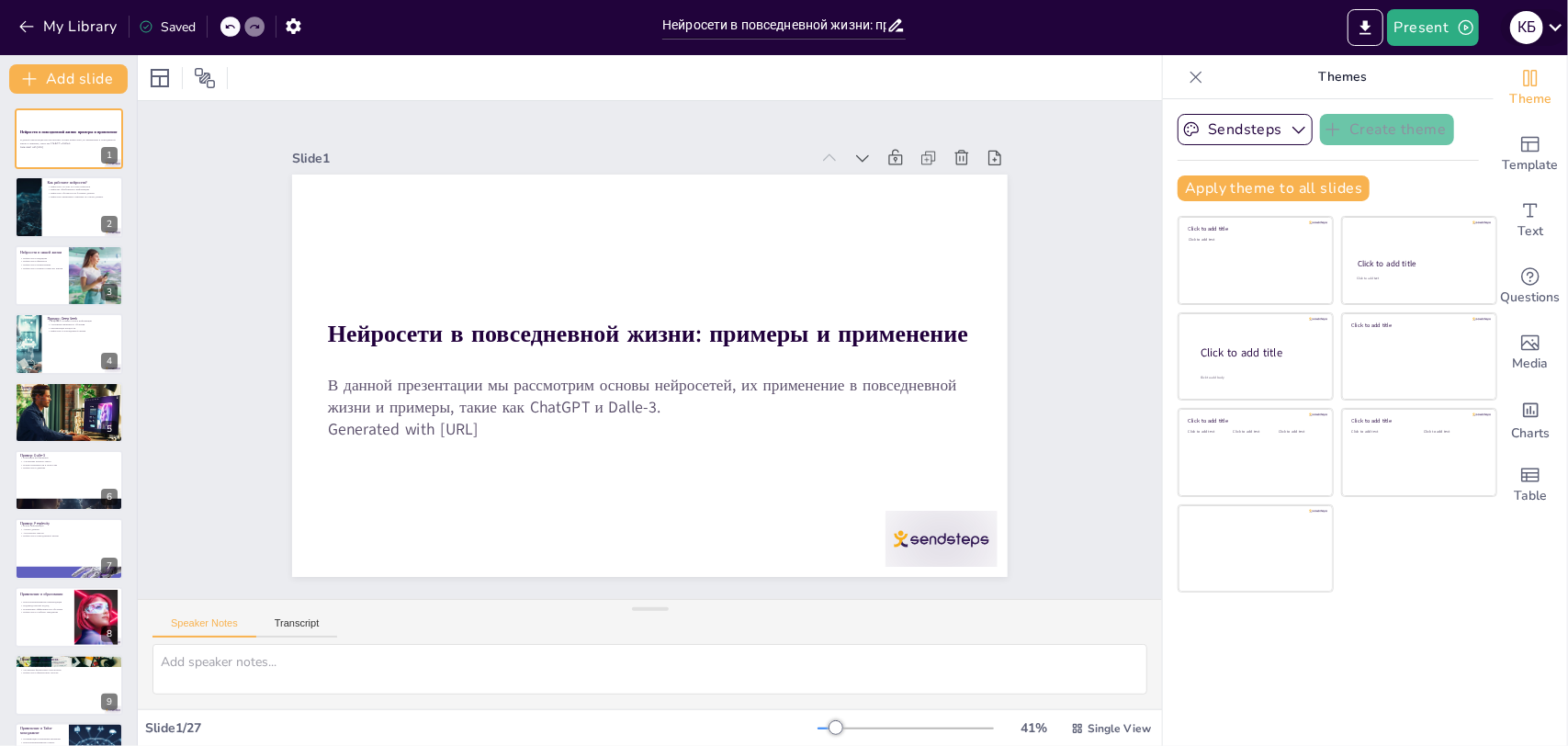
click at [1553, 22] on icon at bounding box center [1554, 27] width 25 height 25
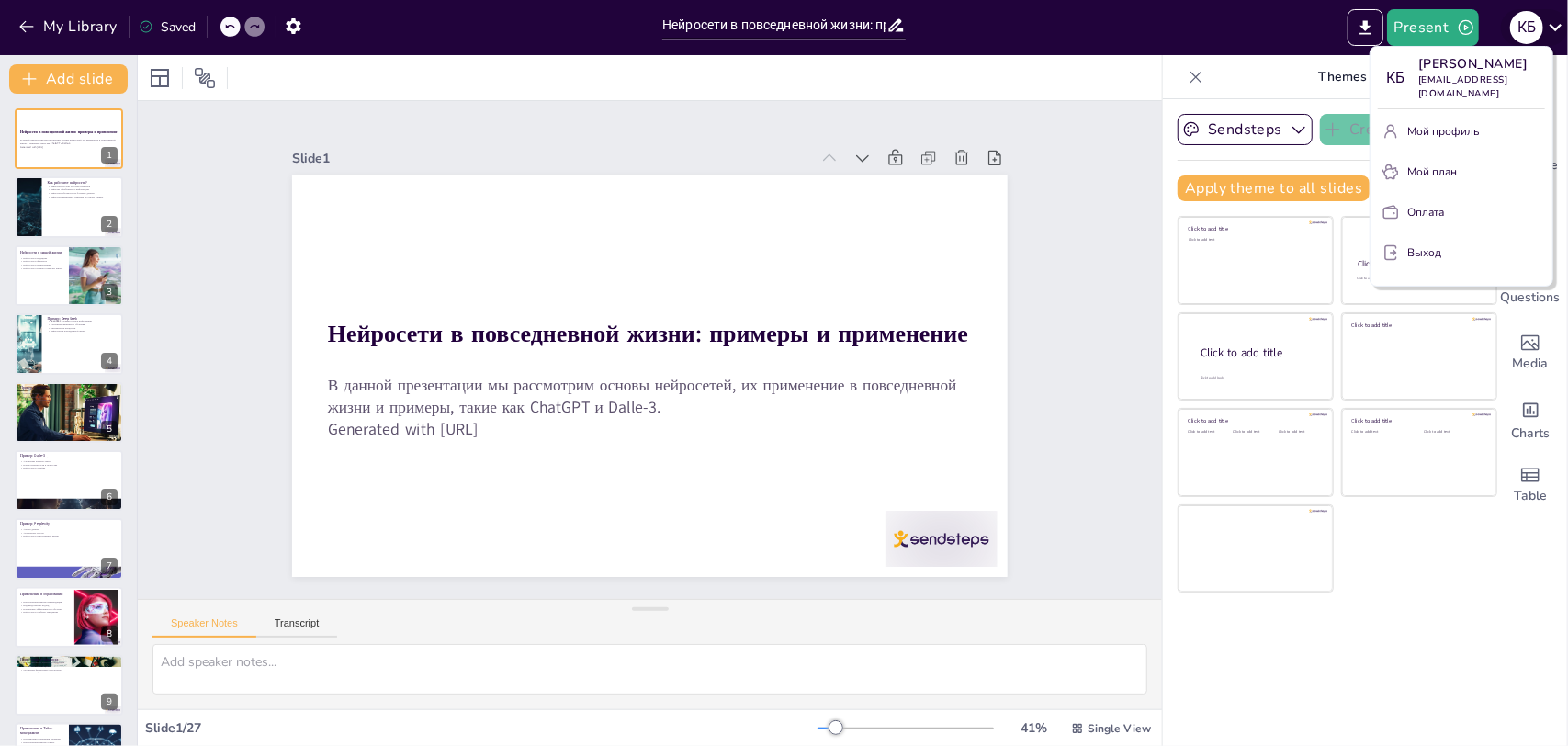
click at [1553, 22] on div at bounding box center [784, 373] width 1568 height 746
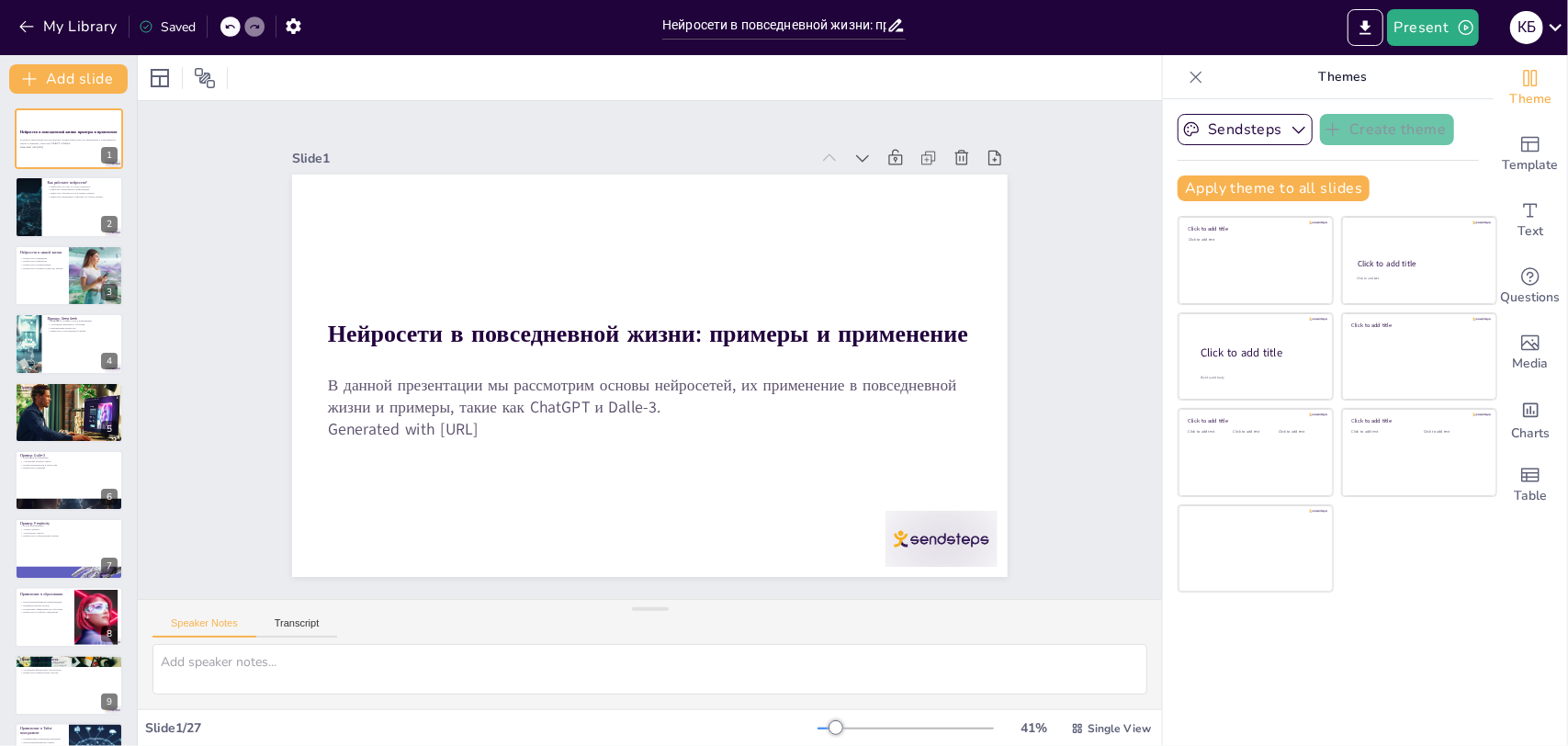
checkbox input "true"
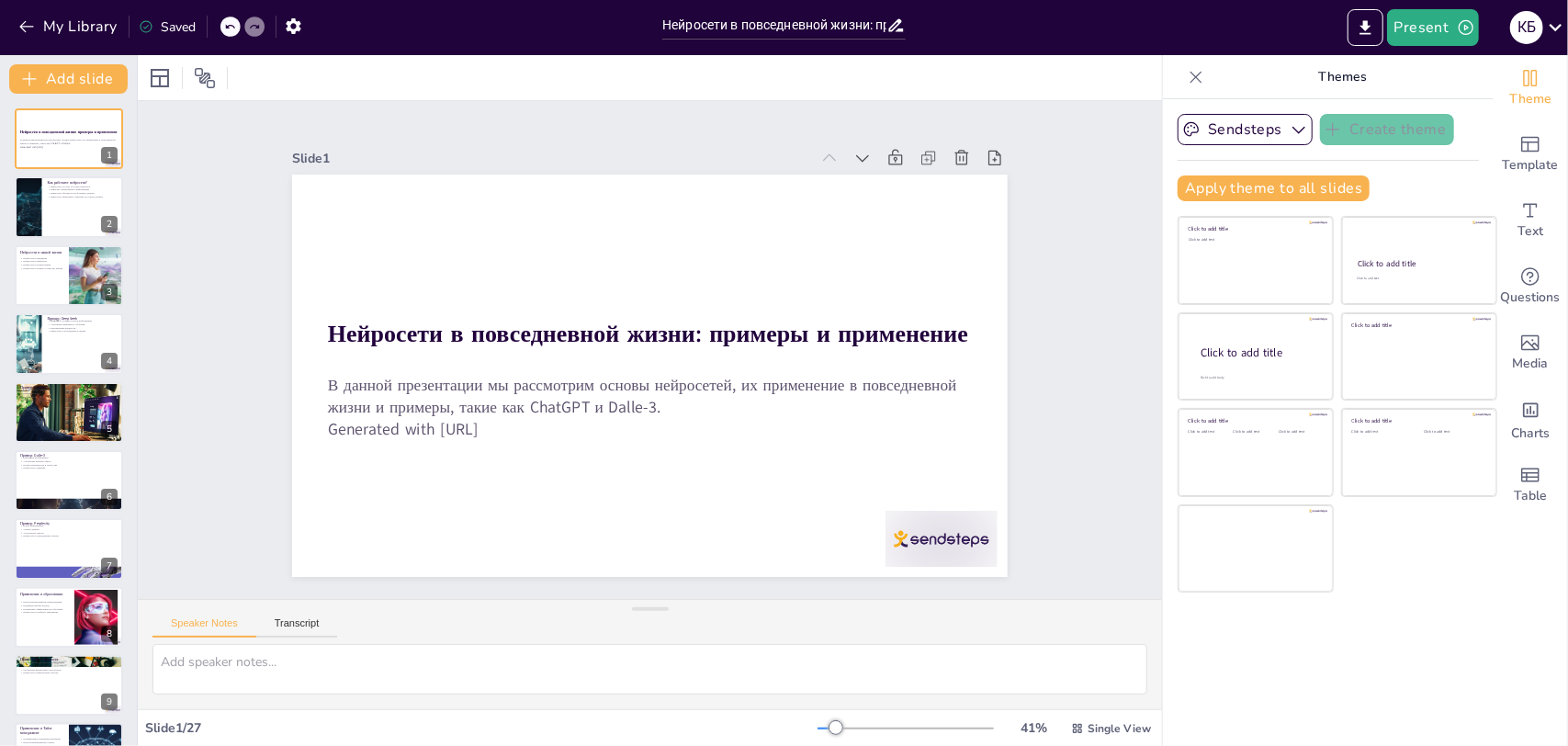
checkbox input "true"
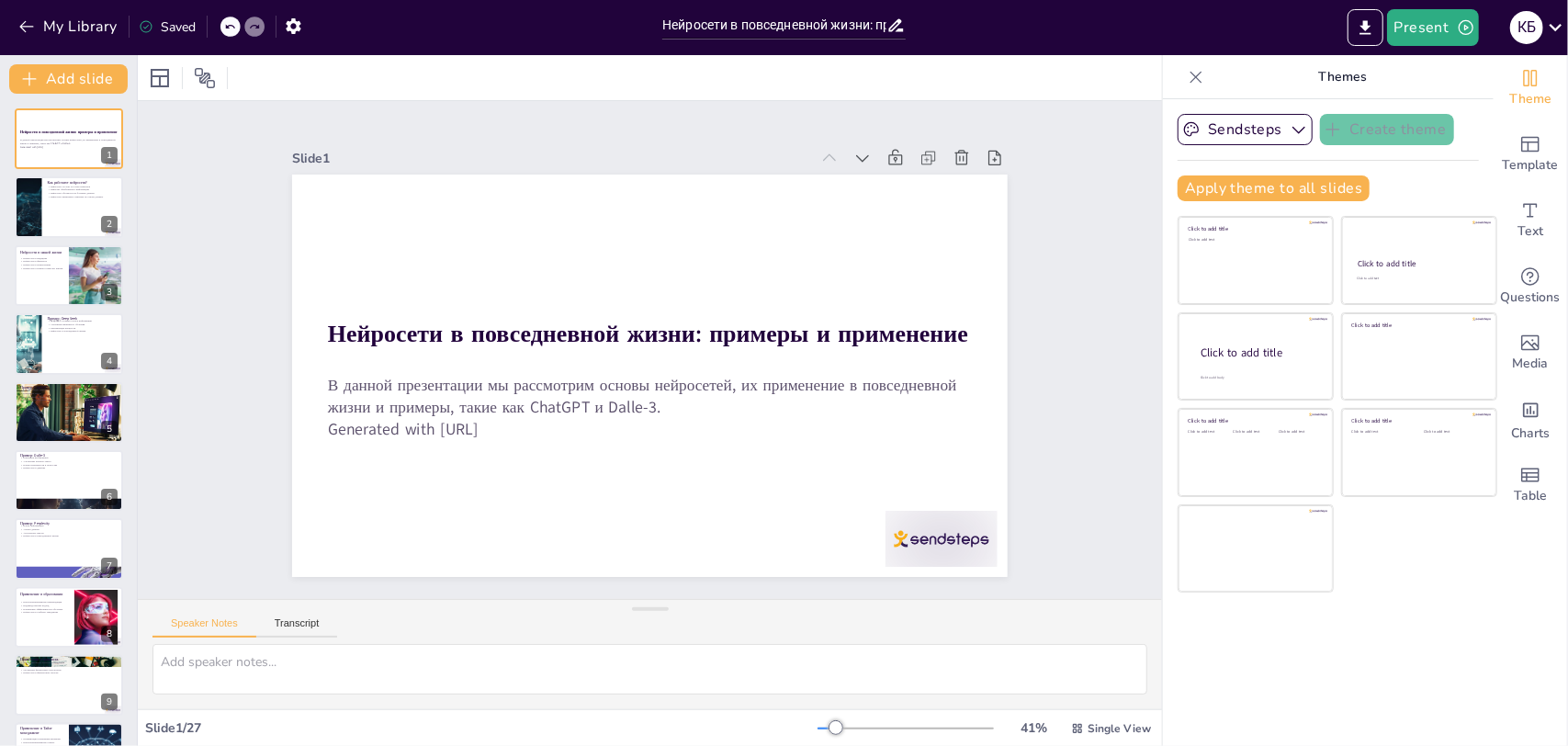
checkbox input "true"
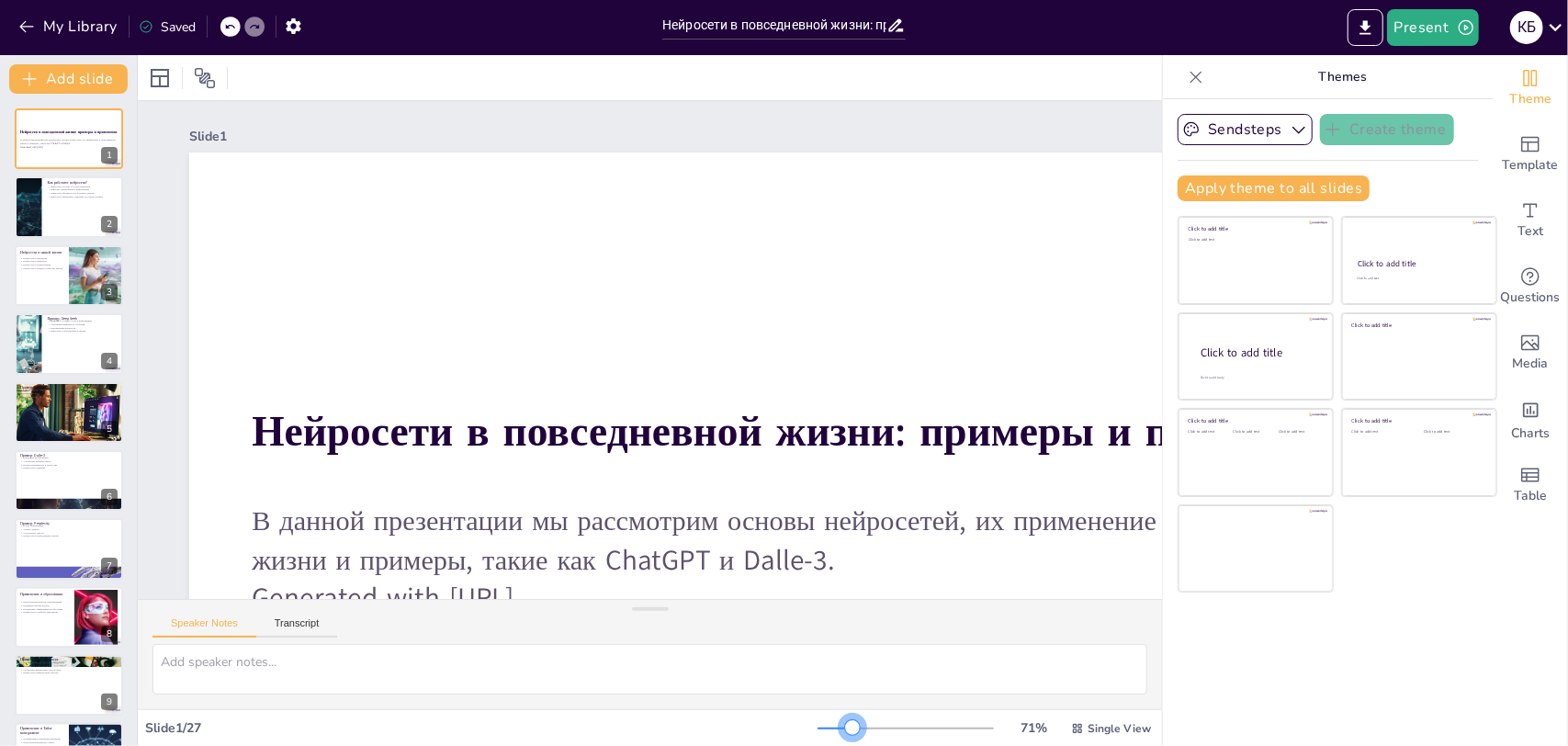
checkbox input "true"
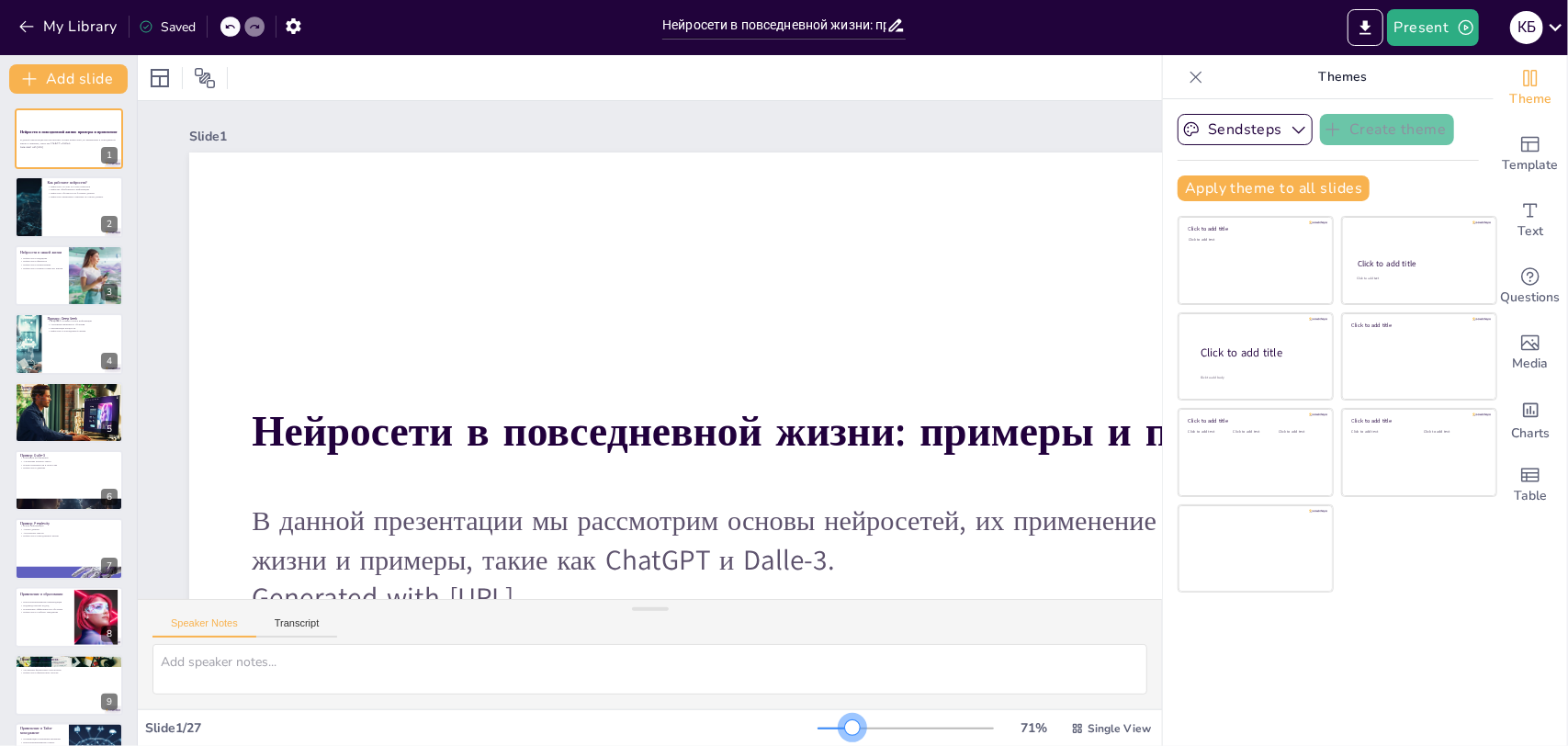
checkbox input "true"
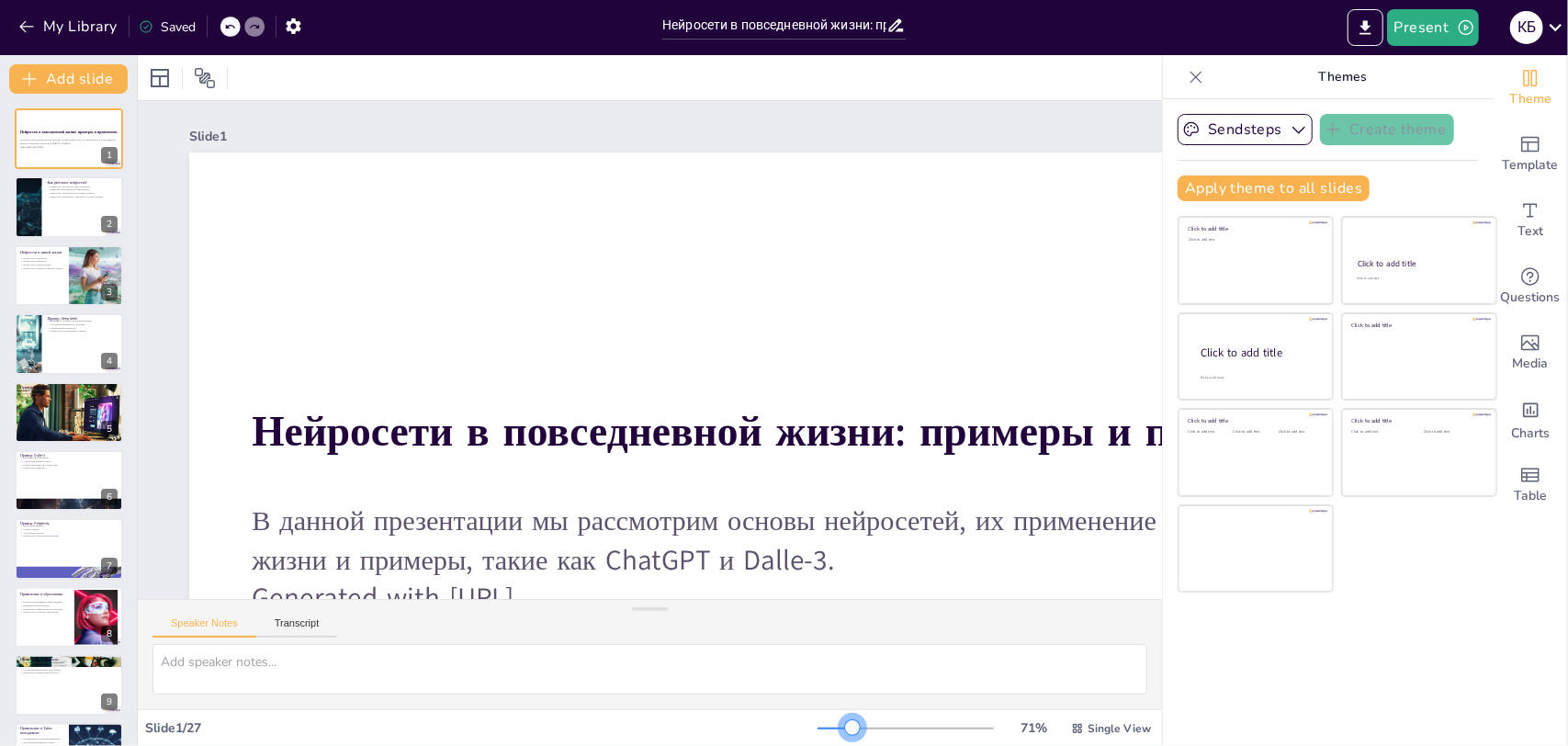
checkbox input "true"
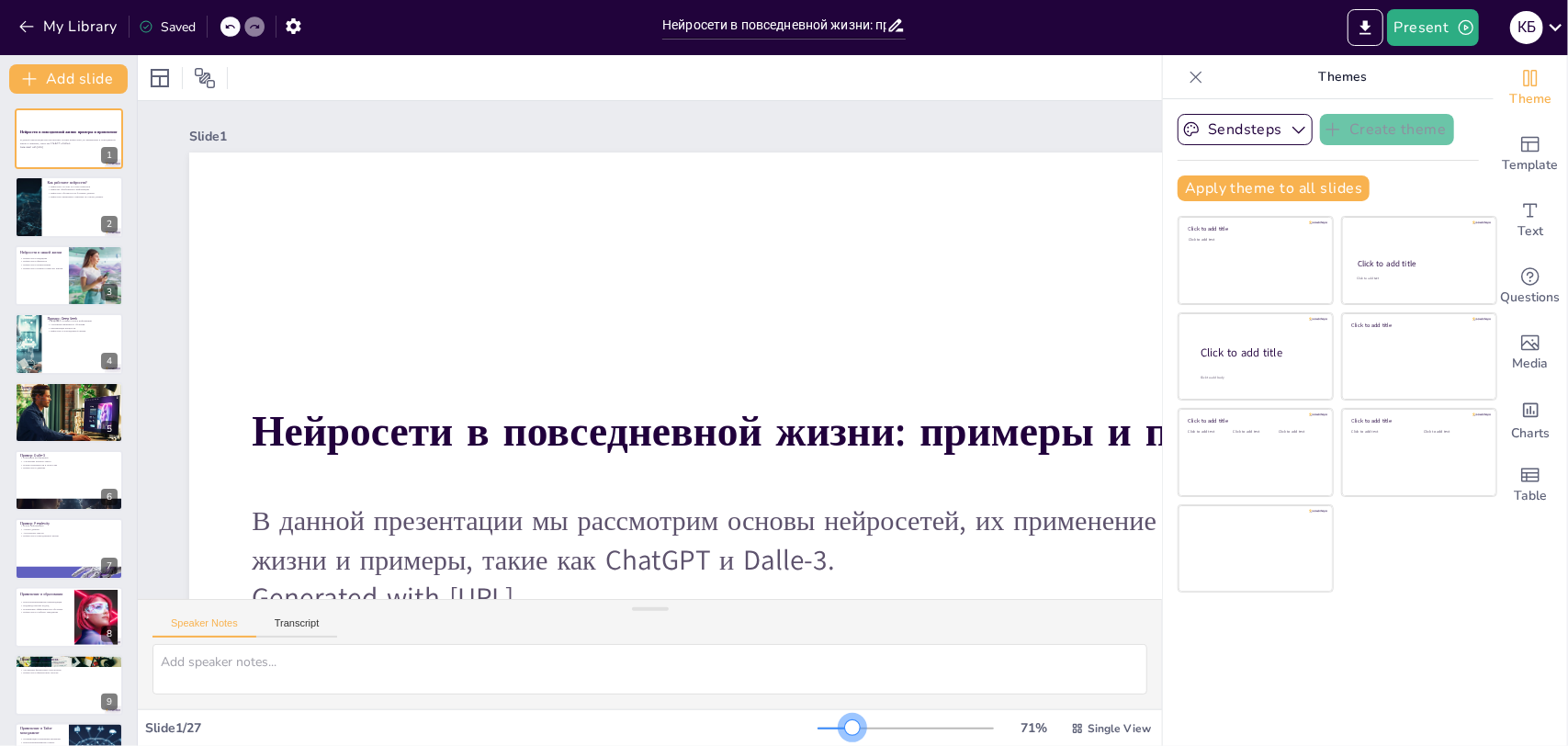
checkbox input "true"
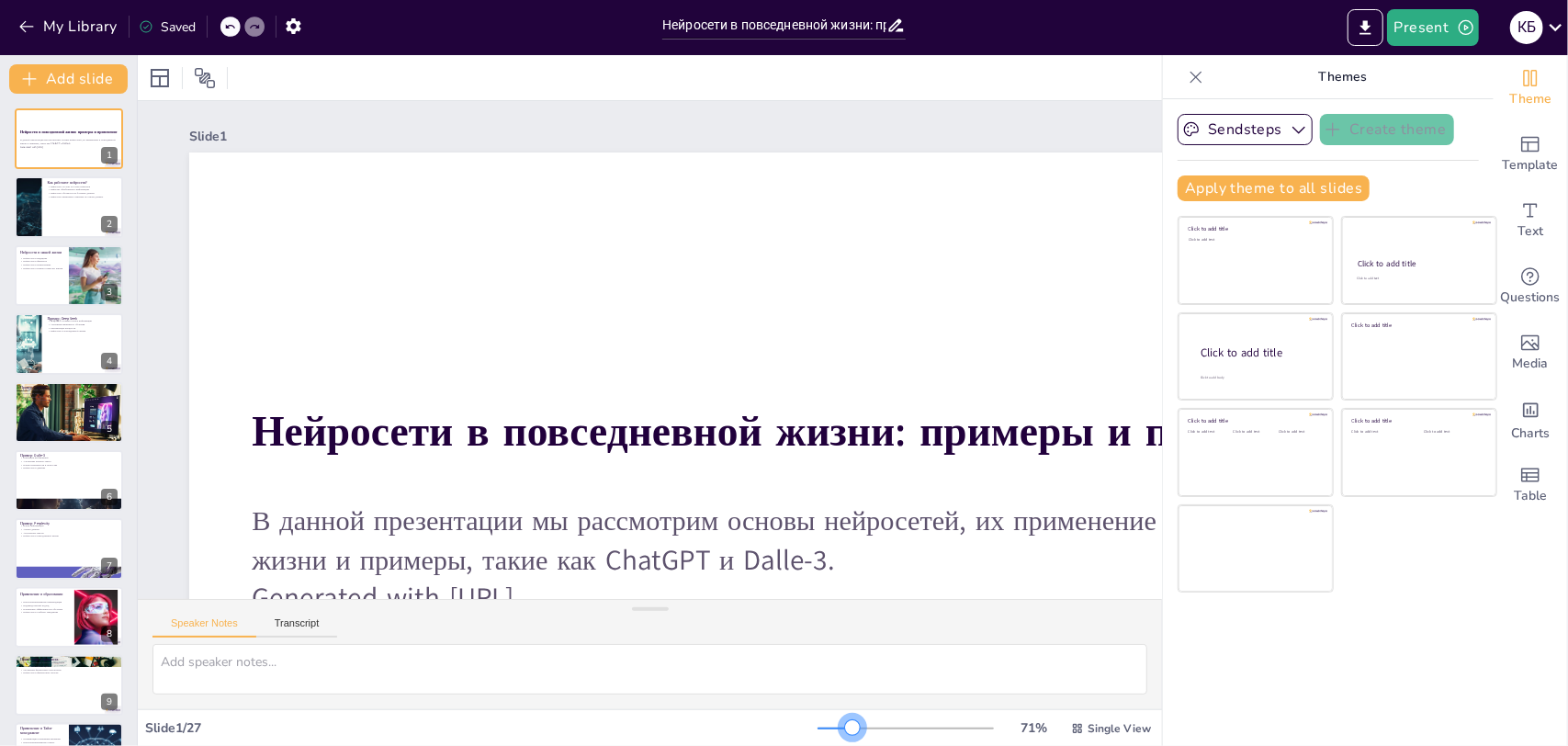
checkbox input "true"
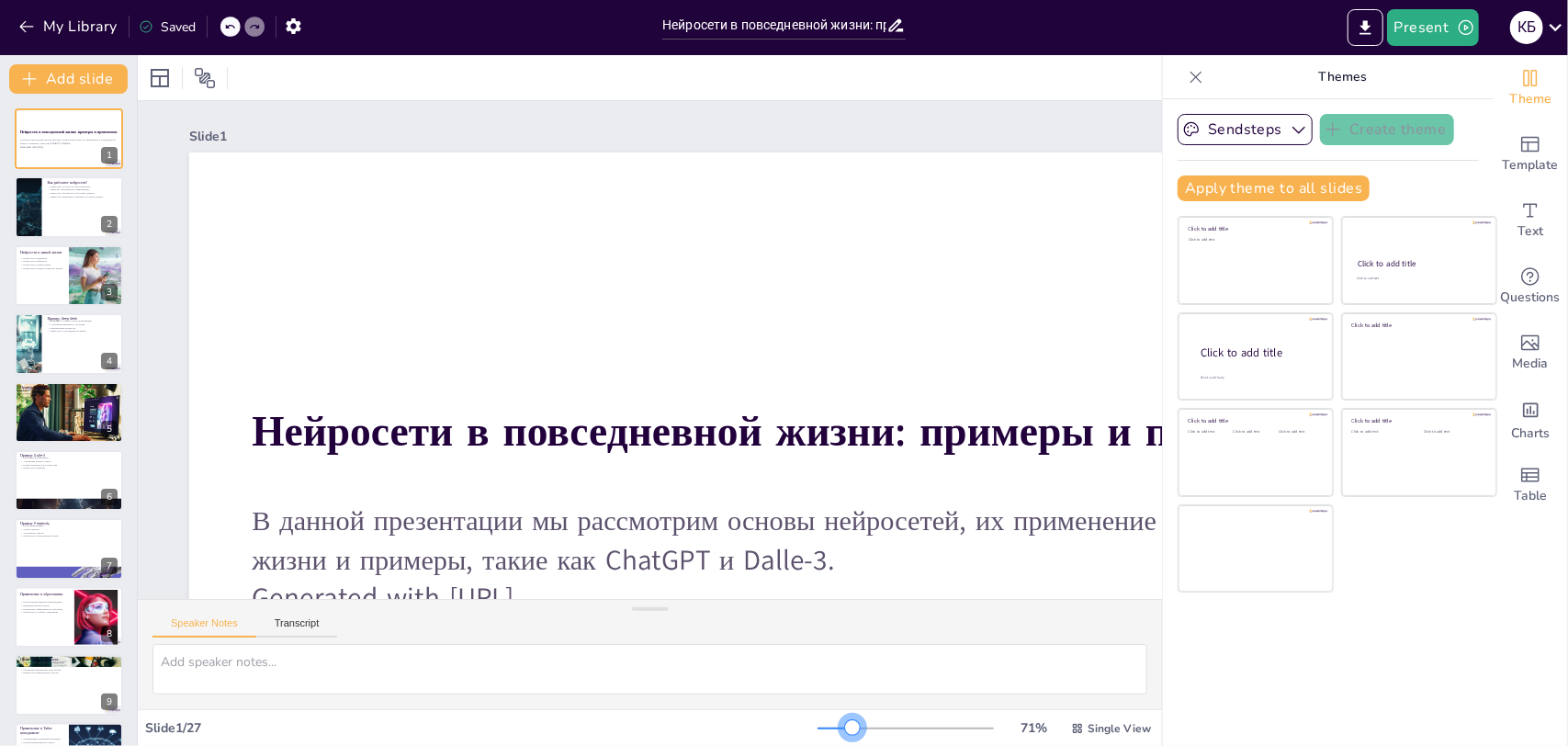
checkbox input "true"
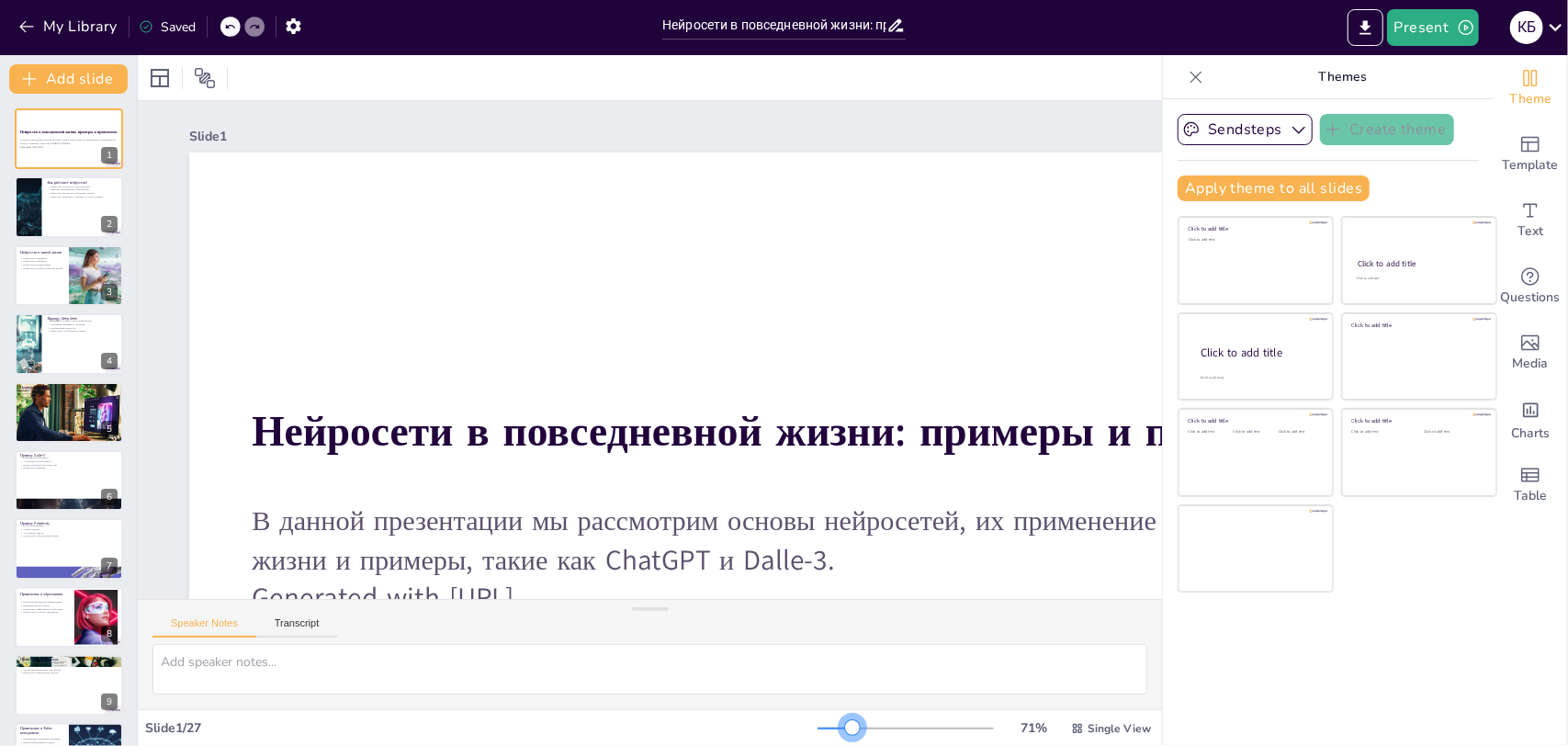
checkbox input "true"
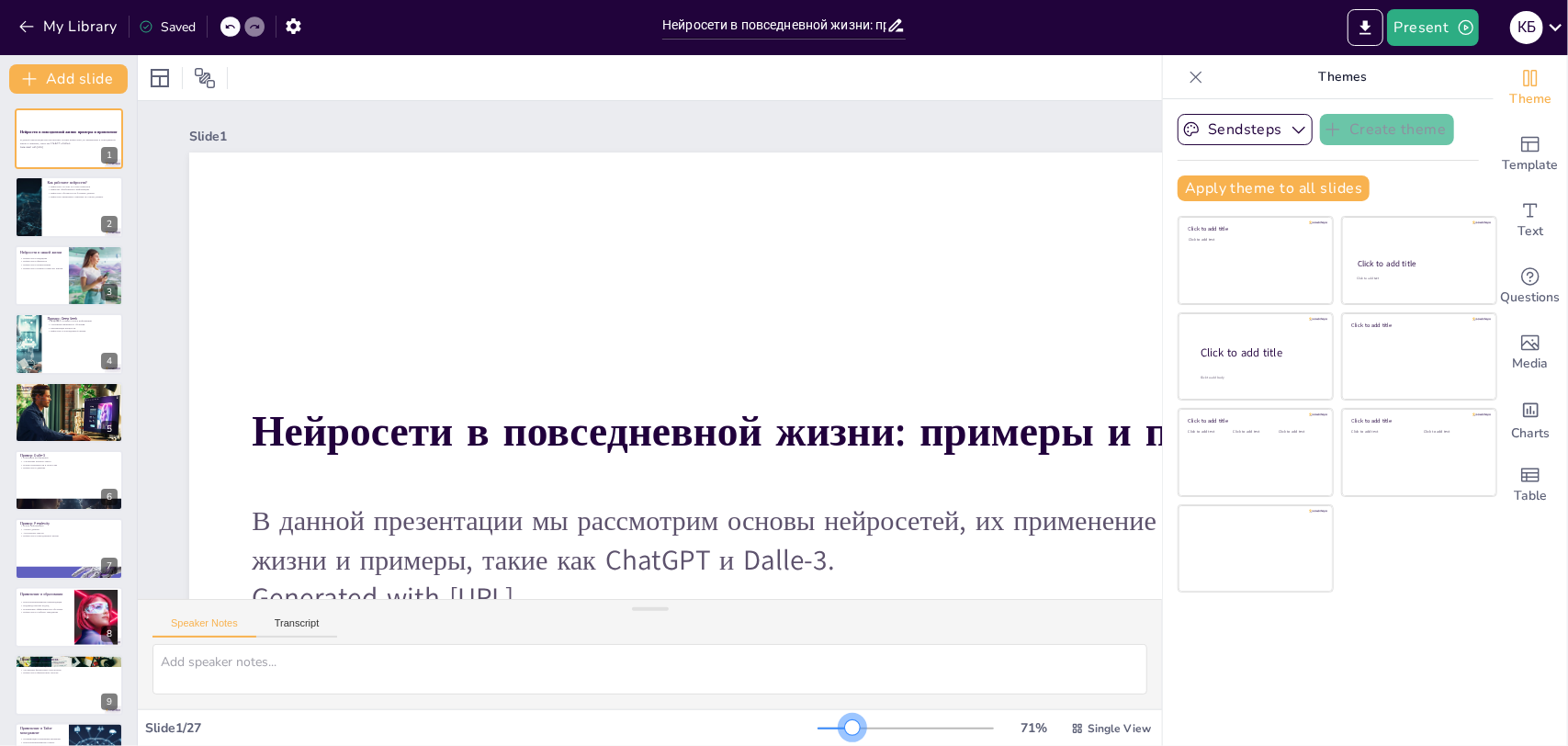
checkbox input "true"
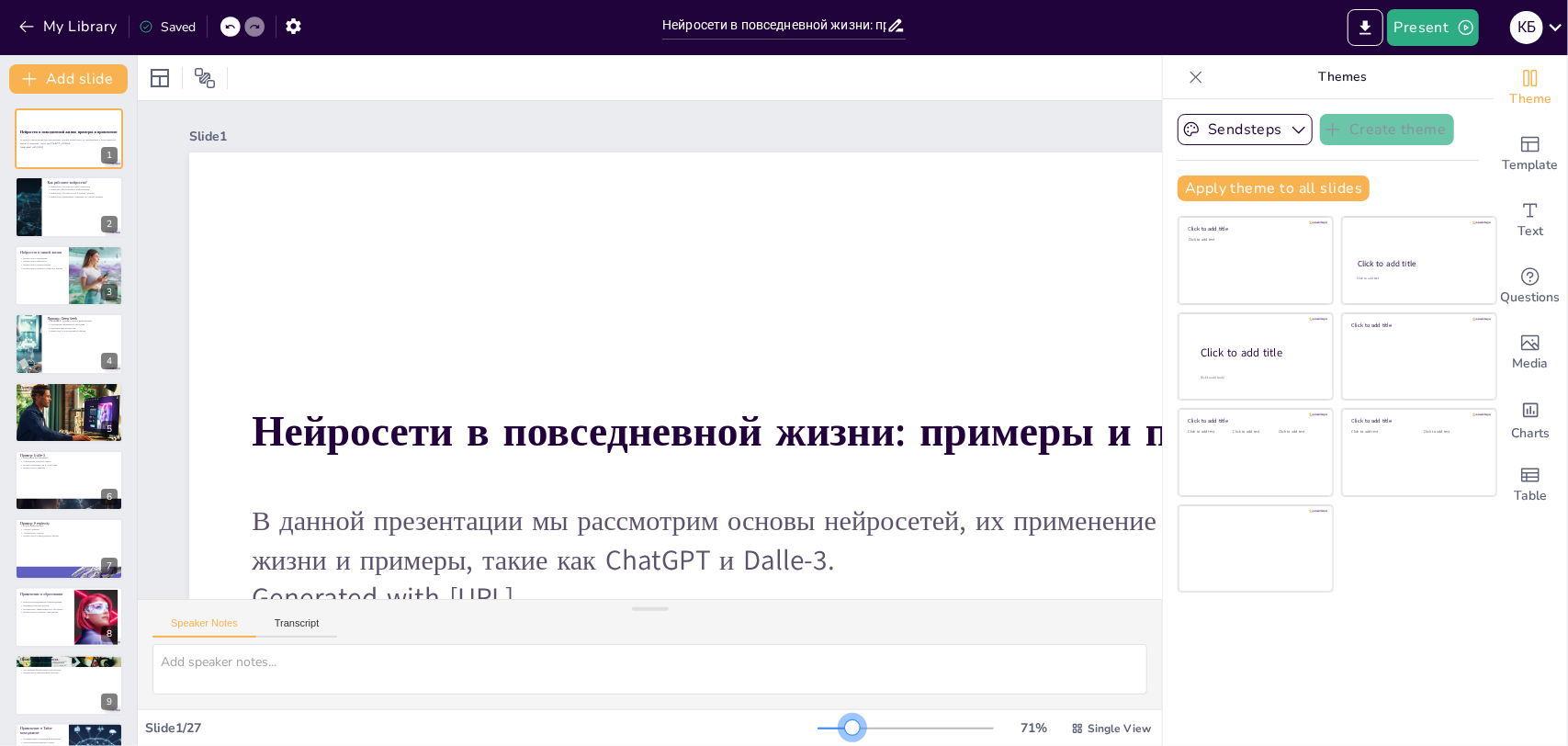
checkbox input "true"
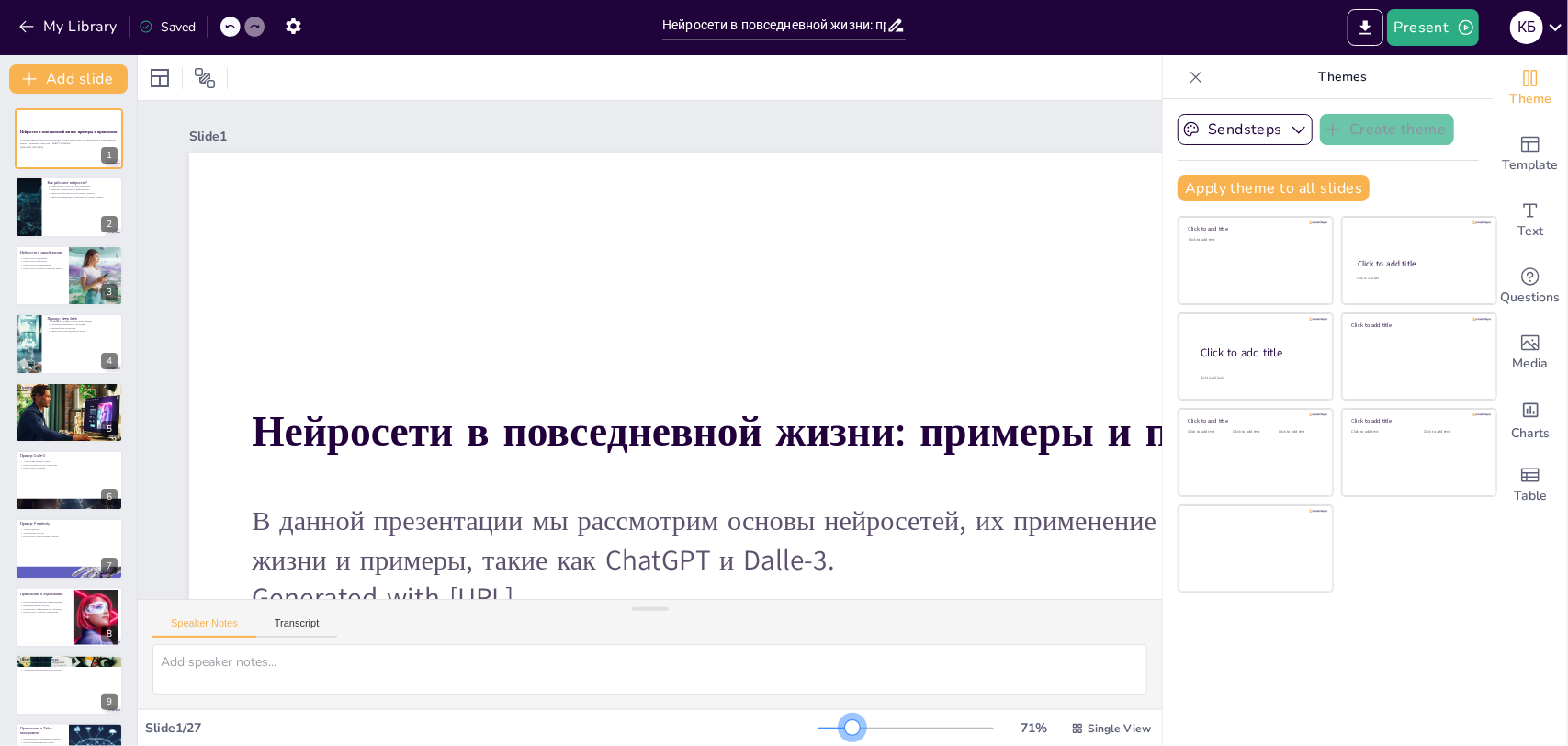
checkbox input "true"
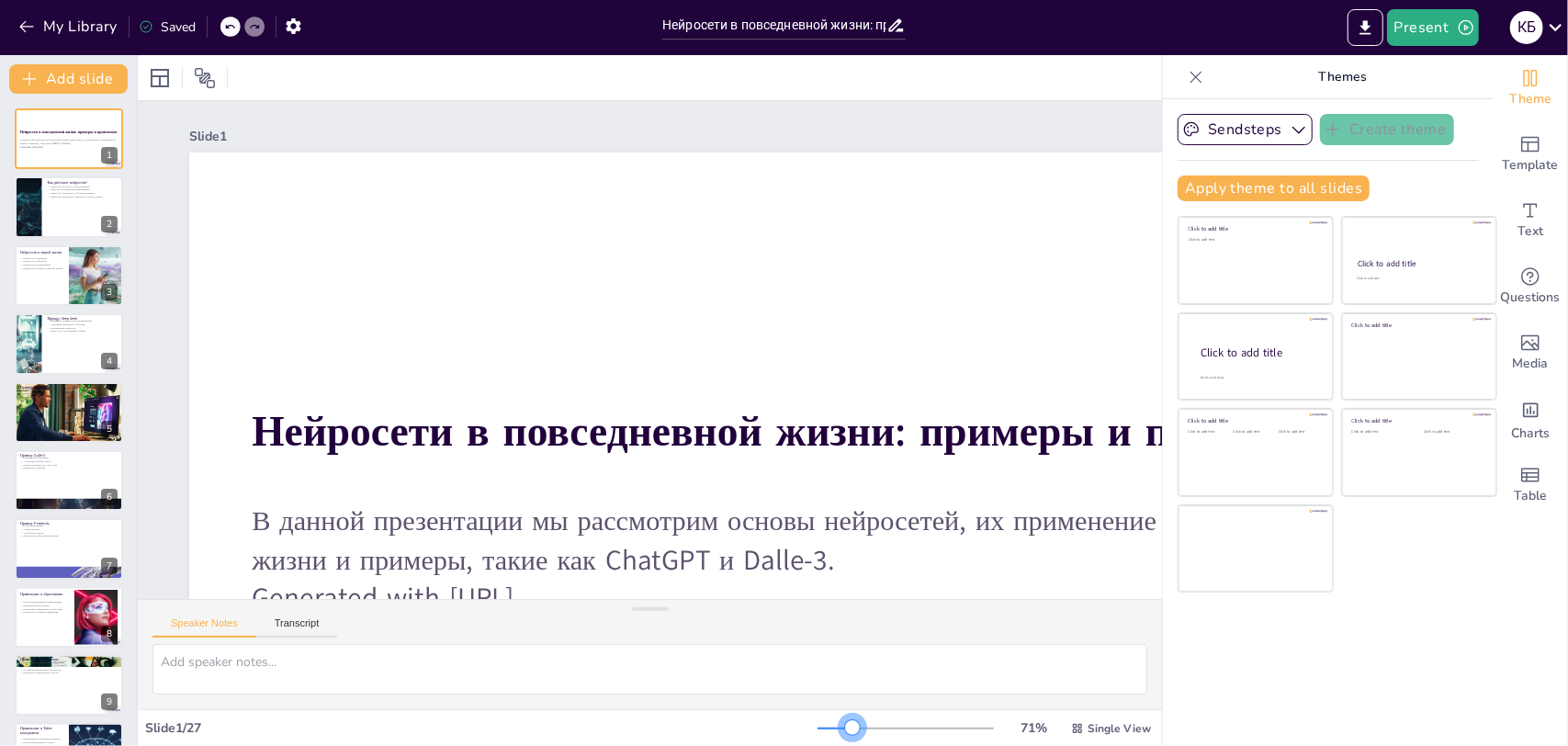
checkbox input "true"
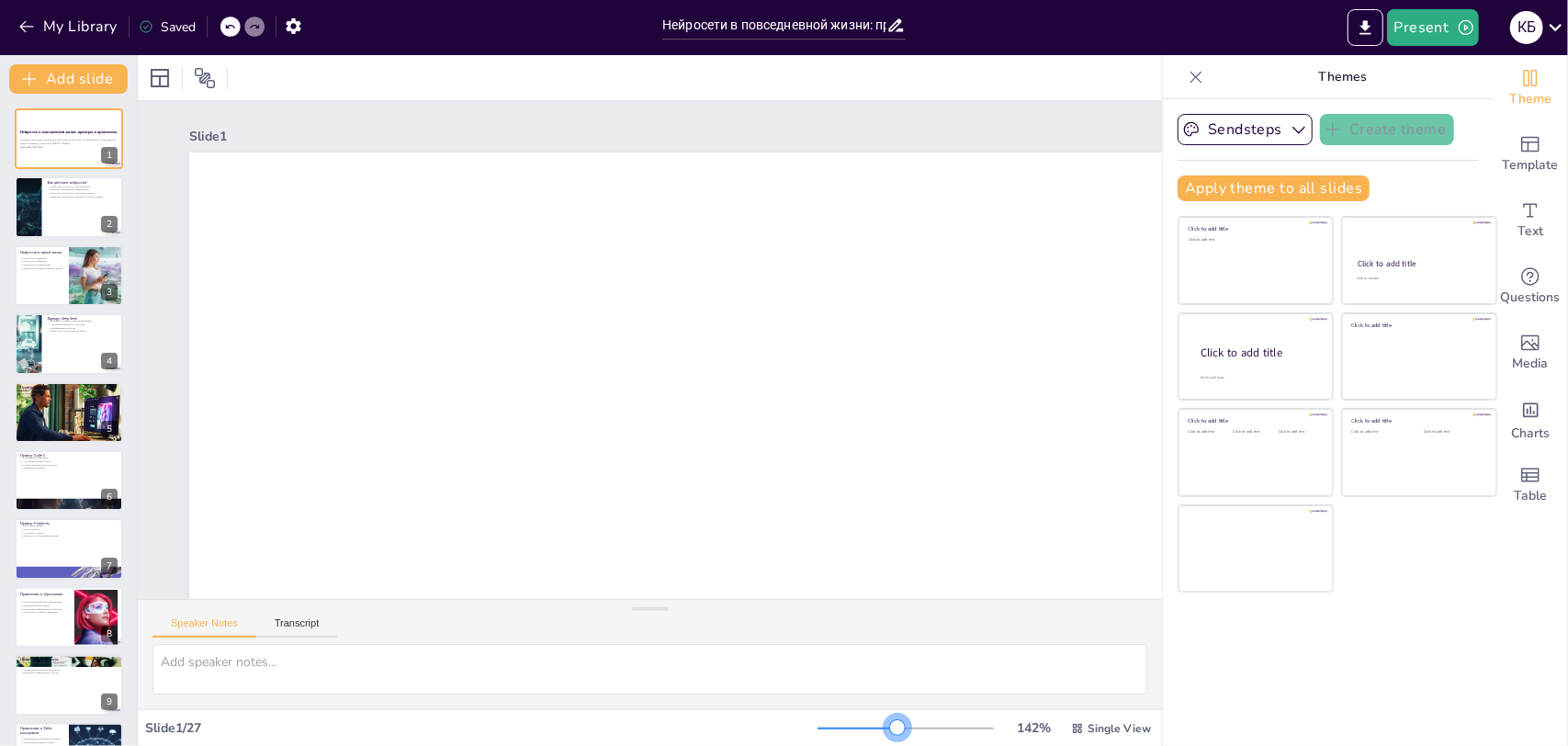
checkbox input "true"
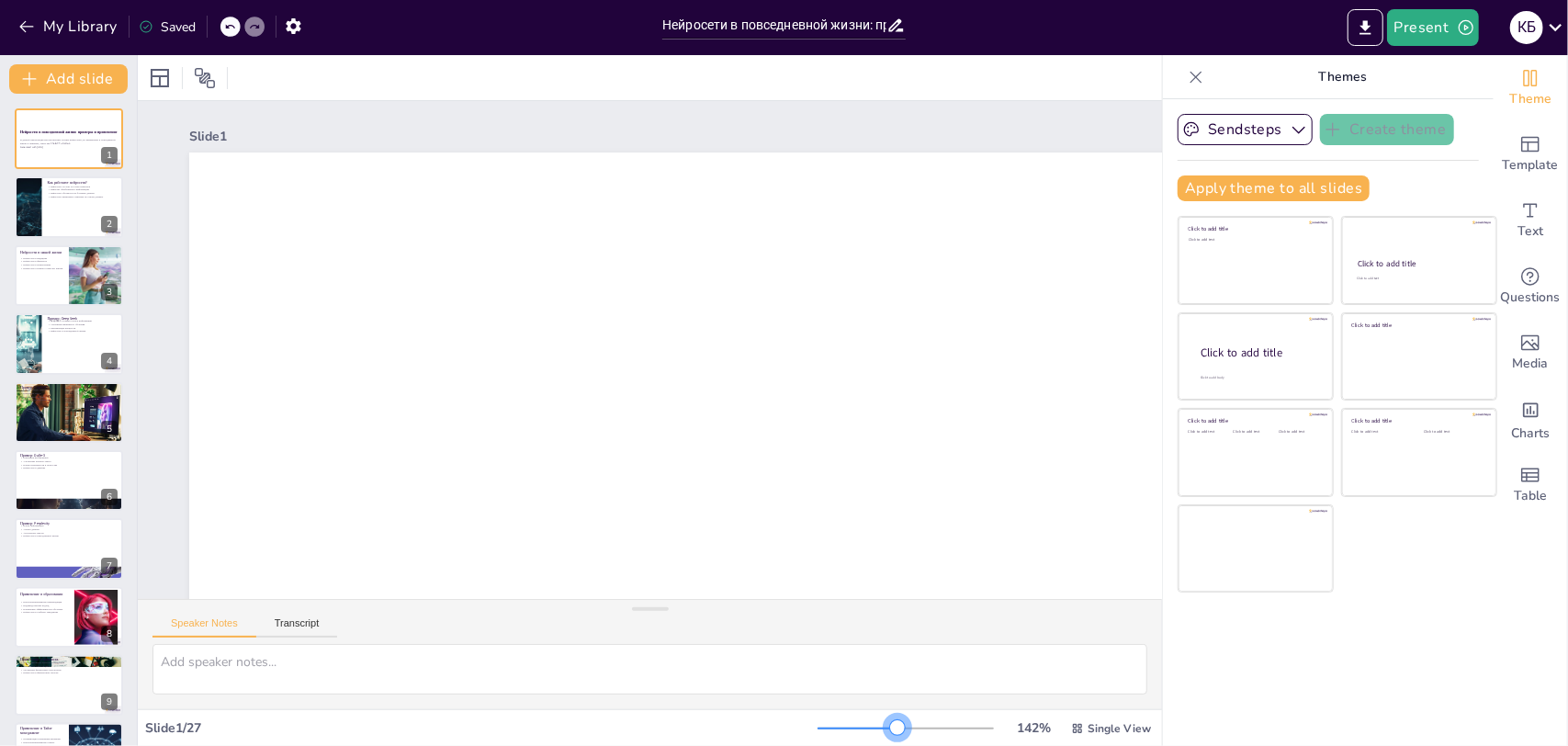
checkbox input "true"
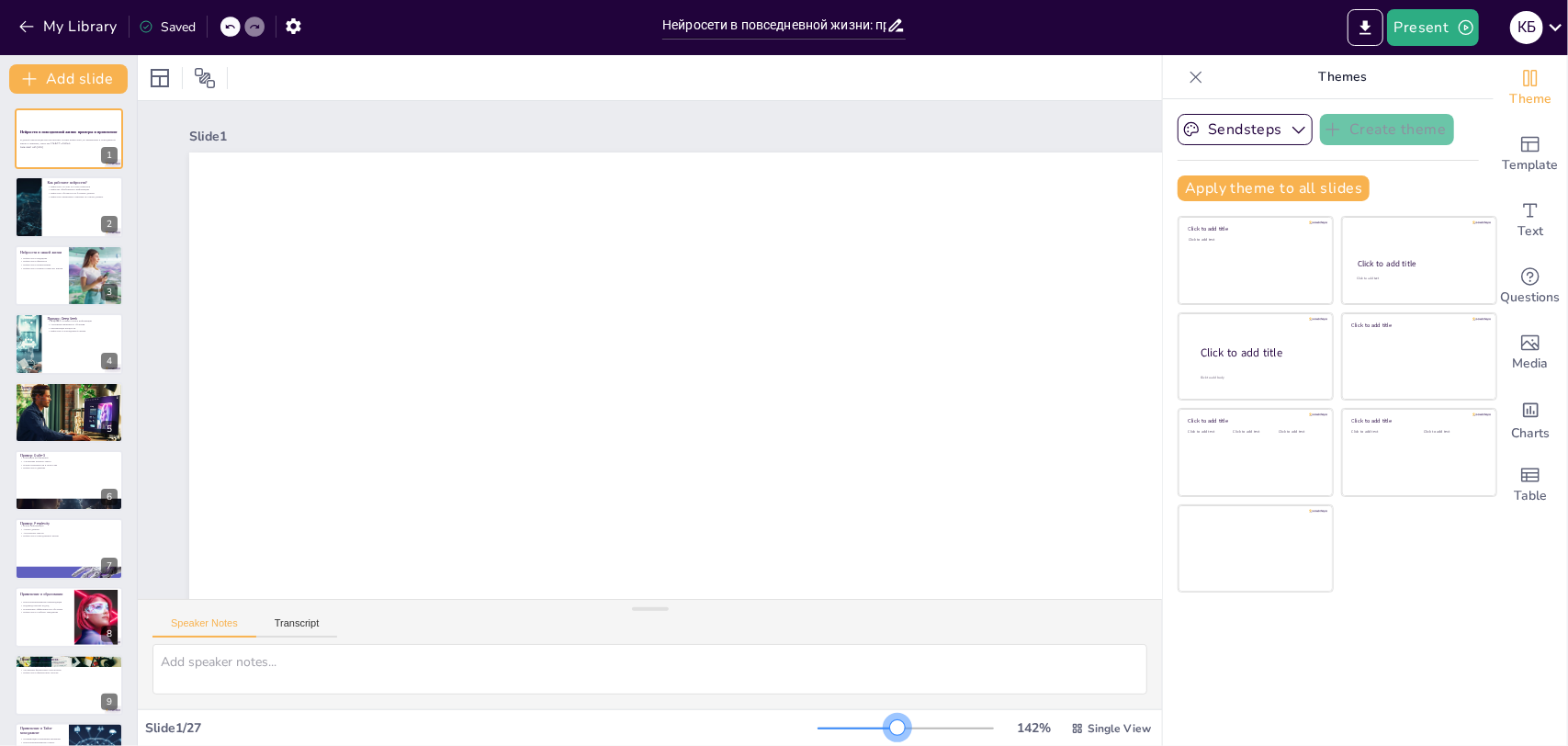
checkbox input "true"
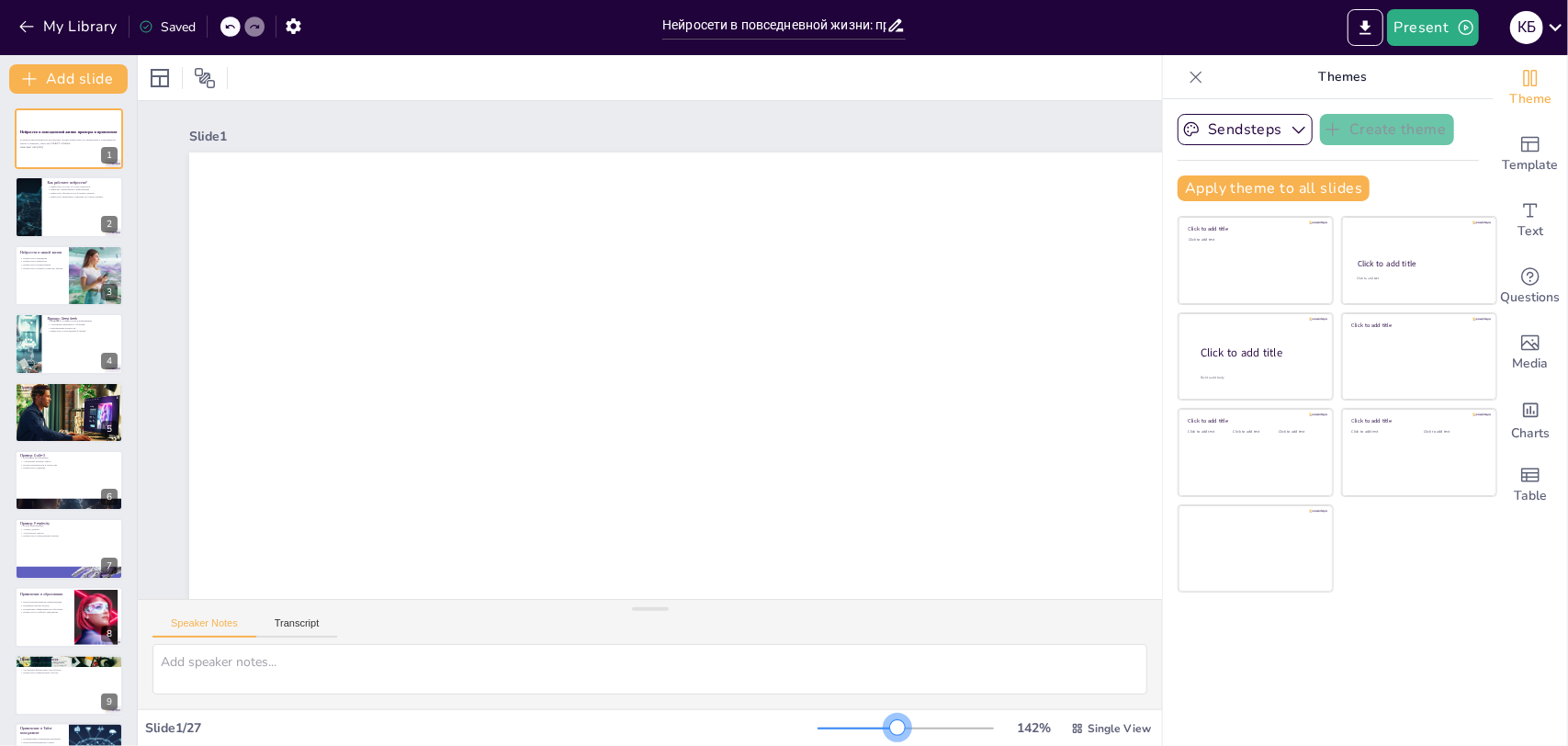
checkbox input "true"
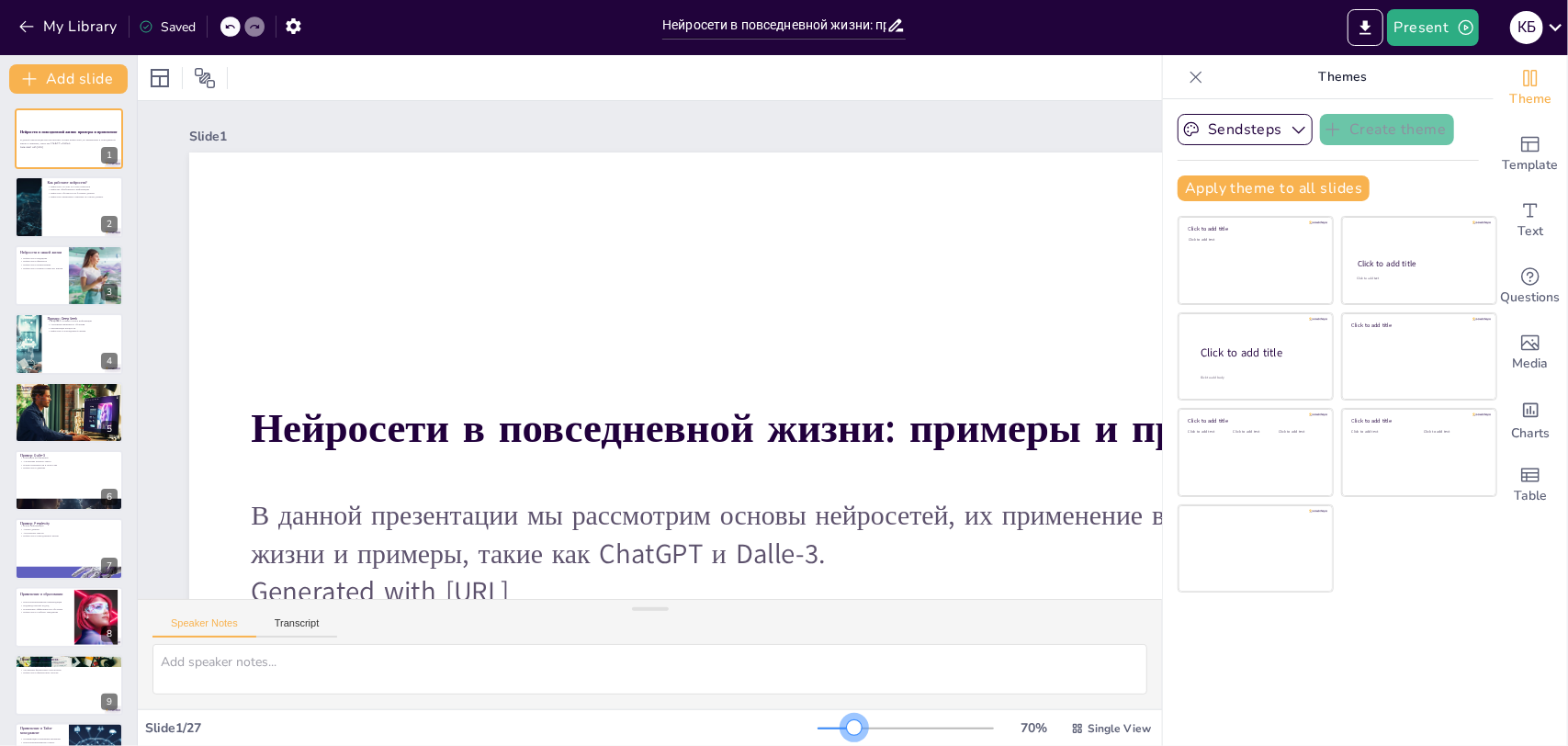
checkbox input "true"
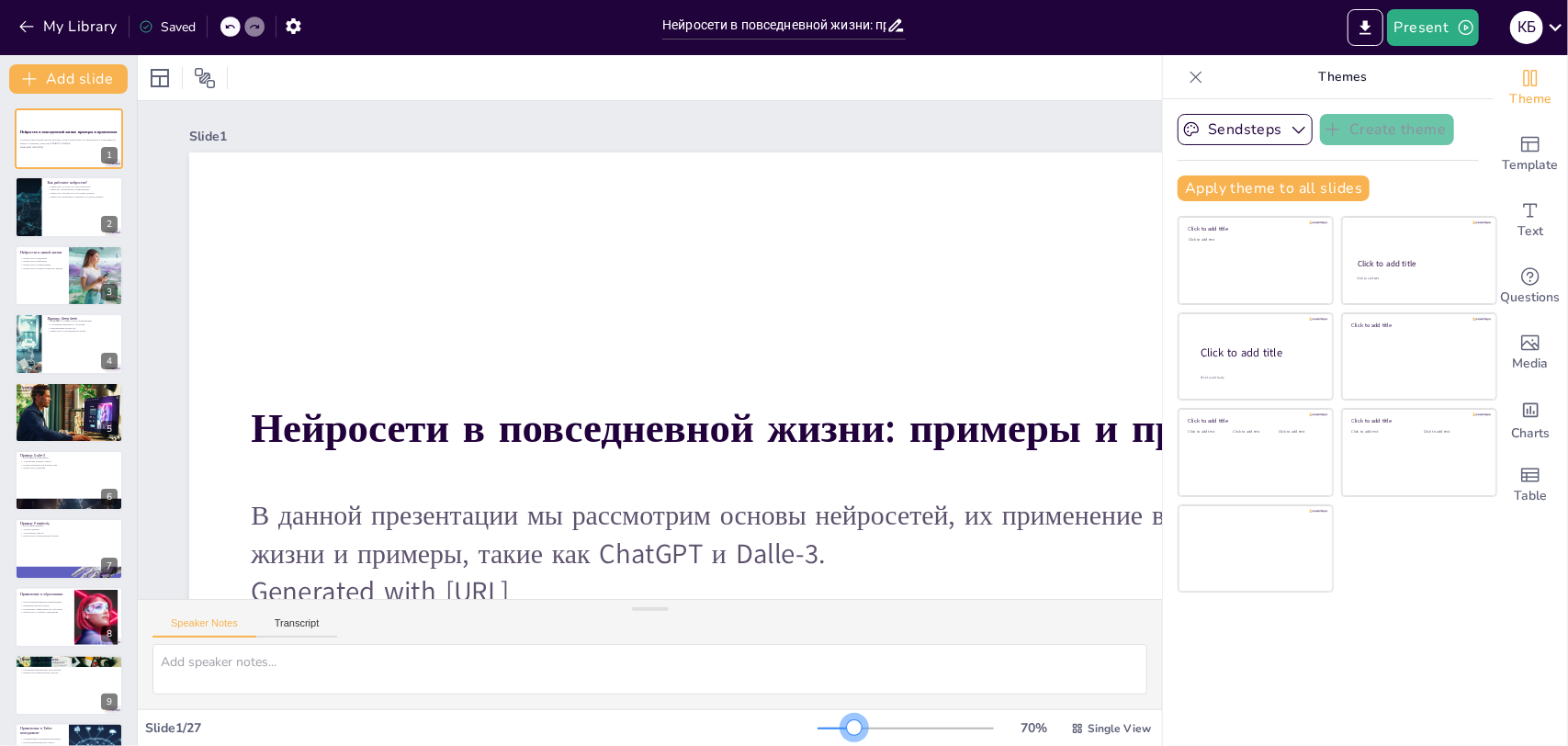
checkbox input "true"
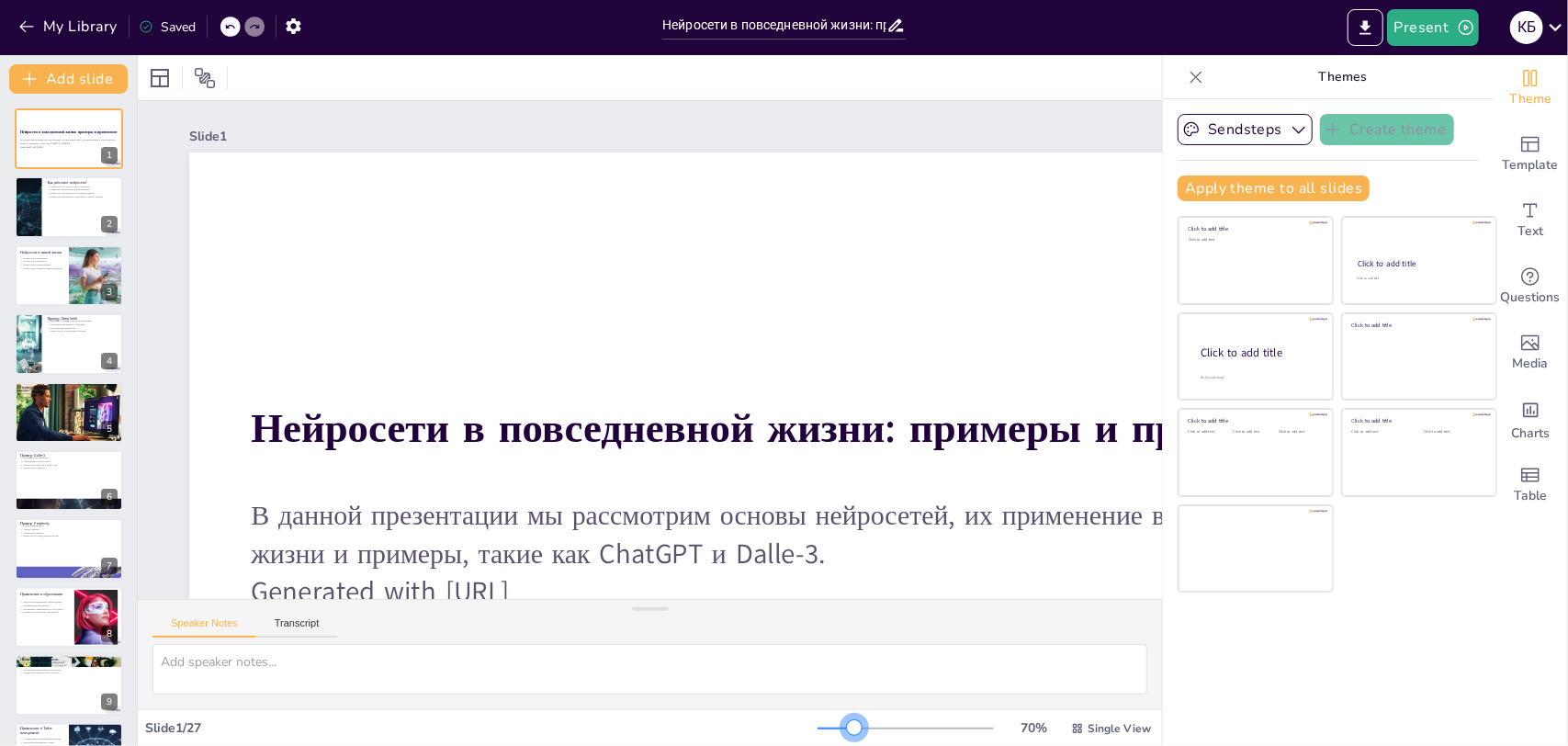
checkbox input "true"
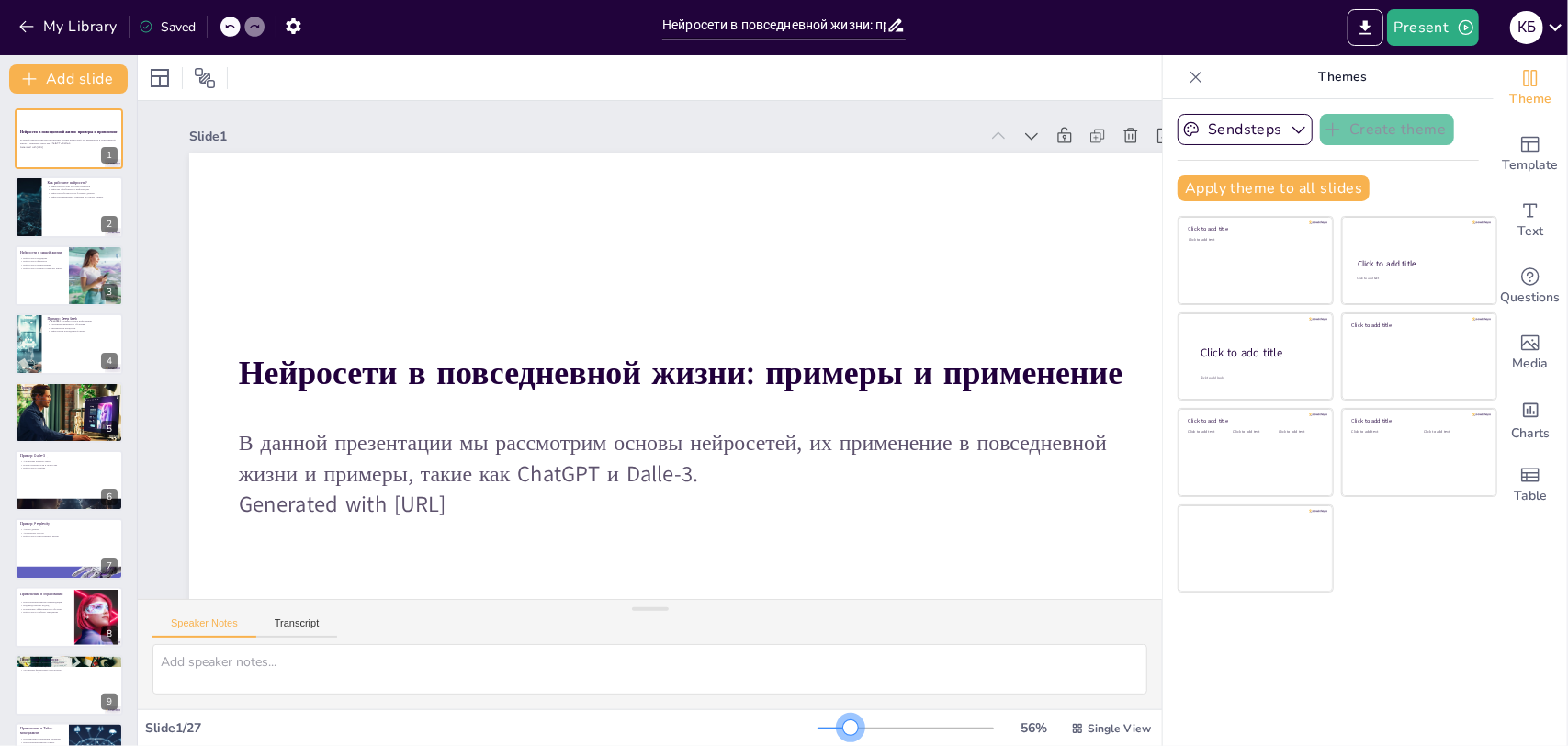
checkbox input "true"
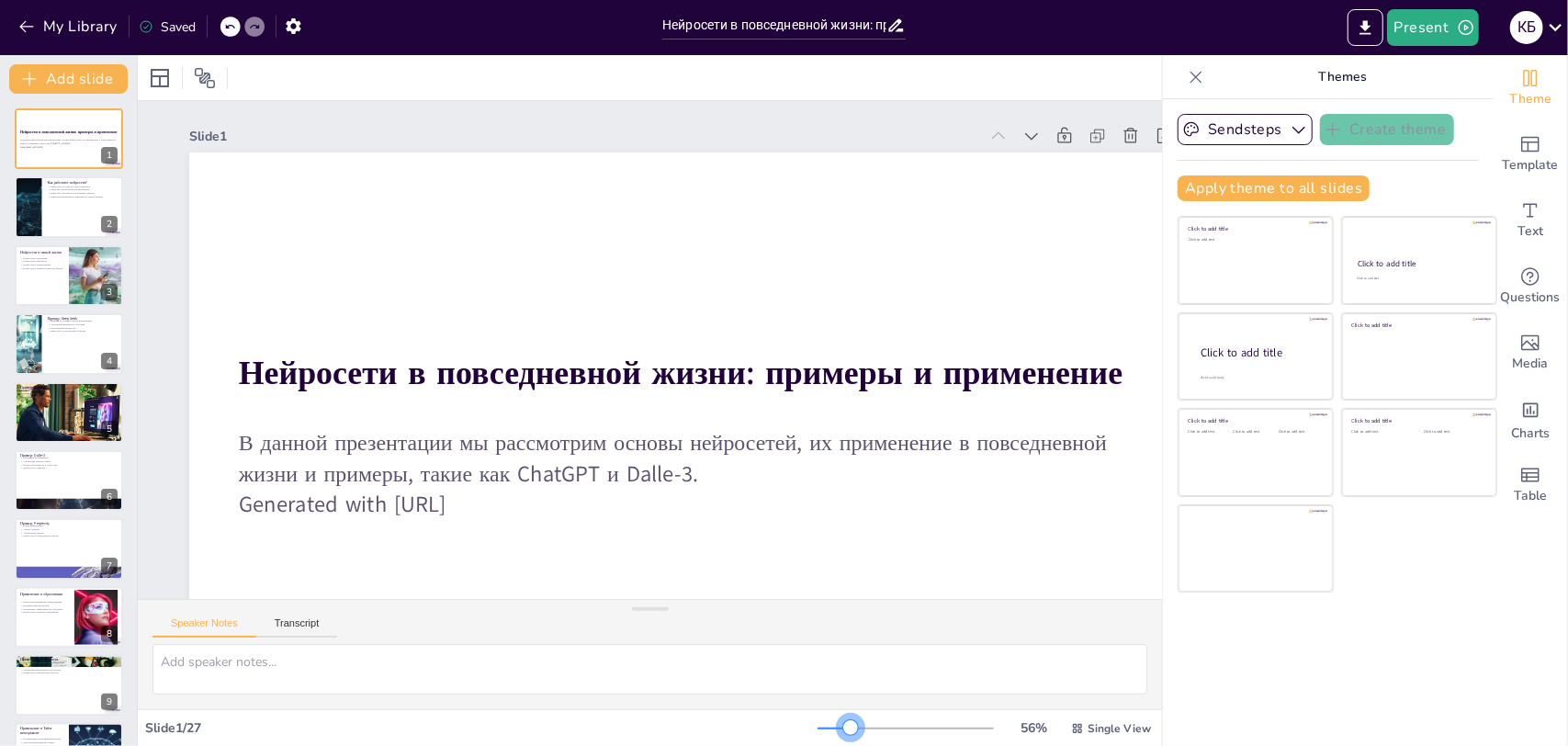
checkbox input "true"
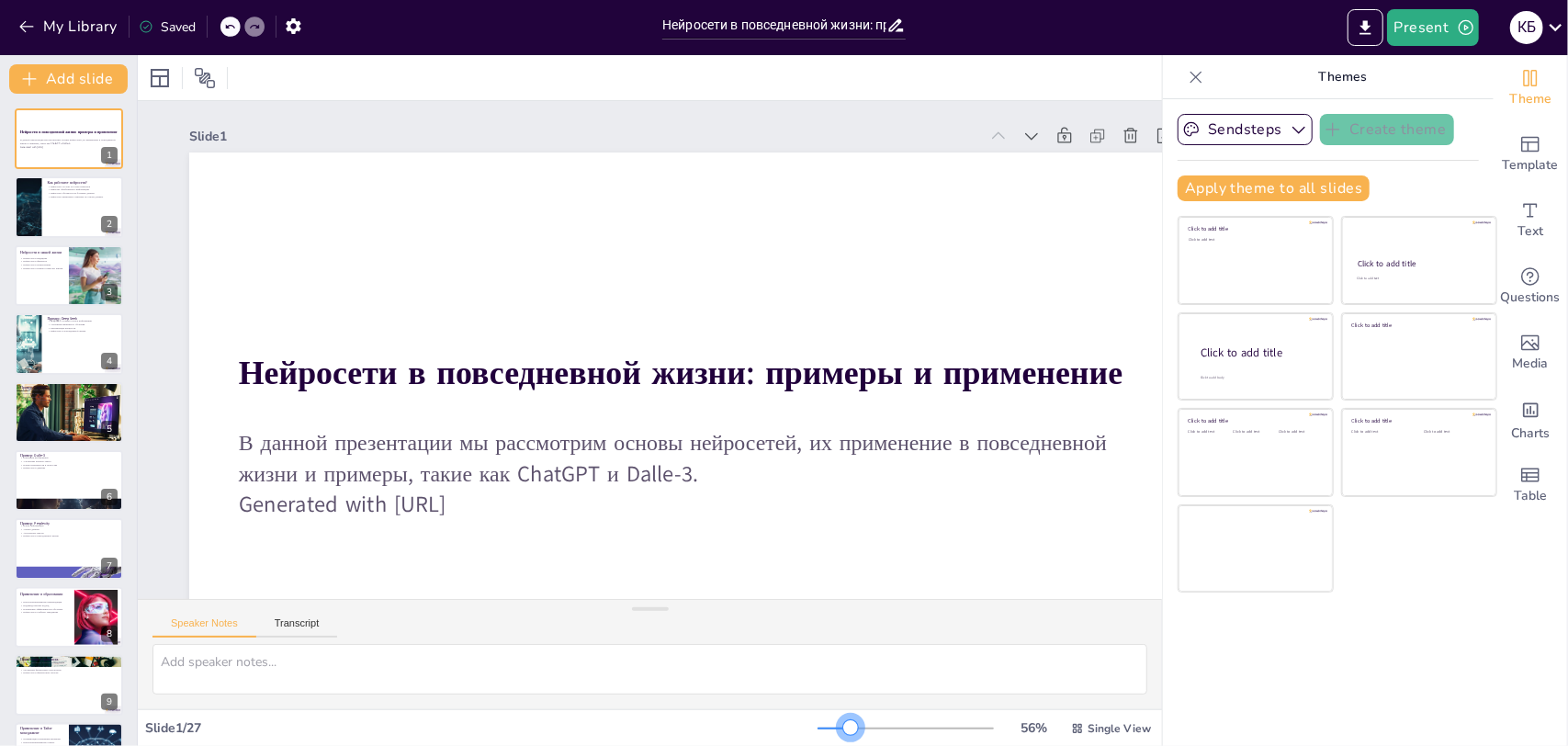
checkbox input "true"
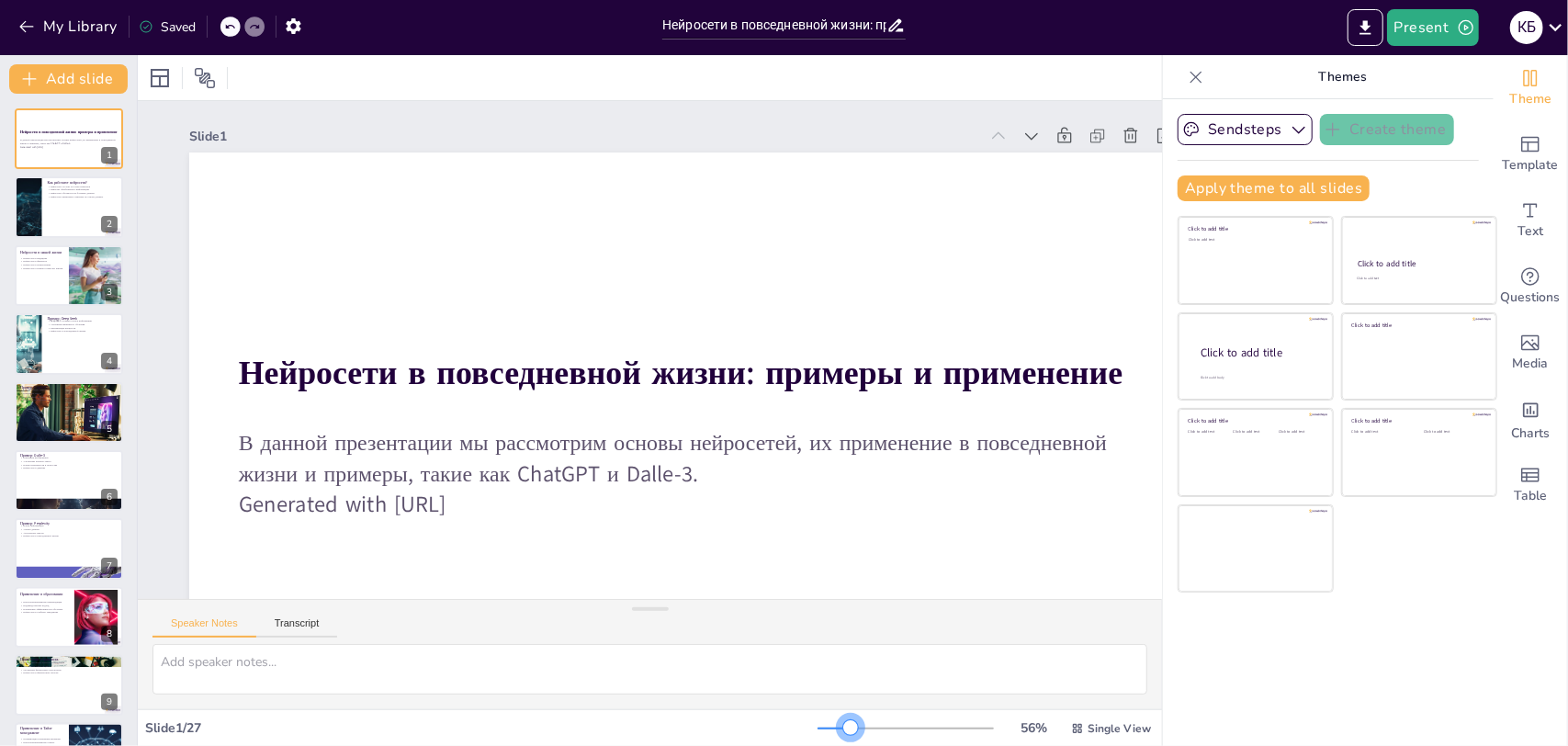
checkbox input "true"
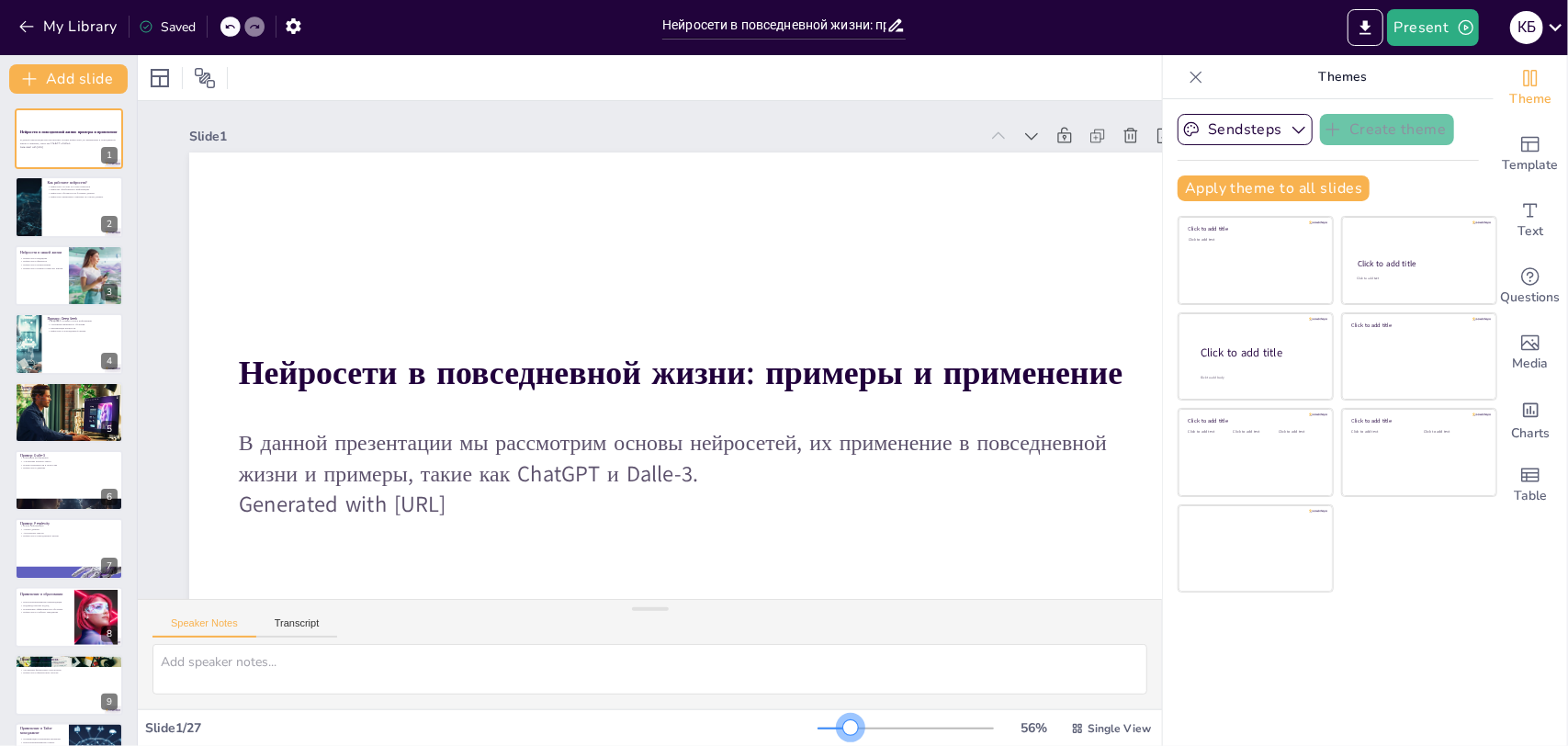
checkbox input "true"
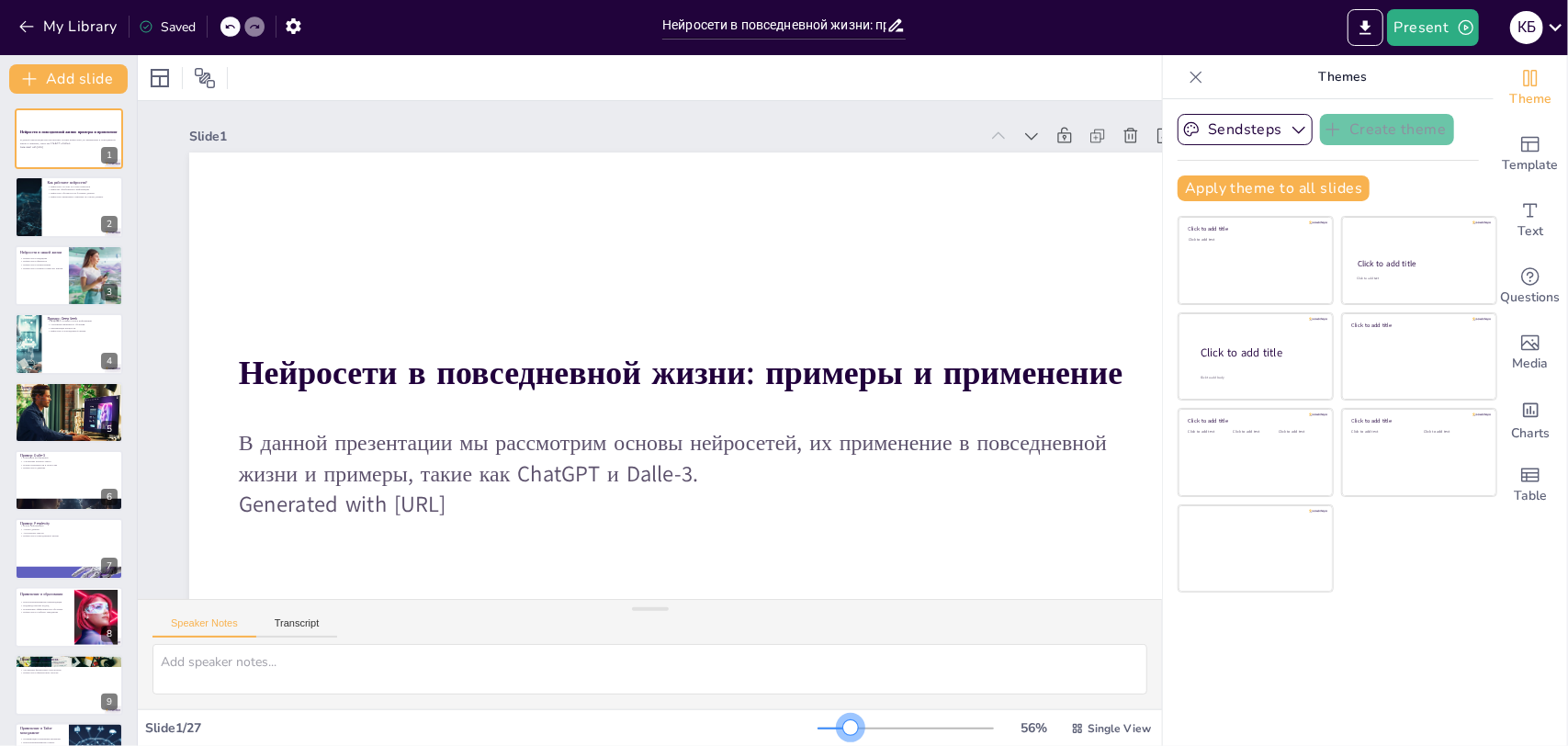
checkbox input "true"
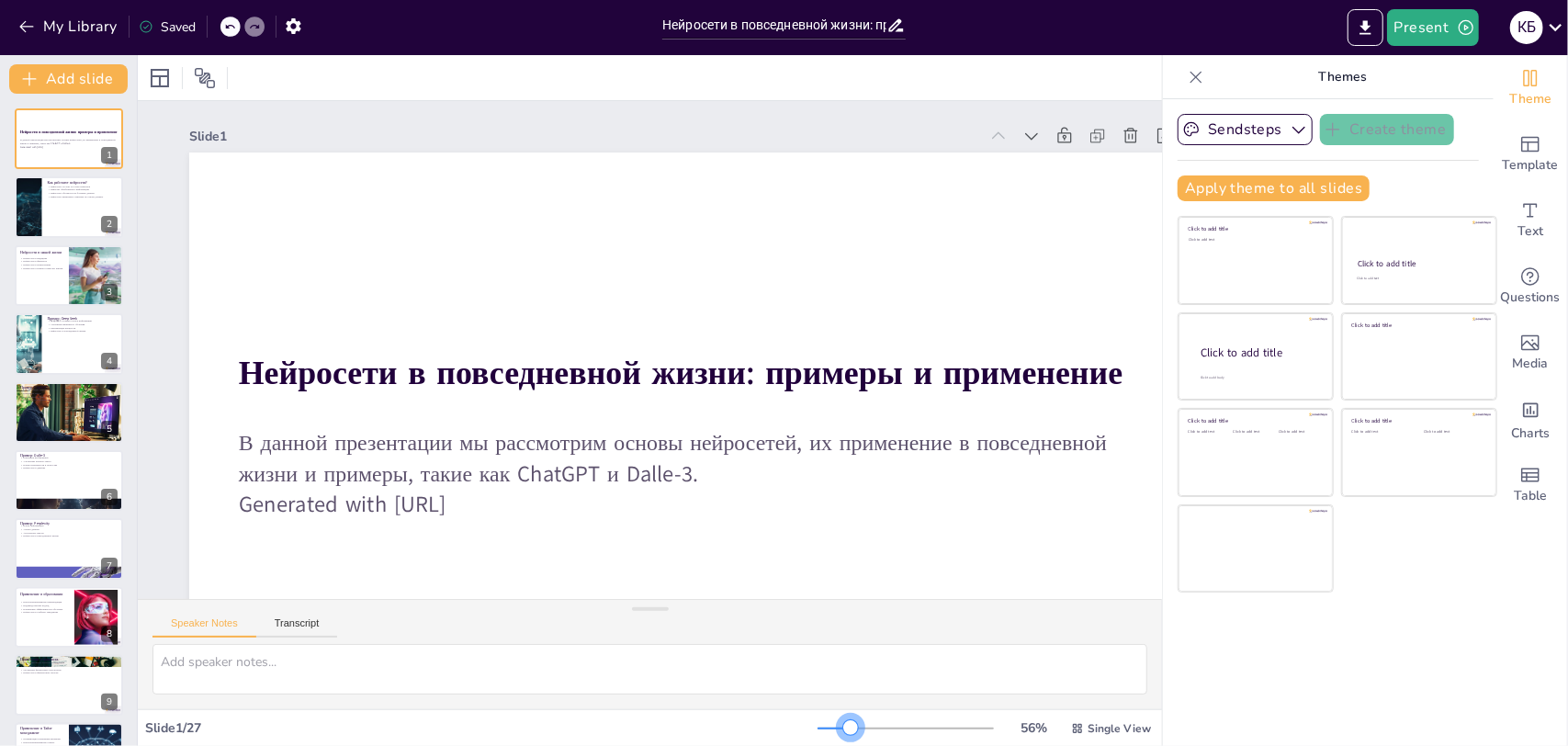
checkbox input "true"
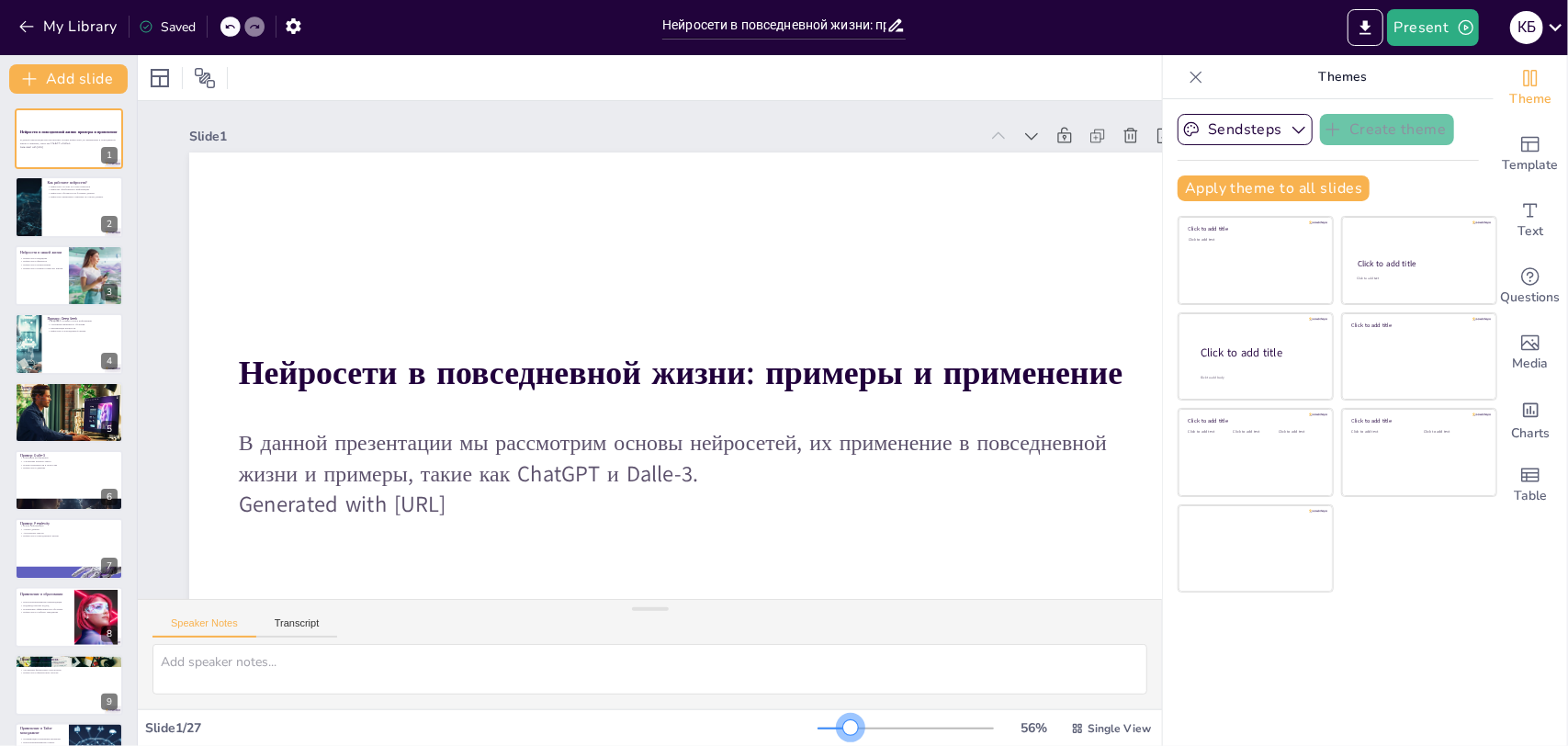
checkbox input "true"
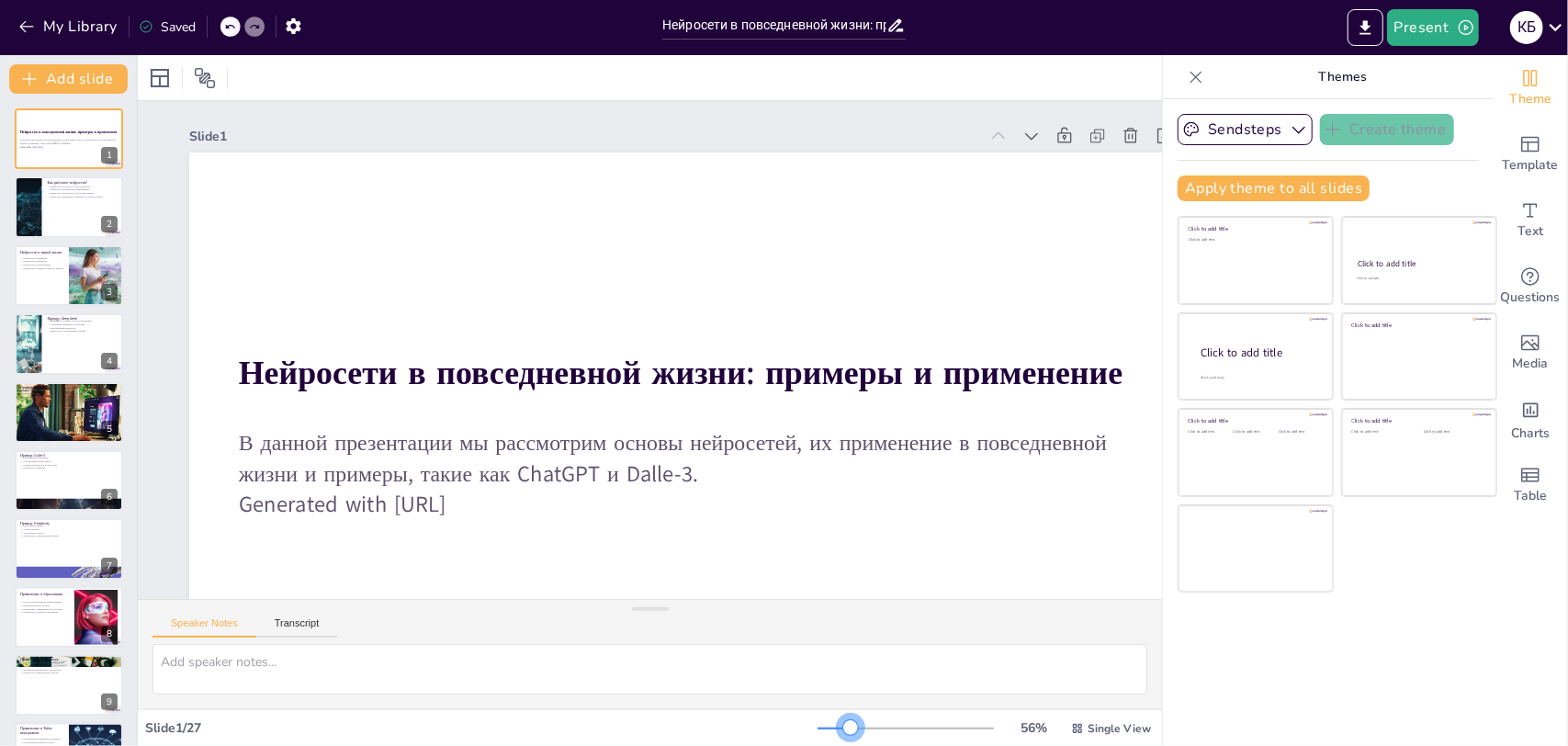
checkbox input "true"
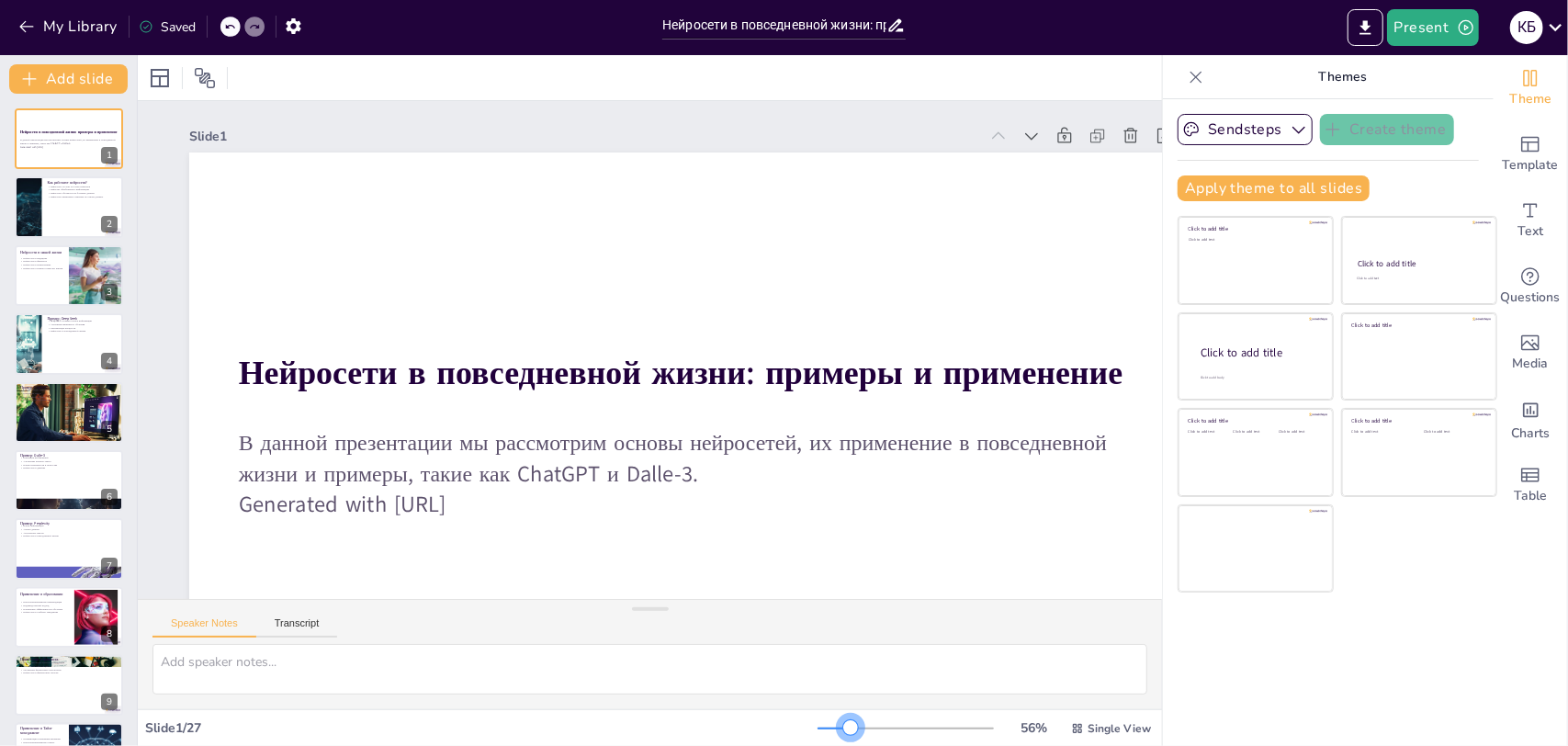
checkbox input "true"
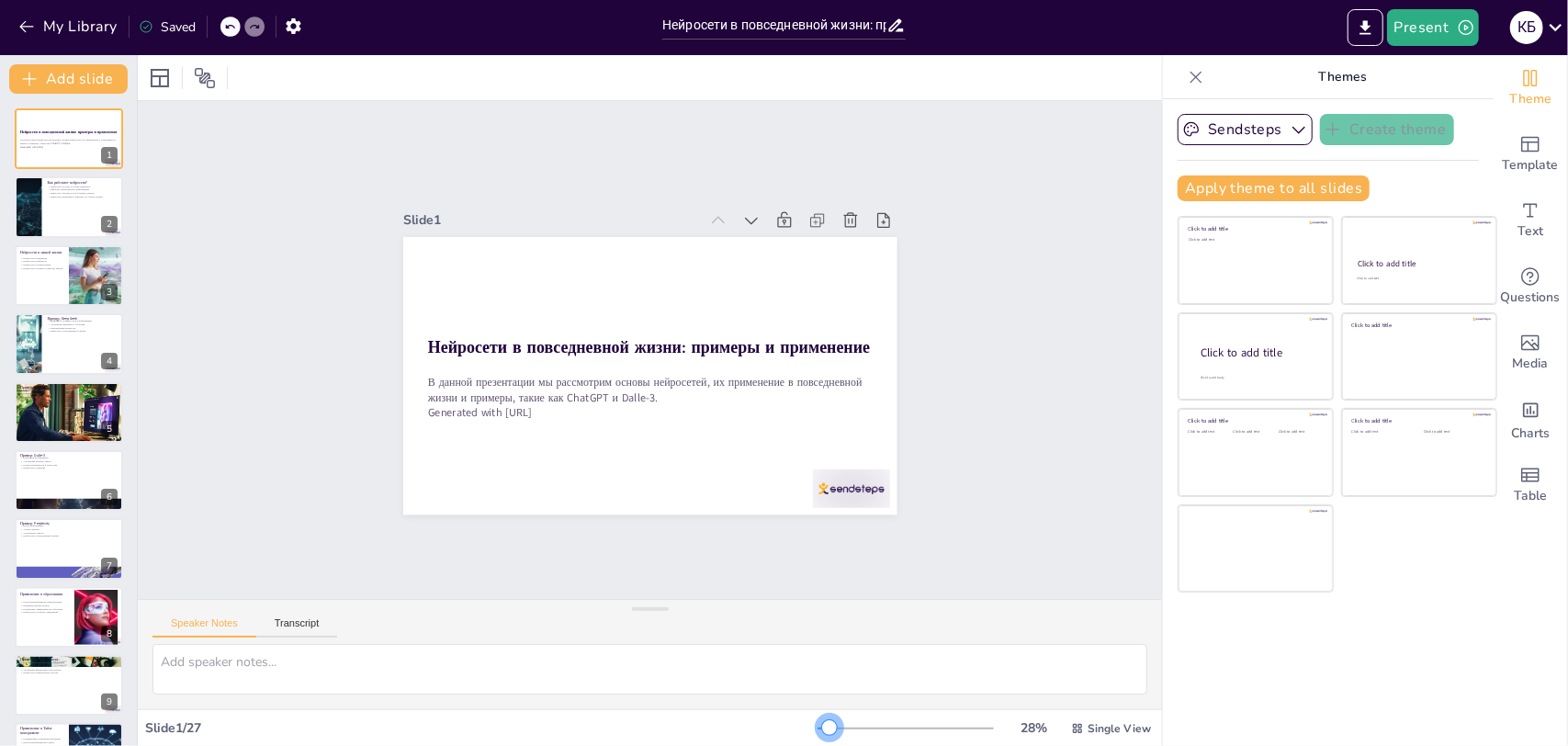
checkbox input "true"
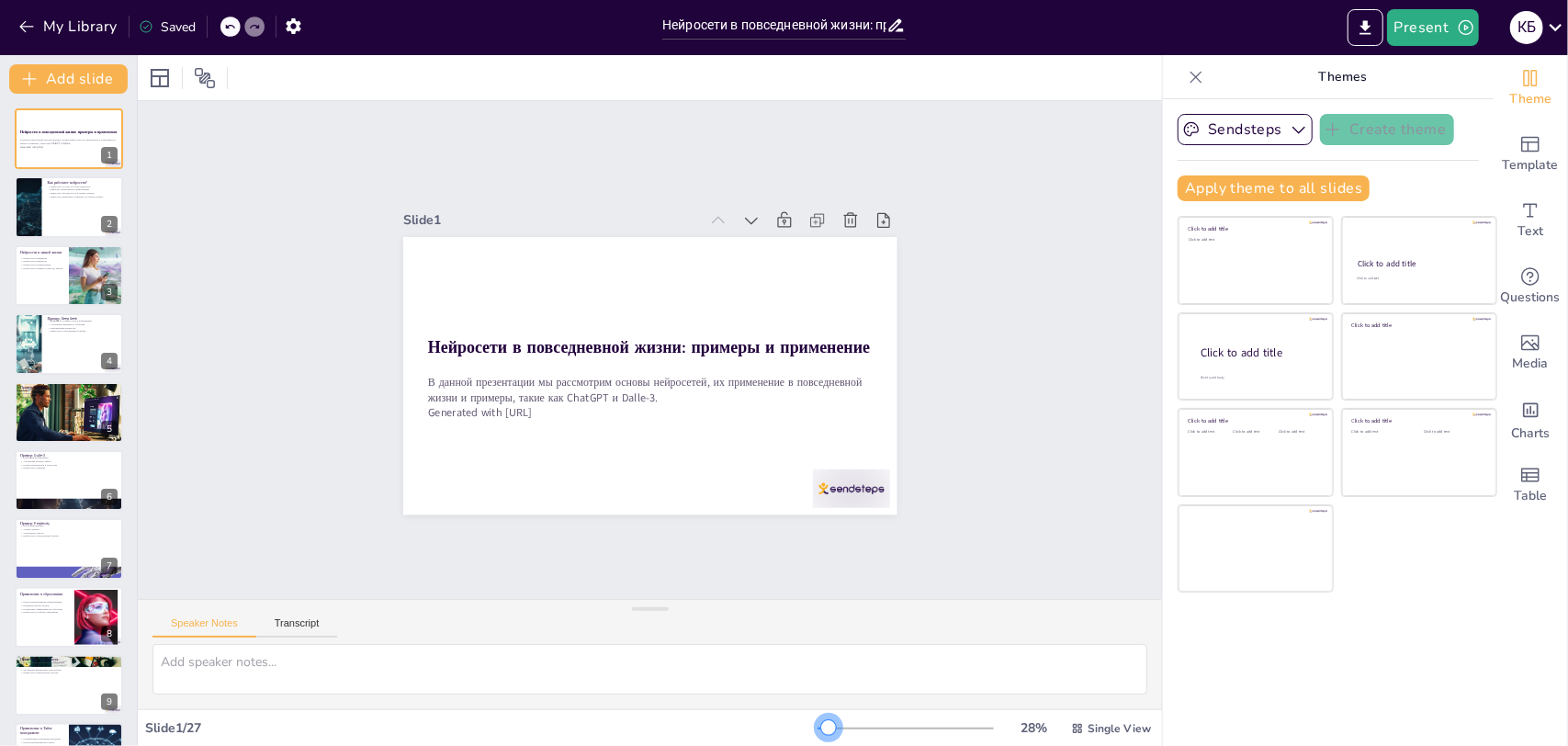
checkbox input "true"
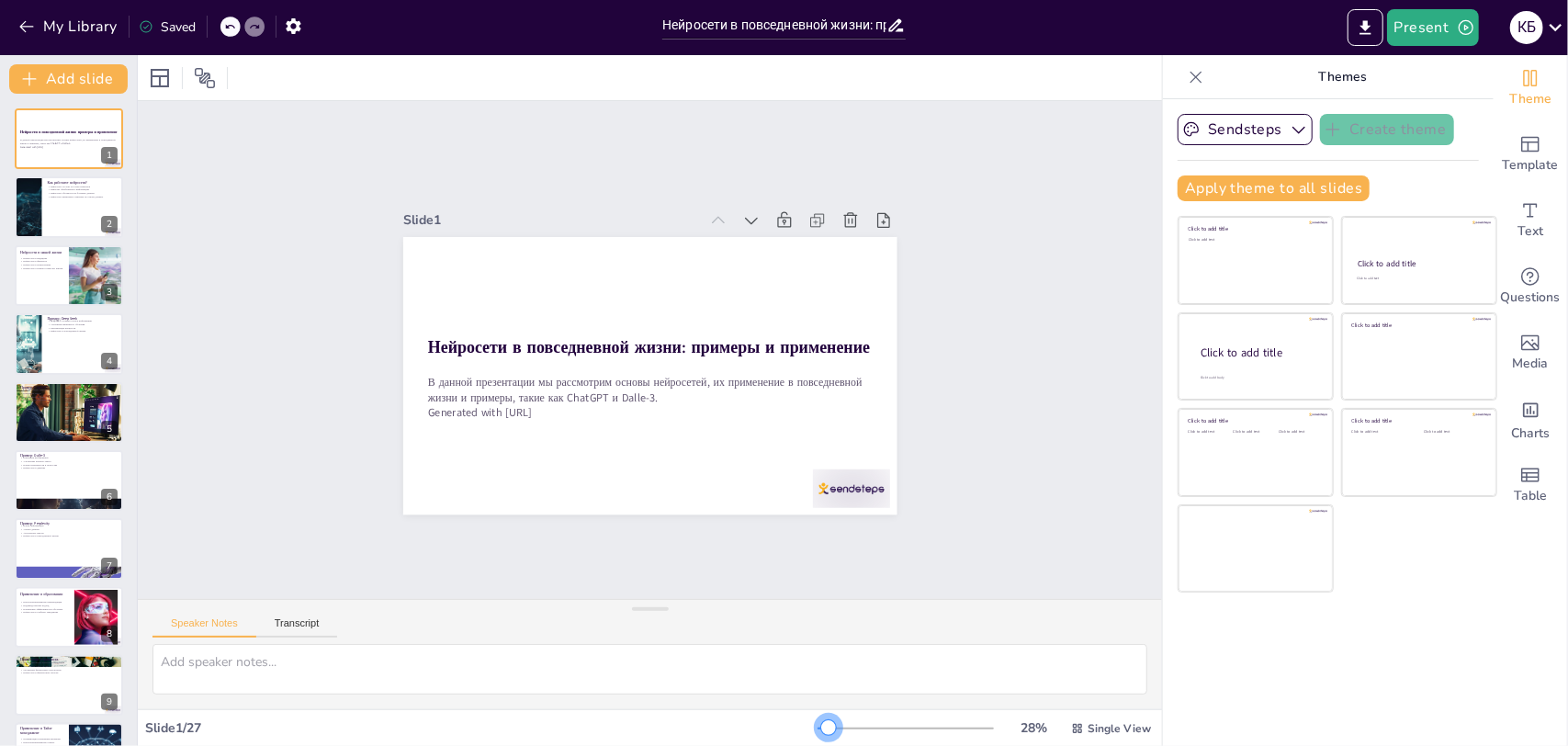
checkbox input "true"
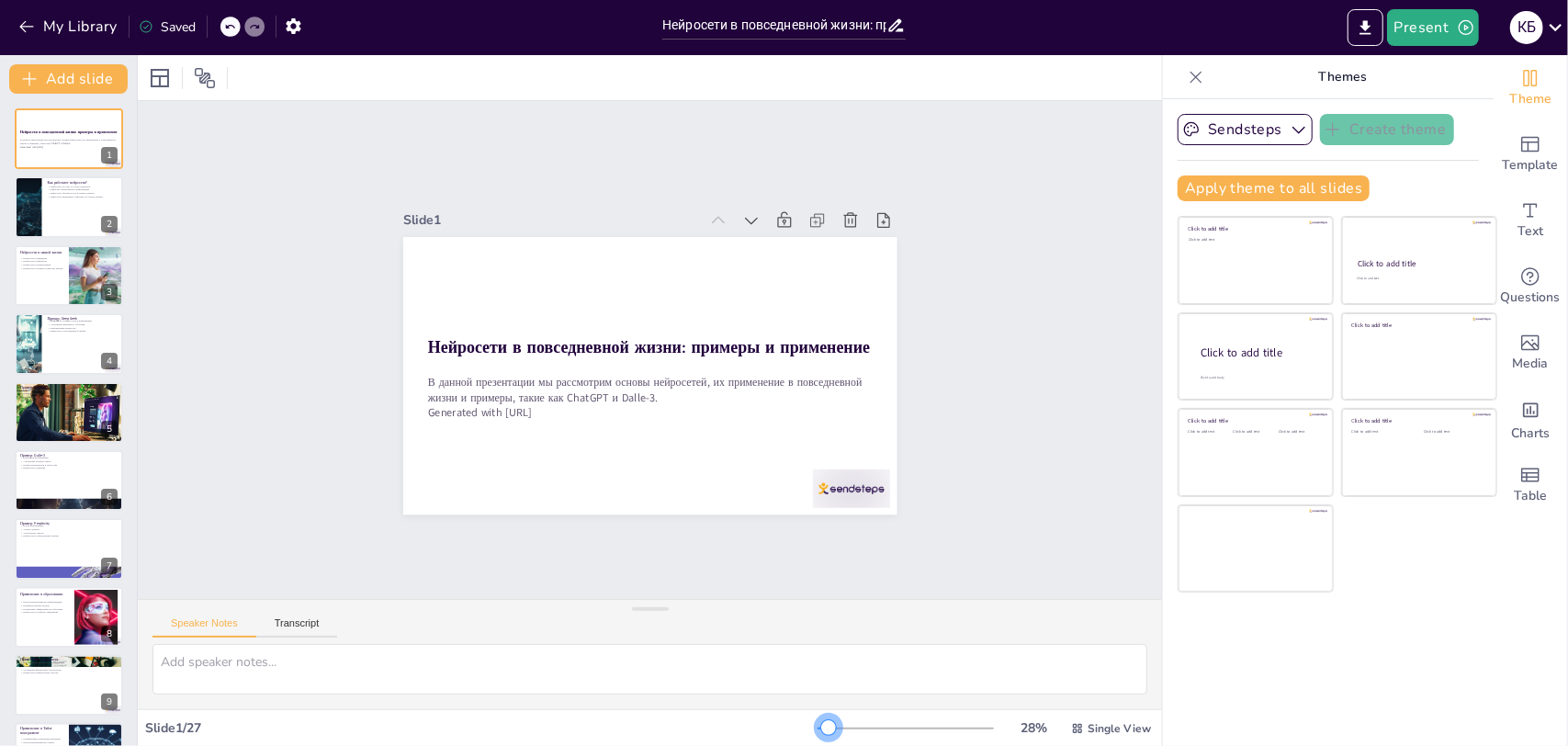
checkbox input "true"
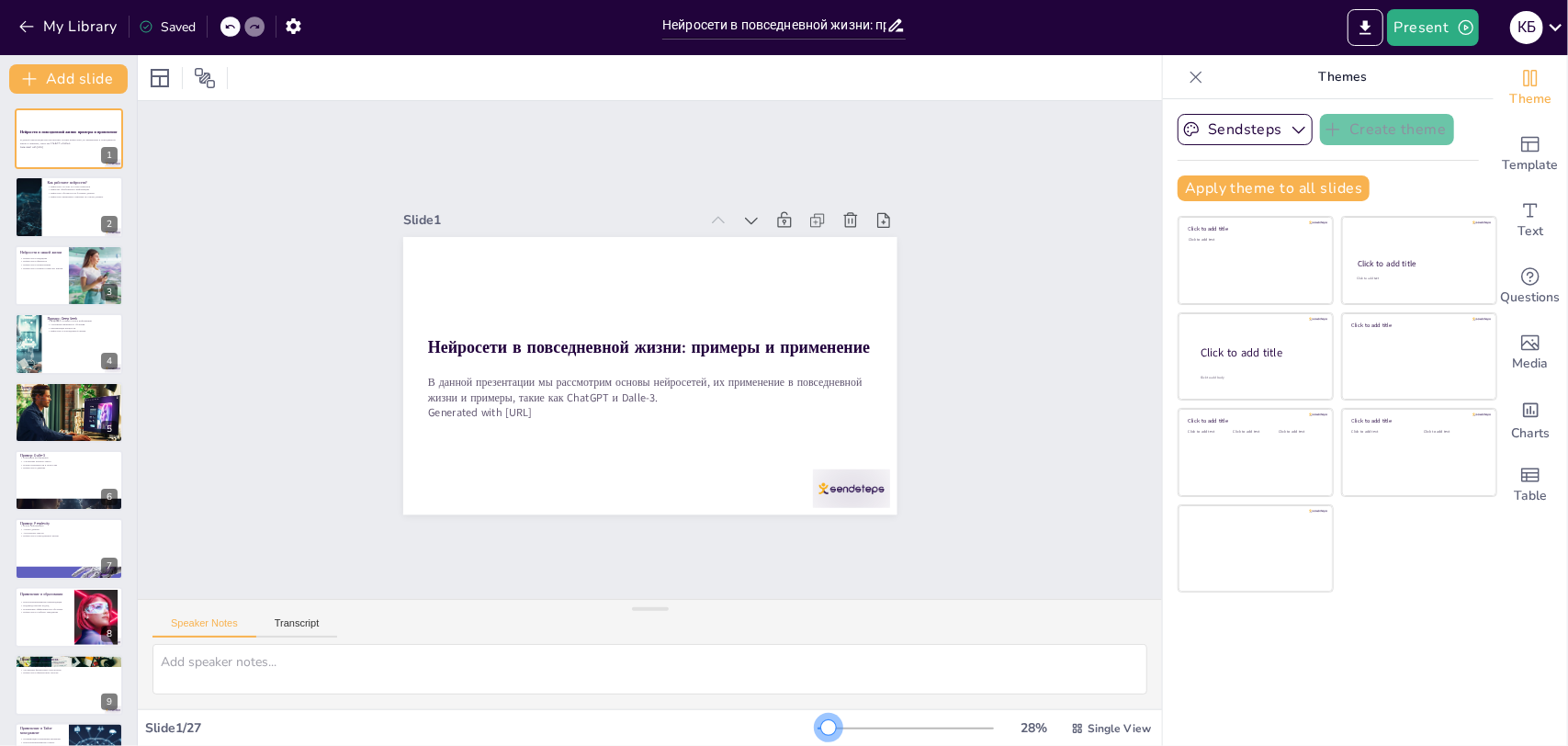
checkbox input "true"
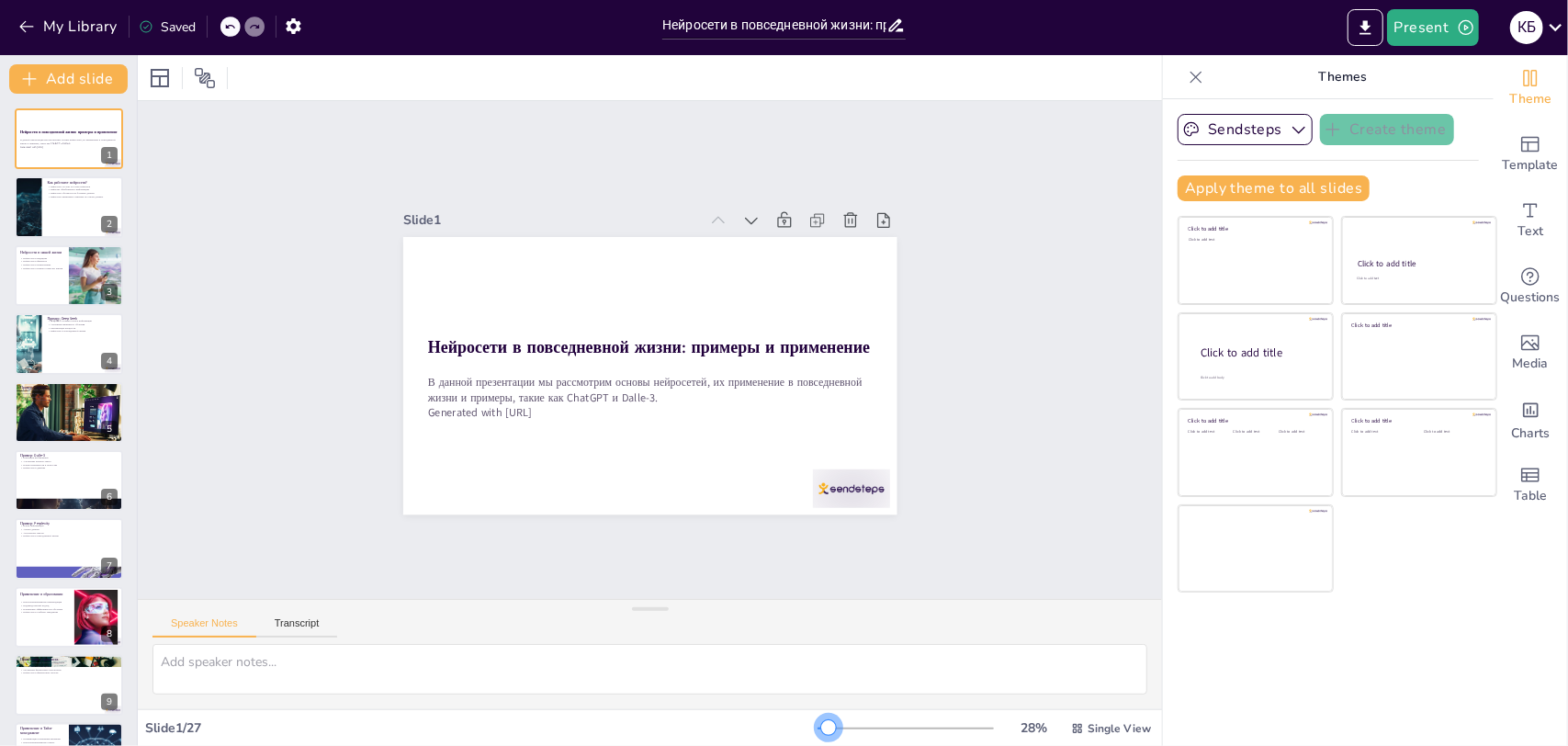
checkbox input "true"
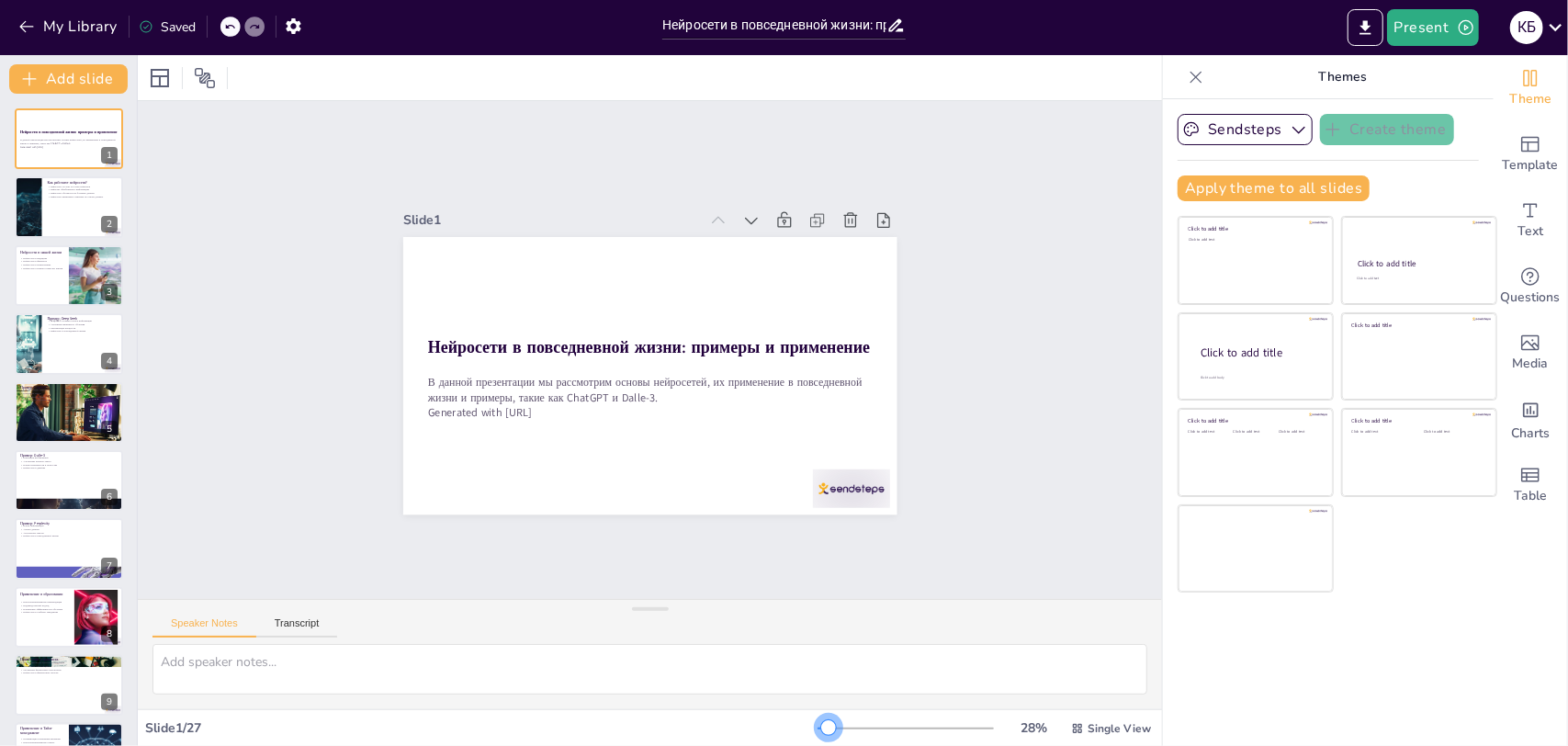
checkbox input "true"
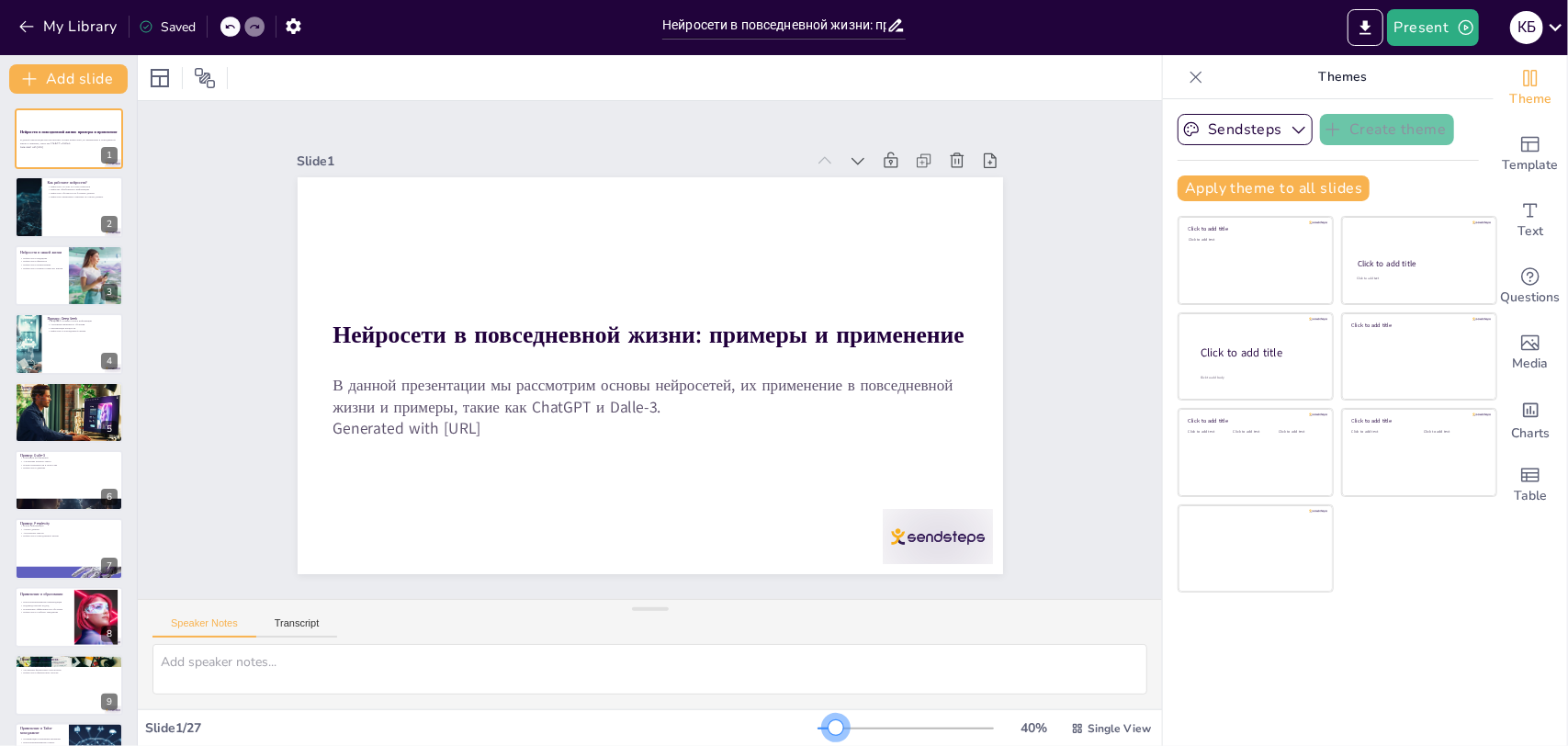
drag, startPoint x: 844, startPoint y: 725, endPoint x: 823, endPoint y: 740, distance: 25.8
click at [823, 740] on div "40 % Single View" at bounding box center [985, 728] width 337 height 29
click at [302, 33] on icon "button" at bounding box center [293, 27] width 20 height 20
click at [293, 29] on icon "button" at bounding box center [292, 27] width 15 height 16
click at [286, 31] on icon "button" at bounding box center [293, 27] width 20 height 20
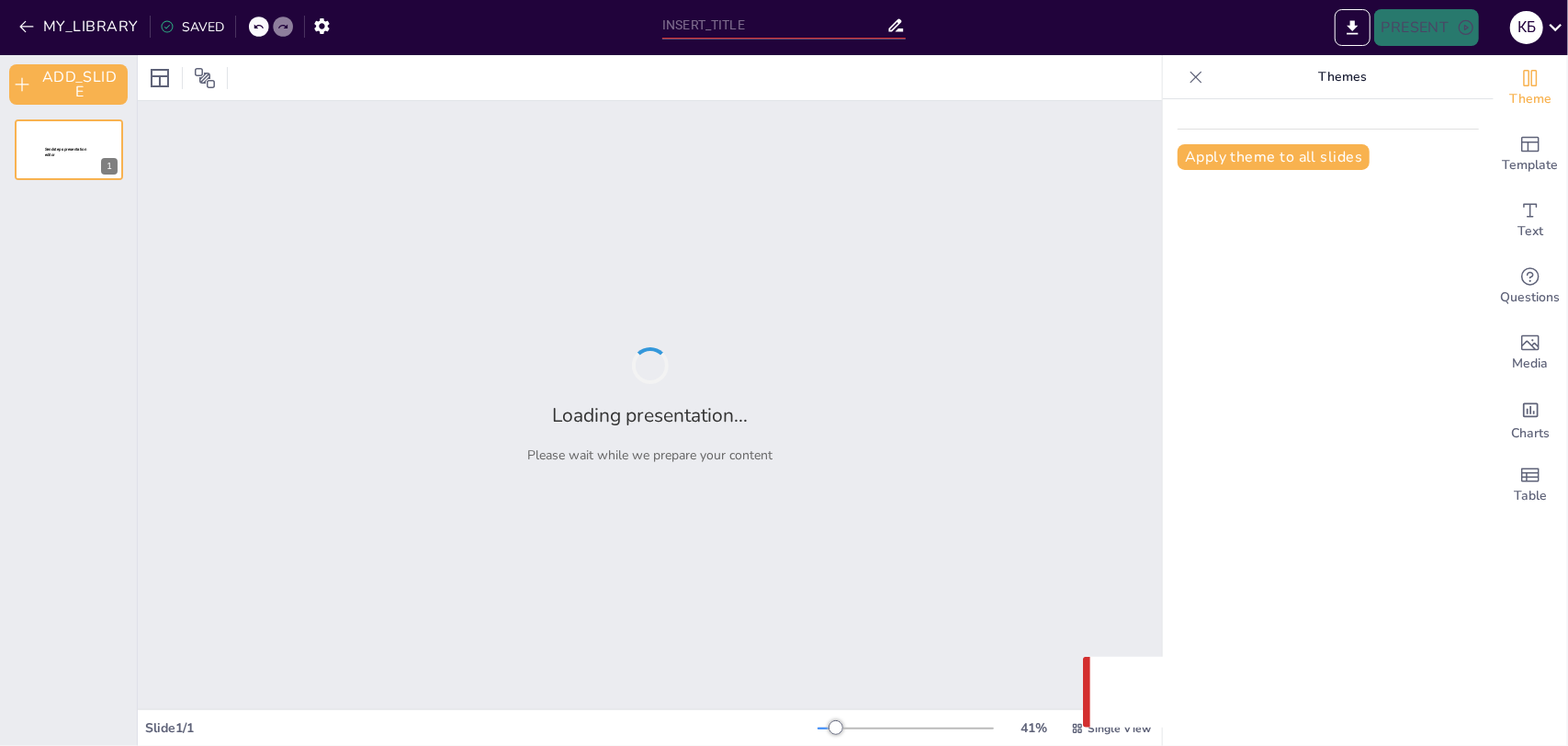
type input "Нейросети в повседневной жизни: примеры и применение"
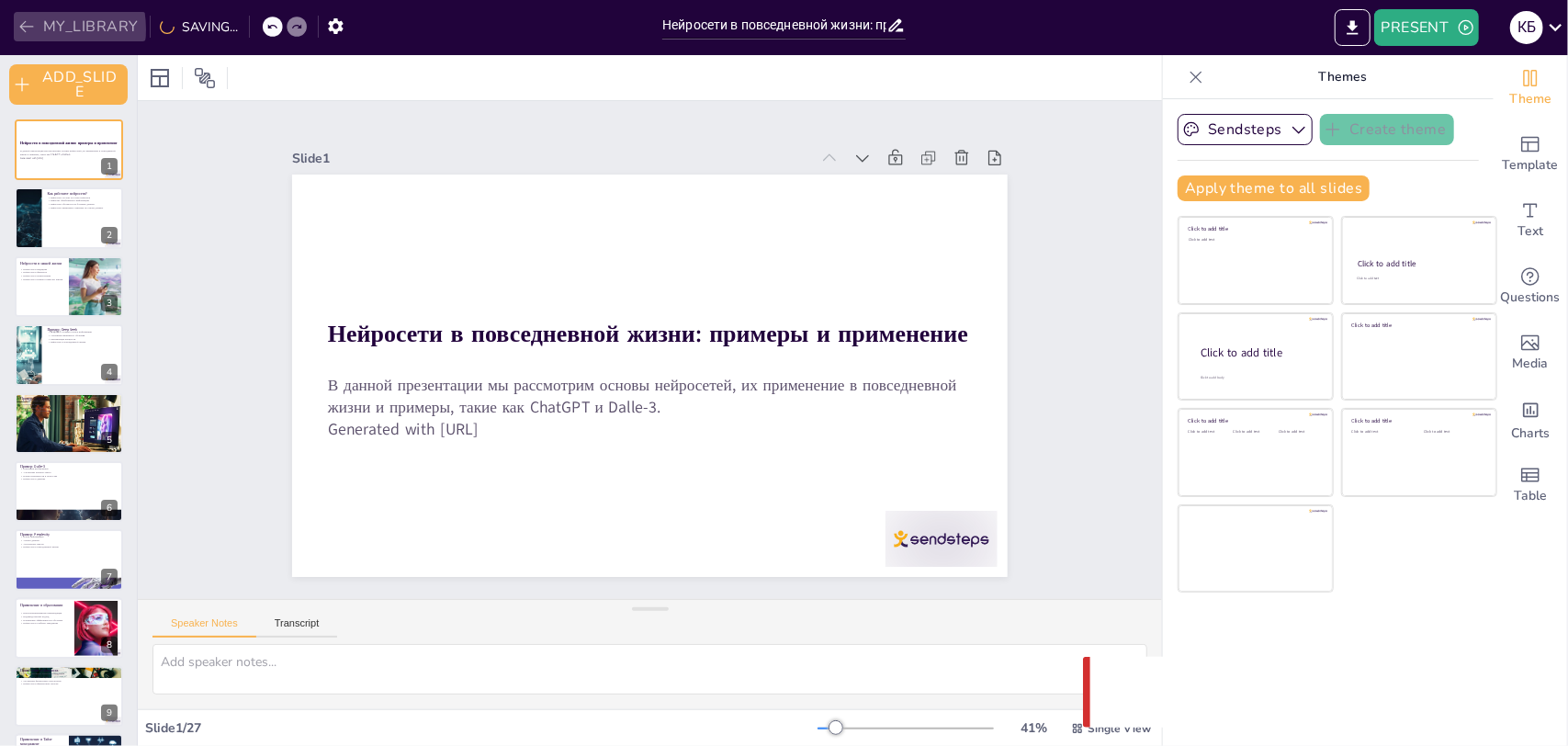
click at [36, 29] on button "MY_LIBRARY" at bounding box center [79, 27] width 132 height 29
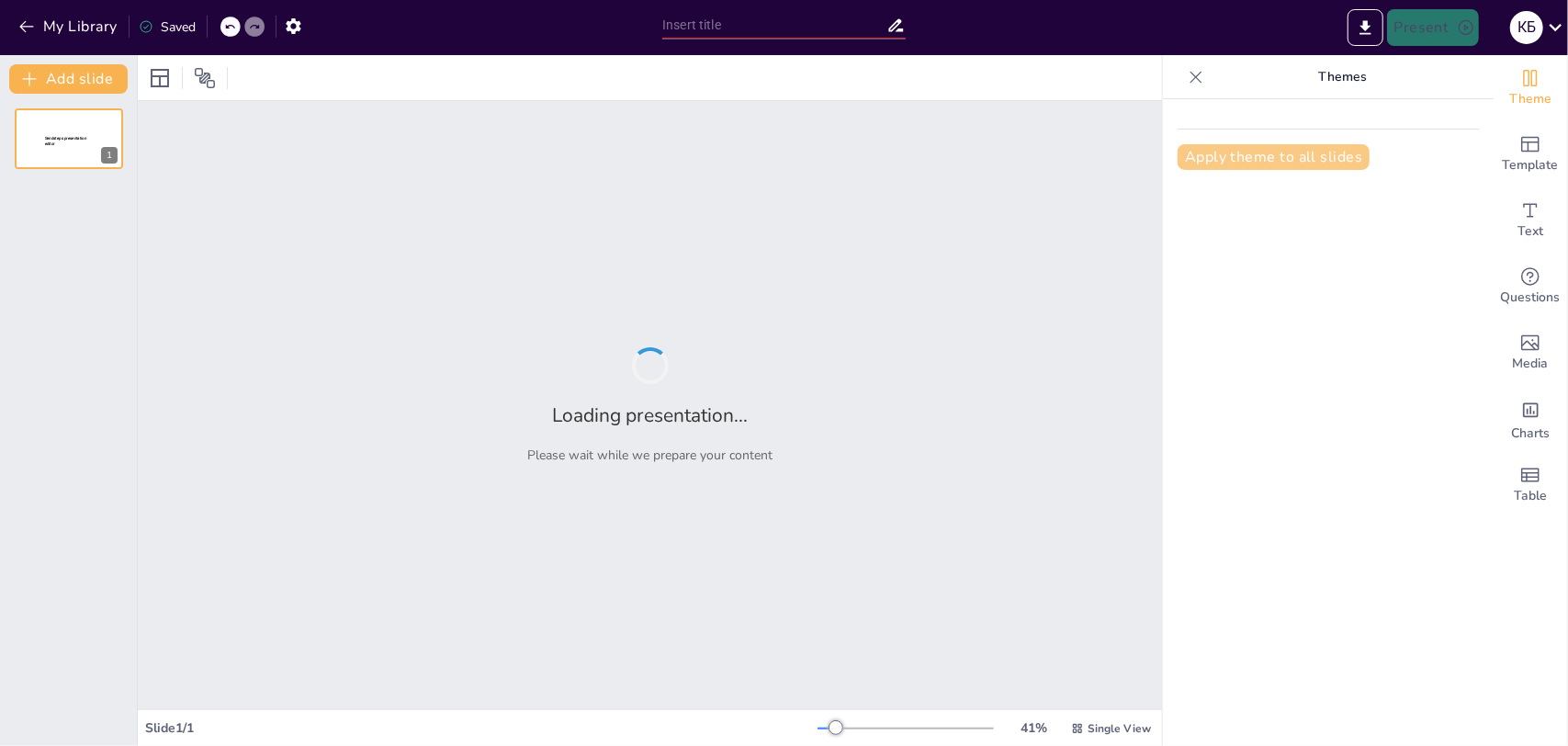
type input "Нейросети в повседневной жизни: примеры и применение"
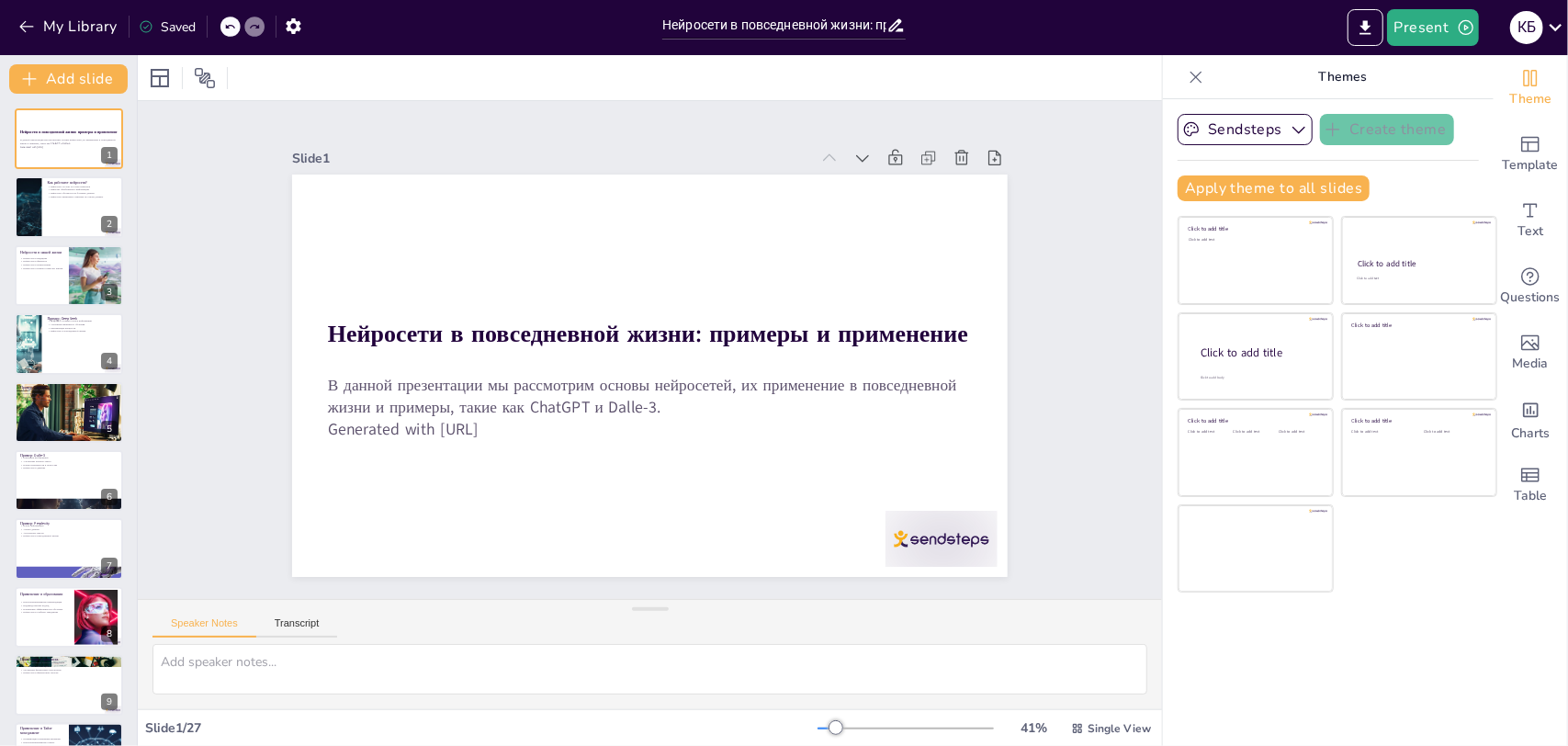
click at [1033, 81] on div at bounding box center [649, 78] width 1023 height 45
checkbox input "true"
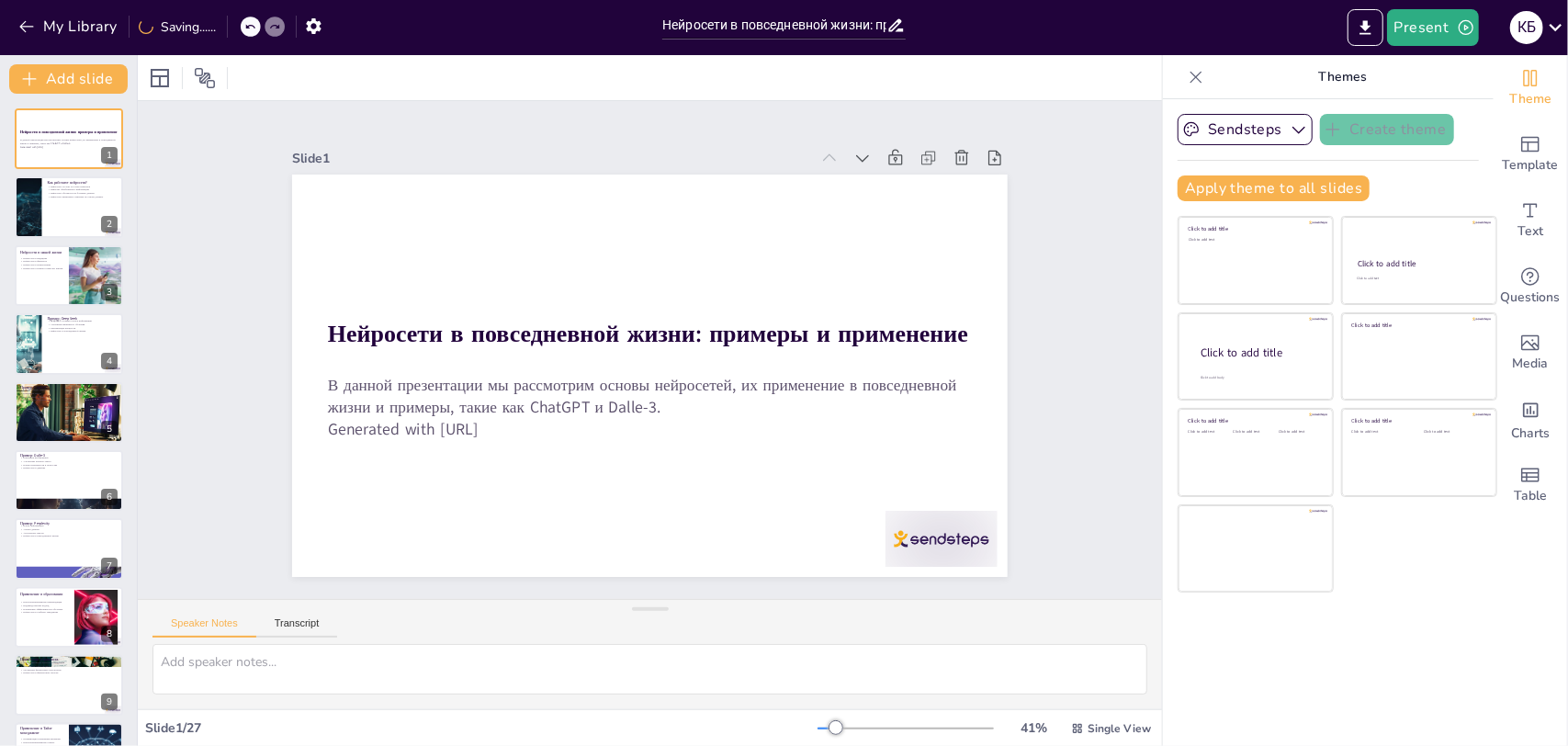
checkbox input "true"
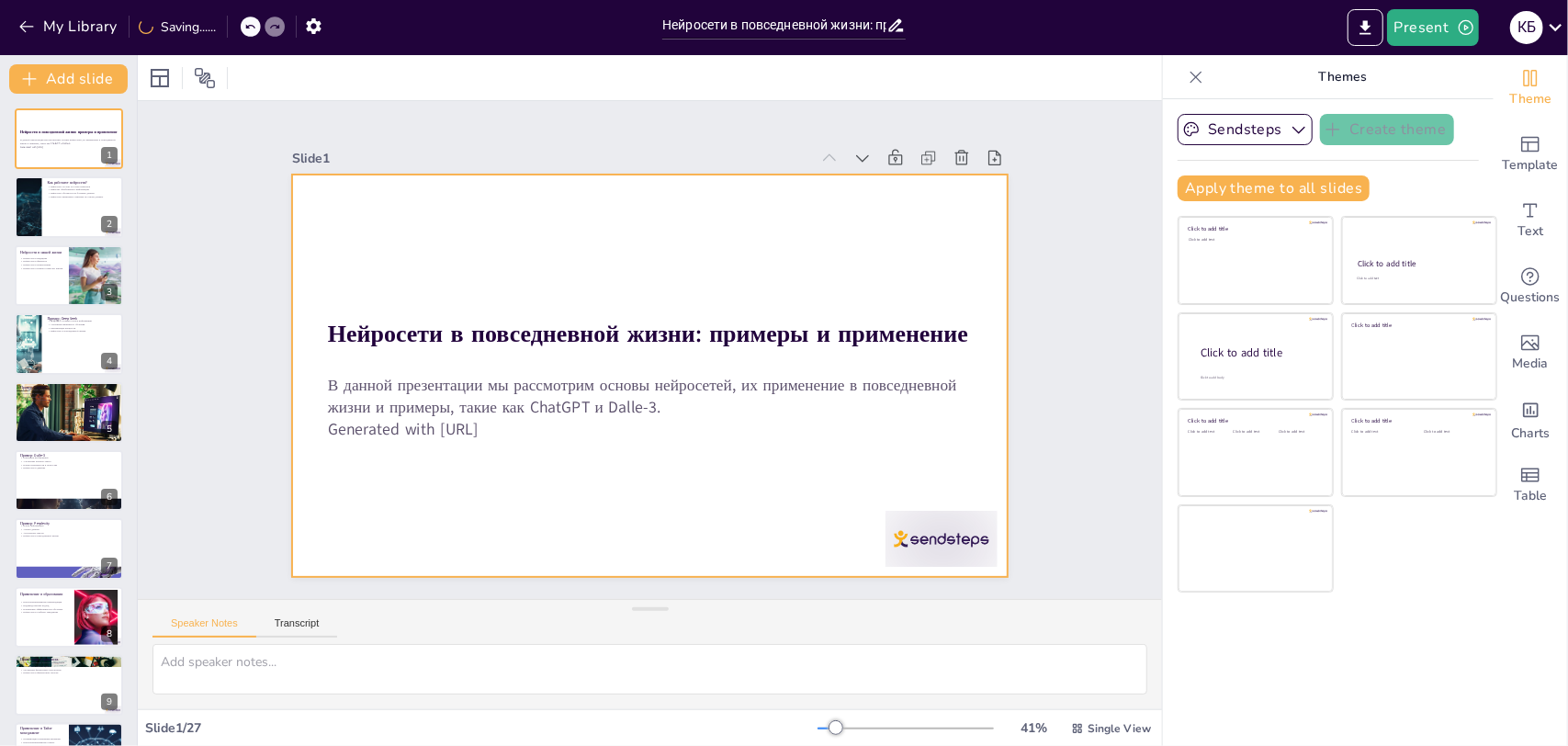
checkbox input "true"
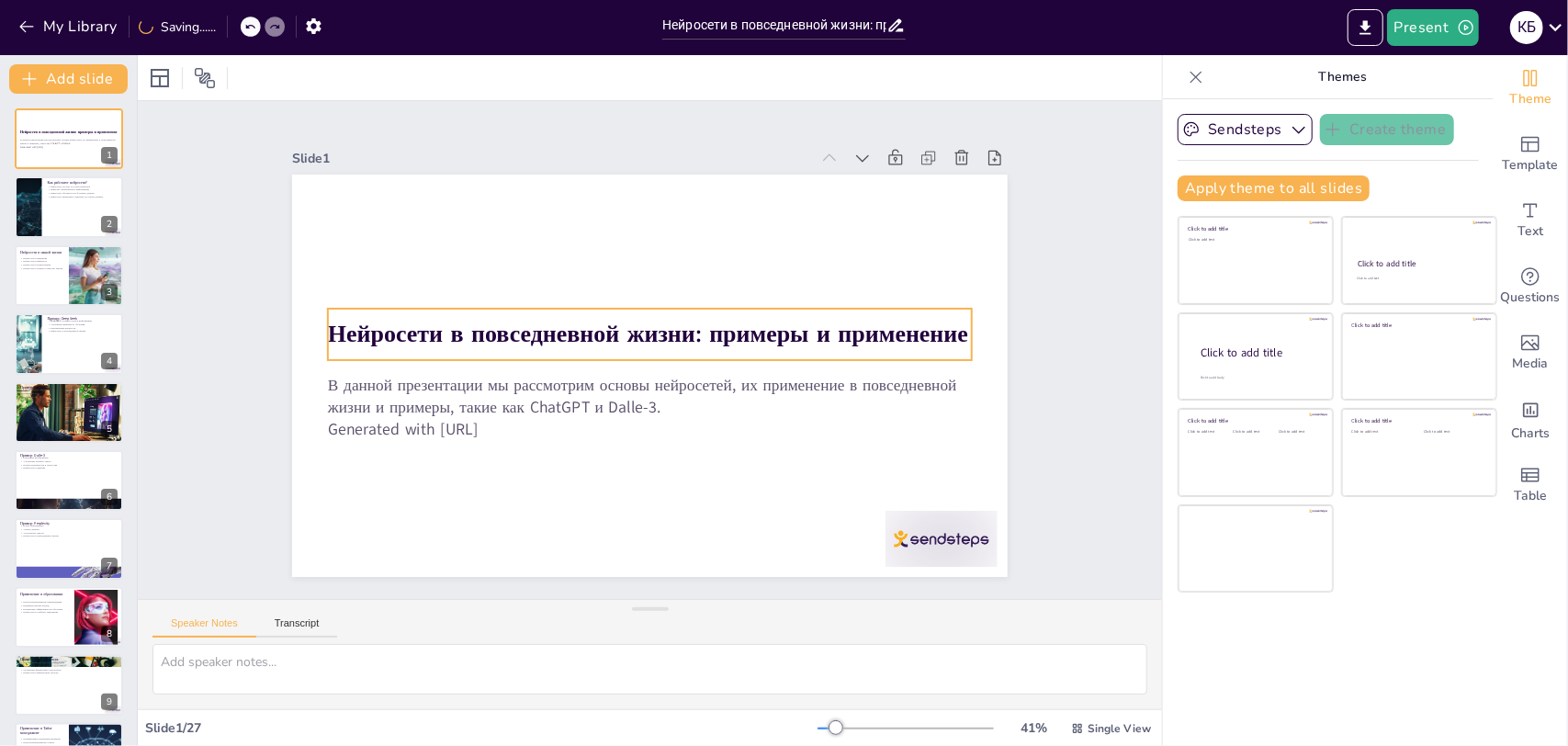
checkbox input "true"
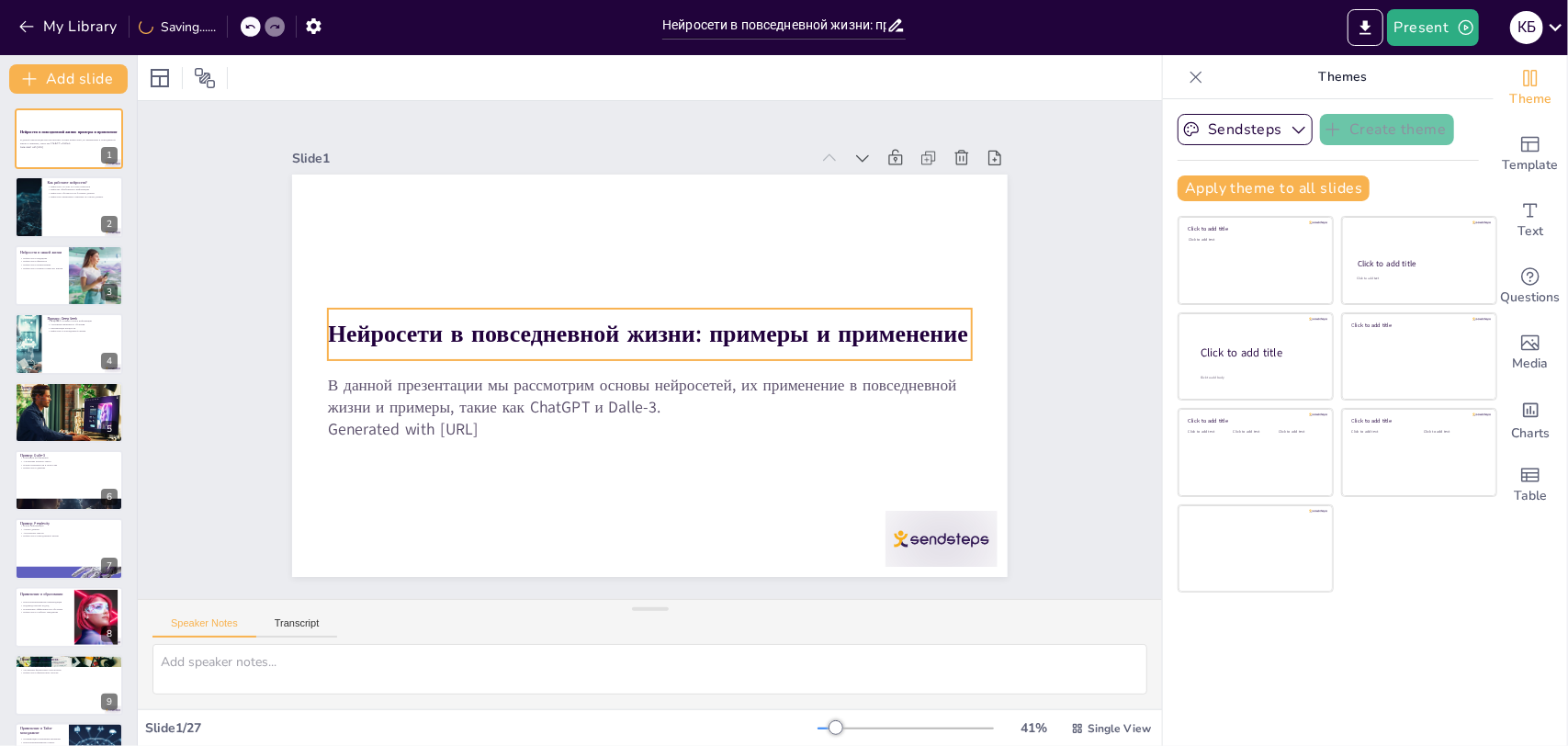
checkbox input "true"
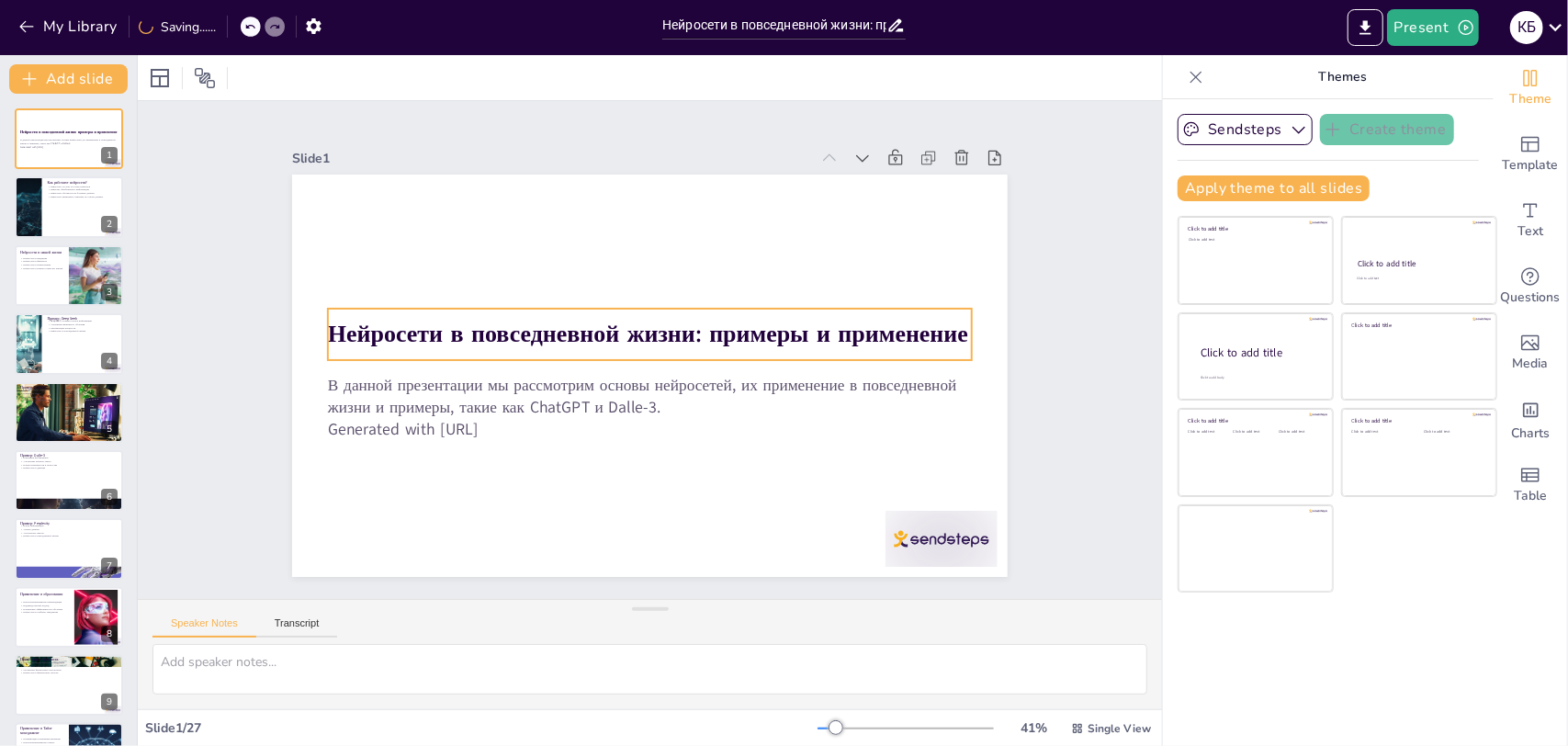
checkbox input "true"
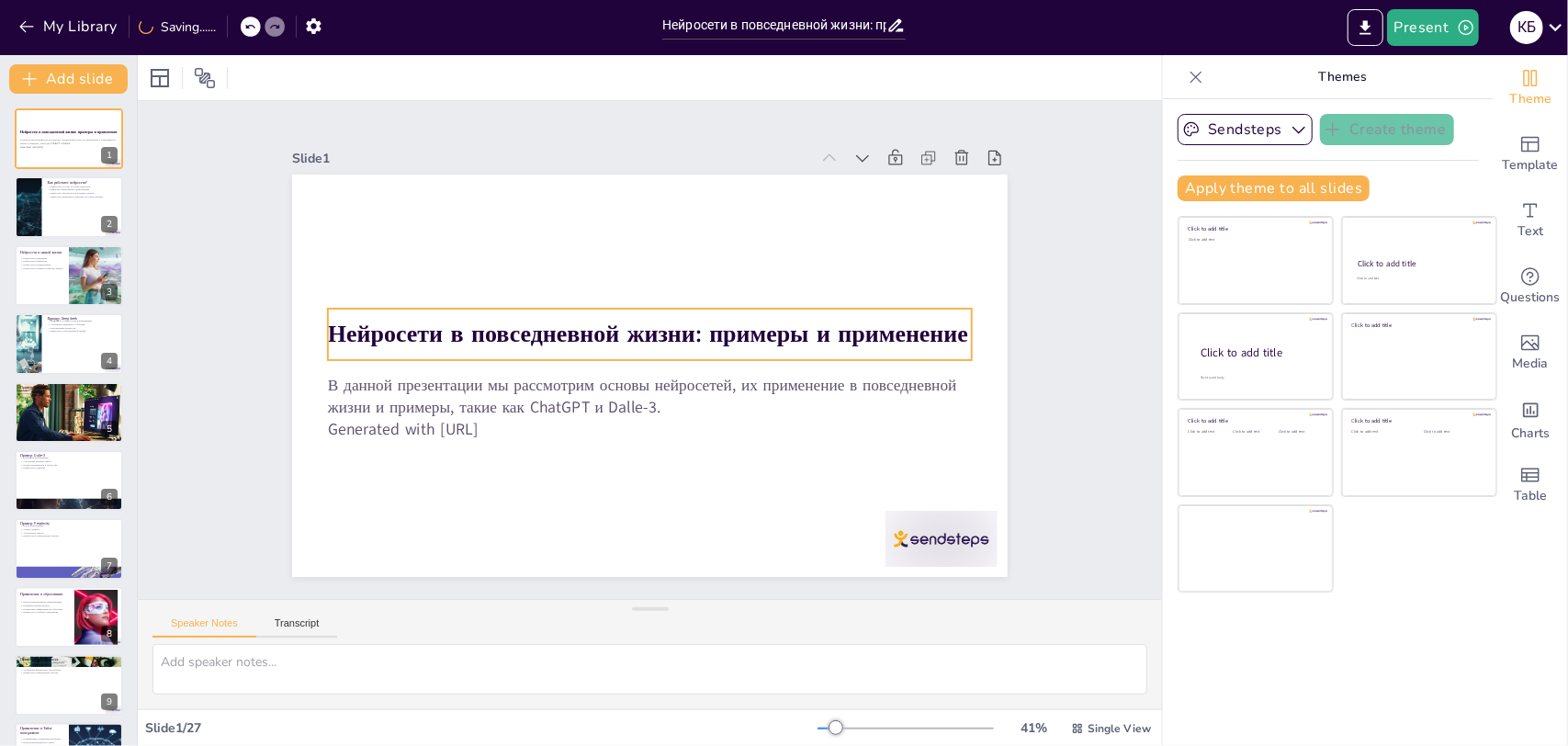
checkbox input "true"
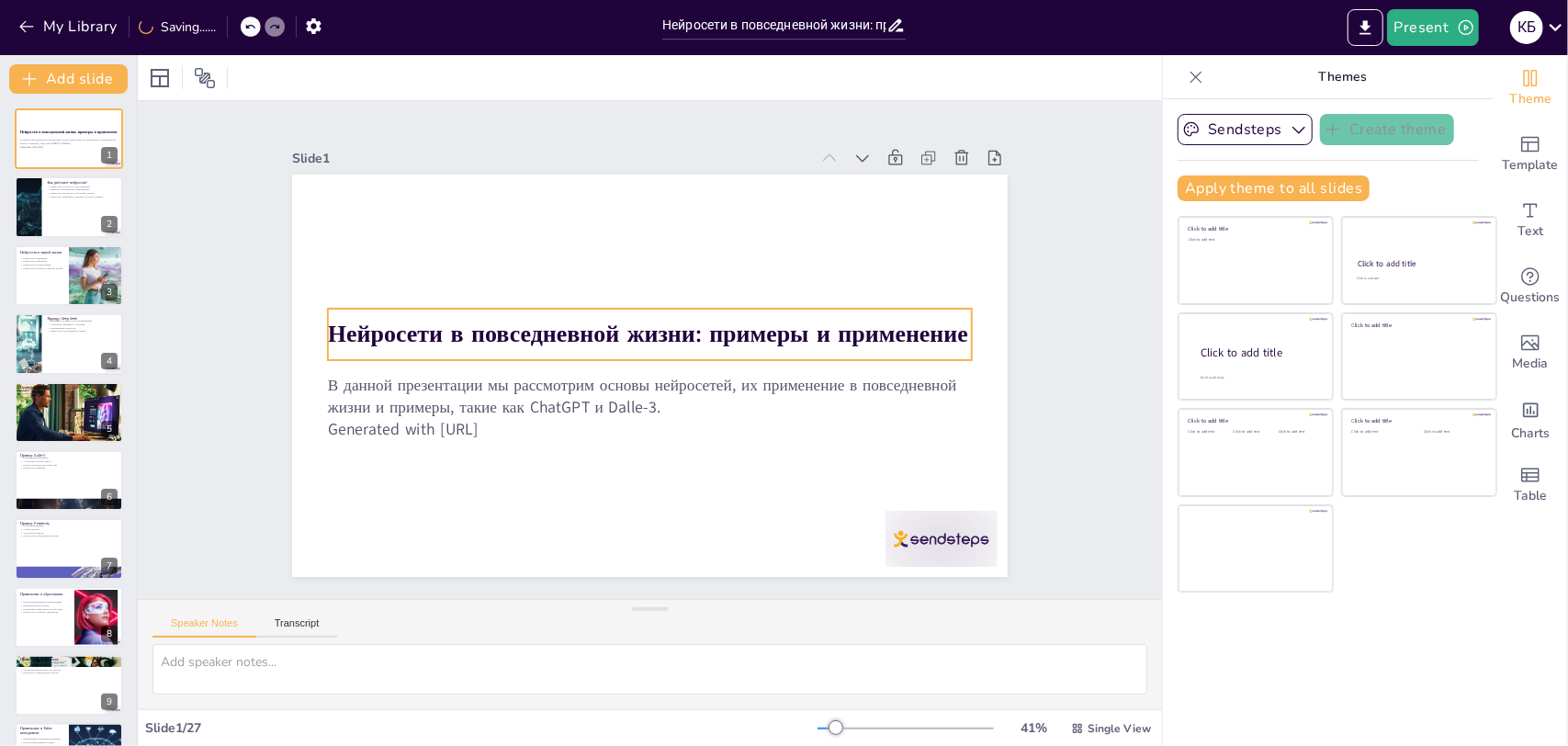
checkbox input "true"
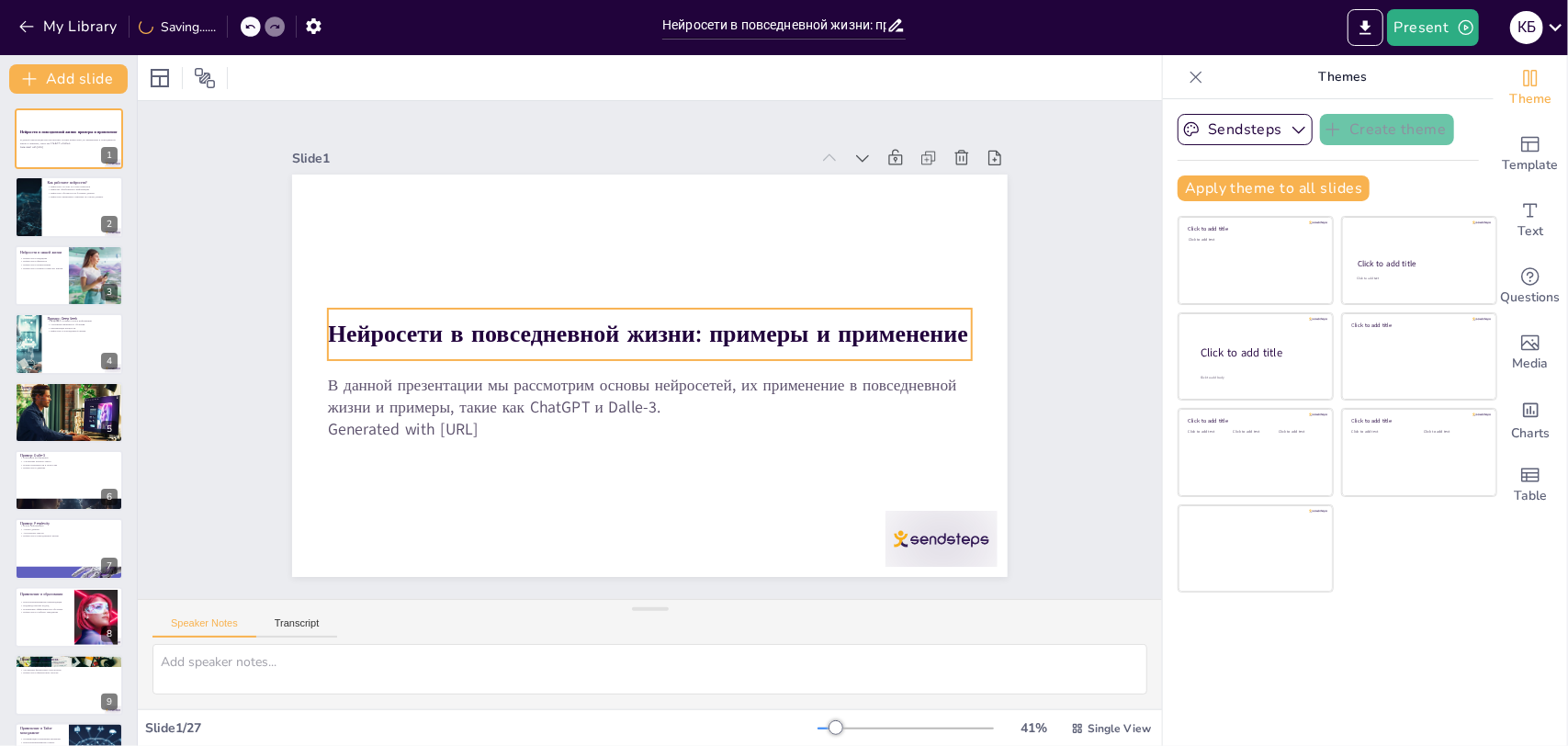
checkbox input "true"
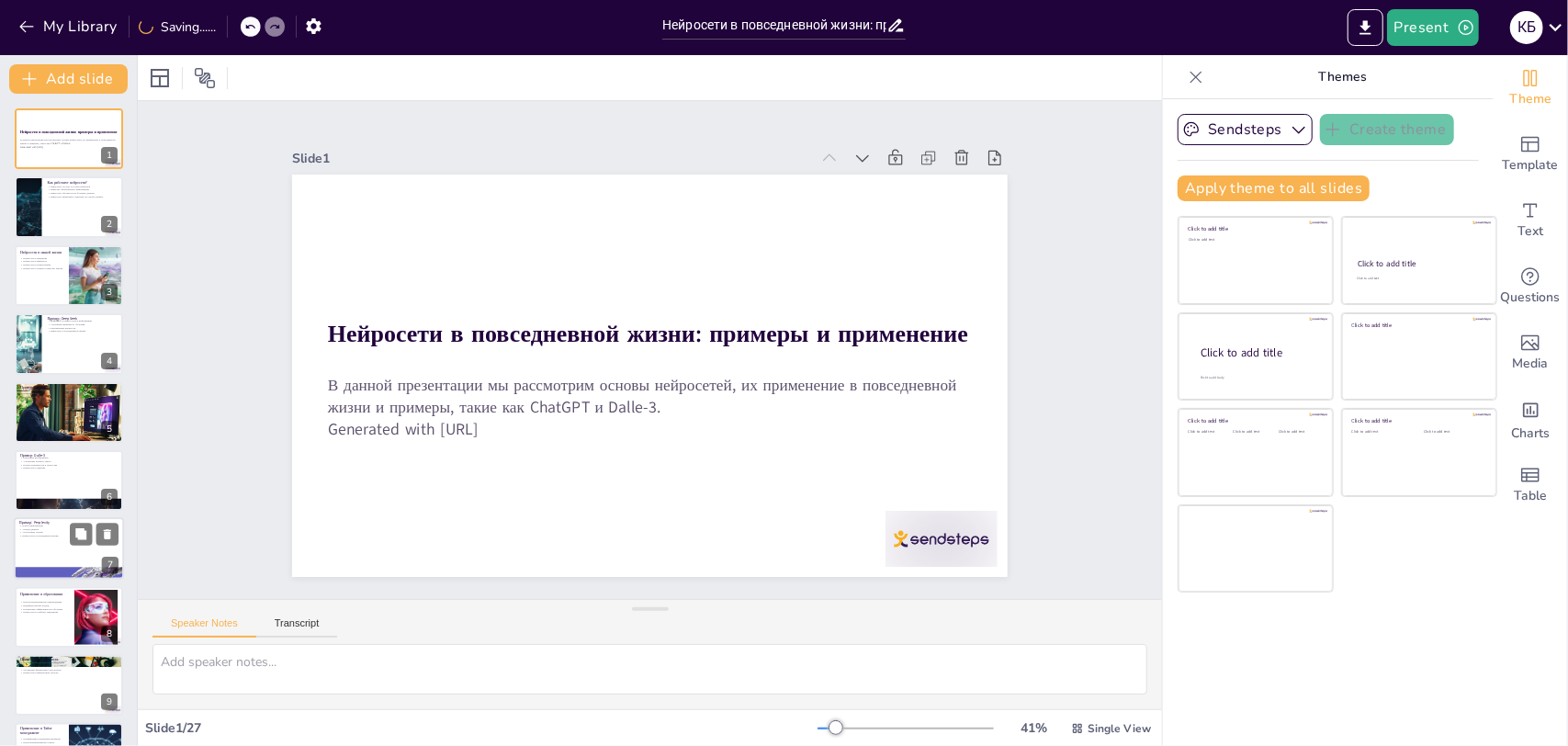
checkbox input "true"
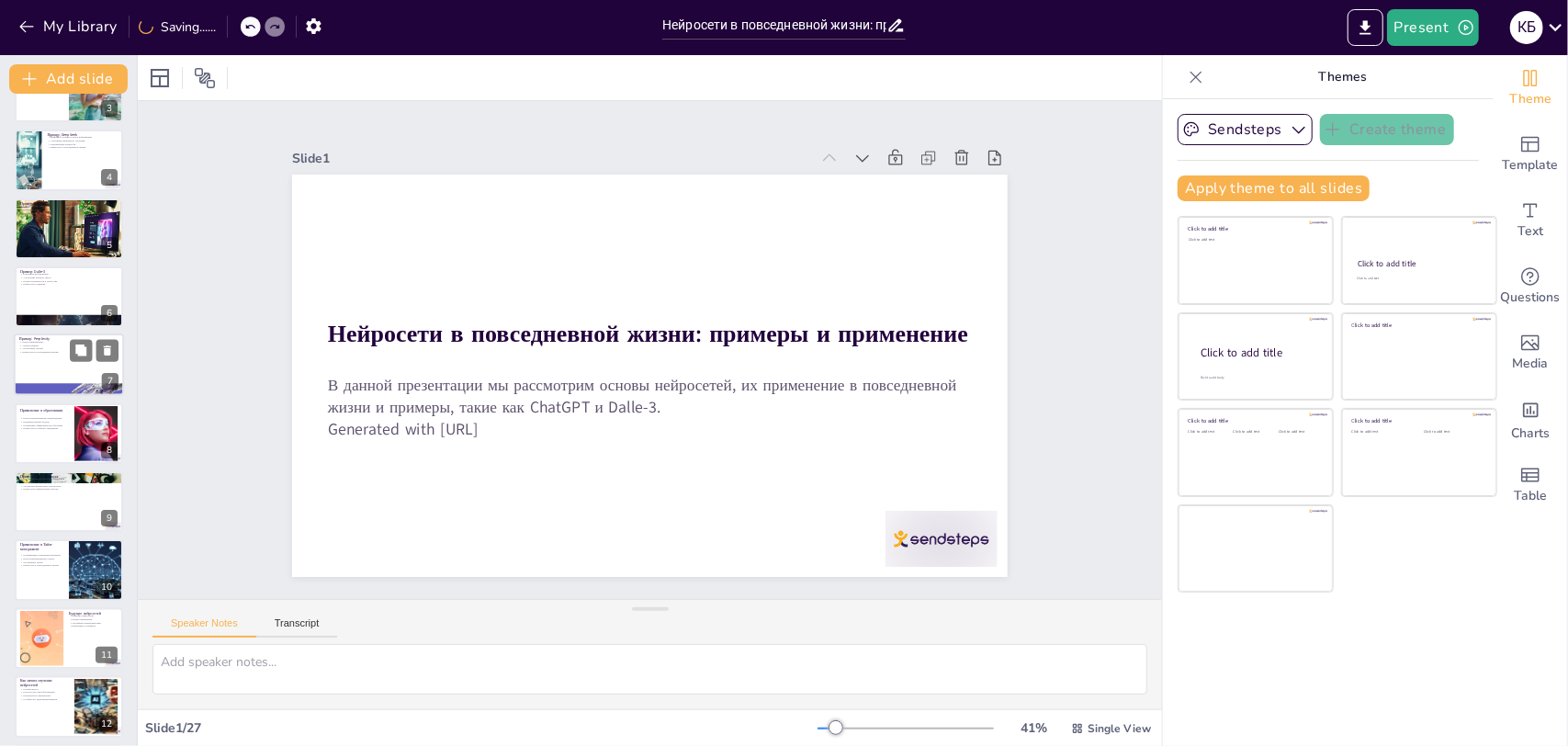
checkbox input "true"
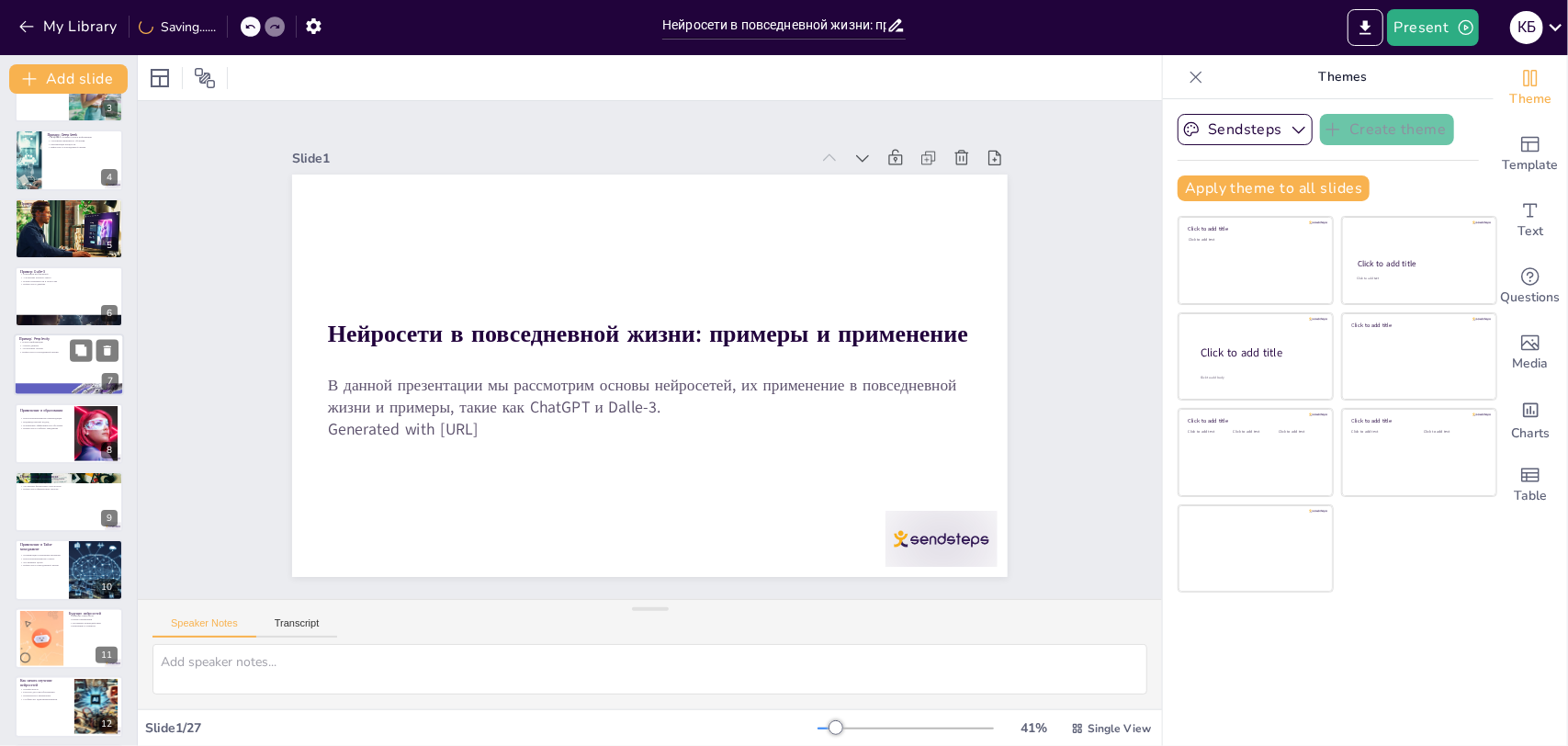
scroll to position [367, 0]
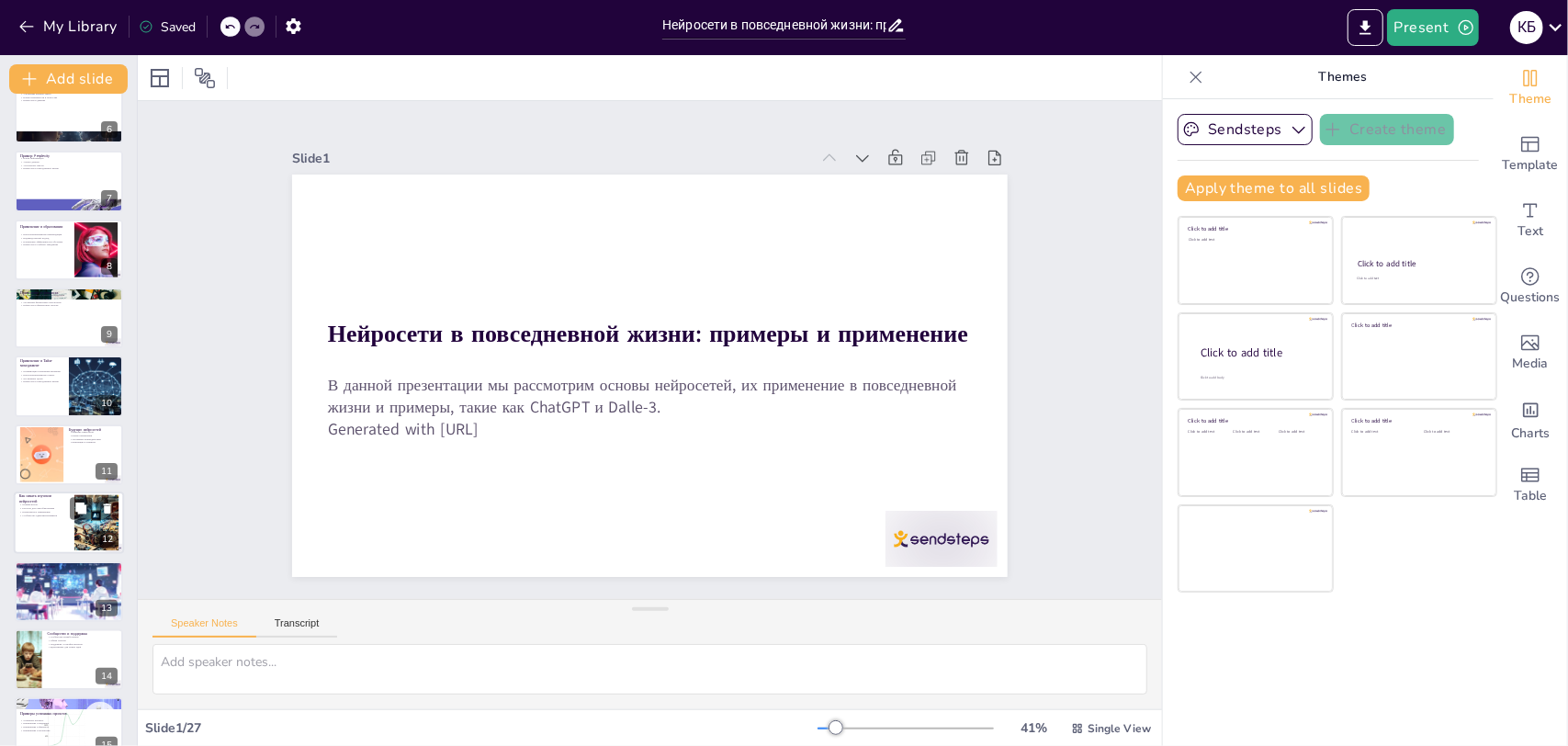
checkbox input "true"
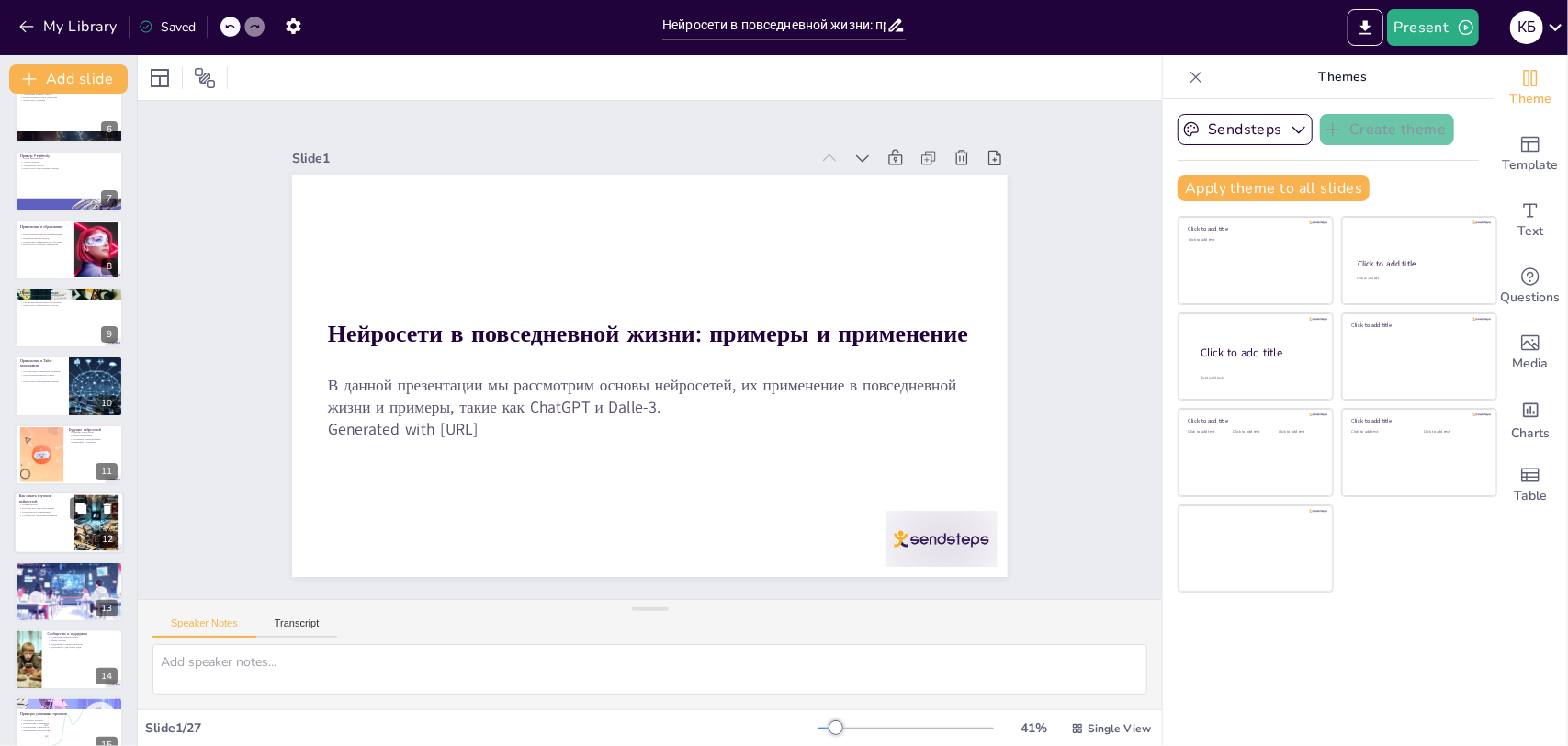
checkbox input "true"
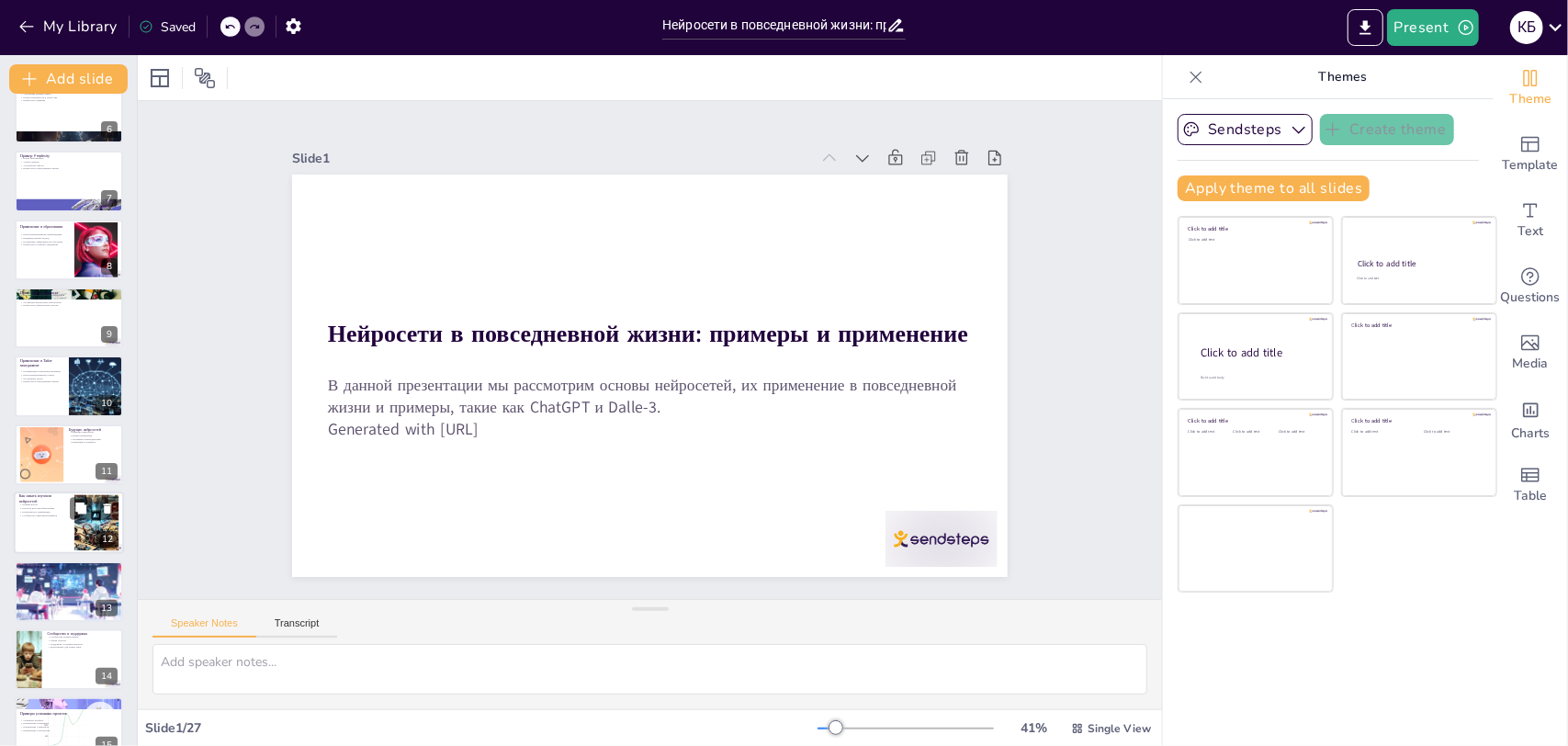
checkbox input "true"
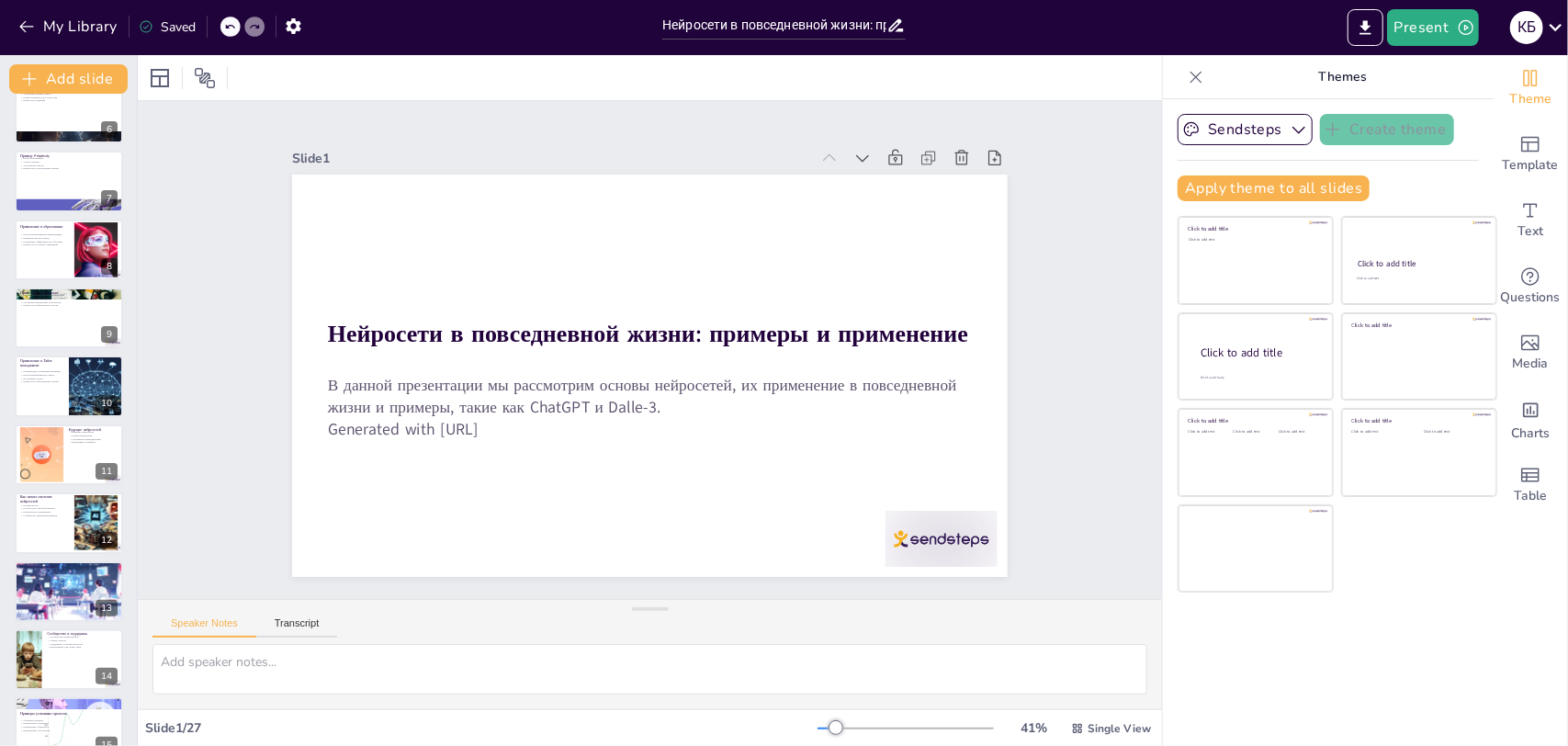
checkbox input "true"
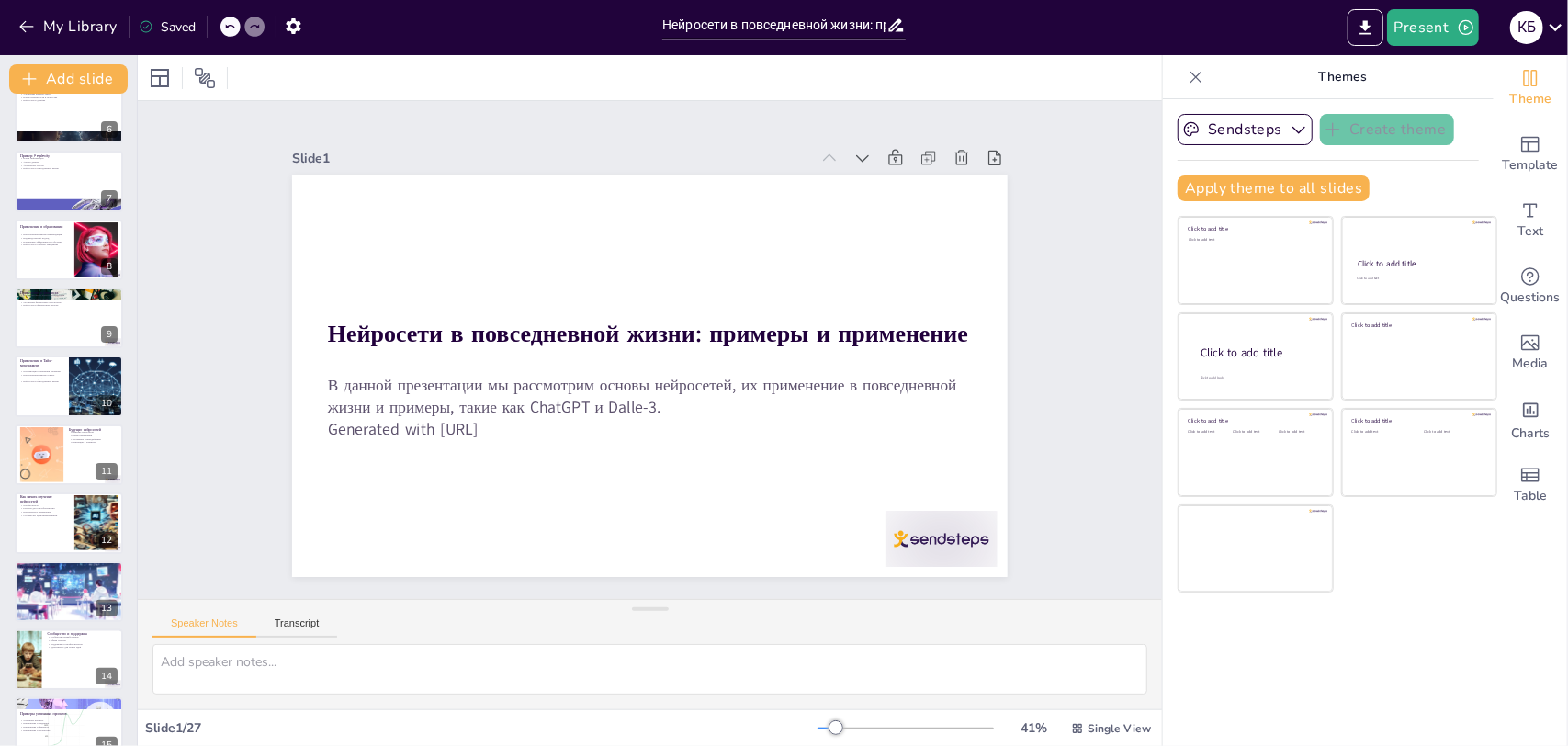
checkbox input "true"
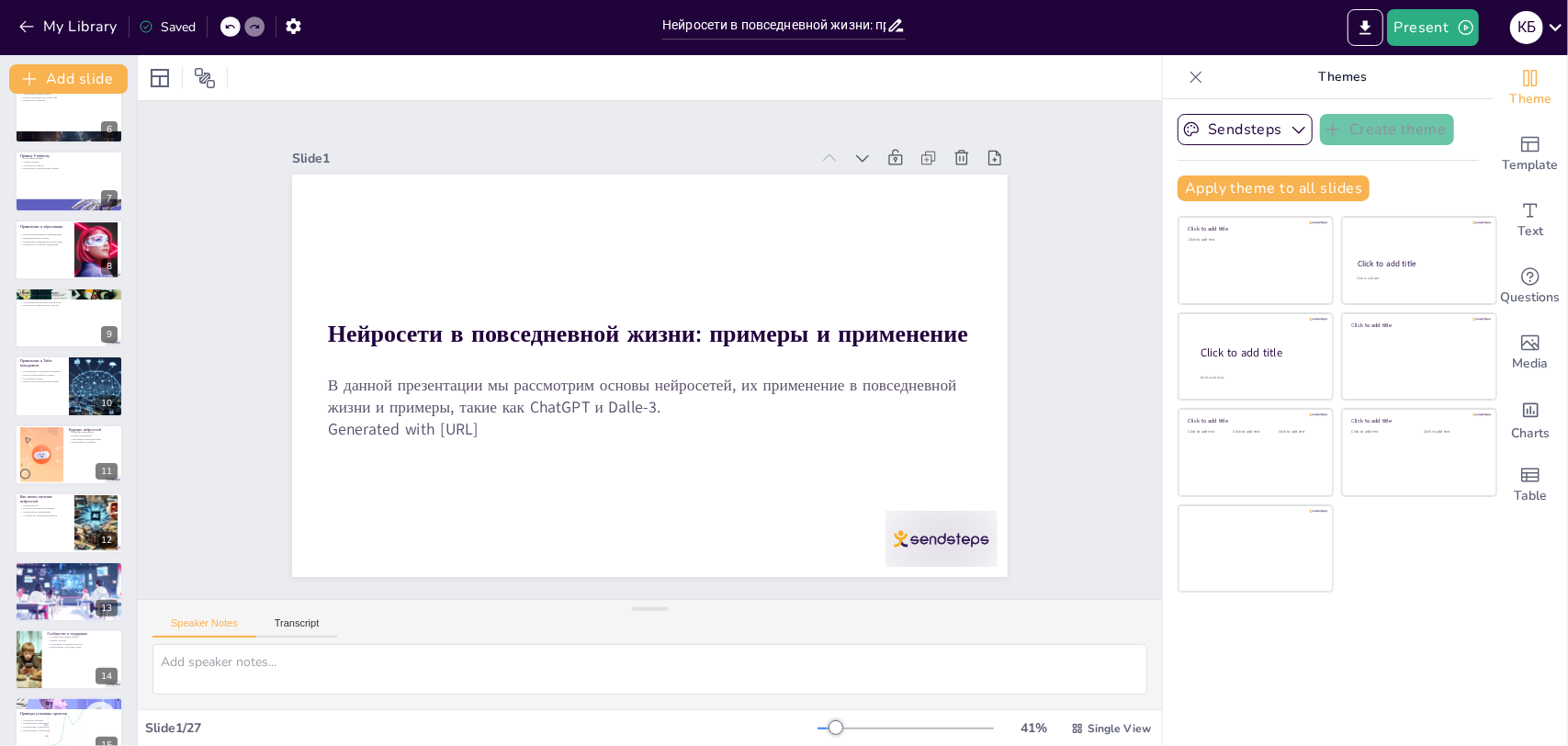
checkbox input "true"
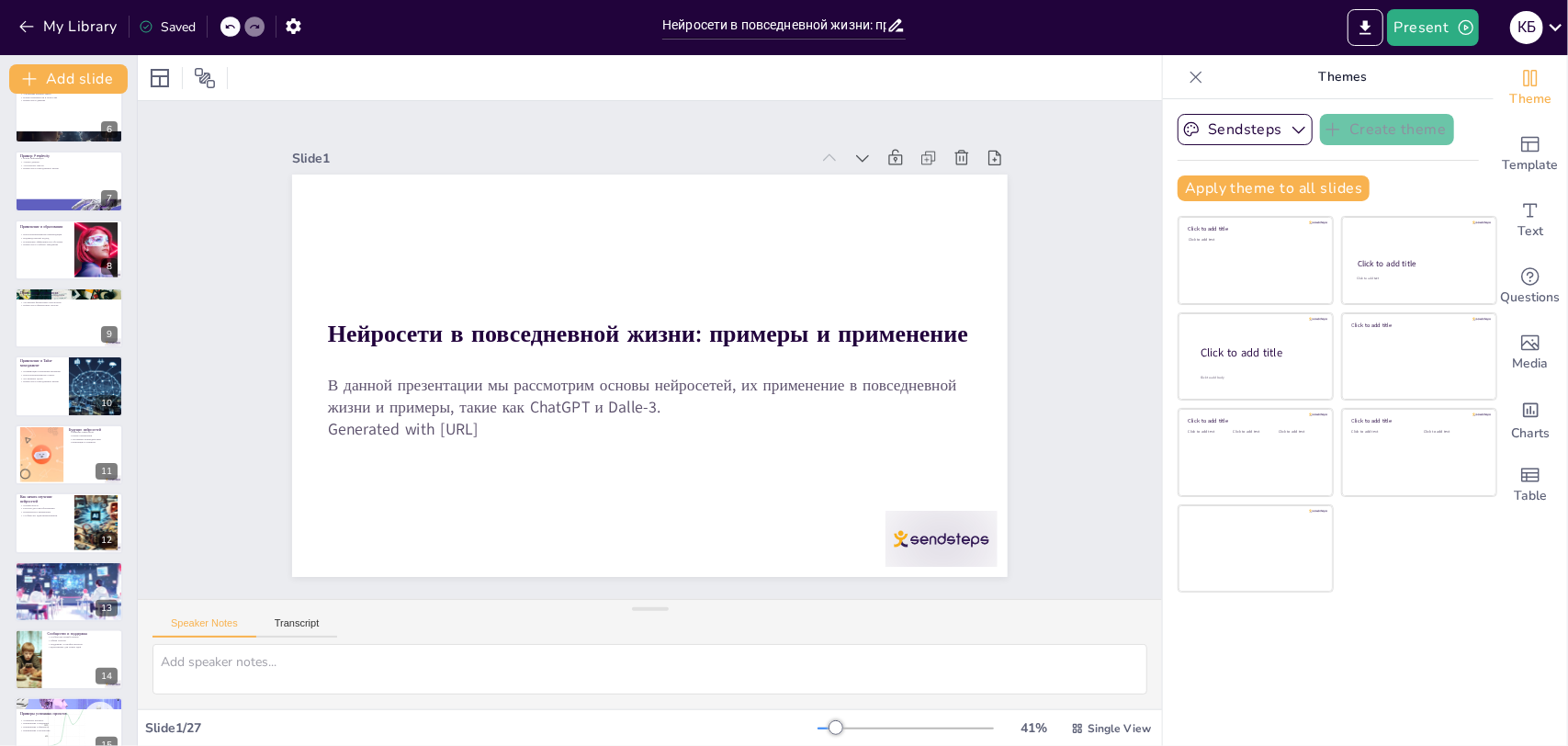
checkbox input "true"
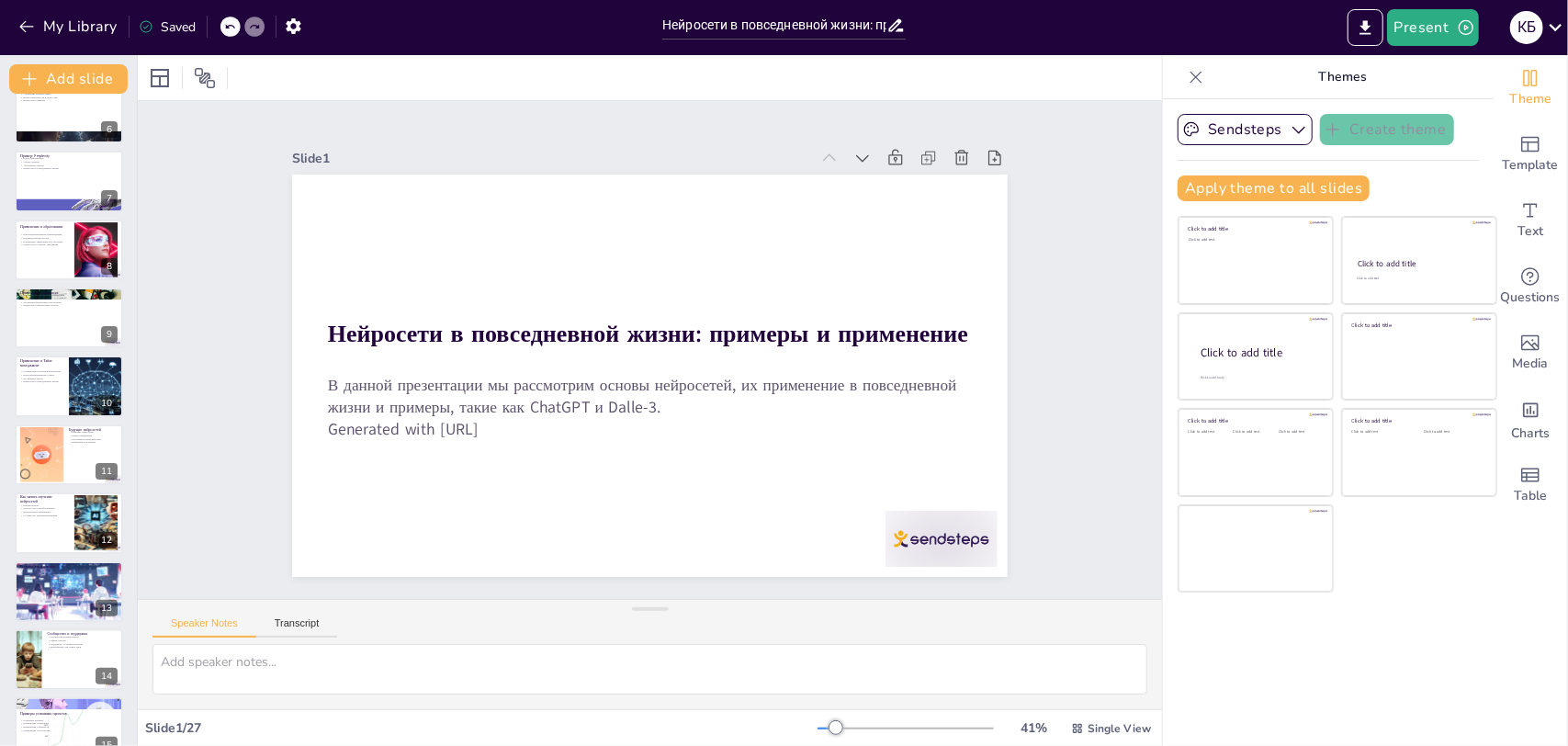
checkbox input "true"
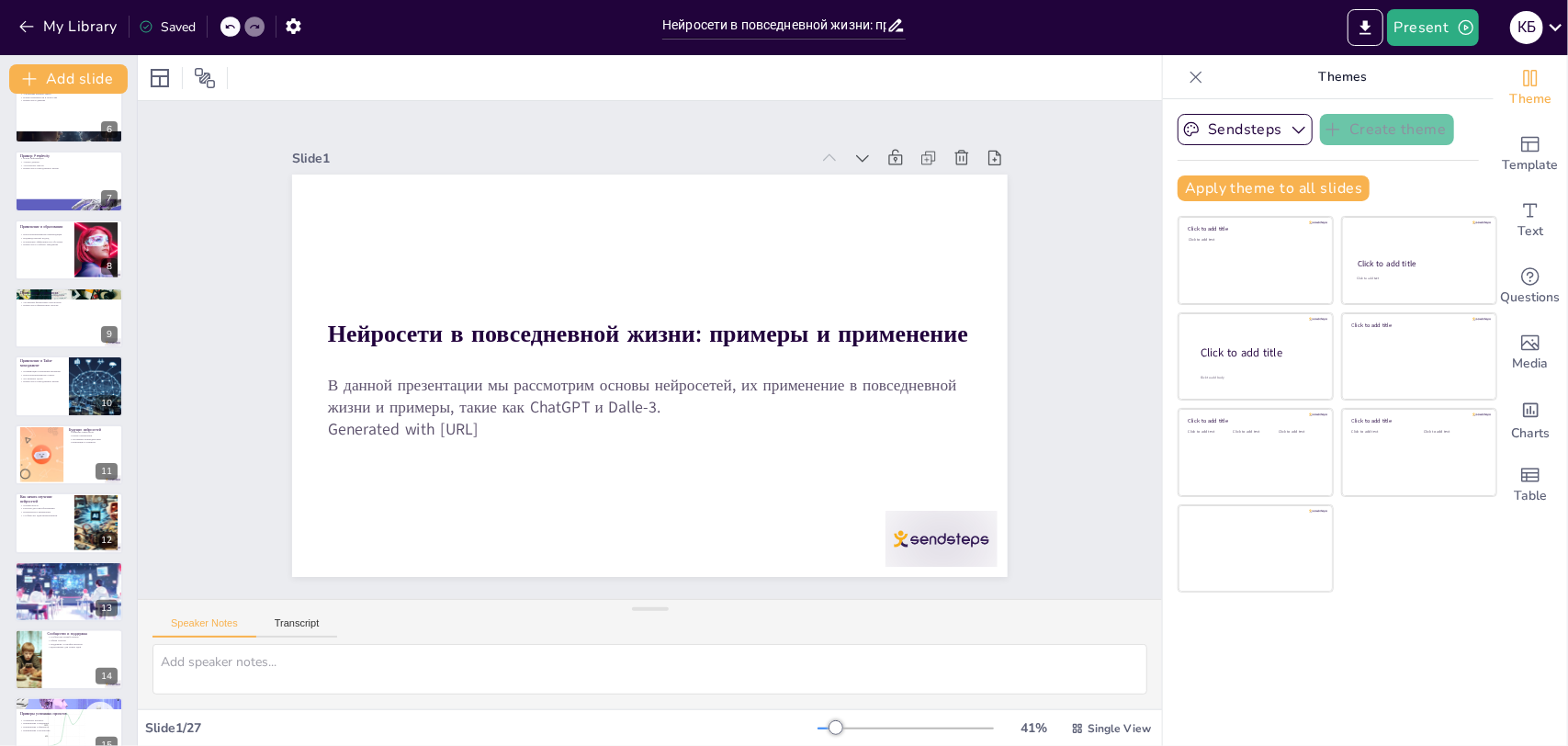
checkbox input "true"
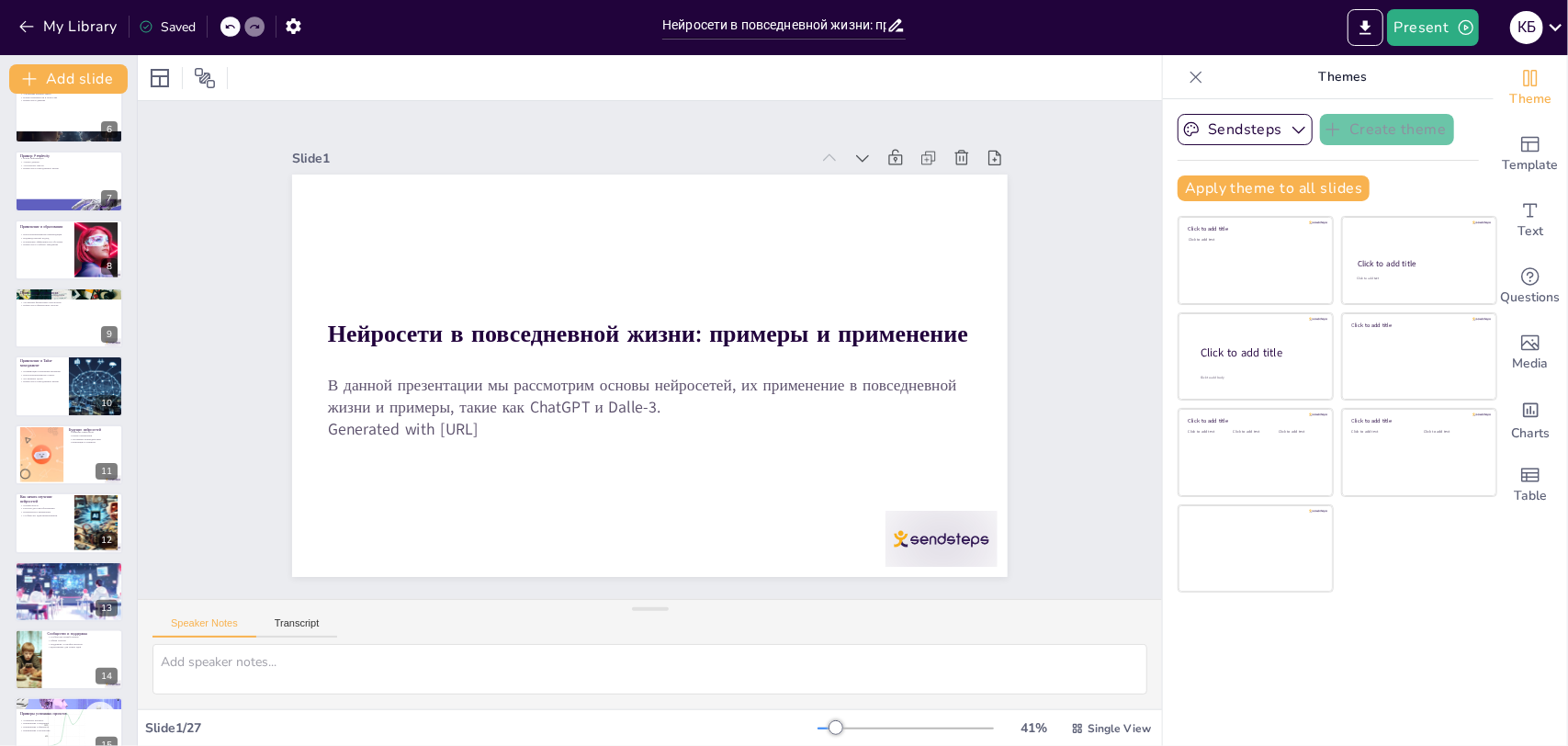
checkbox input "true"
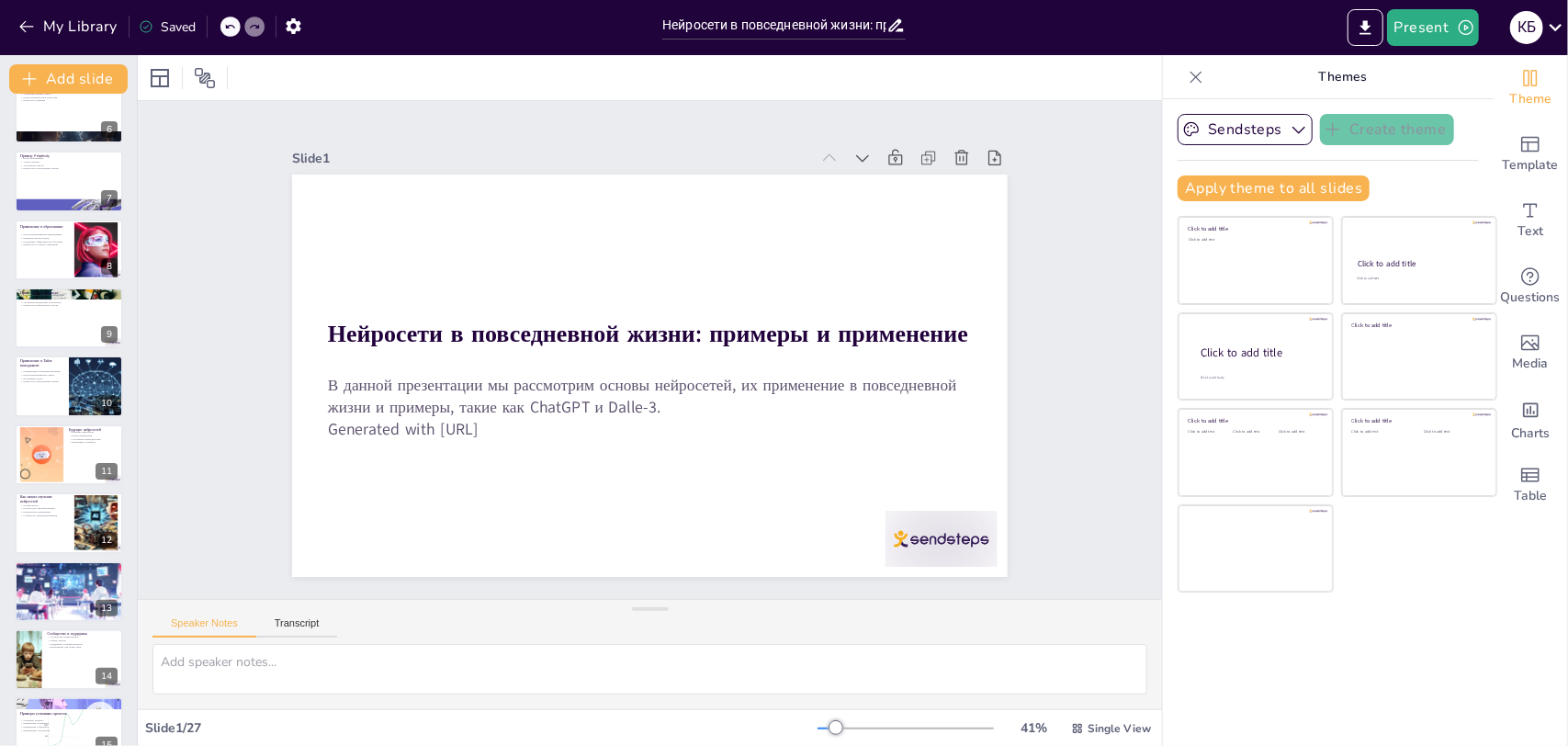
checkbox input "true"
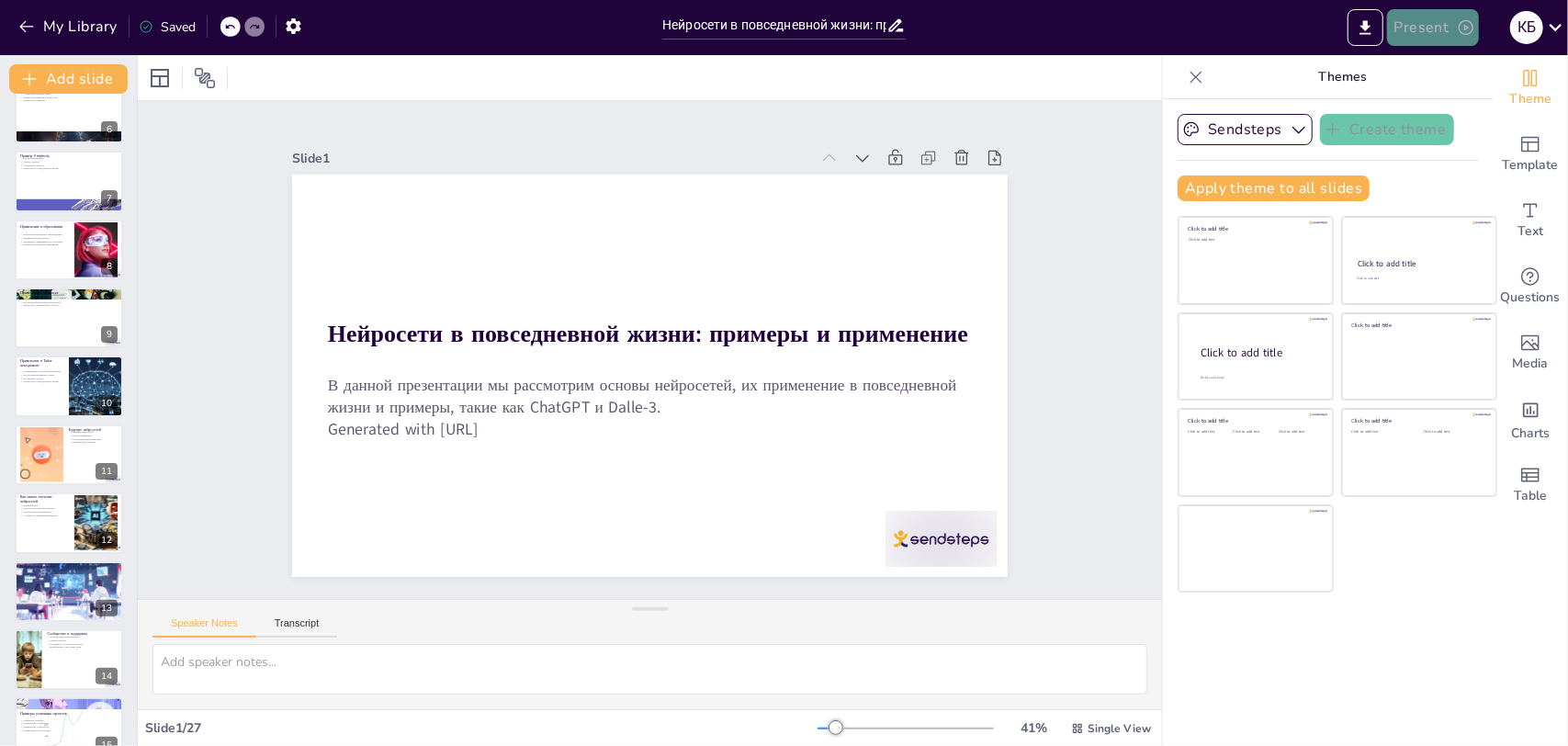
click at [1439, 25] on button "Present" at bounding box center [1433, 27] width 92 height 36
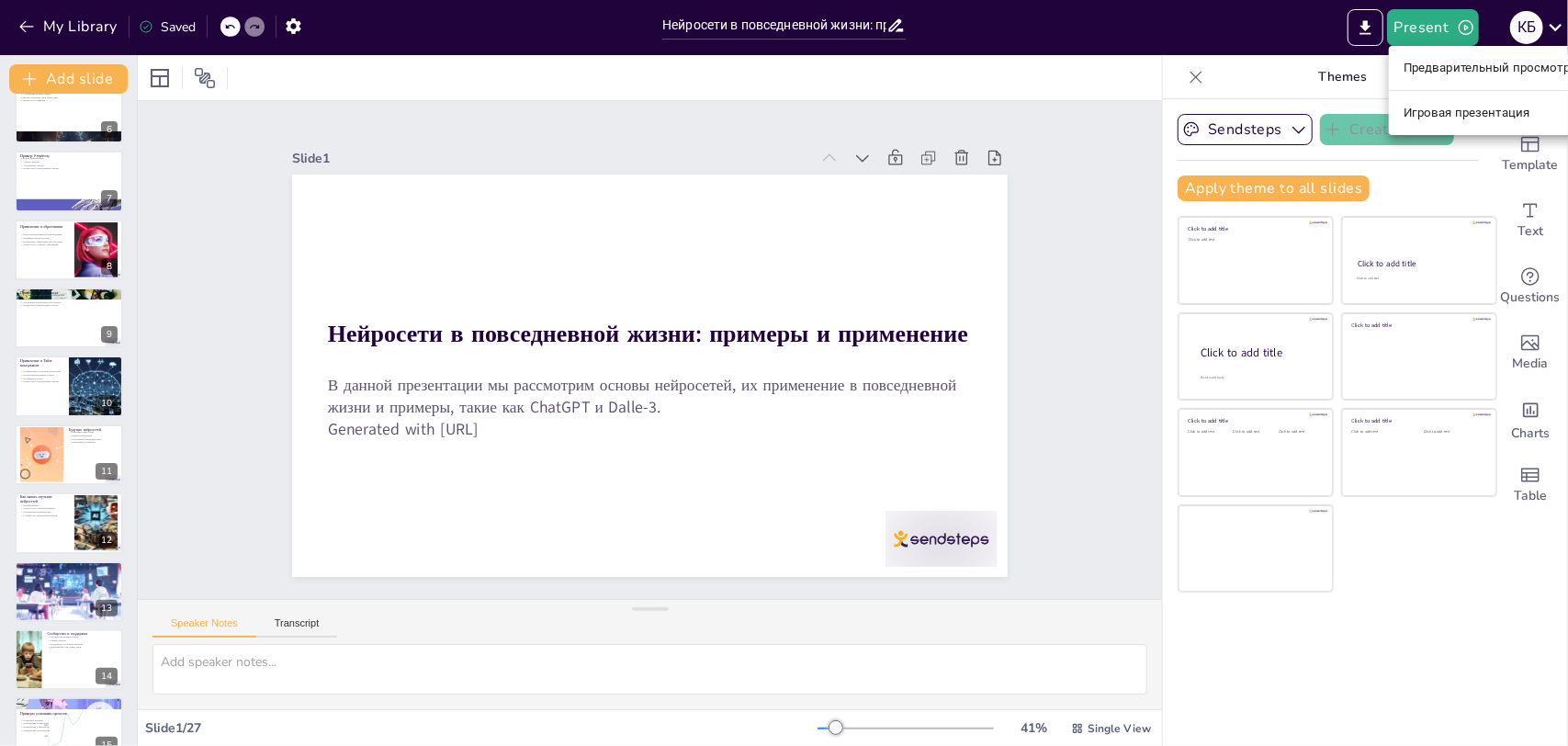
click at [1358, 22] on div at bounding box center [784, 373] width 1568 height 746
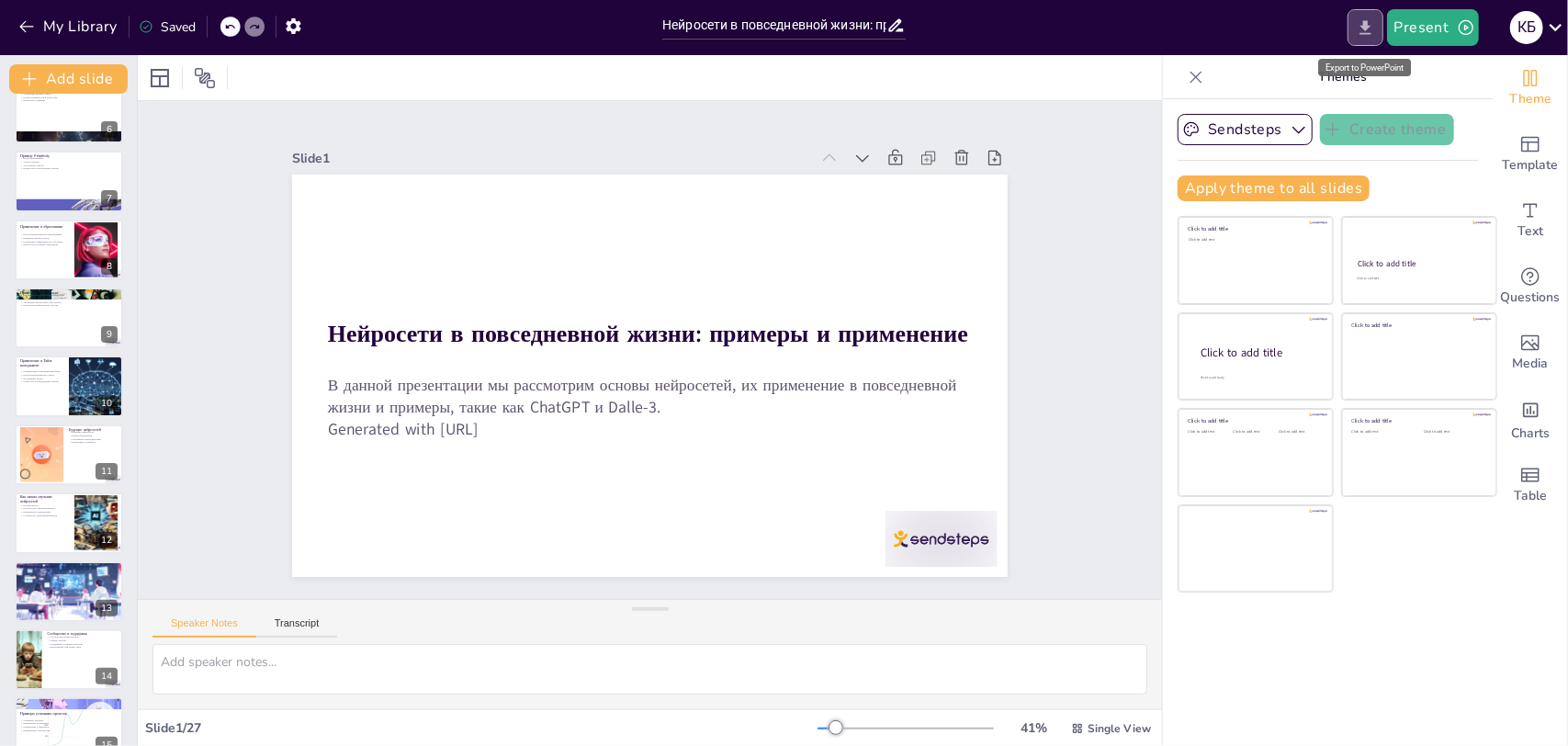
click at [1368, 22] on icon "Export to PowerPoint" at bounding box center [1364, 27] width 11 height 14
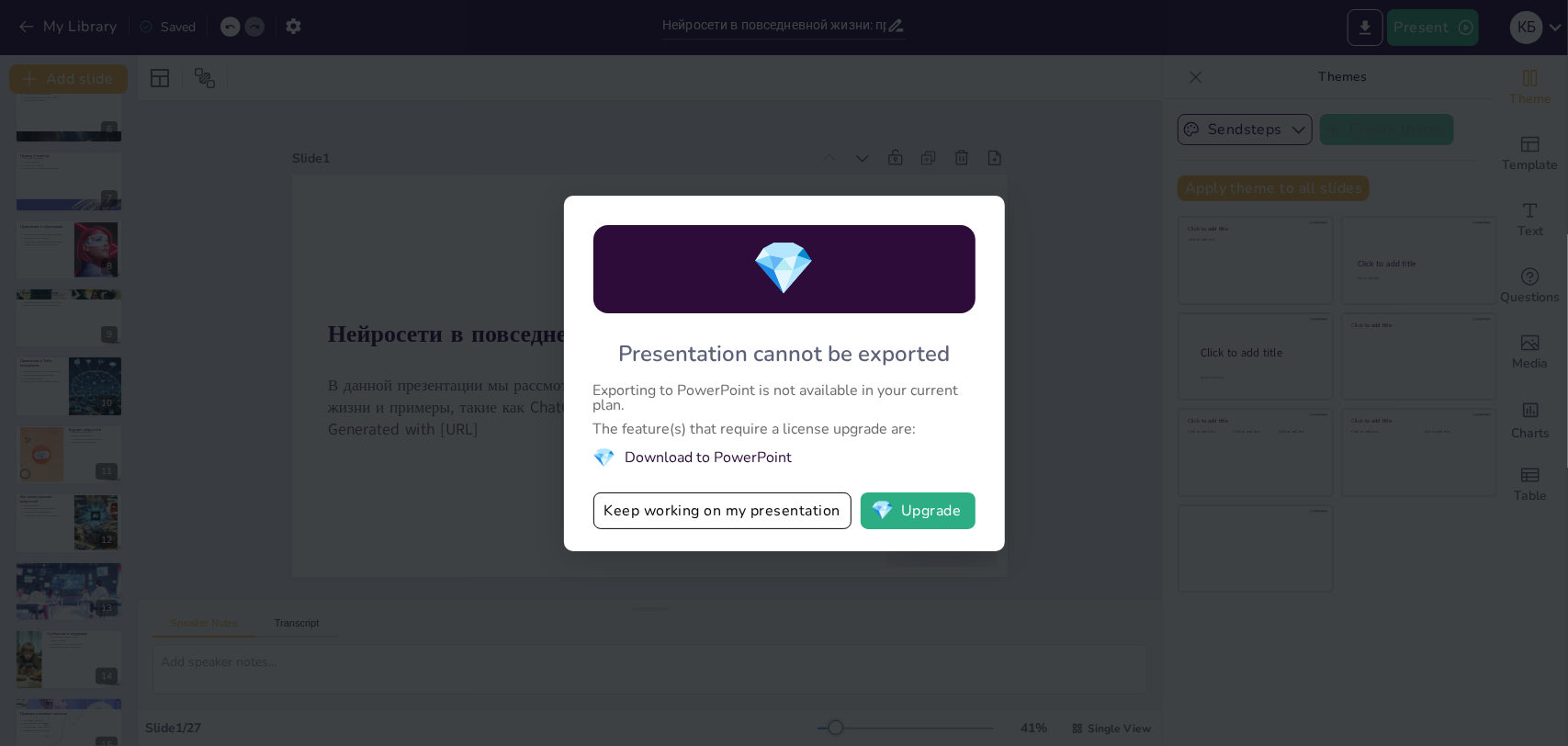
drag, startPoint x: 590, startPoint y: 380, endPoint x: 890, endPoint y: 406, distance: 301.1
click at [890, 406] on div "💎 Presentation cannot be exported Exporting to PowerPoint is not available in y…" at bounding box center [784, 373] width 441 height 355
drag, startPoint x: 887, startPoint y: 387, endPoint x: 916, endPoint y: 405, distance: 34.1
click at [914, 399] on div "Exporting to PowerPoint is not available in your current plan." at bounding box center [784, 398] width 382 height 29
click at [777, 524] on button "Keep working on my presentation" at bounding box center [722, 510] width 258 height 36
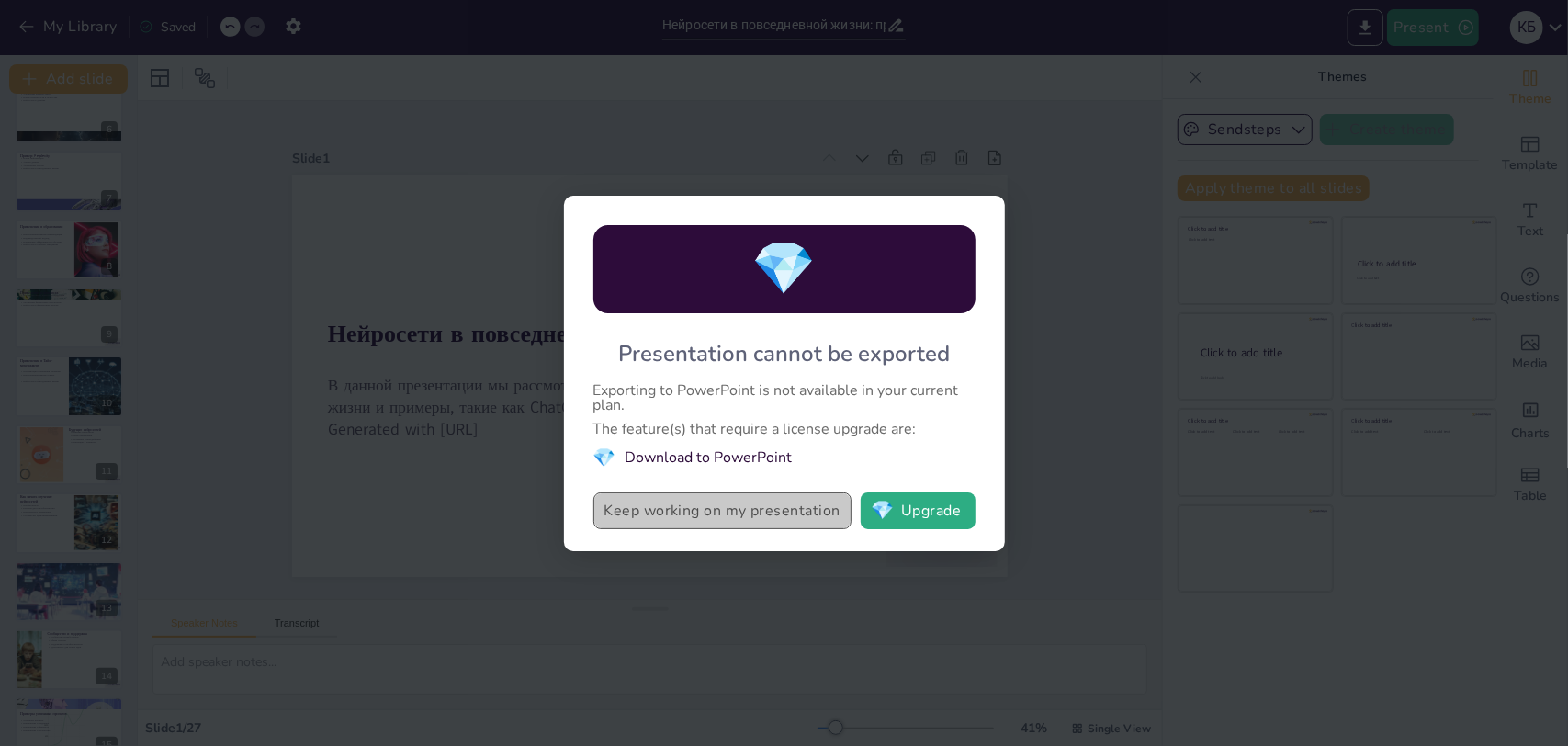
checkbox input "true"
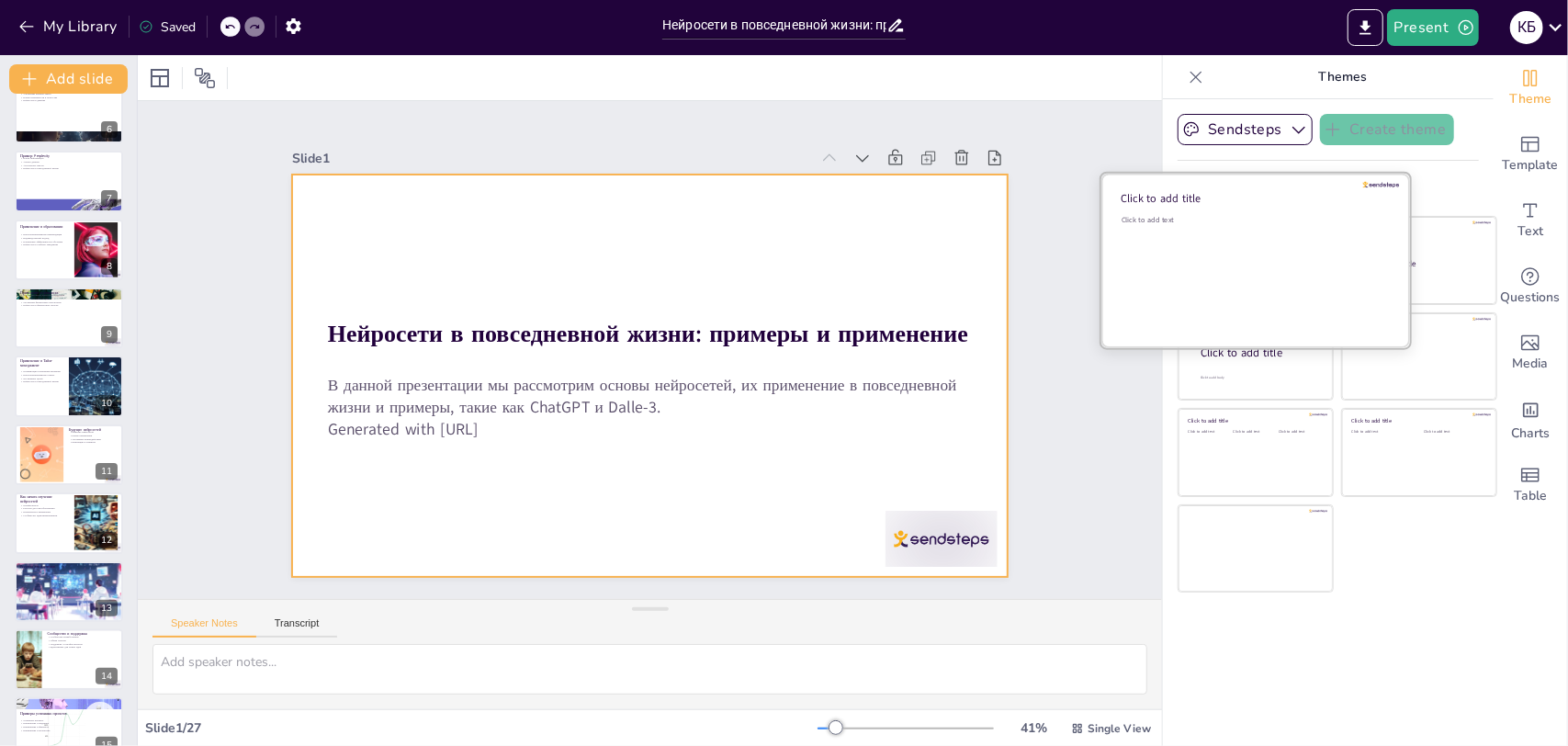
checkbox input "true"
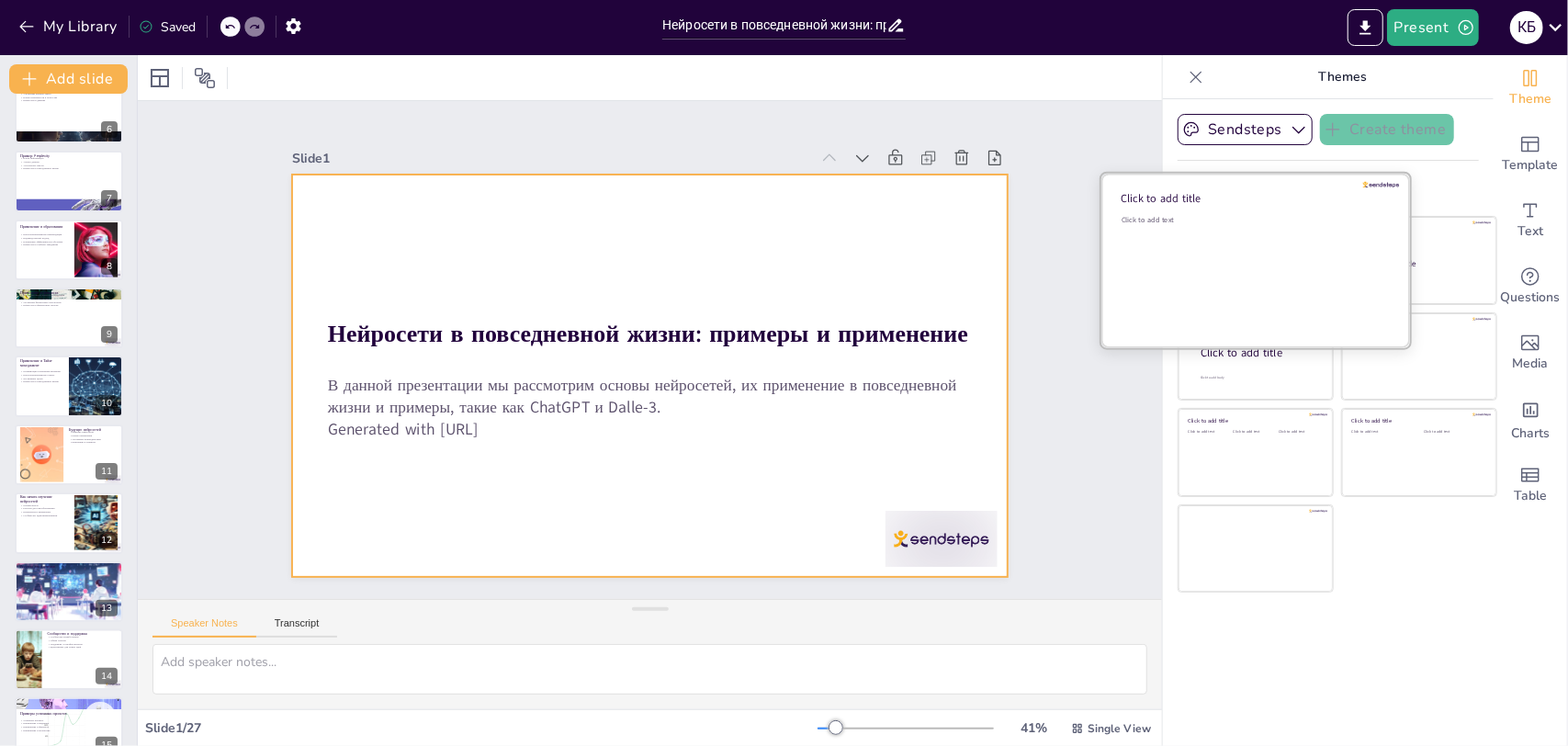
checkbox input "true"
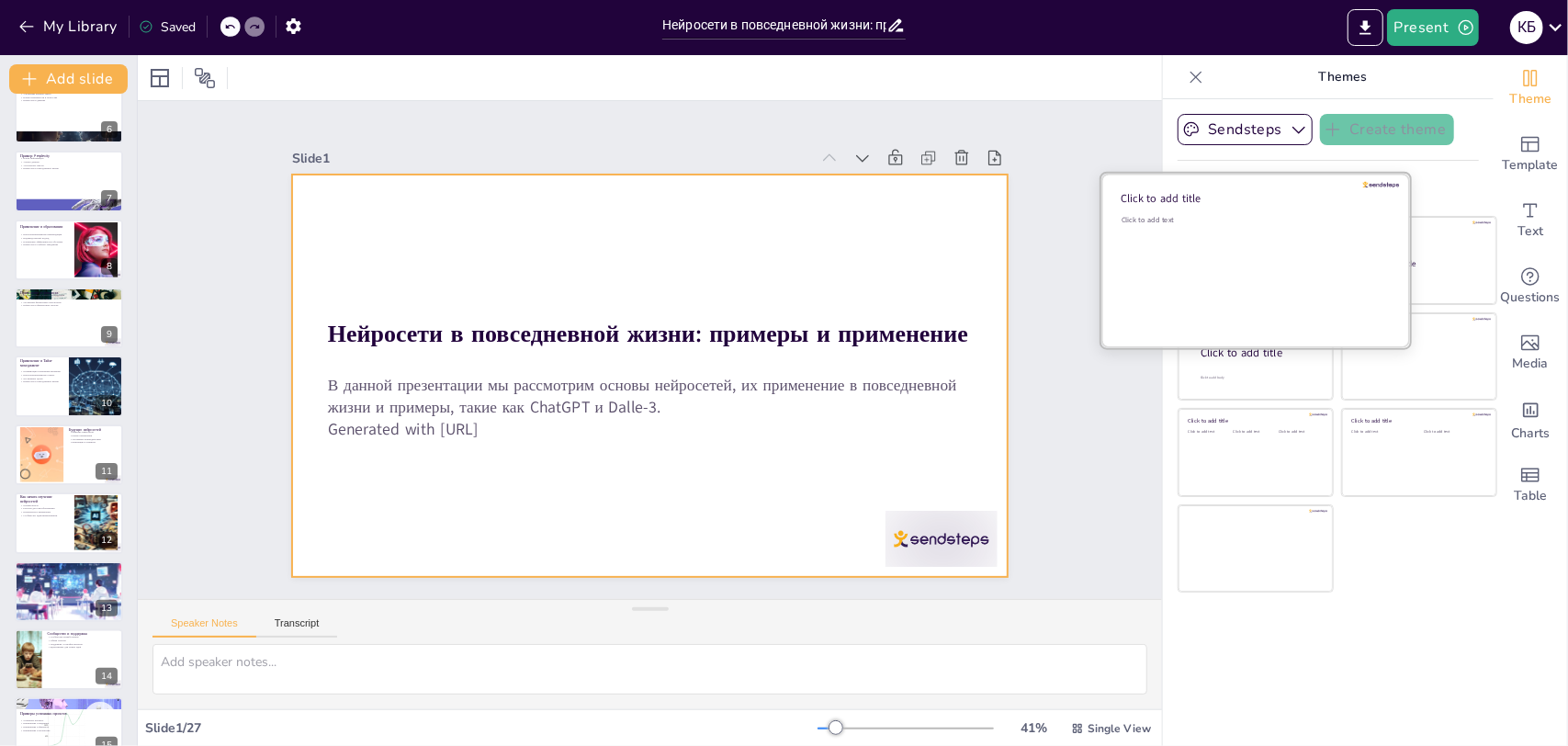
checkbox input "true"
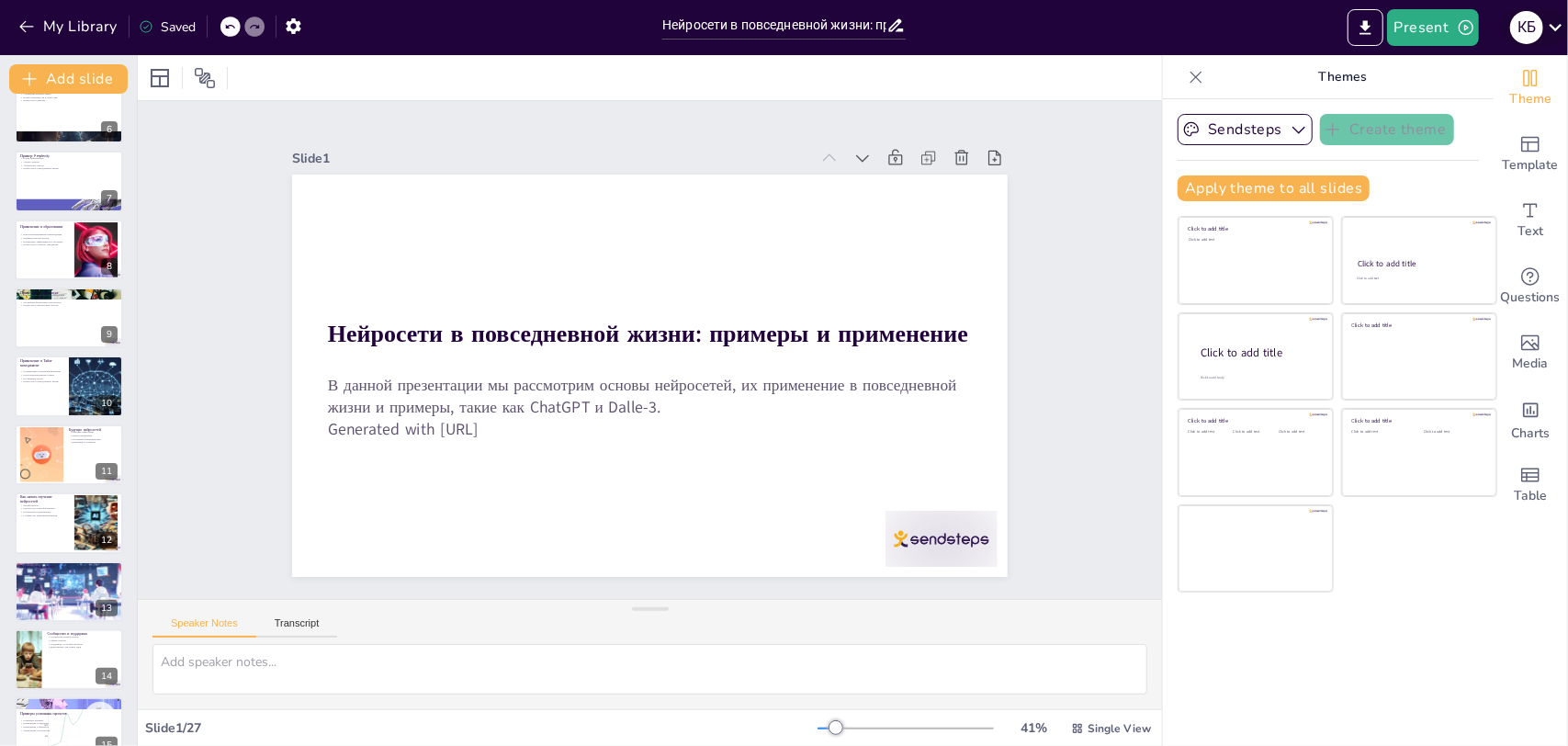
click at [1542, 25] on icon at bounding box center [1554, 27] width 25 height 25
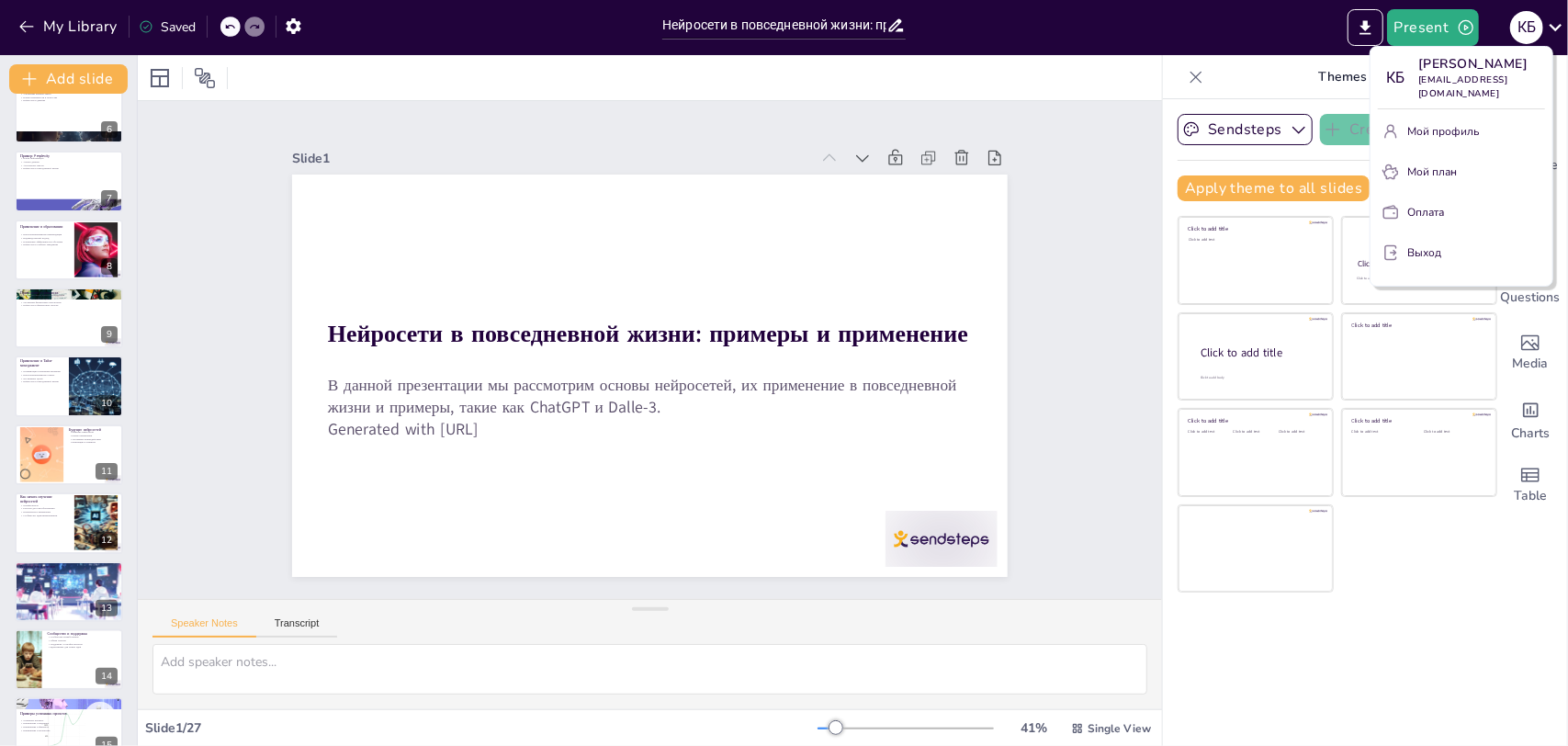
click at [1424, 124] on ya-tr-span "Мой профиль" at bounding box center [1442, 131] width 72 height 15
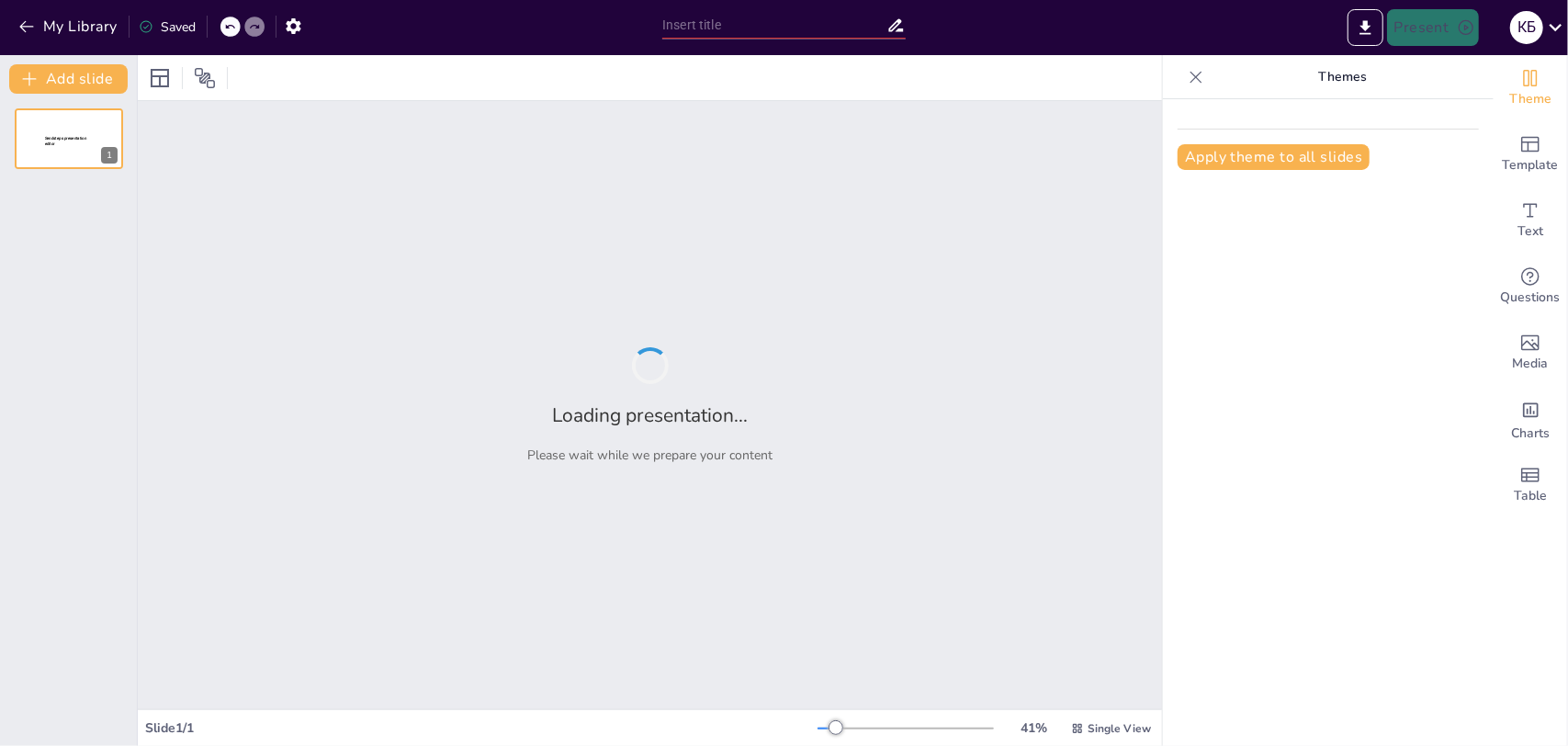
type input "Нейросети в повседневной жизни: примеры и применение"
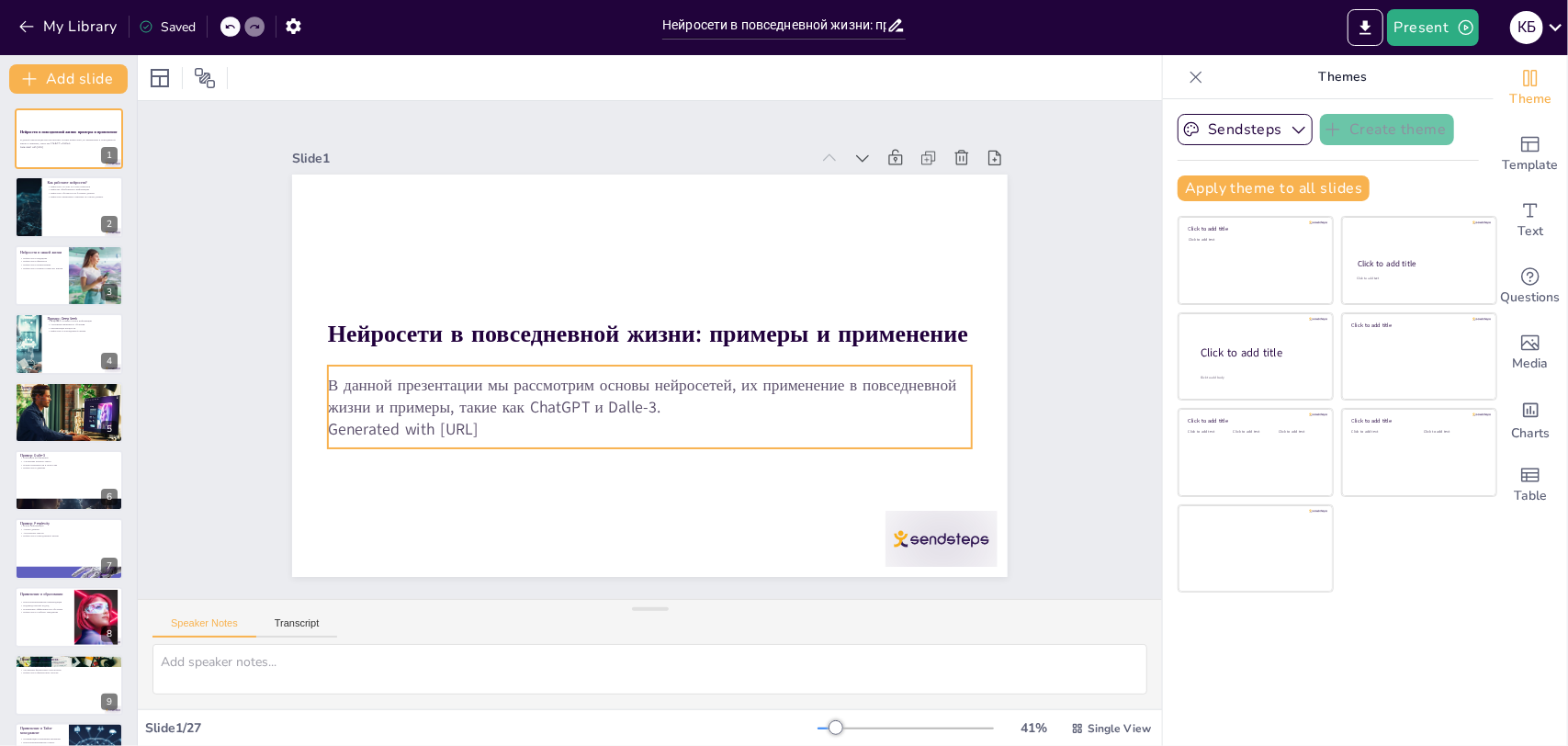
checkbox input "true"
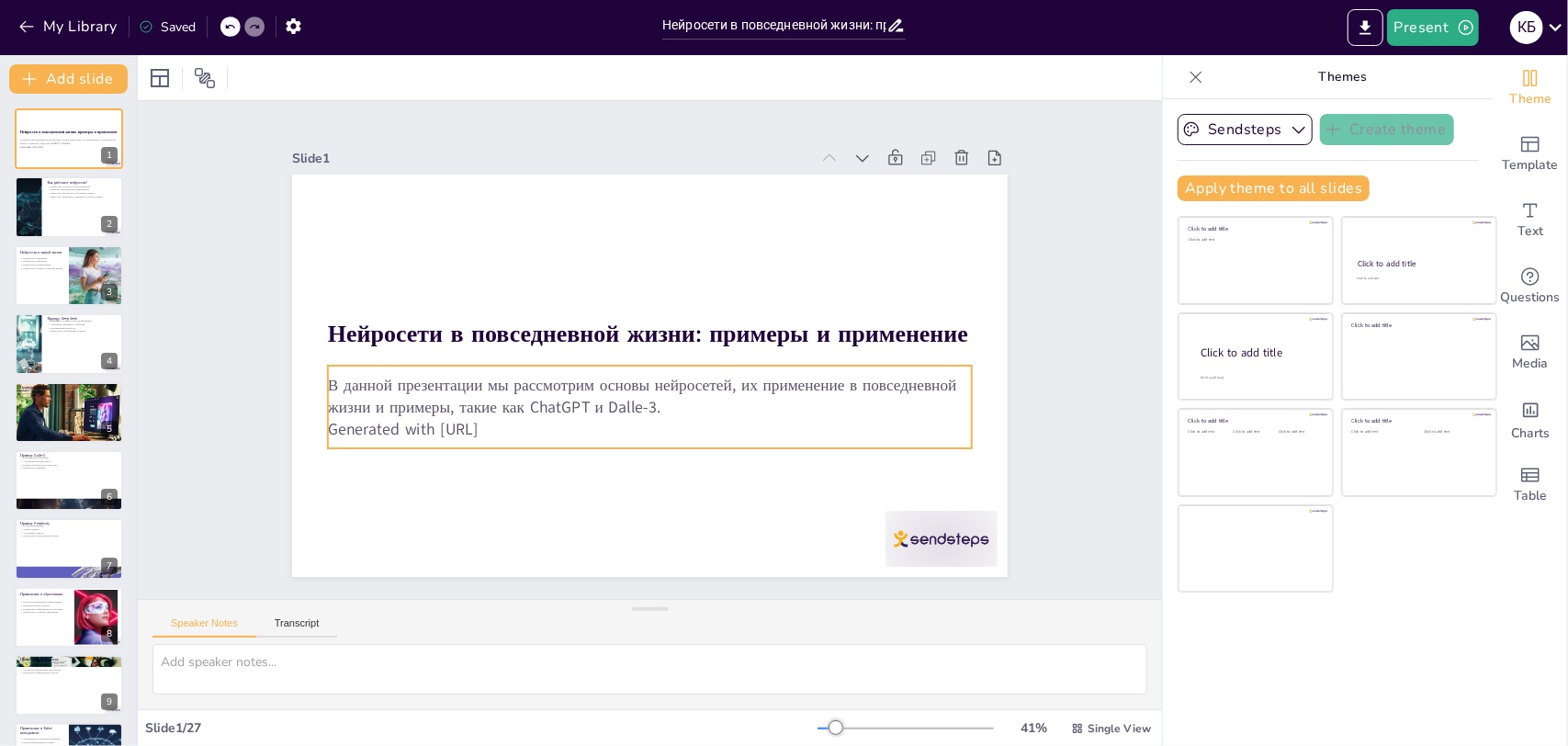
checkbox input "true"
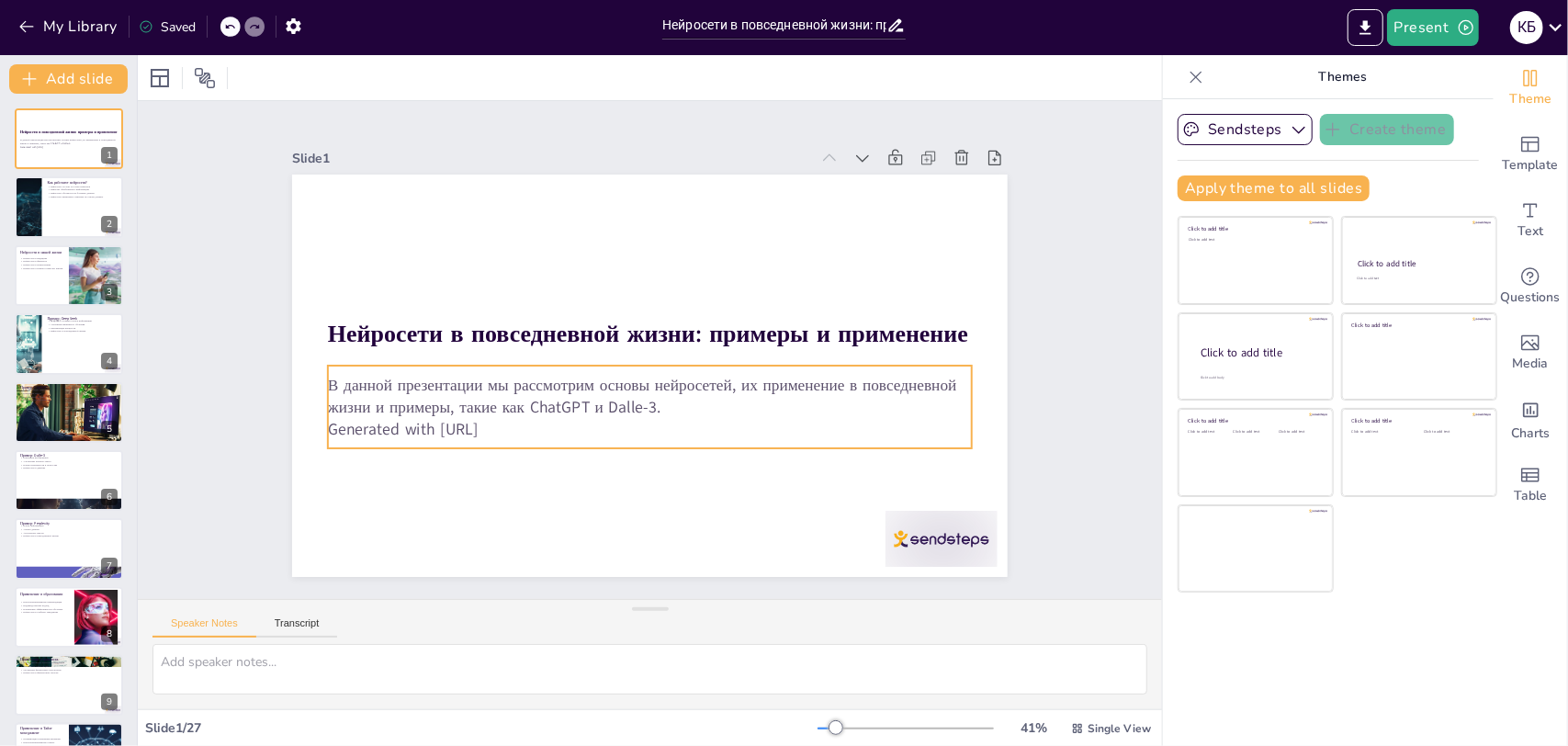
checkbox input "true"
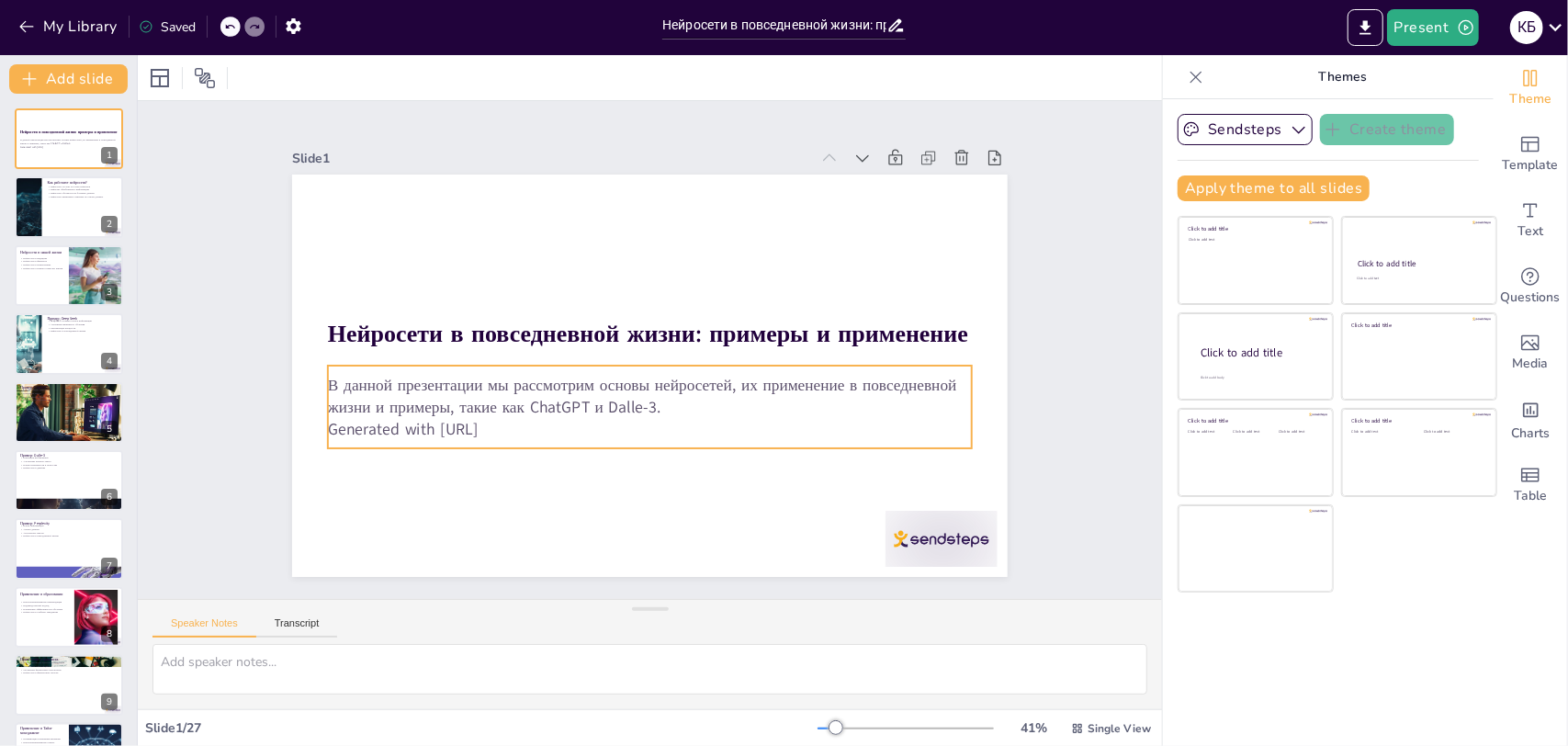
checkbox input "true"
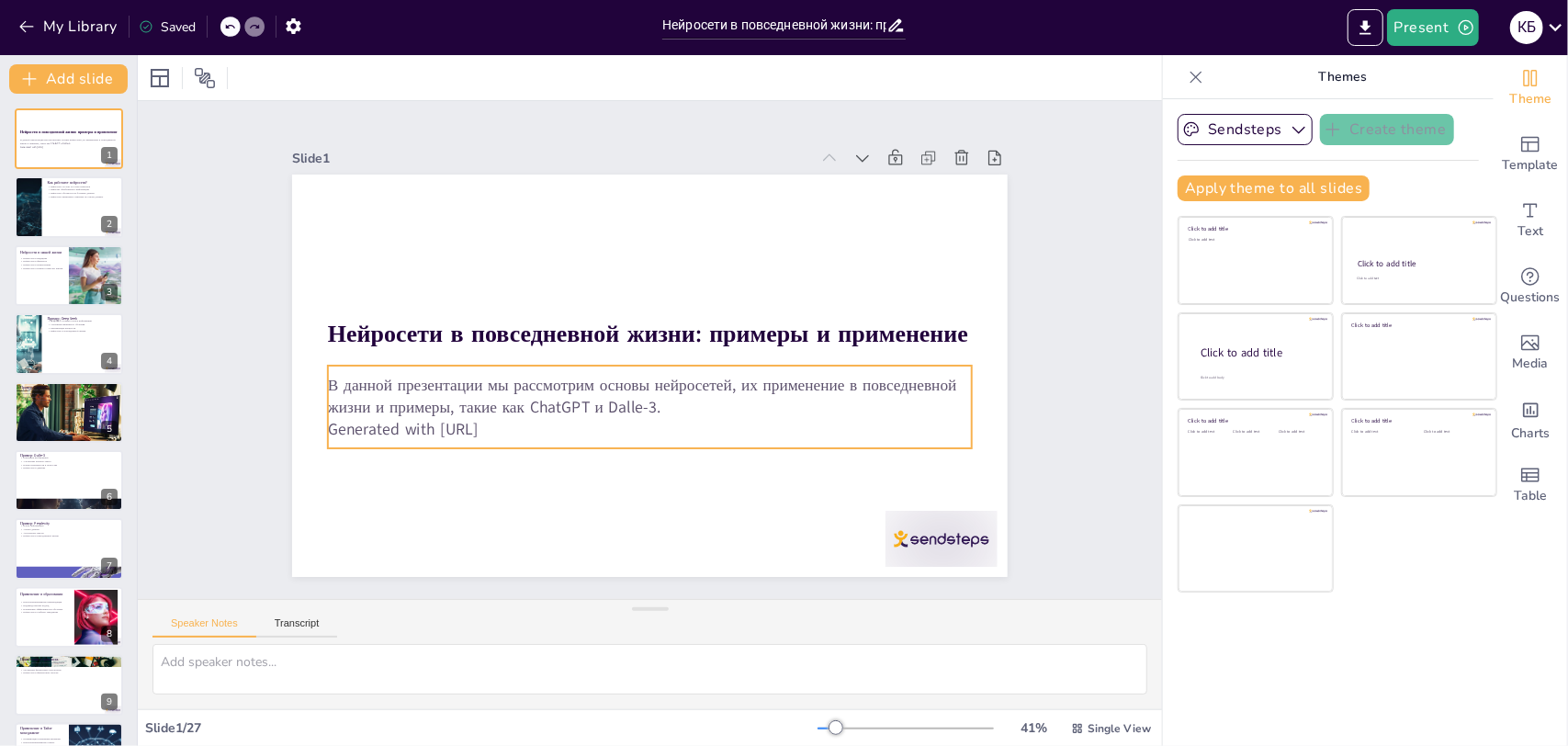
checkbox input "true"
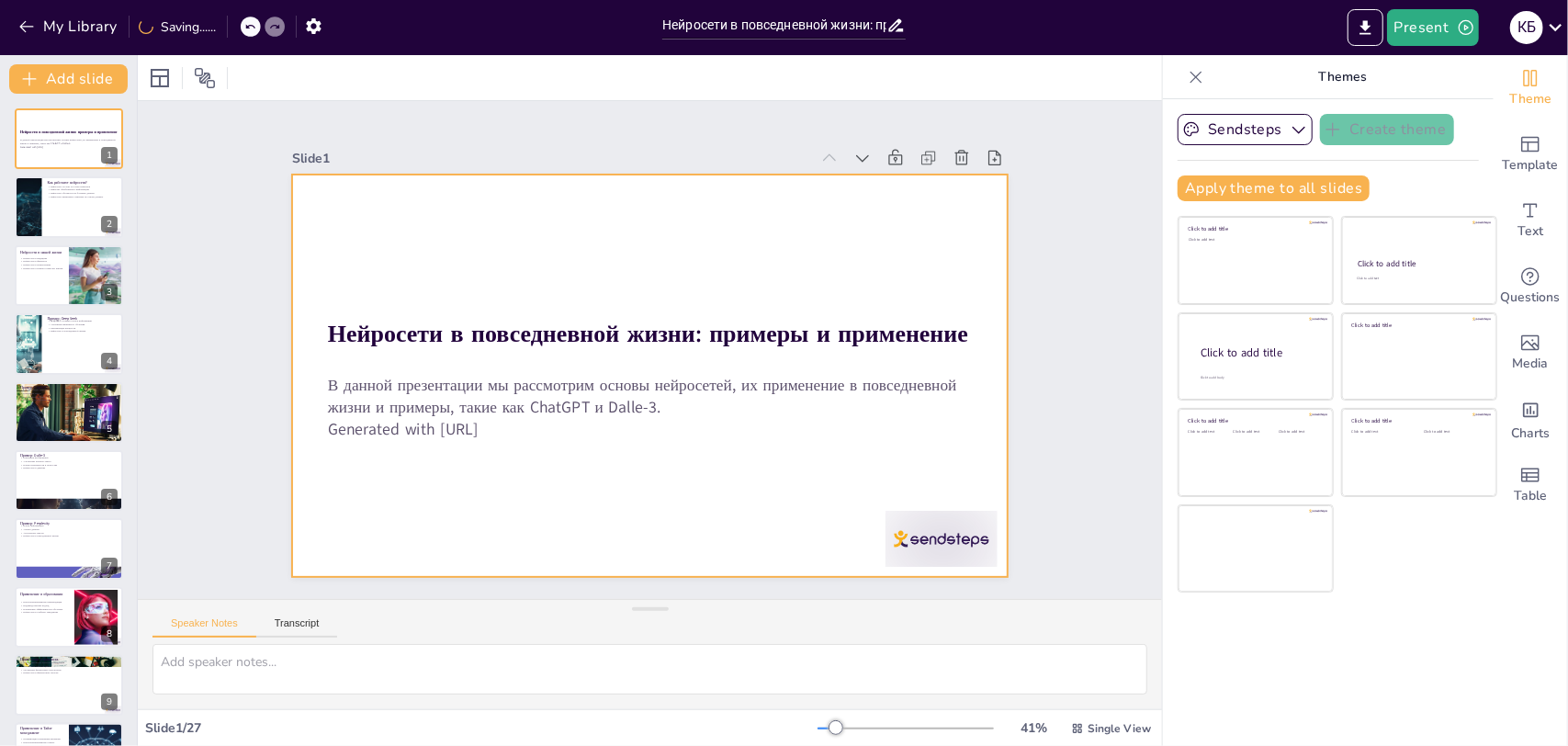
checkbox input "true"
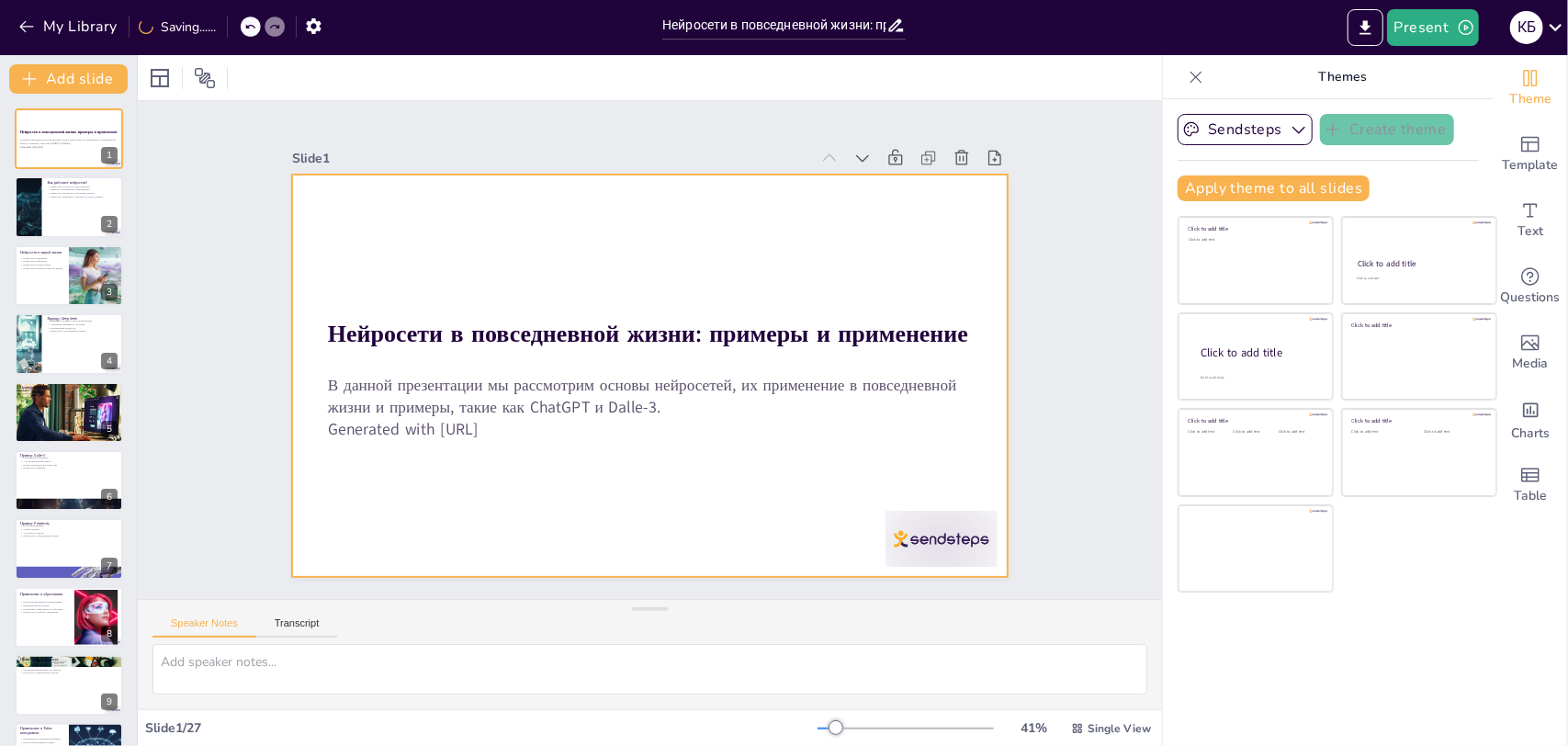
checkbox input "true"
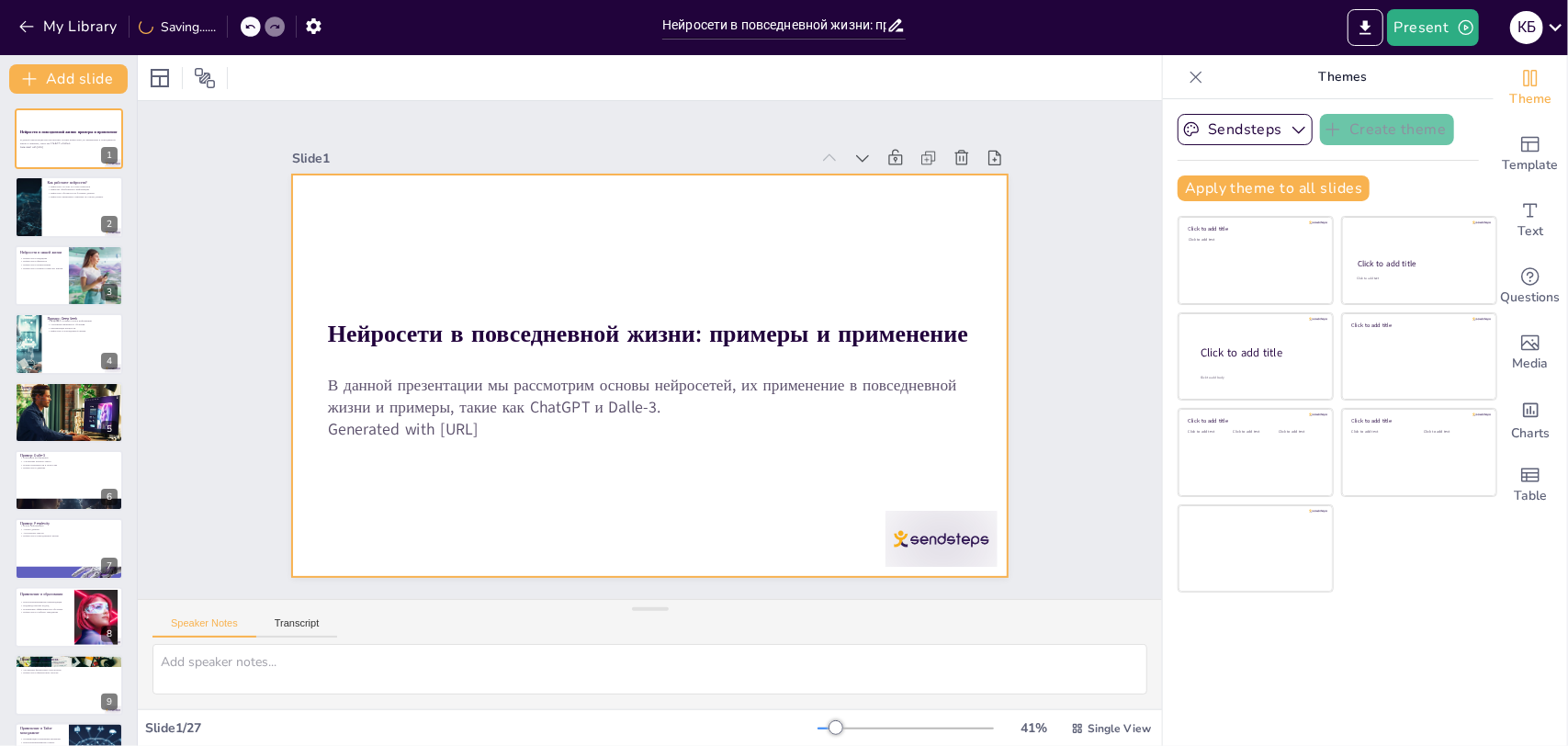
checkbox input "true"
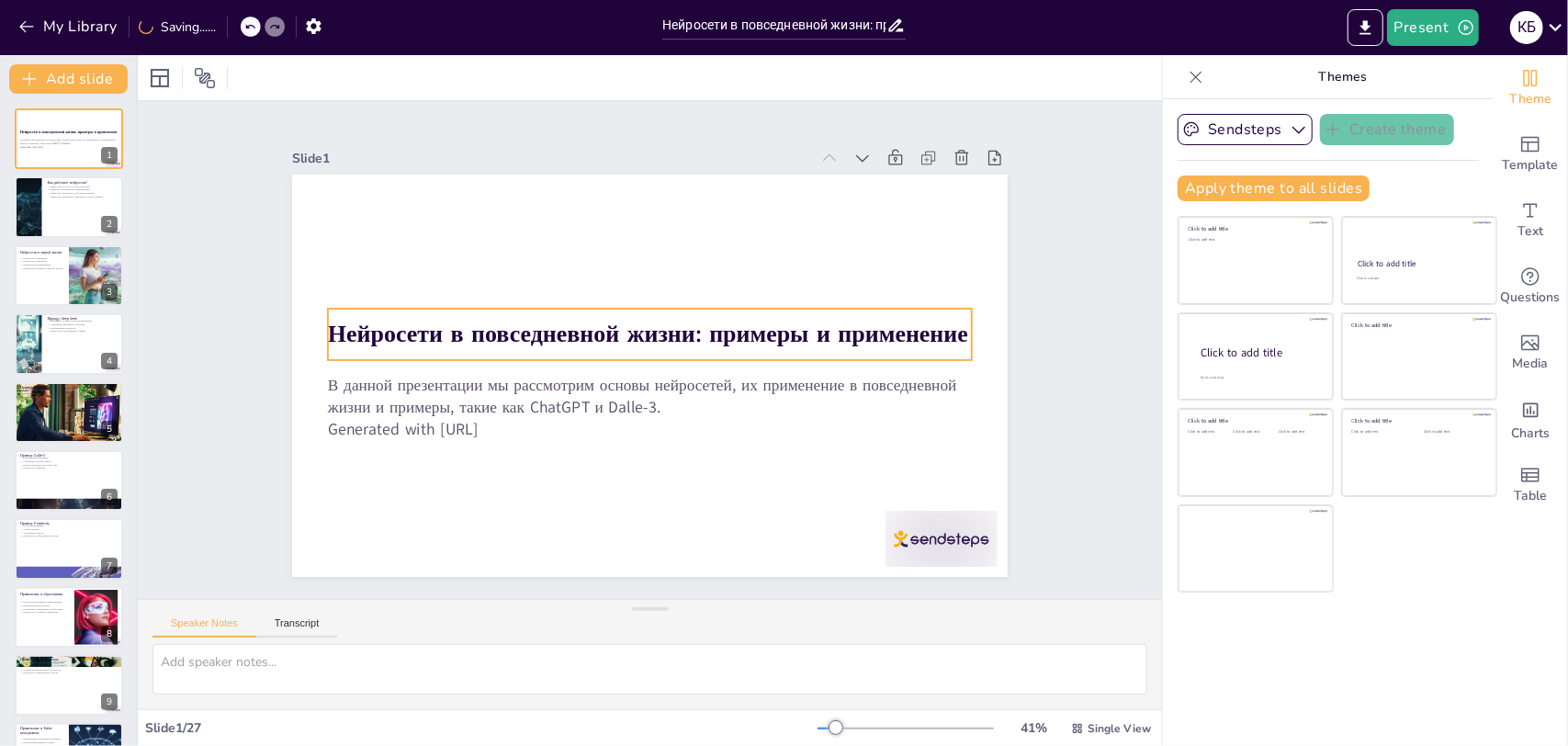
checkbox input "true"
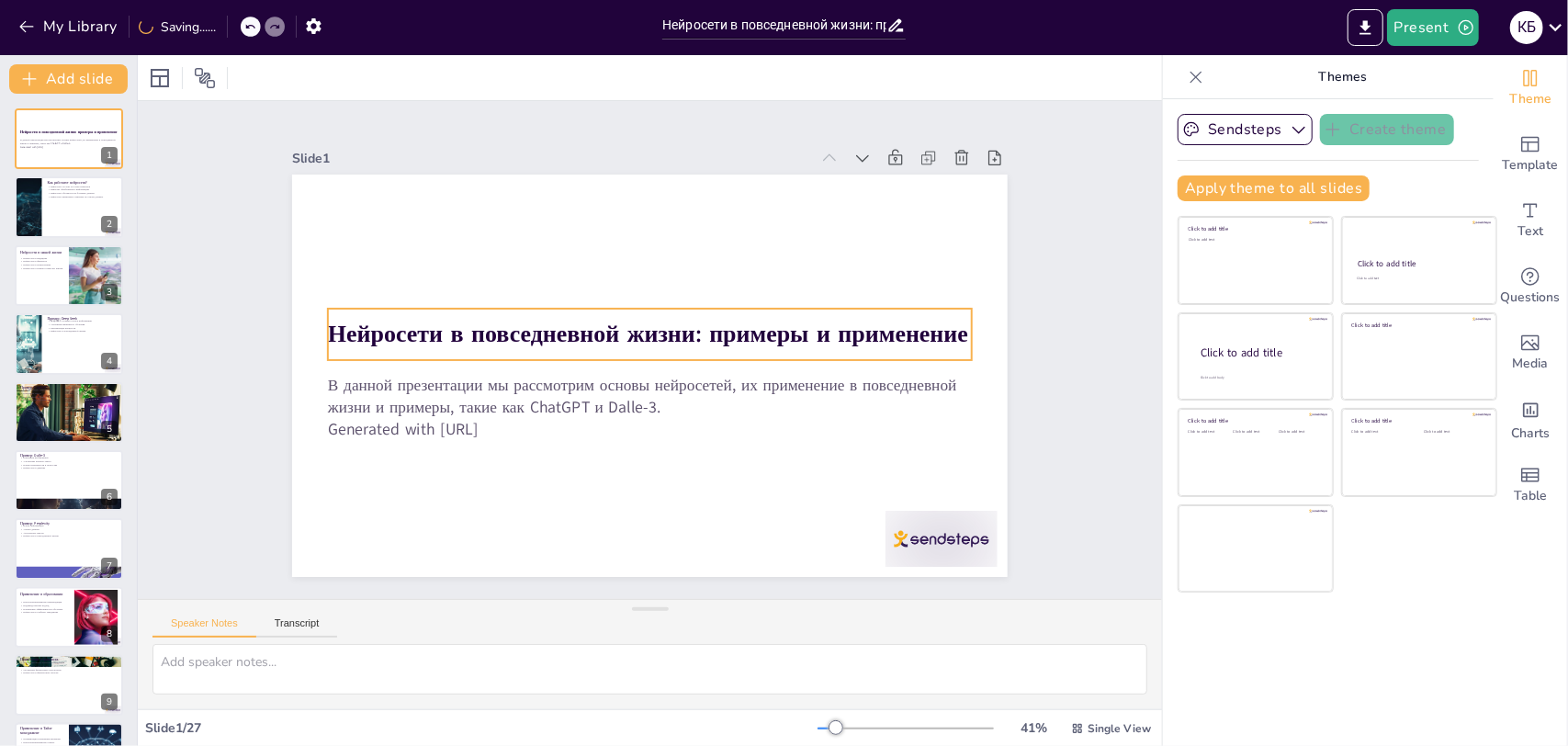
checkbox input "true"
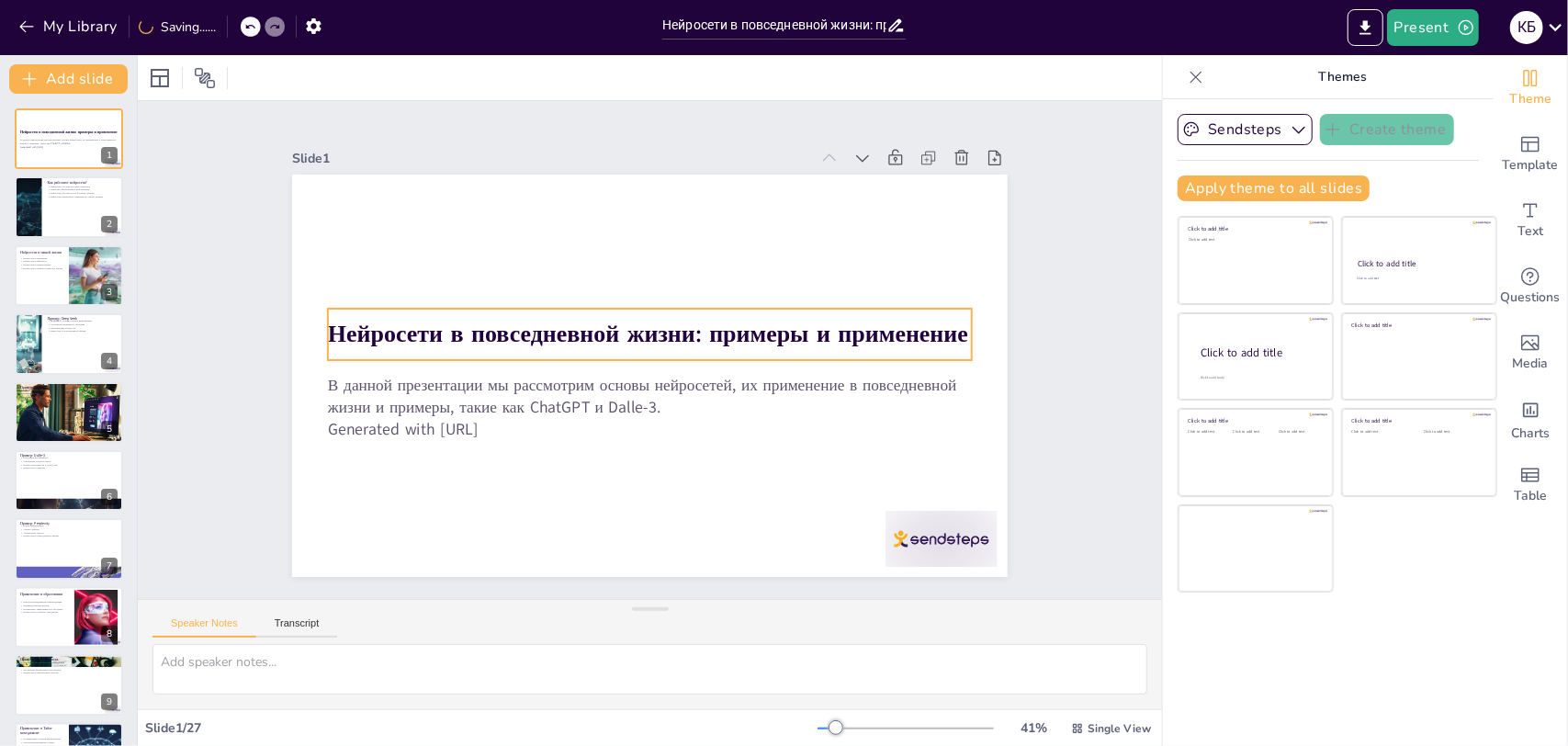
checkbox input "true"
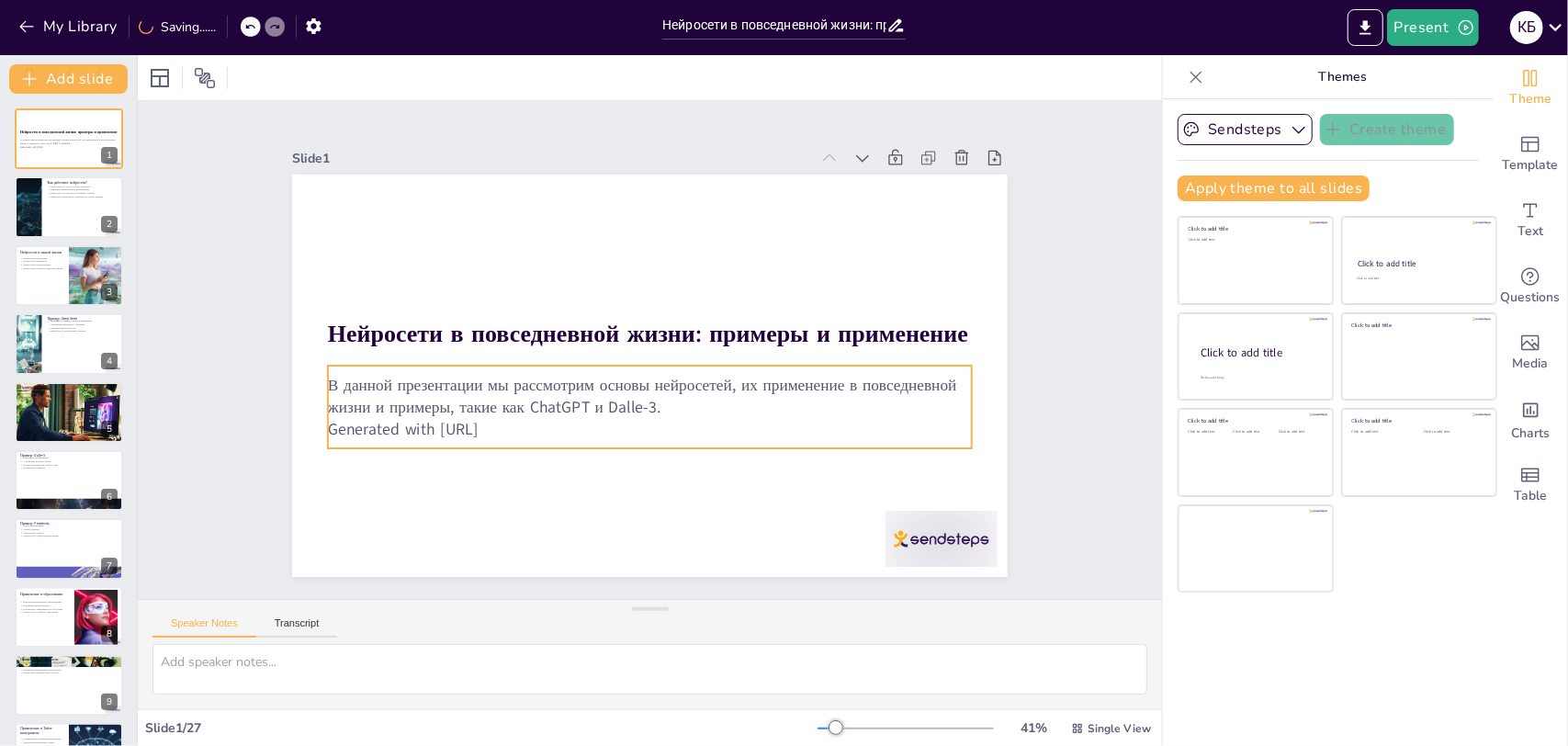
checkbox input "true"
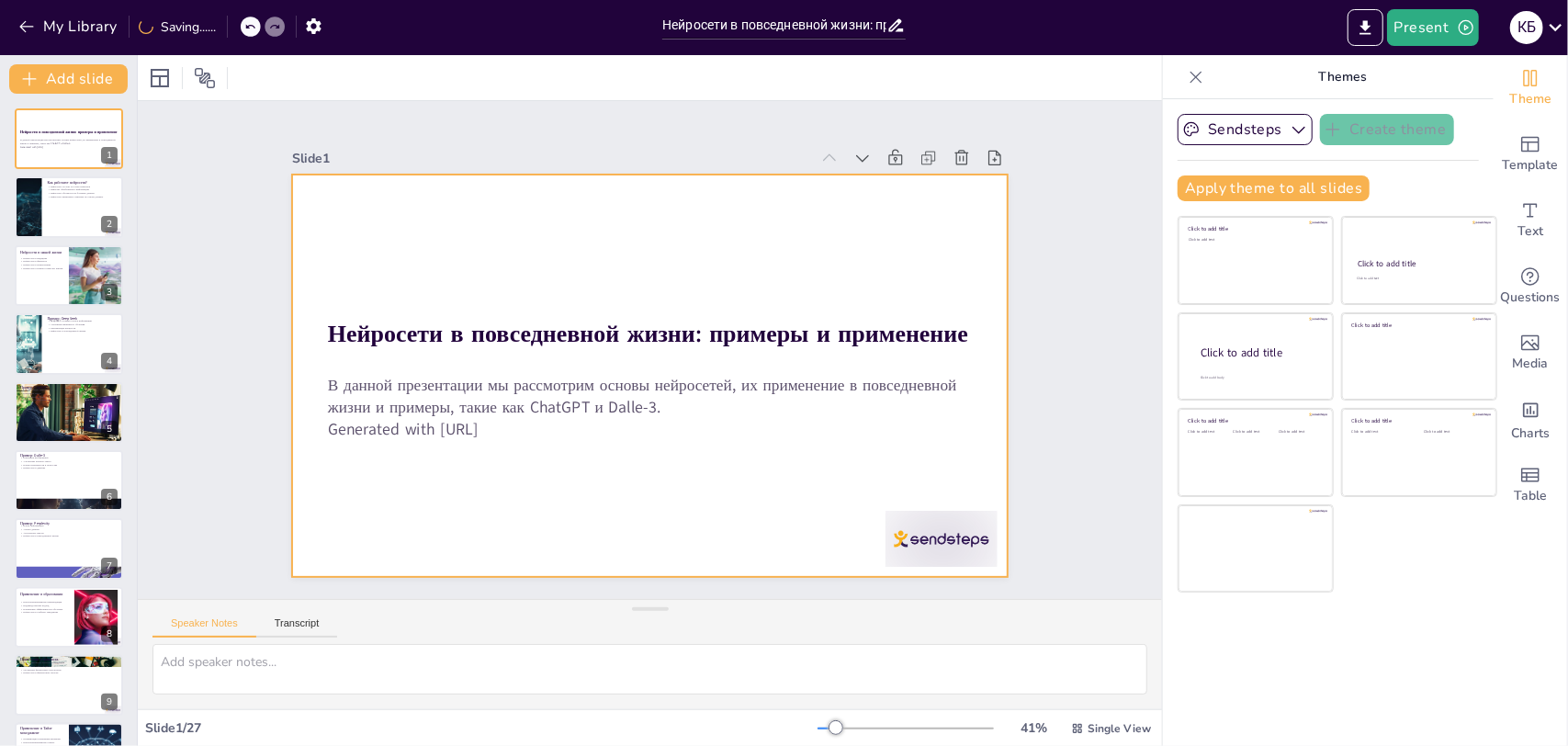
checkbox input "true"
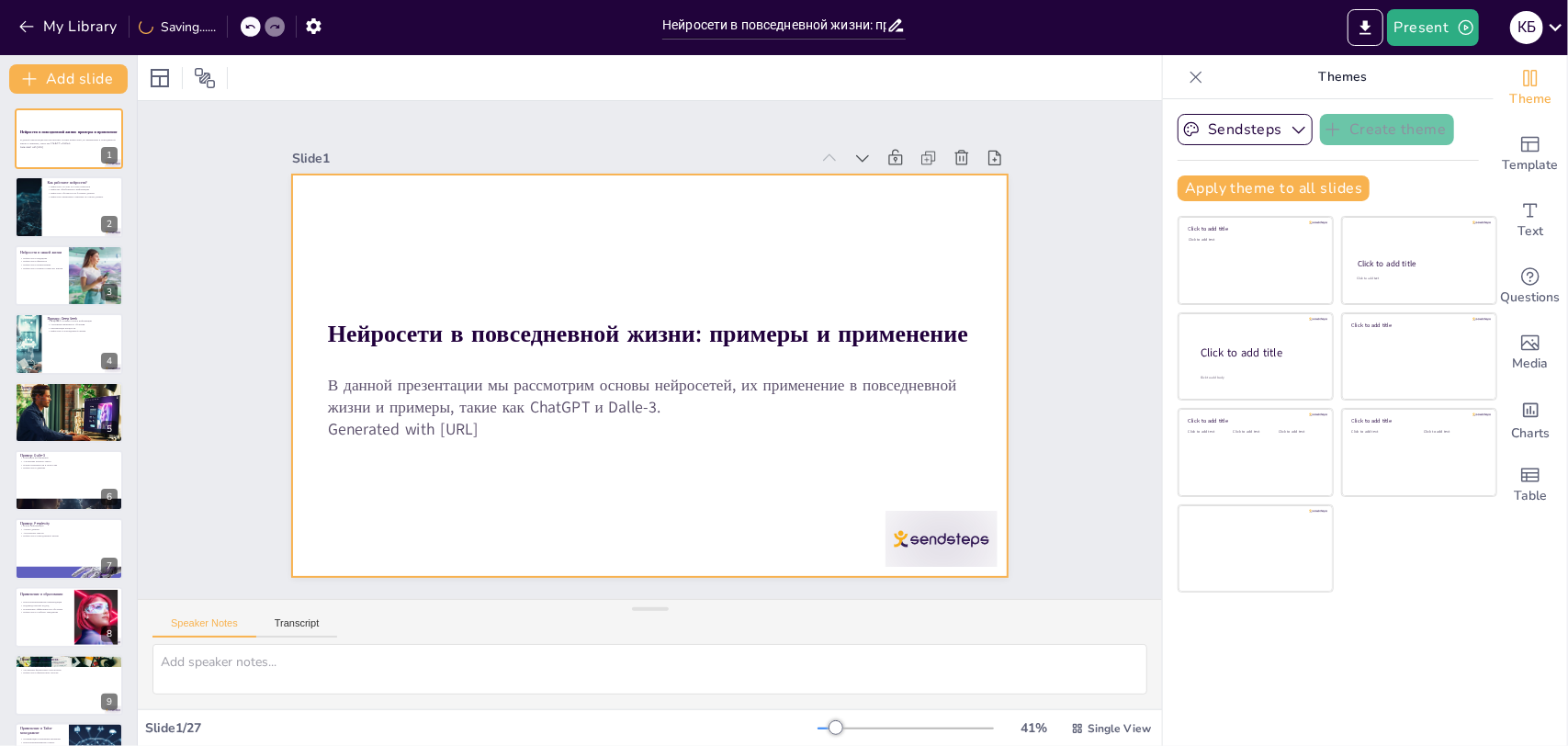
checkbox input "true"
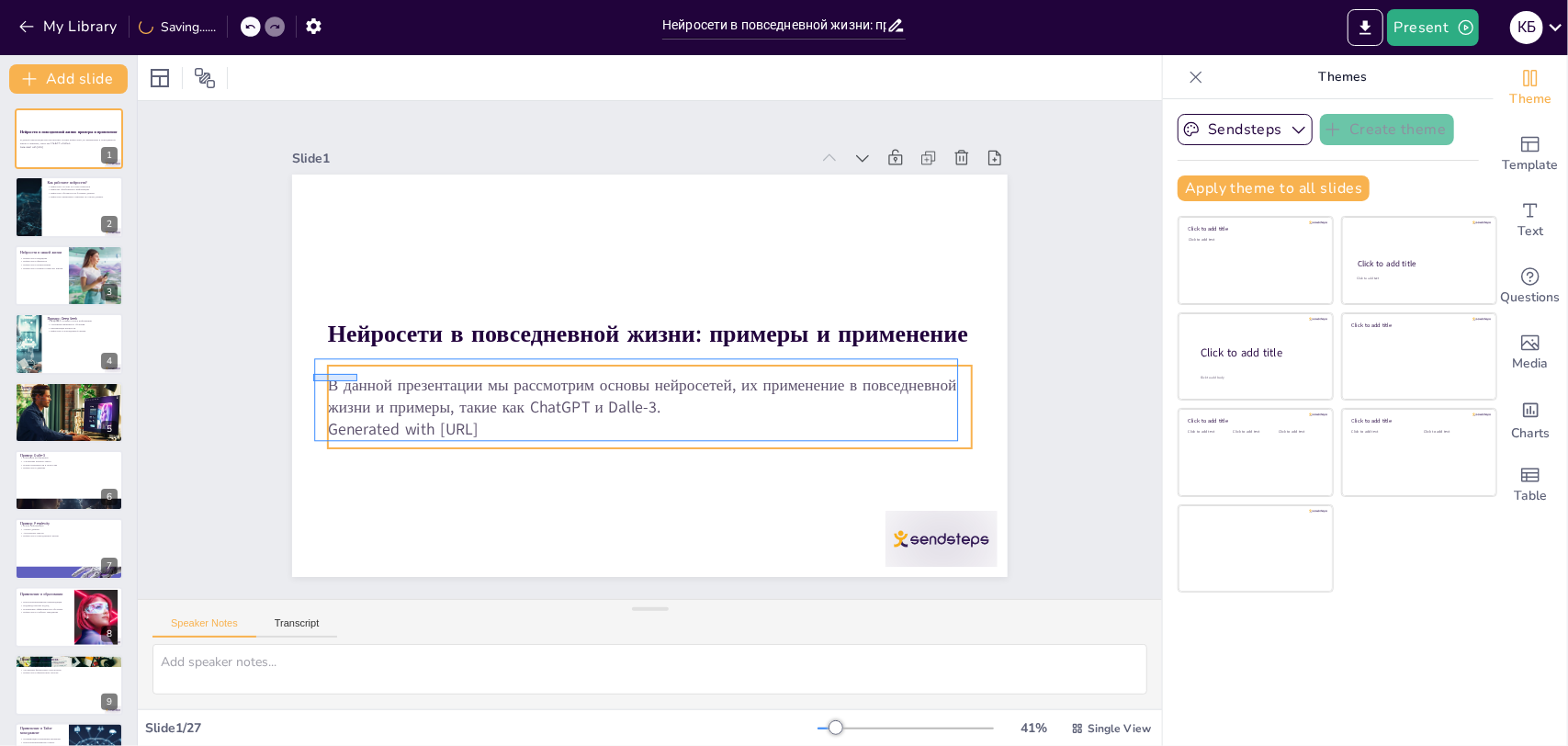
checkbox input "true"
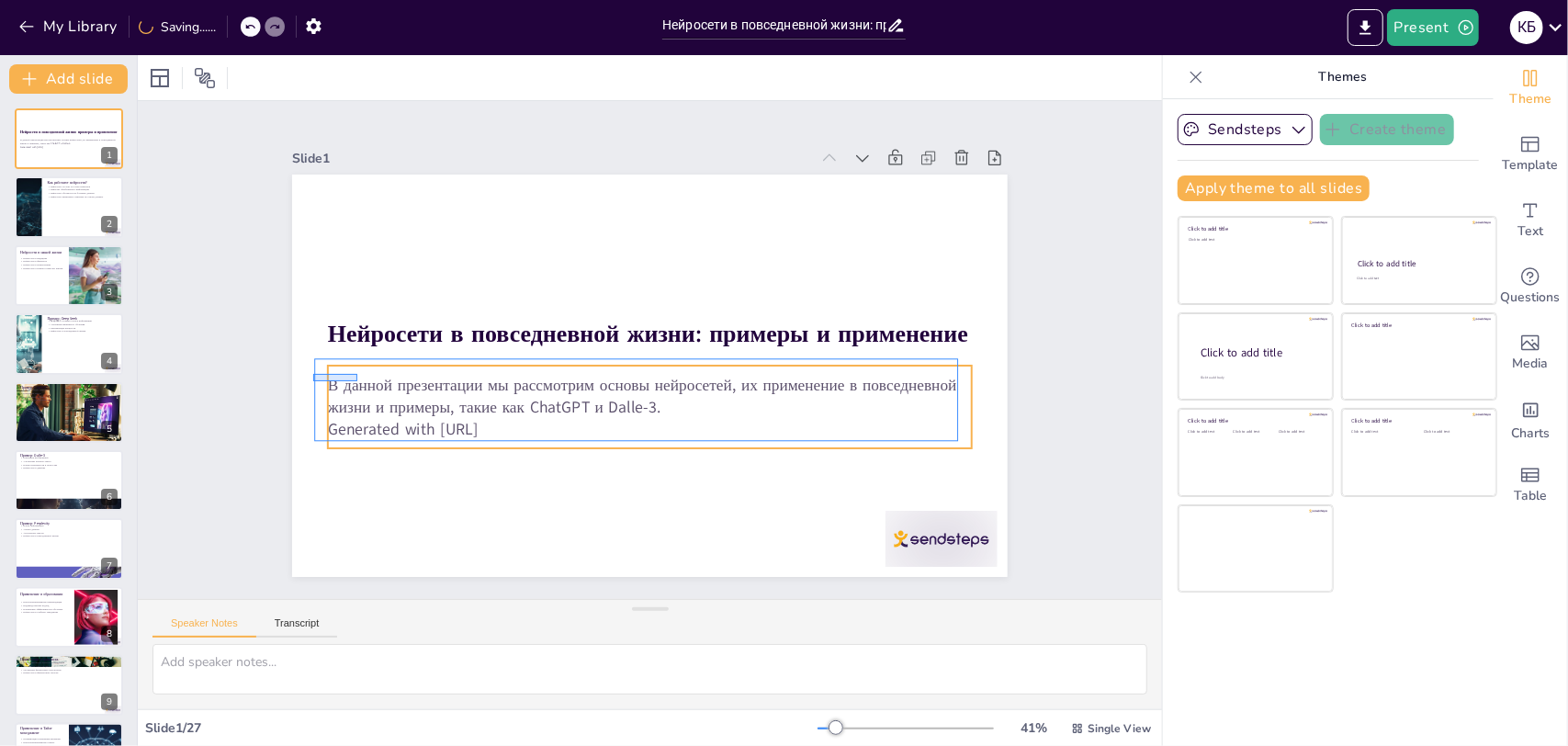
checkbox input "true"
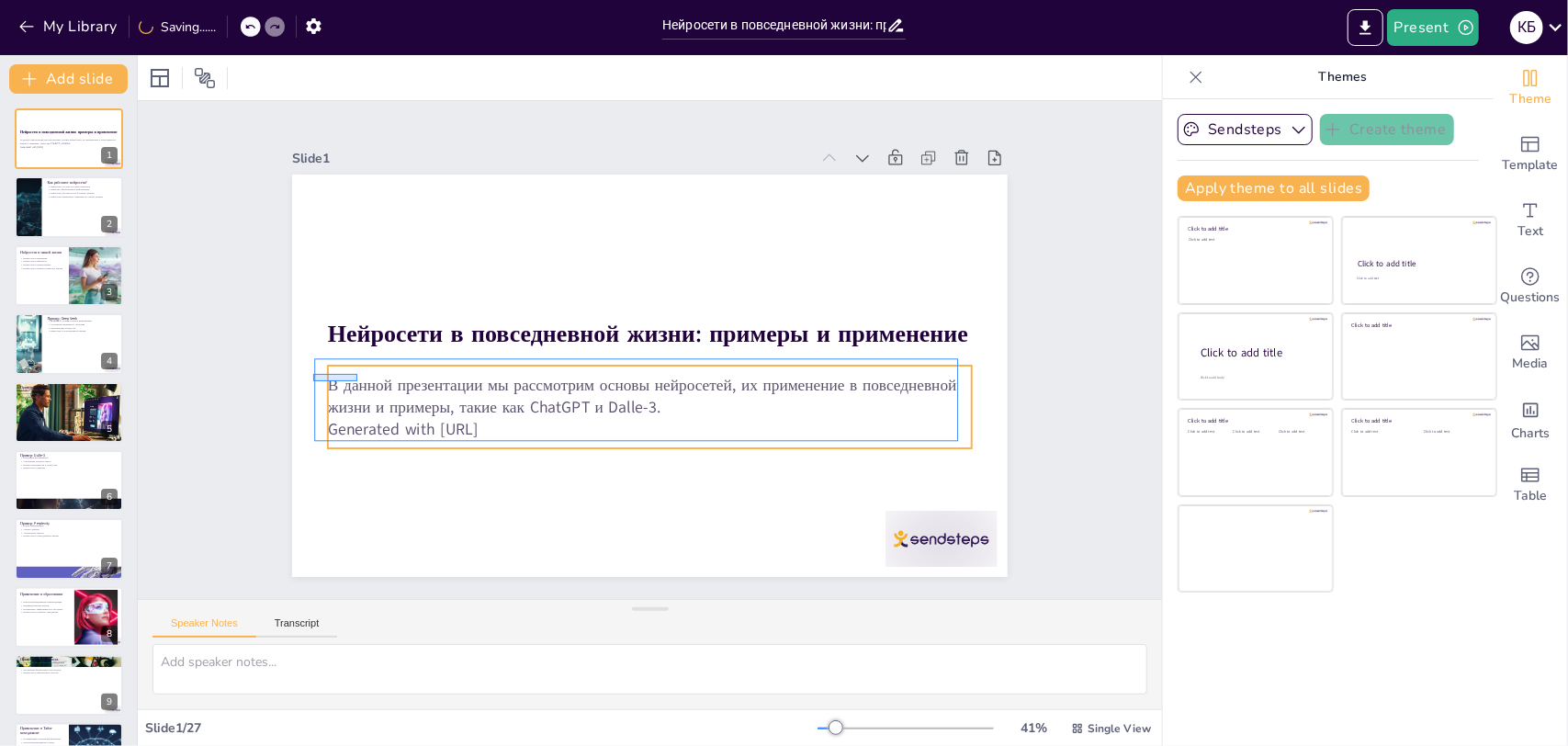
checkbox input "true"
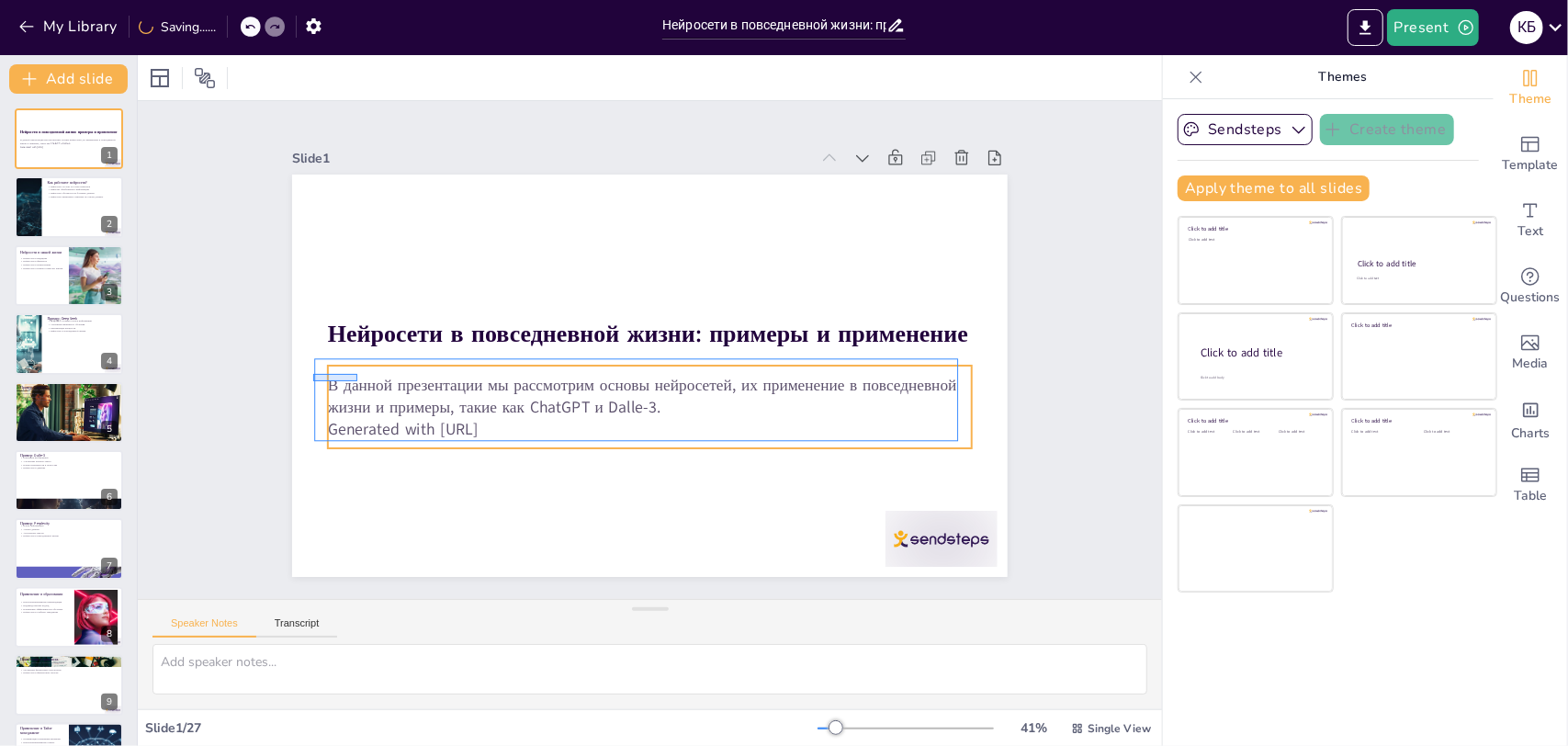
drag, startPoint x: 313, startPoint y: 374, endPoint x: 530, endPoint y: 456, distance: 232.0
click at [530, 456] on div at bounding box center [650, 376] width 715 height 402
checkbox input "true"
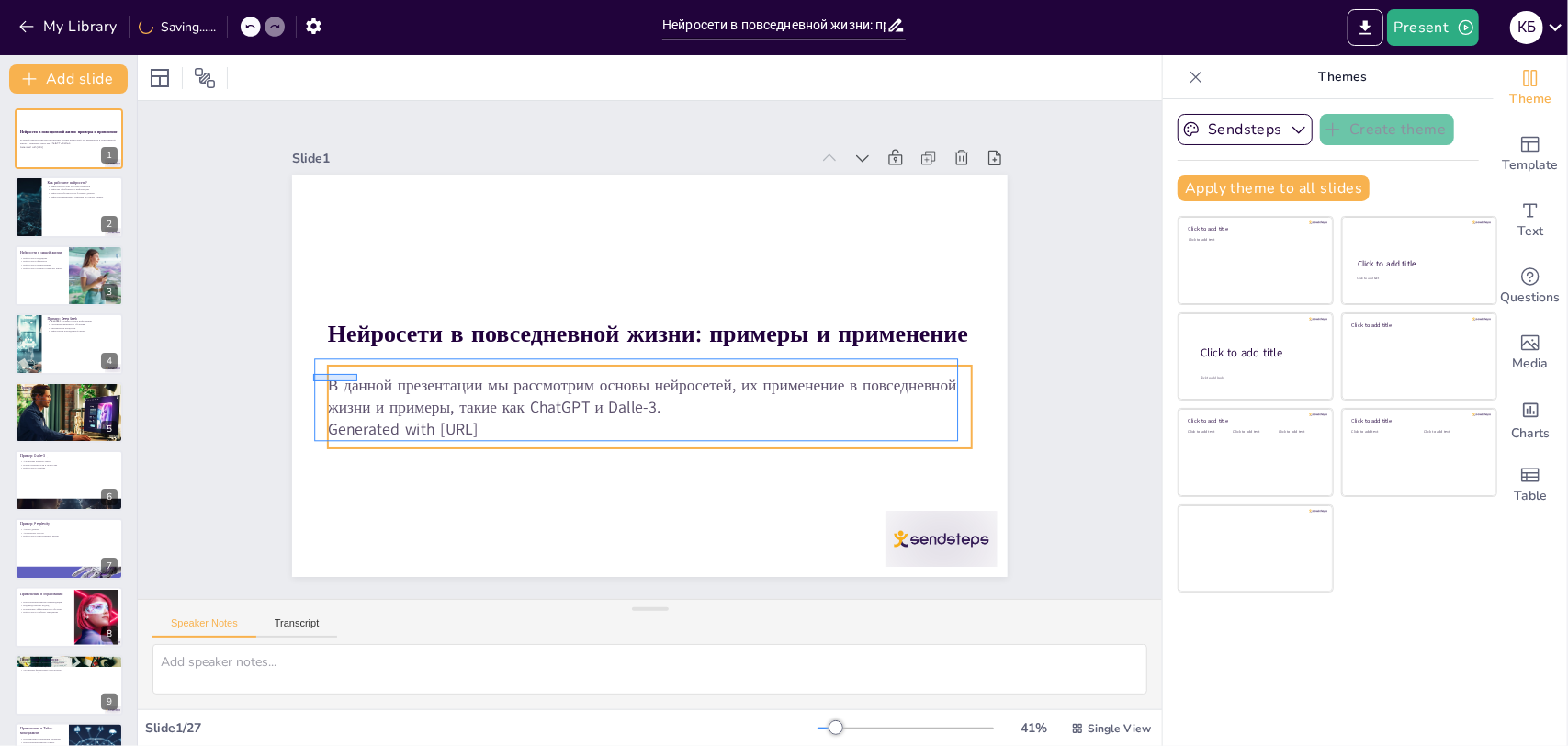
checkbox input "true"
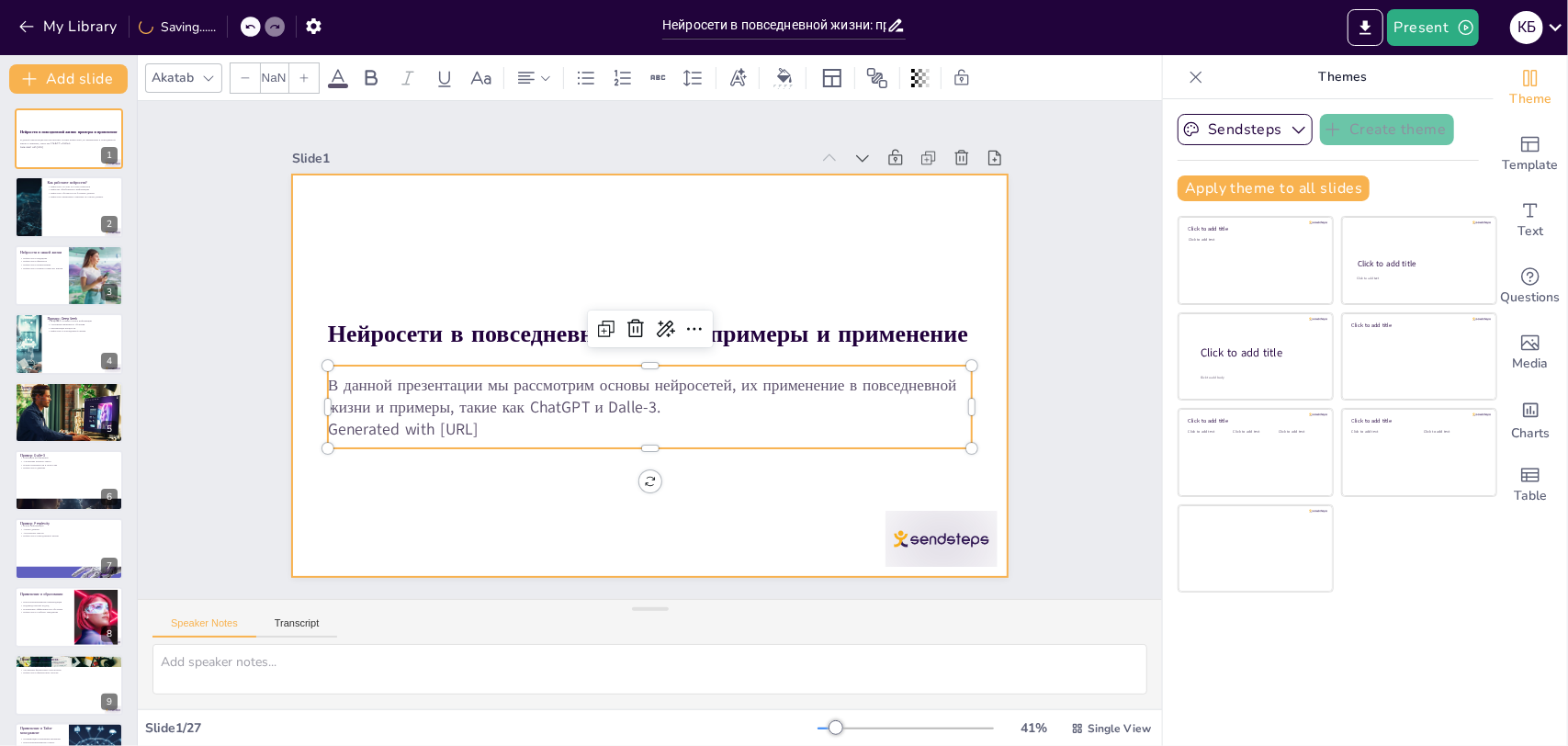
type input "32"
checkbox input "true"
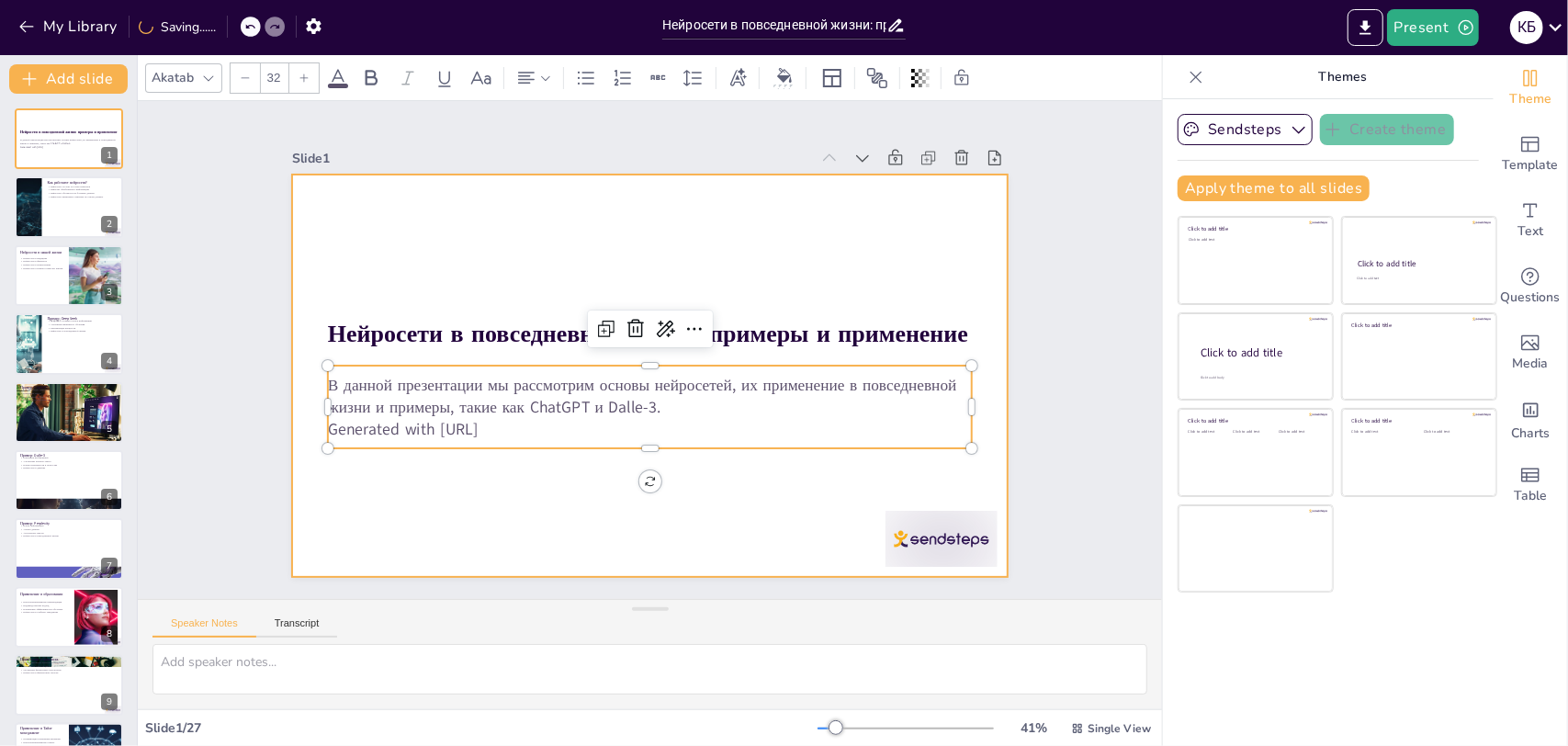
checkbox input "true"
click at [530, 456] on div at bounding box center [650, 376] width 715 height 402
checkbox input "true"
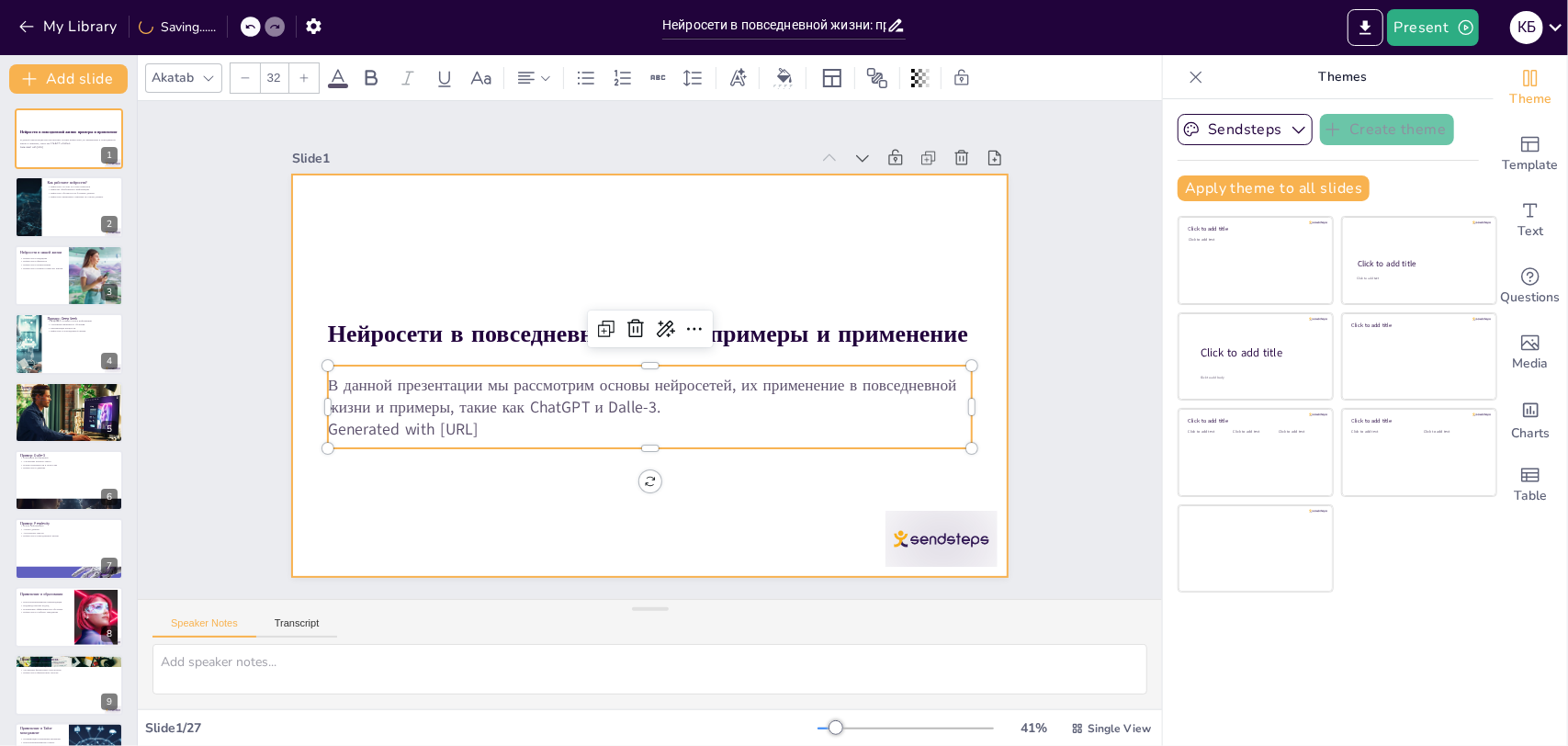
checkbox input "true"
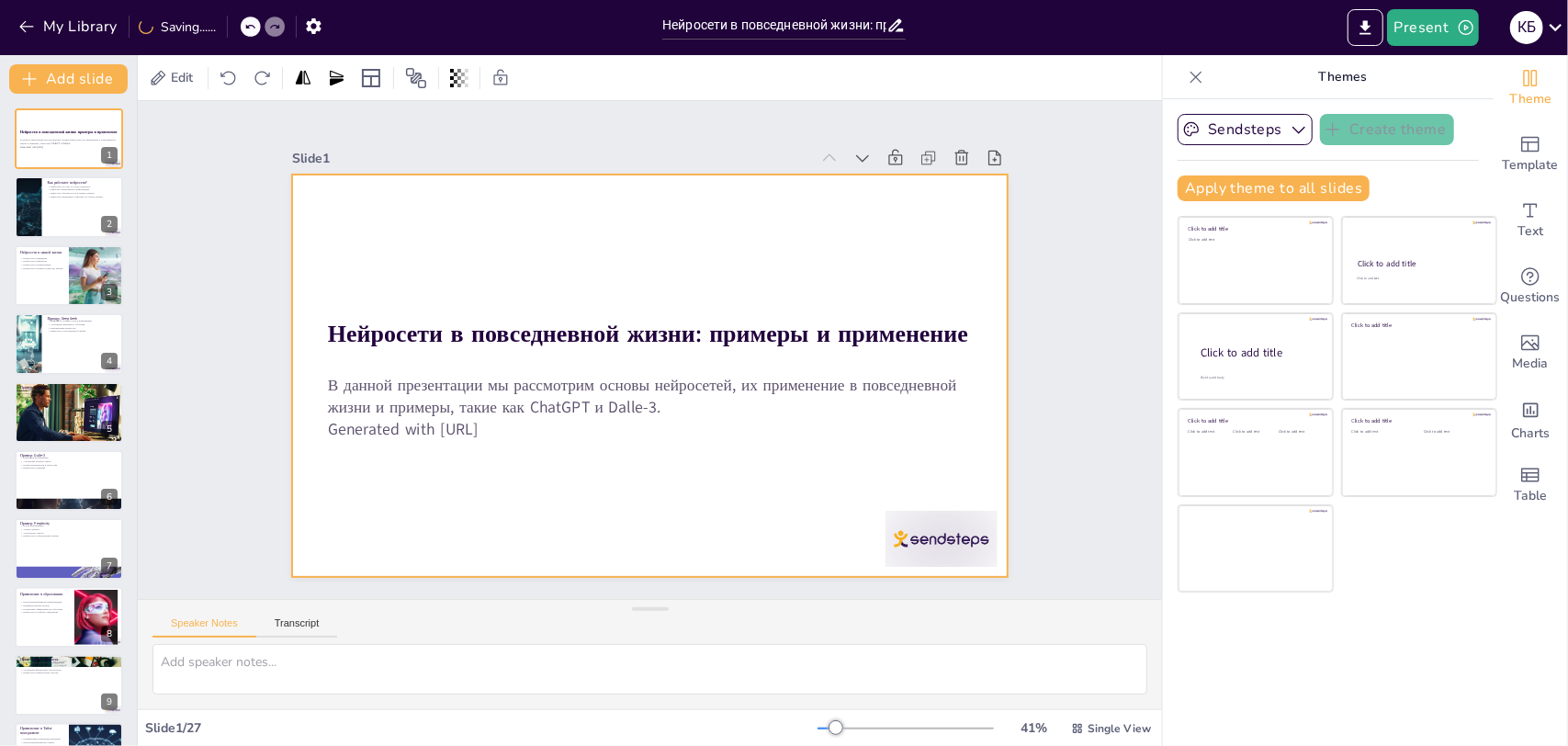
checkbox input "true"
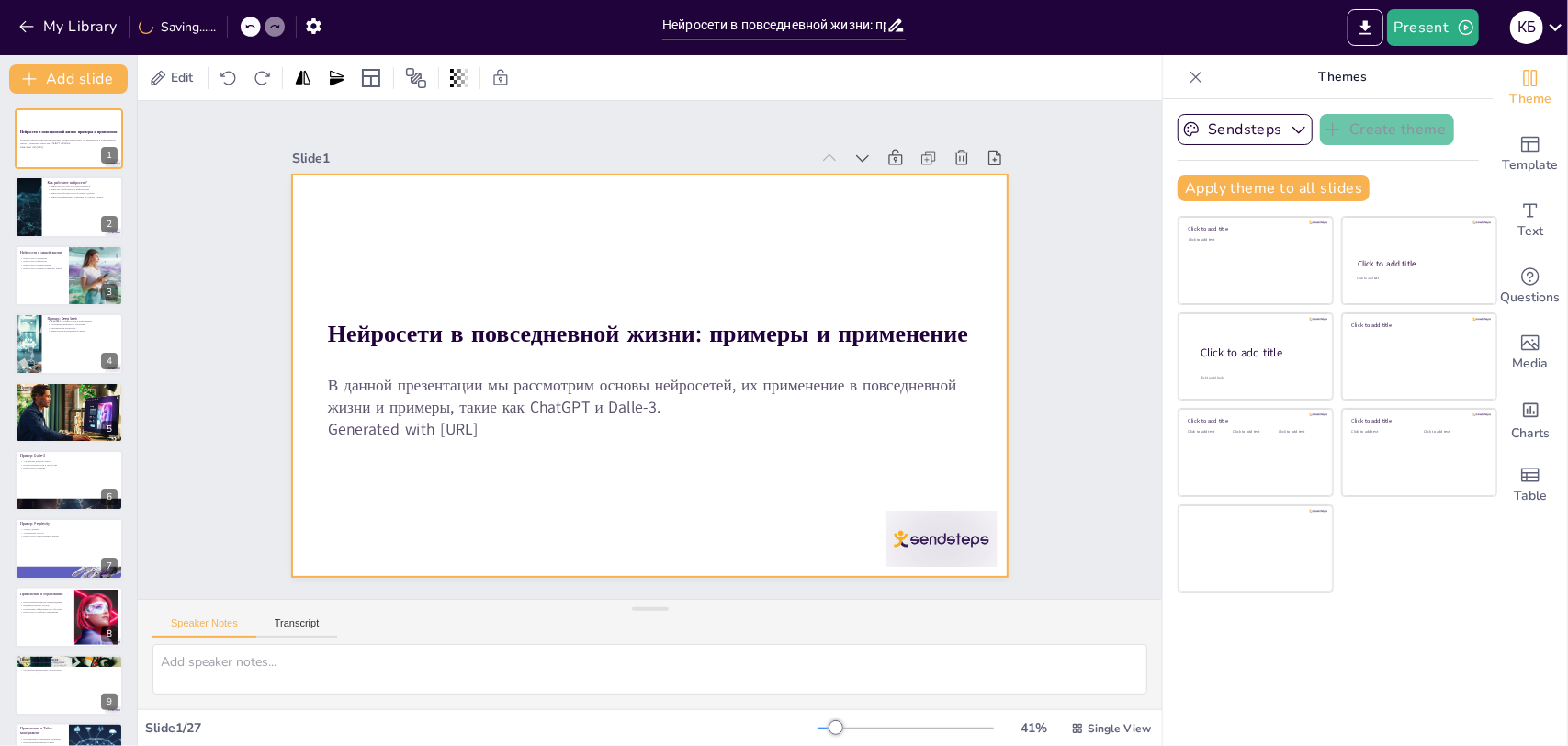
checkbox input "true"
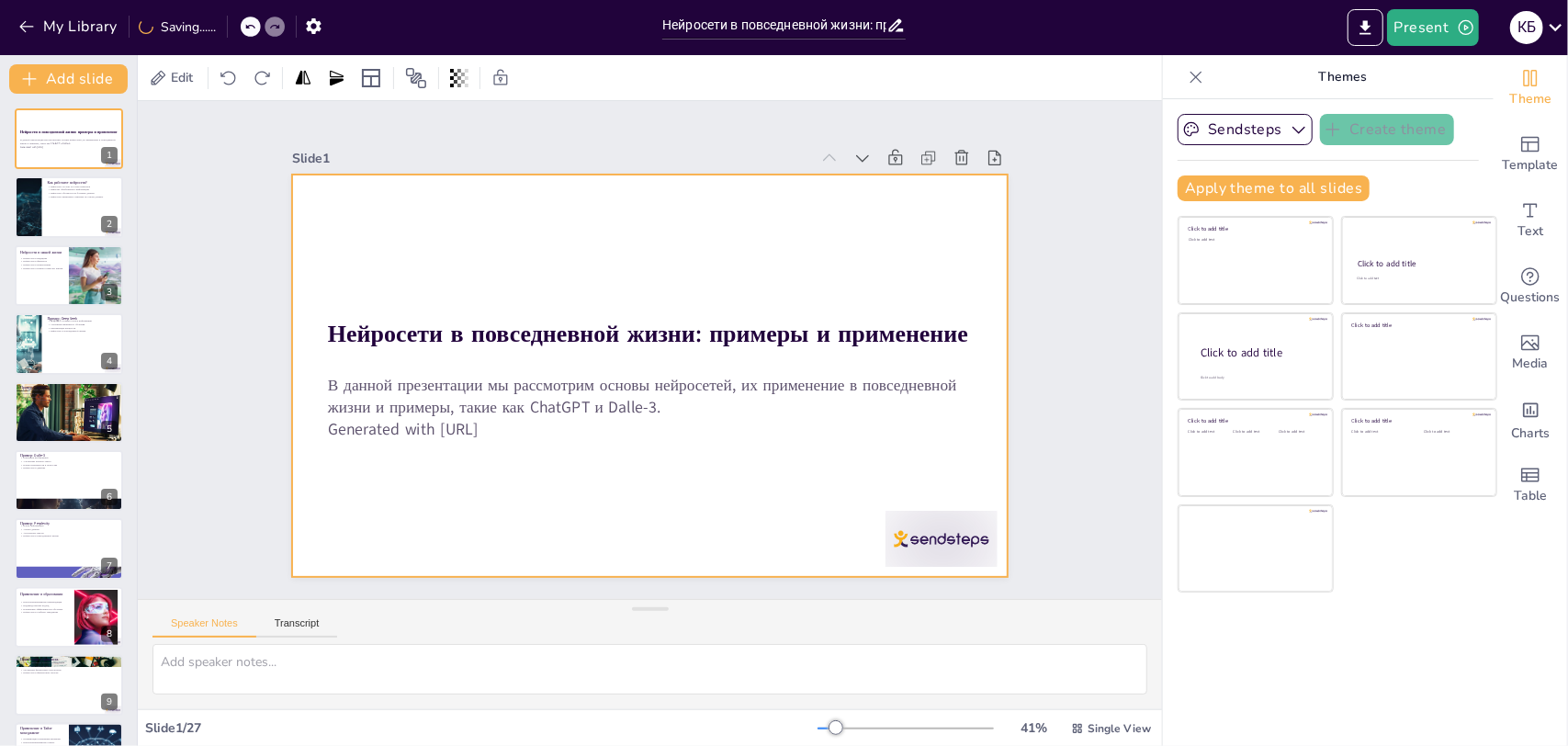
checkbox input "true"
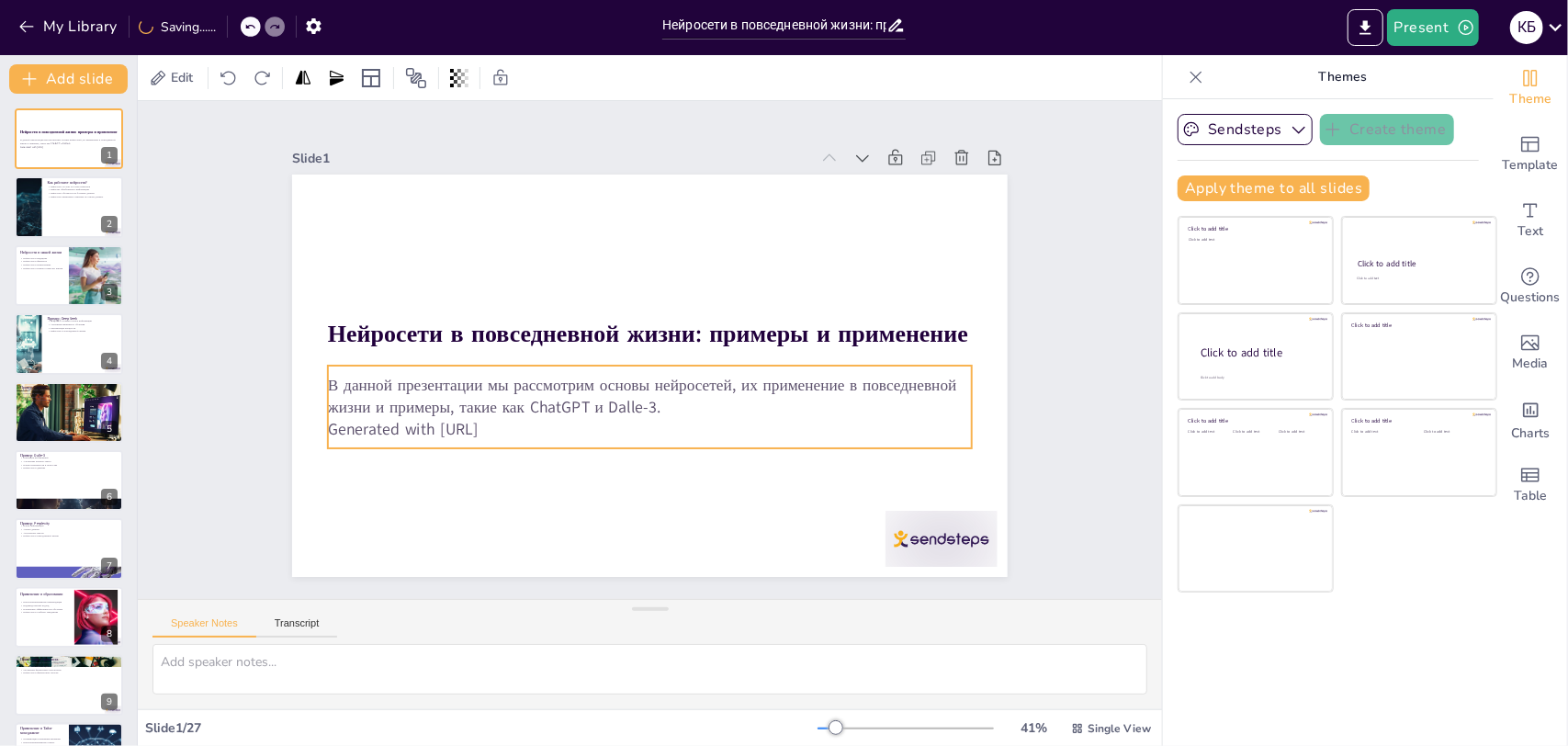
checkbox input "true"
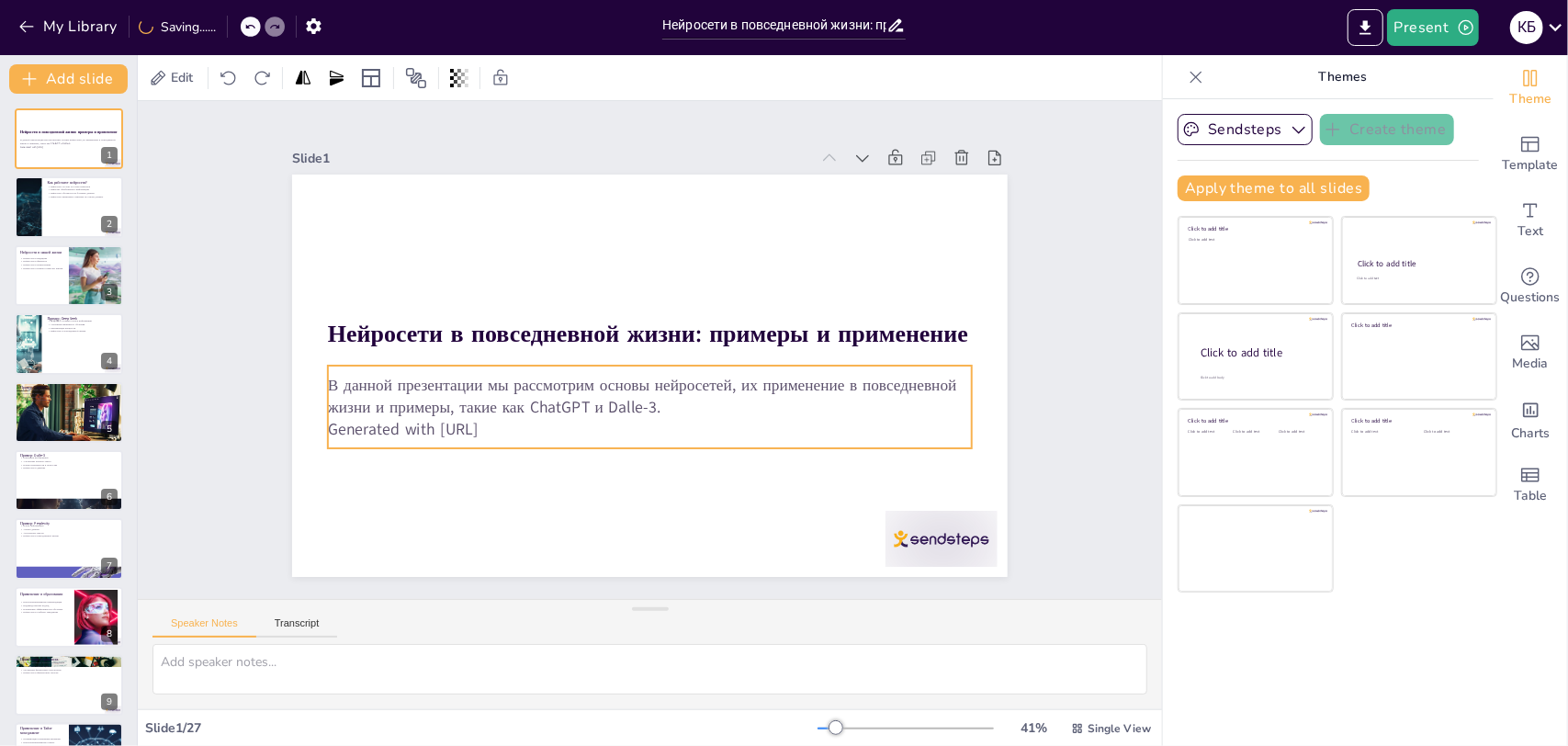
click at [581, 410] on p "В данной презентации мы рассмотрим основы нейросетей, их применение в повседнев…" at bounding box center [603, 350] width 45 height 644
checkbox input "true"
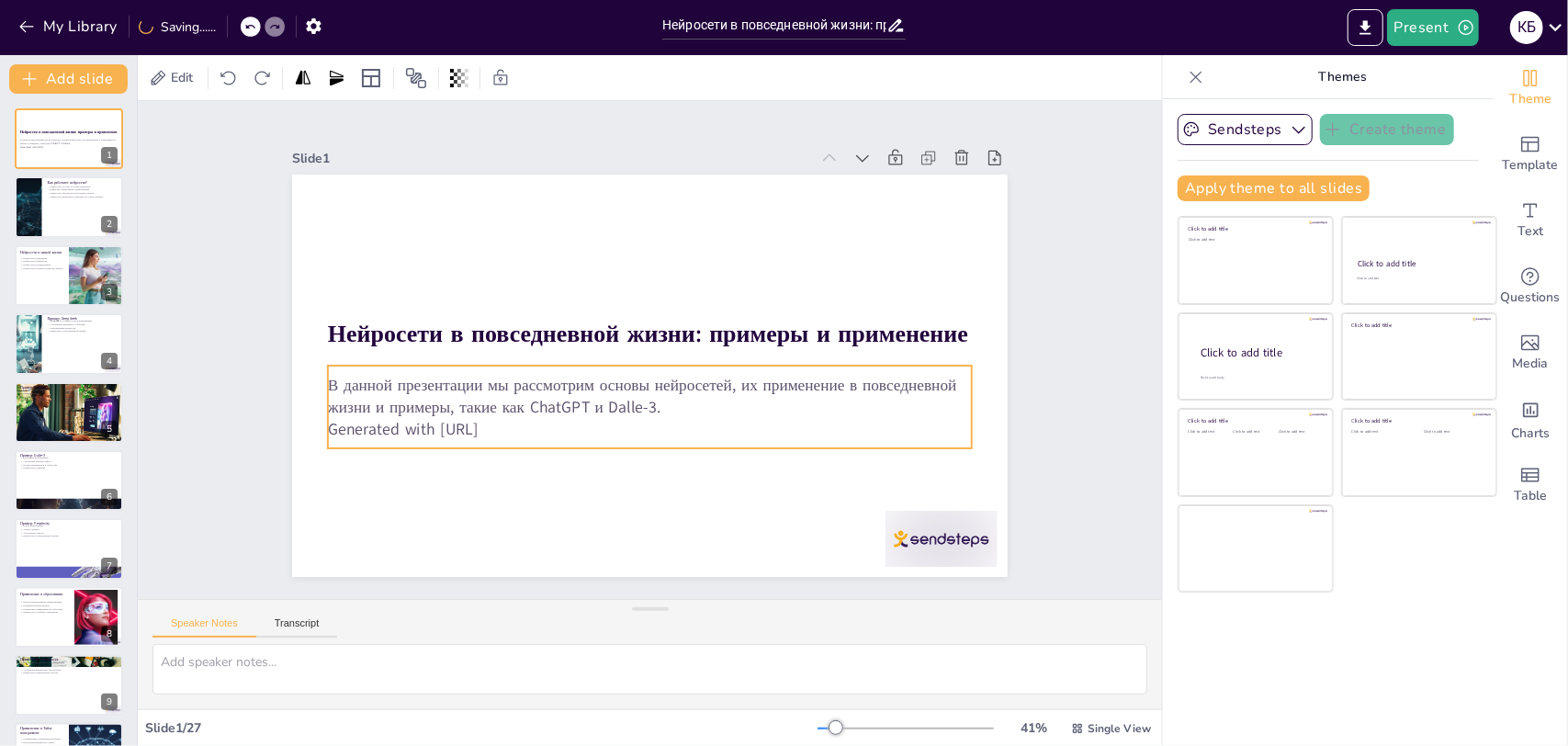
checkbox input "true"
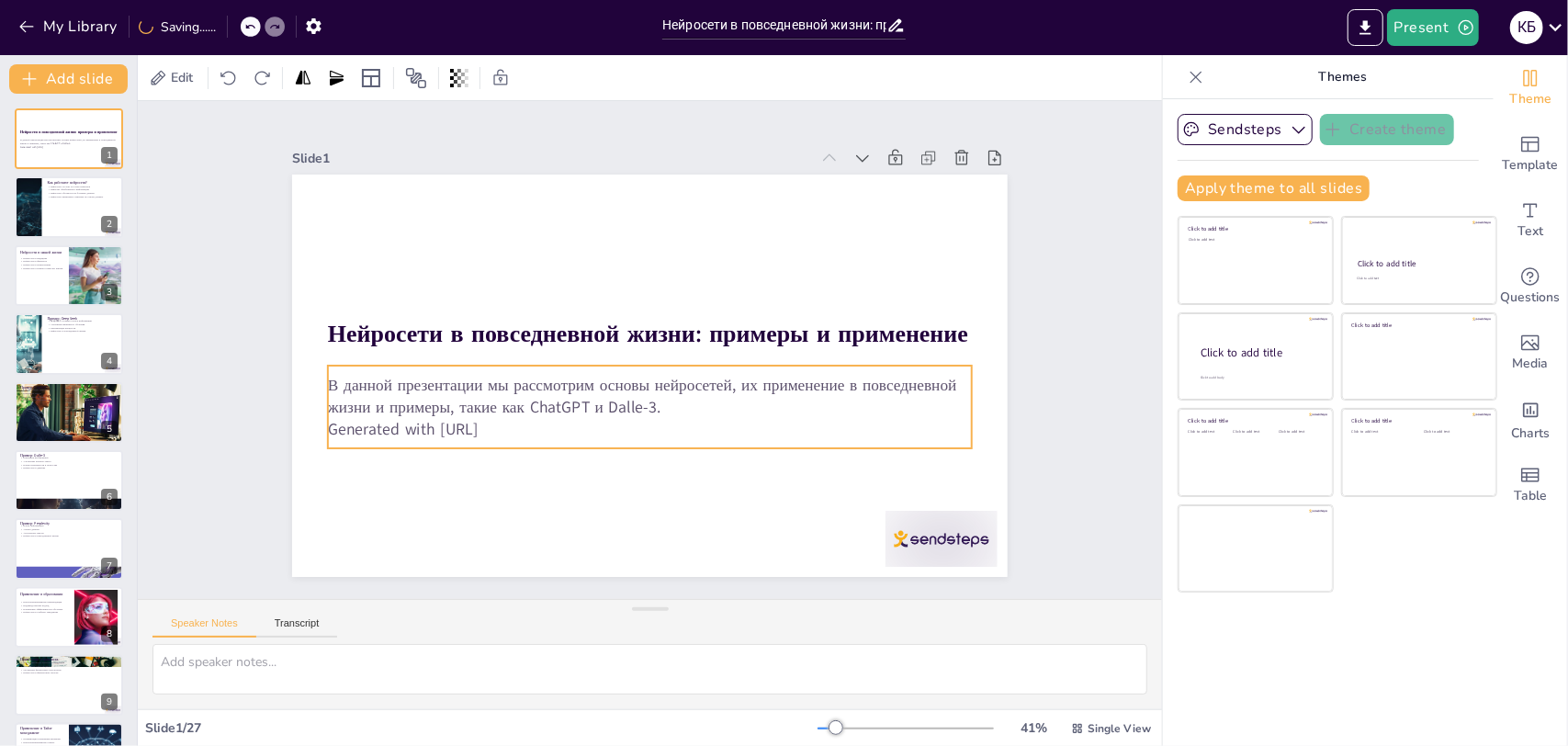
checkbox input "true"
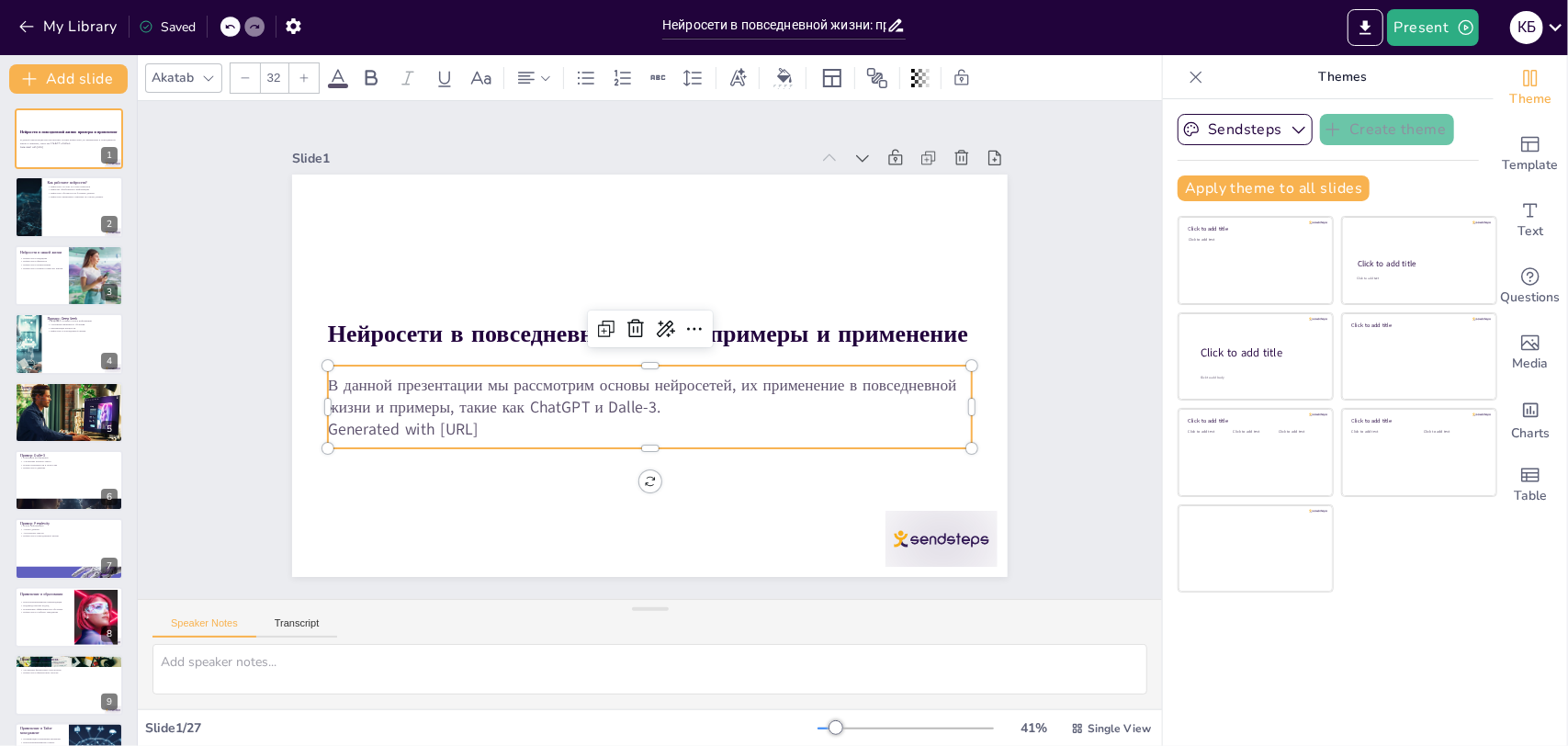
click at [519, 423] on p "Generated with [URL]" at bounding box center [586, 397] width 396 height 534
checkbox input "true"
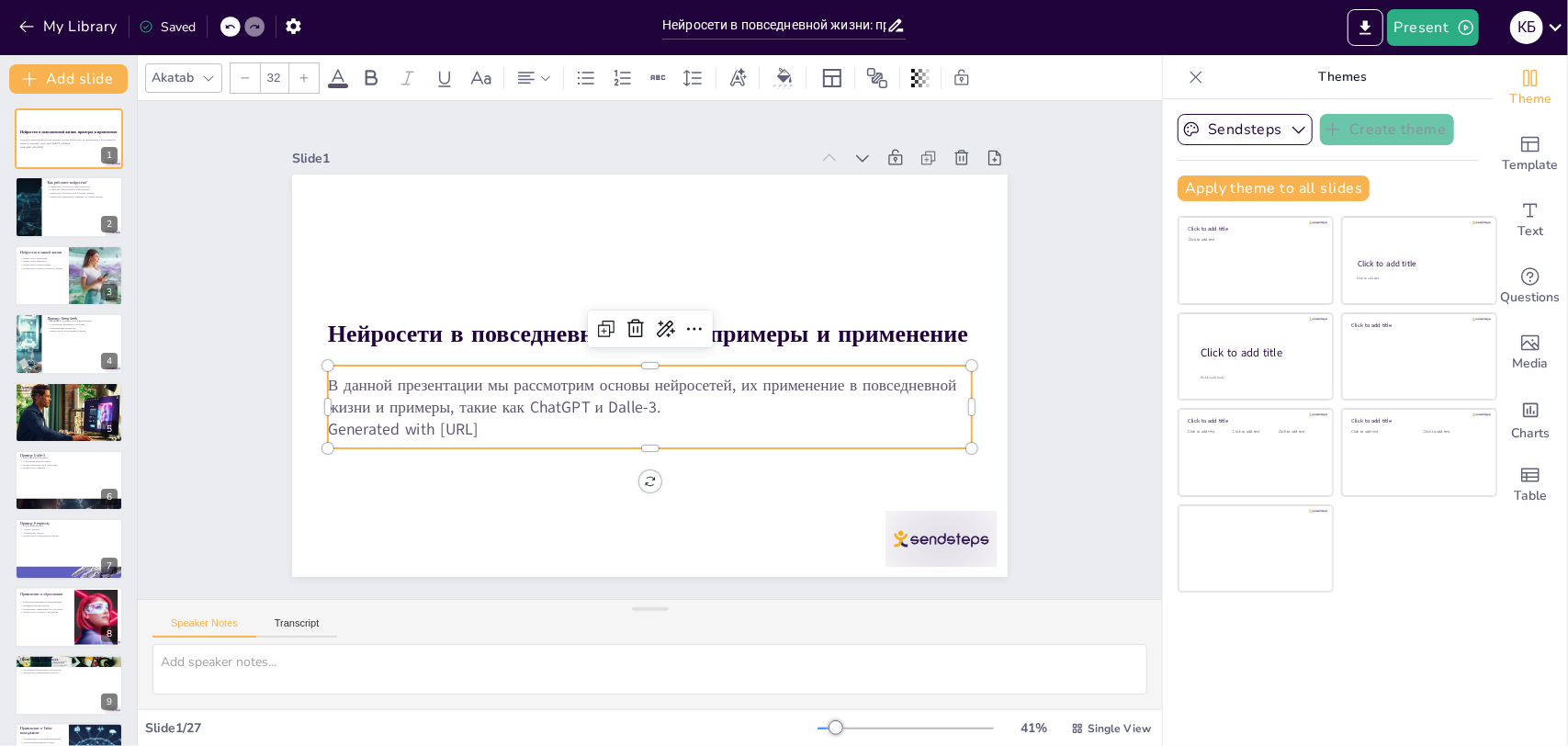
checkbox input "true"
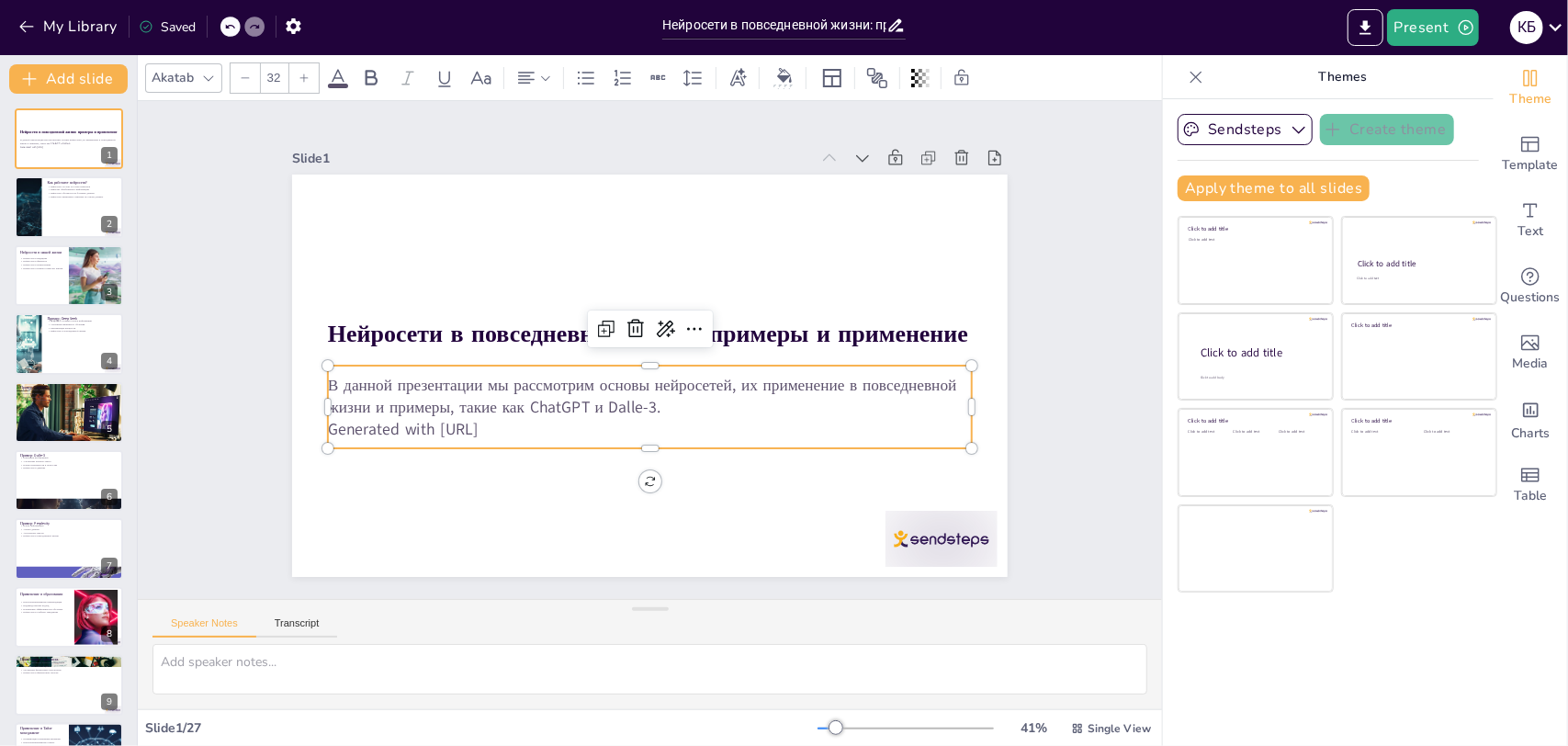
checkbox input "true"
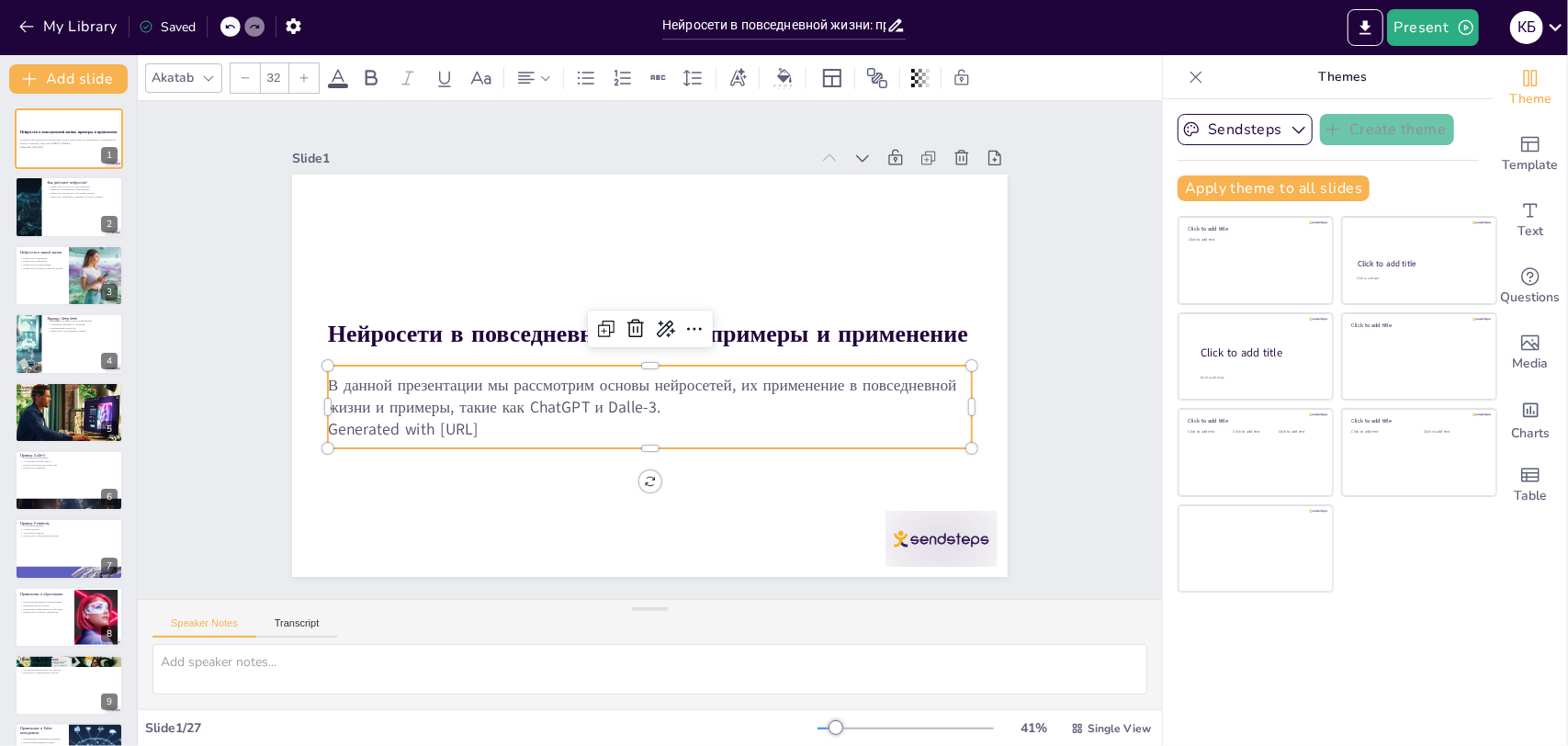
checkbox input "true"
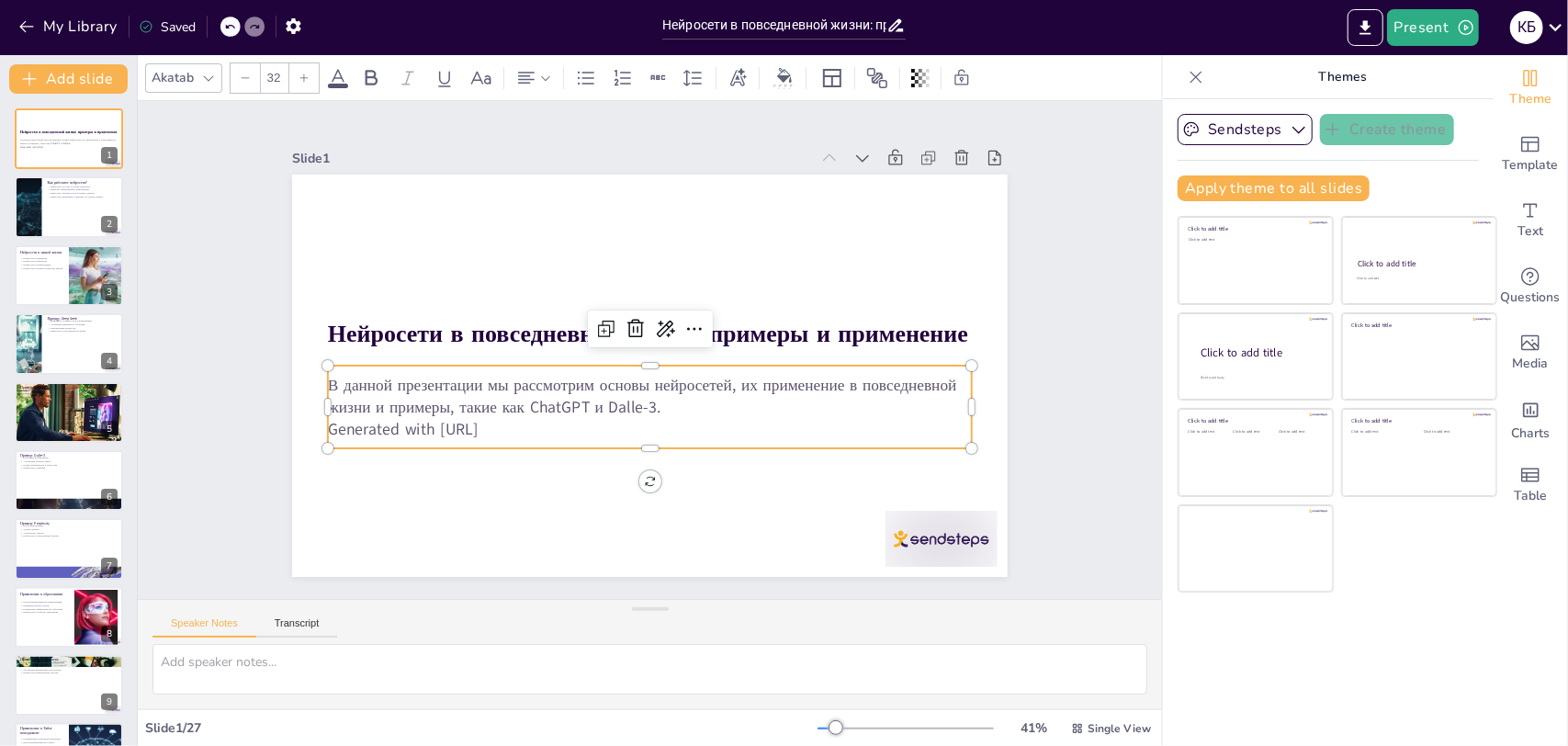
checkbox input "true"
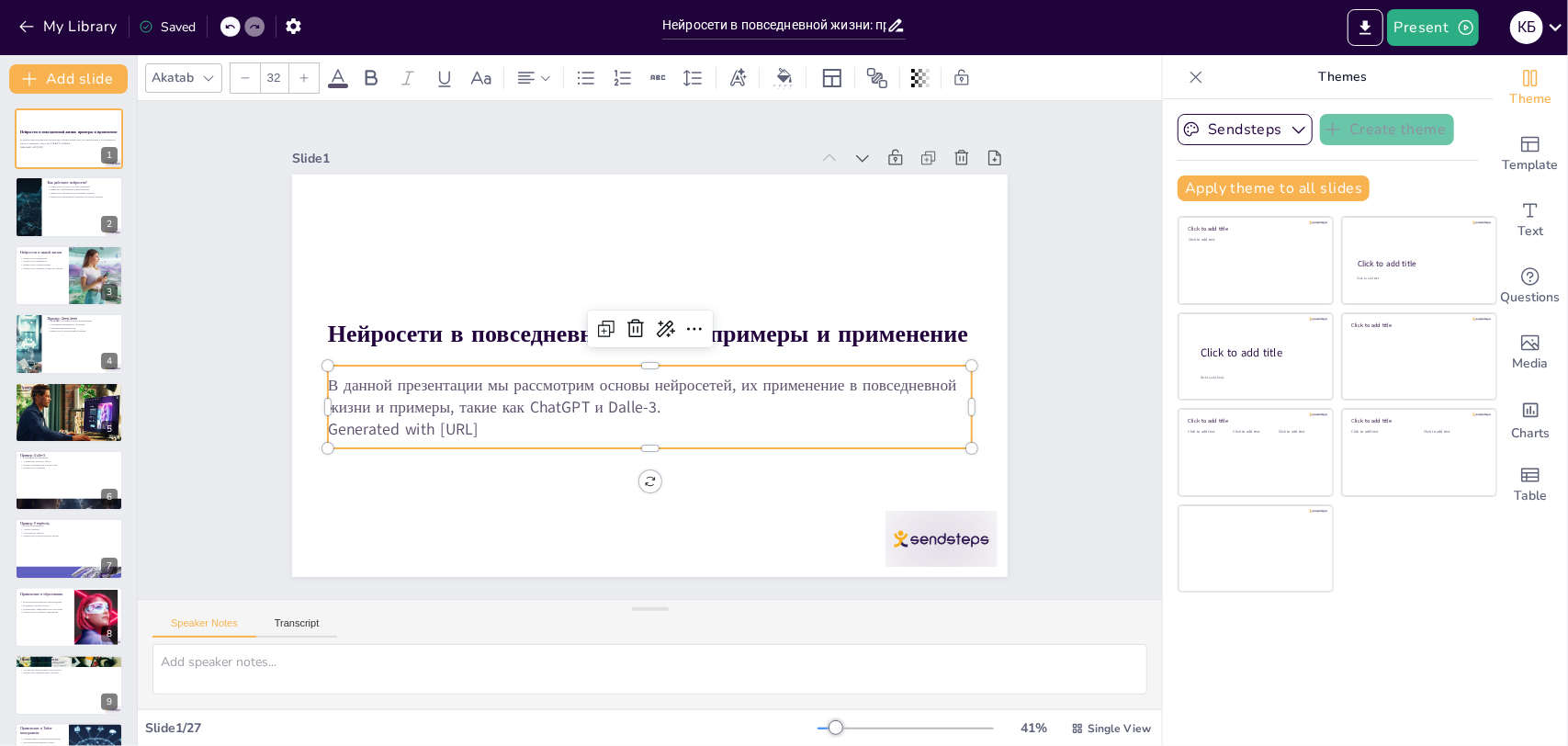
checkbox input "true"
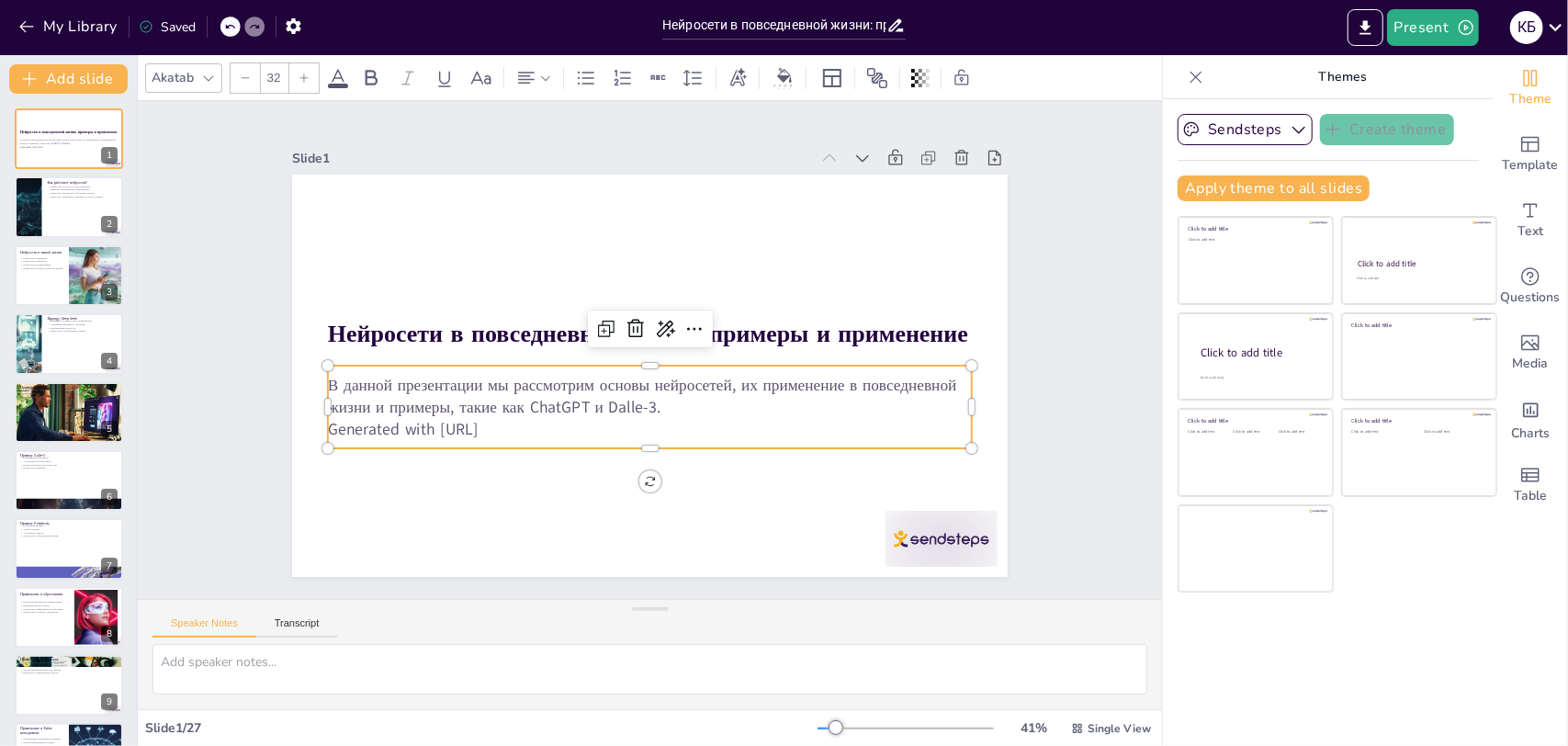
checkbox input "true"
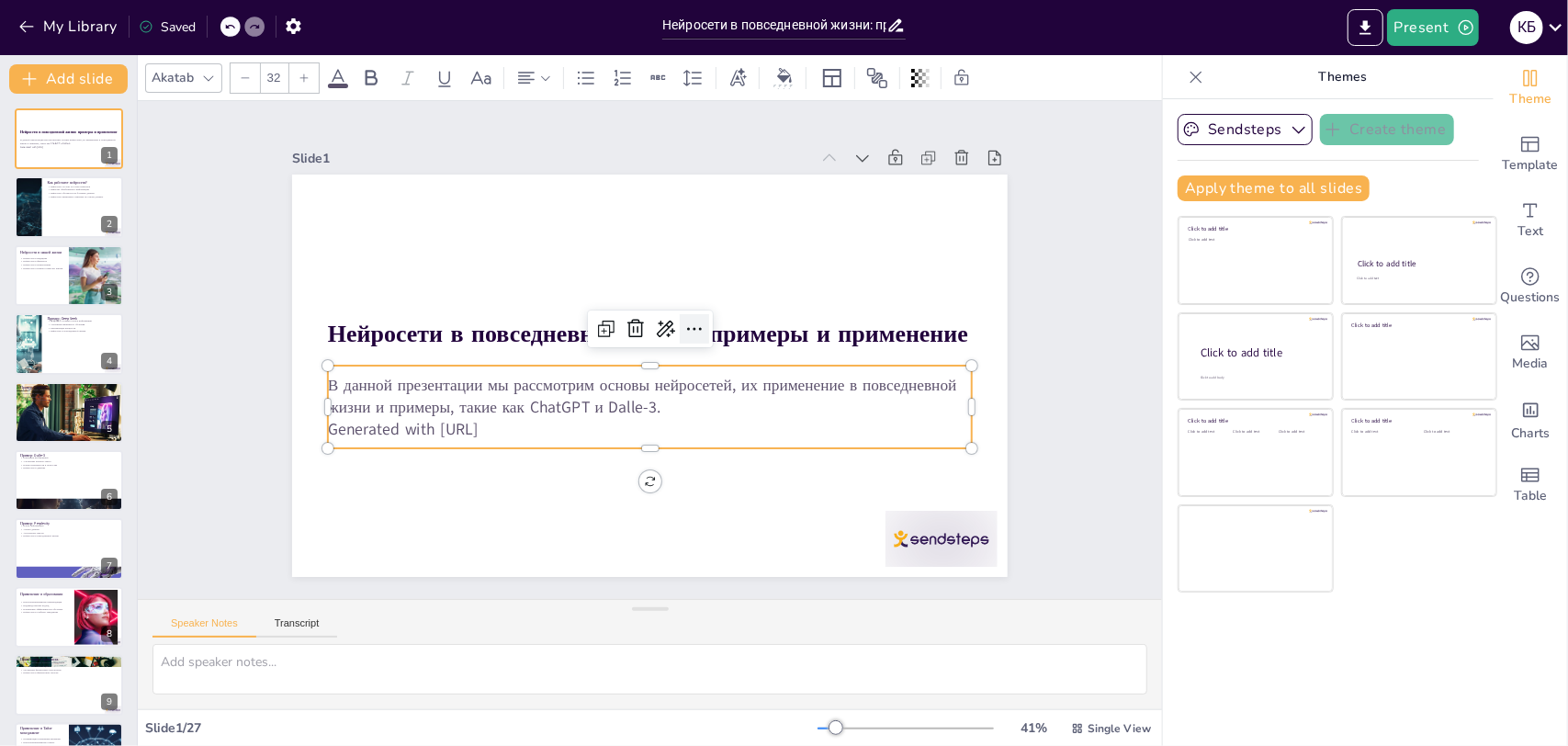
checkbox input "true"
click at [675, 363] on icon at bounding box center [690, 378] width 30 height 30
checkbox input "true"
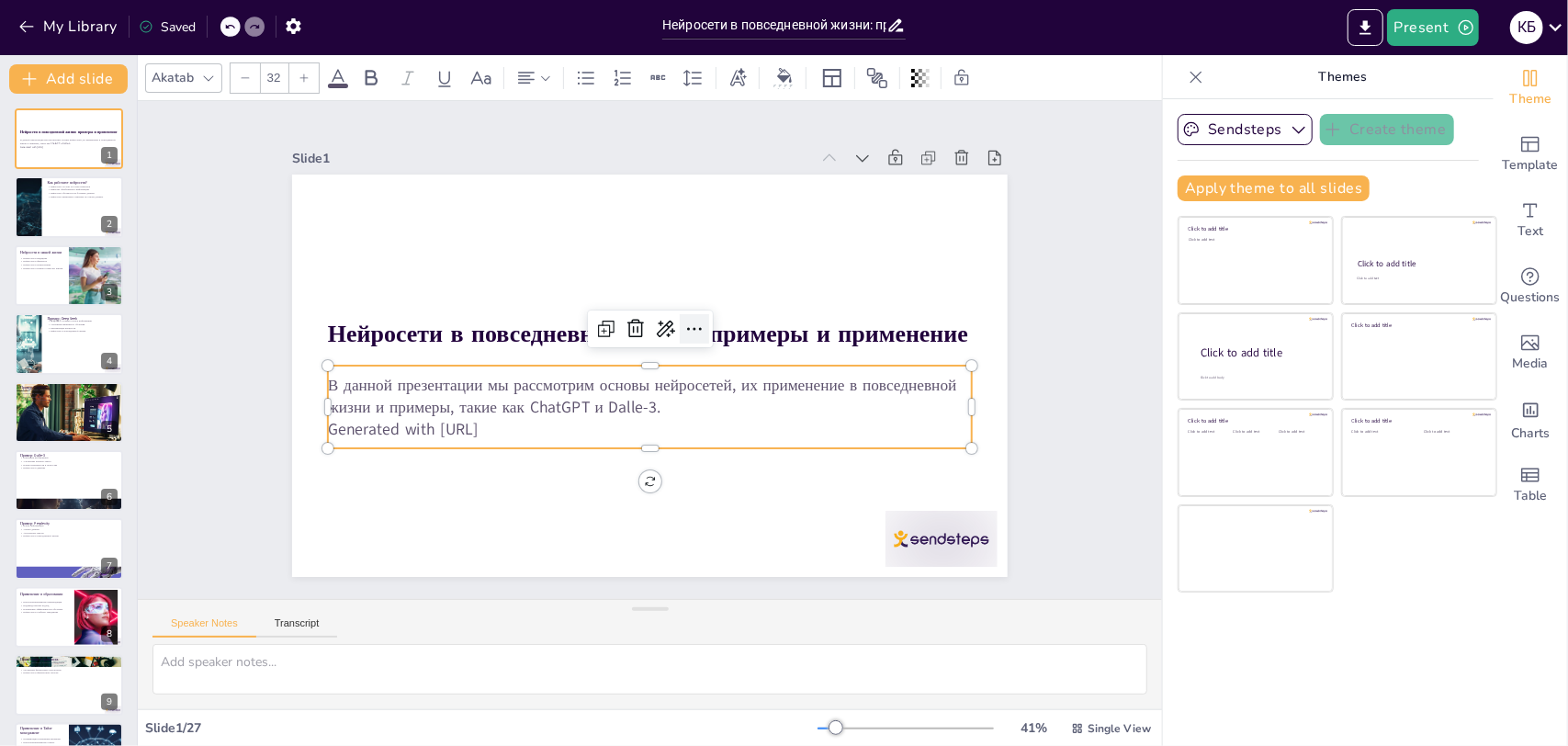
checkbox input "true"
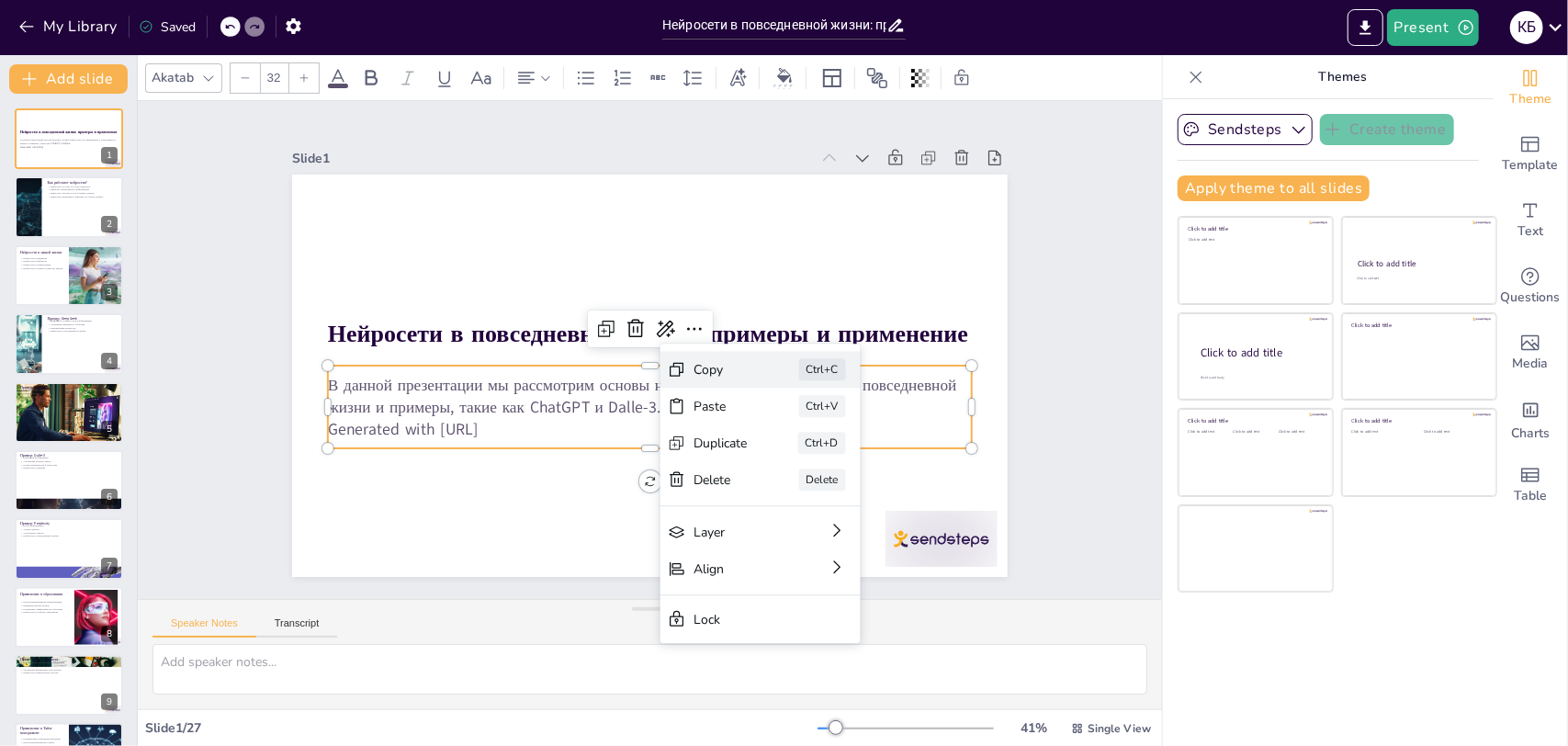
checkbox input "true"
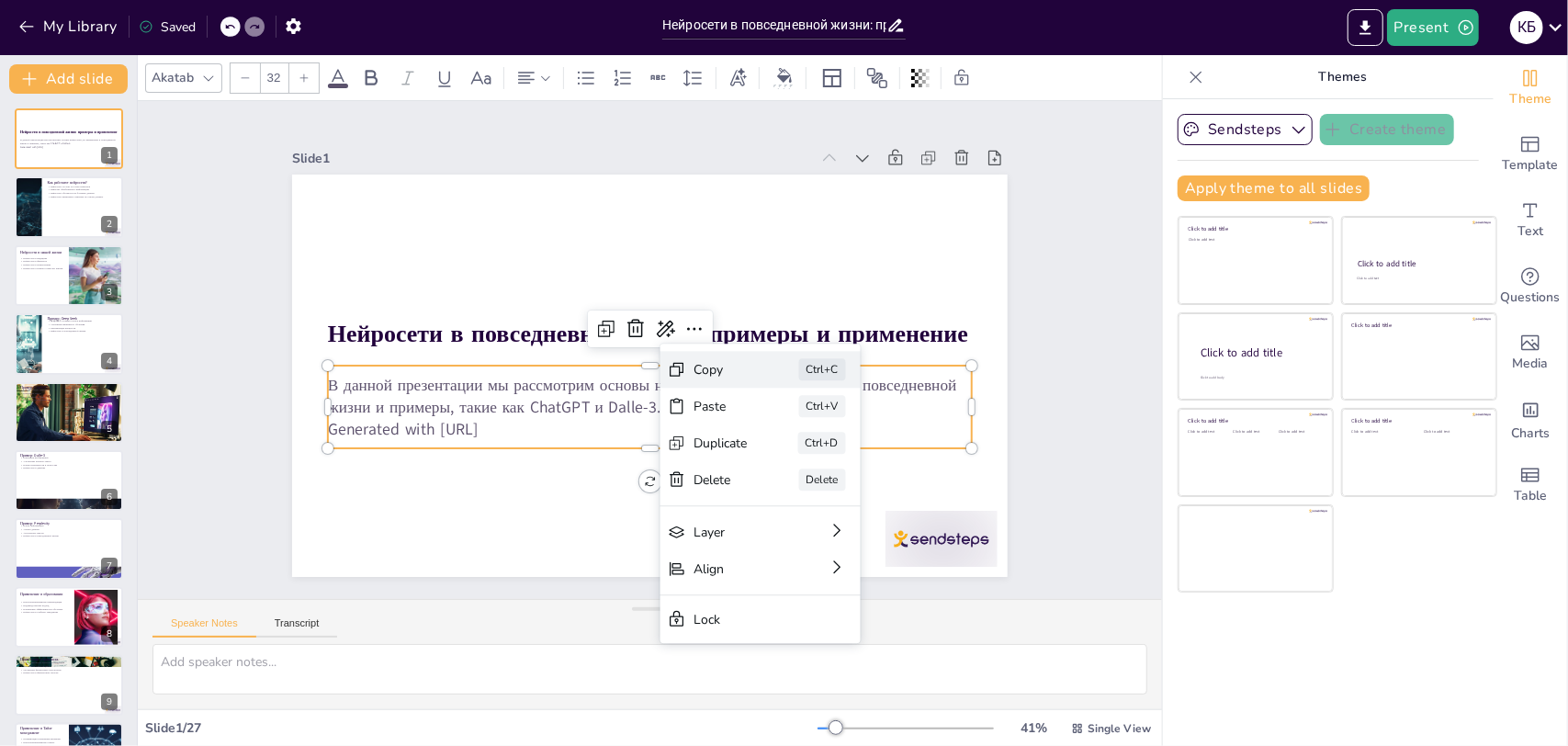
checkbox input "true"
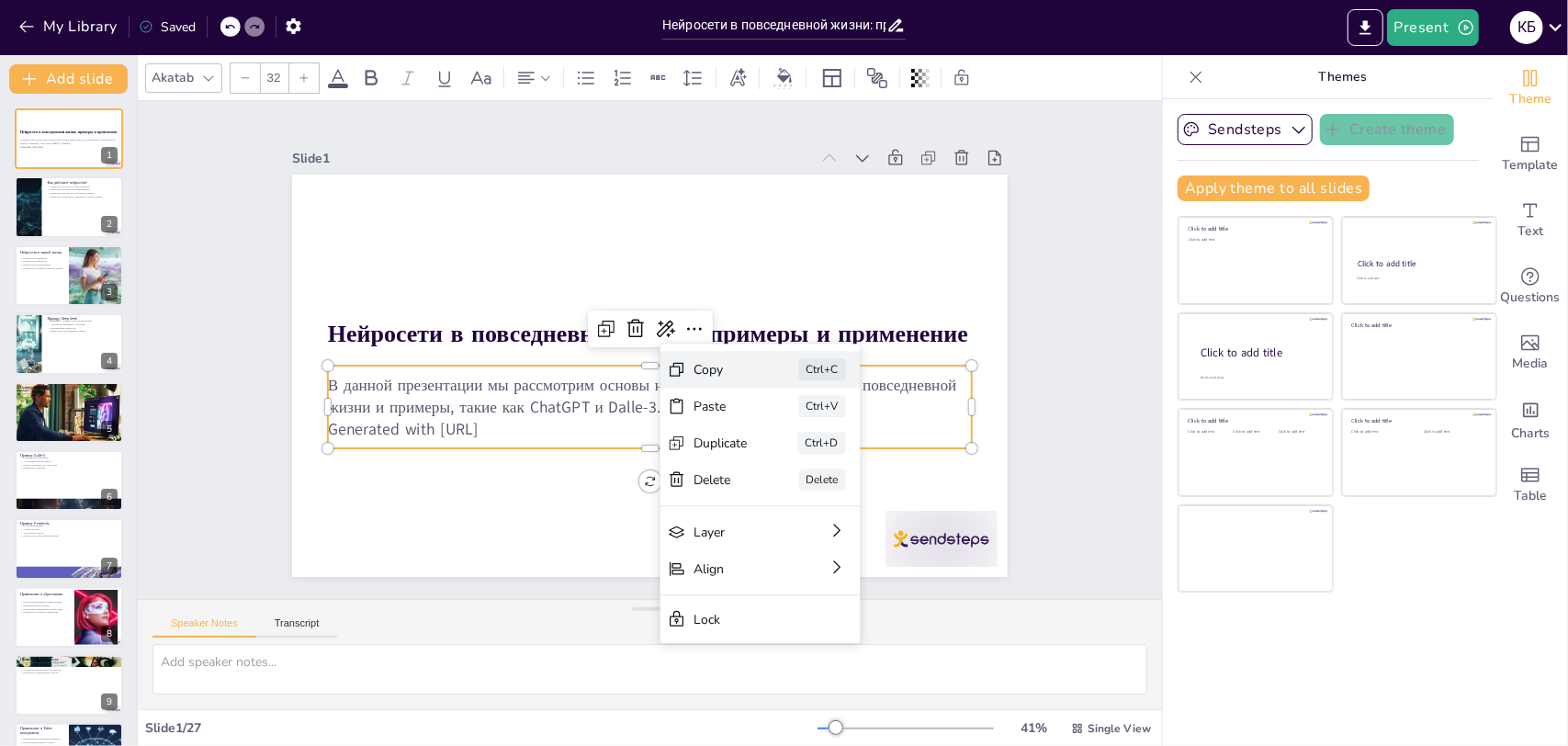
click at [782, 467] on div "Copy Ctrl+C" at bounding box center [883, 496] width 203 height 58
checkbox input "true"
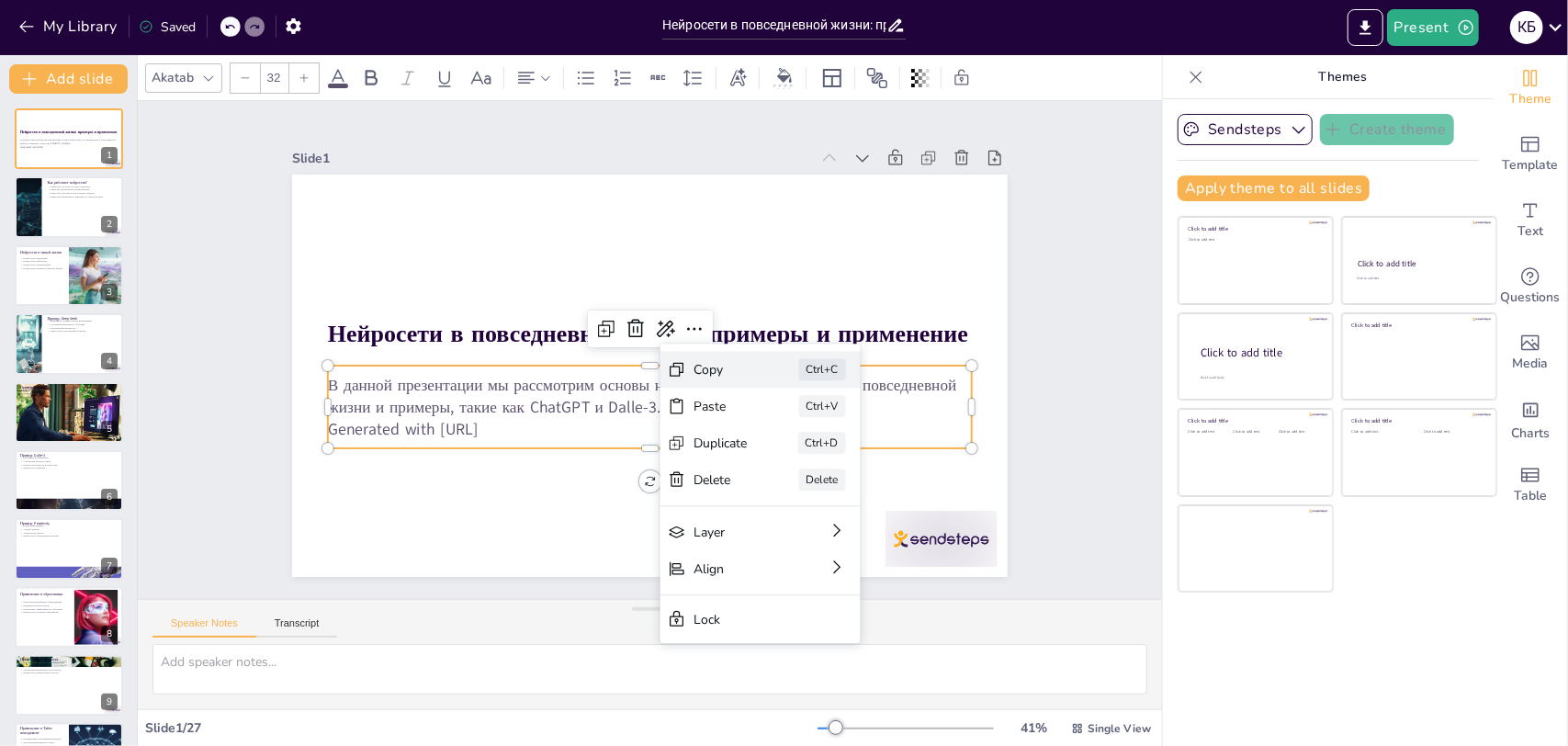
checkbox input "true"
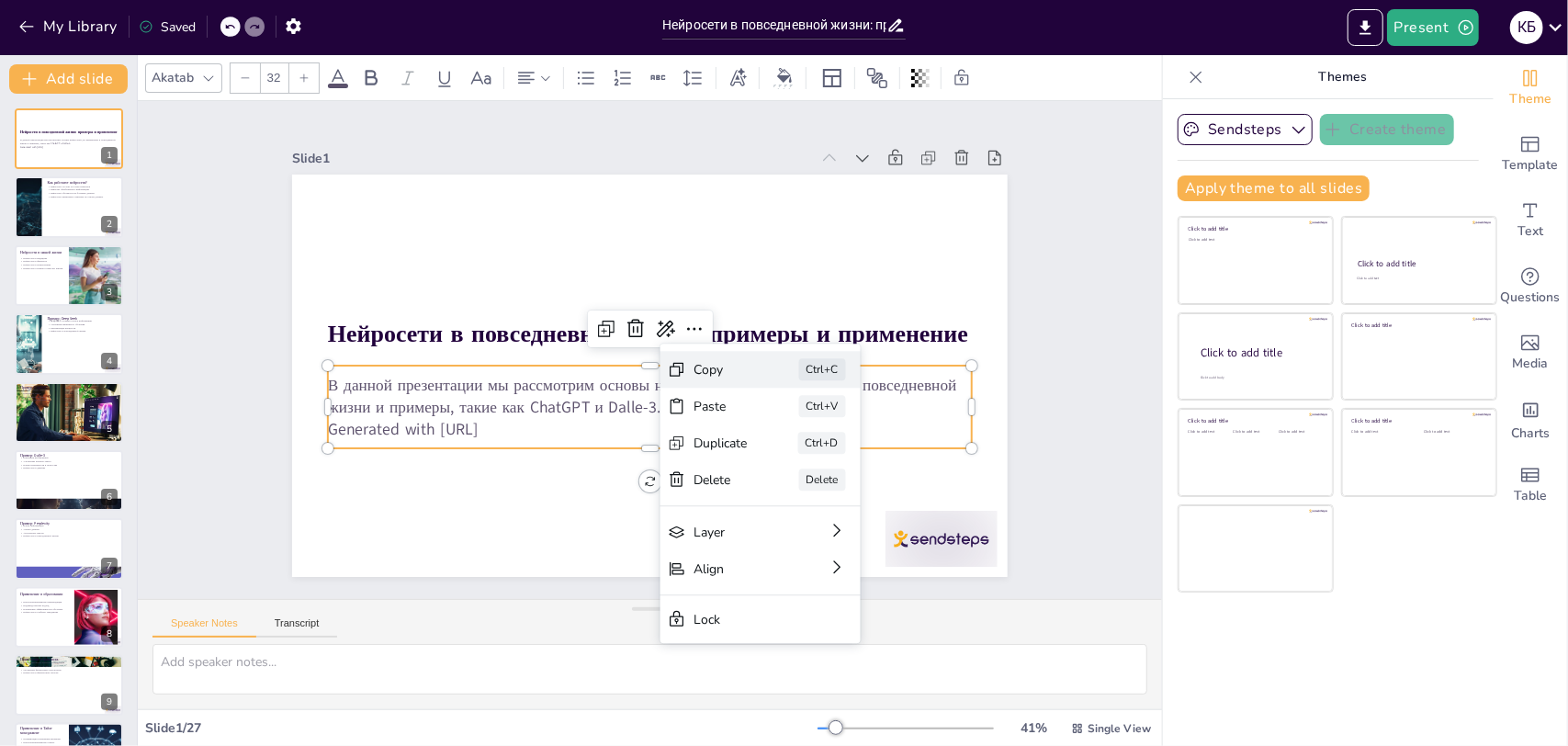
checkbox input "true"
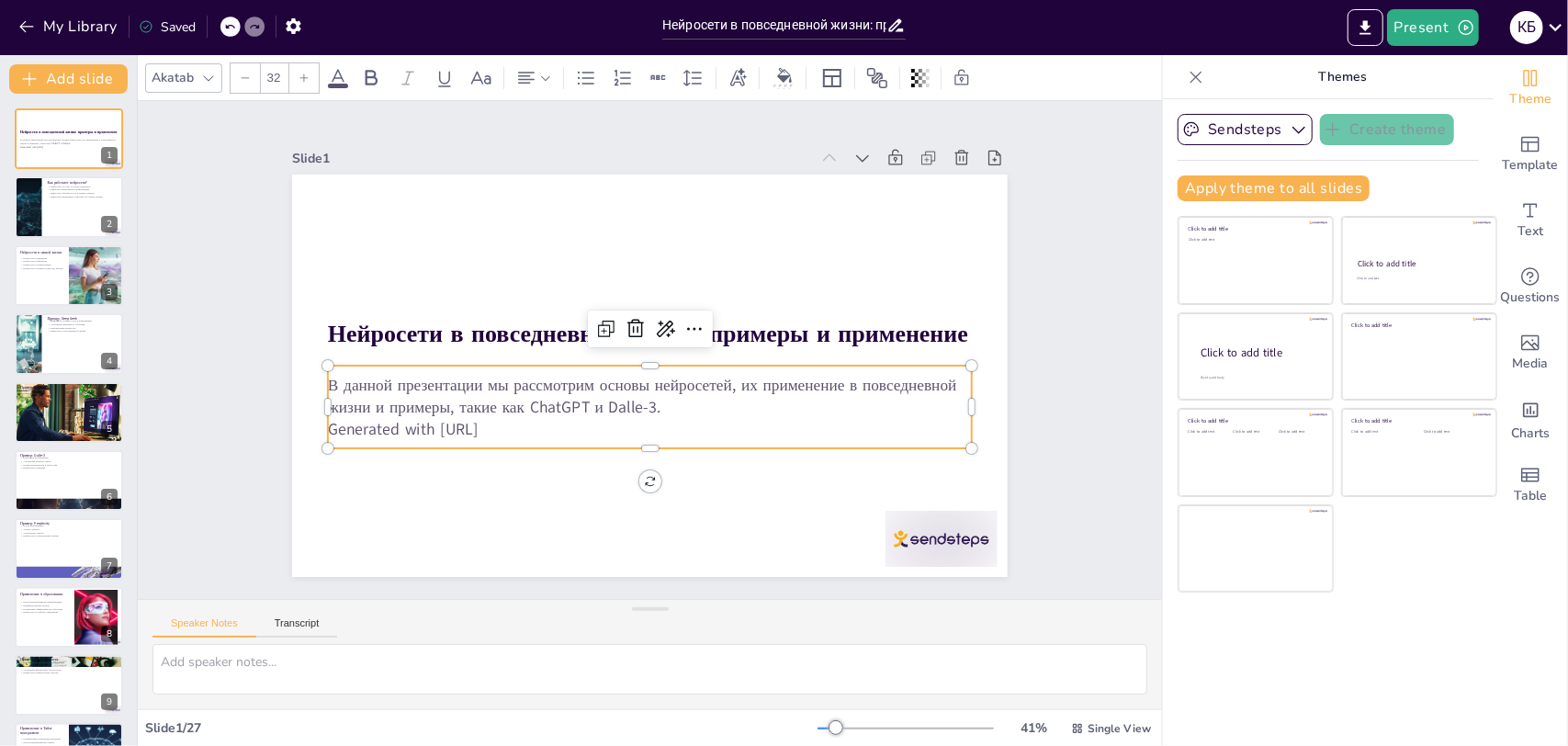
checkbox input "true"
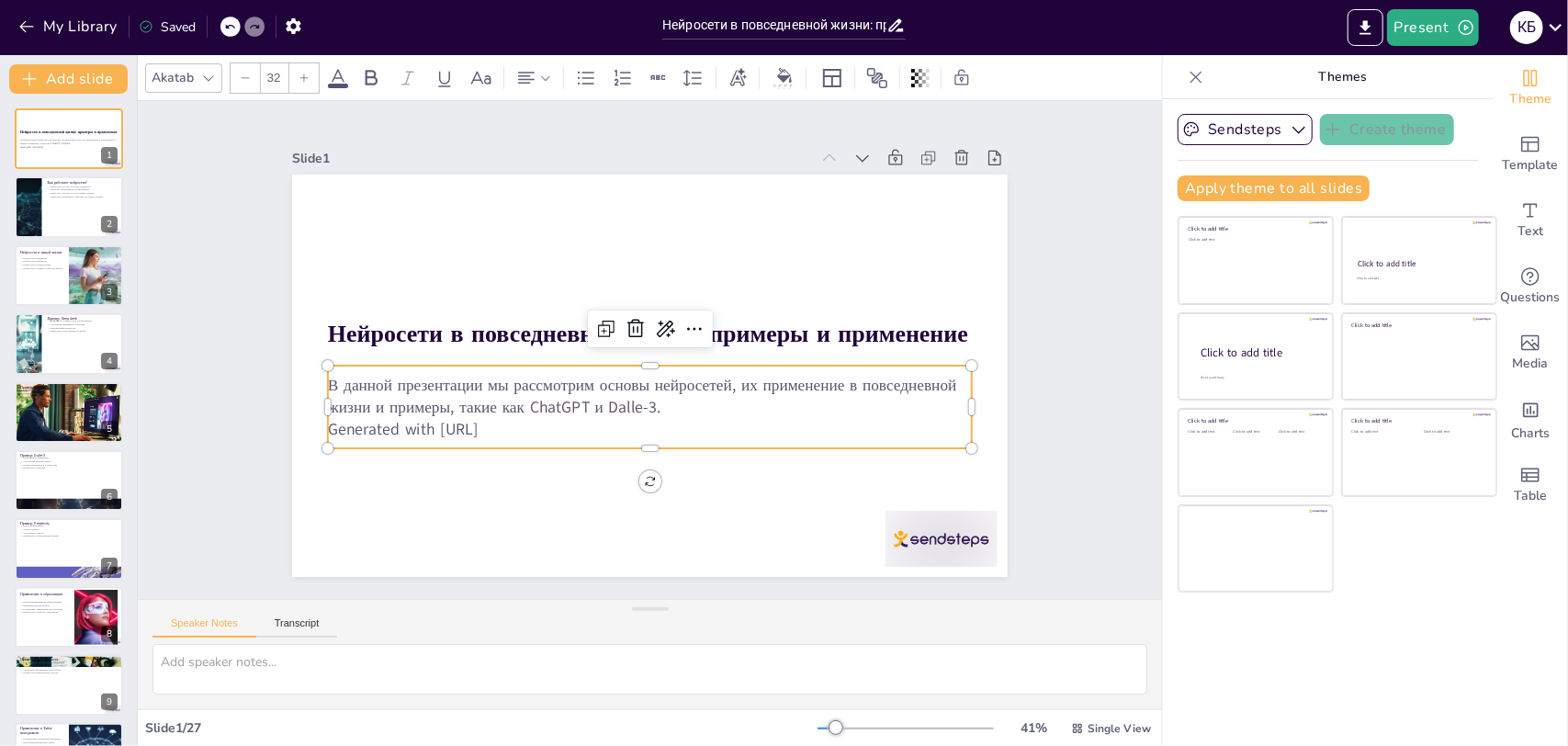
checkbox input "true"
click at [308, 626] on button "Transcript" at bounding box center [296, 627] width 81 height 21
click at [208, 624] on button "Speaker Notes" at bounding box center [204, 627] width 104 height 21
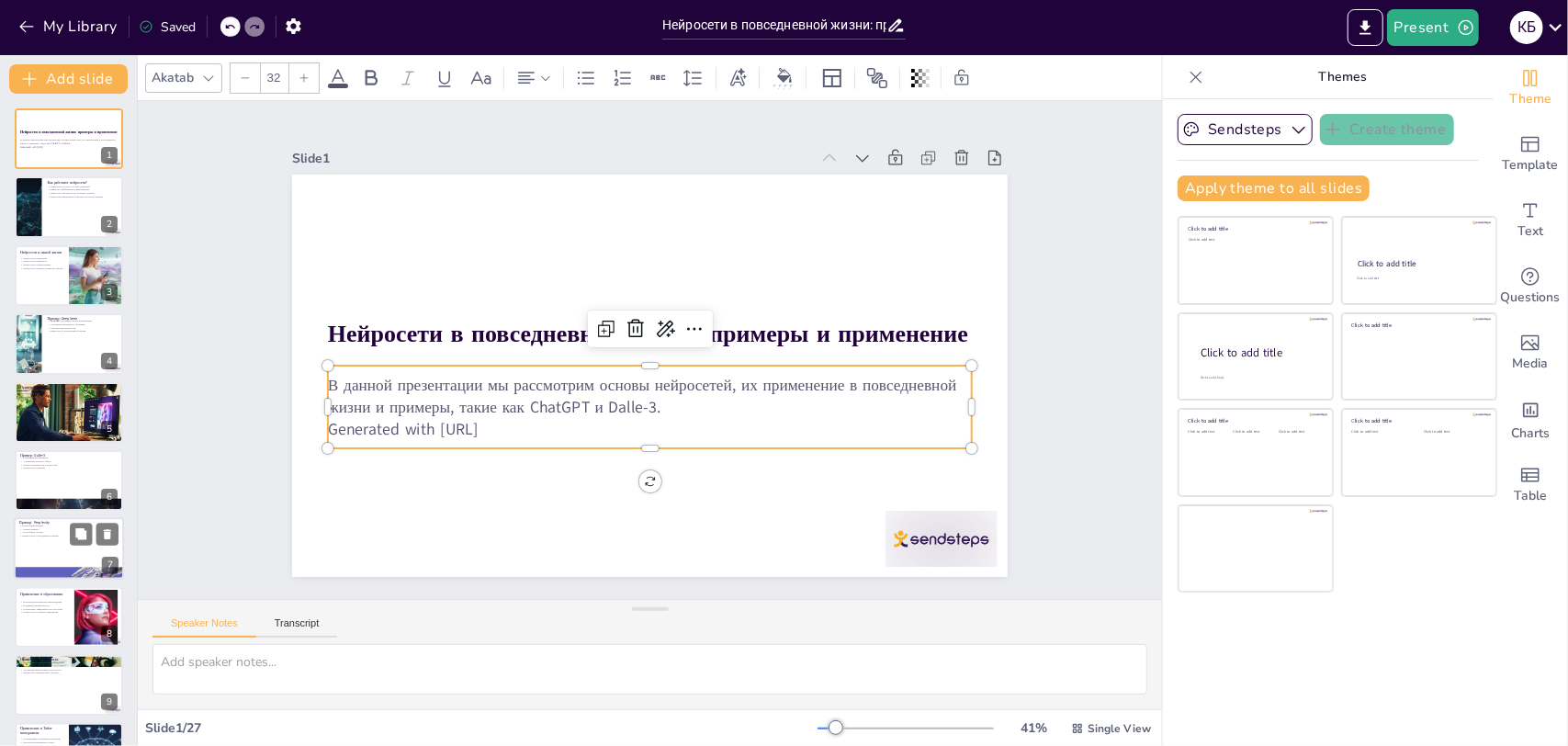
click at [40, 520] on p "Пример: Perplexity" at bounding box center [69, 523] width 99 height 6
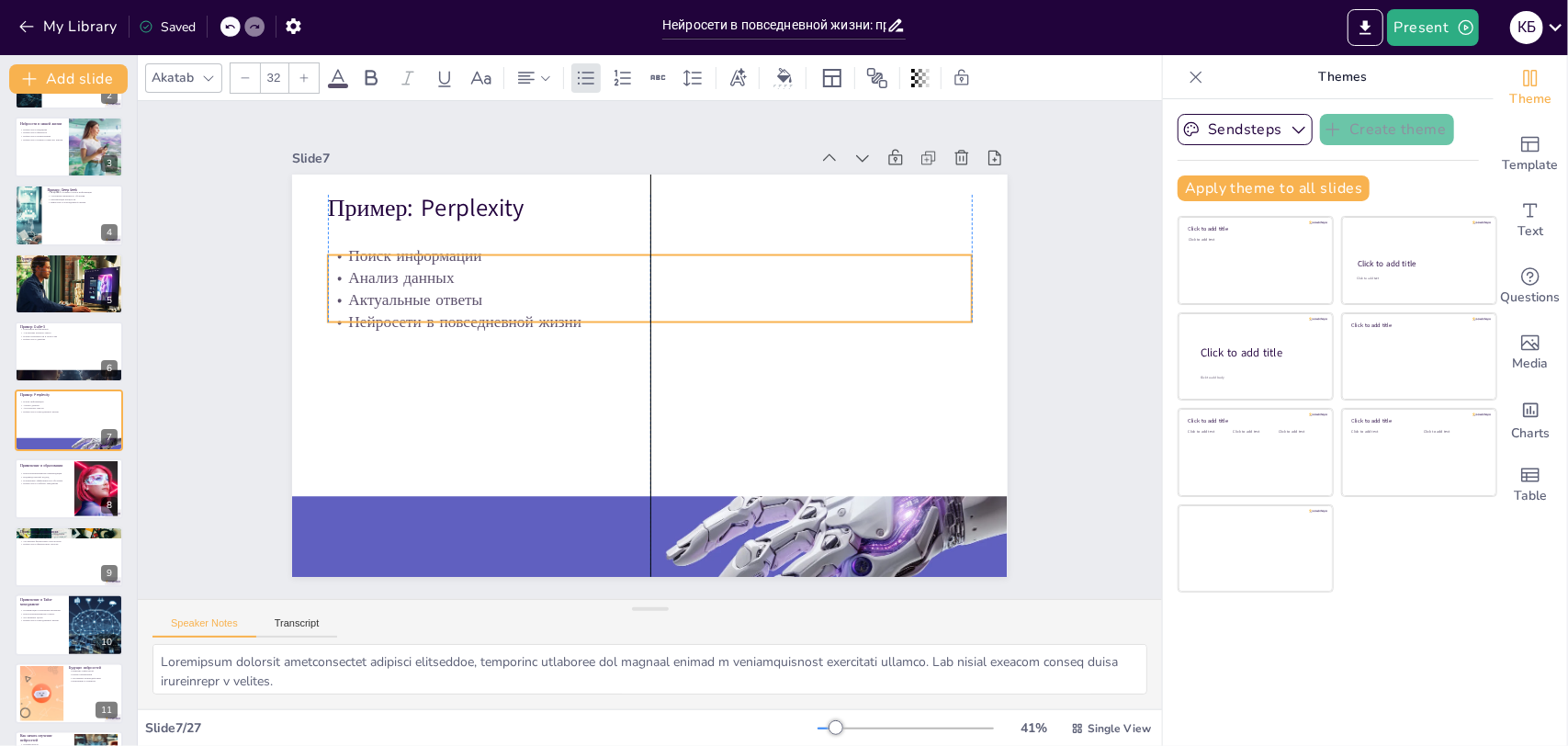
drag, startPoint x: 416, startPoint y: 289, endPoint x: 415, endPoint y: 316, distance: 27.0
click at [415, 316] on p "Нейросети в повседневной жизни" at bounding box center [653, 322] width 642 height 89
click at [507, 297] on p "Актуальные ответы" at bounding box center [654, 299] width 643 height 89
click at [565, 322] on div at bounding box center [650, 329] width 644 height 15
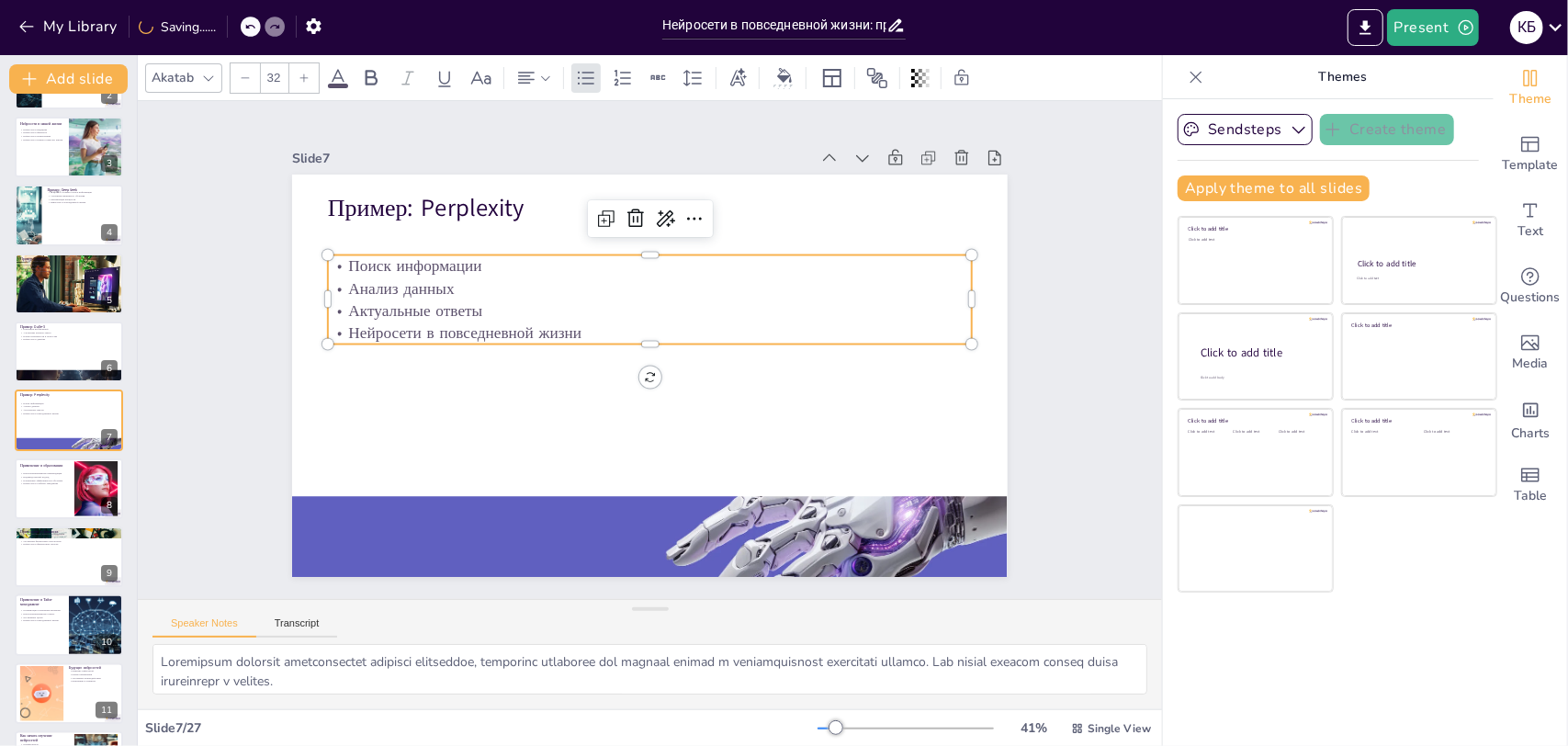
click at [564, 327] on p "Нейросети в повседневной жизни" at bounding box center [650, 333] width 644 height 22
click at [564, 327] on p "Нейросети в повседневной жизни" at bounding box center [656, 334] width 597 height 282
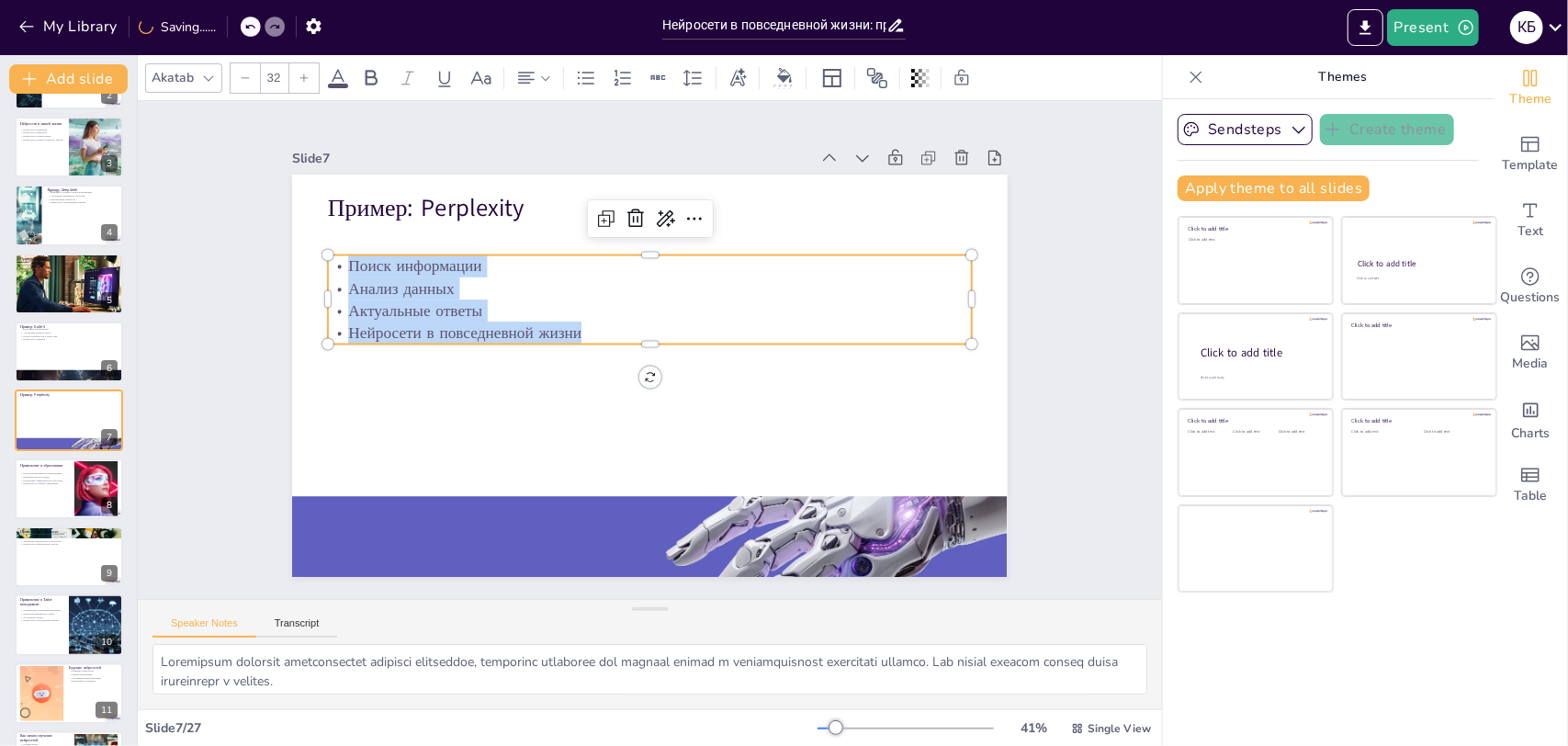
drag, startPoint x: 568, startPoint y: 323, endPoint x: 333, endPoint y: 266, distance: 241.8
click at [333, 266] on div "Поиск информации Анализ данных Актуальные ответы Нейросети в повседневной жизни" at bounding box center [655, 299] width 650 height 156
copy div "Поиск информации Анализ данных Актуальные ответы Нейросети в повседневной жизни"
click at [1020, 376] on div "Slide 1 Нейросети в повседневной жизни: примеры и применение В данной презентац…" at bounding box center [651, 349] width 895 height 613
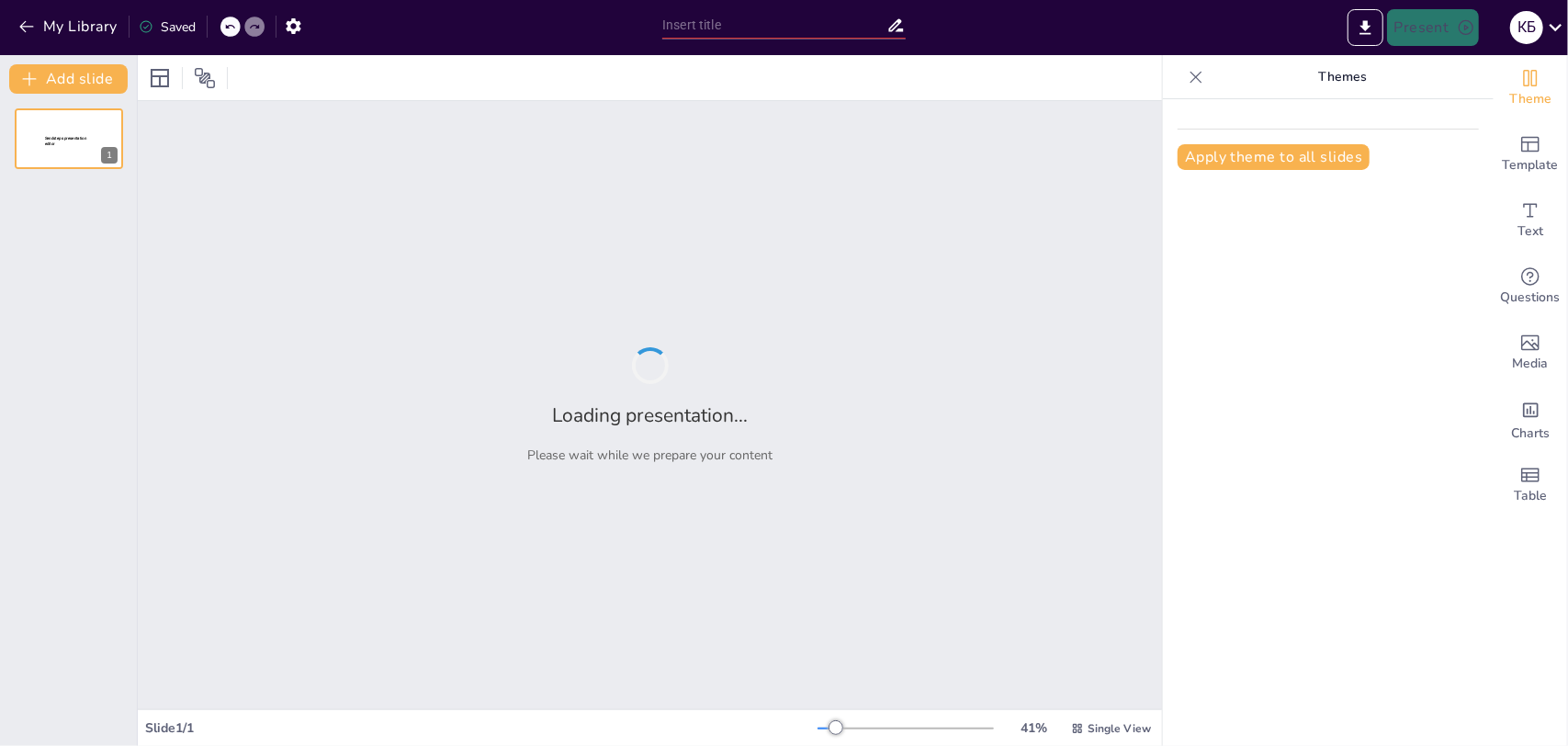
type input "Нейросети в повседневной жизни: примеры и применение"
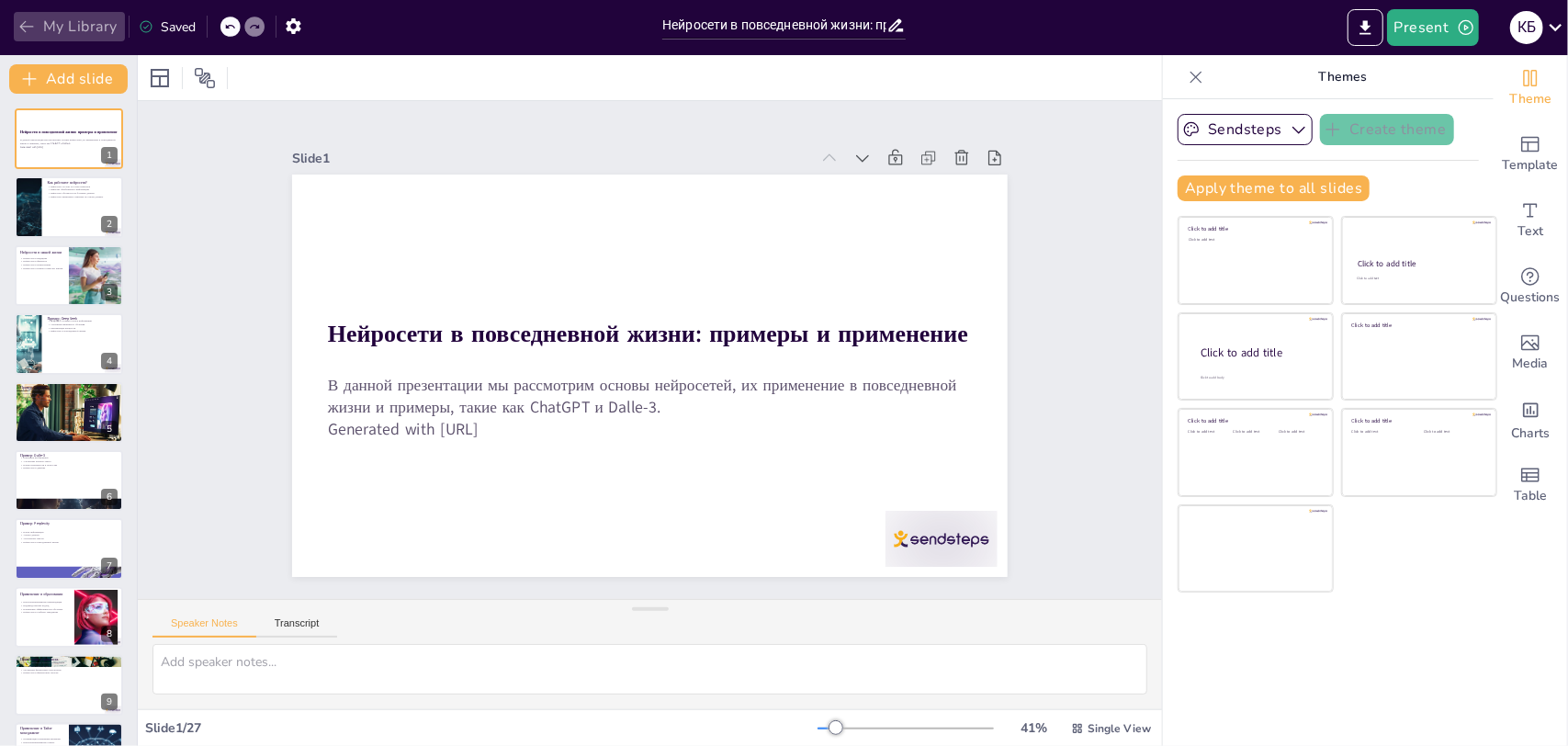
click at [27, 22] on icon "button" at bounding box center [26, 27] width 19 height 19
